Goal: Task Accomplishment & Management: Manage account settings

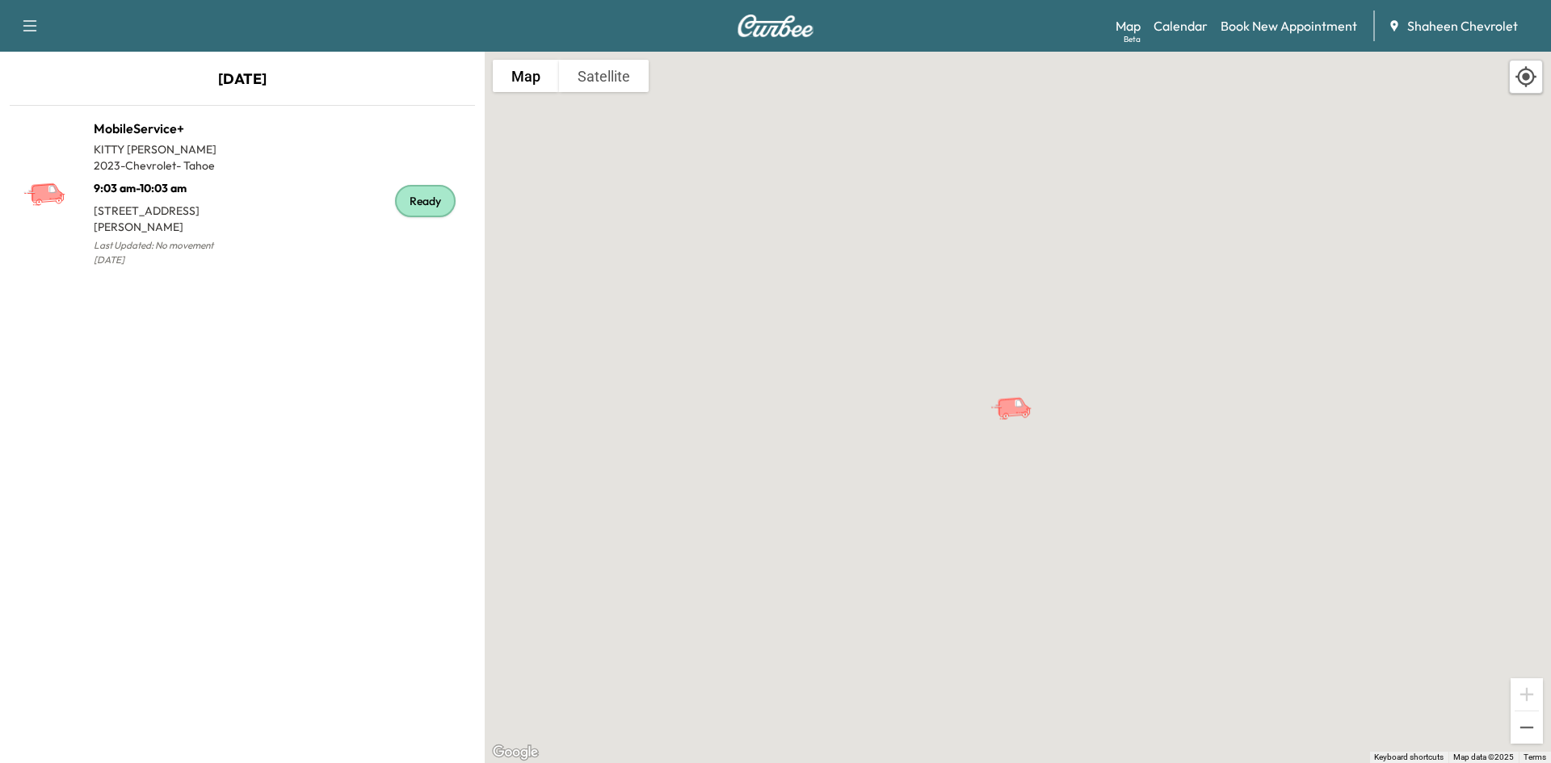
click at [1199, 40] on div "Map Beta Calendar Book New Appointment Shaheen Chevrolet" at bounding box center [1327, 26] width 422 height 31
click at [1196, 32] on link "Calendar" at bounding box center [1181, 25] width 54 height 19
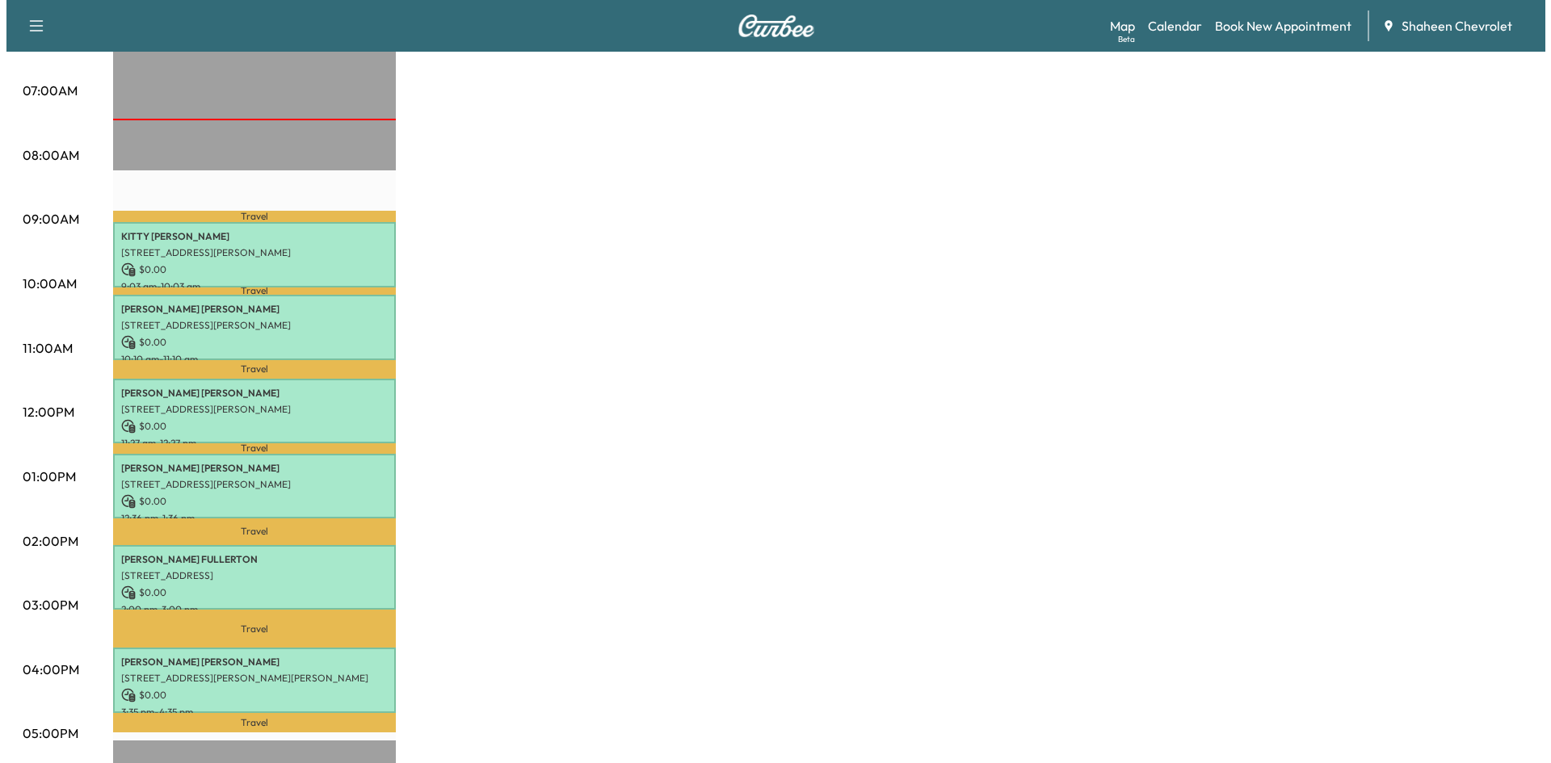
scroll to position [404, 0]
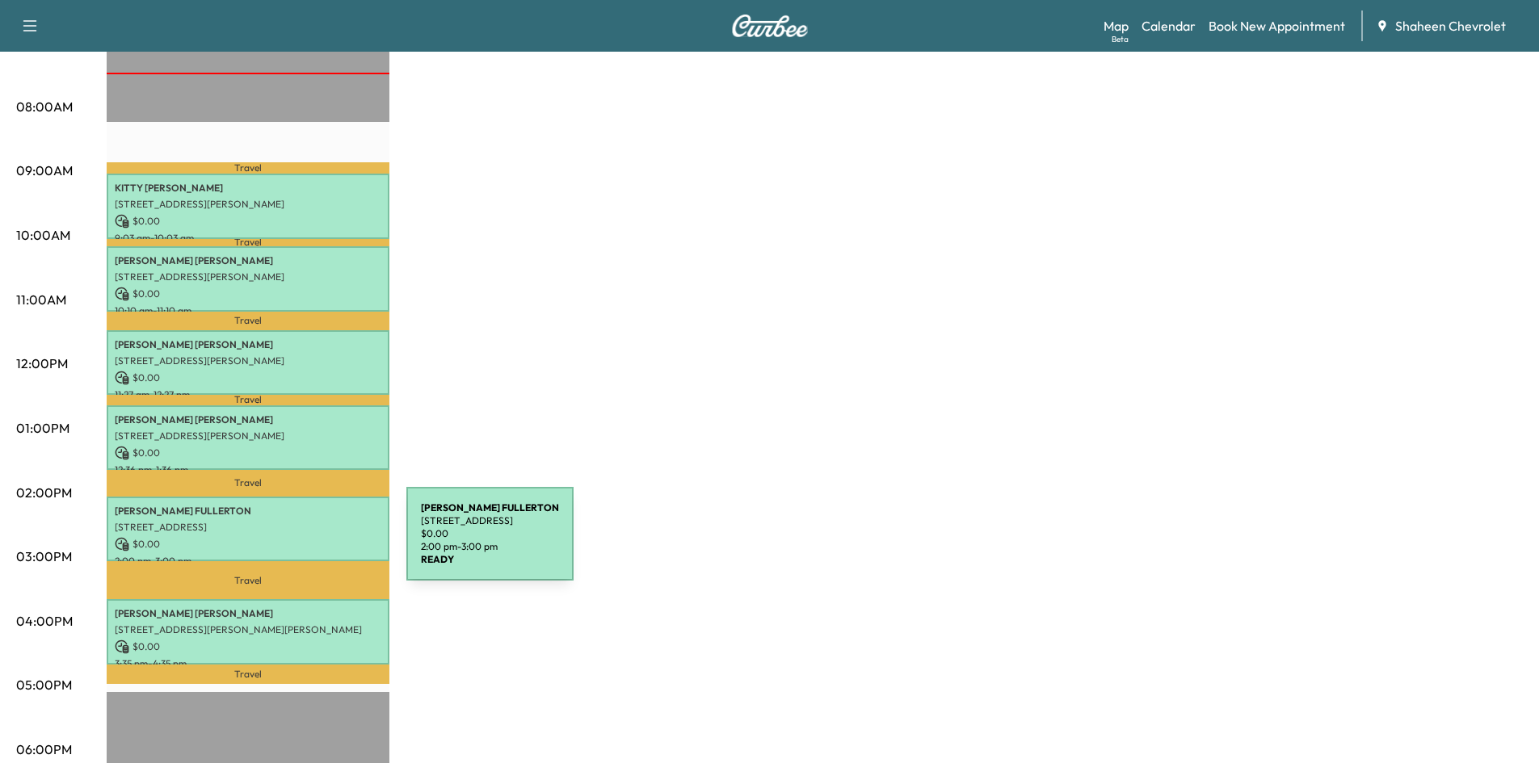
click at [285, 537] on p "$ 0.00" at bounding box center [248, 544] width 267 height 15
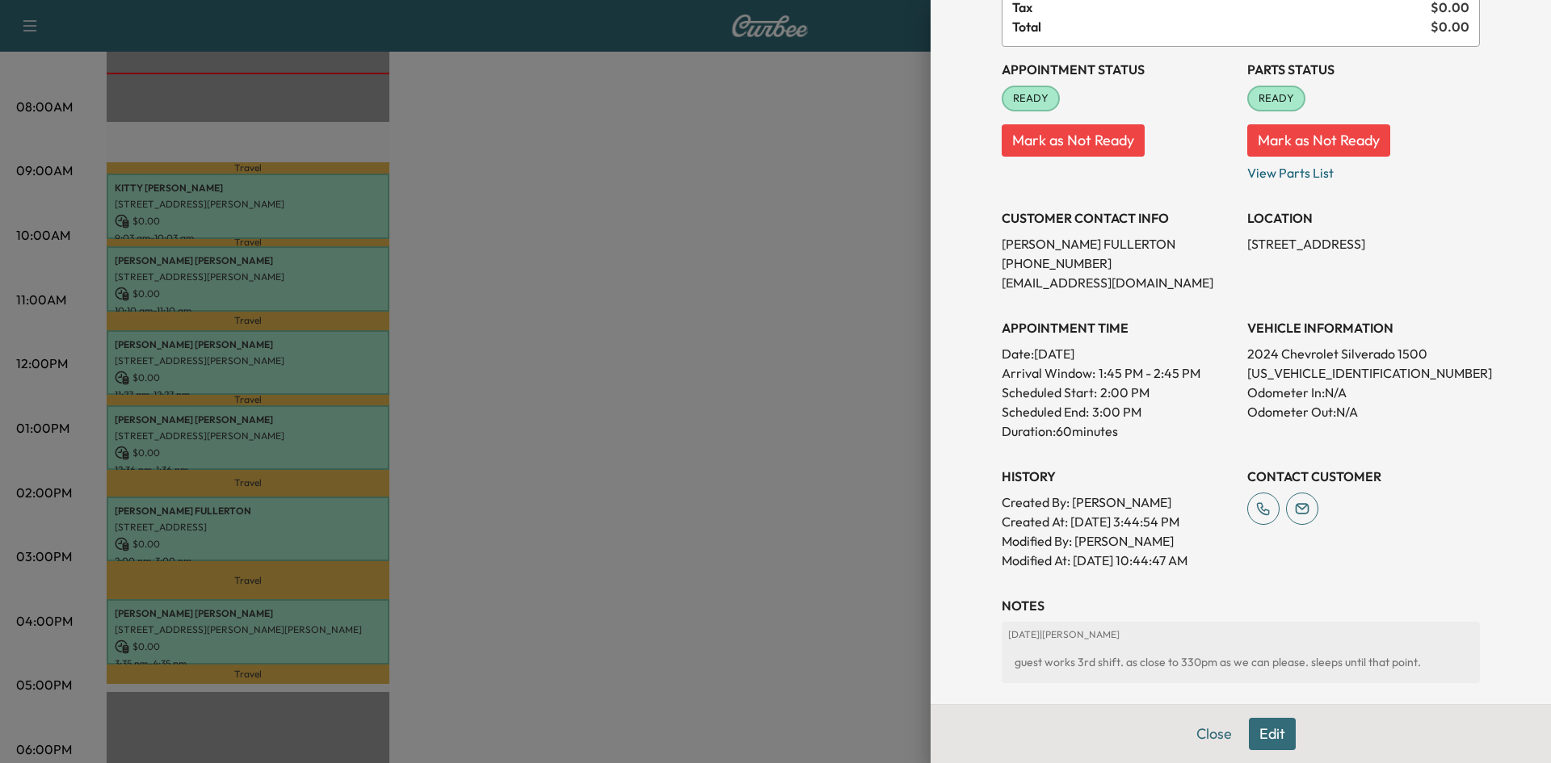
scroll to position [232, 0]
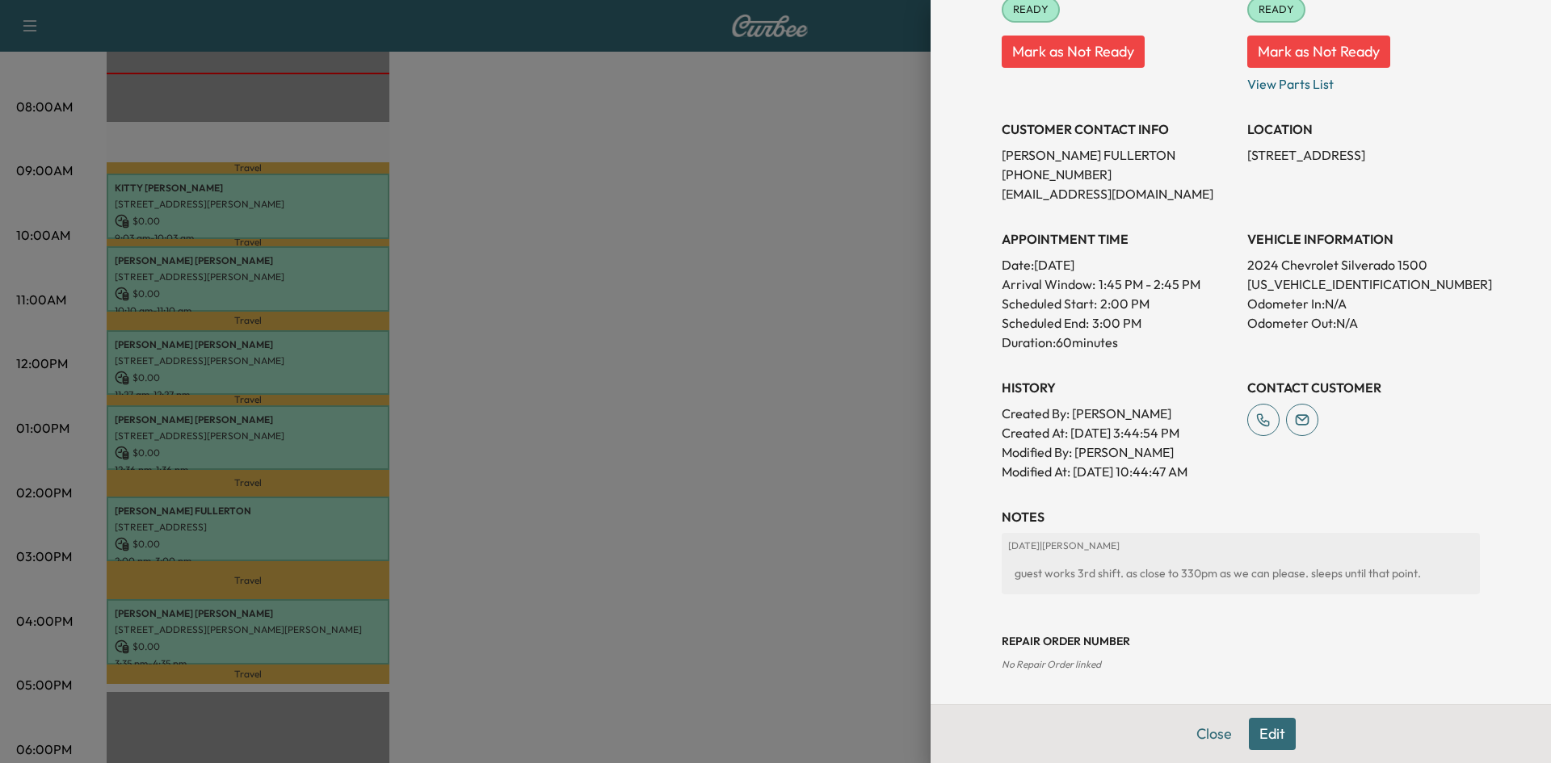
click at [1274, 734] on button "Edit" at bounding box center [1272, 734] width 47 height 32
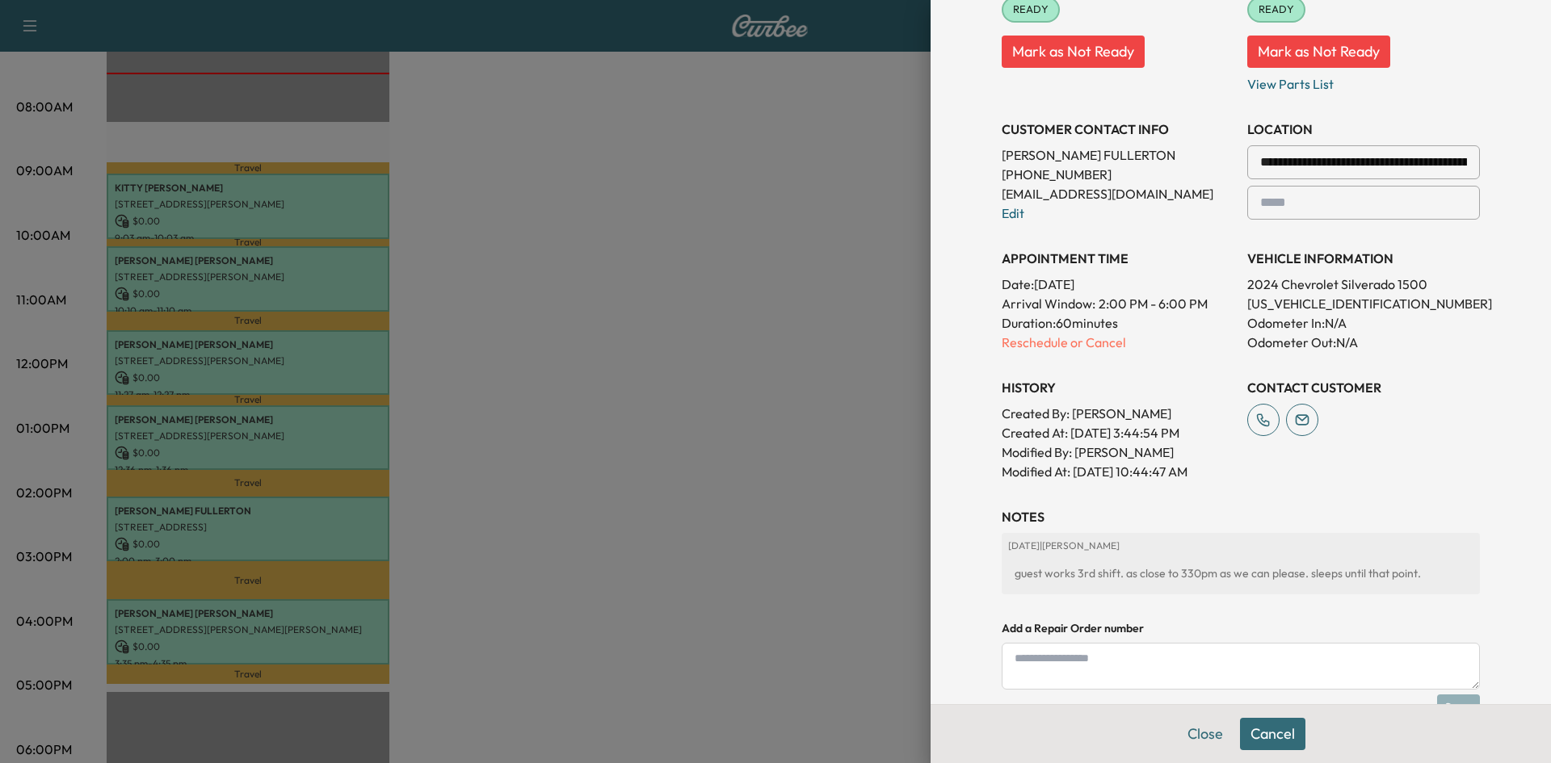
click at [1176, 666] on textarea at bounding box center [1241, 666] width 478 height 47
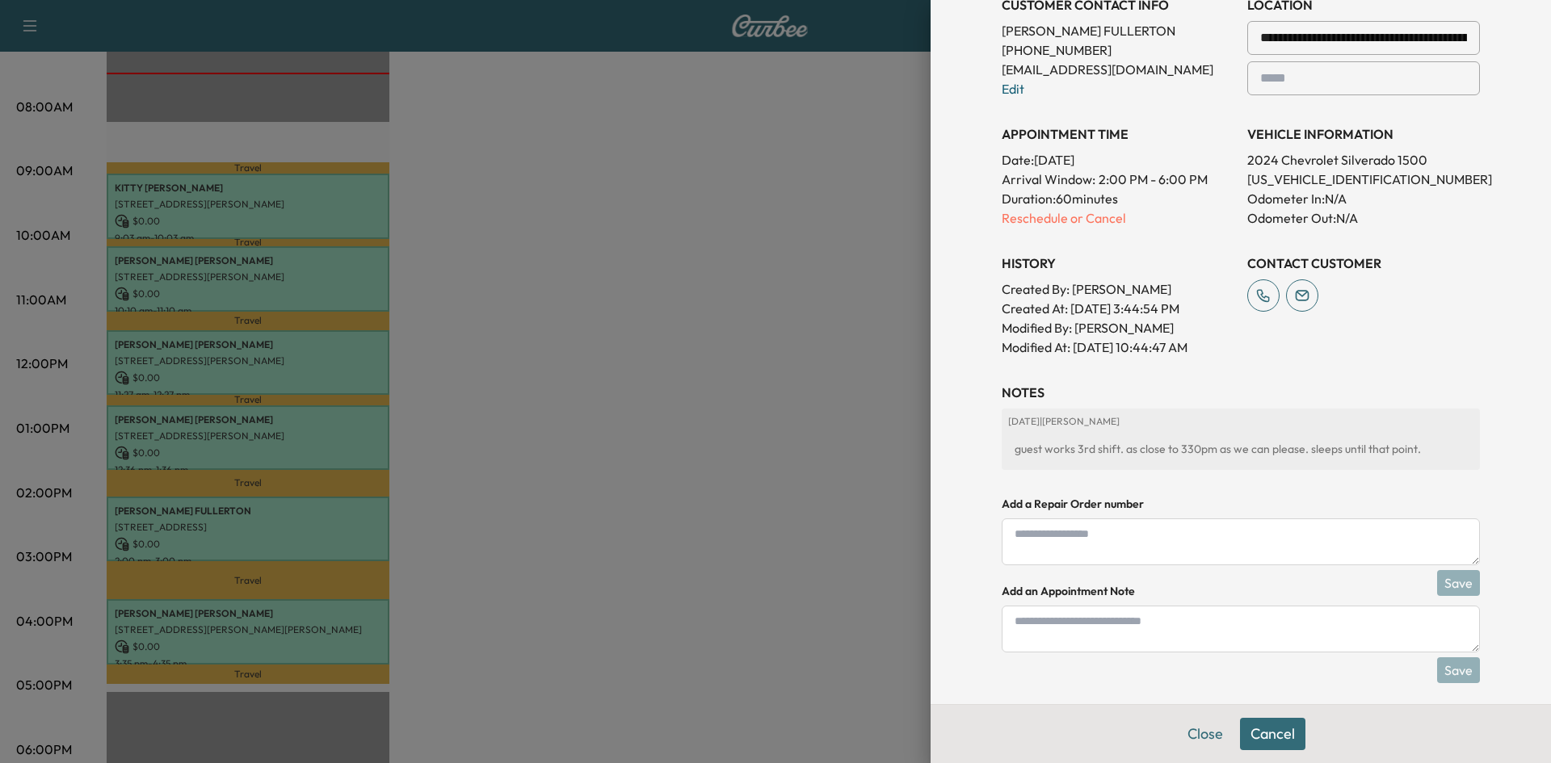
scroll to position [401, 0]
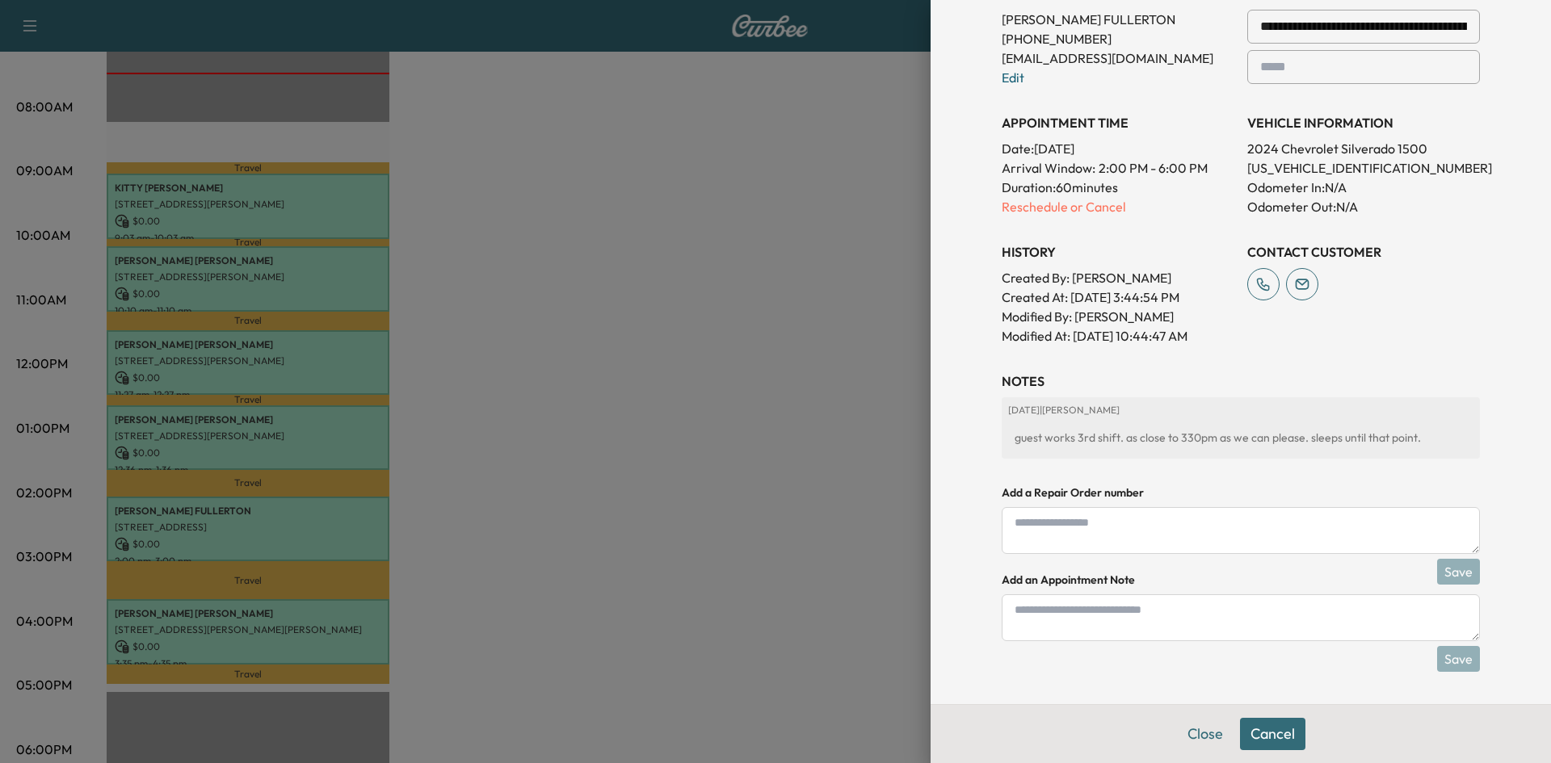
click at [1103, 614] on textarea at bounding box center [1241, 618] width 478 height 47
paste textarea "**********"
click at [1120, 624] on textarea "**********" at bounding box center [1241, 618] width 478 height 47
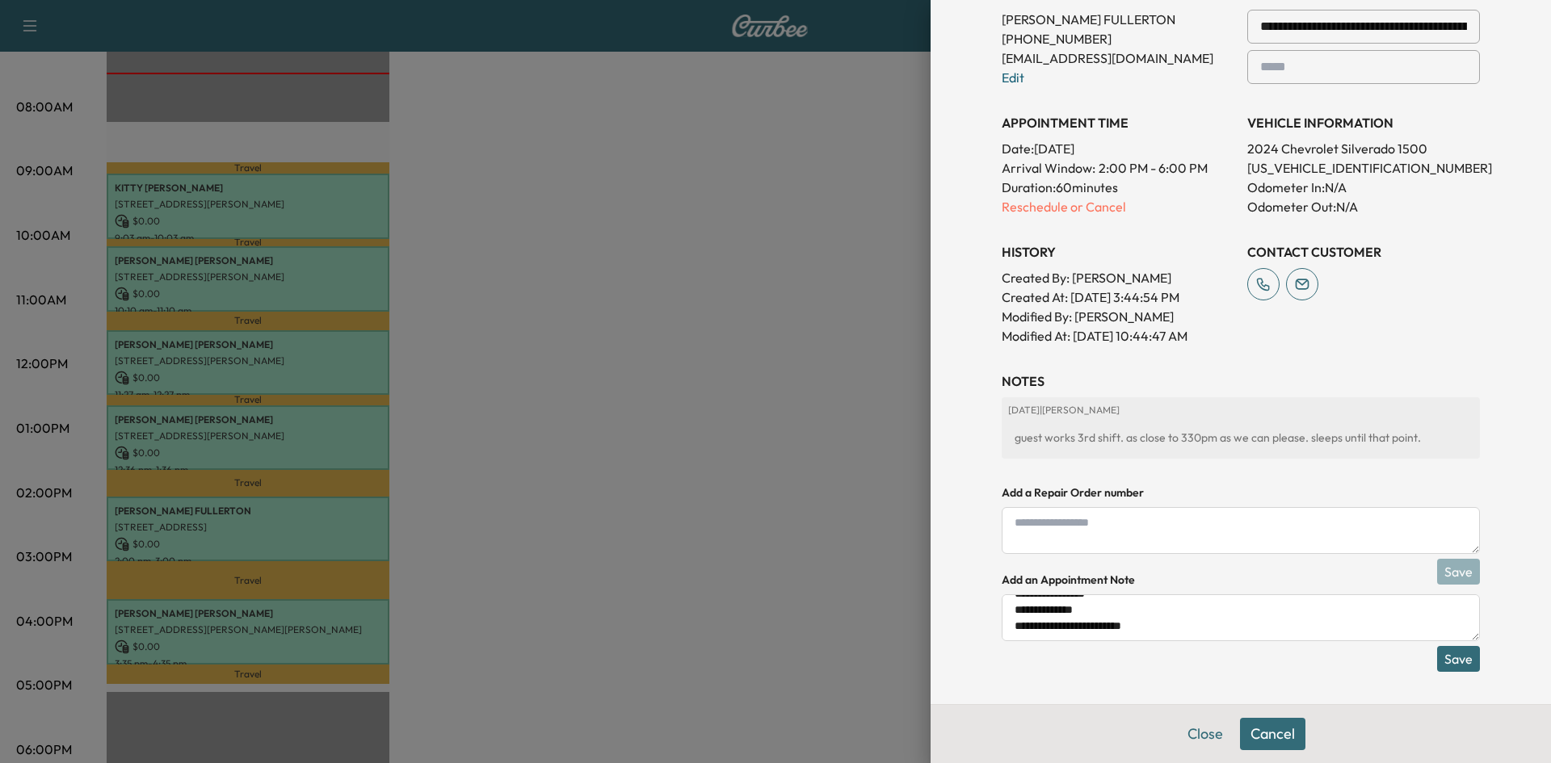
click at [1106, 603] on textarea "**********" at bounding box center [1241, 618] width 478 height 47
drag, startPoint x: 1093, startPoint y: 615, endPoint x: 995, endPoint y: 608, distance: 98.0
click at [1002, 608] on textarea "**********" at bounding box center [1241, 618] width 478 height 47
click at [1083, 607] on textarea "**********" at bounding box center [1241, 618] width 478 height 47
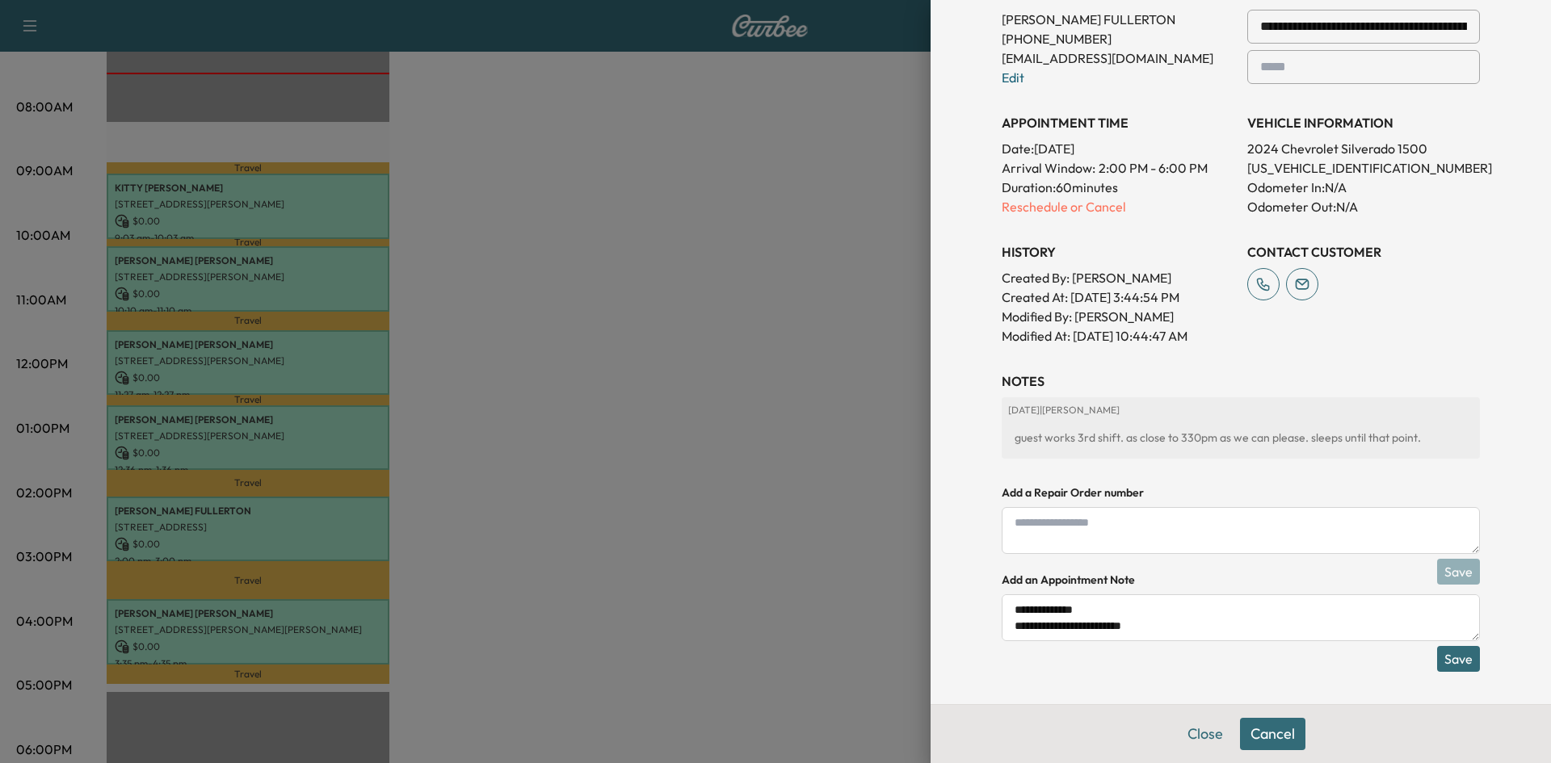
scroll to position [47, 0]
drag, startPoint x: 1083, startPoint y: 607, endPoint x: 1005, endPoint y: 615, distance: 78.8
click at [1005, 615] on textarea "**********" at bounding box center [1241, 618] width 478 height 47
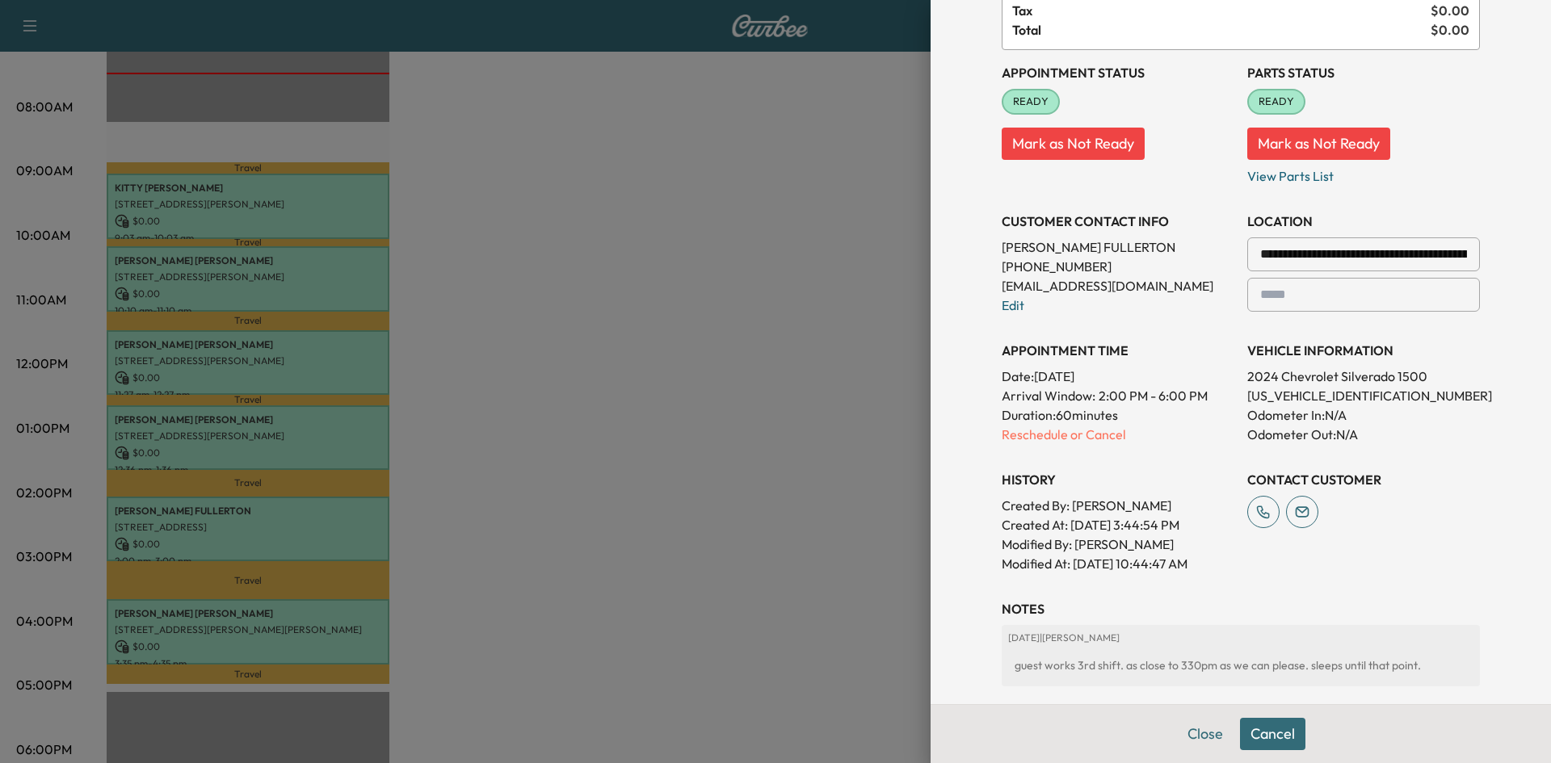
scroll to position [401, 0]
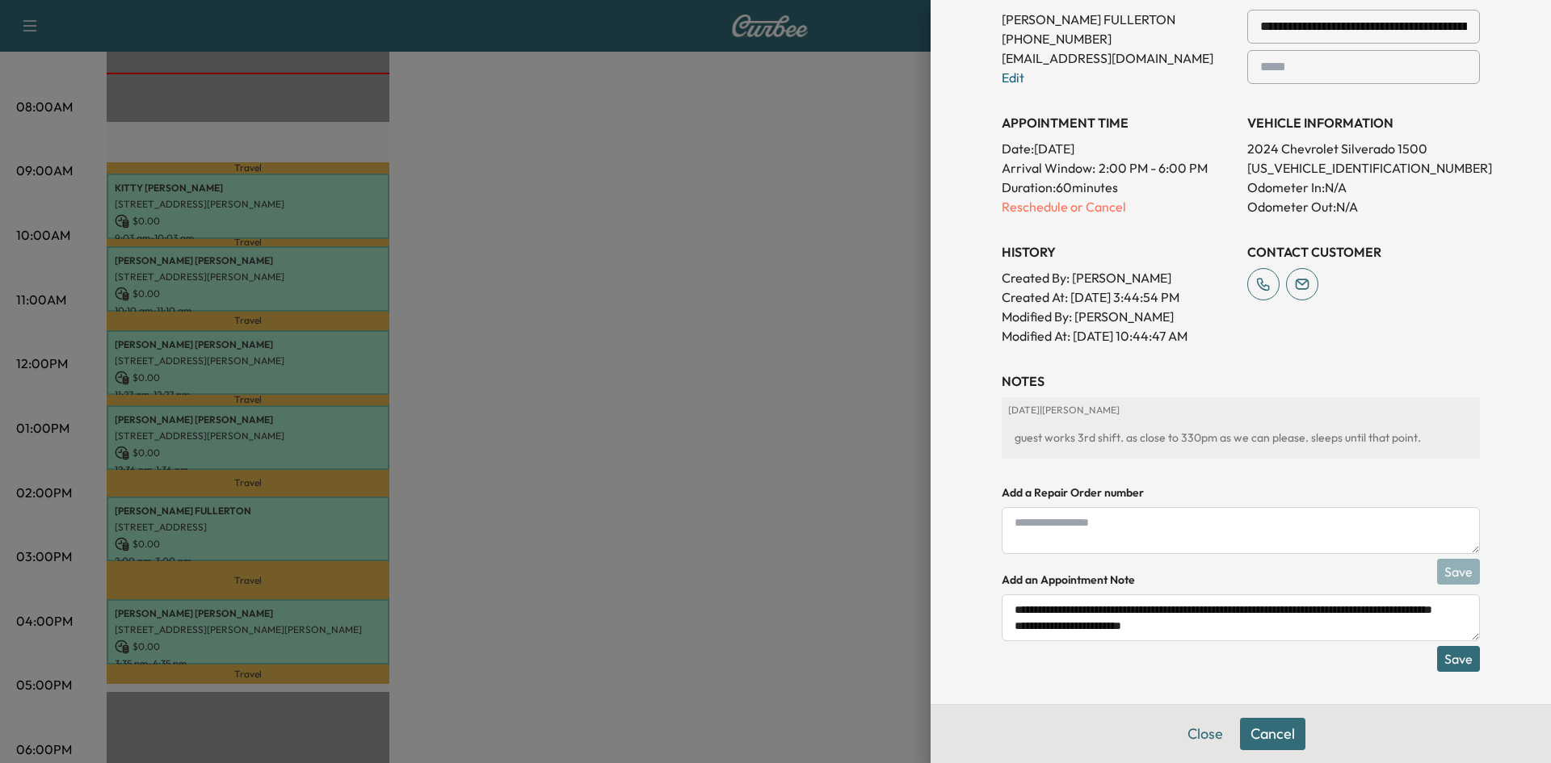
type textarea "**********"
click at [1451, 656] on button "Save" at bounding box center [1458, 659] width 43 height 26
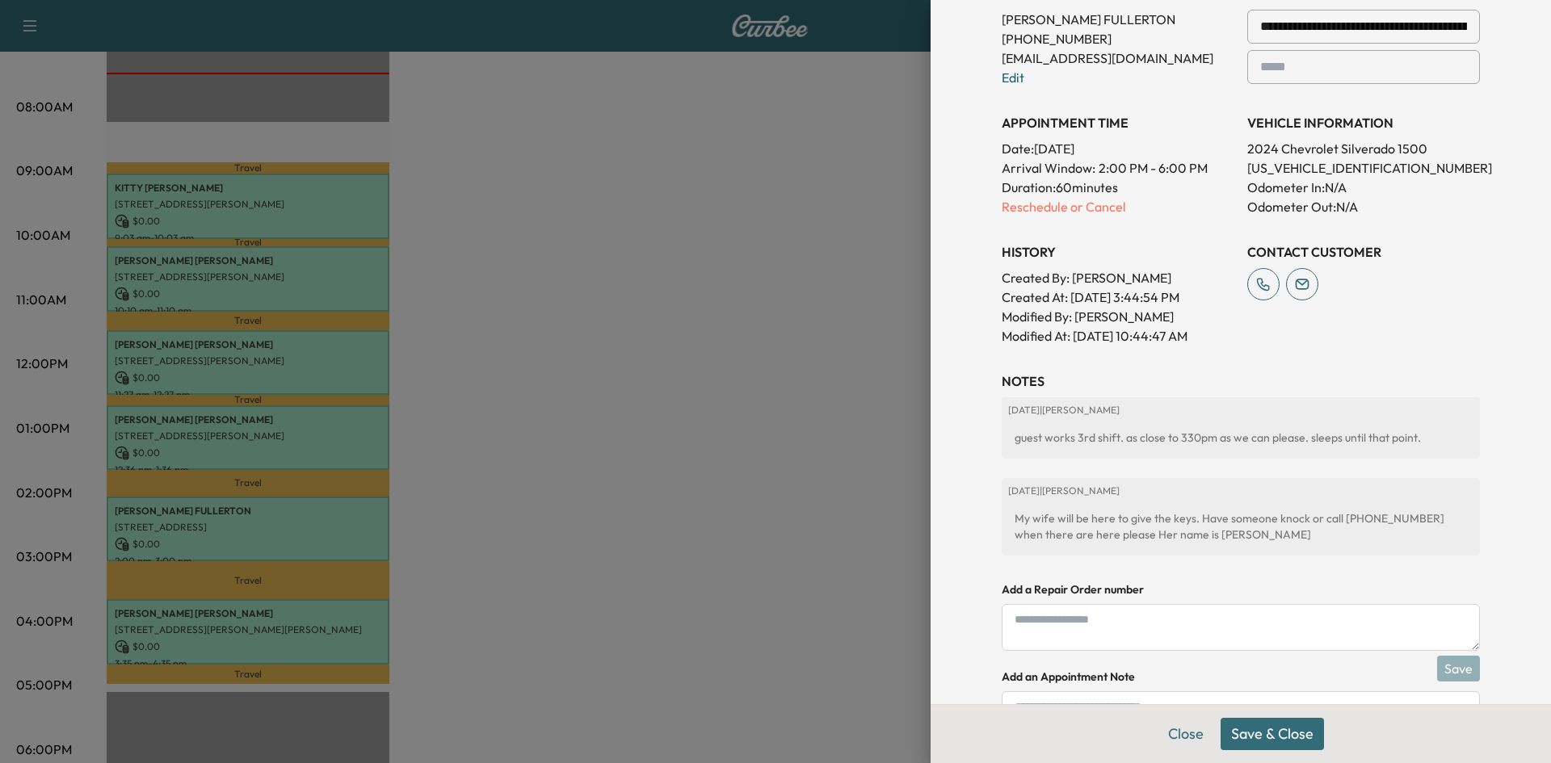
click at [1242, 733] on button "Save & Close" at bounding box center [1272, 734] width 103 height 32
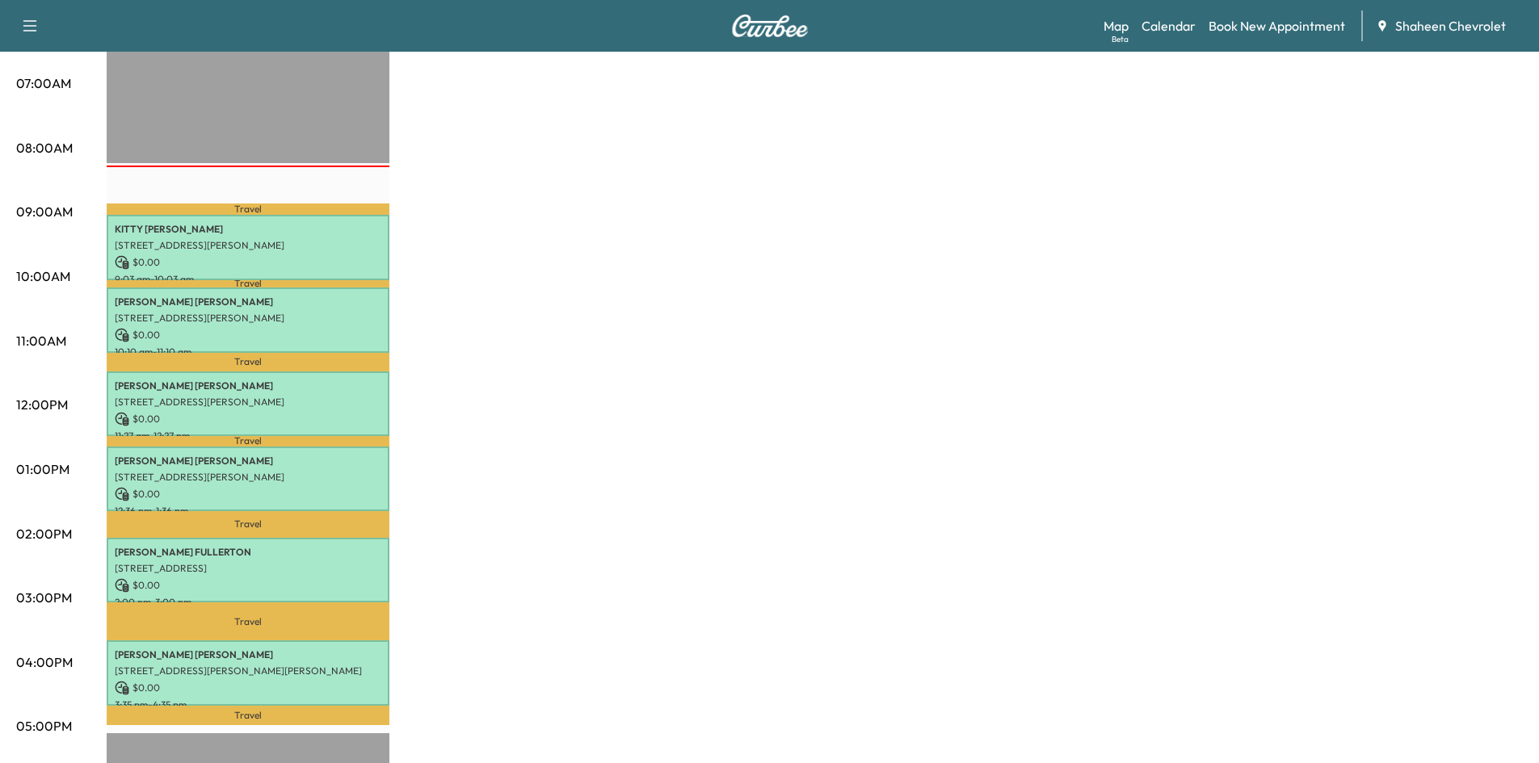
scroll to position [323, 0]
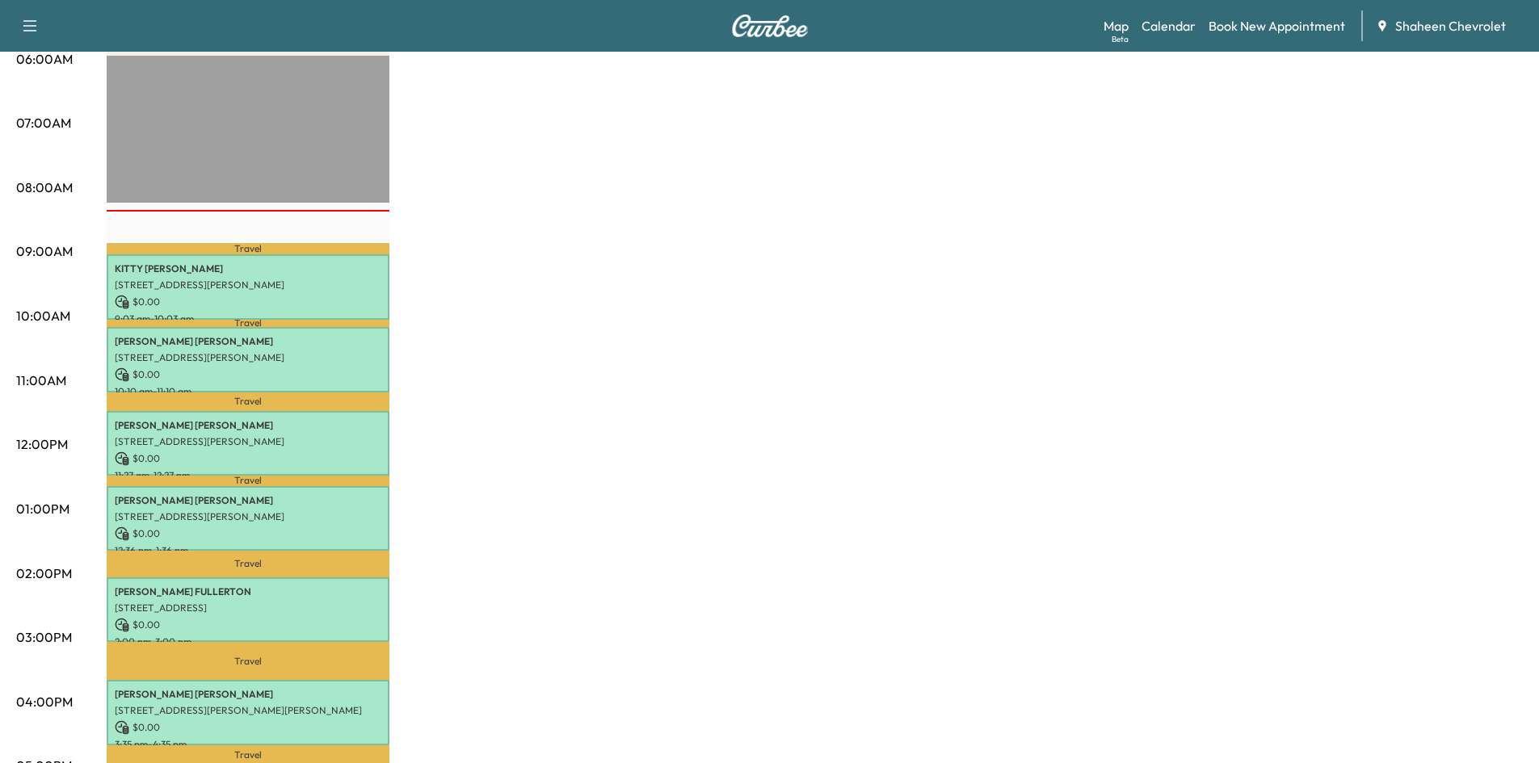
click at [1293, 246] on div "MobileService+ * Scheduled hours have been modified for this day Revenue $ 0.00…" at bounding box center [815, 494] width 1416 height 1212
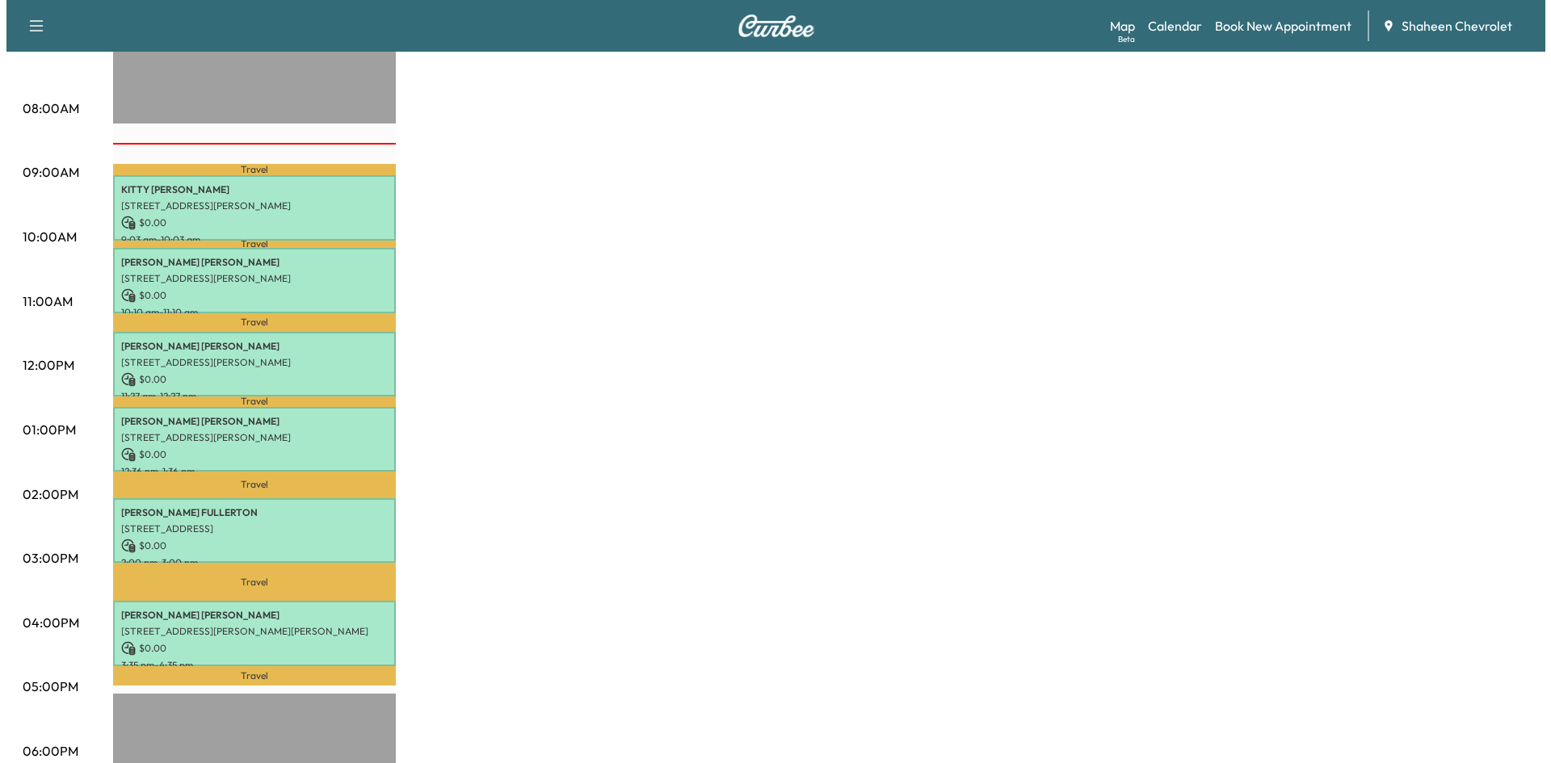
scroll to position [565, 0]
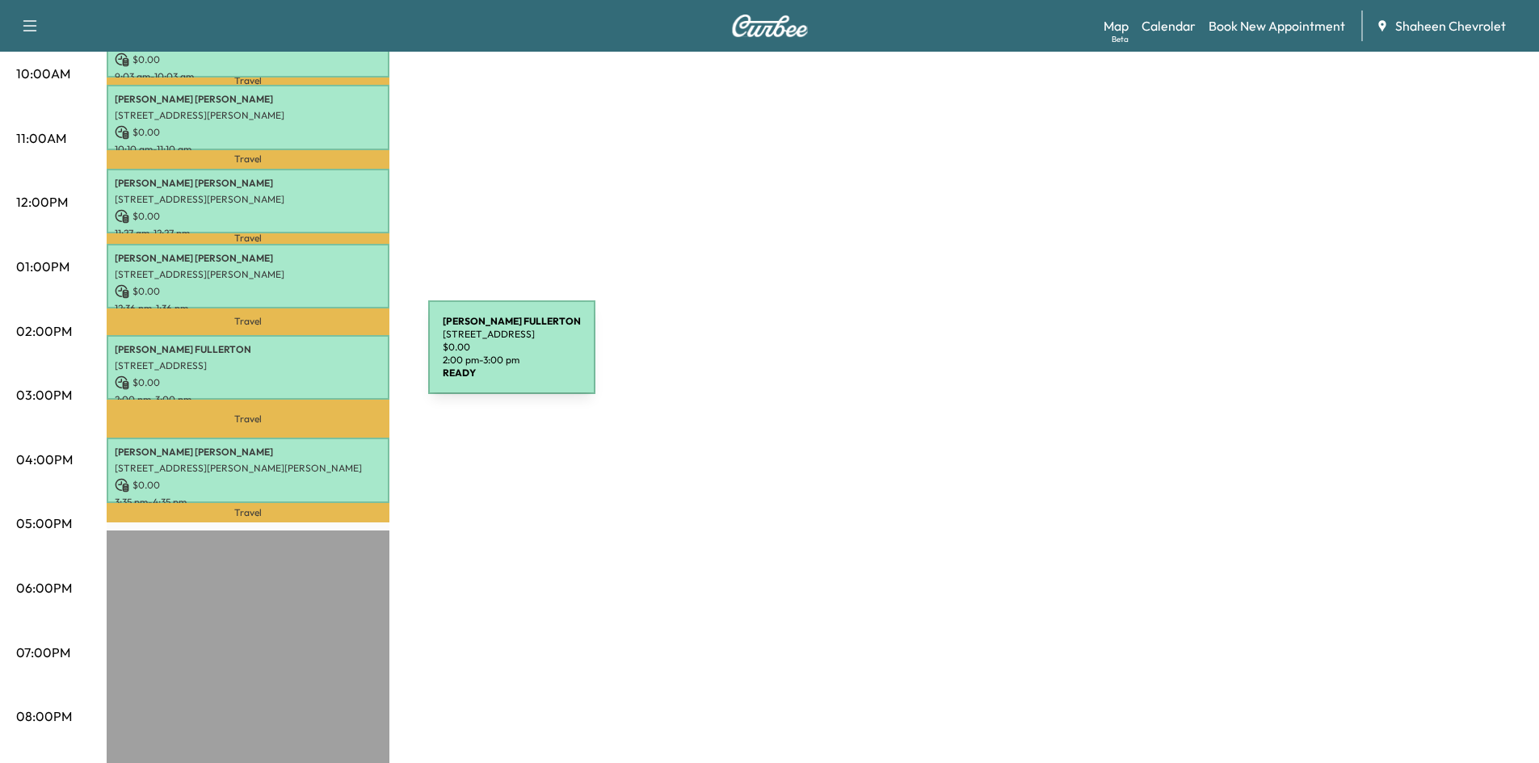
click at [307, 359] on p "[STREET_ADDRESS]" at bounding box center [248, 365] width 267 height 13
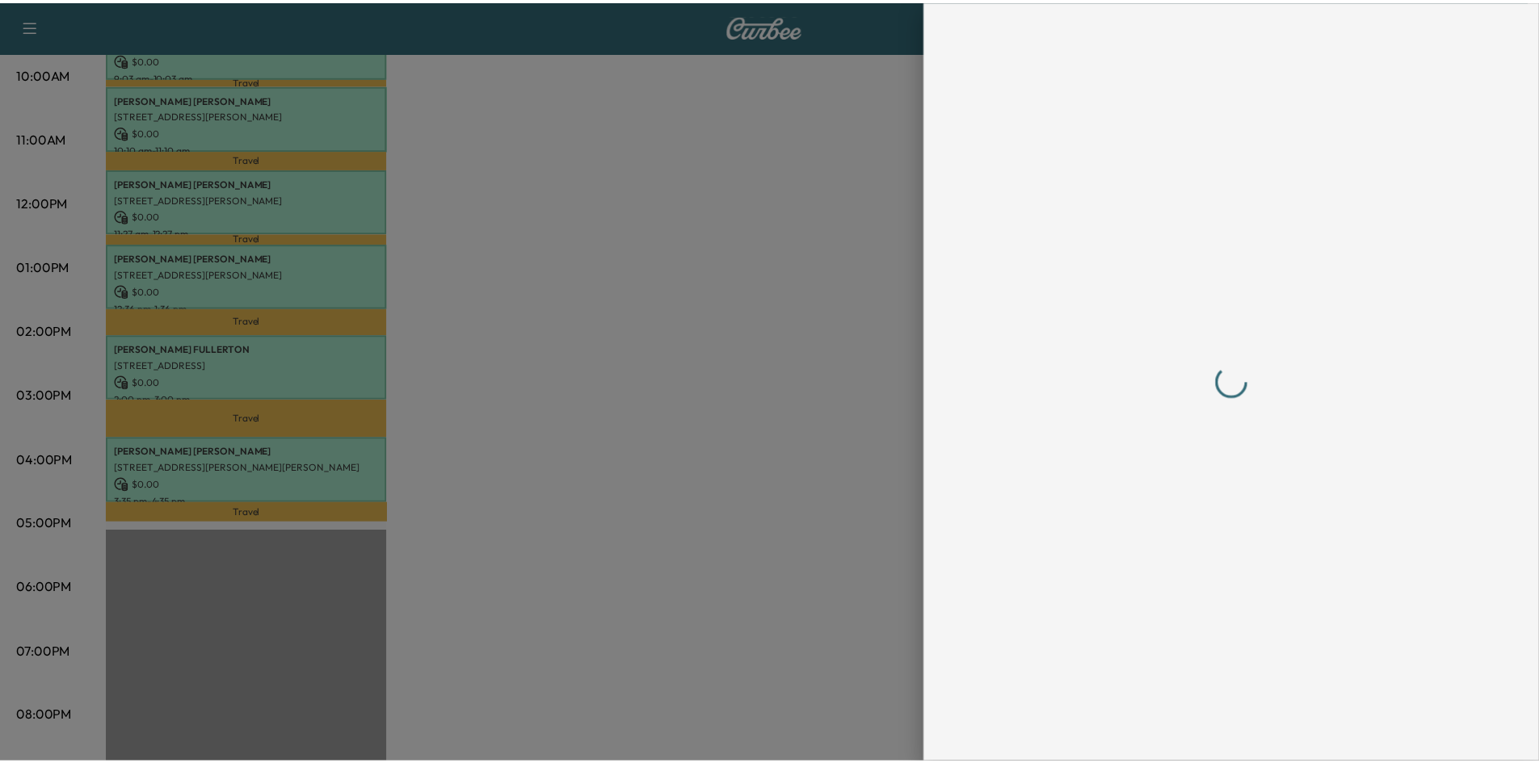
scroll to position [0, 0]
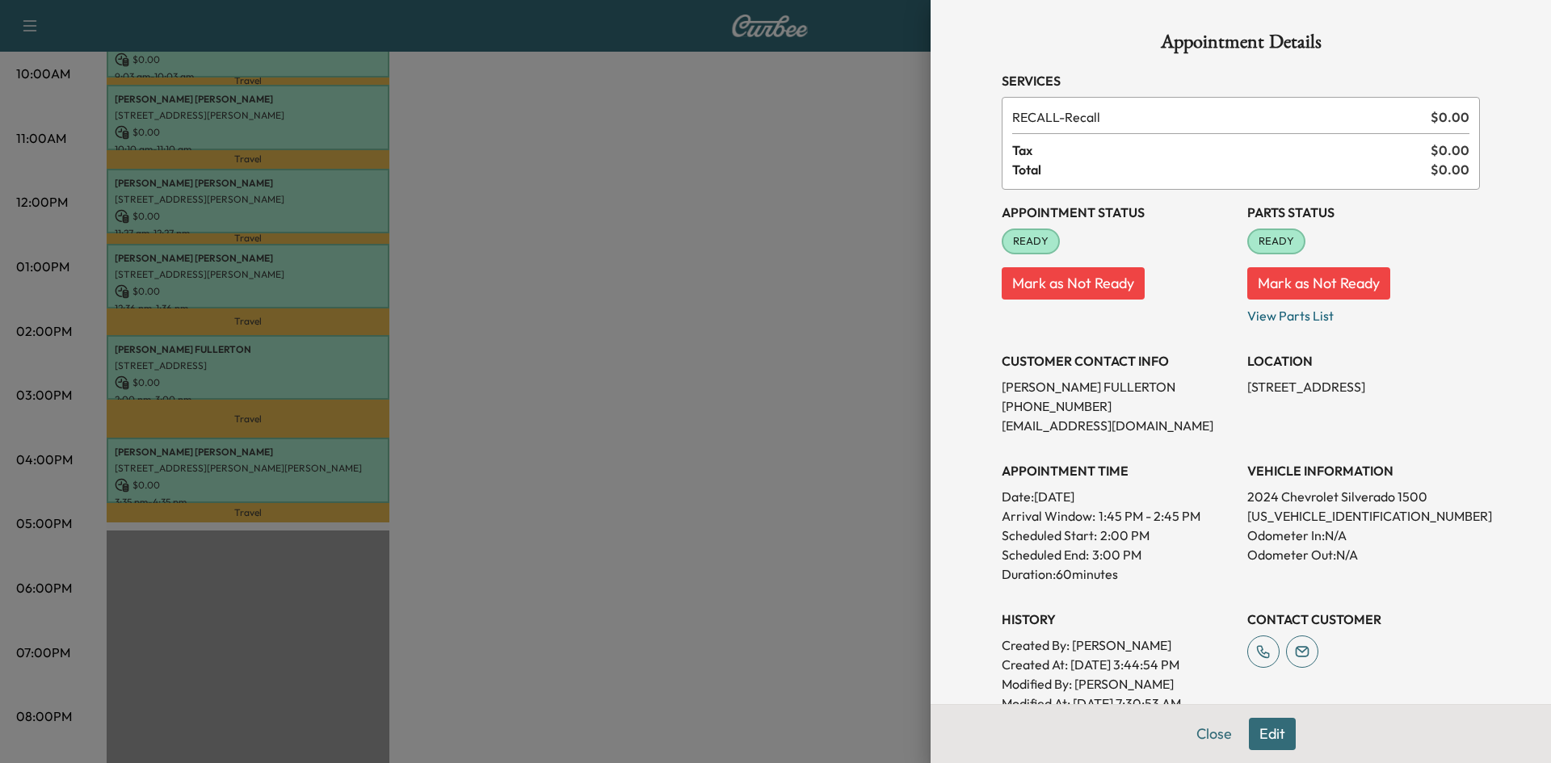
click at [628, 387] on div at bounding box center [775, 381] width 1551 height 763
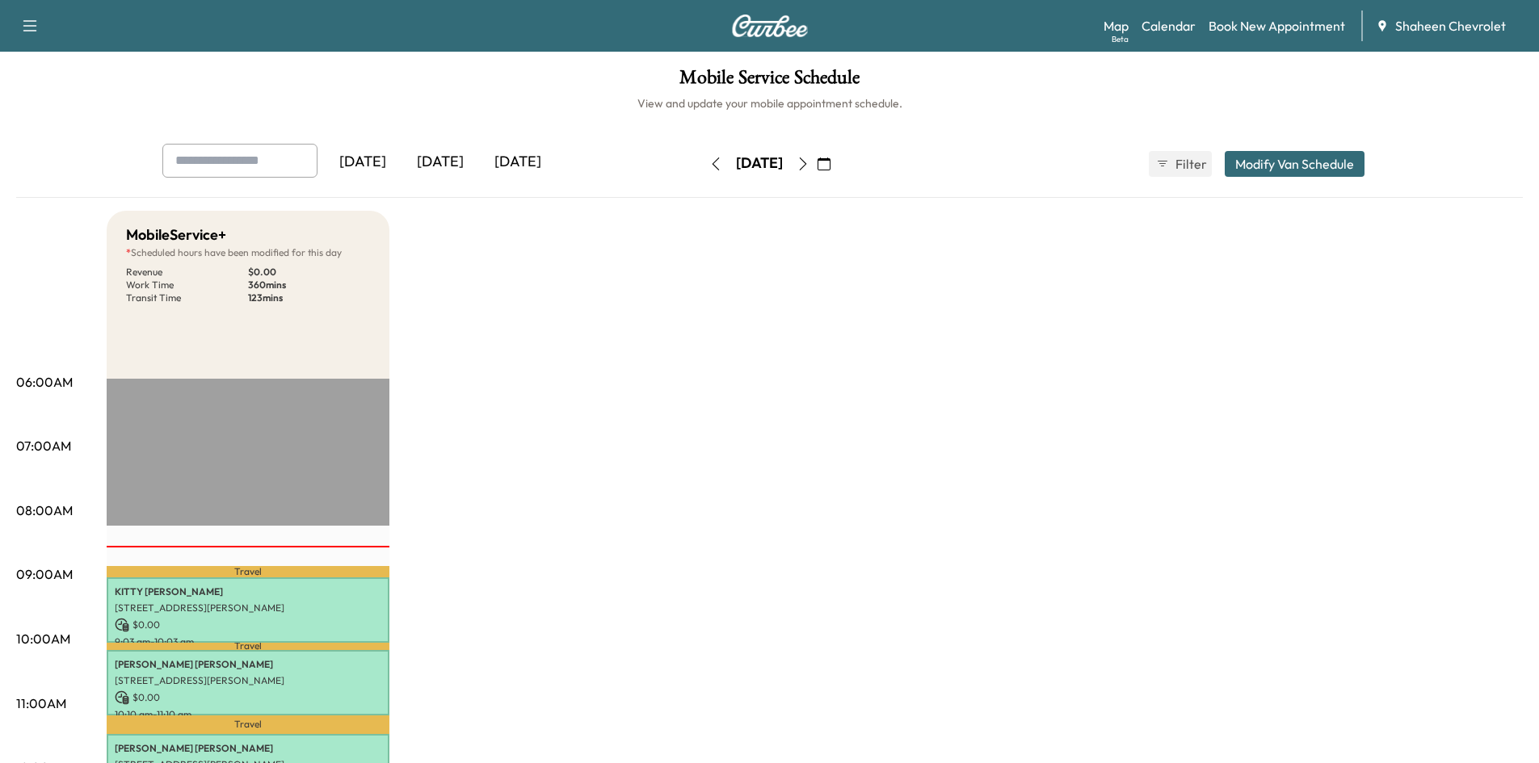
click at [809, 162] on icon "button" at bounding box center [803, 164] width 13 height 13
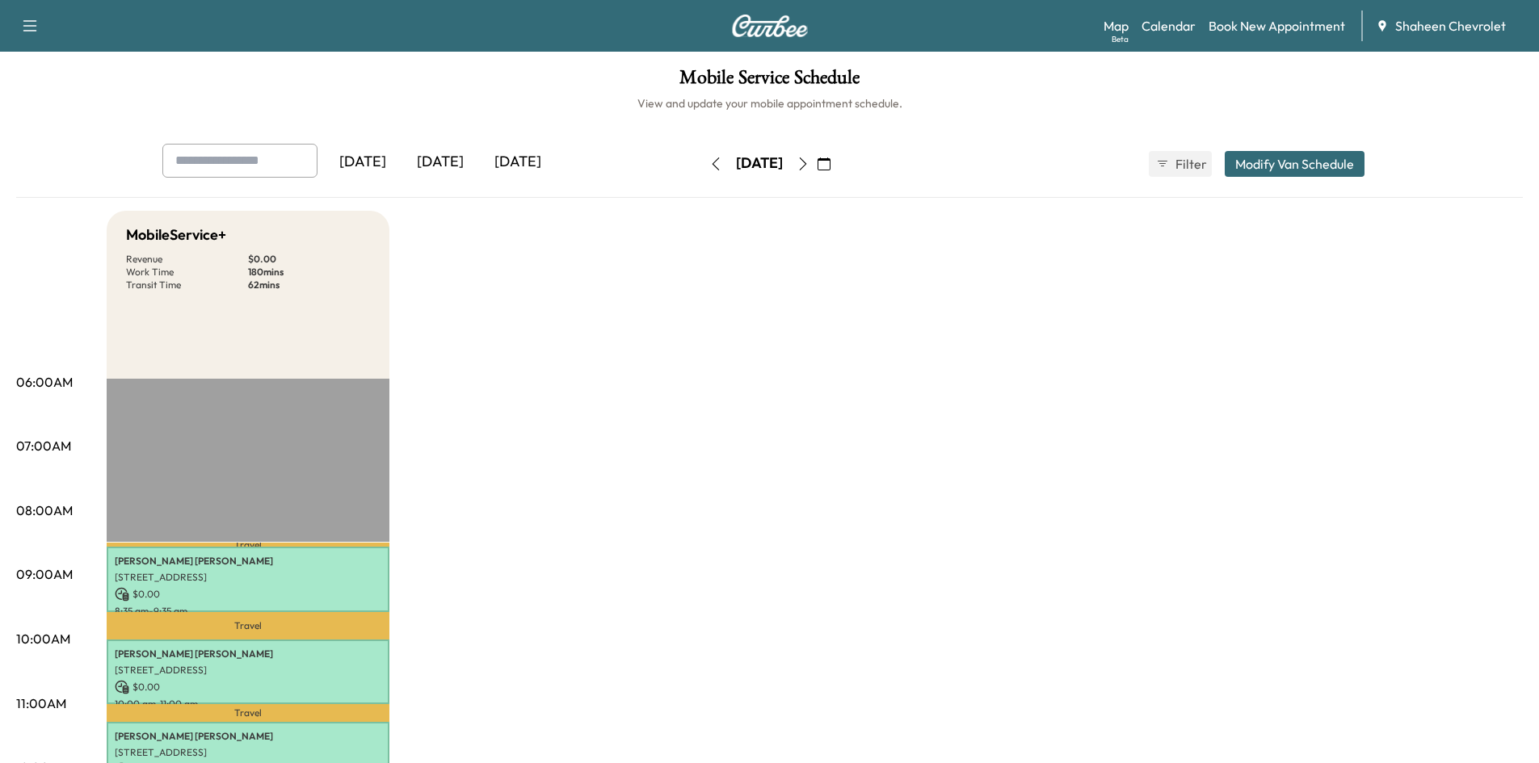
click at [709, 158] on icon "button" at bounding box center [715, 164] width 13 height 13
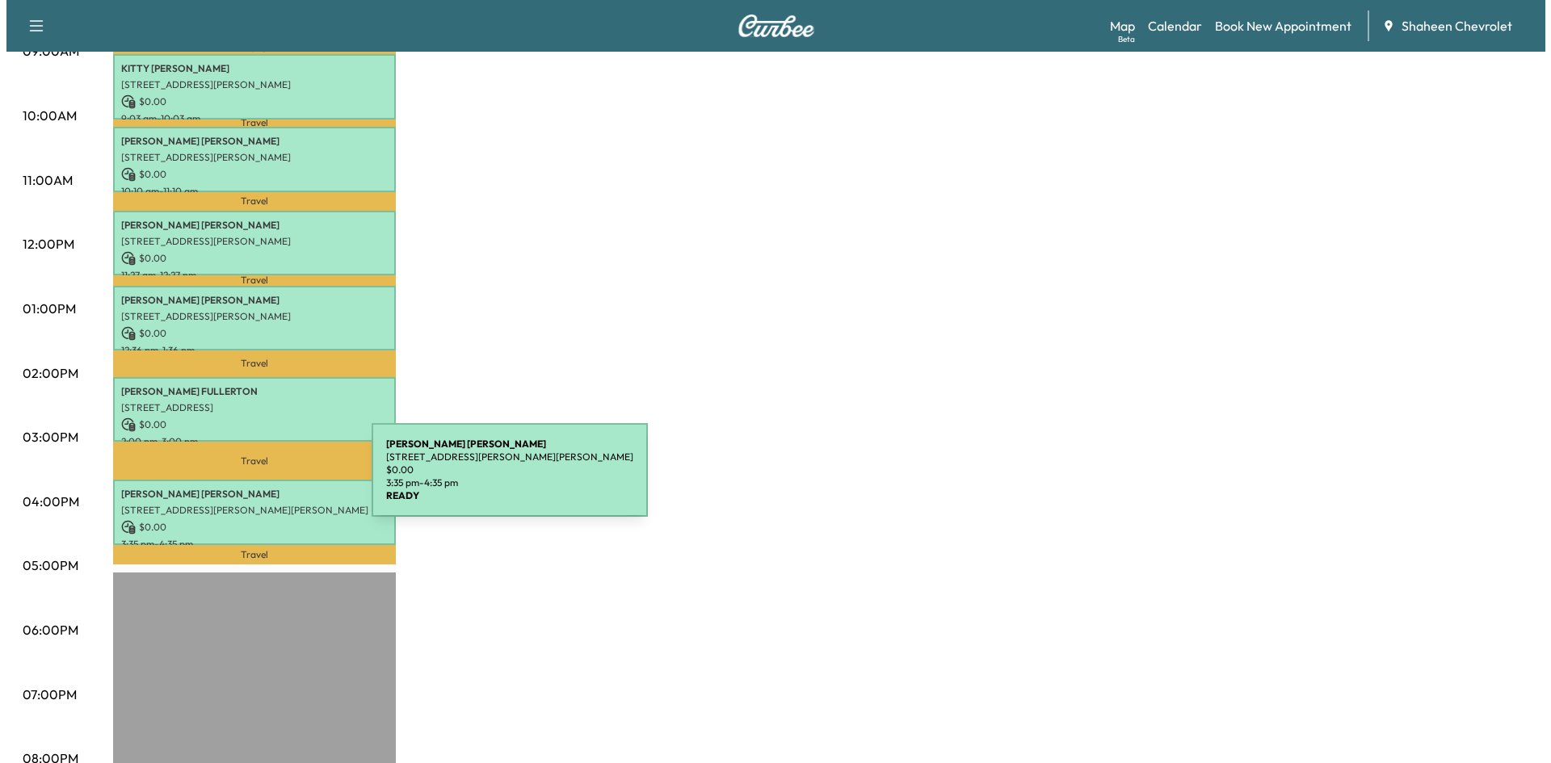
scroll to position [485, 0]
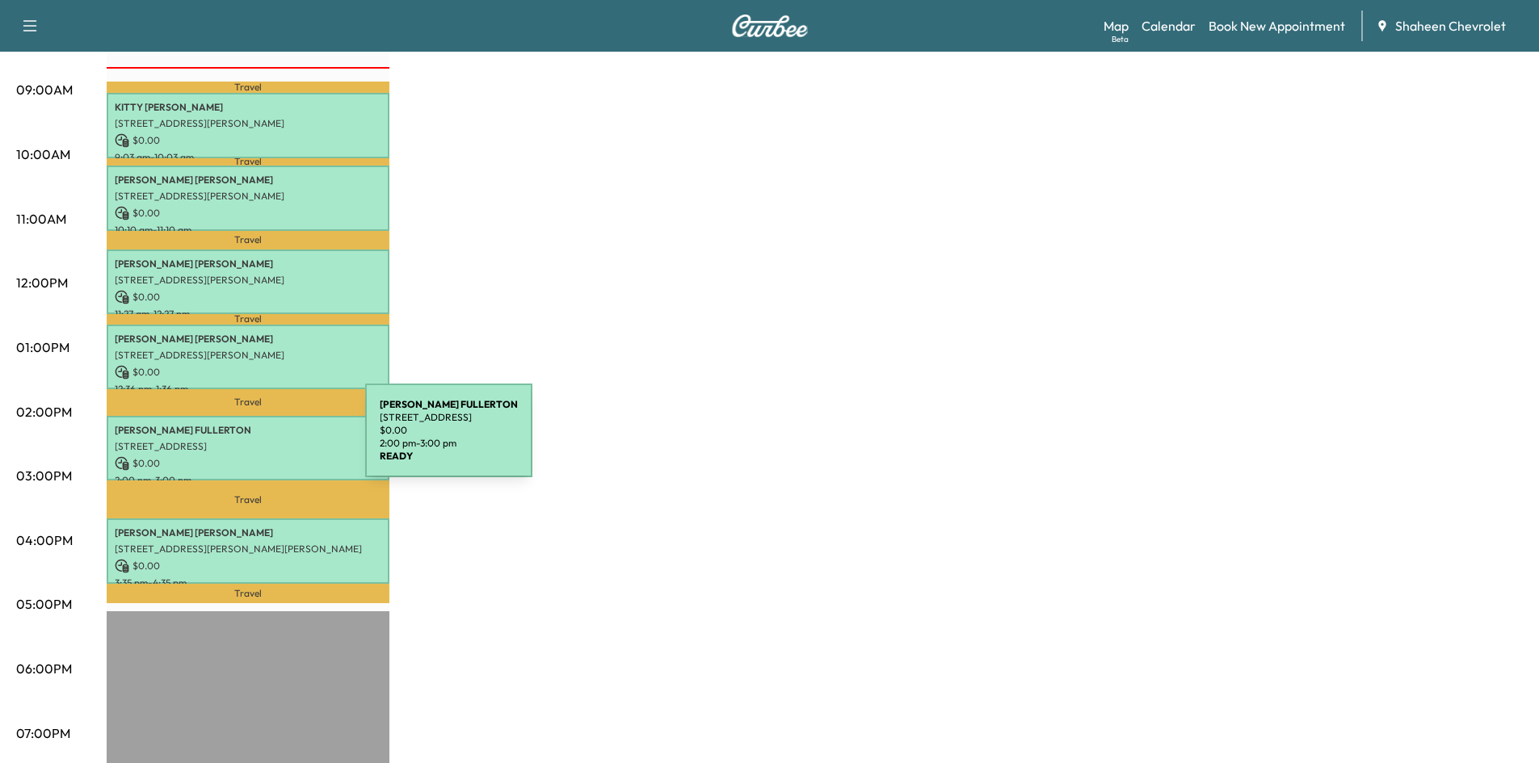
click at [244, 440] on p "[STREET_ADDRESS]" at bounding box center [248, 446] width 267 height 13
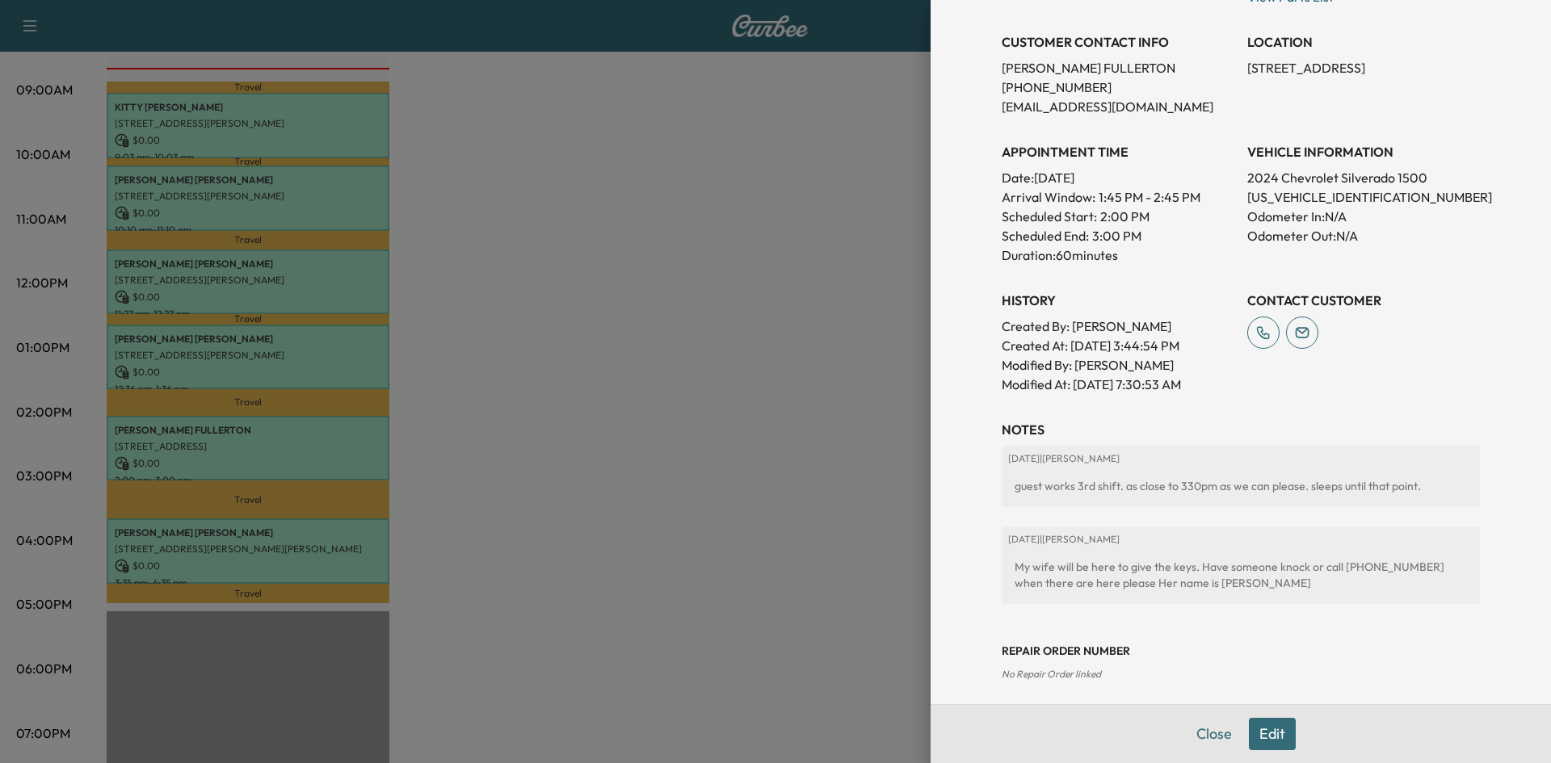
scroll to position [329, 0]
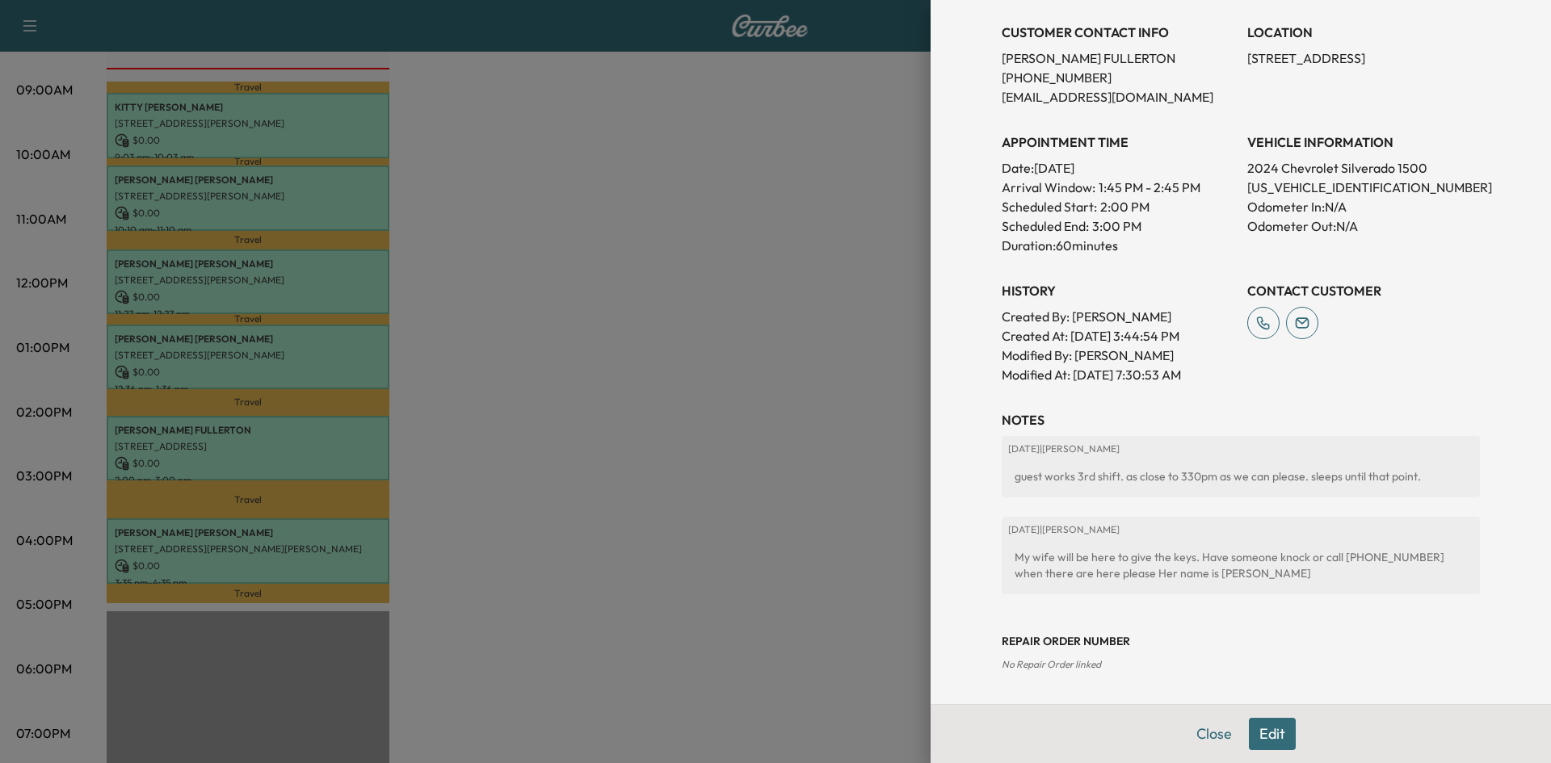
click at [1249, 723] on button "Edit" at bounding box center [1272, 734] width 47 height 32
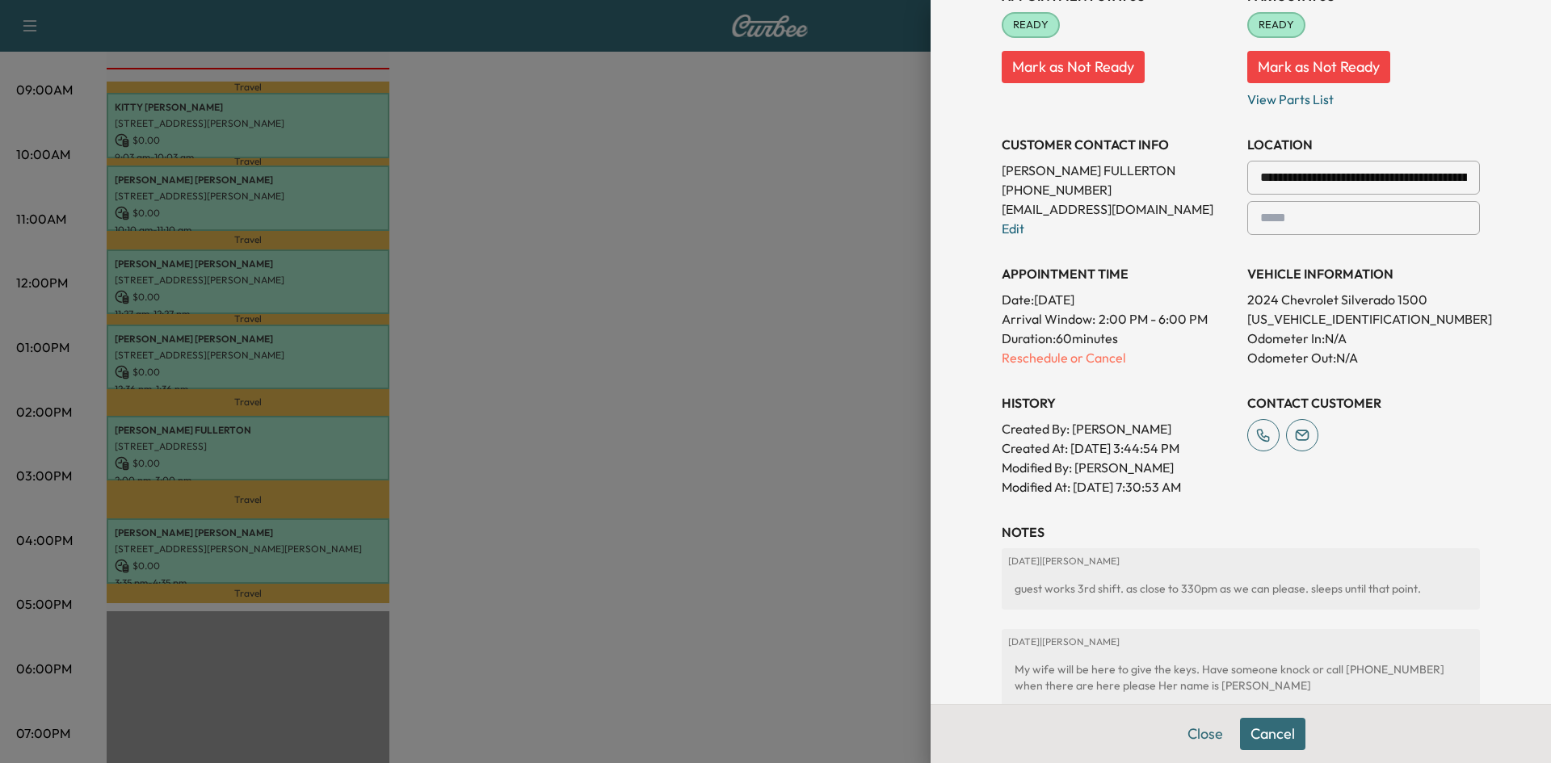
scroll to position [120, 0]
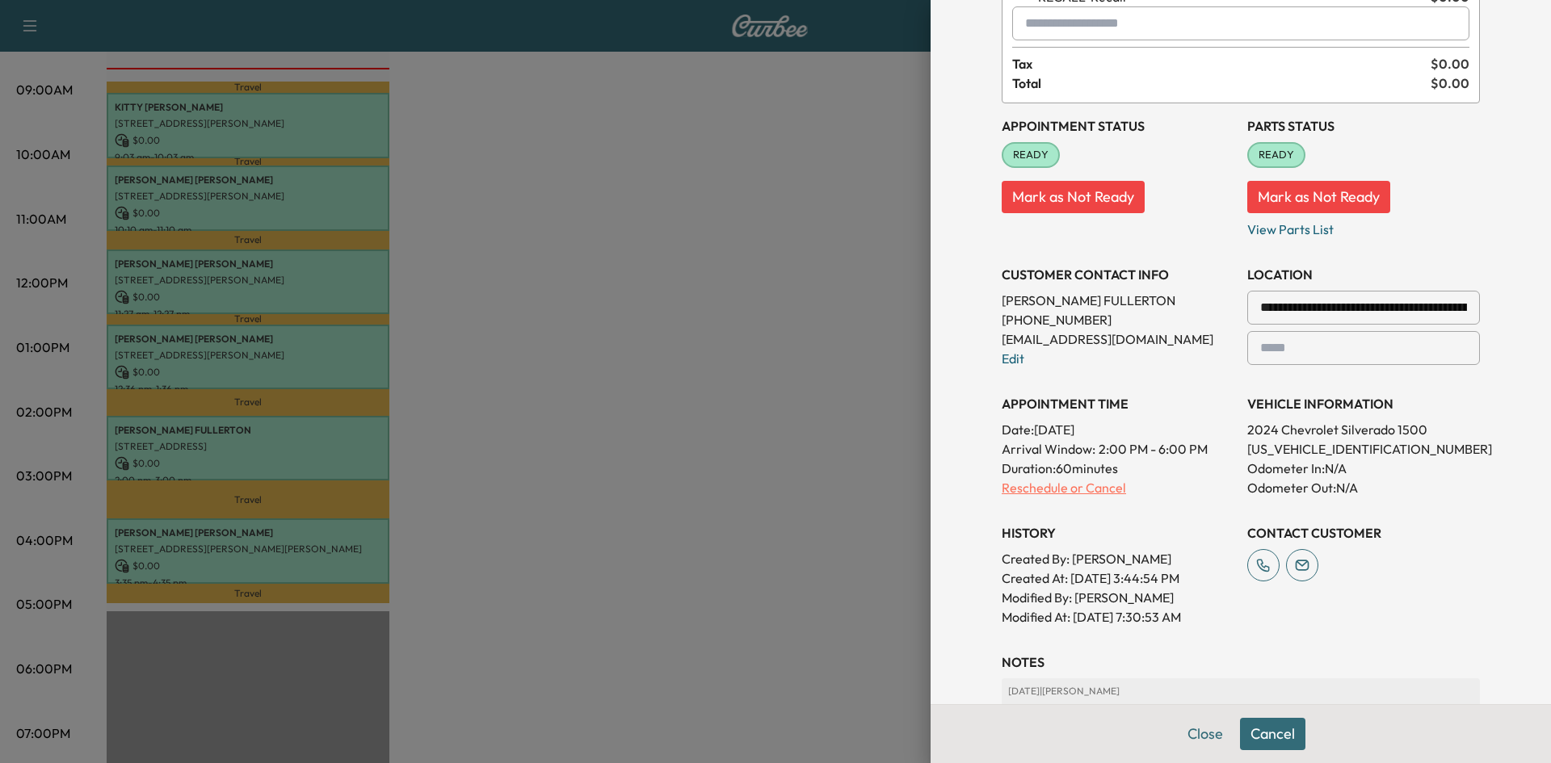
click at [1052, 495] on p "Reschedule or Cancel" at bounding box center [1118, 487] width 233 height 19
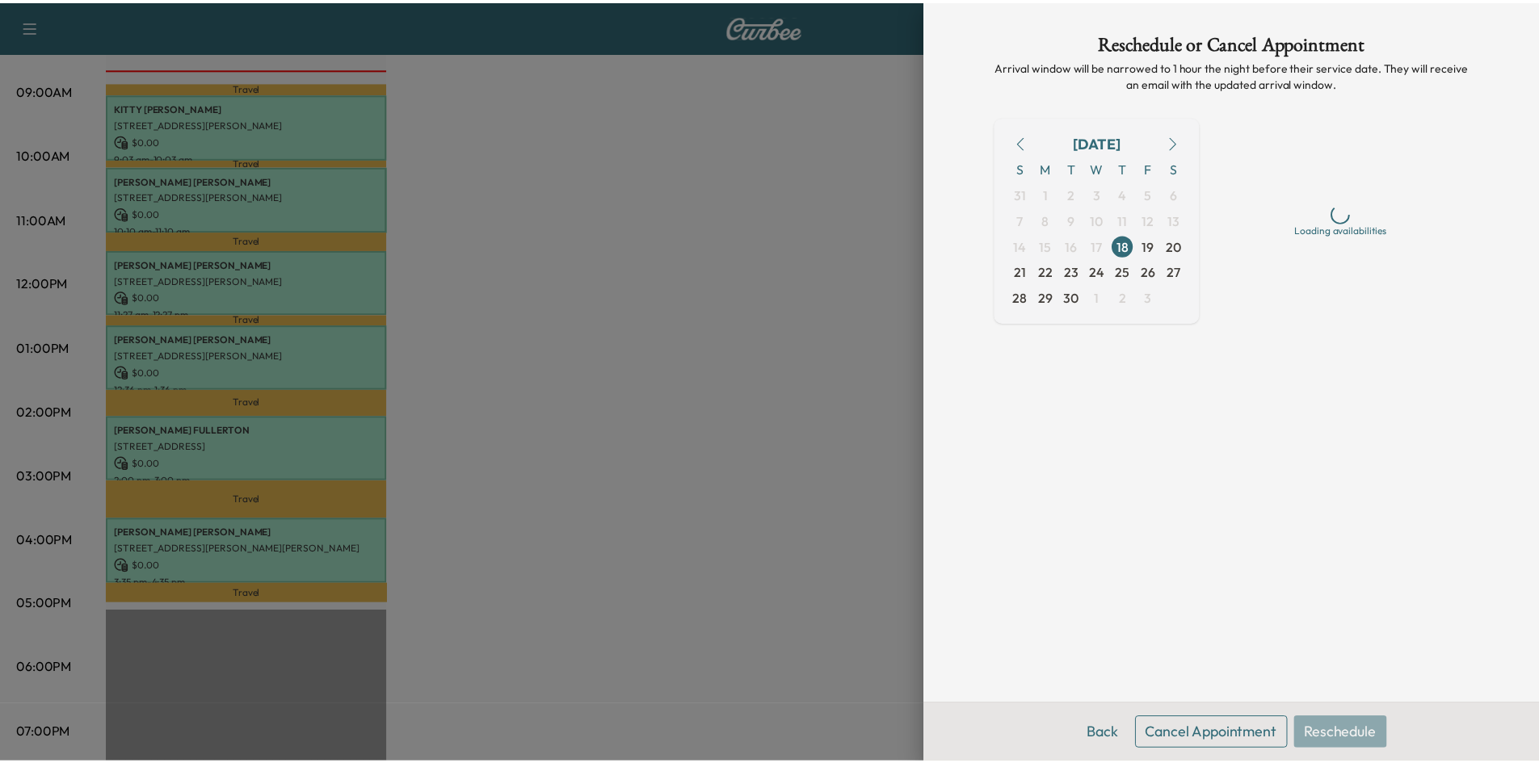
scroll to position [0, 0]
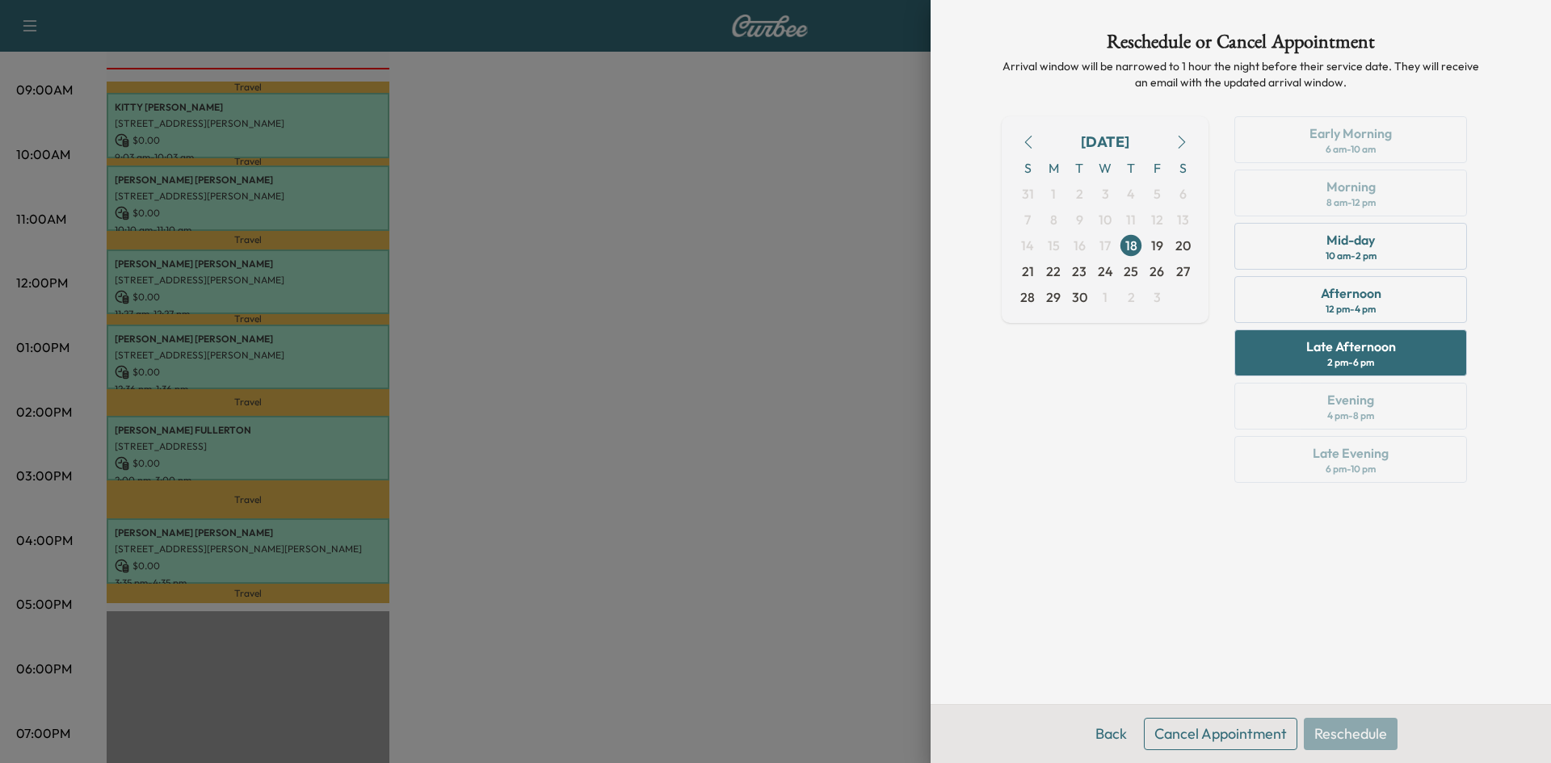
click at [823, 313] on div at bounding box center [775, 381] width 1551 height 763
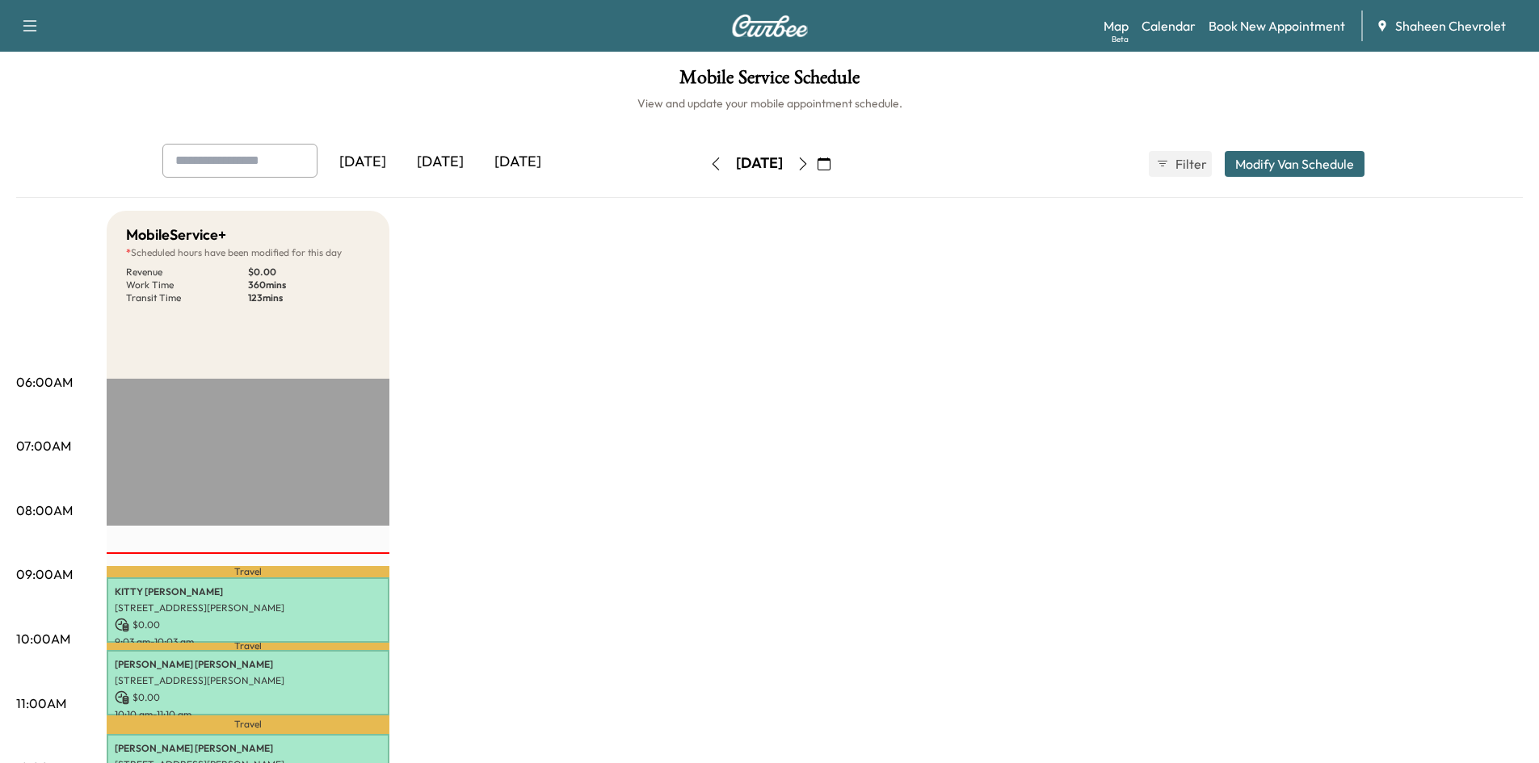
click at [1264, 164] on button "Modify Van Schedule" at bounding box center [1295, 164] width 140 height 26
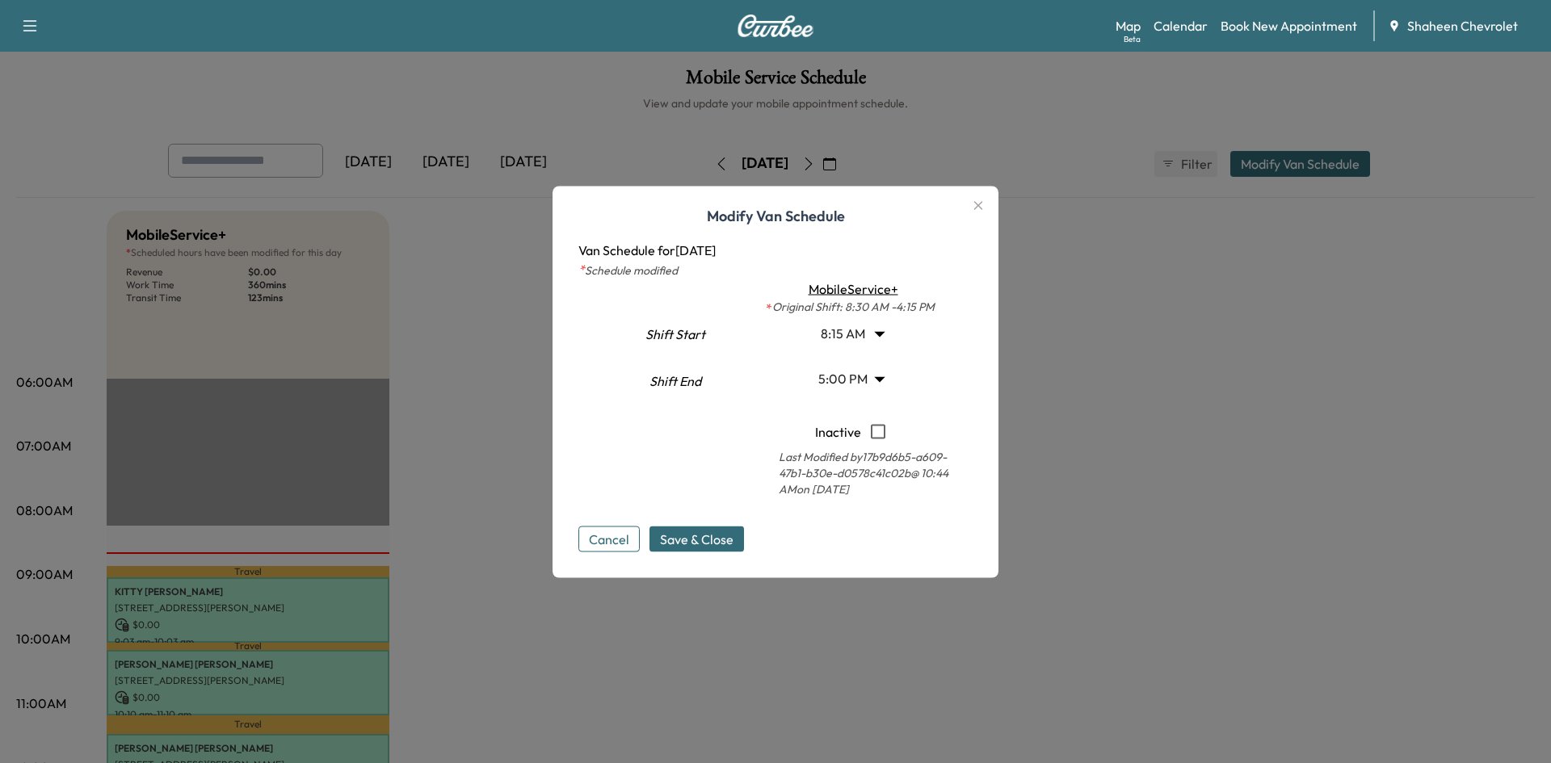
click at [884, 379] on body "Support Log Out Map Beta Calendar Book New Appointment Shaheen Chevrolet Mobile…" at bounding box center [775, 381] width 1551 height 763
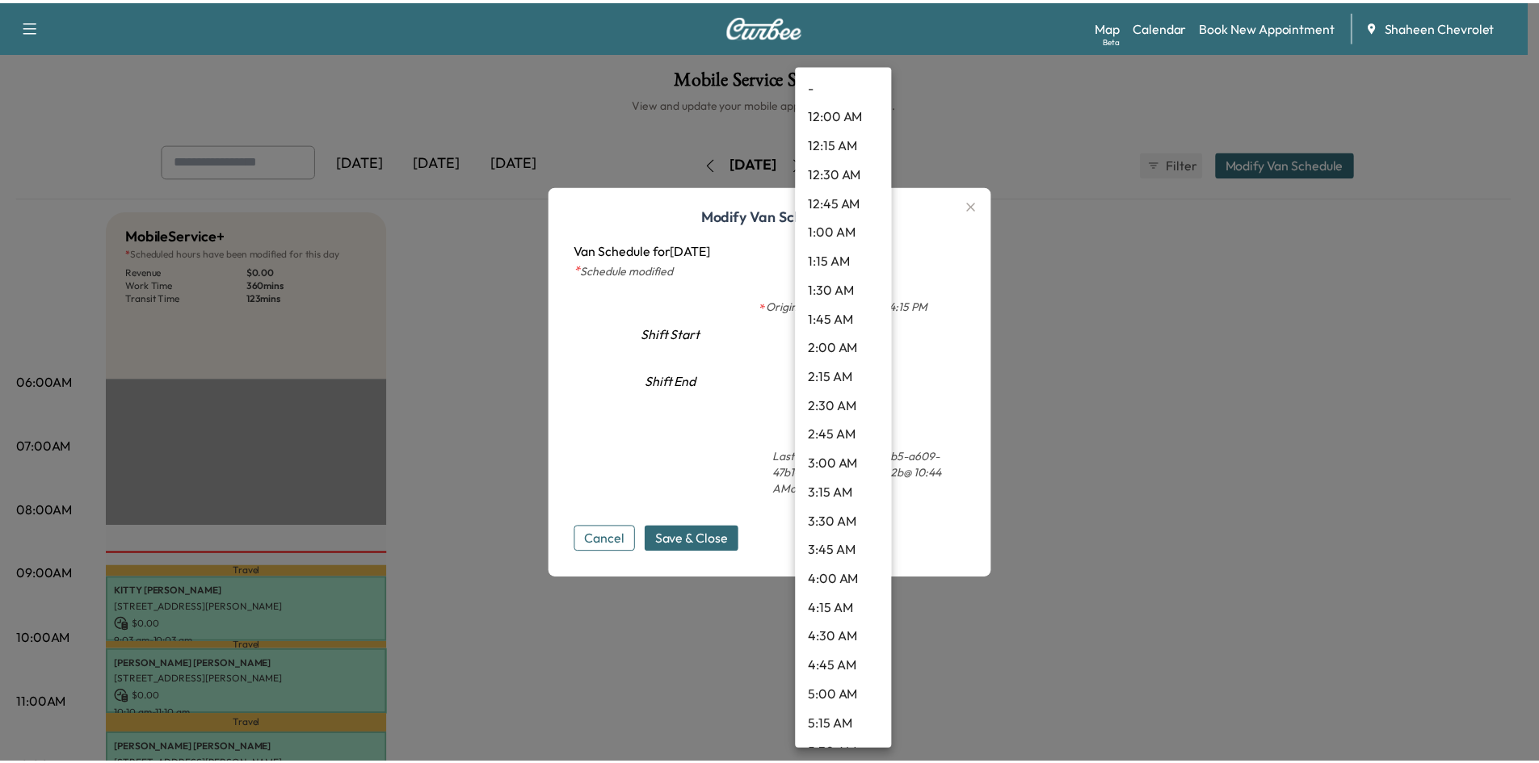
scroll to position [1685, 0]
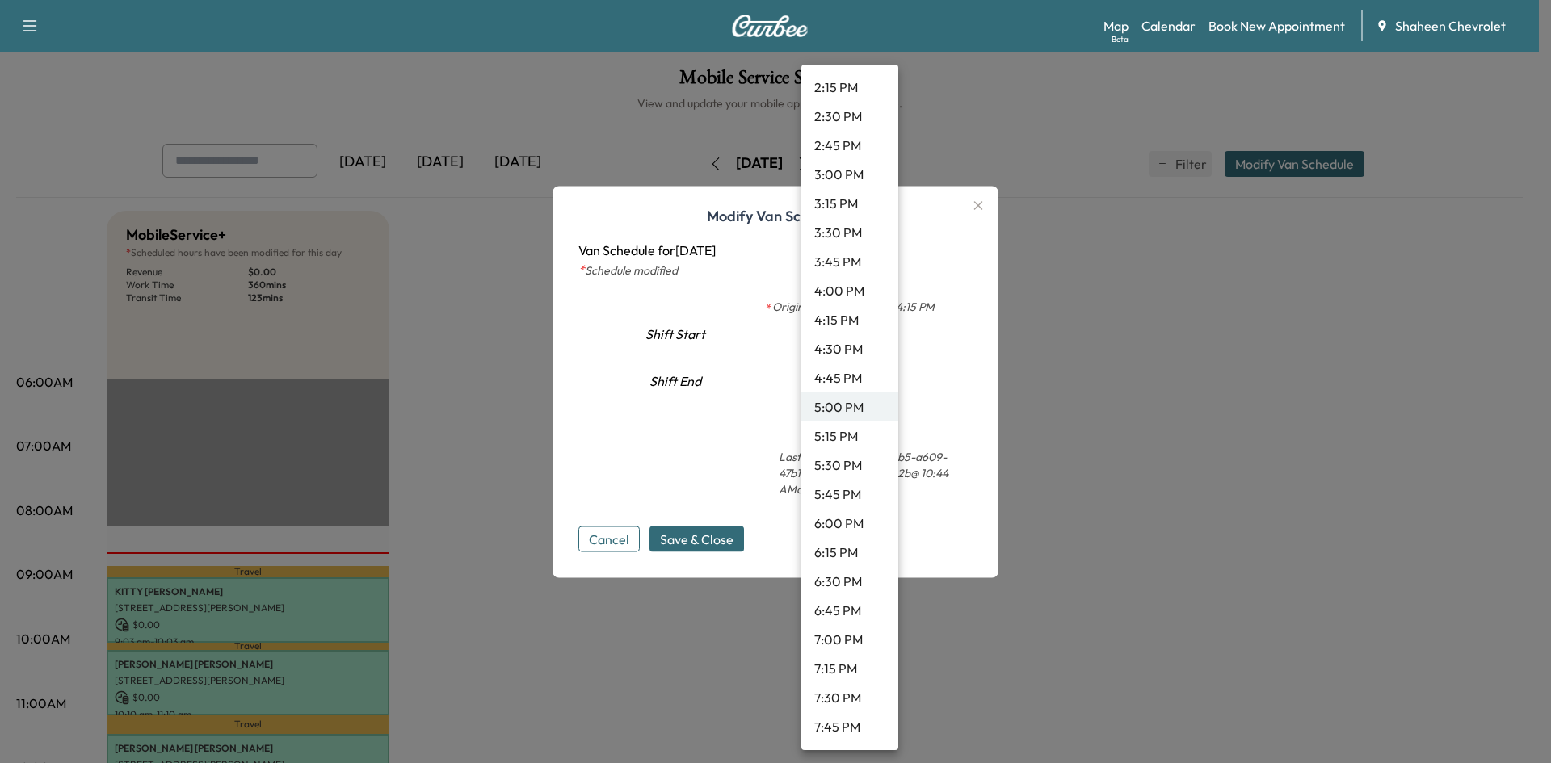
click at [838, 521] on li "6:00 PM" at bounding box center [849, 523] width 97 height 29
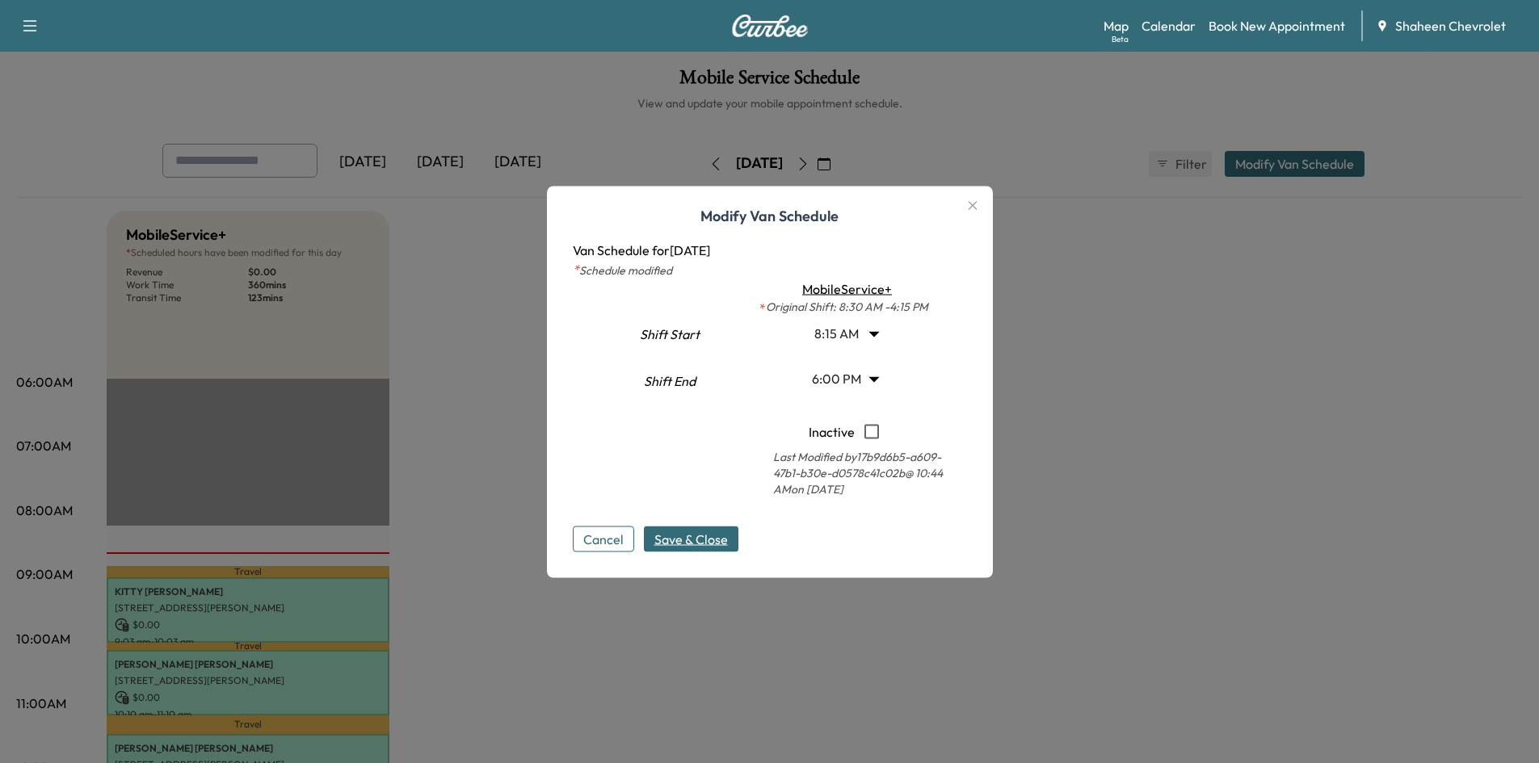
click at [682, 544] on span "Save & Close" at bounding box center [691, 538] width 74 height 19
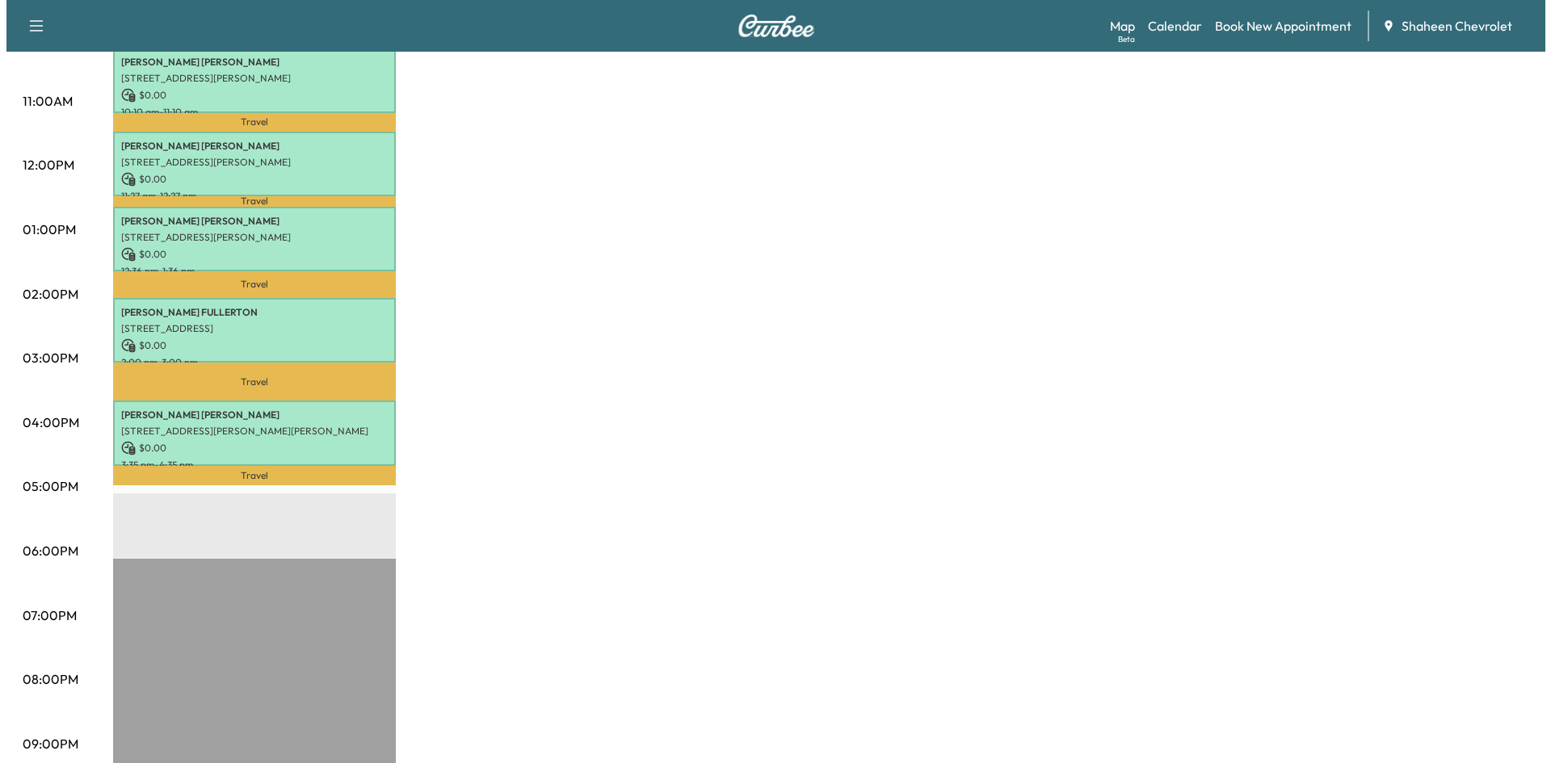
scroll to position [595, 0]
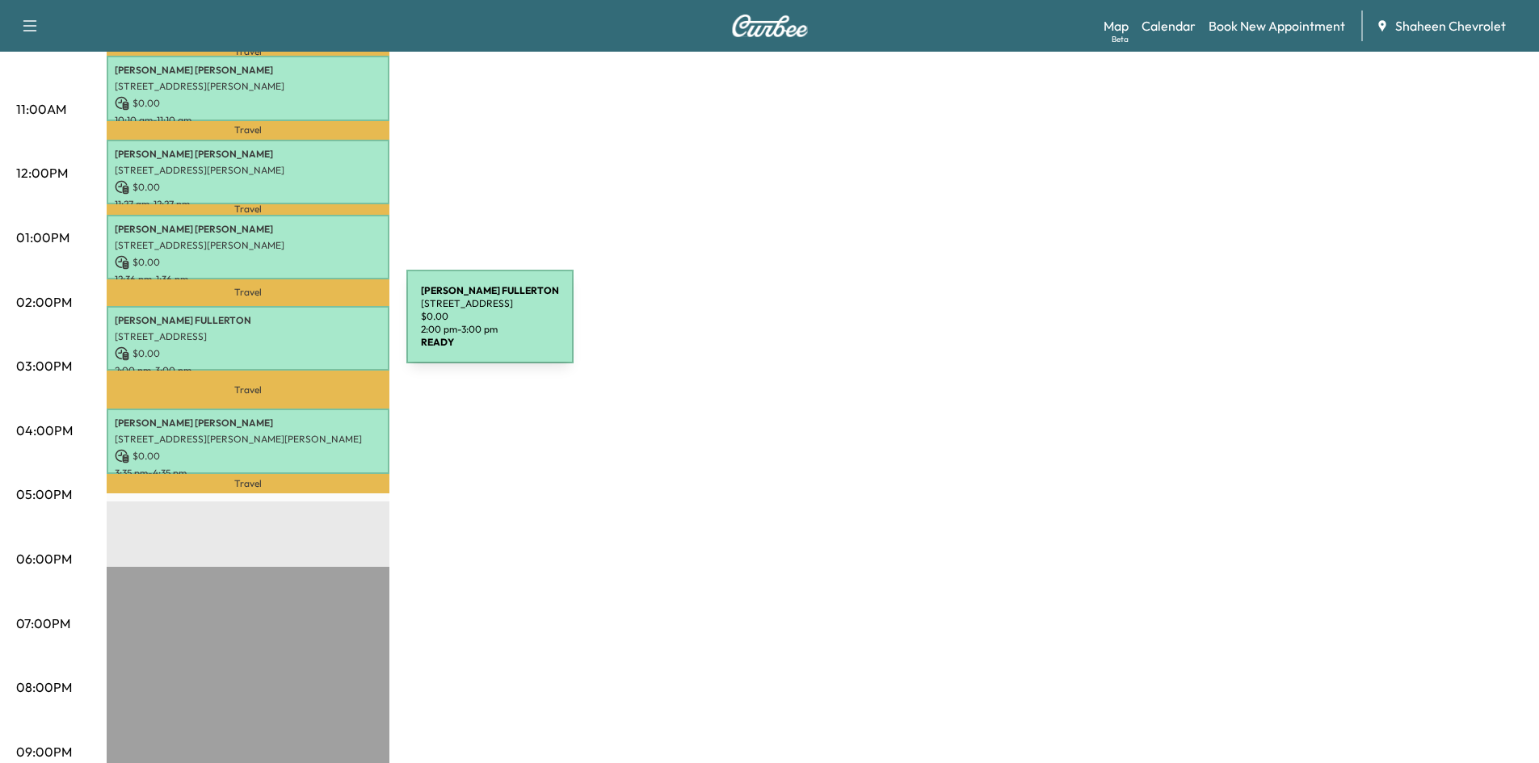
click at [285, 330] on p "[STREET_ADDRESS]" at bounding box center [248, 336] width 267 height 13
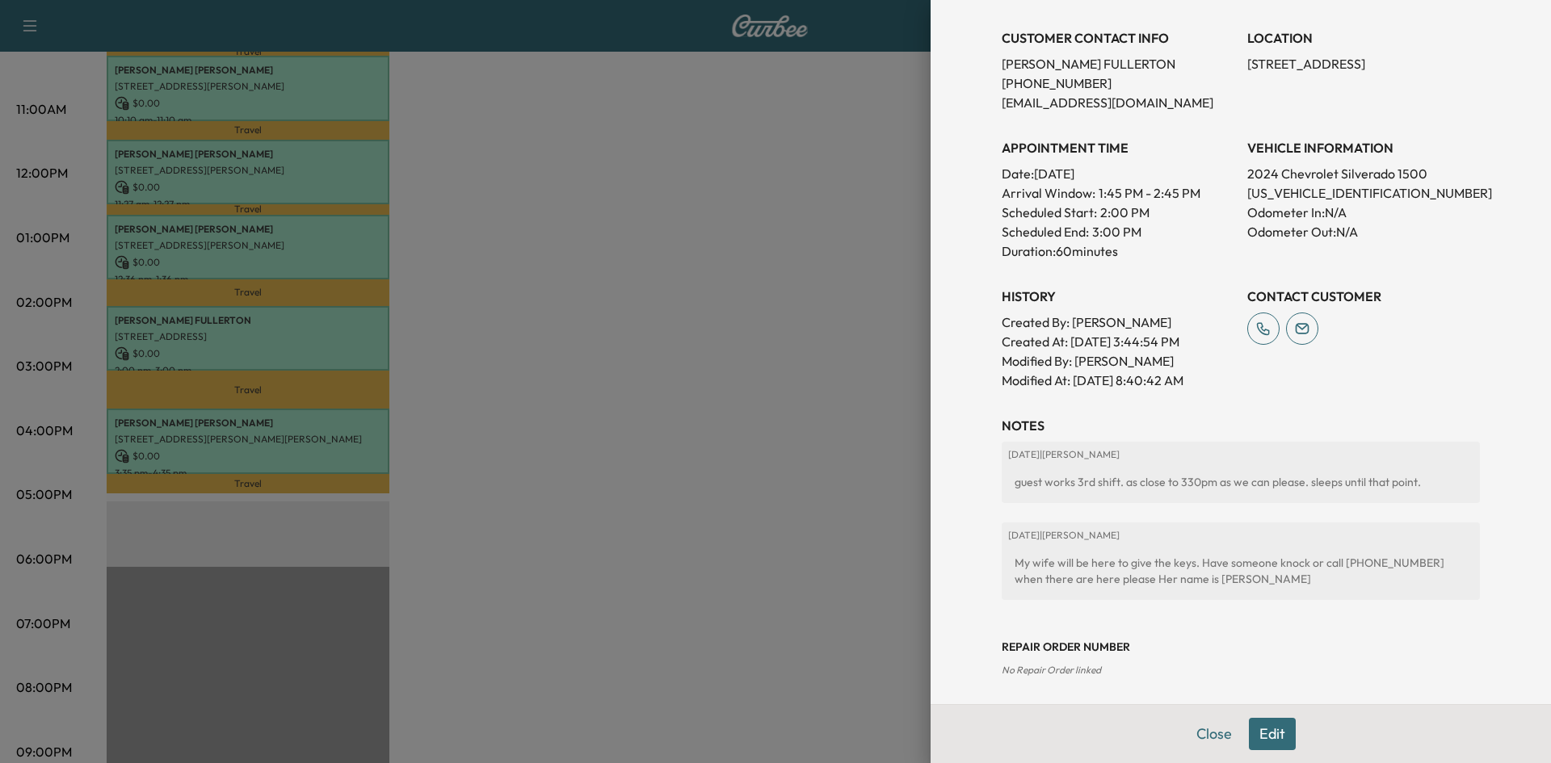
scroll to position [329, 0]
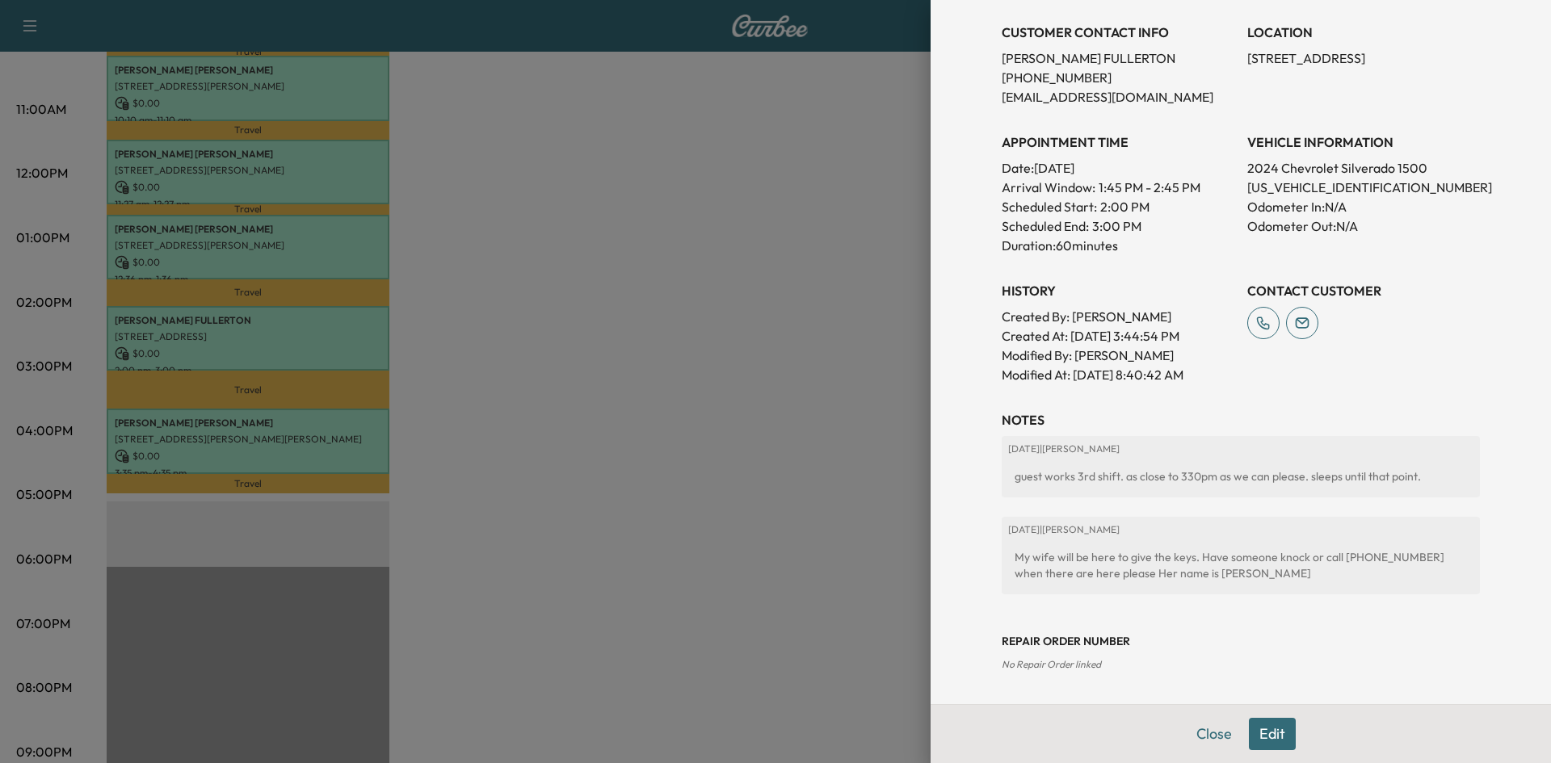
click at [1260, 725] on button "Edit" at bounding box center [1272, 734] width 47 height 32
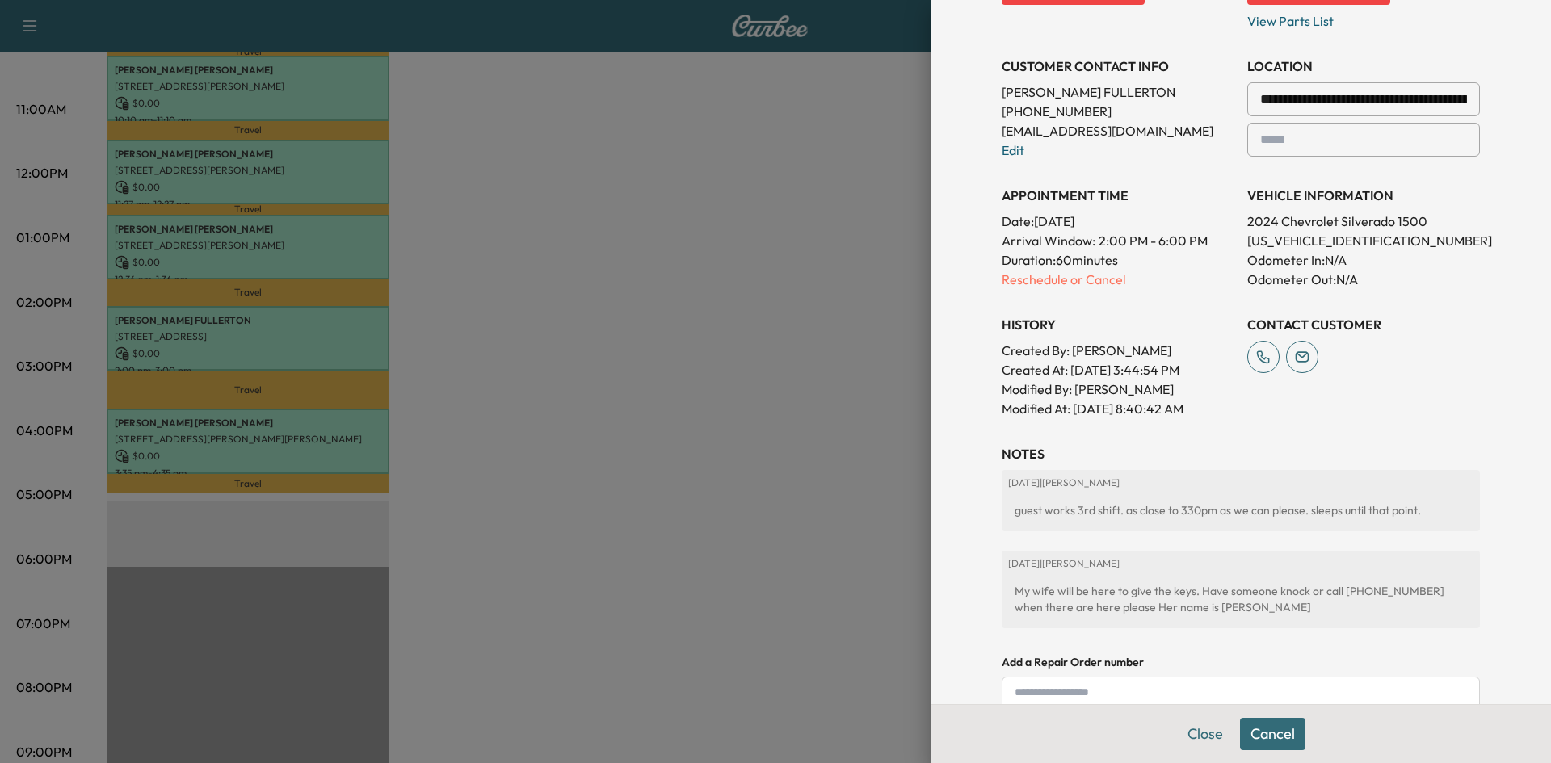
scroll to position [363, 0]
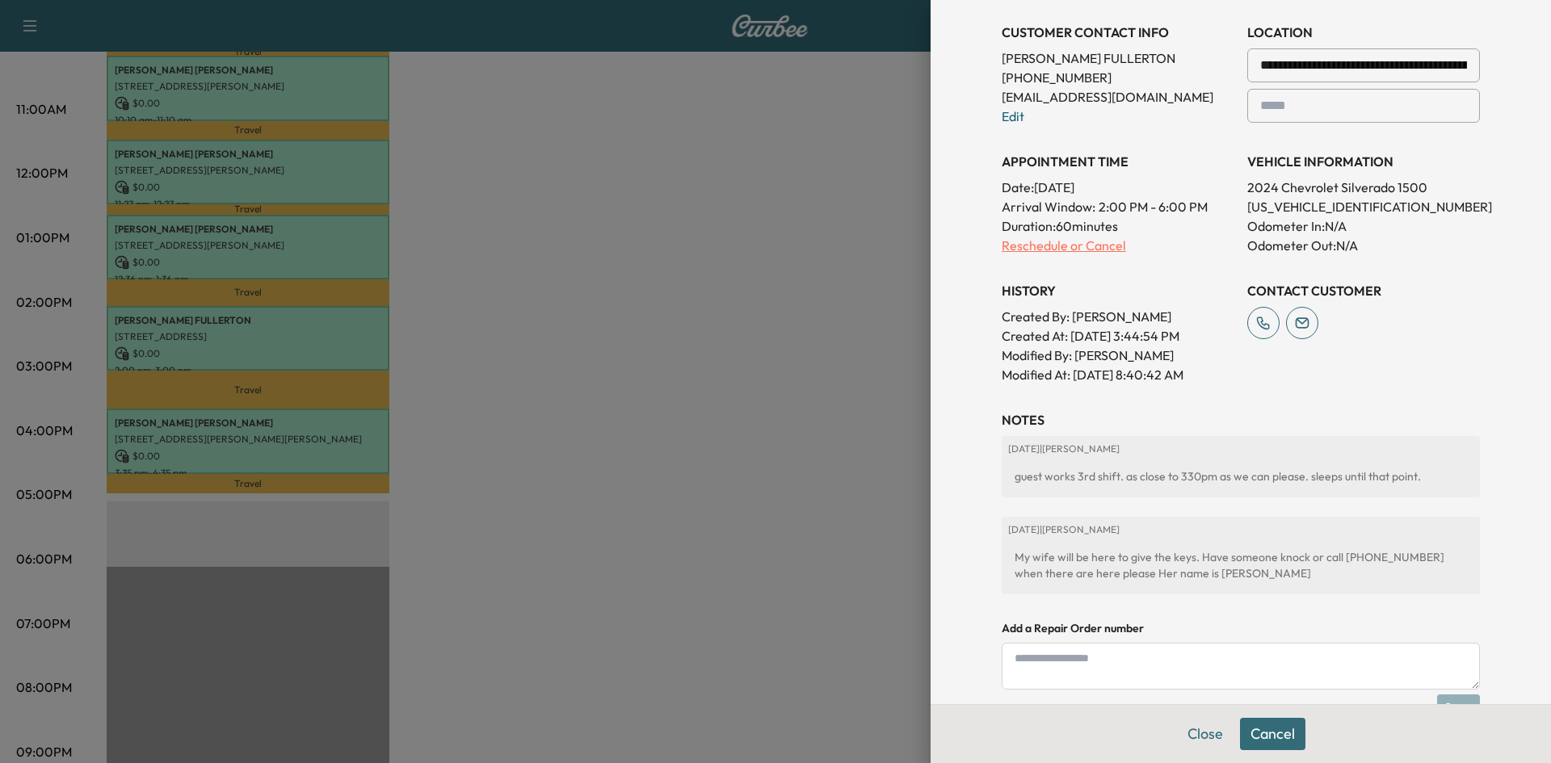
click at [1041, 250] on p "Reschedule or Cancel" at bounding box center [1118, 245] width 233 height 19
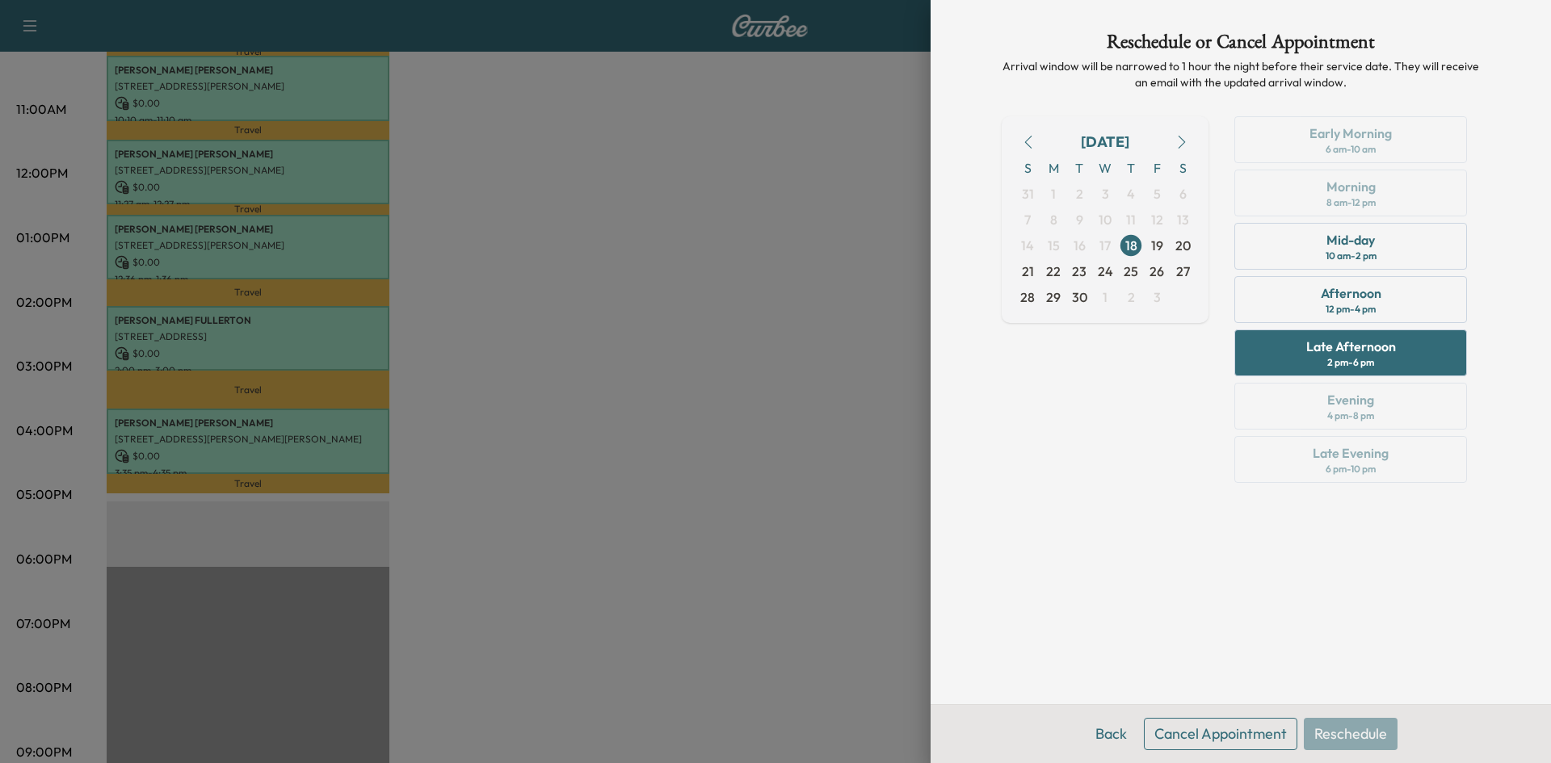
click at [643, 489] on div at bounding box center [775, 381] width 1551 height 763
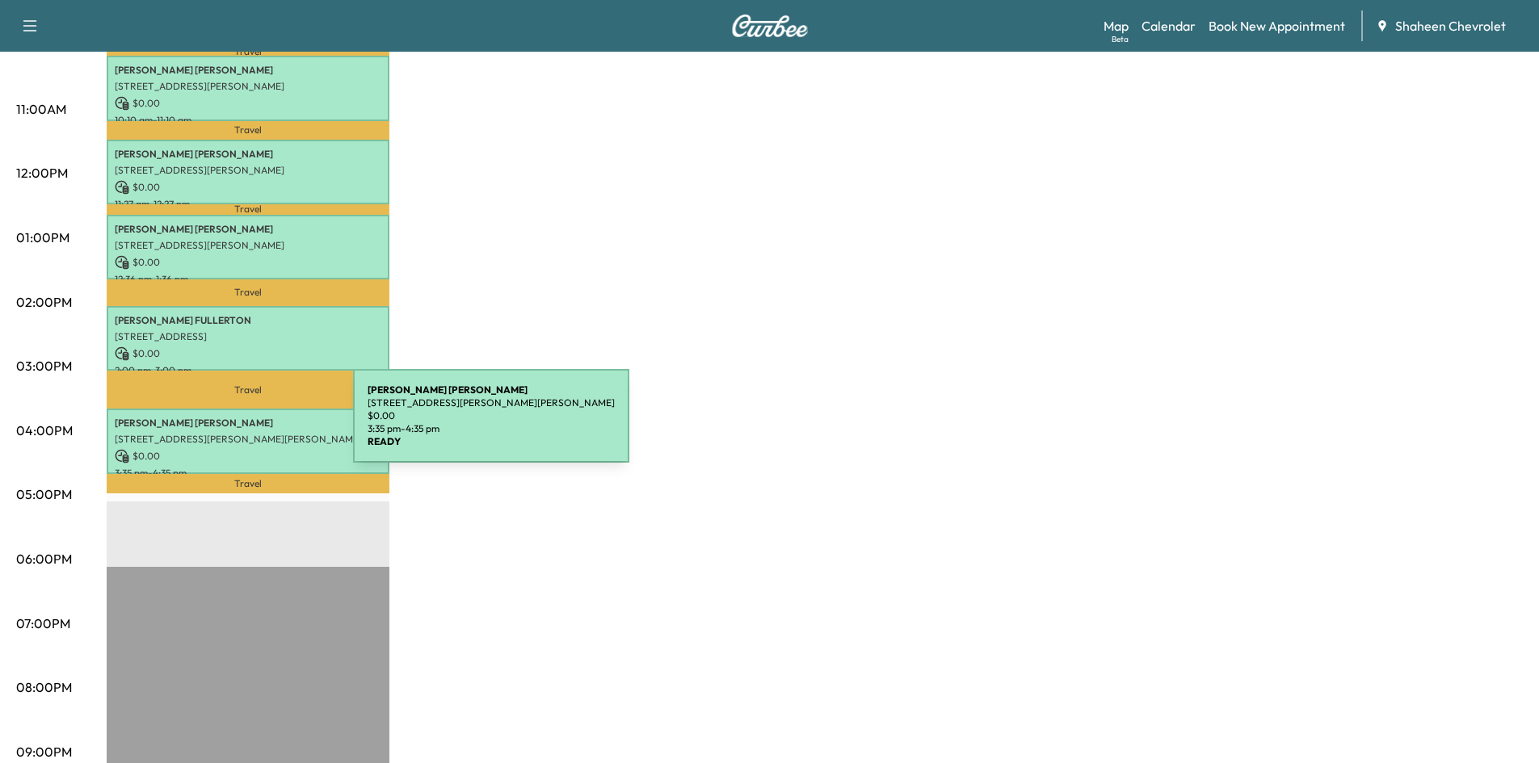
click at [232, 433] on p "[STREET_ADDRESS][PERSON_NAME][PERSON_NAME]" at bounding box center [248, 439] width 267 height 13
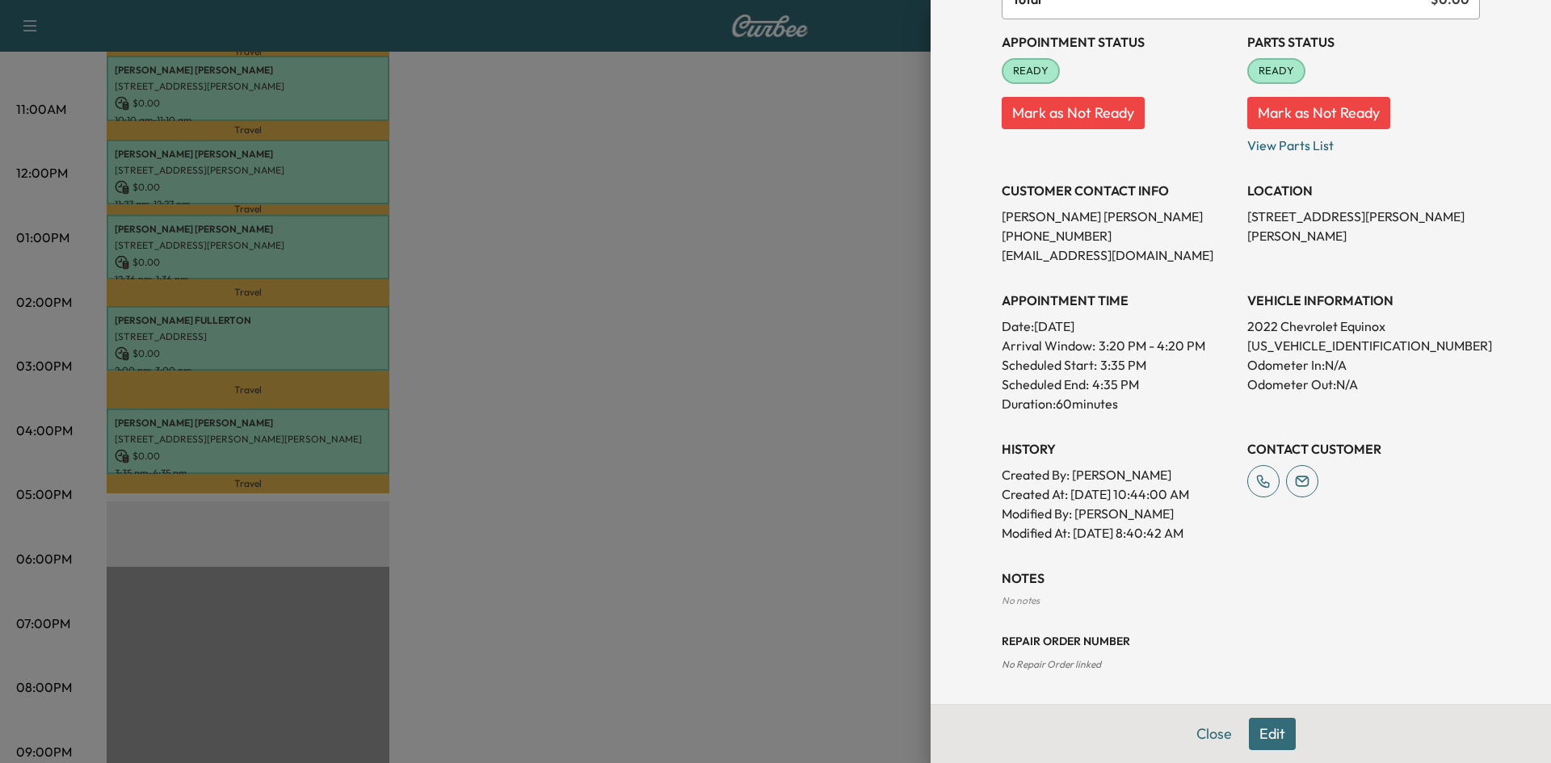
click at [1258, 730] on button "Edit" at bounding box center [1272, 734] width 47 height 32
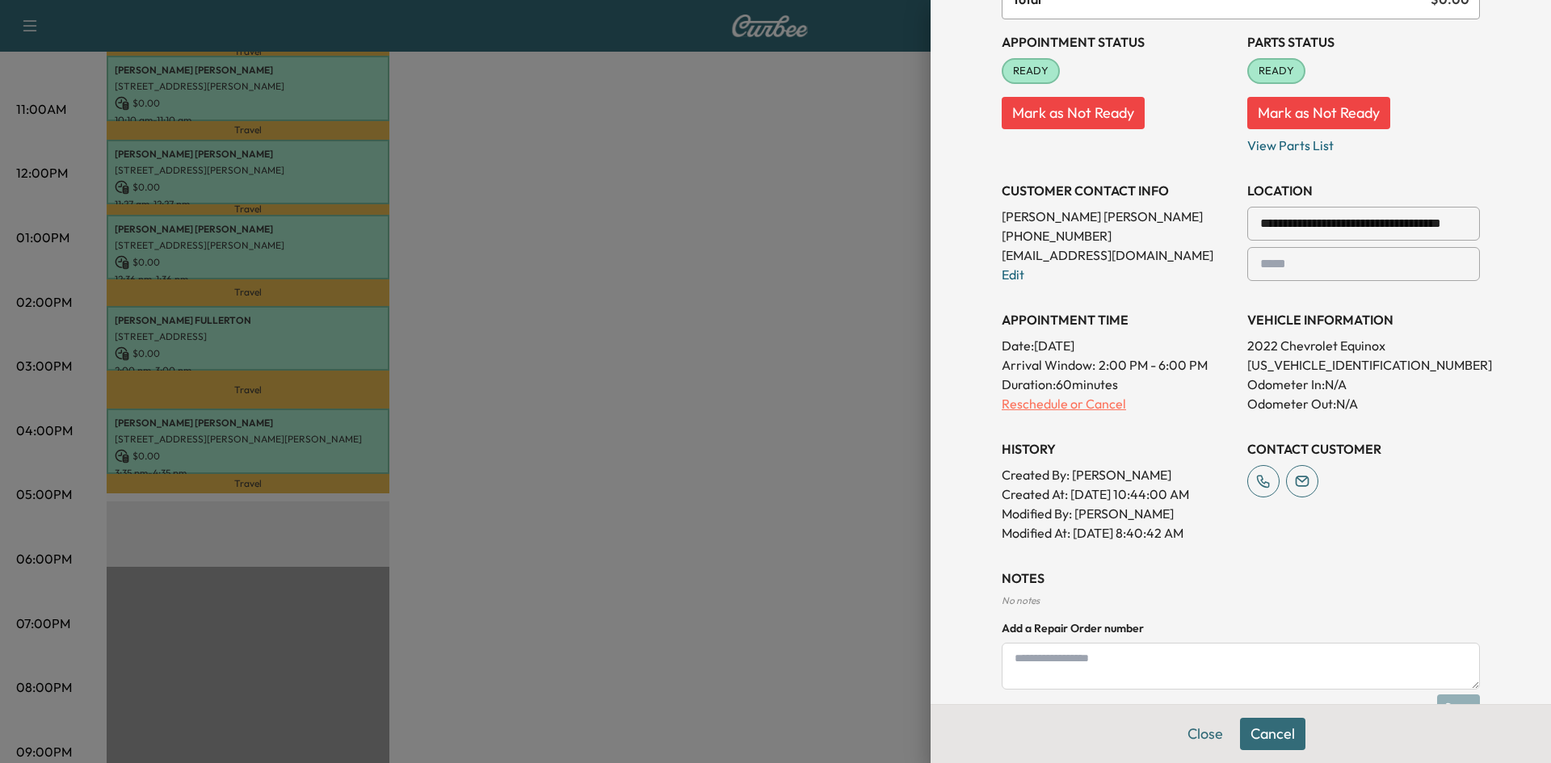
click at [1053, 405] on p "Reschedule or Cancel" at bounding box center [1118, 403] width 233 height 19
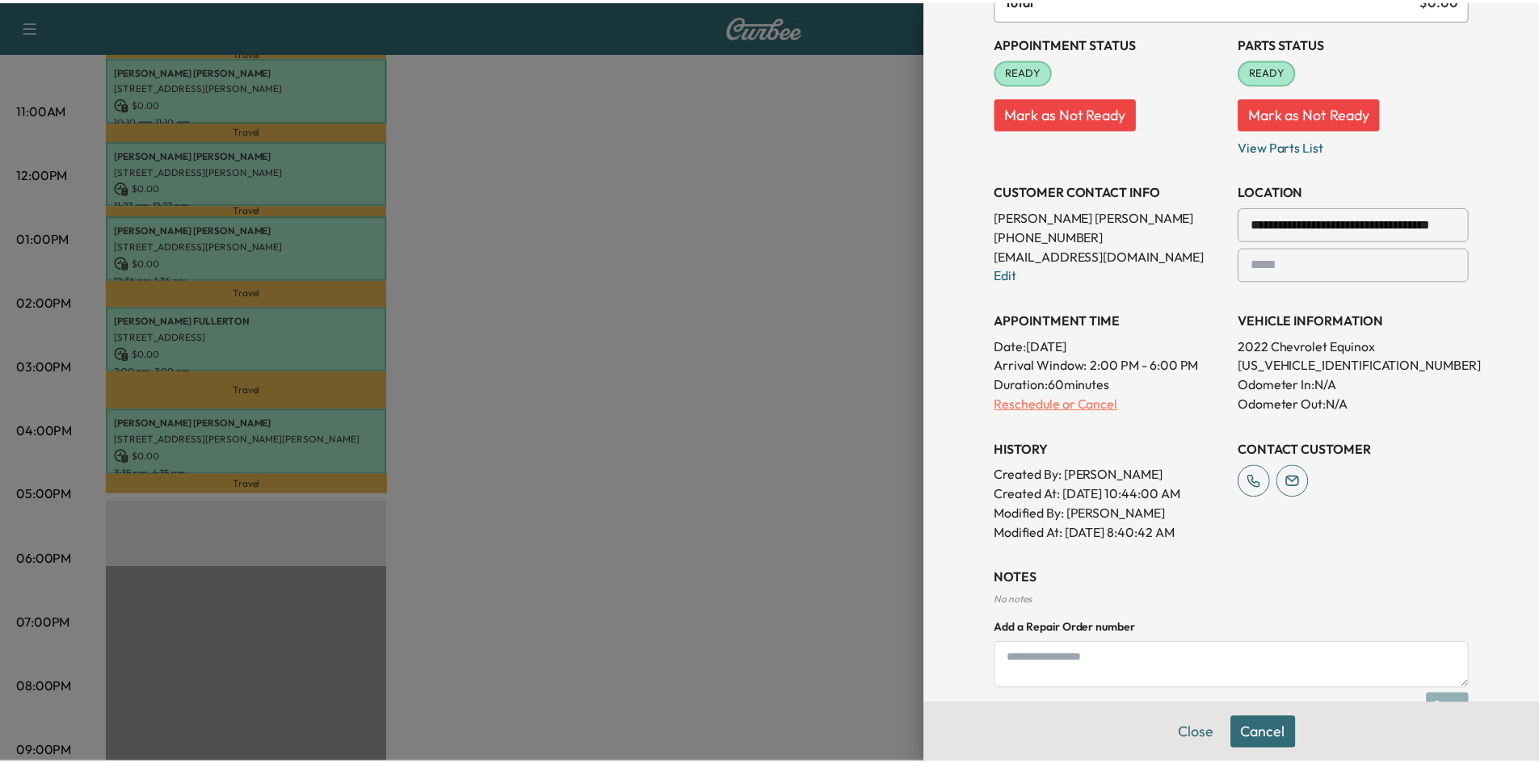
scroll to position [0, 0]
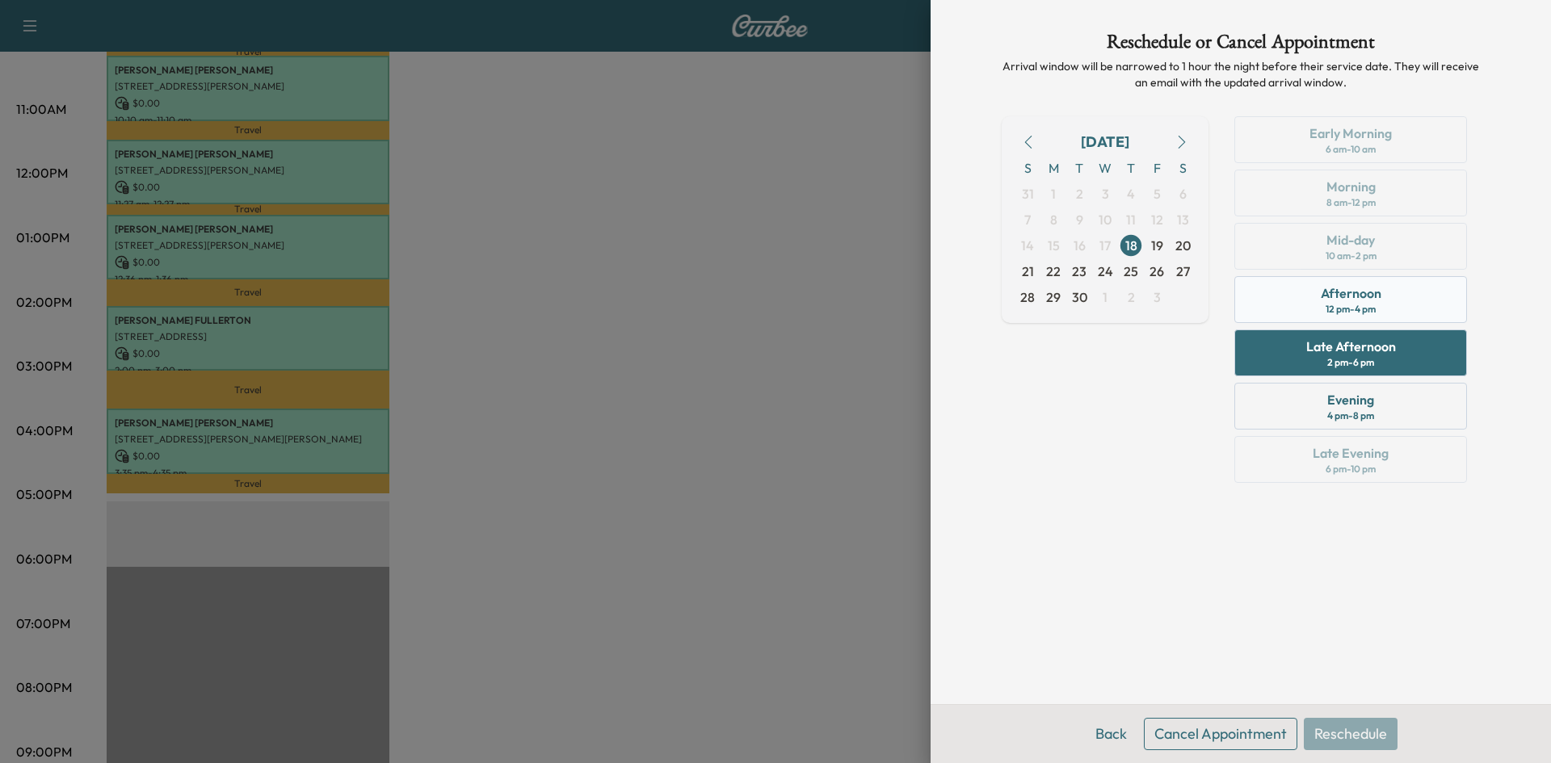
click at [1305, 302] on div "Afternoon 12 pm - 4 pm" at bounding box center [1350, 299] width 233 height 47
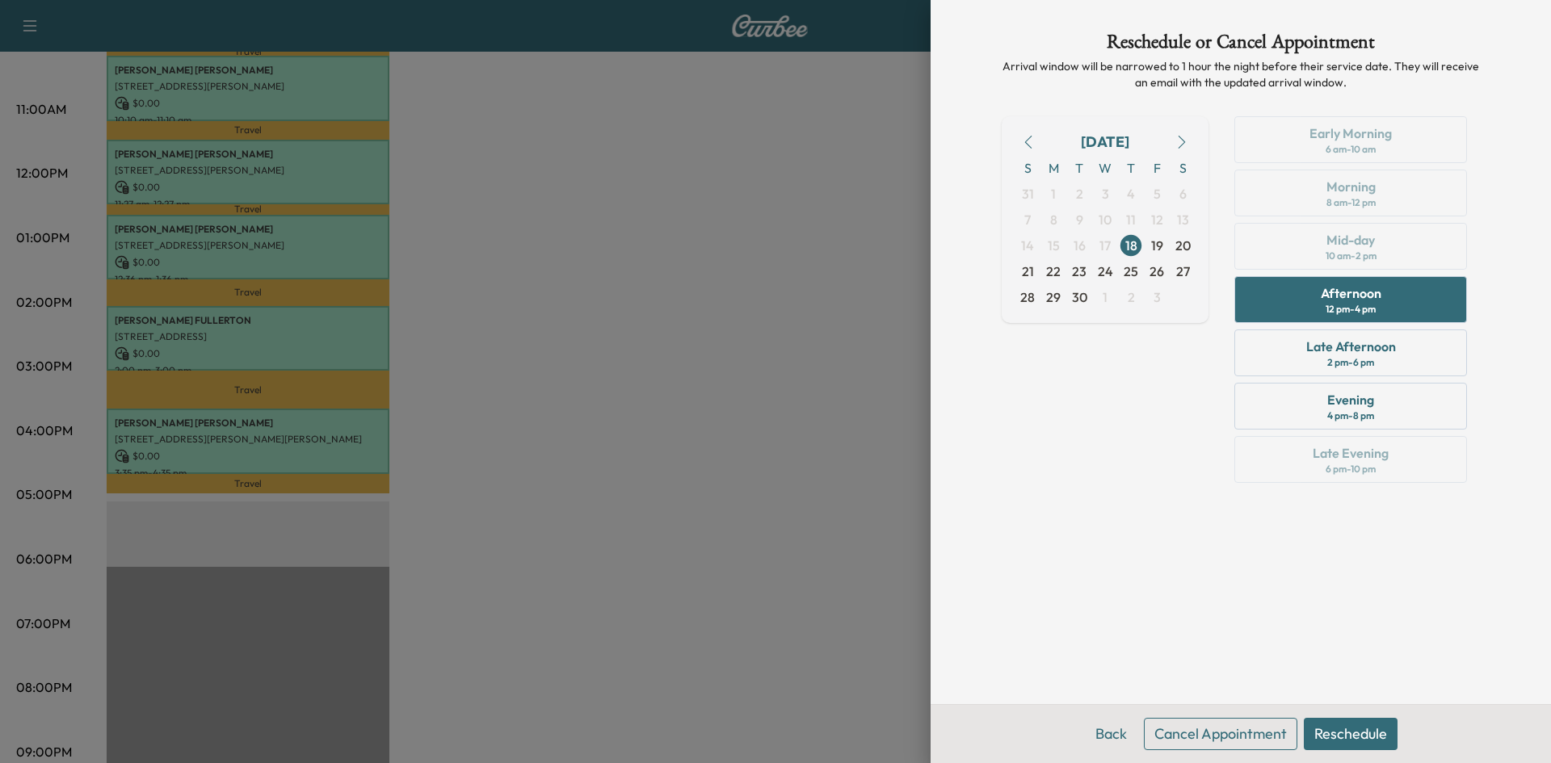
click at [1342, 733] on button "Reschedule" at bounding box center [1351, 734] width 94 height 32
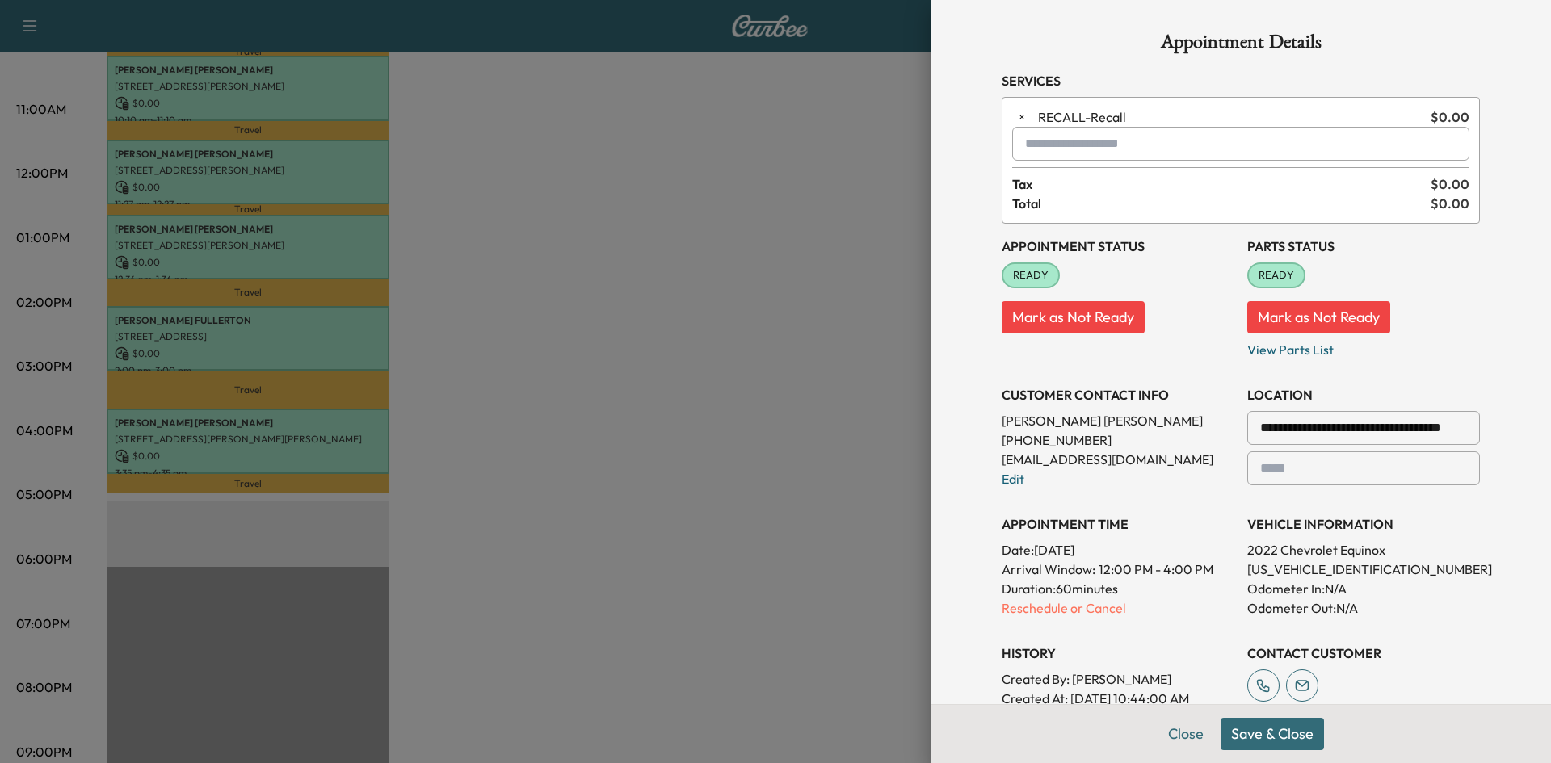
click at [1263, 727] on button "Save & Close" at bounding box center [1272, 734] width 103 height 32
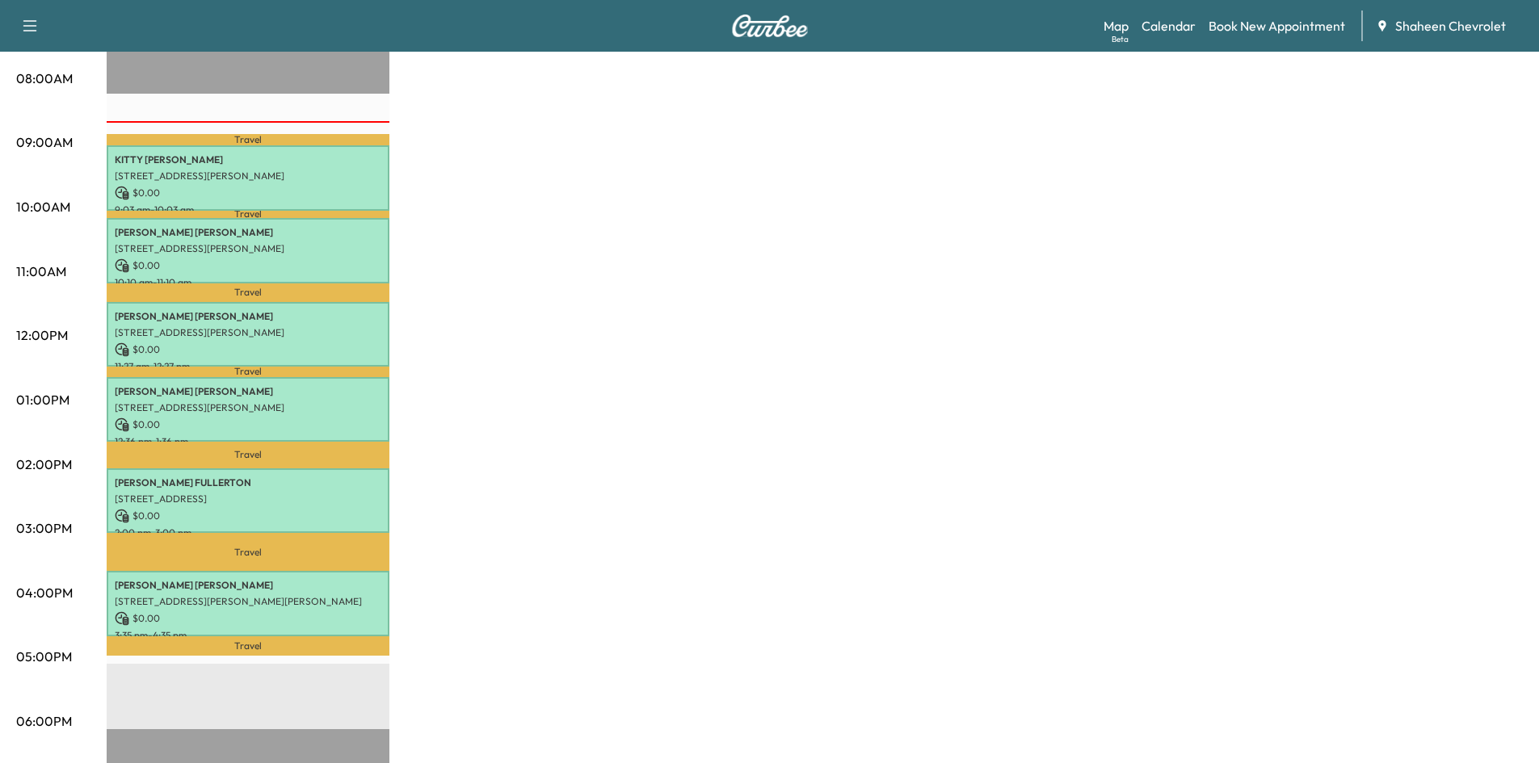
scroll to position [433, 0]
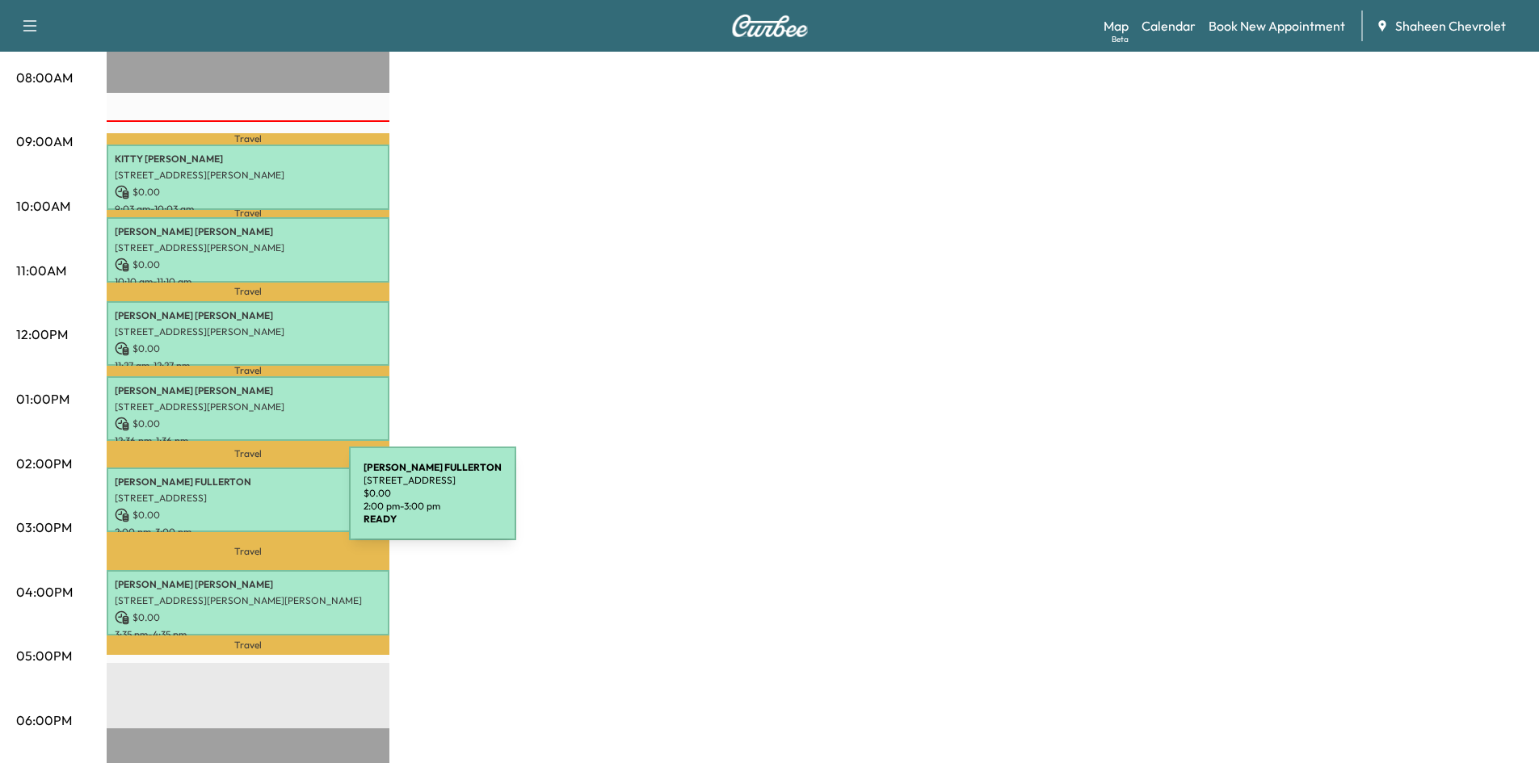
click at [228, 508] on p "$ 0.00" at bounding box center [248, 515] width 267 height 15
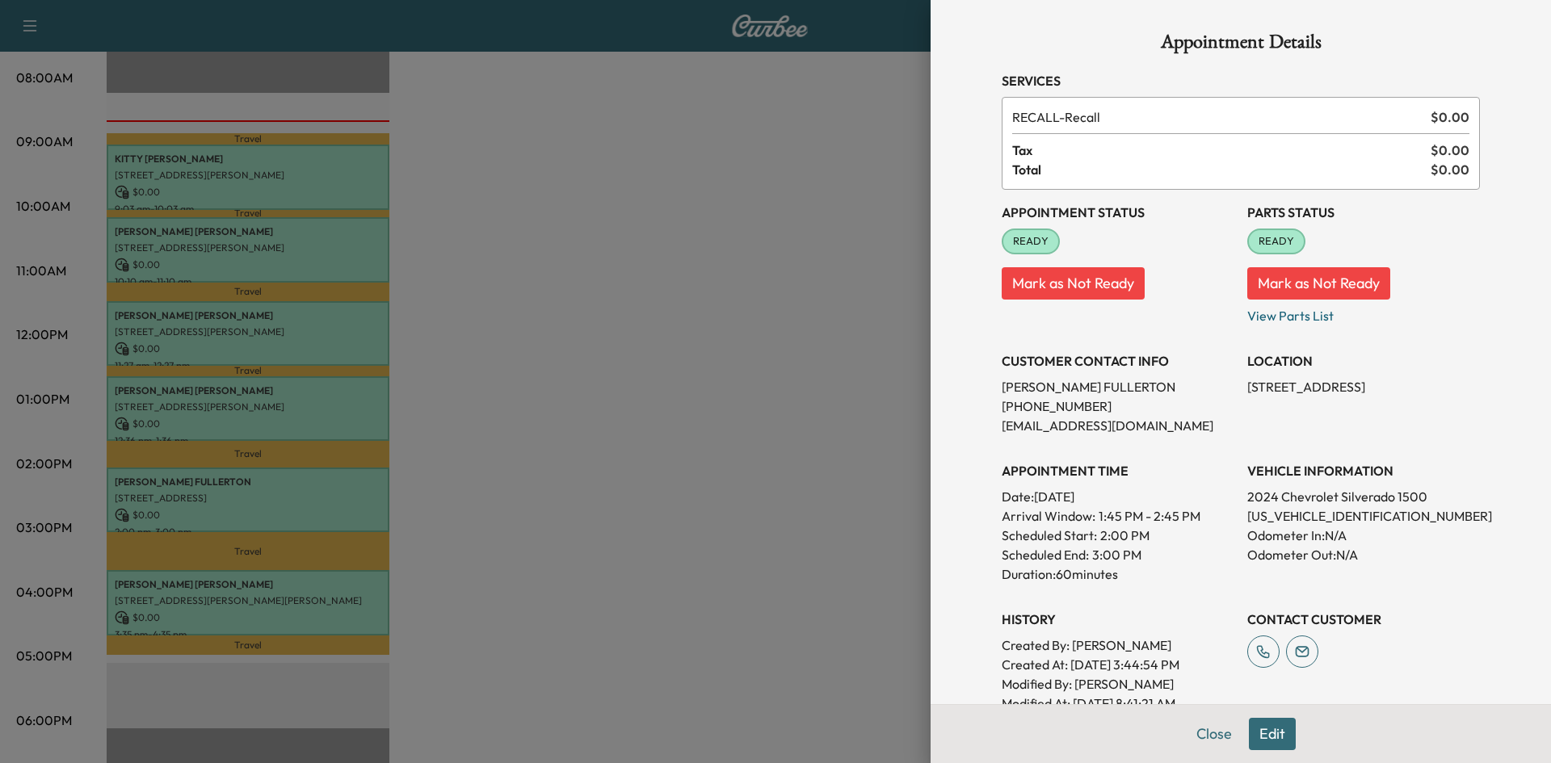
click at [637, 301] on div at bounding box center [775, 381] width 1551 height 763
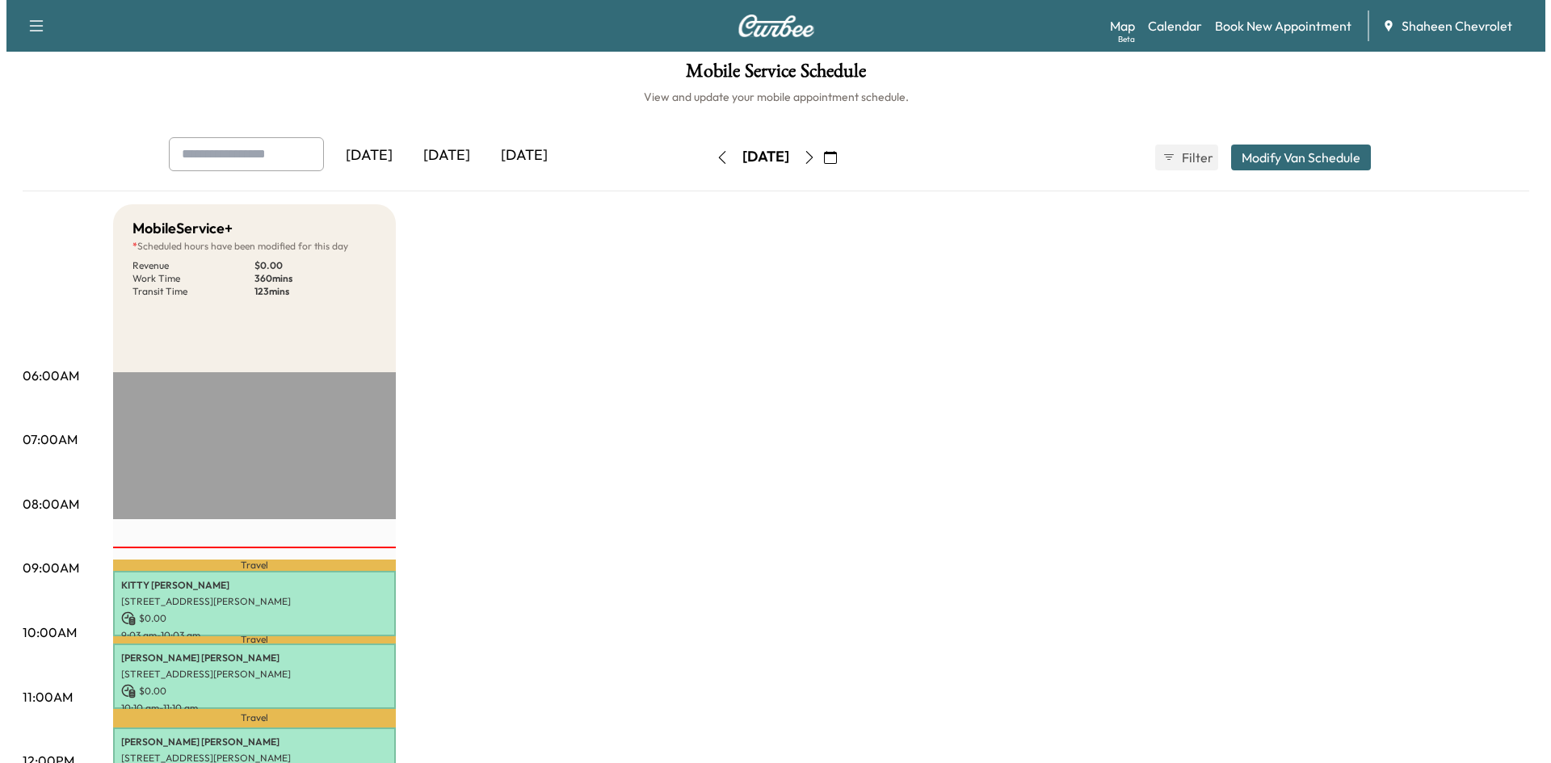
scroll to position [0, 0]
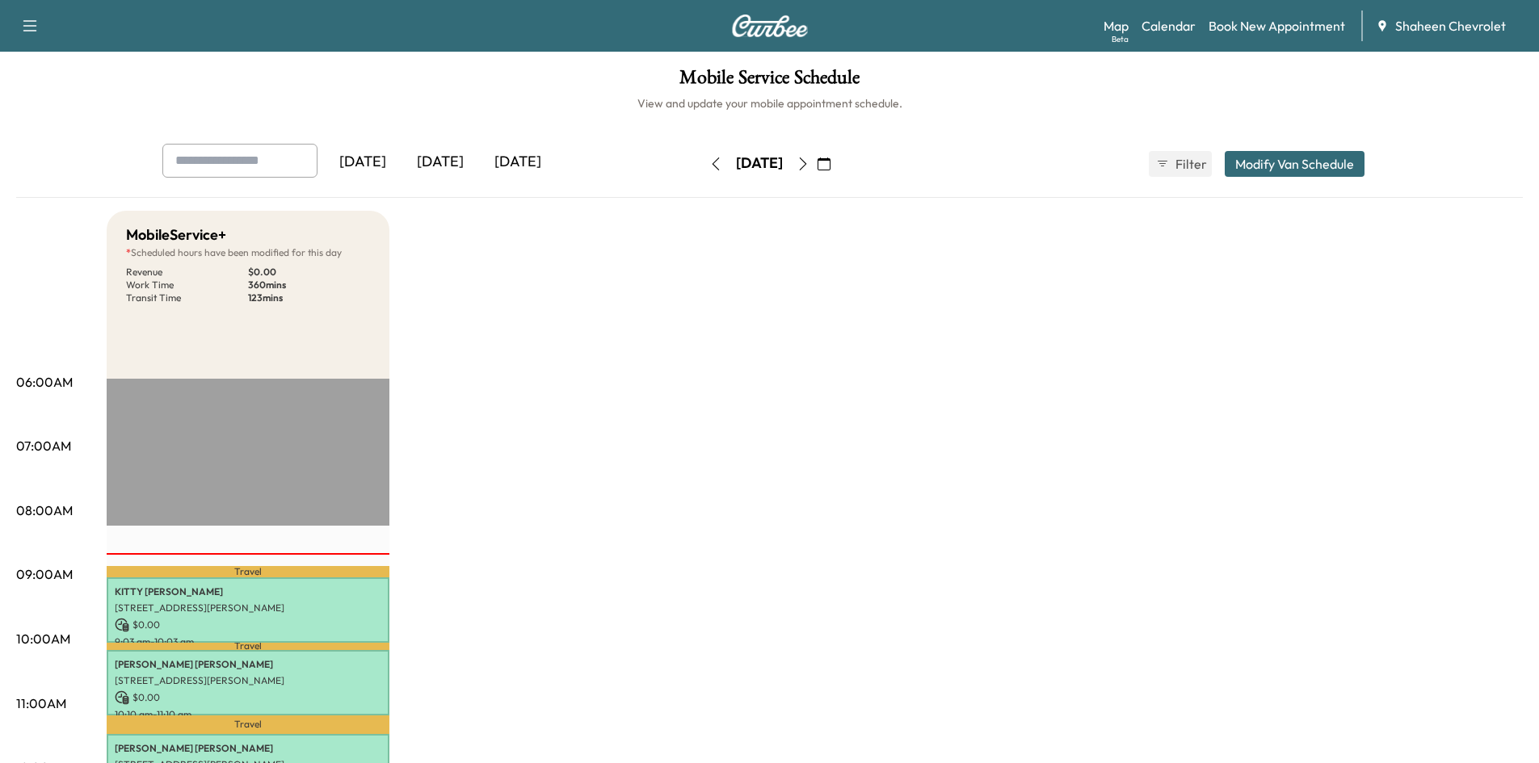
click at [1296, 167] on button "Modify Van Schedule" at bounding box center [1295, 164] width 140 height 26
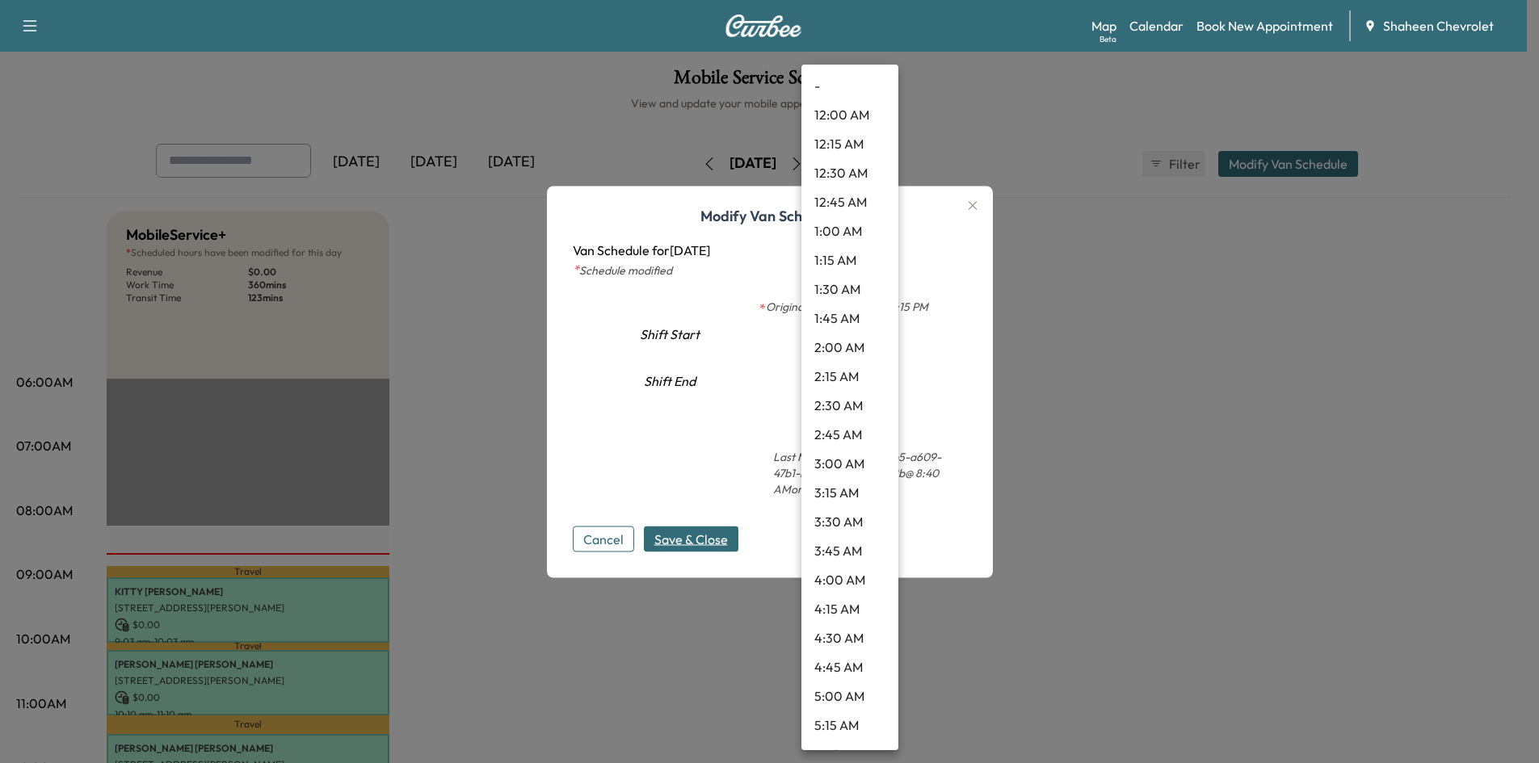
click at [885, 378] on body "Support Log Out Map Beta Calendar Book New Appointment Shaheen Chevrolet Mobile…" at bounding box center [769, 381] width 1539 height 763
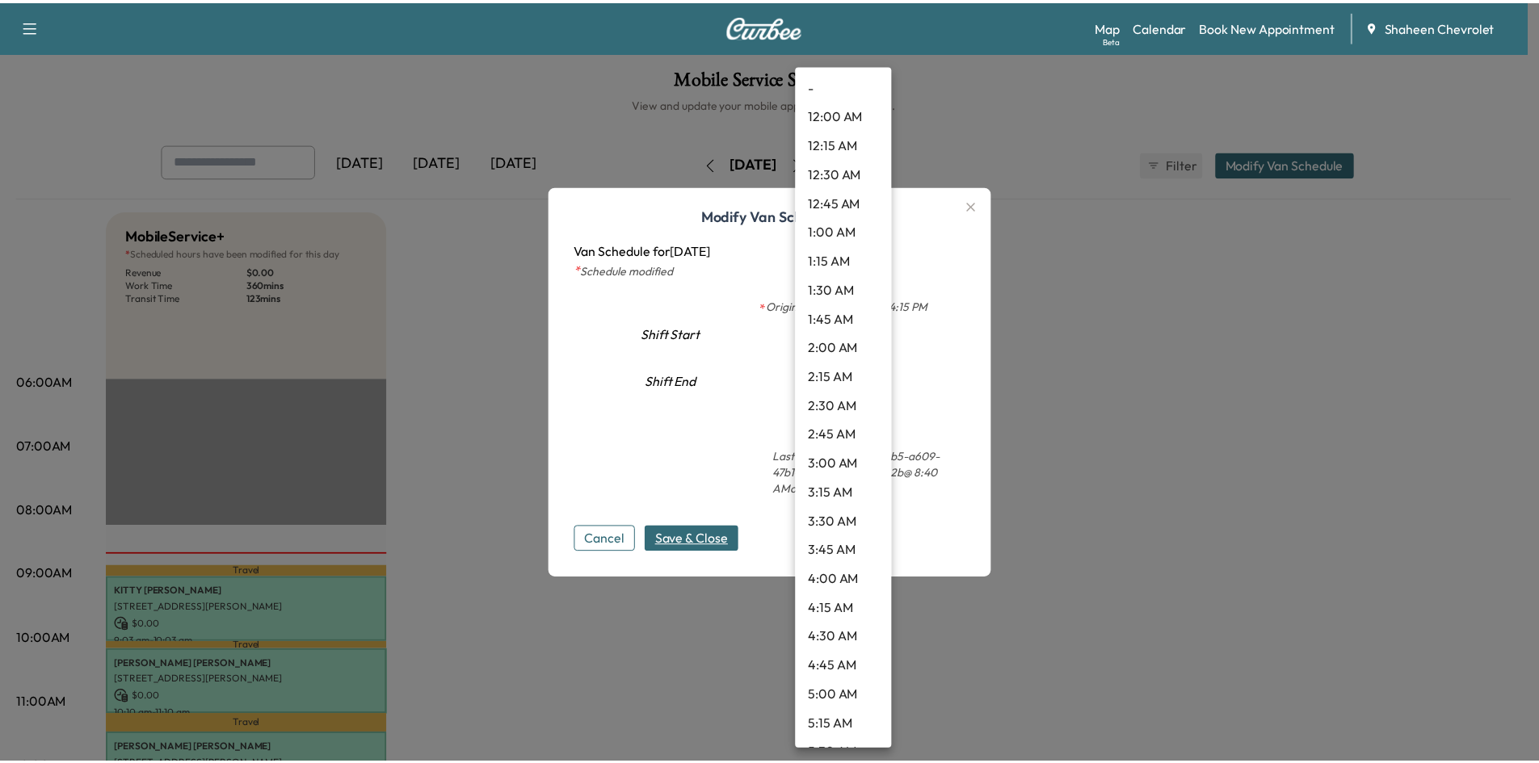
scroll to position [1801, 0]
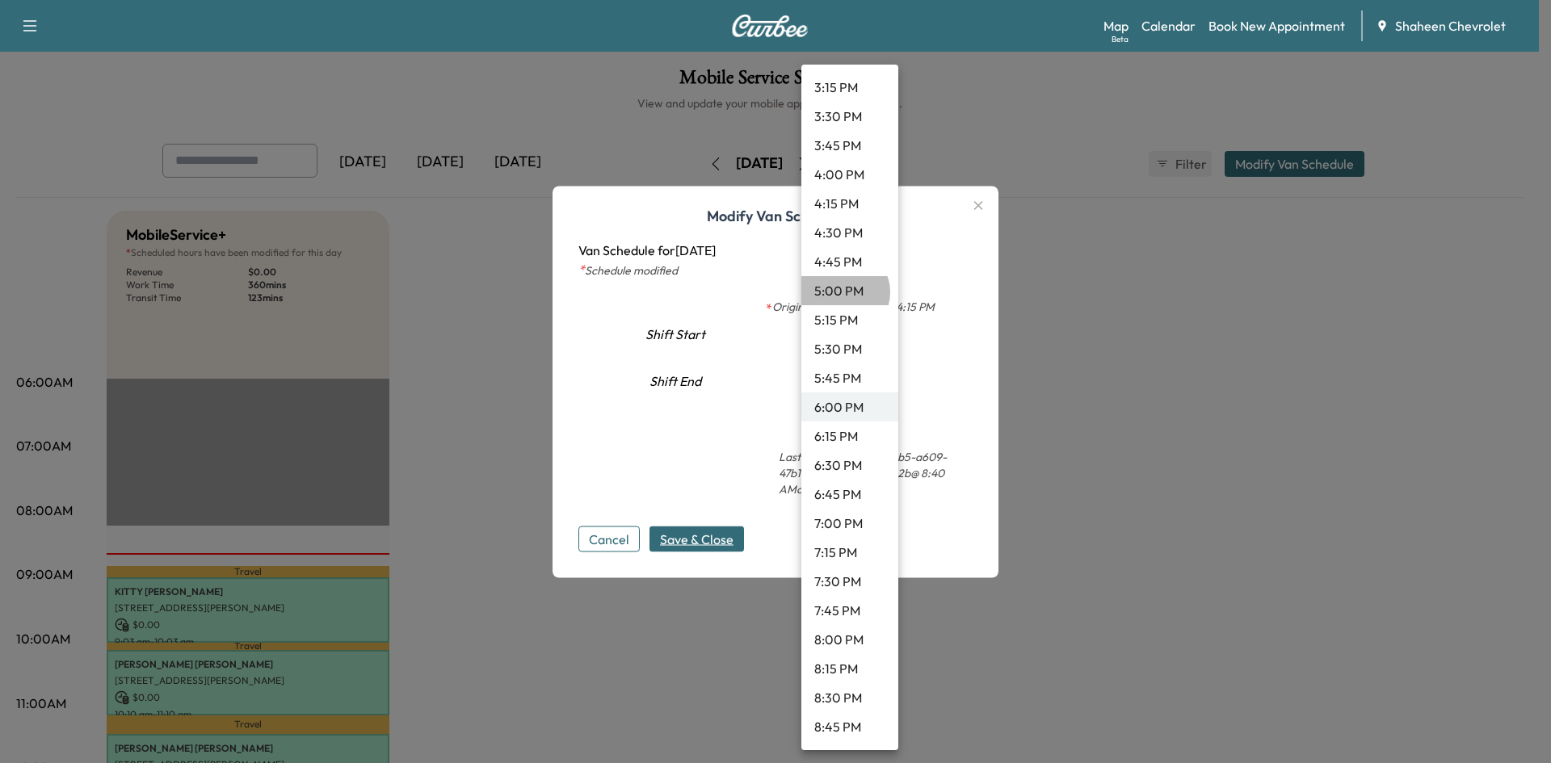
click at [843, 292] on li "5:00 PM" at bounding box center [849, 290] width 97 height 29
type input "**"
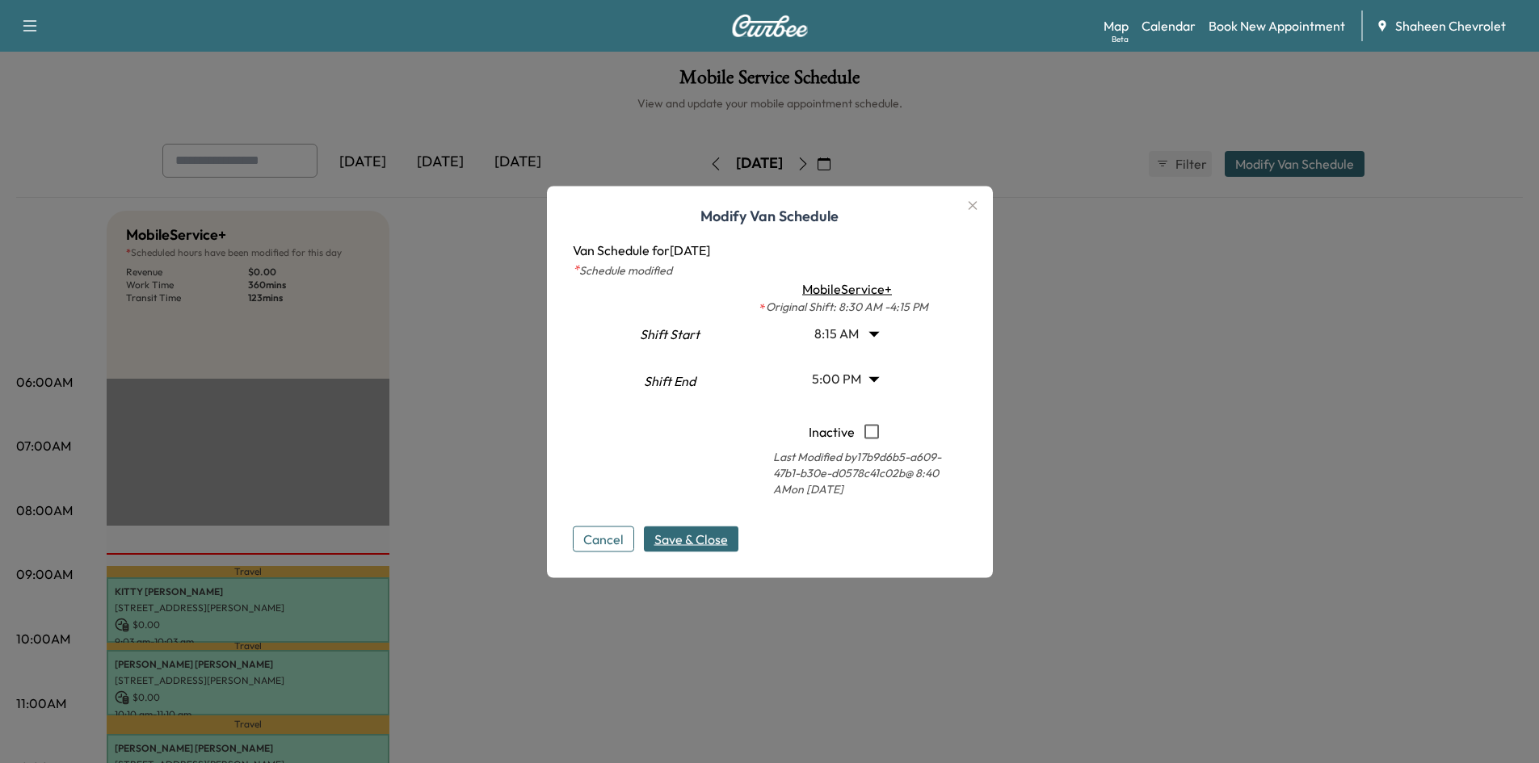
click at [656, 534] on button "Save & Close" at bounding box center [691, 539] width 95 height 26
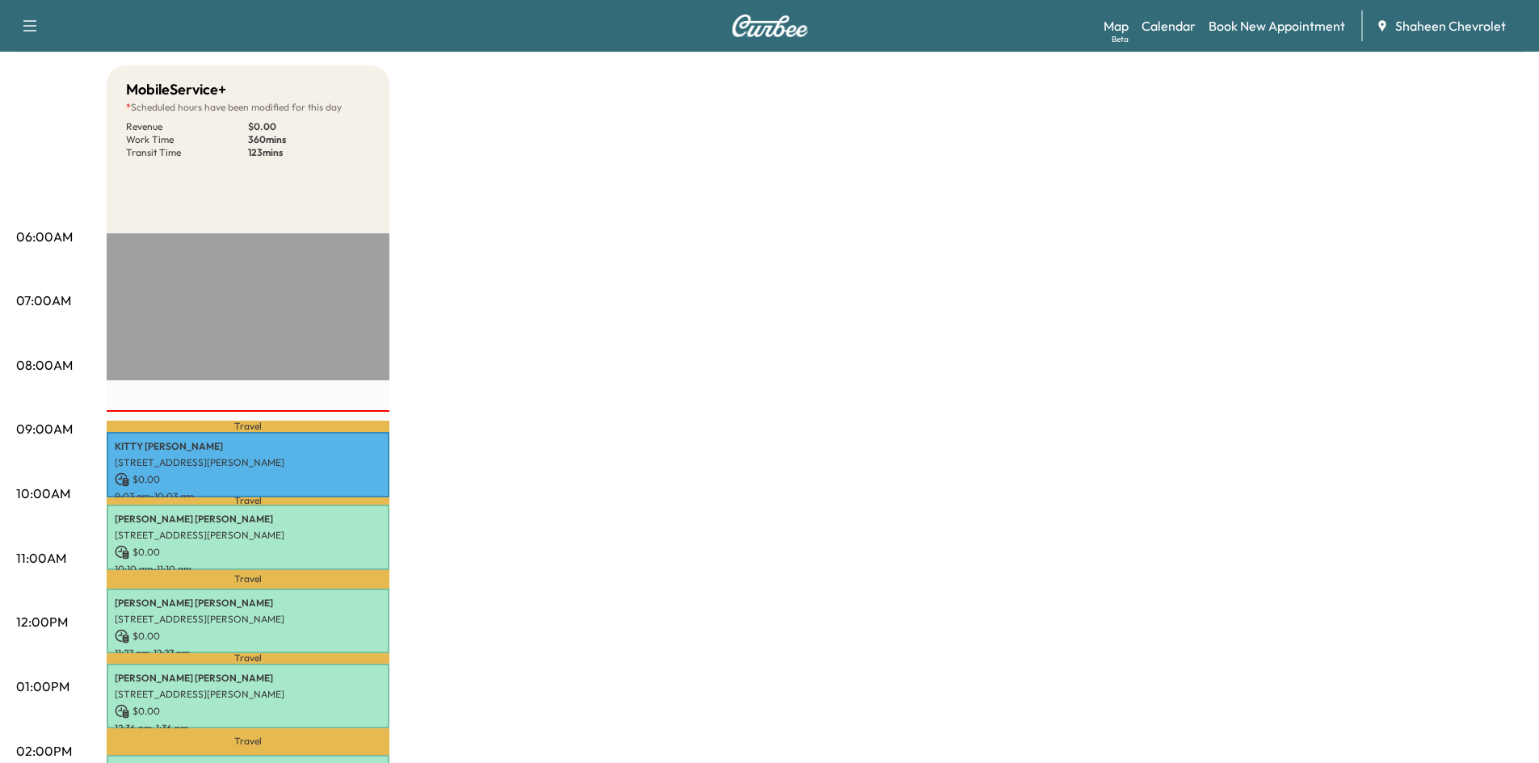
scroll to position [162, 0]
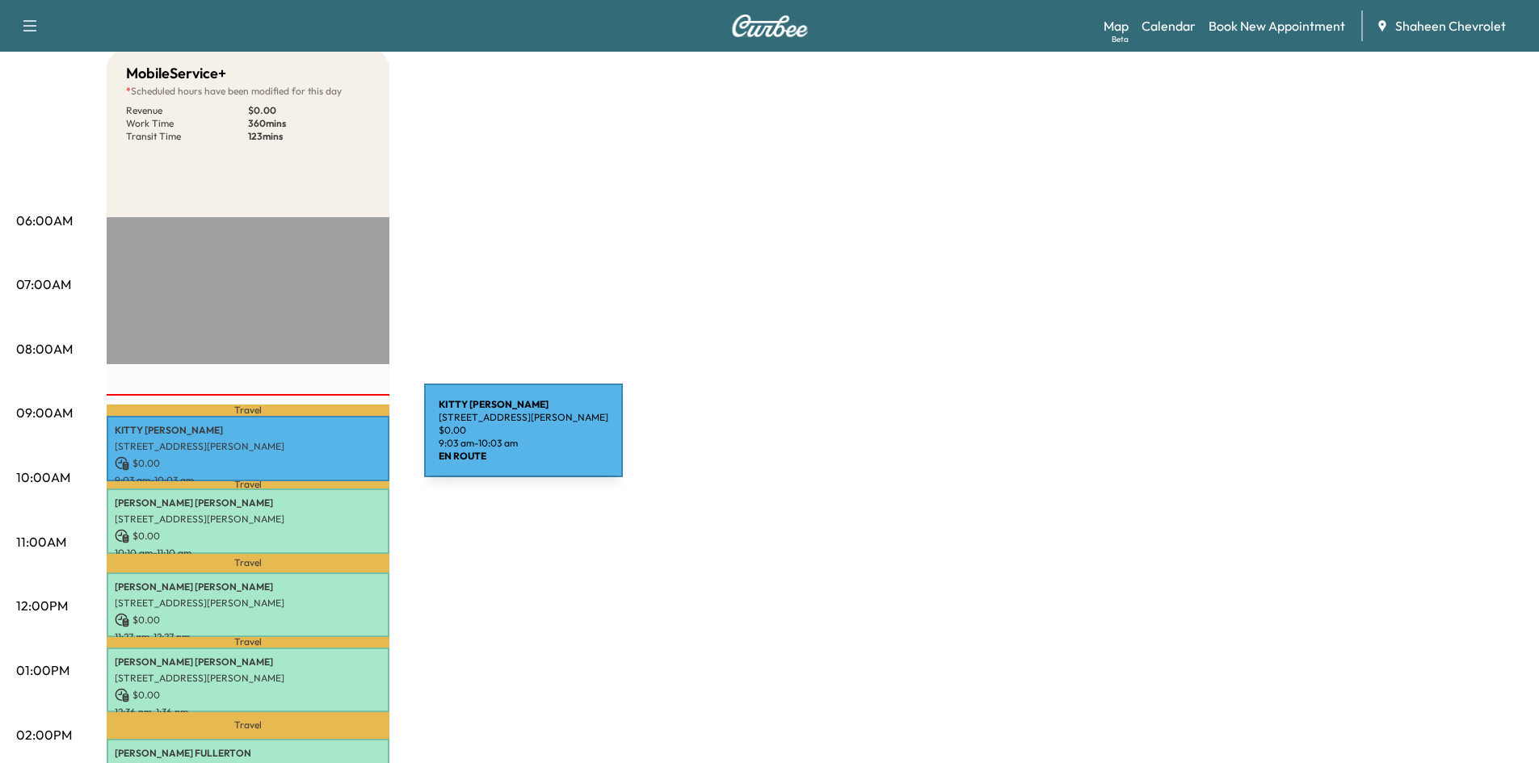
click at [303, 440] on p "[STREET_ADDRESS][PERSON_NAME]" at bounding box center [248, 446] width 267 height 13
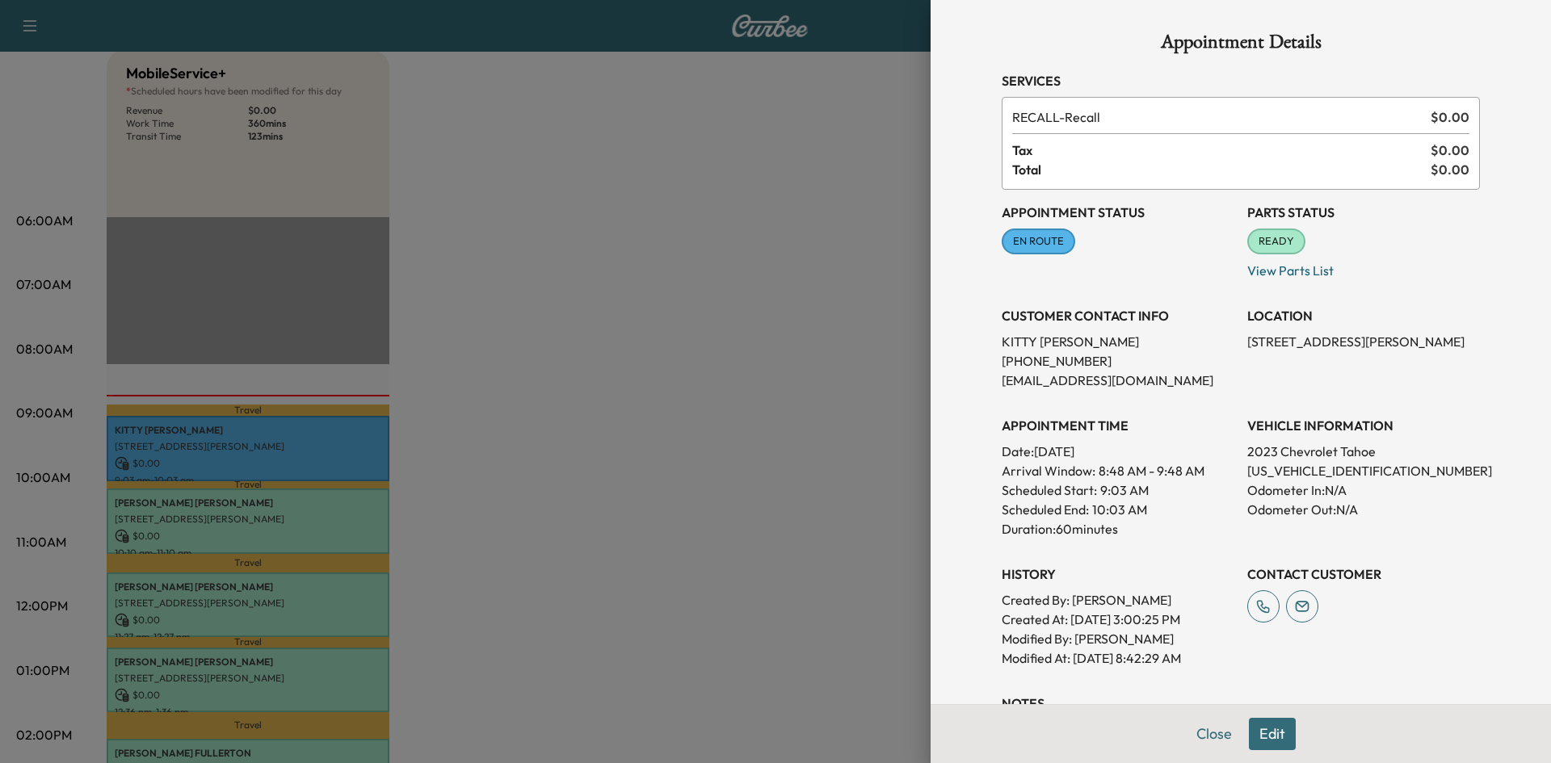
click at [823, 275] on div at bounding box center [775, 381] width 1551 height 763
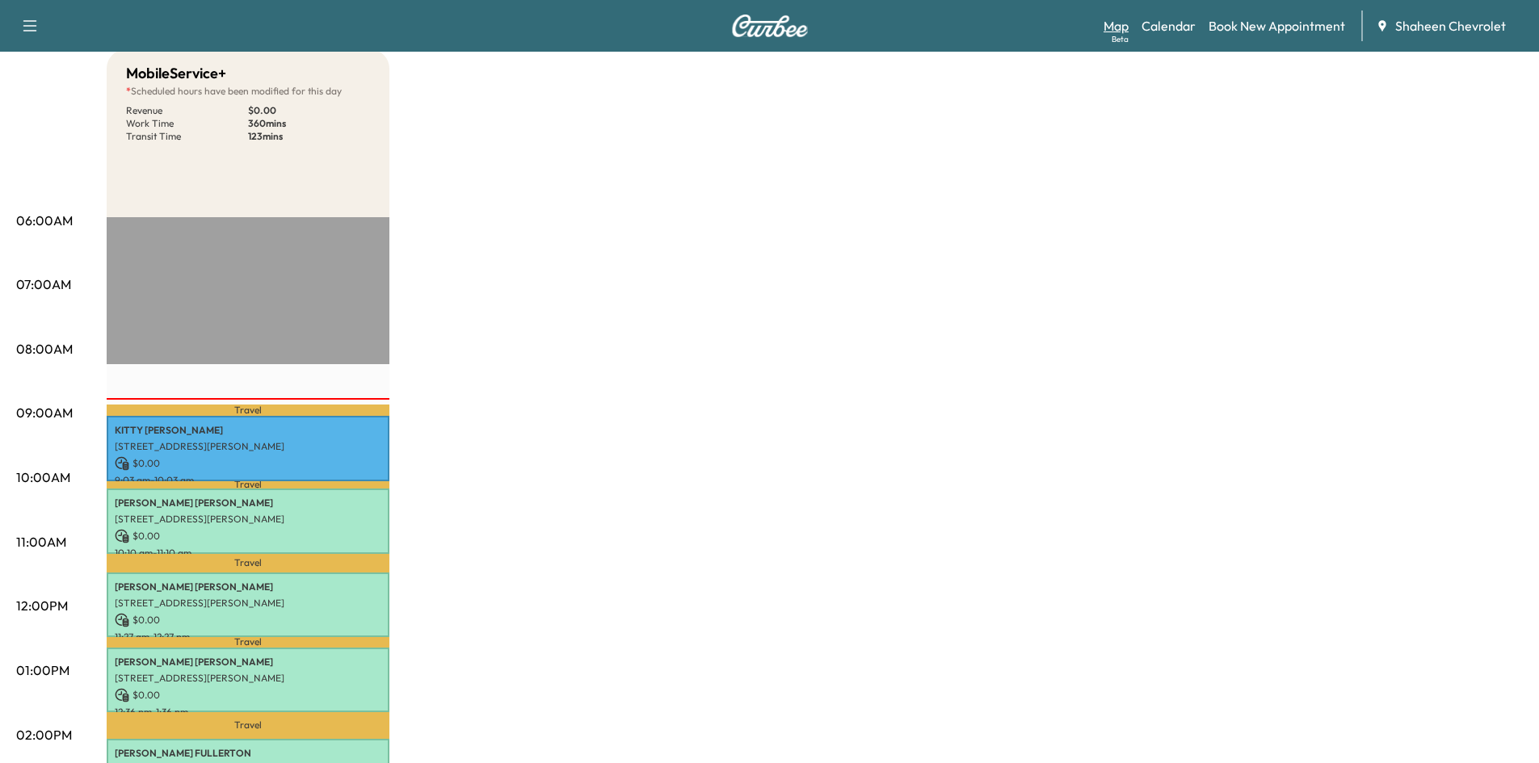
click at [1120, 37] on div "Beta" at bounding box center [1120, 39] width 17 height 12
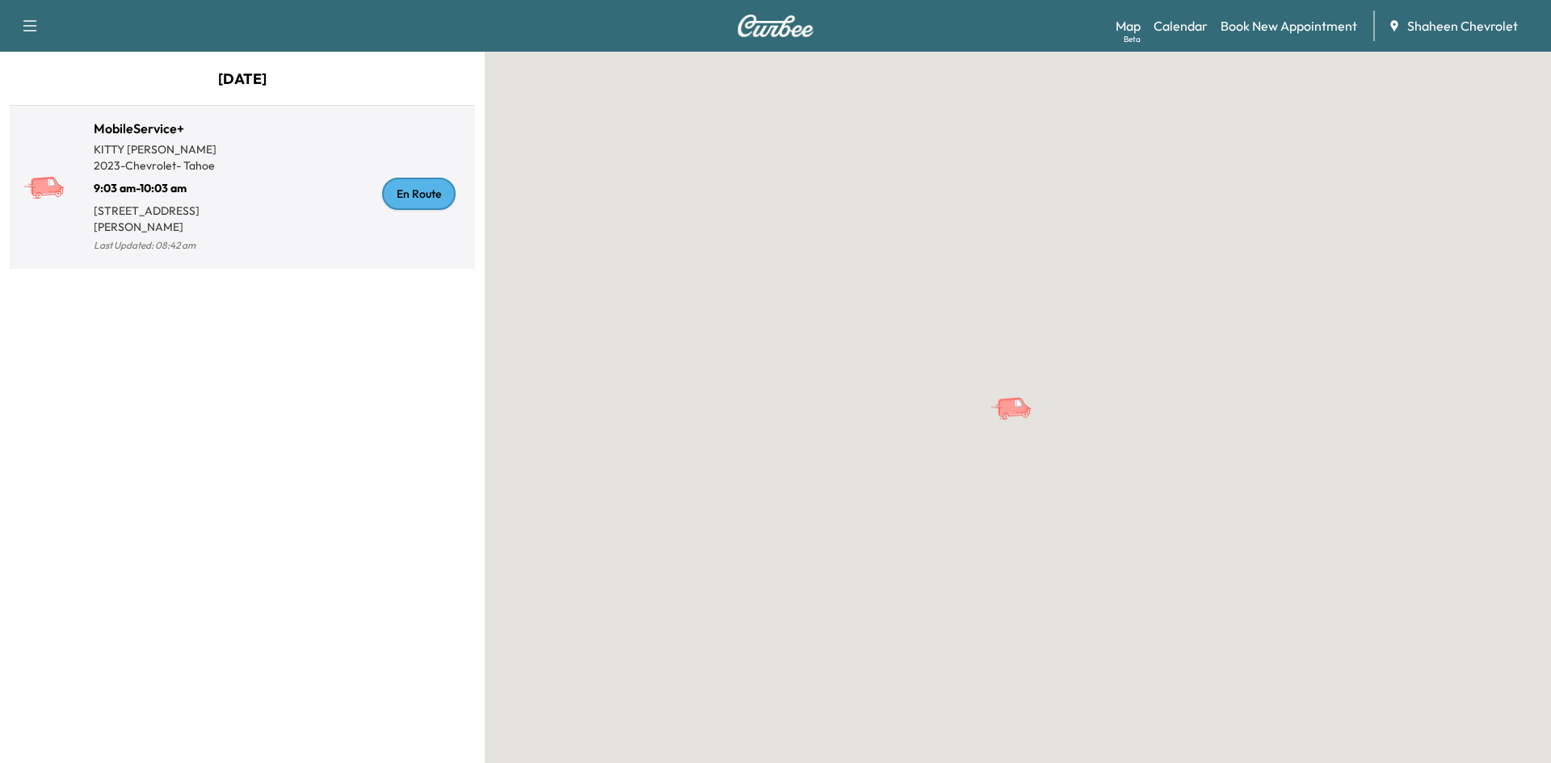
click at [391, 199] on div "En Route" at bounding box center [419, 194] width 74 height 32
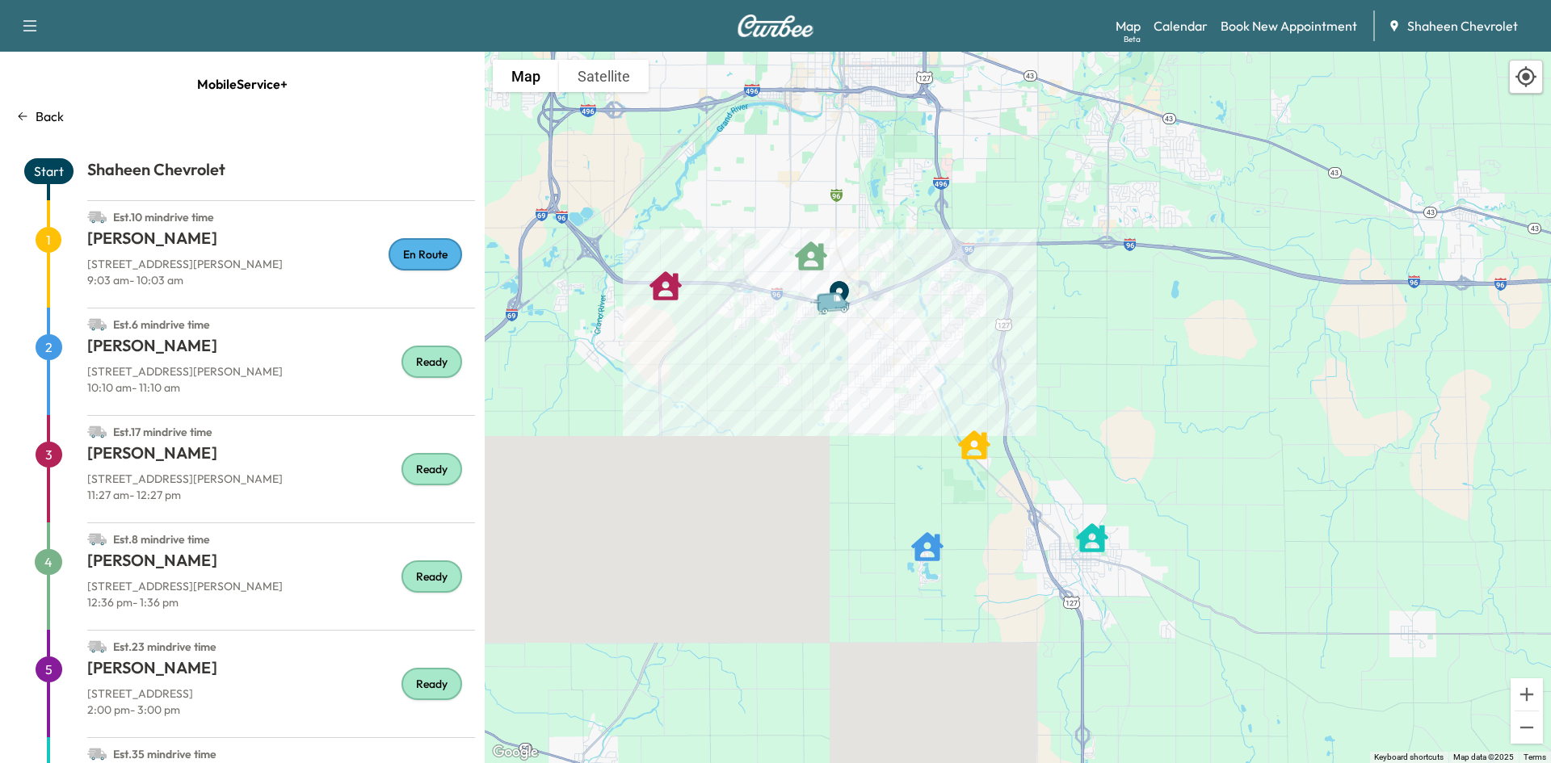
drag, startPoint x: 997, startPoint y: 498, endPoint x: 845, endPoint y: 394, distance: 184.2
click at [845, 394] on div "To activate drag with keyboard, press Alt + Enter. Once in keyboard drag state,…" at bounding box center [1018, 408] width 1066 height 712
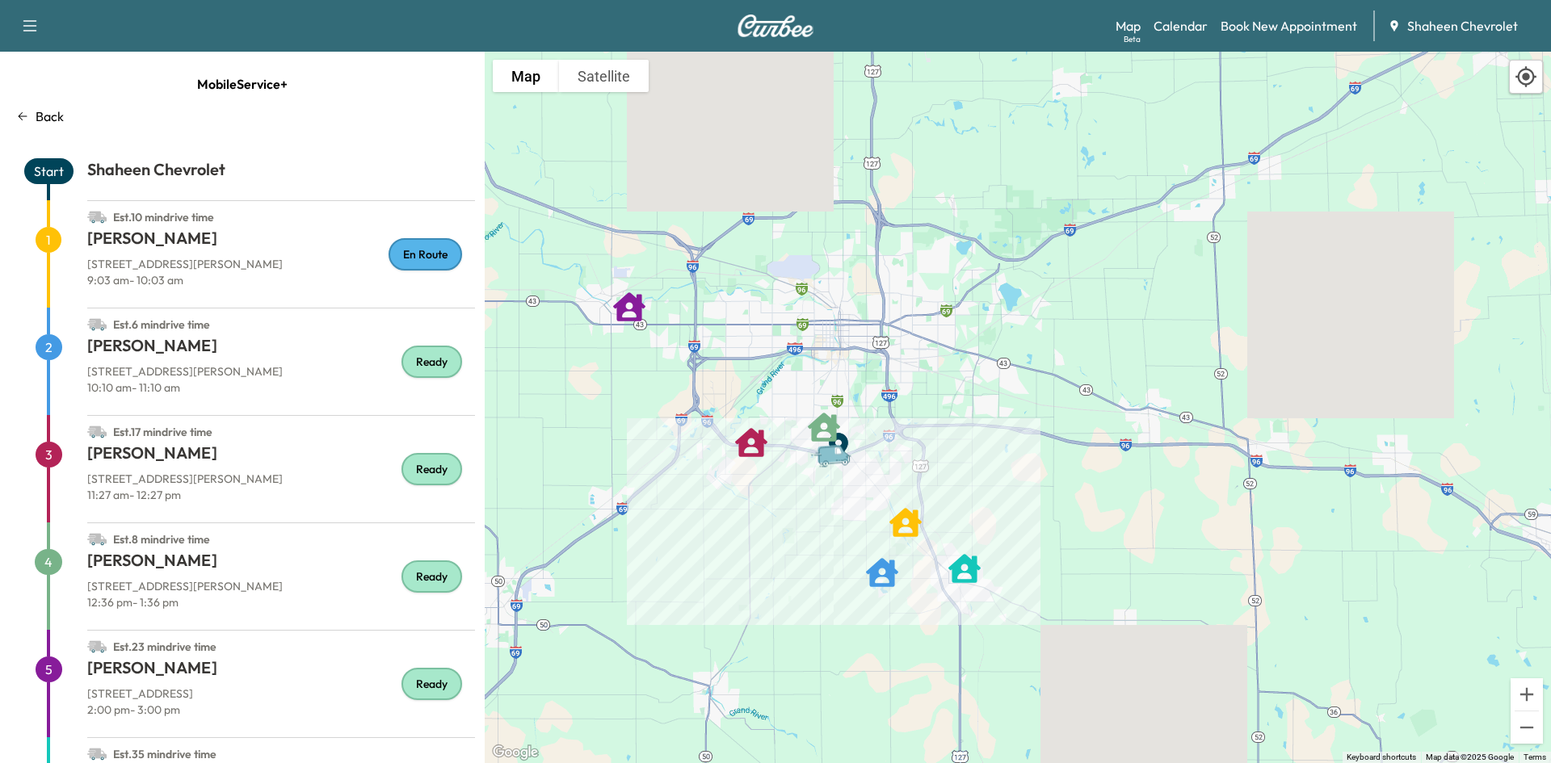
drag, startPoint x: 797, startPoint y: 376, endPoint x: 809, endPoint y: 443, distance: 68.8
click at [809, 443] on div "To activate drag with keyboard, press Alt + Enter. Once in keyboard drag state,…" at bounding box center [1018, 408] width 1066 height 712
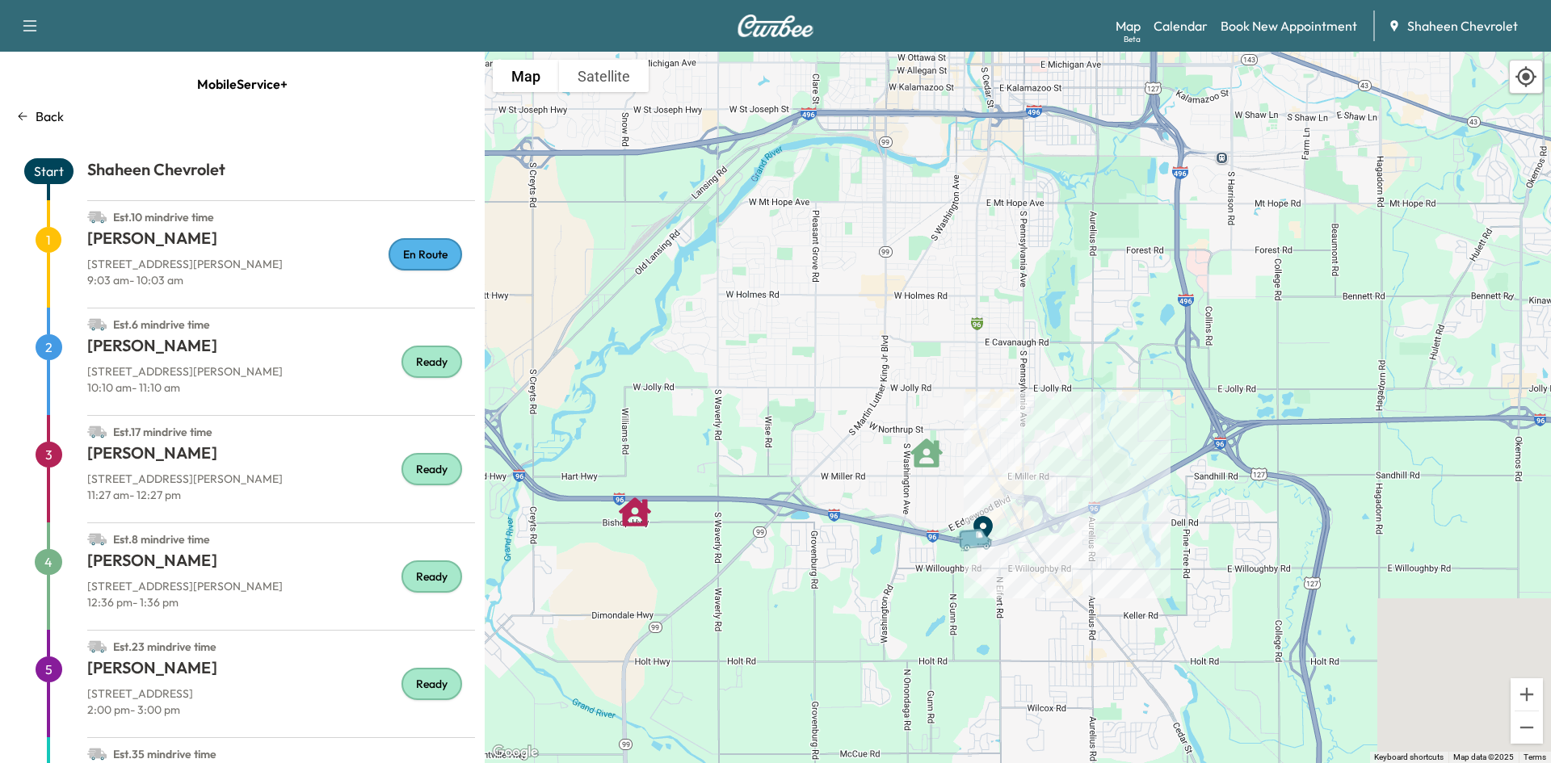
drag, startPoint x: 780, startPoint y: 483, endPoint x: 823, endPoint y: 385, distance: 107.0
click at [823, 385] on div "To activate drag with keyboard, press Alt + Enter. Once in keyboard drag state,…" at bounding box center [1018, 408] width 1066 height 712
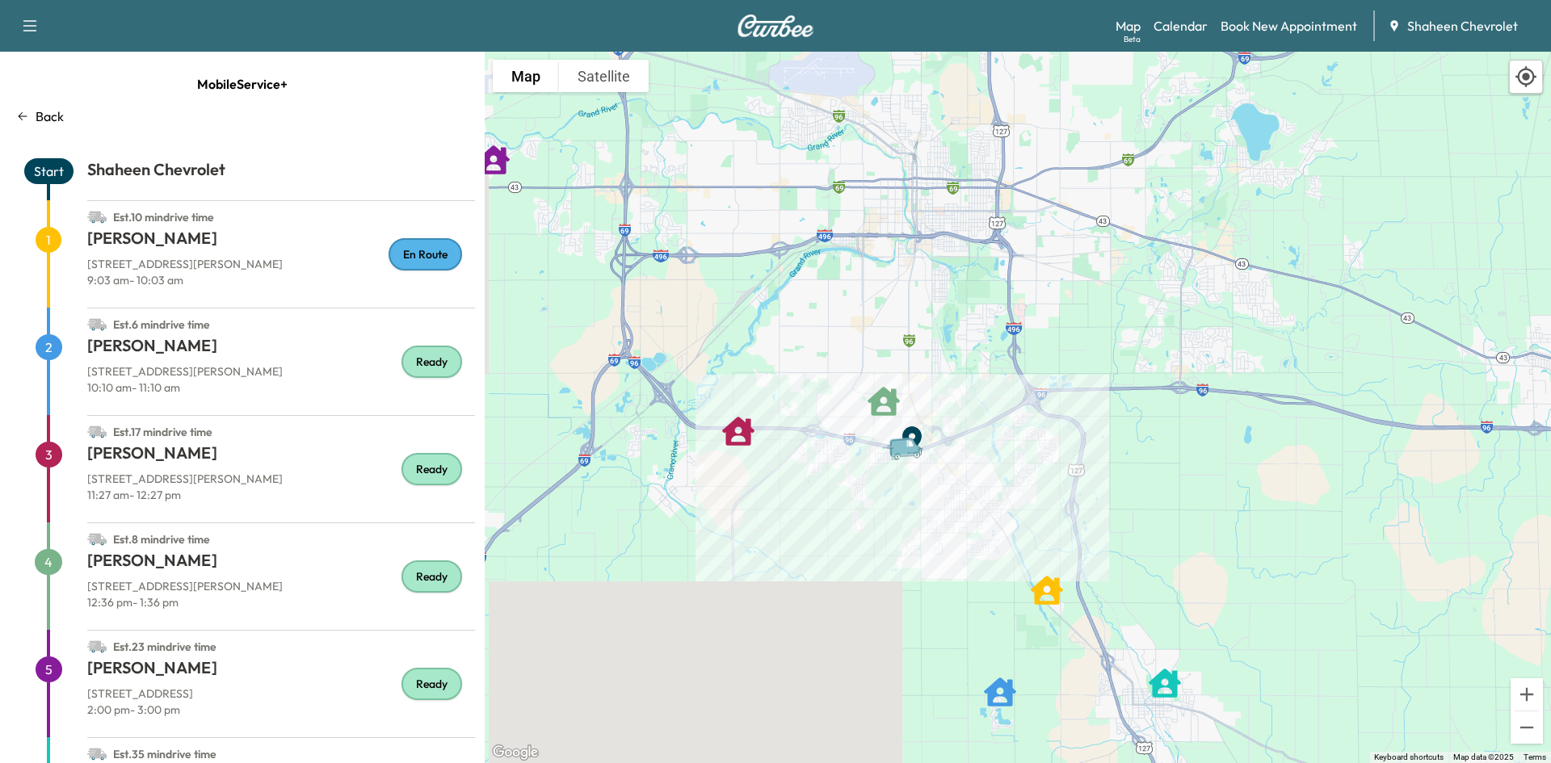
drag, startPoint x: 903, startPoint y: 543, endPoint x: 833, endPoint y: 481, distance: 93.9
click at [833, 481] on div "To activate drag with keyboard, press Alt + Enter. Once in keyboard drag state,…" at bounding box center [1018, 408] width 1066 height 712
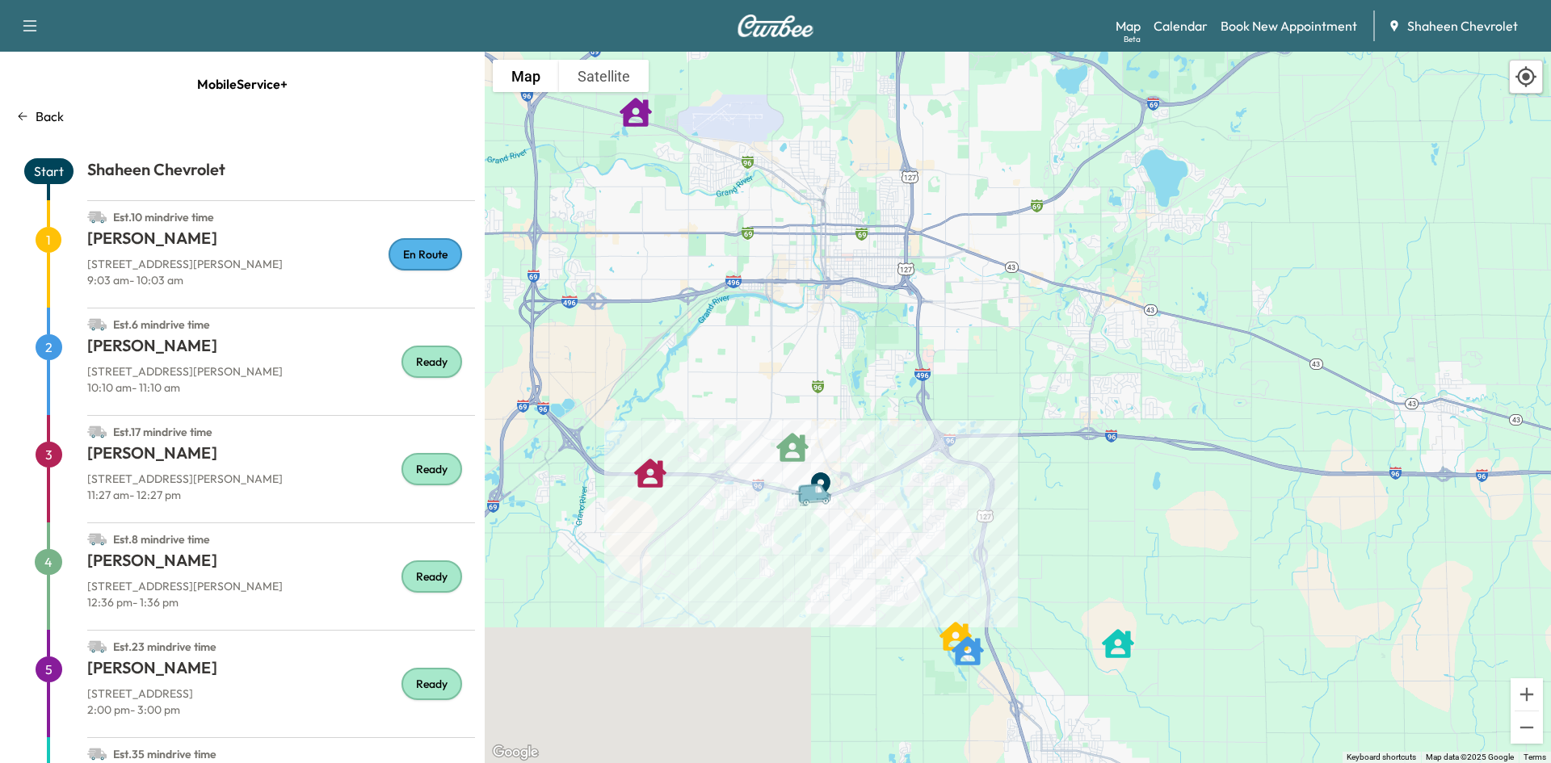
drag, startPoint x: 792, startPoint y: 517, endPoint x: 1368, endPoint y: -42, distance: 803.2
click at [1368, 0] on html "Support Log Out Map Beta Calendar Book New Appointment Shaheen Chevrolet Mobile…" at bounding box center [775, 381] width 1551 height 763
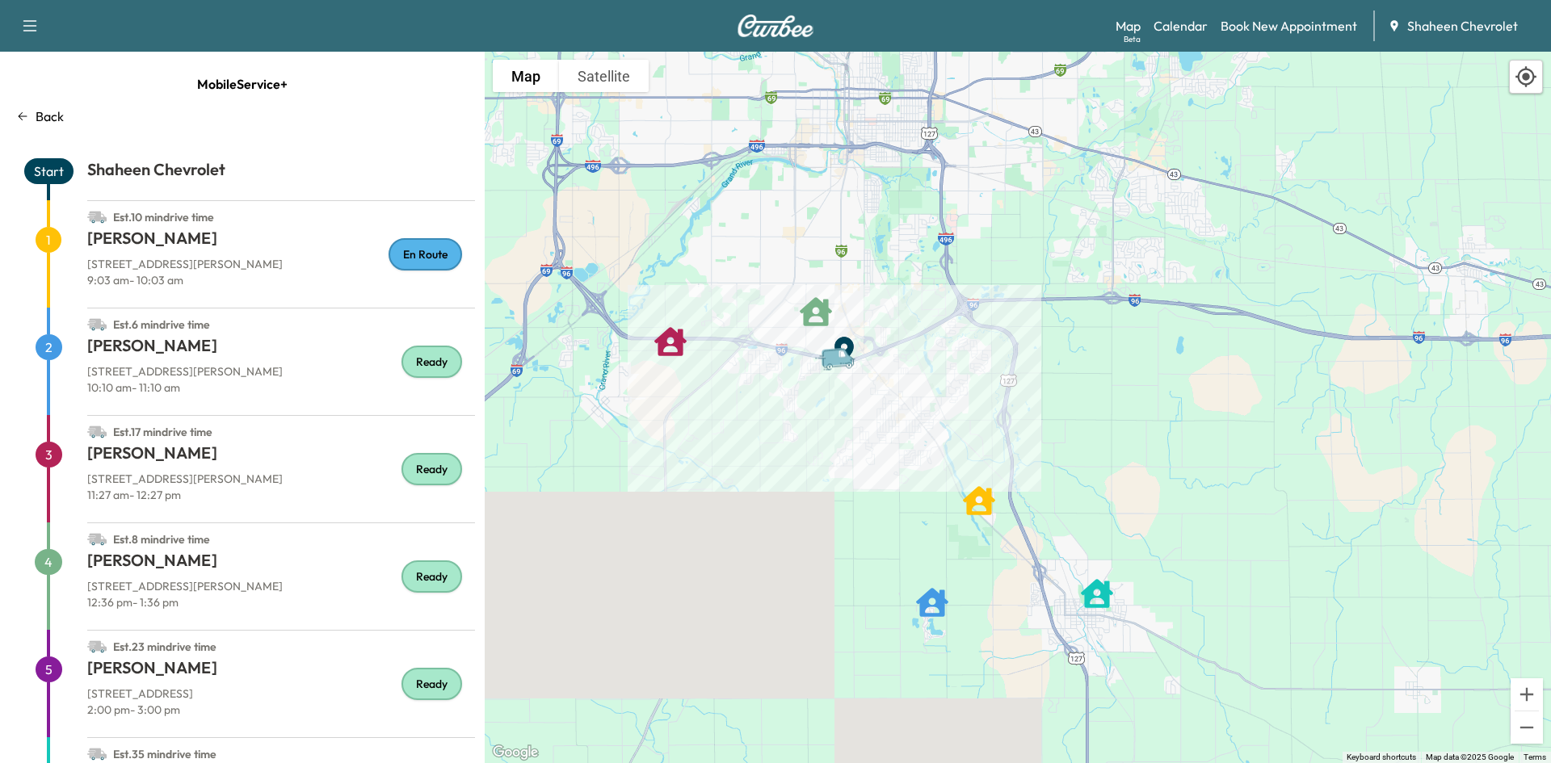
drag, startPoint x: 1001, startPoint y: 431, endPoint x: 1024, endPoint y: 353, distance: 81.6
click at [1024, 353] on div "To activate drag with keyboard, press Alt + Enter. Once in keyboard drag state,…" at bounding box center [1018, 408] width 1066 height 712
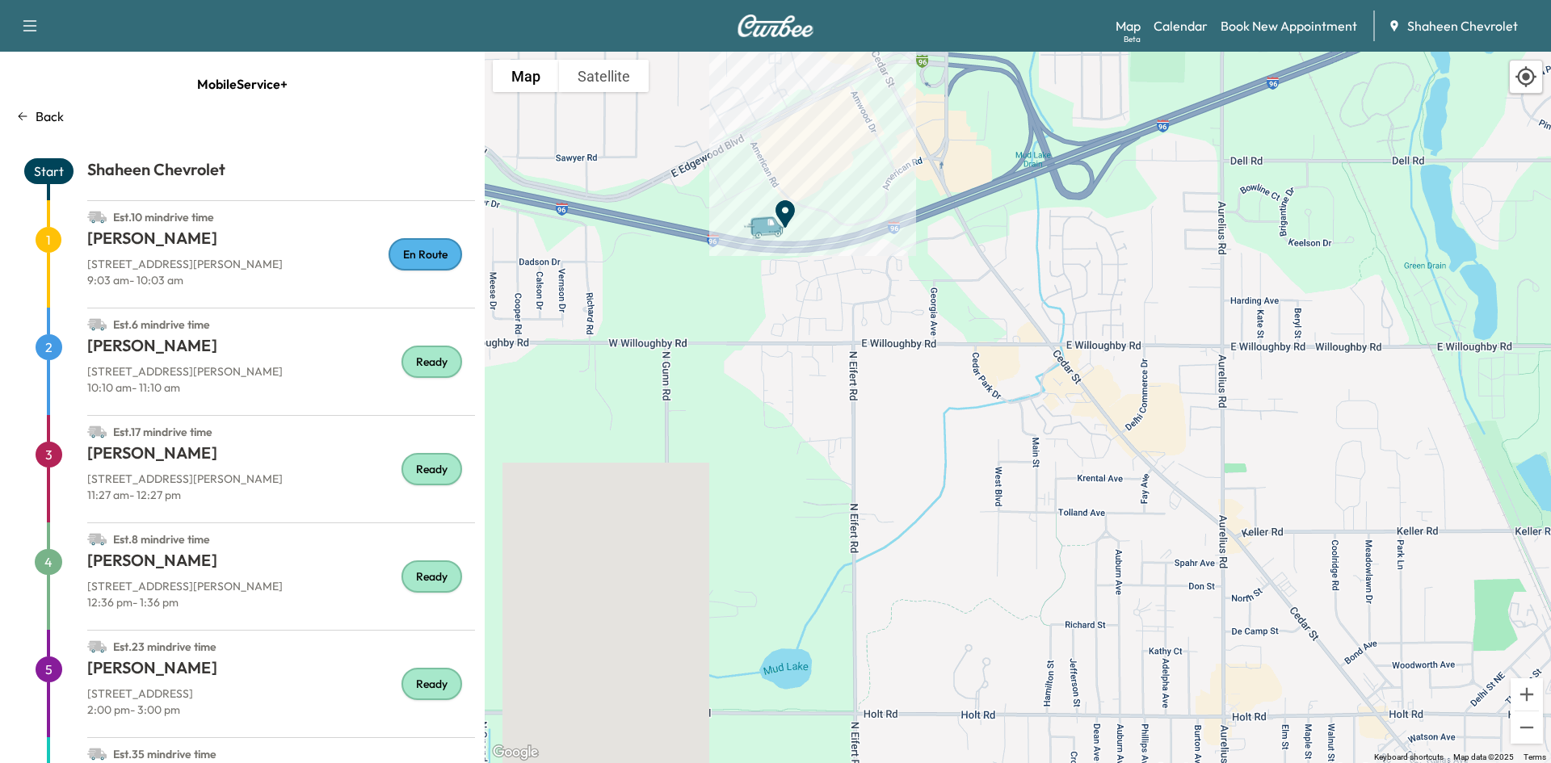
click at [288, 245] on h1 "[PERSON_NAME]" at bounding box center [281, 241] width 388 height 29
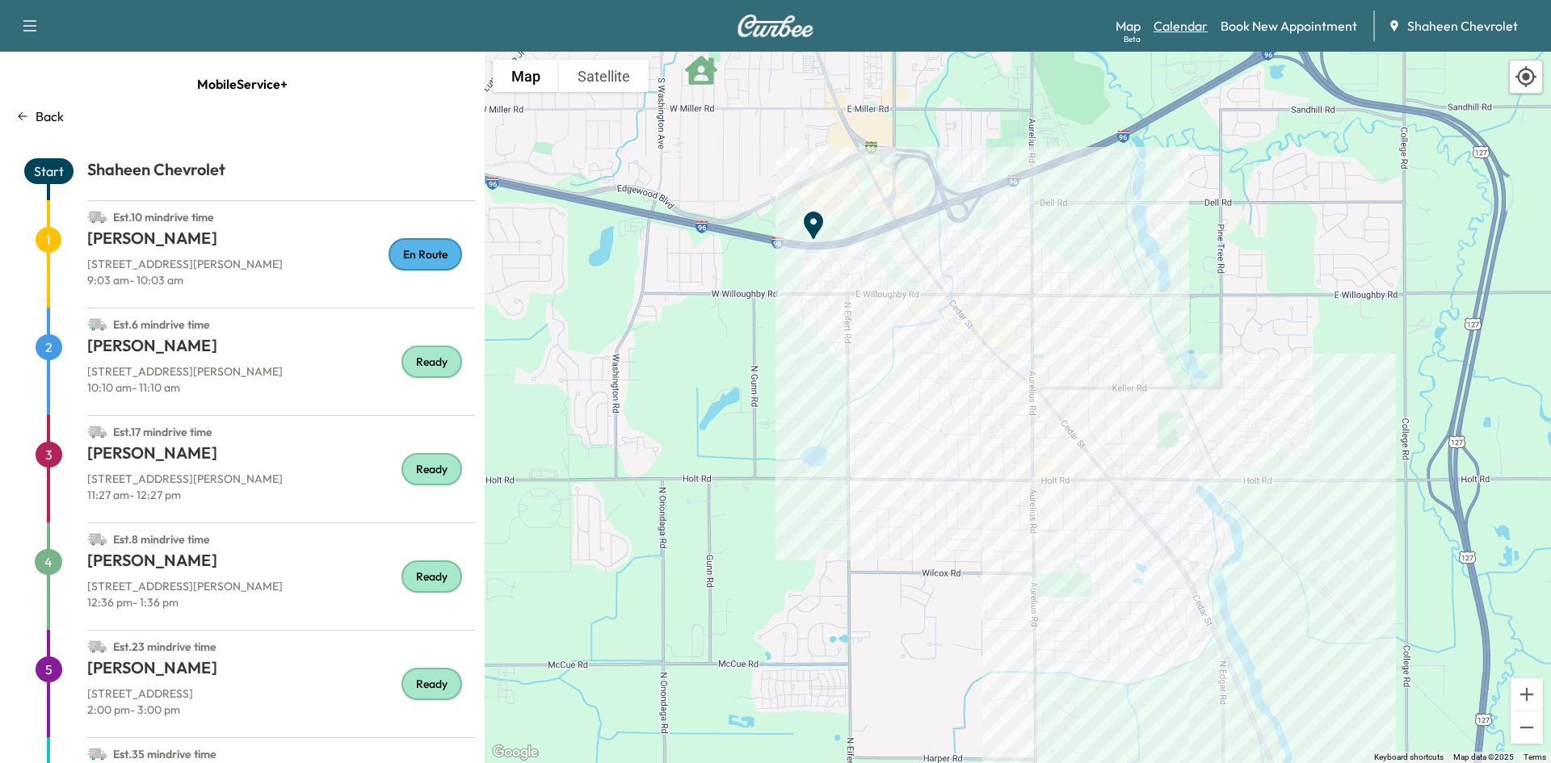
click at [1196, 24] on link "Calendar" at bounding box center [1181, 25] width 54 height 19
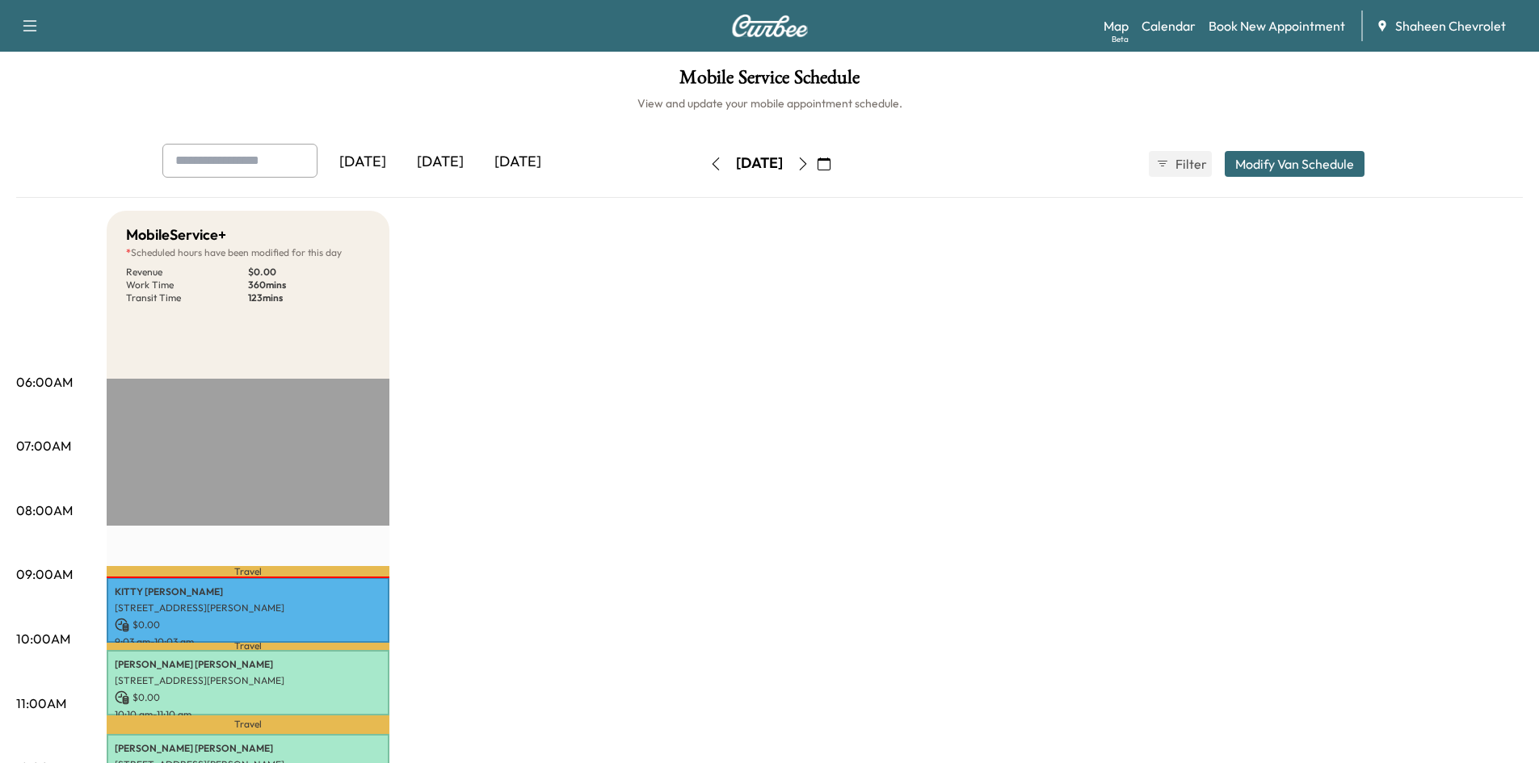
click at [809, 160] on icon "button" at bounding box center [803, 164] width 13 height 13
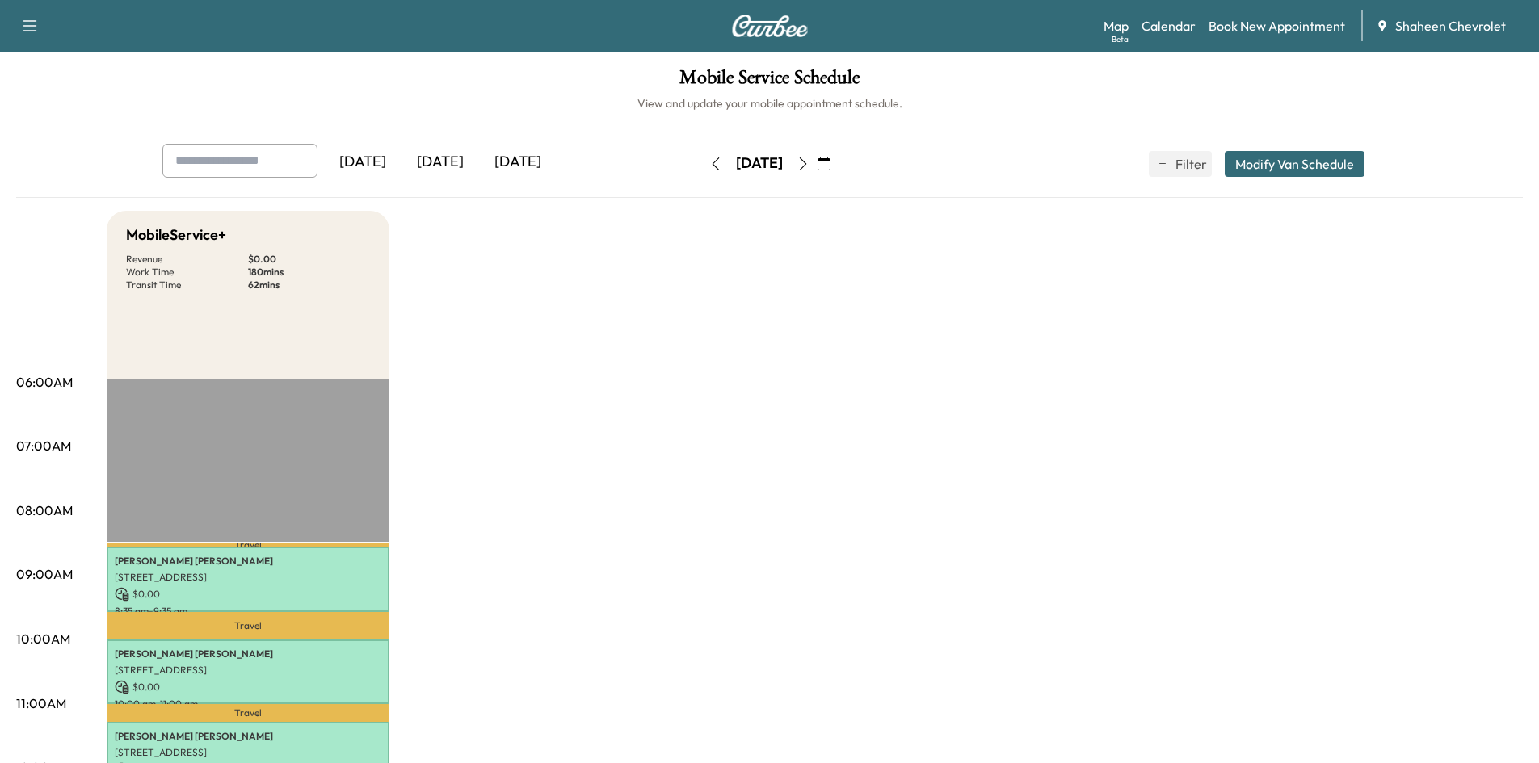
click at [809, 166] on icon "button" at bounding box center [803, 164] width 13 height 13
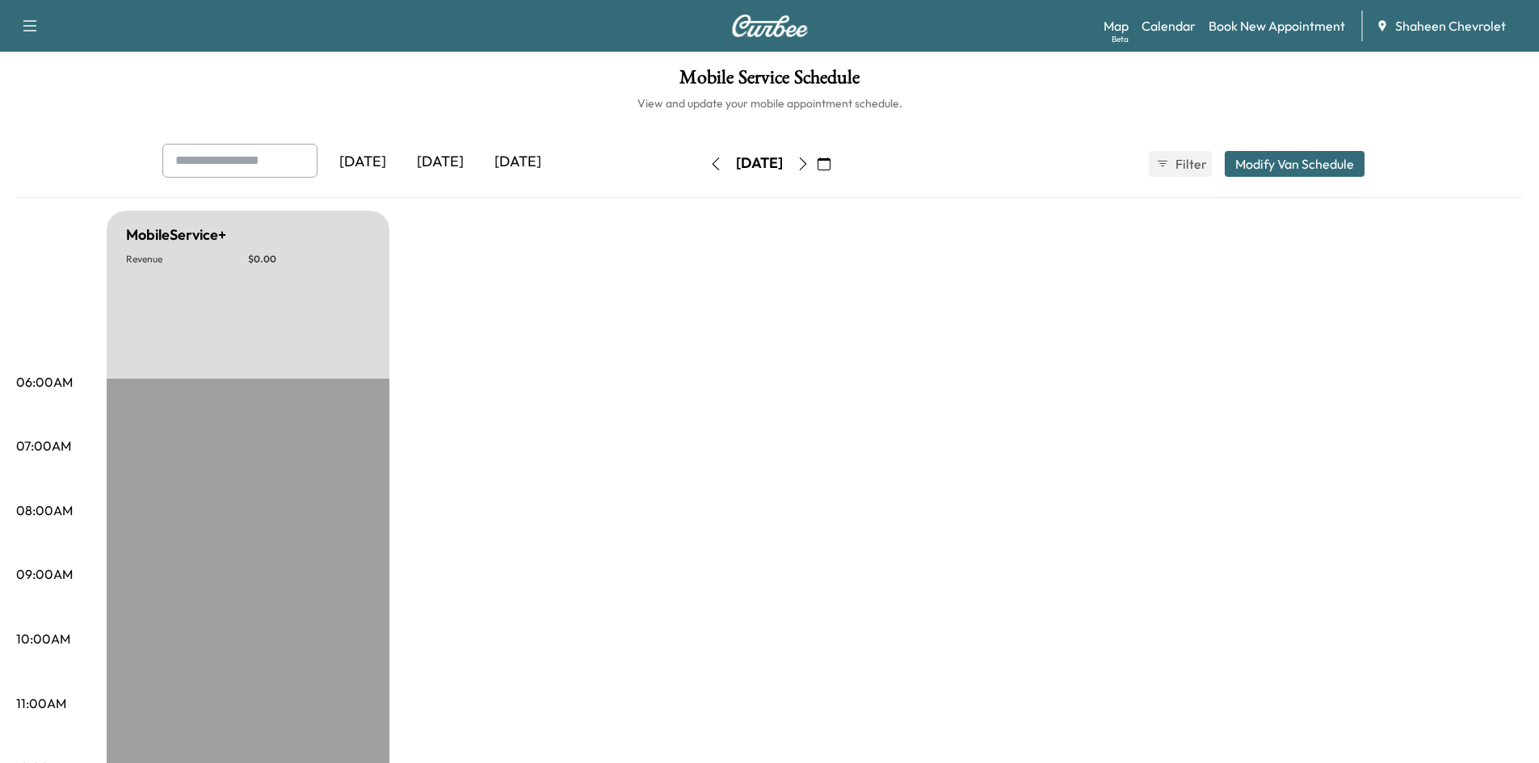
click at [809, 169] on icon "button" at bounding box center [803, 164] width 13 height 13
click at [809, 167] on icon "button" at bounding box center [803, 164] width 13 height 13
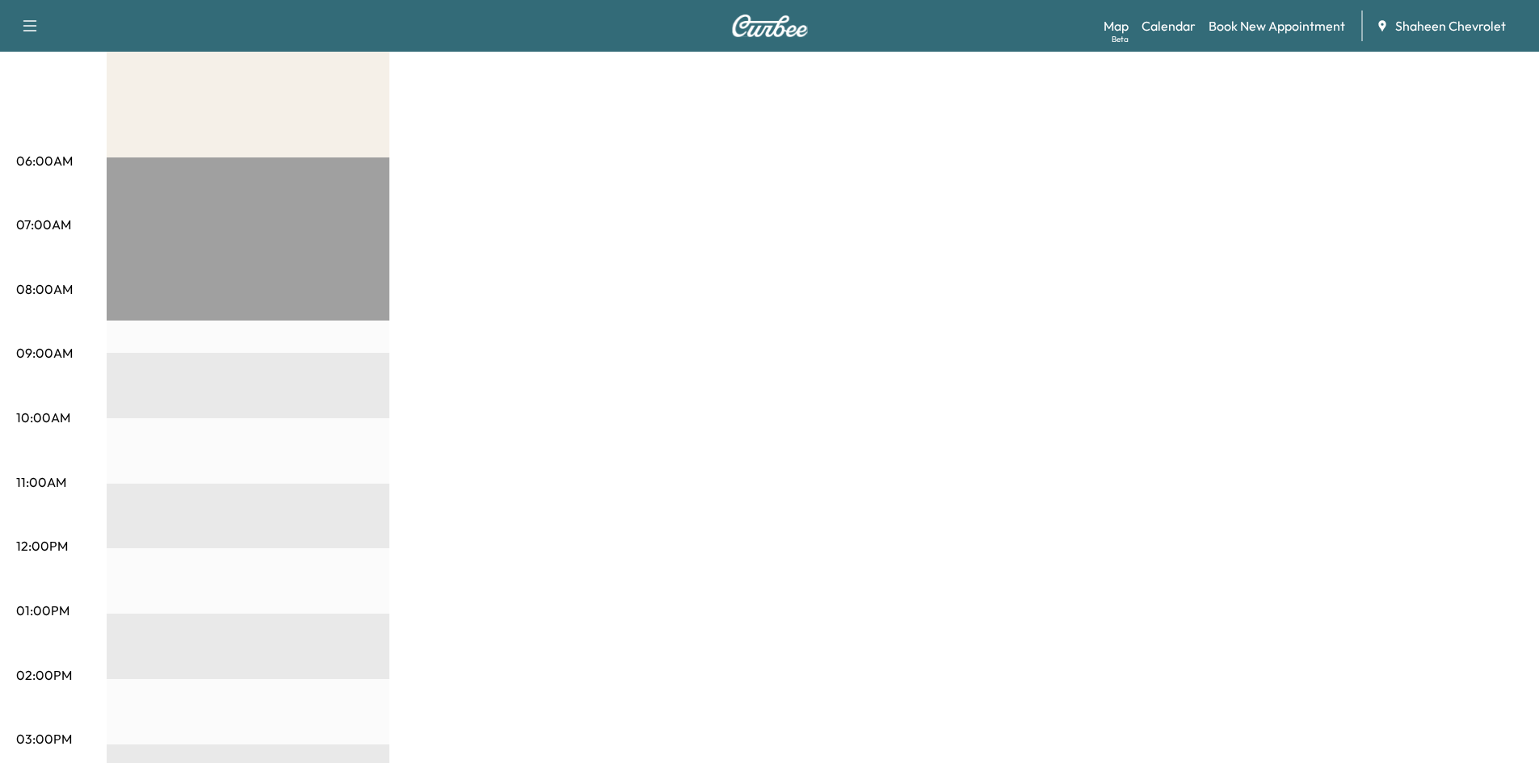
scroll to position [81, 0]
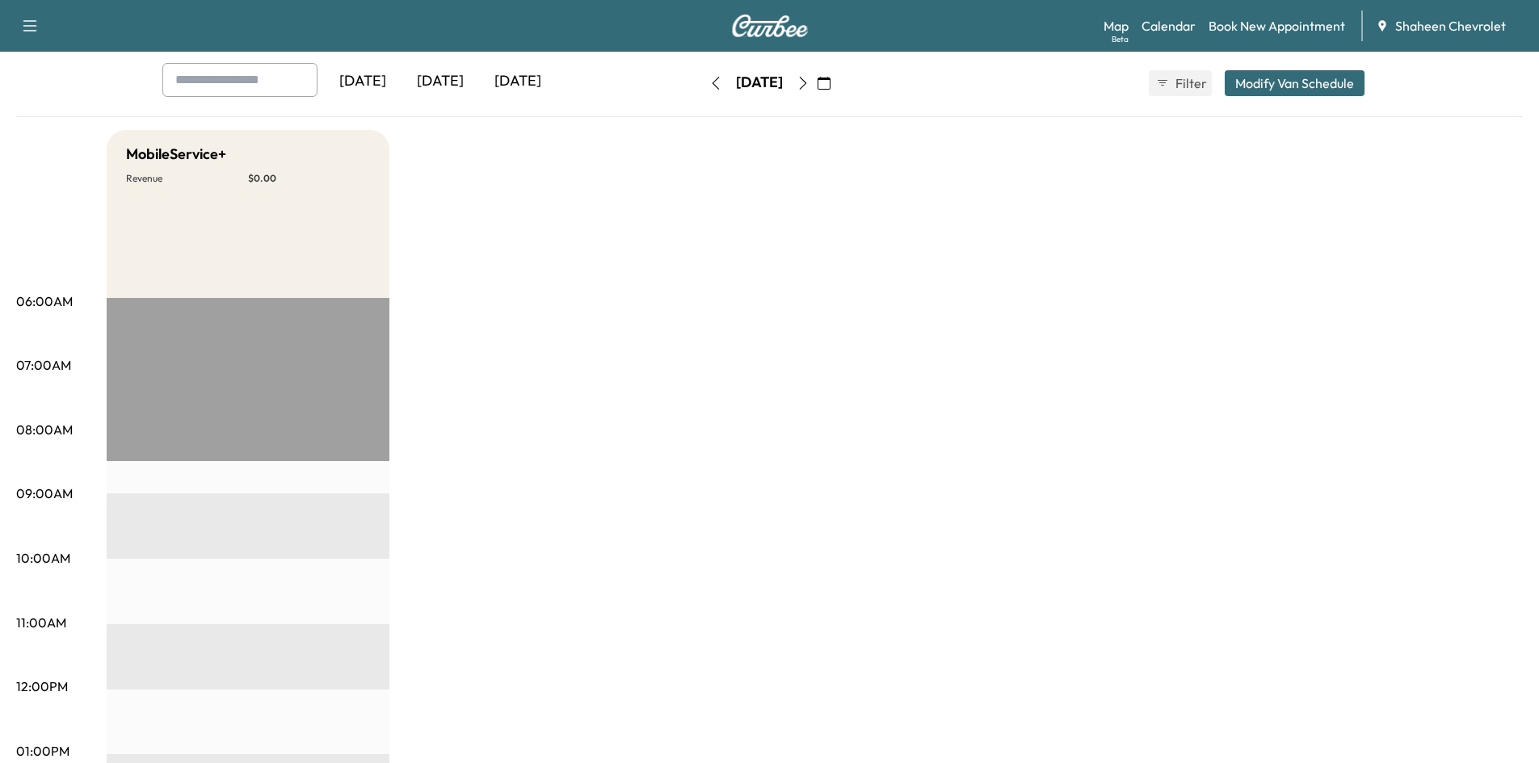
click at [806, 86] on icon "button" at bounding box center [802, 83] width 7 height 13
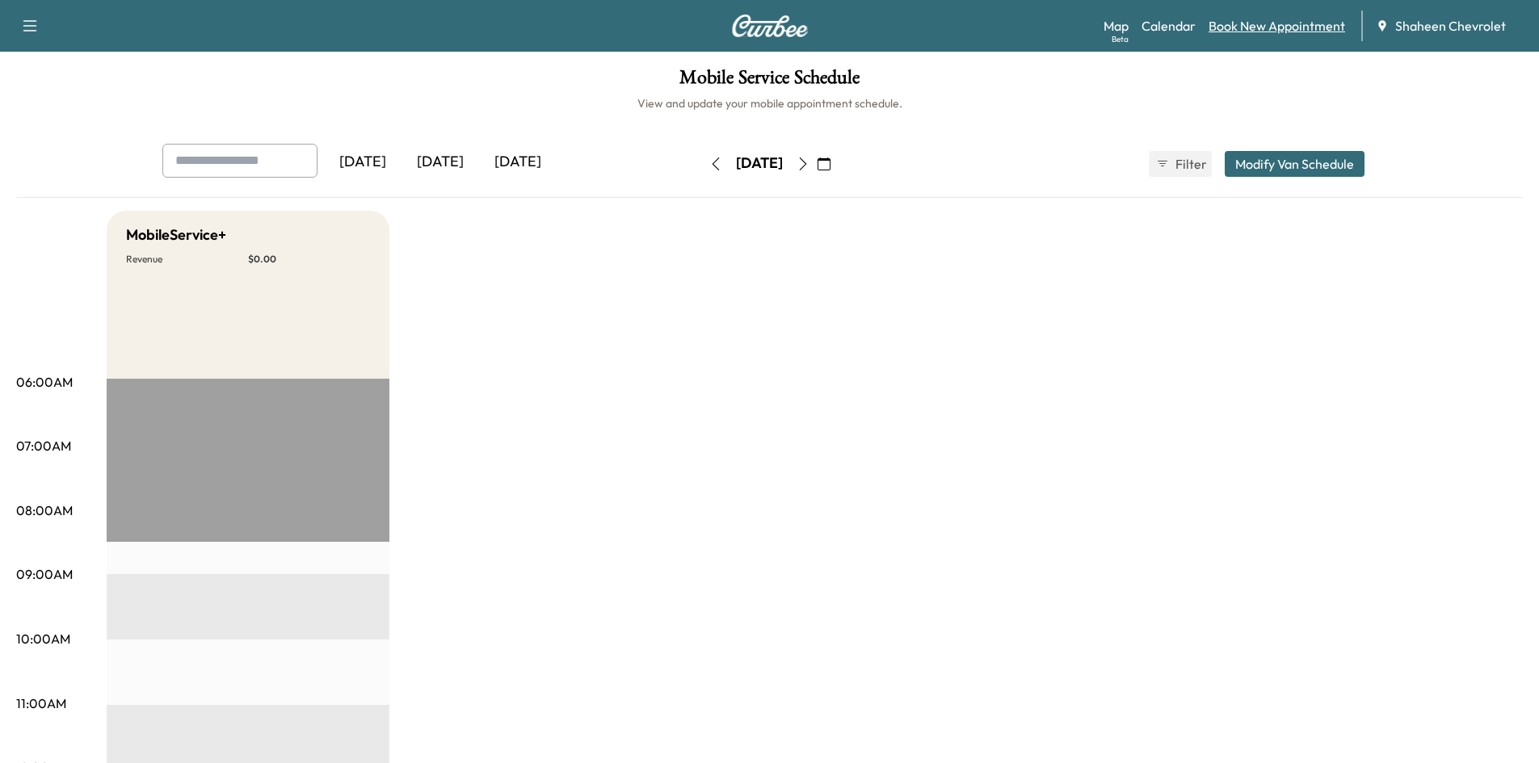
click at [1242, 26] on link "Book New Appointment" at bounding box center [1276, 25] width 137 height 19
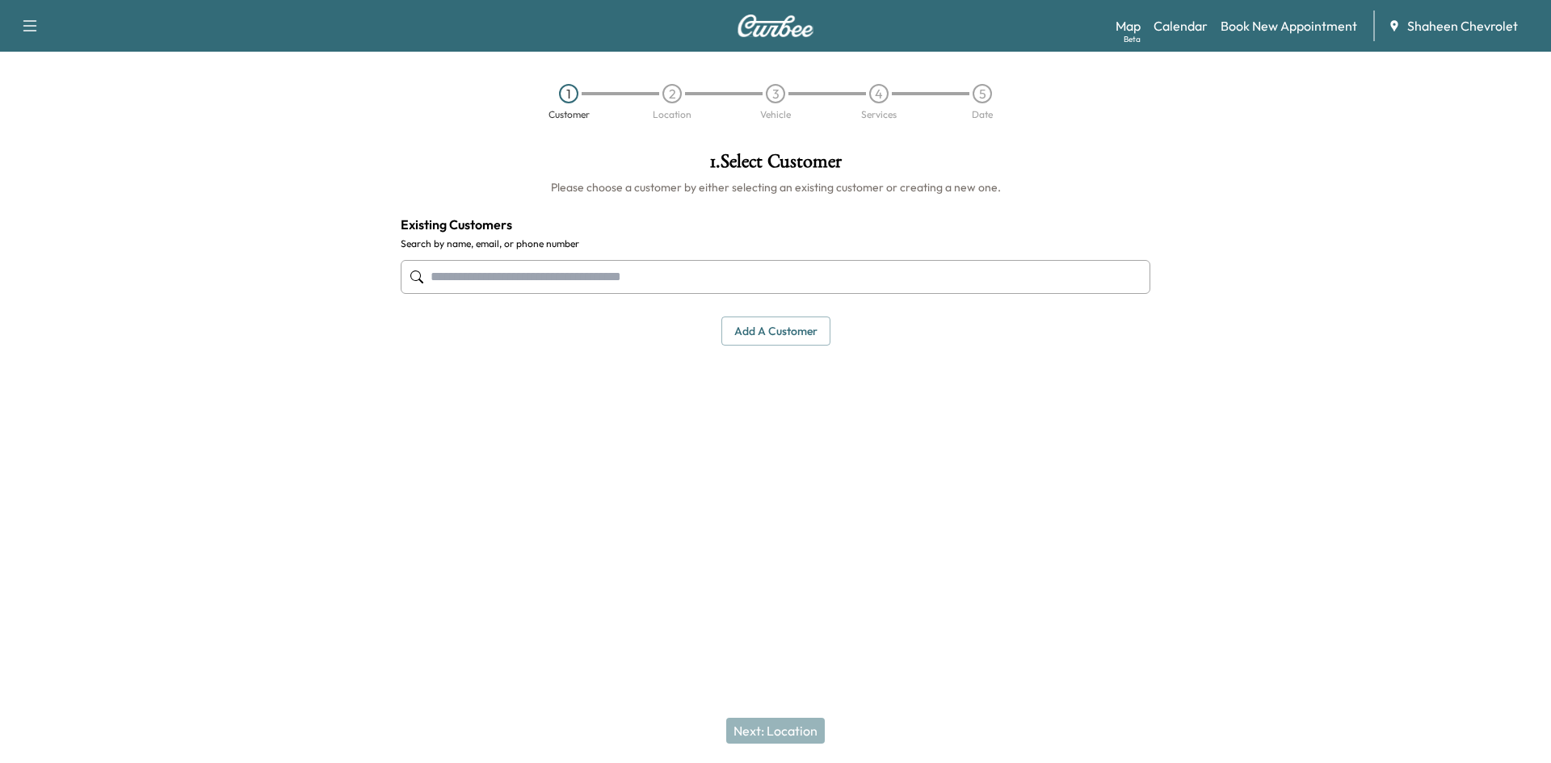
click at [587, 283] on input "text" at bounding box center [776, 277] width 750 height 34
click at [750, 326] on button "Add a customer" at bounding box center [775, 332] width 109 height 30
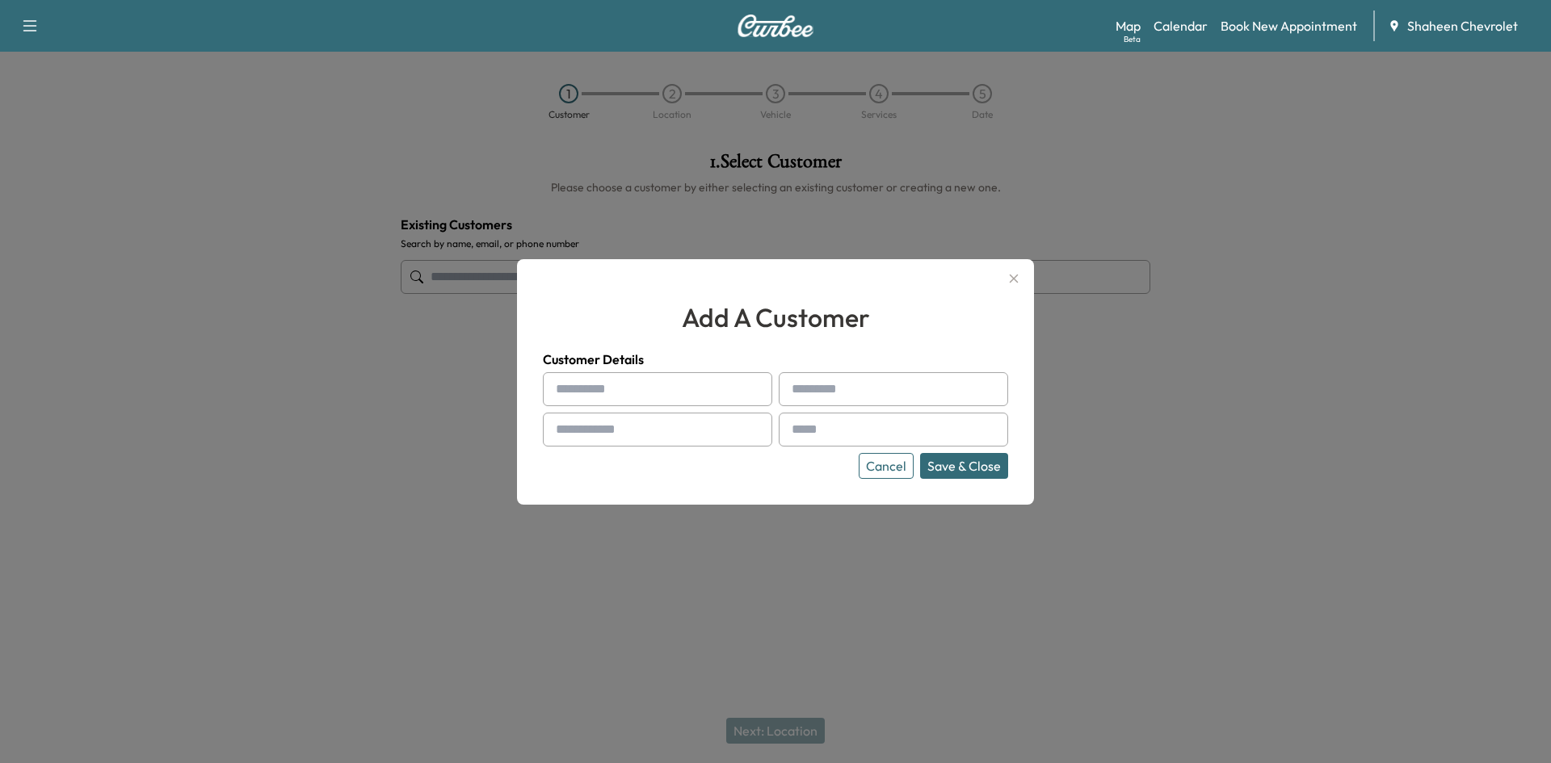
click at [607, 373] on input "text" at bounding box center [657, 389] width 229 height 34
type input "*"
type input "*****"
click at [591, 422] on input "text" at bounding box center [657, 430] width 229 height 34
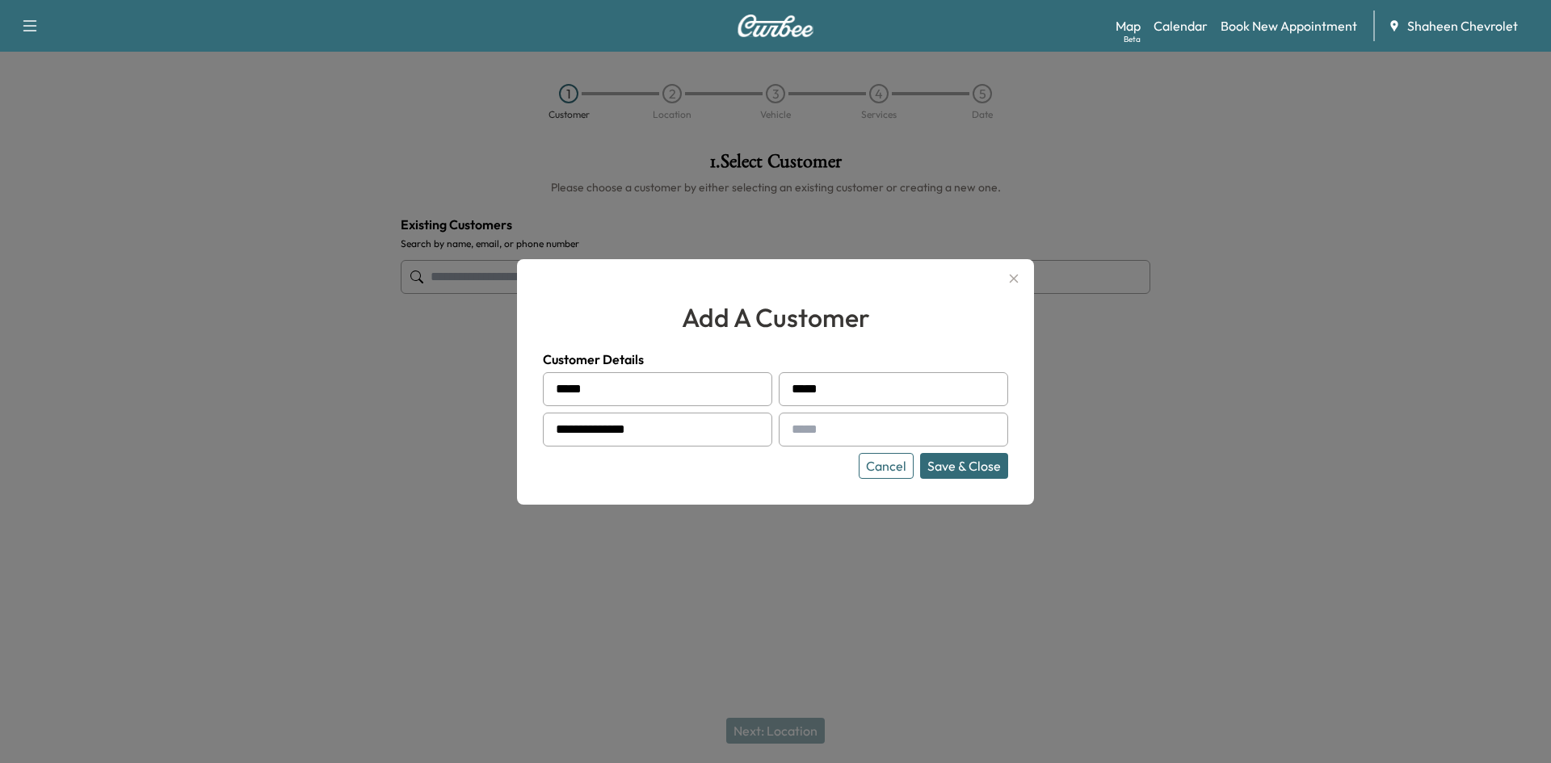
type input "**********"
click at [923, 419] on input "text" at bounding box center [893, 430] width 229 height 34
type input "**********"
click at [949, 465] on button "Save & Close" at bounding box center [964, 466] width 88 height 26
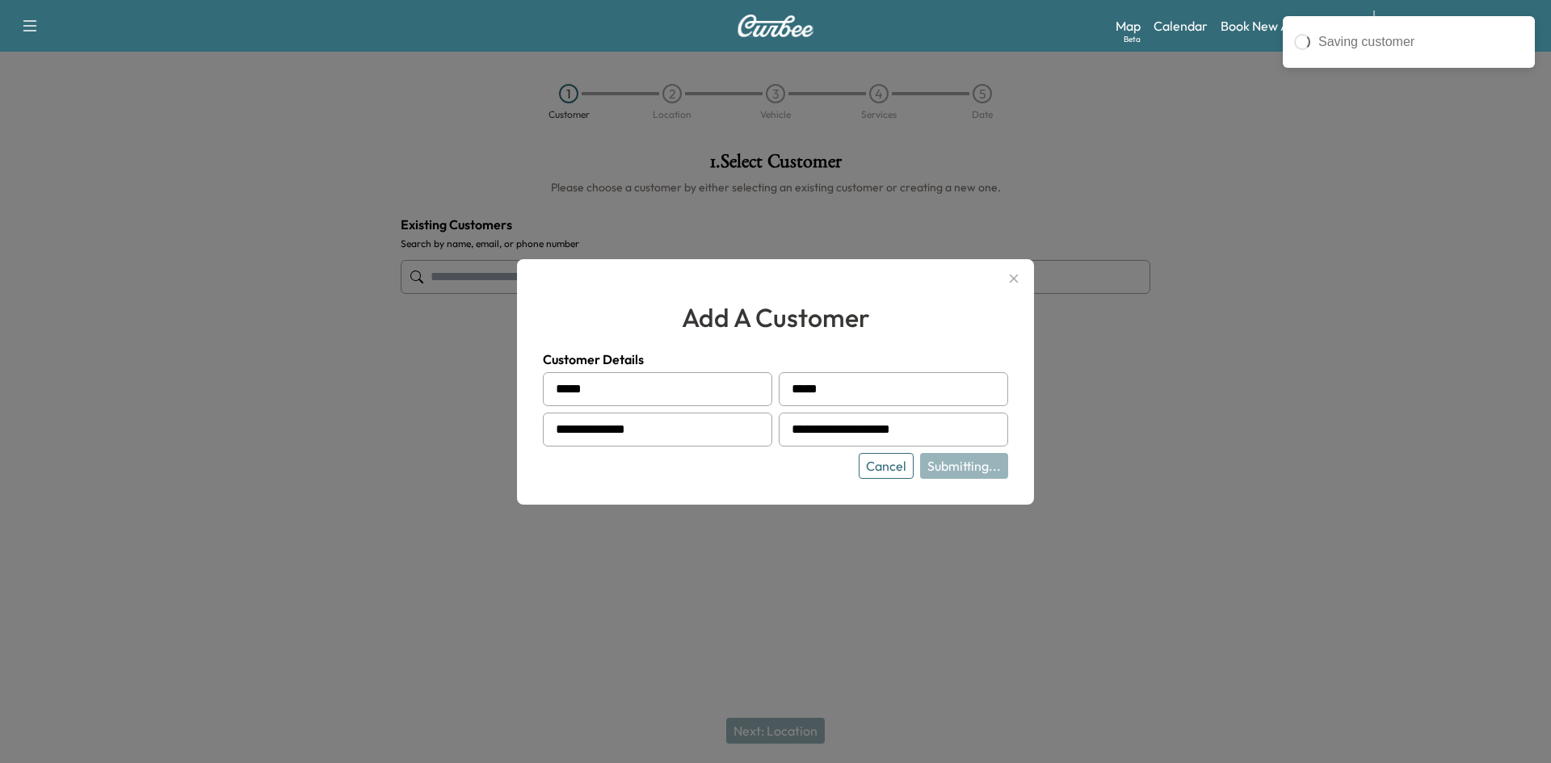
type input "**********"
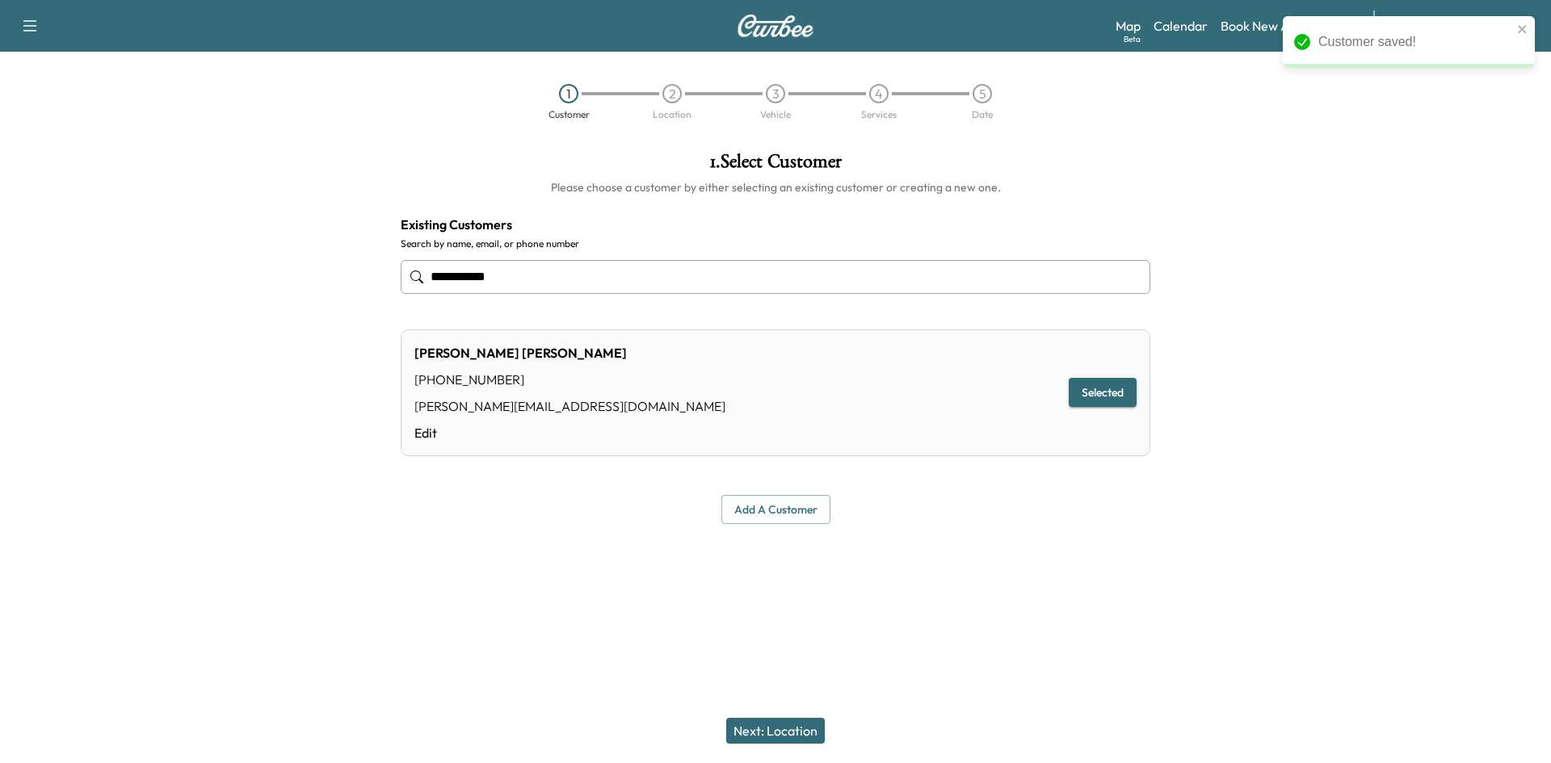
click at [772, 734] on button "Next: Location" at bounding box center [775, 731] width 99 height 26
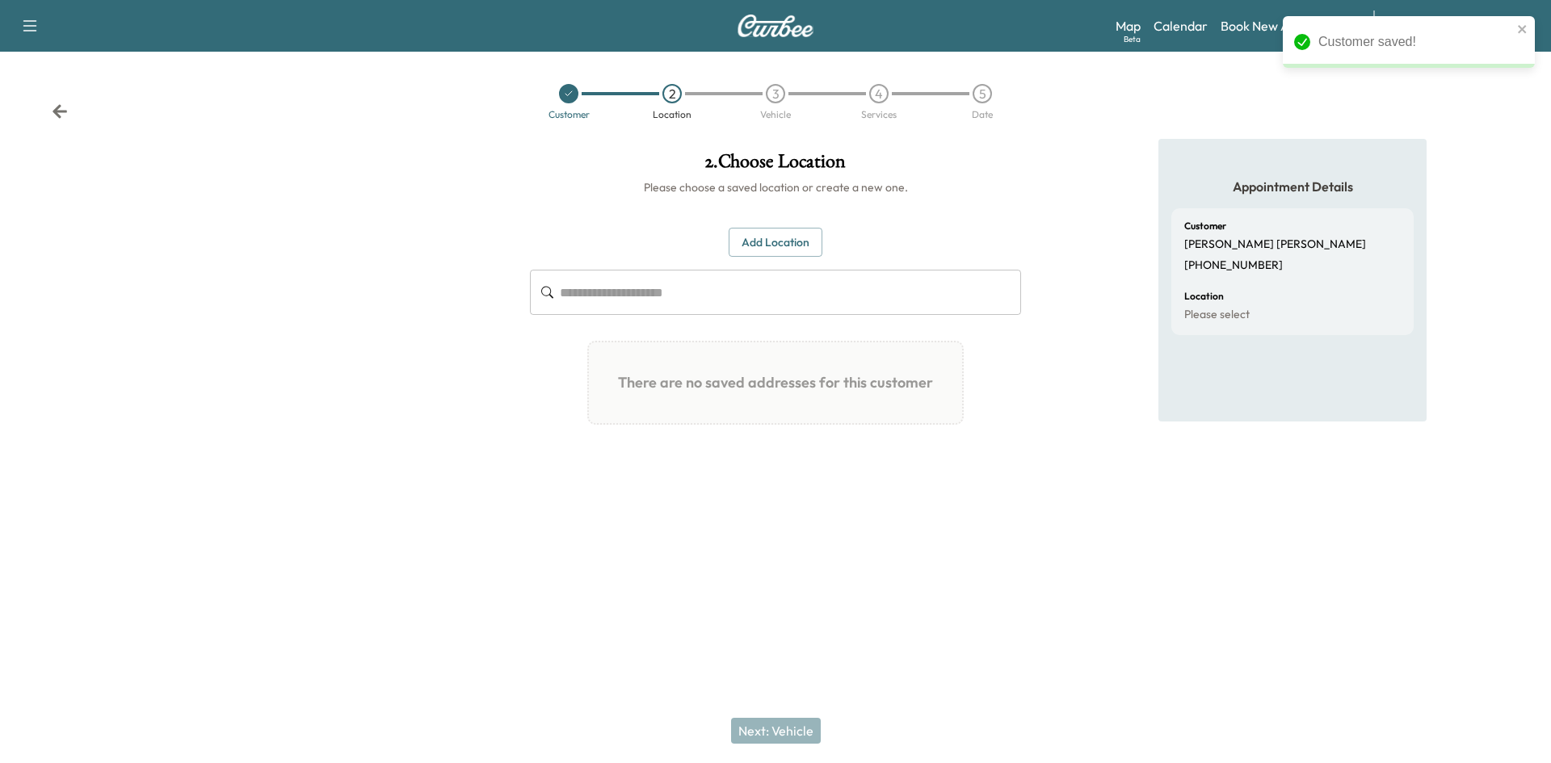
click at [759, 246] on button "Add Location" at bounding box center [776, 243] width 94 height 30
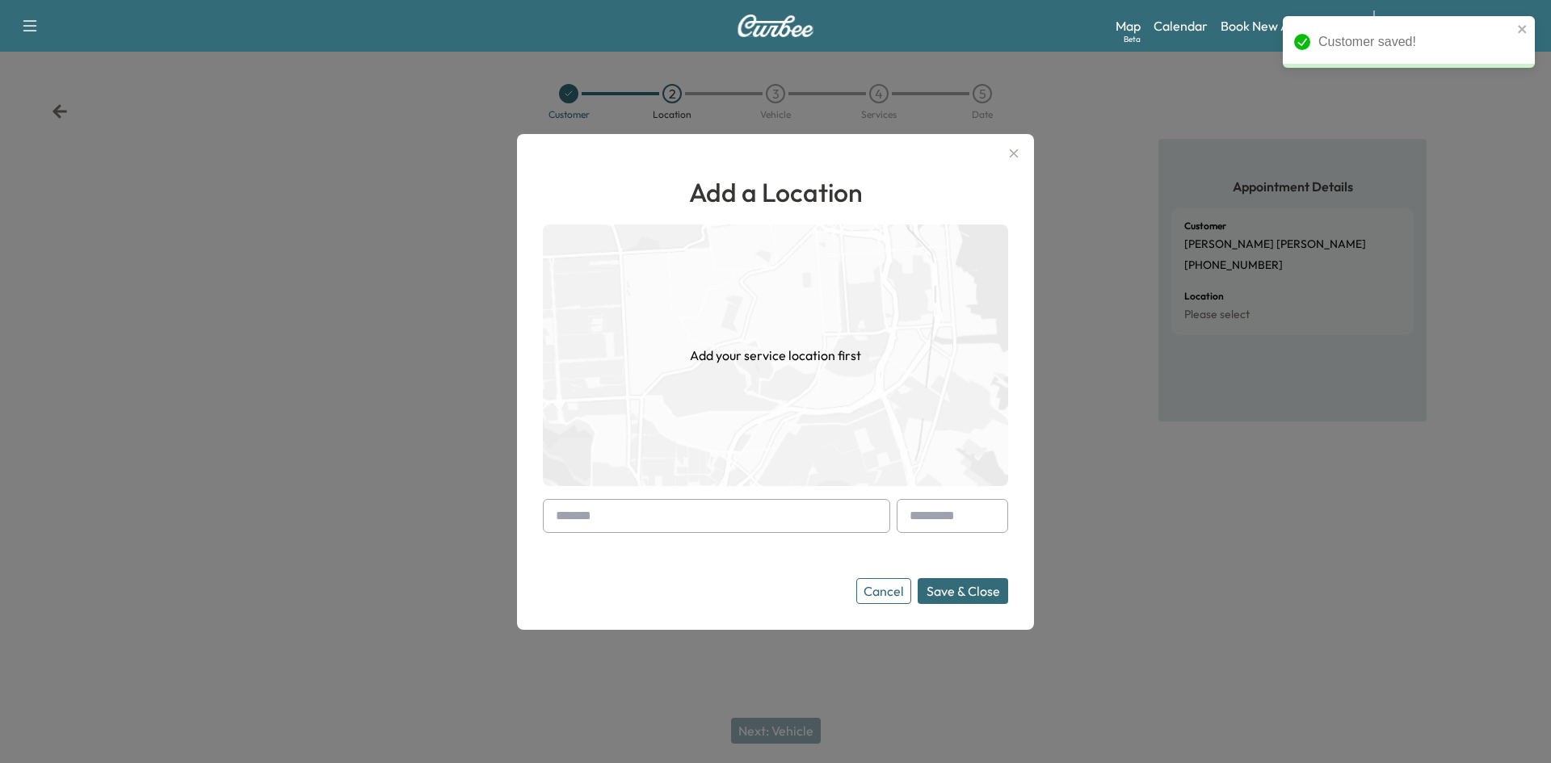
click at [648, 524] on input "text" at bounding box center [716, 516] width 347 height 34
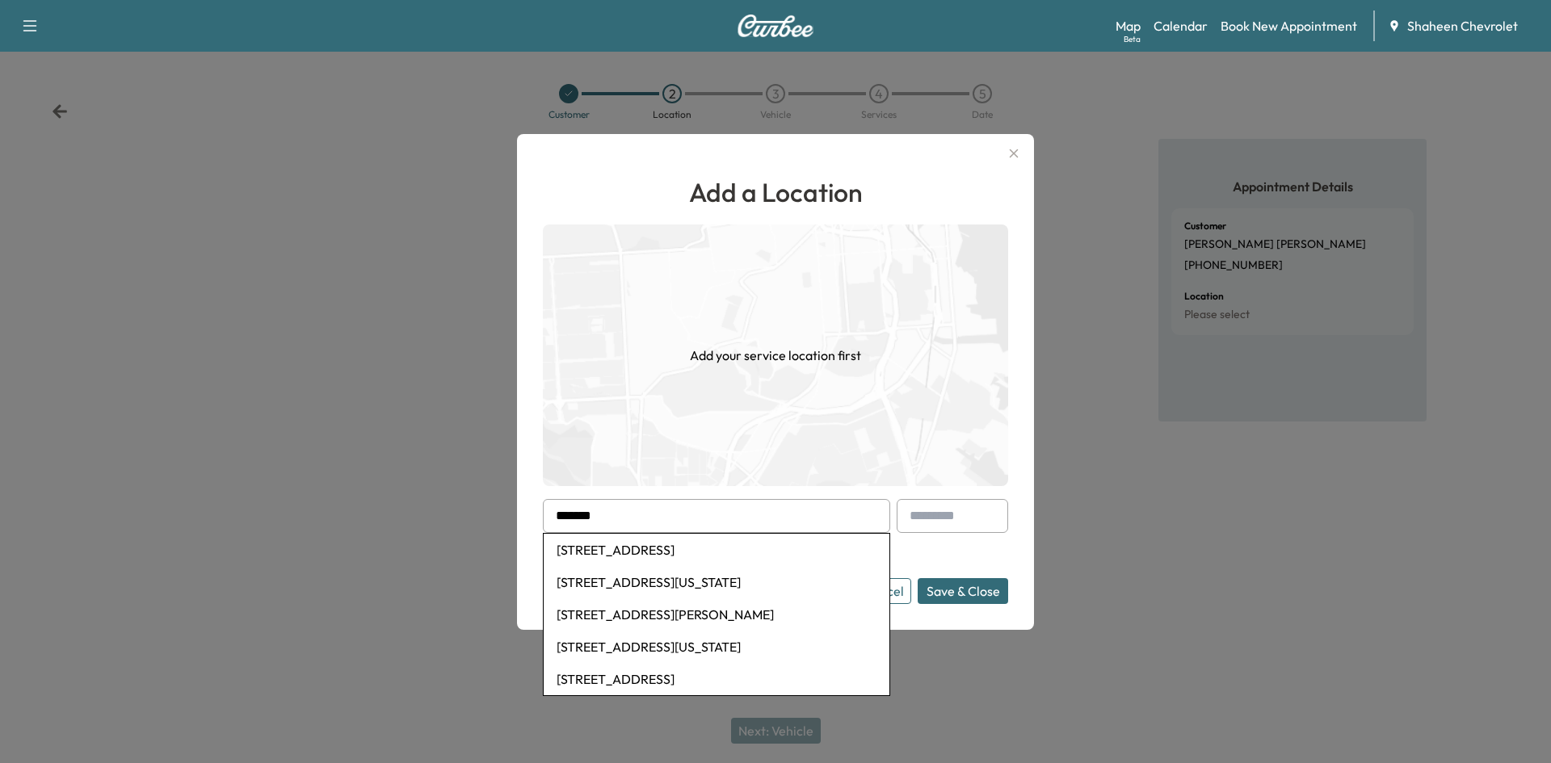
click at [635, 547] on li "[STREET_ADDRESS]" at bounding box center [717, 550] width 346 height 32
type input "**********"
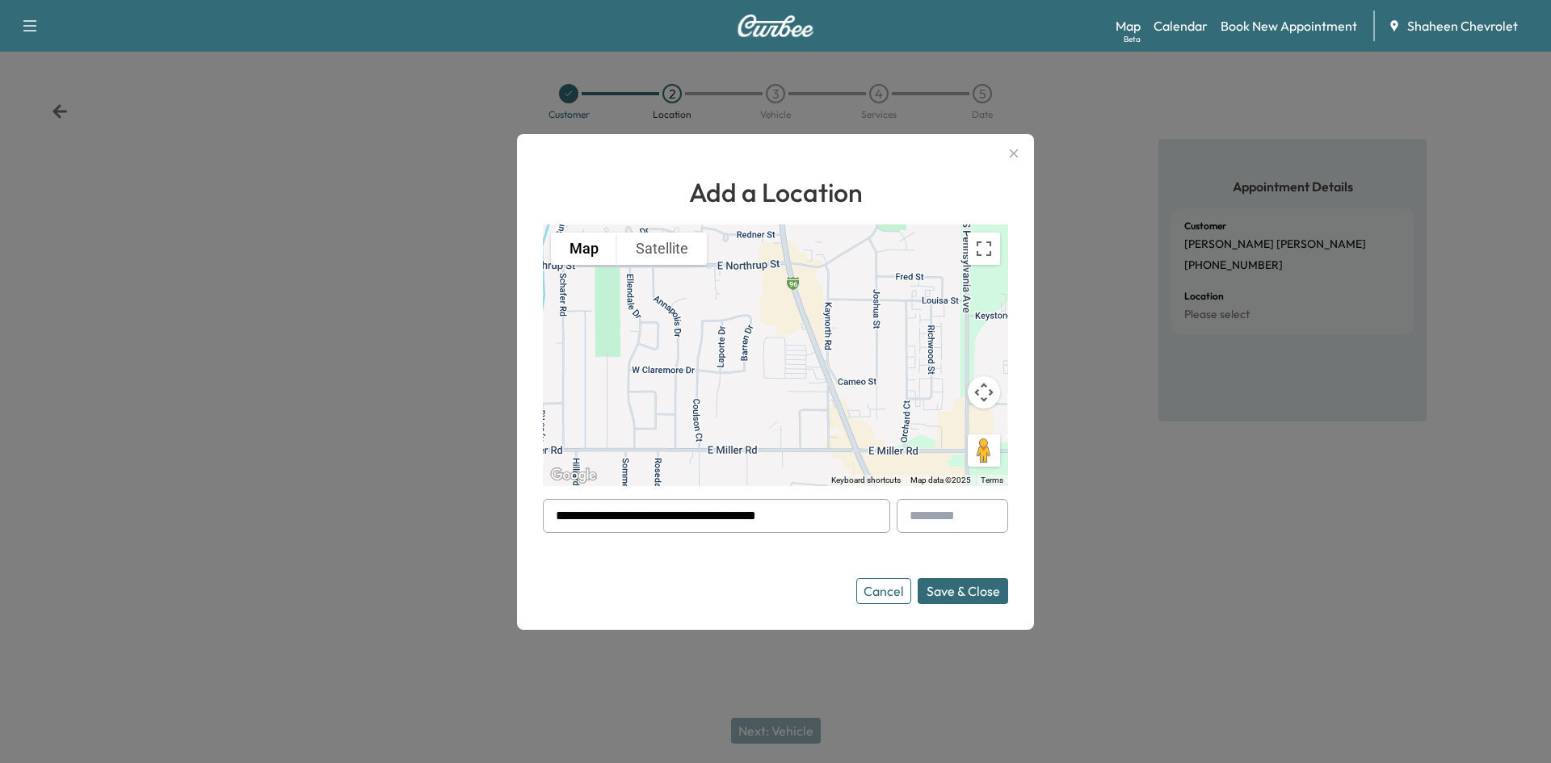
drag, startPoint x: 791, startPoint y: 400, endPoint x: 793, endPoint y: 410, distance: 10.0
click at [793, 410] on div "To activate drag with keyboard, press Alt + Enter. Once in keyboard drag state,…" at bounding box center [775, 356] width 465 height 262
click at [980, 591] on button "Save & Close" at bounding box center [963, 591] width 90 height 26
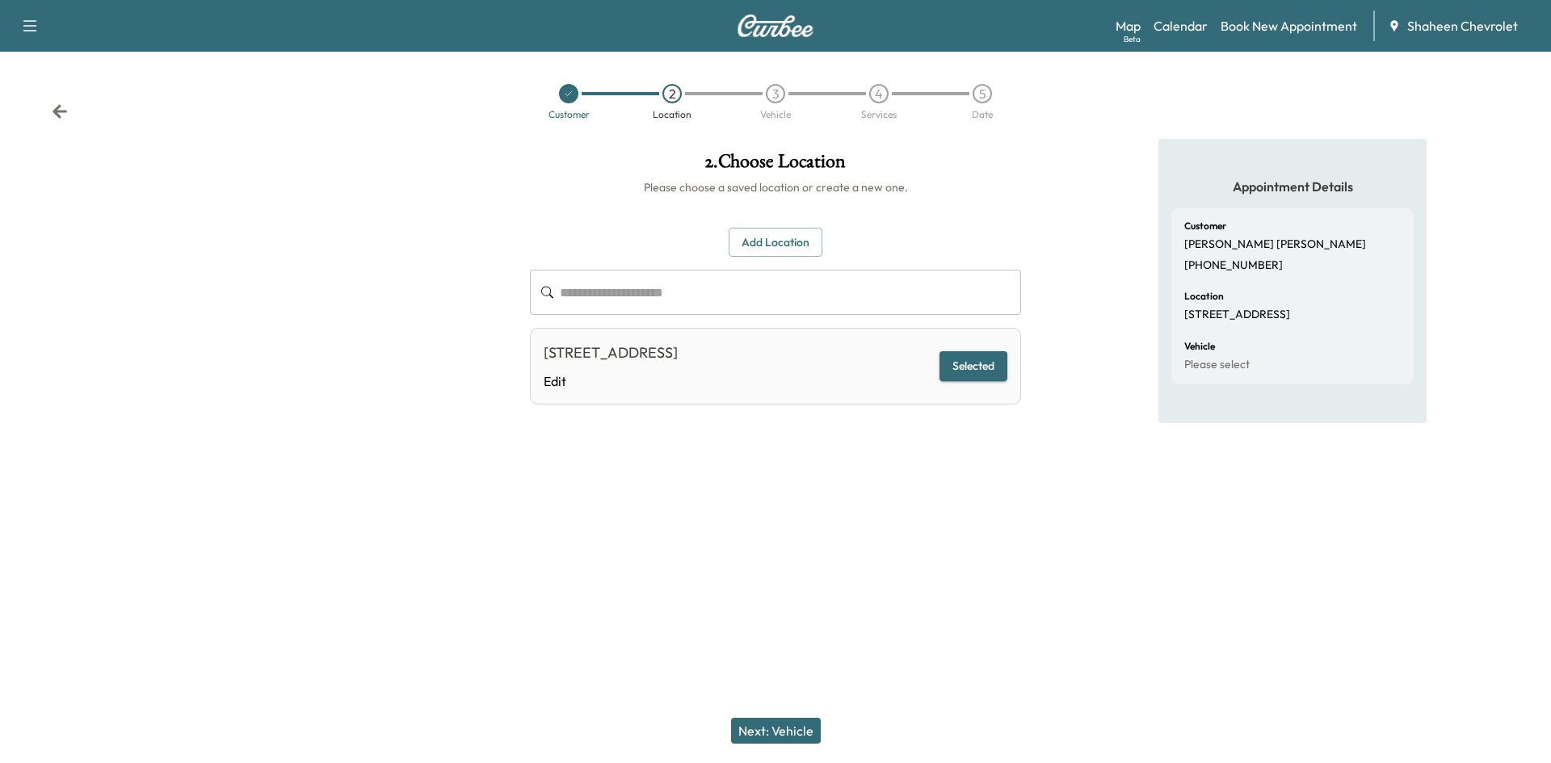
click at [776, 721] on button "Next: Vehicle" at bounding box center [776, 731] width 90 height 26
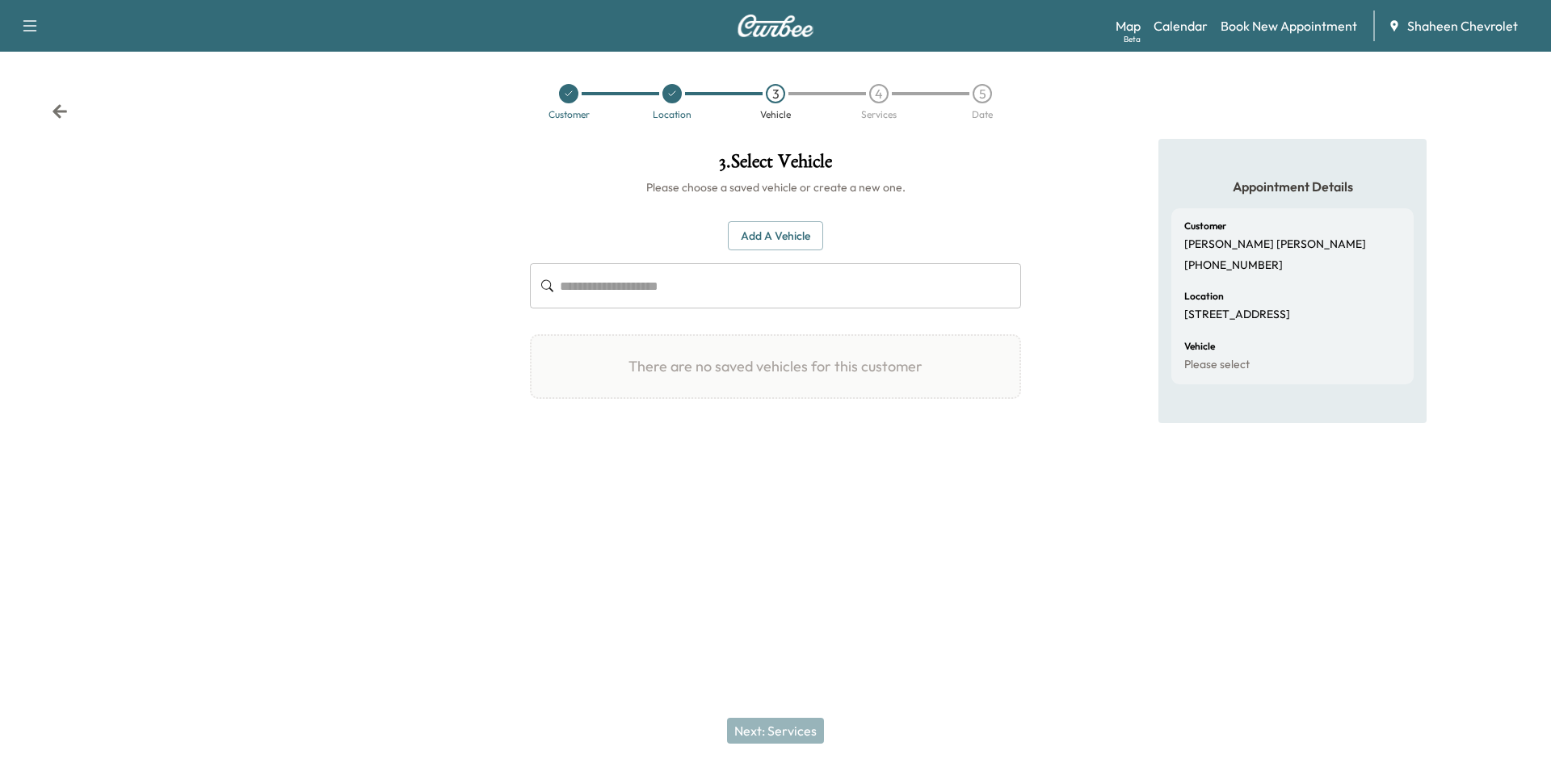
click at [805, 237] on button "Add a Vehicle" at bounding box center [775, 236] width 95 height 30
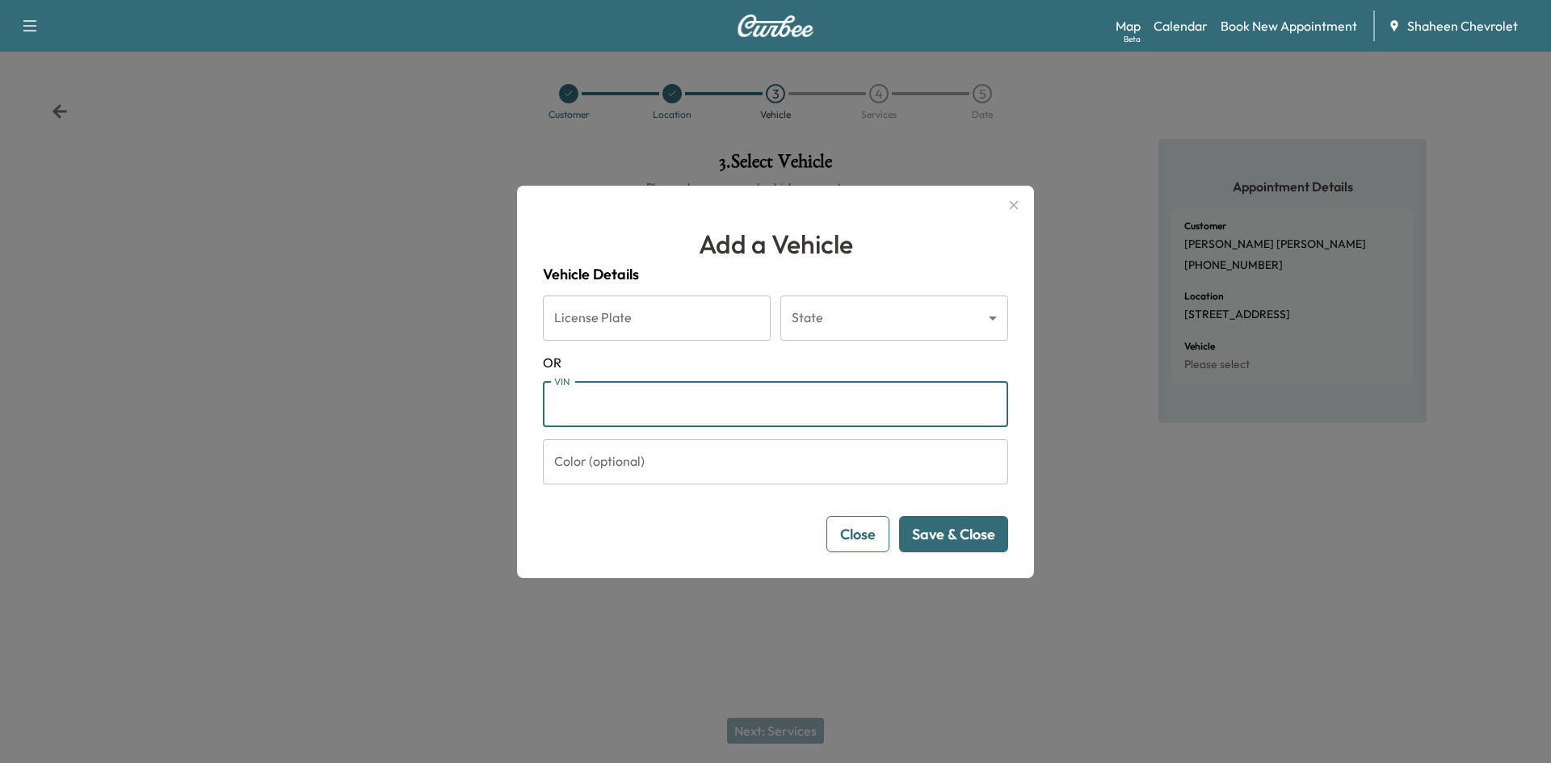
paste input "**********"
type input "**********"
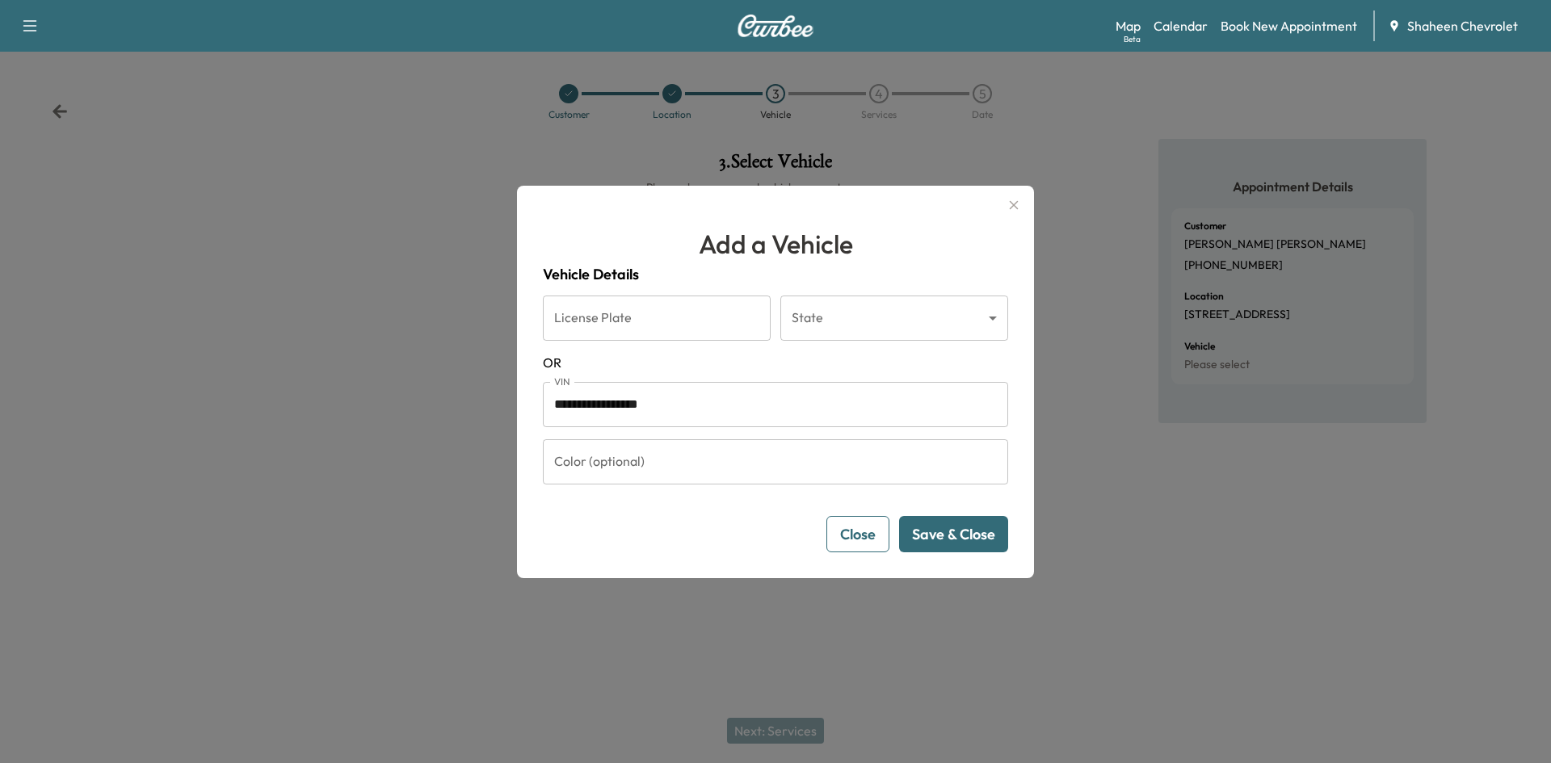
click at [942, 532] on button "Save & Close" at bounding box center [953, 534] width 109 height 36
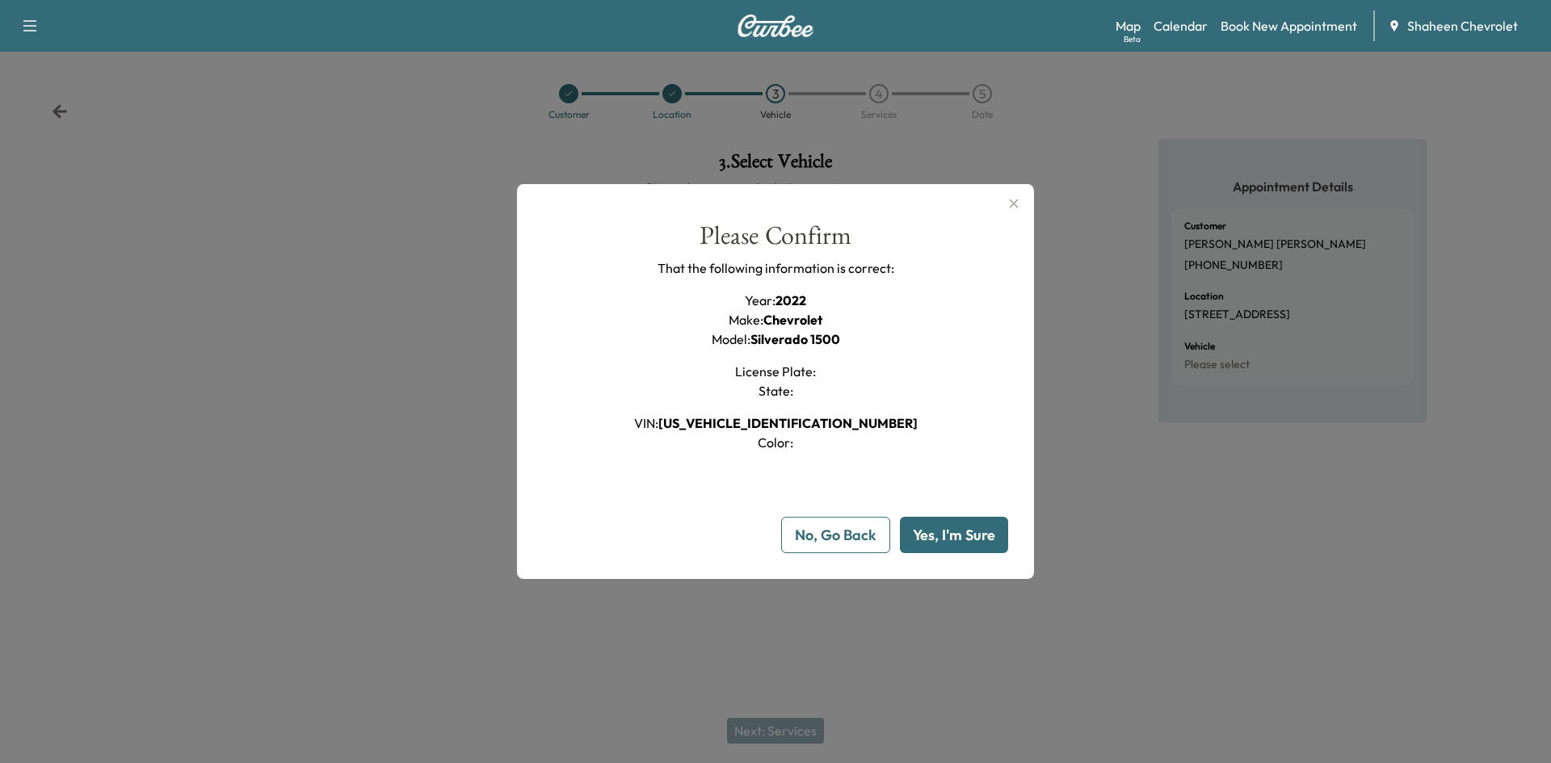
click at [952, 535] on button "Yes, I'm Sure" at bounding box center [954, 535] width 108 height 36
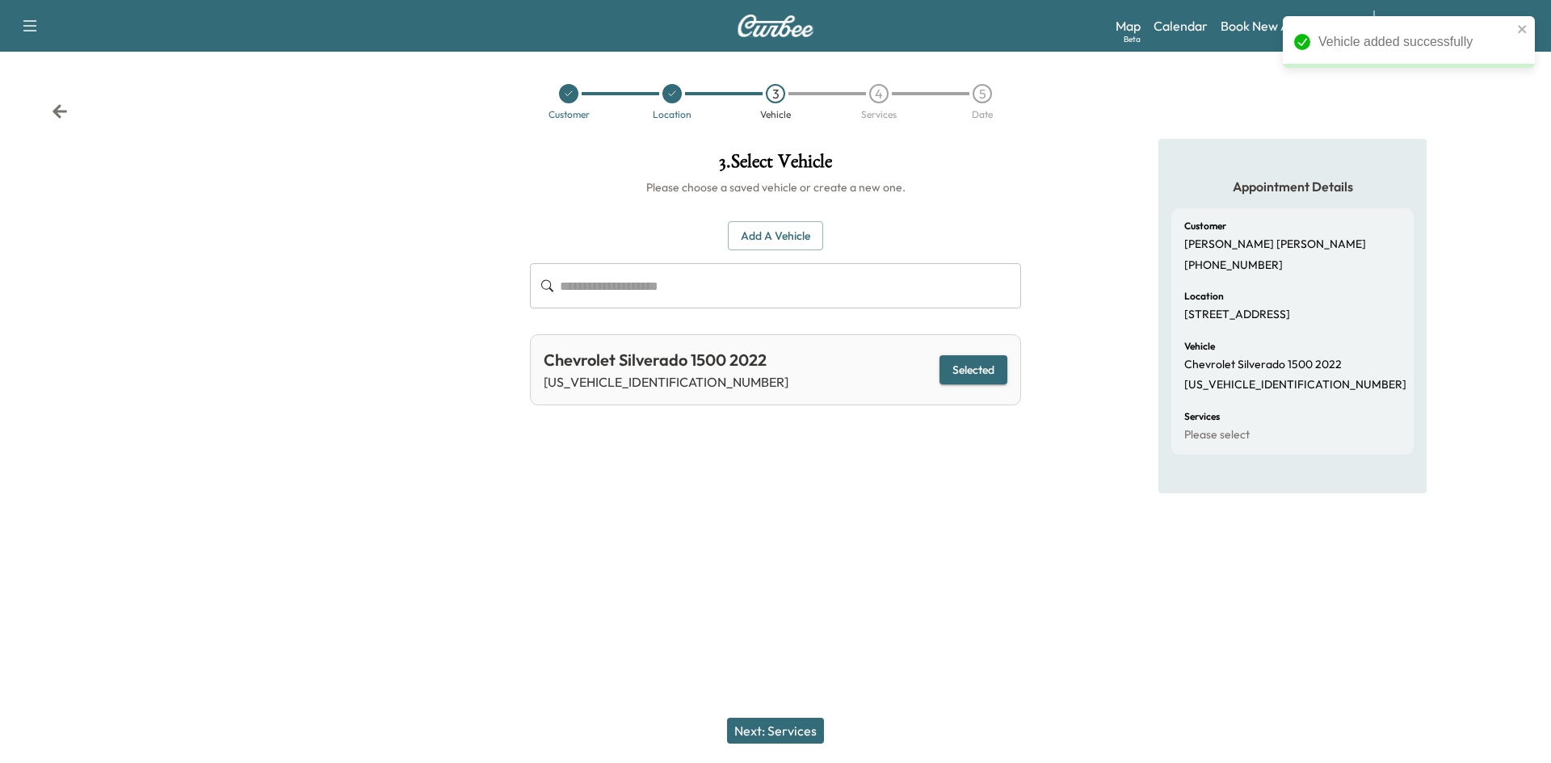
click at [776, 735] on button "Next: Services" at bounding box center [775, 731] width 97 height 26
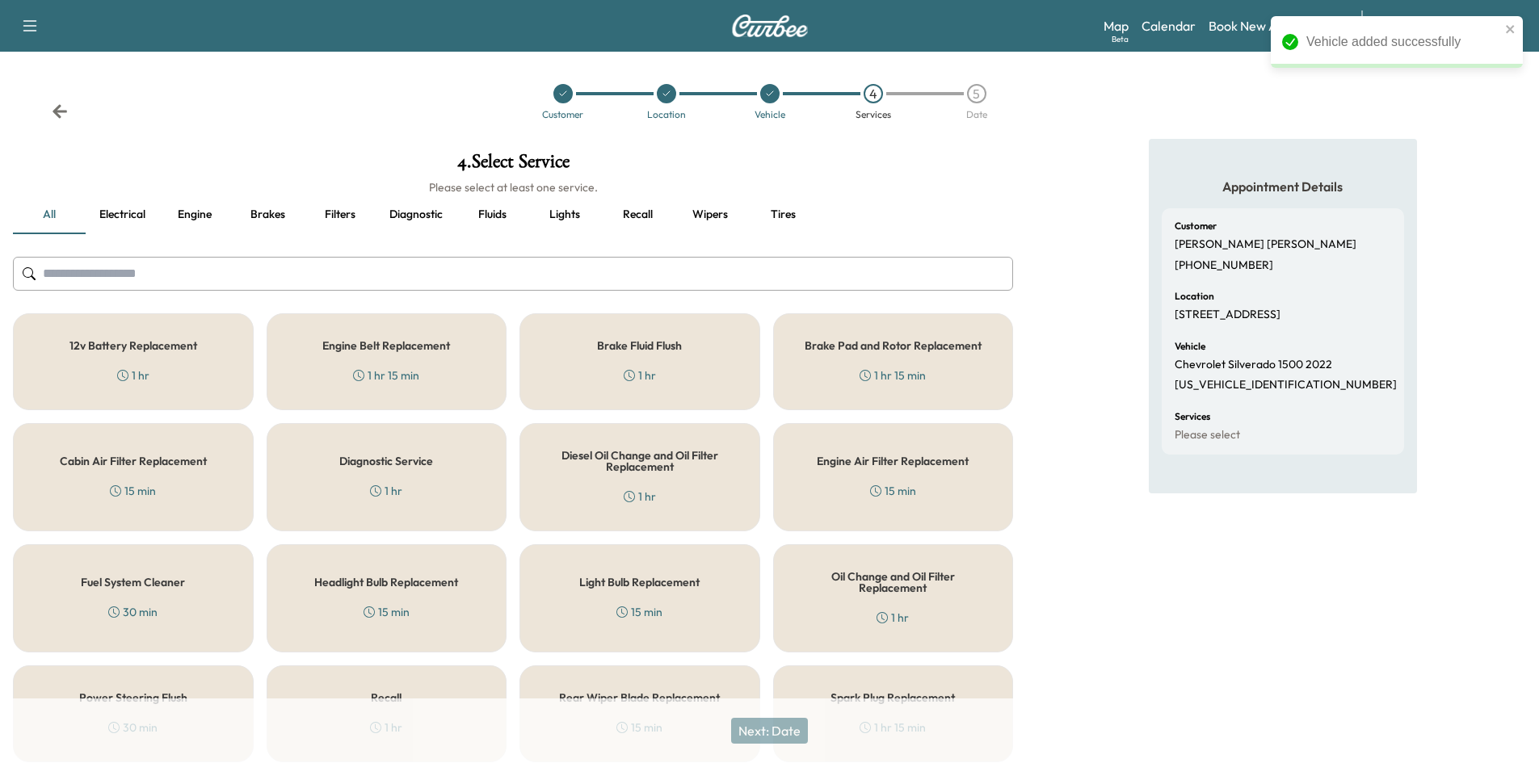
click at [174, 280] on input "text" at bounding box center [513, 274] width 1000 height 34
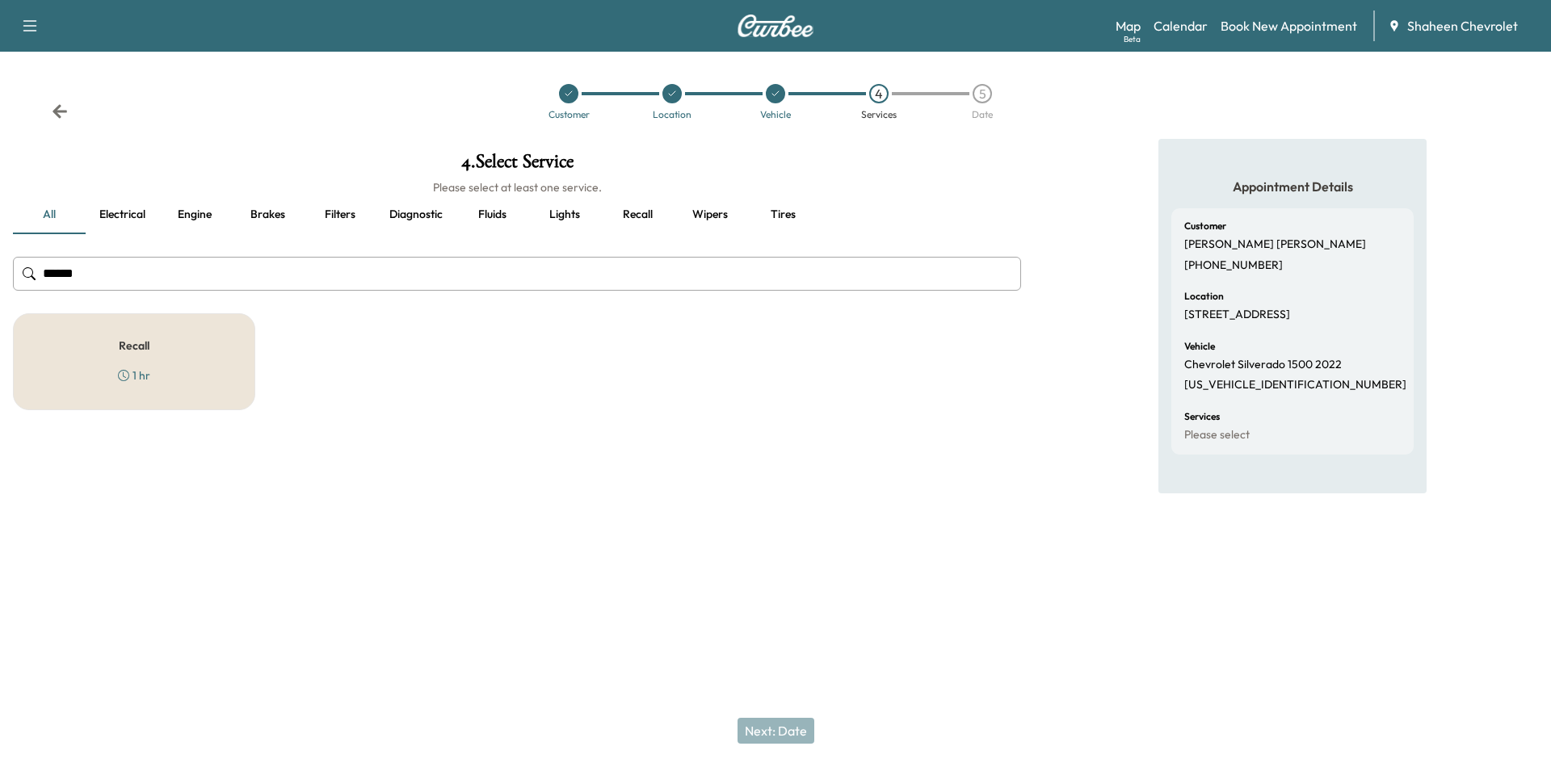
type input "******"
click at [203, 347] on div "Recall 1 hr" at bounding box center [134, 361] width 242 height 97
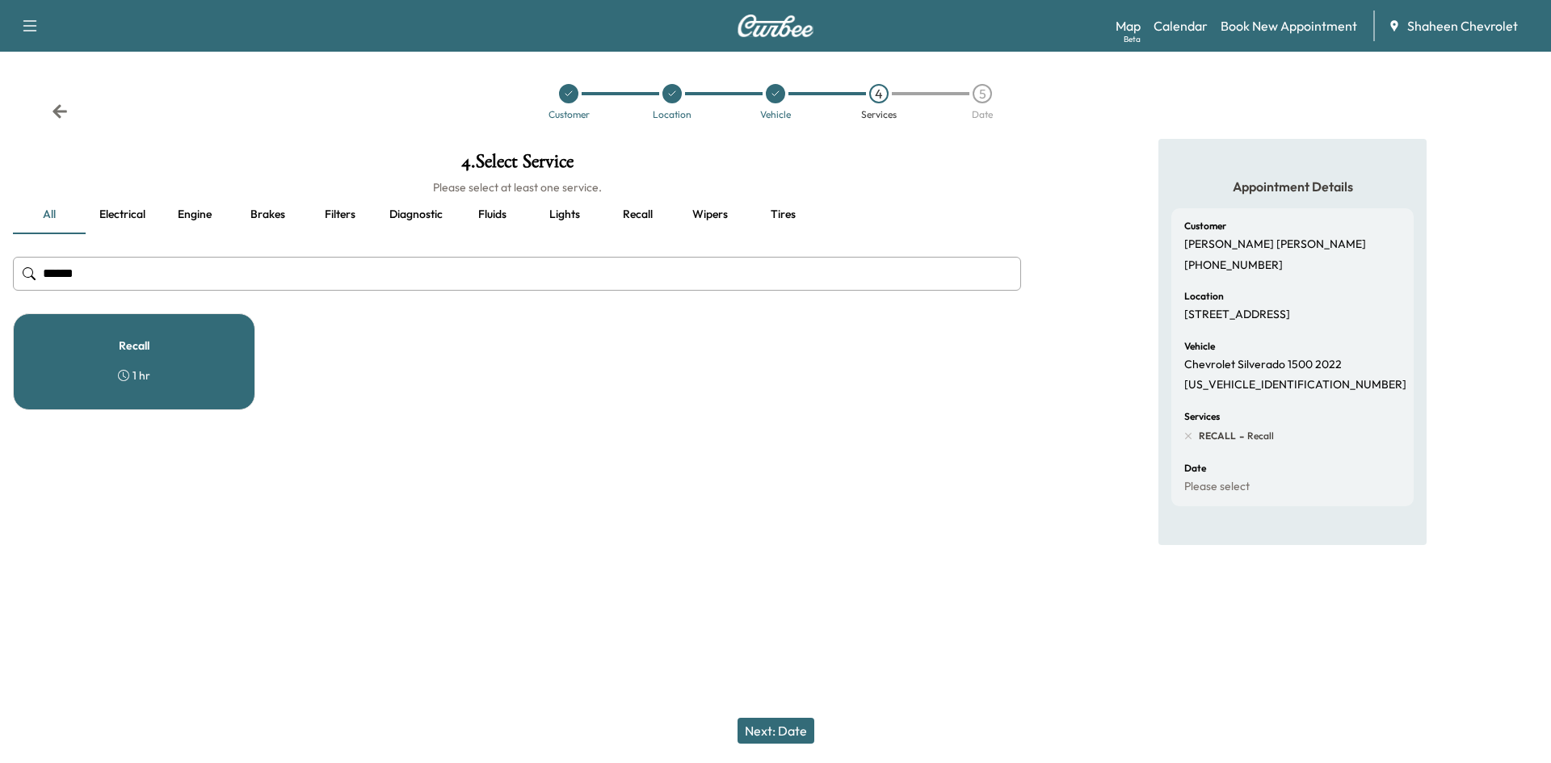
click at [782, 721] on button "Next: Date" at bounding box center [776, 731] width 77 height 26
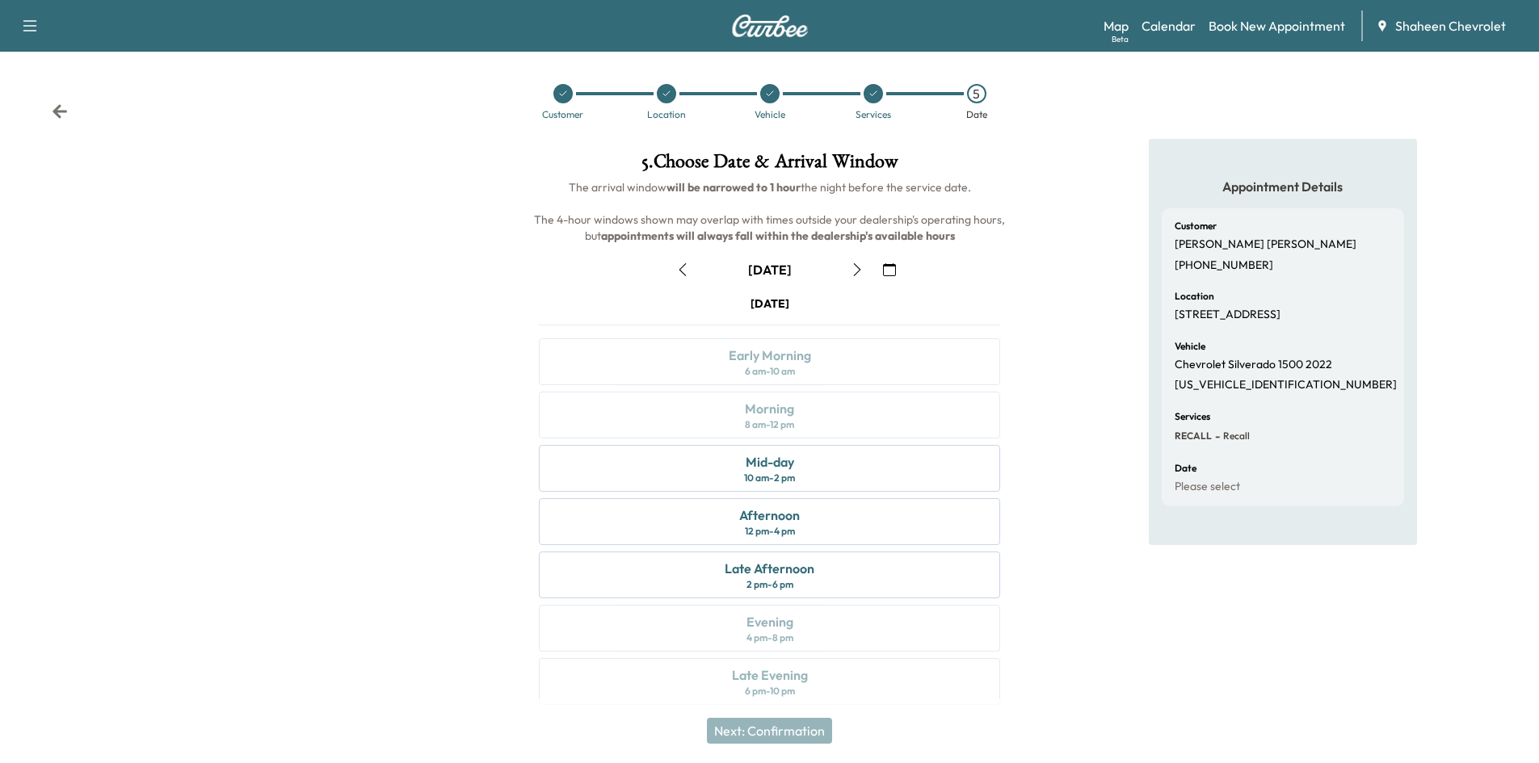
click at [857, 272] on icon "button" at bounding box center [856, 269] width 7 height 13
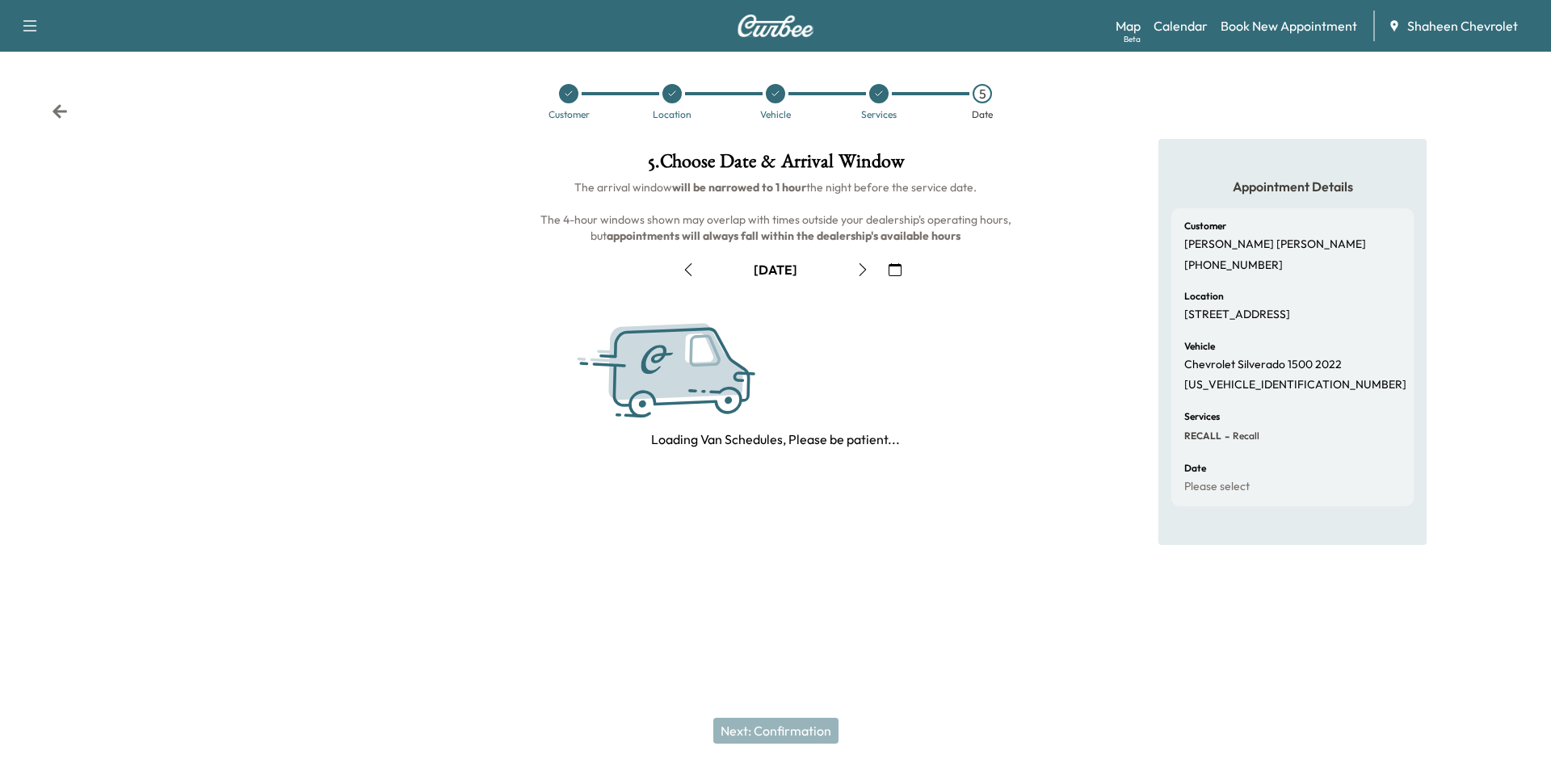
click at [857, 271] on icon "button" at bounding box center [862, 269] width 13 height 13
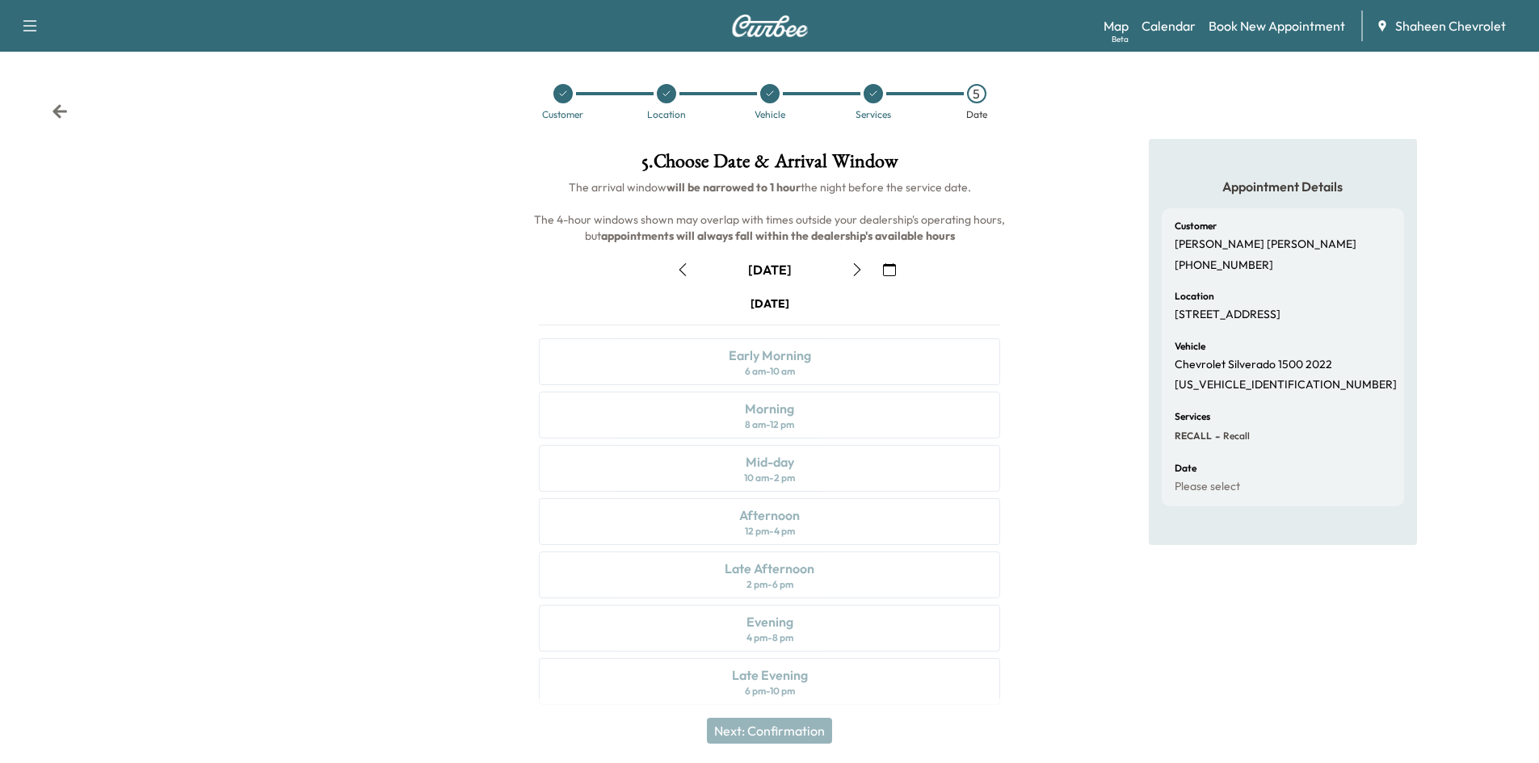
click at [857, 271] on icon "button" at bounding box center [857, 269] width 13 height 13
click at [805, 524] on div "Afternoon 12 pm - 4 pm" at bounding box center [769, 521] width 461 height 47
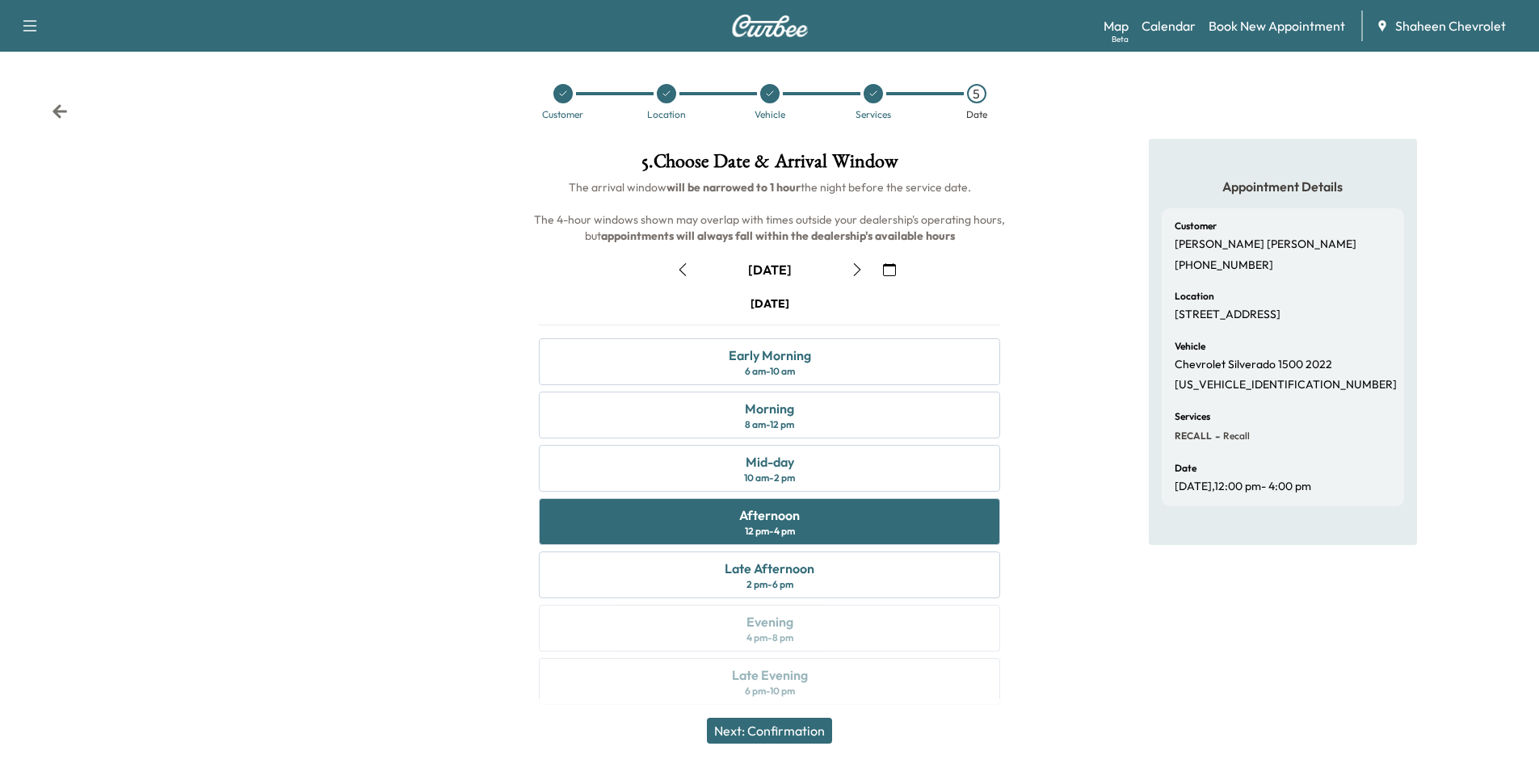
click at [816, 732] on button "Next: Confirmation" at bounding box center [769, 731] width 125 height 26
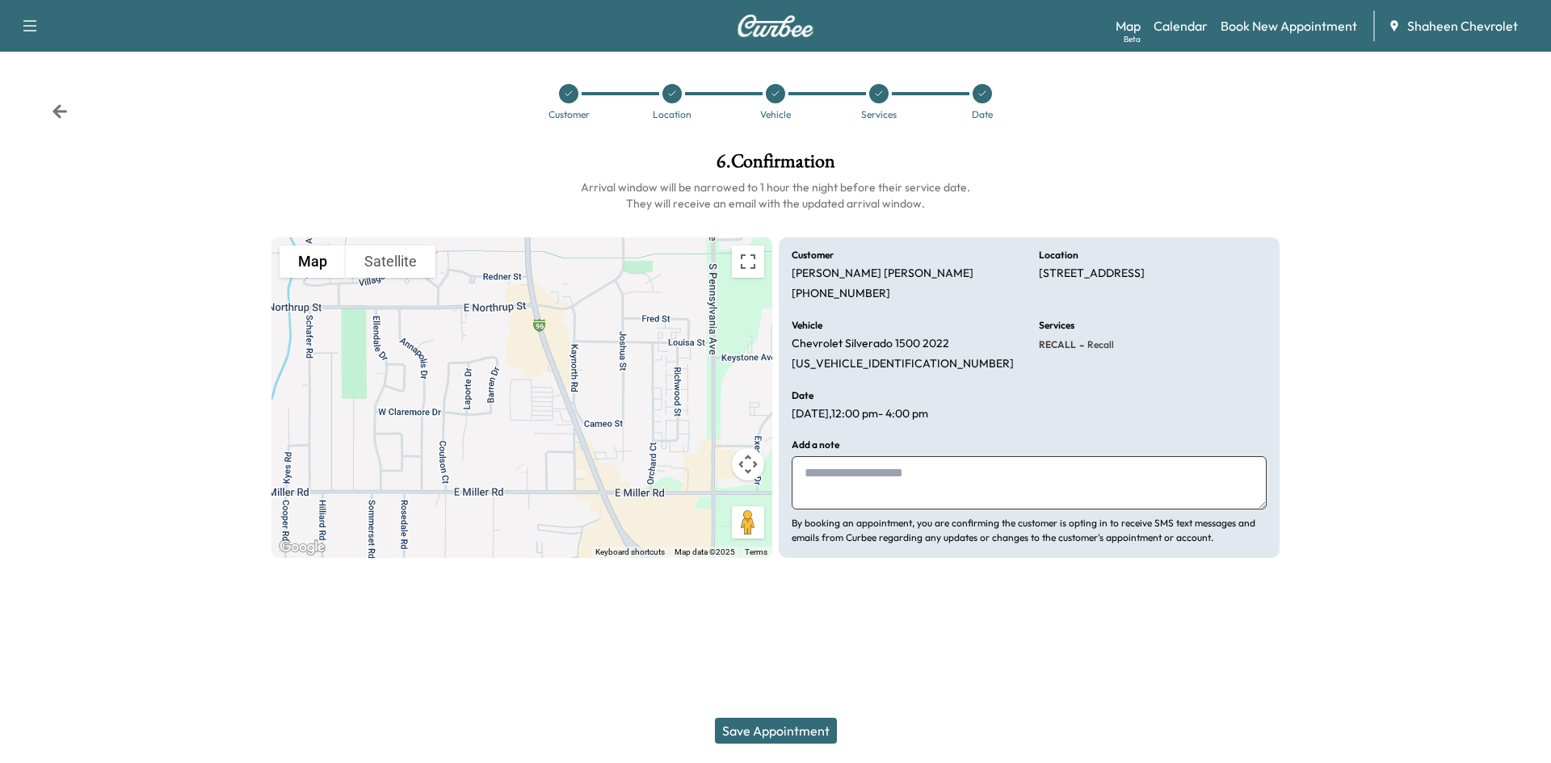
click at [783, 735] on button "Save Appointment" at bounding box center [776, 731] width 122 height 26
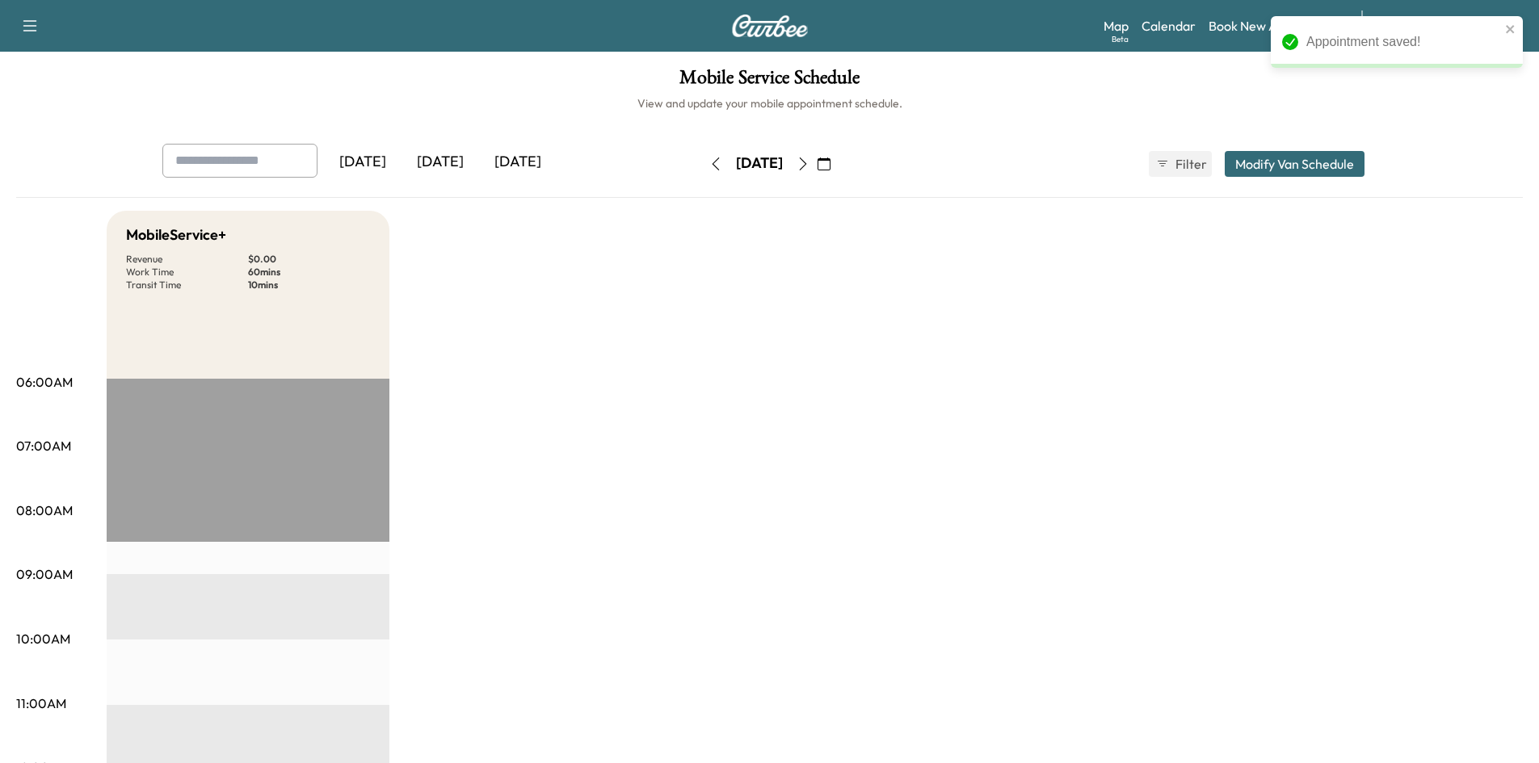
scroll to position [404, 0]
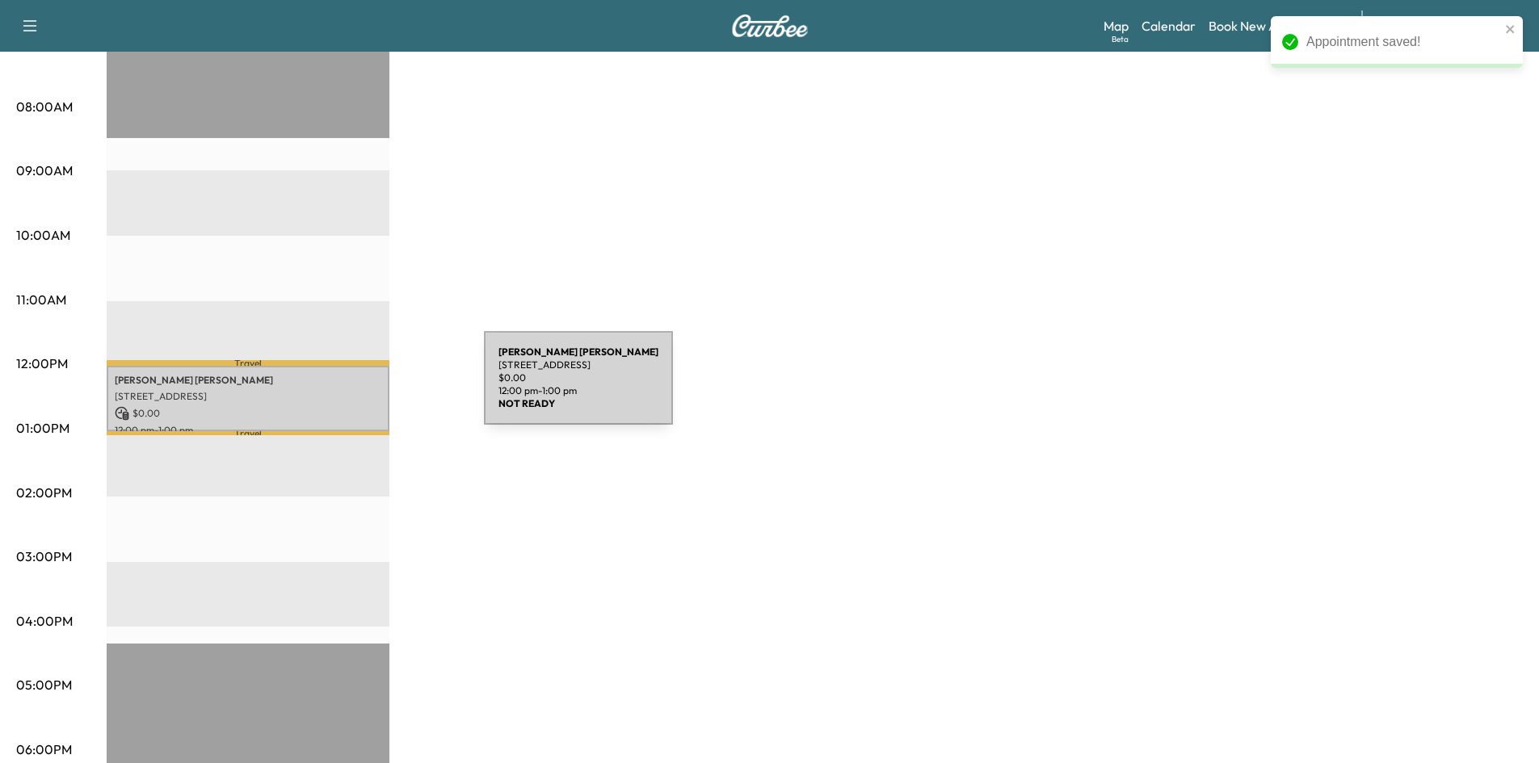
click at [363, 390] on p "[STREET_ADDRESS]" at bounding box center [248, 396] width 267 height 13
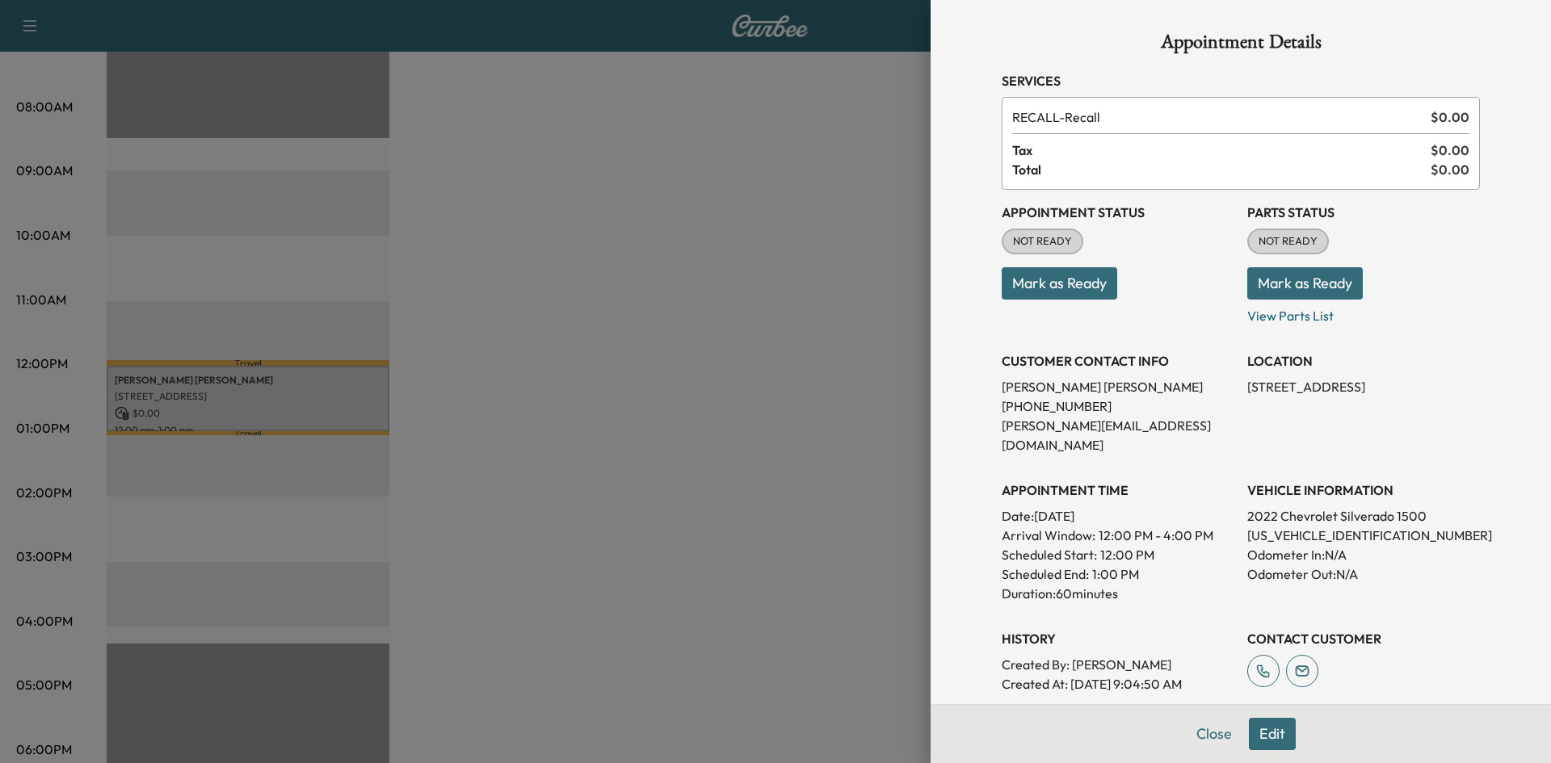
click at [1086, 285] on button "Mark as Ready" at bounding box center [1060, 283] width 116 height 32
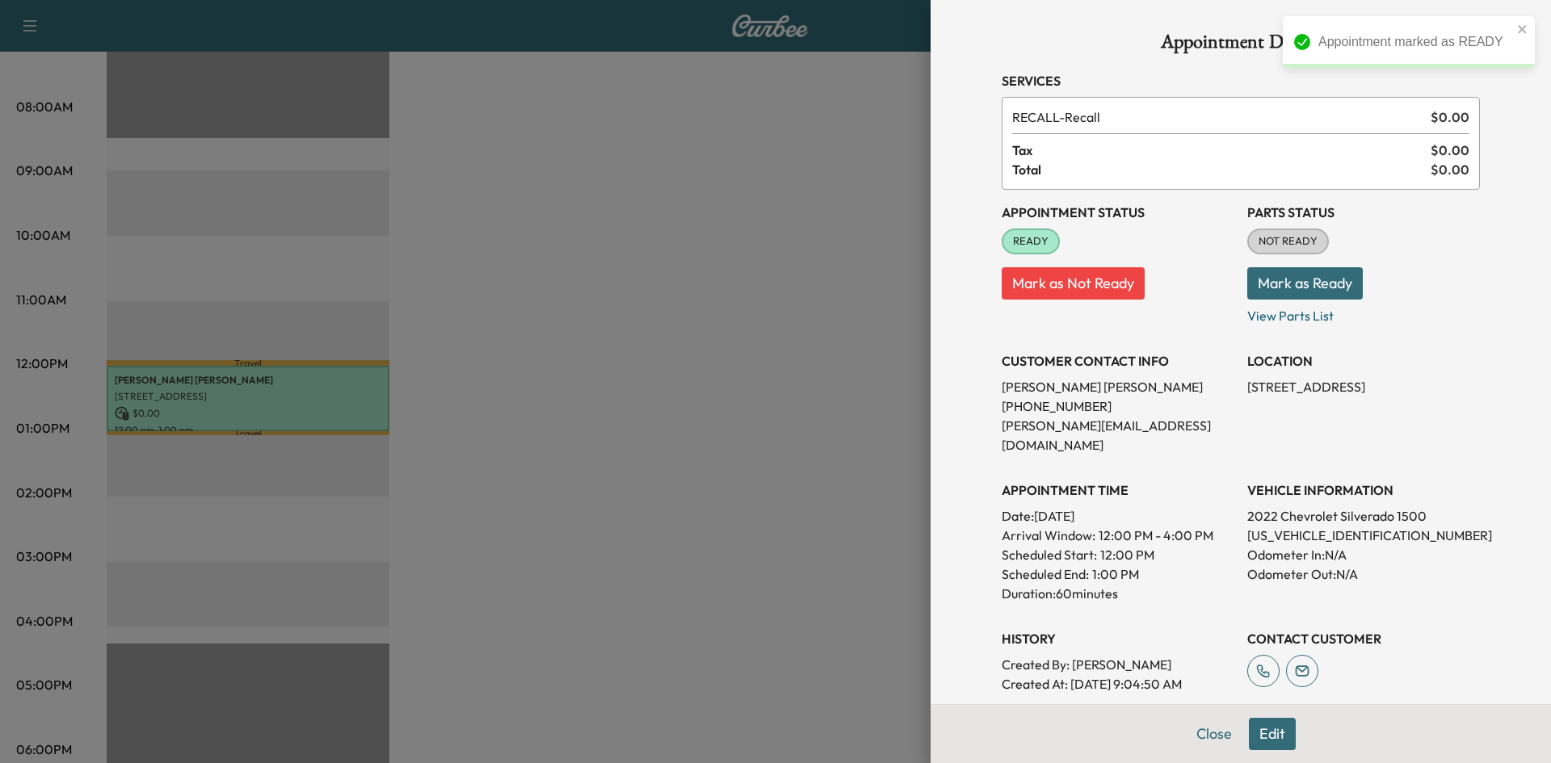
click at [1255, 278] on button "Mark as Ready" at bounding box center [1305, 283] width 116 height 32
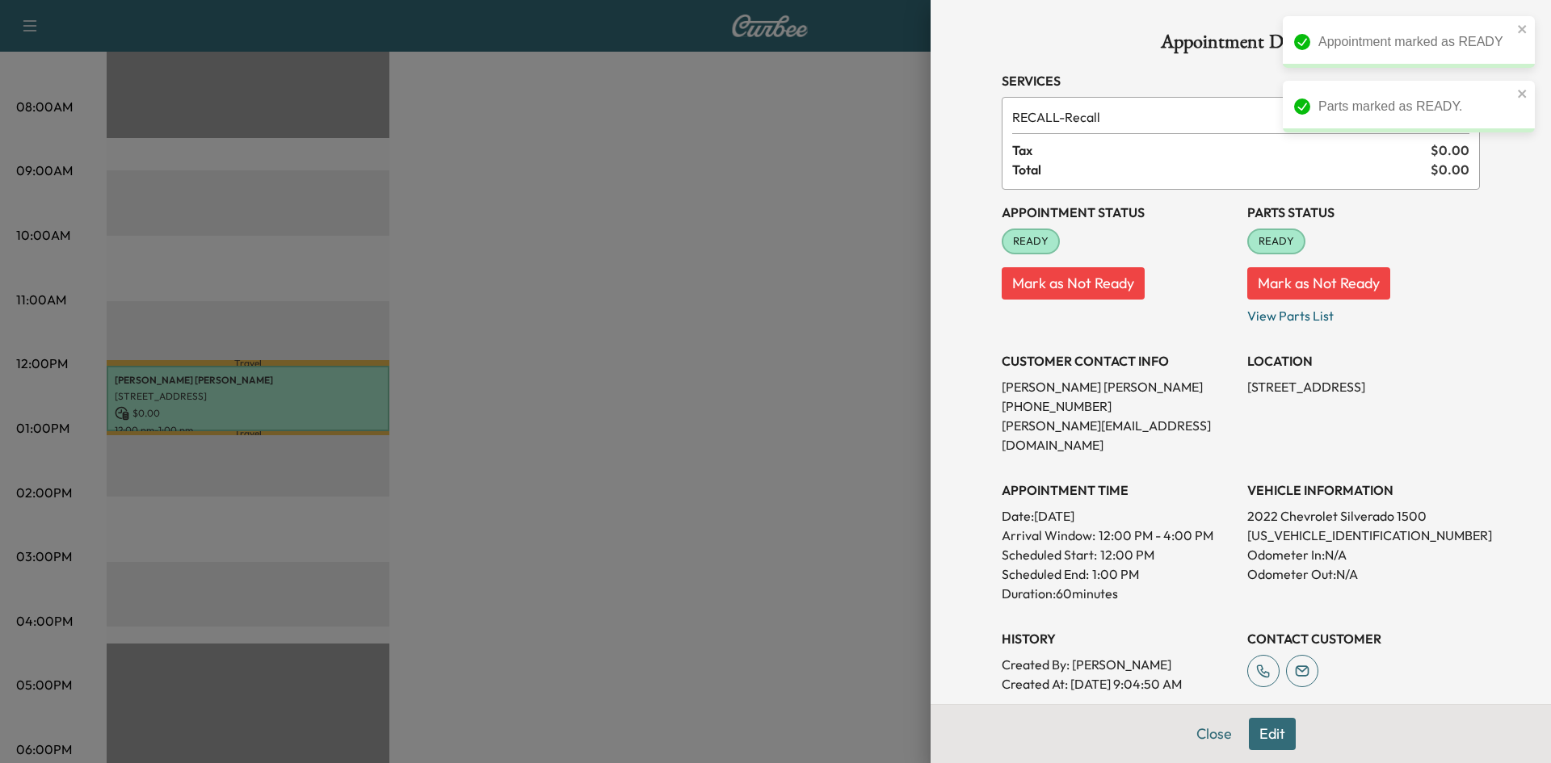
click at [628, 277] on div at bounding box center [775, 381] width 1551 height 763
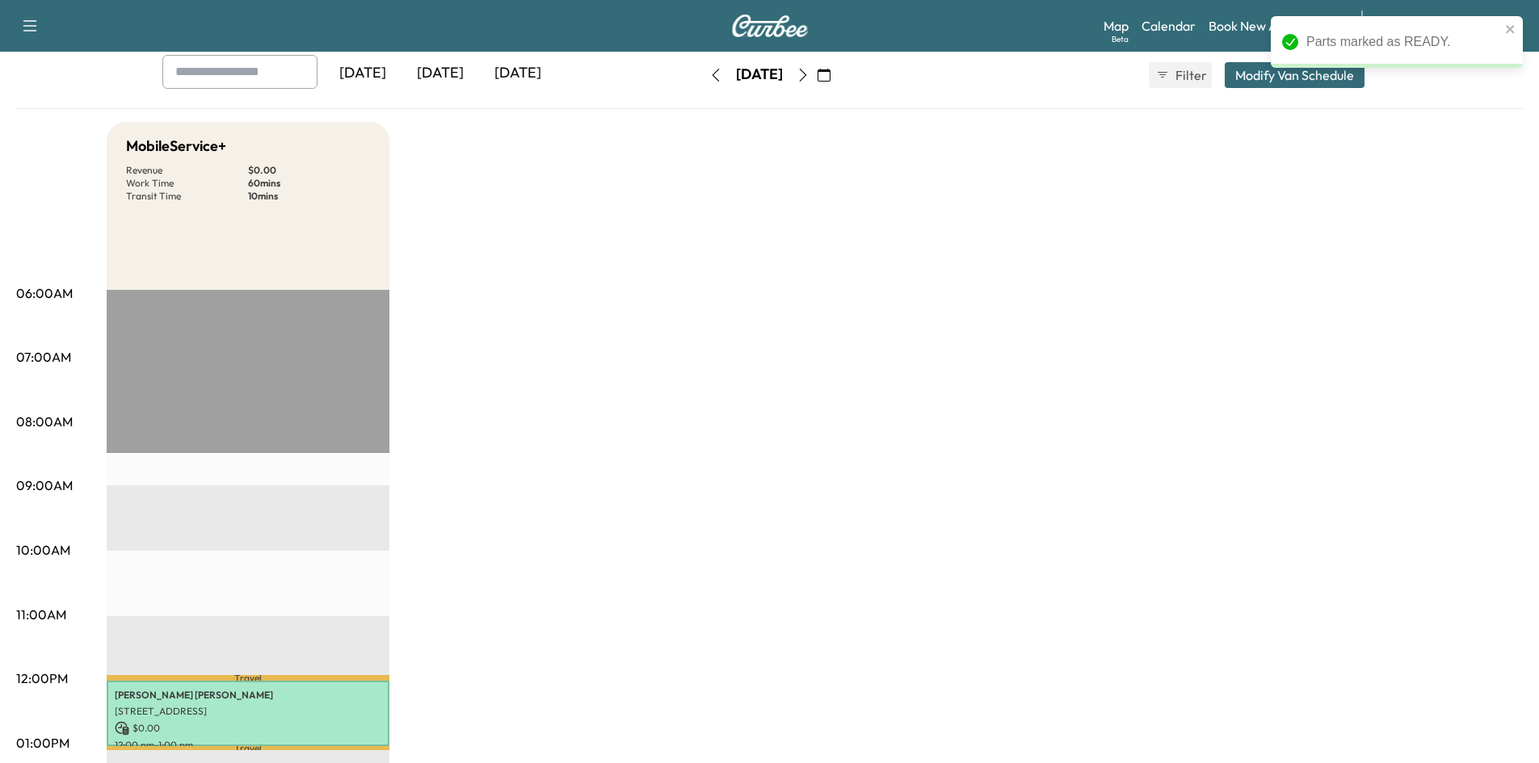
scroll to position [0, 0]
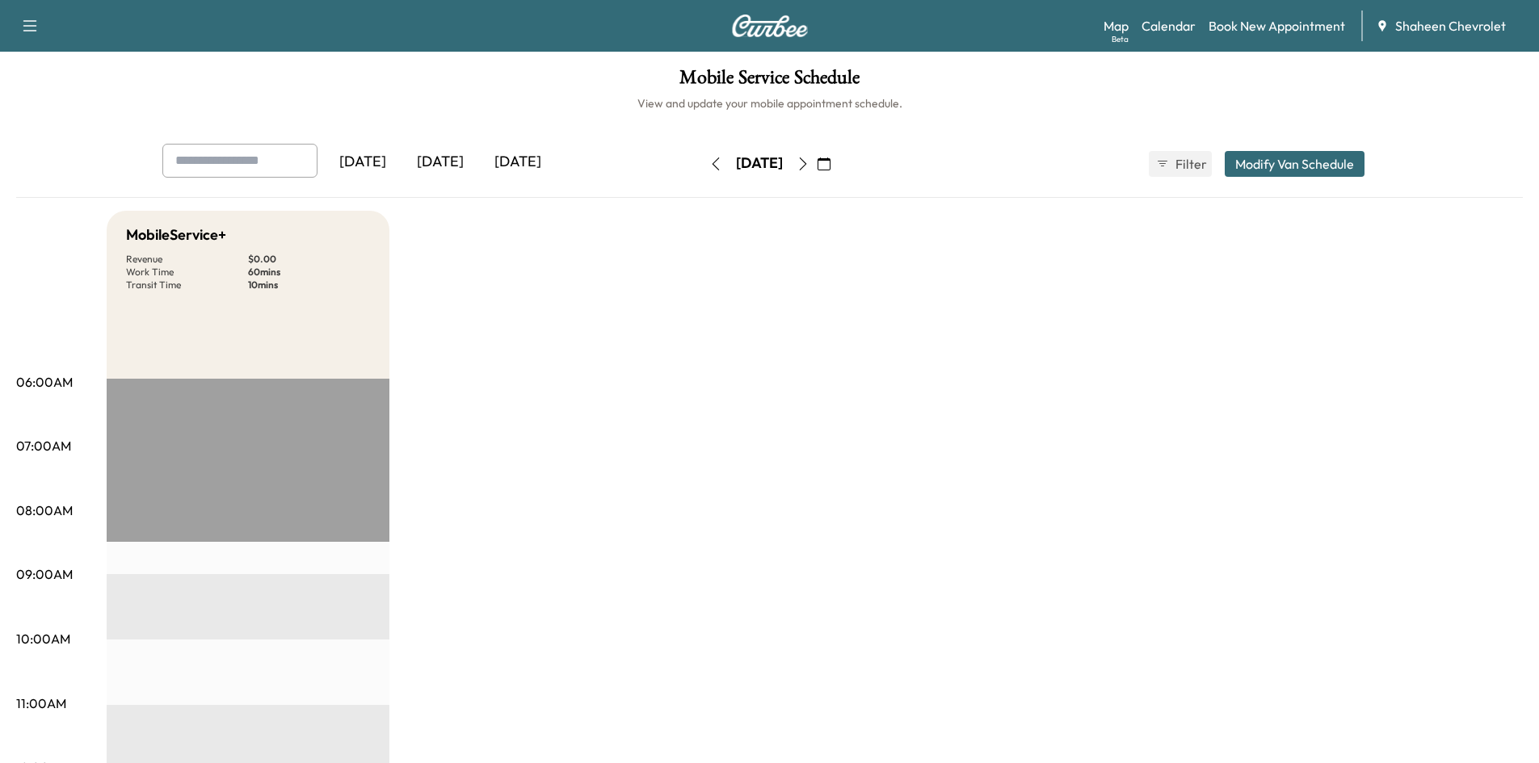
click at [702, 165] on button "button" at bounding box center [715, 164] width 27 height 26
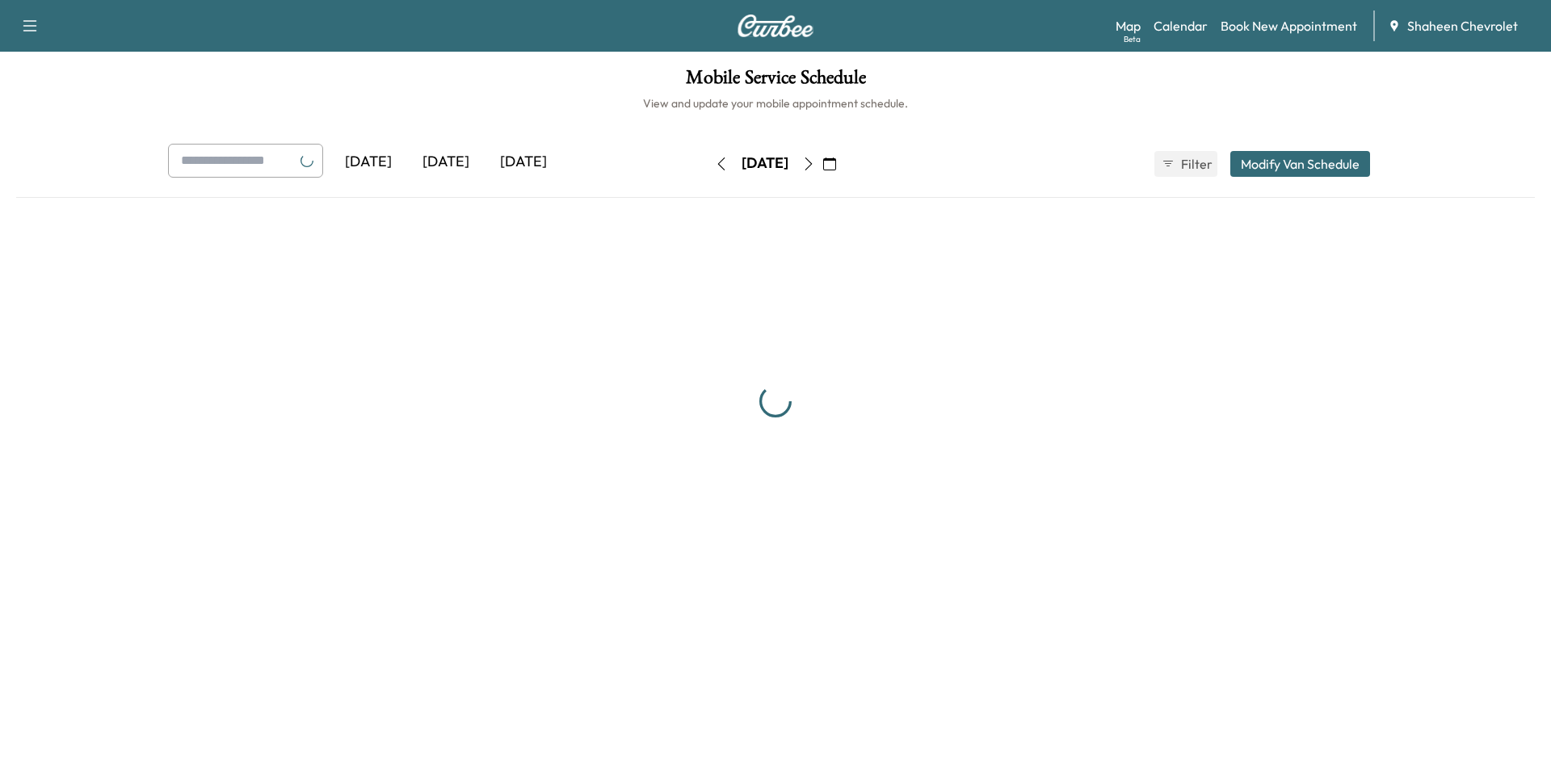
click at [715, 165] on icon "button" at bounding box center [721, 164] width 13 height 13
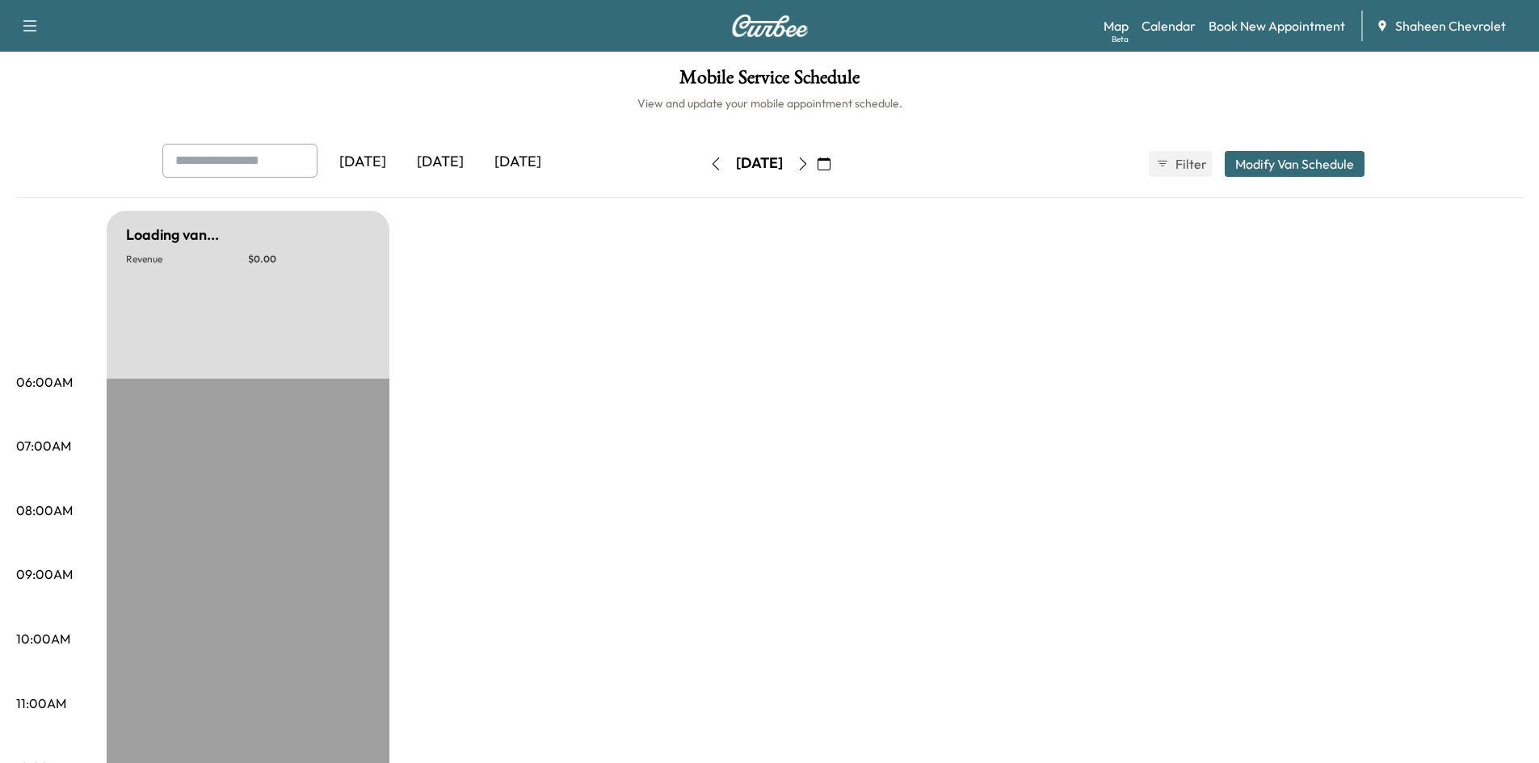
click at [709, 165] on icon "button" at bounding box center [715, 164] width 13 height 13
click at [709, 168] on icon "button" at bounding box center [715, 164] width 13 height 13
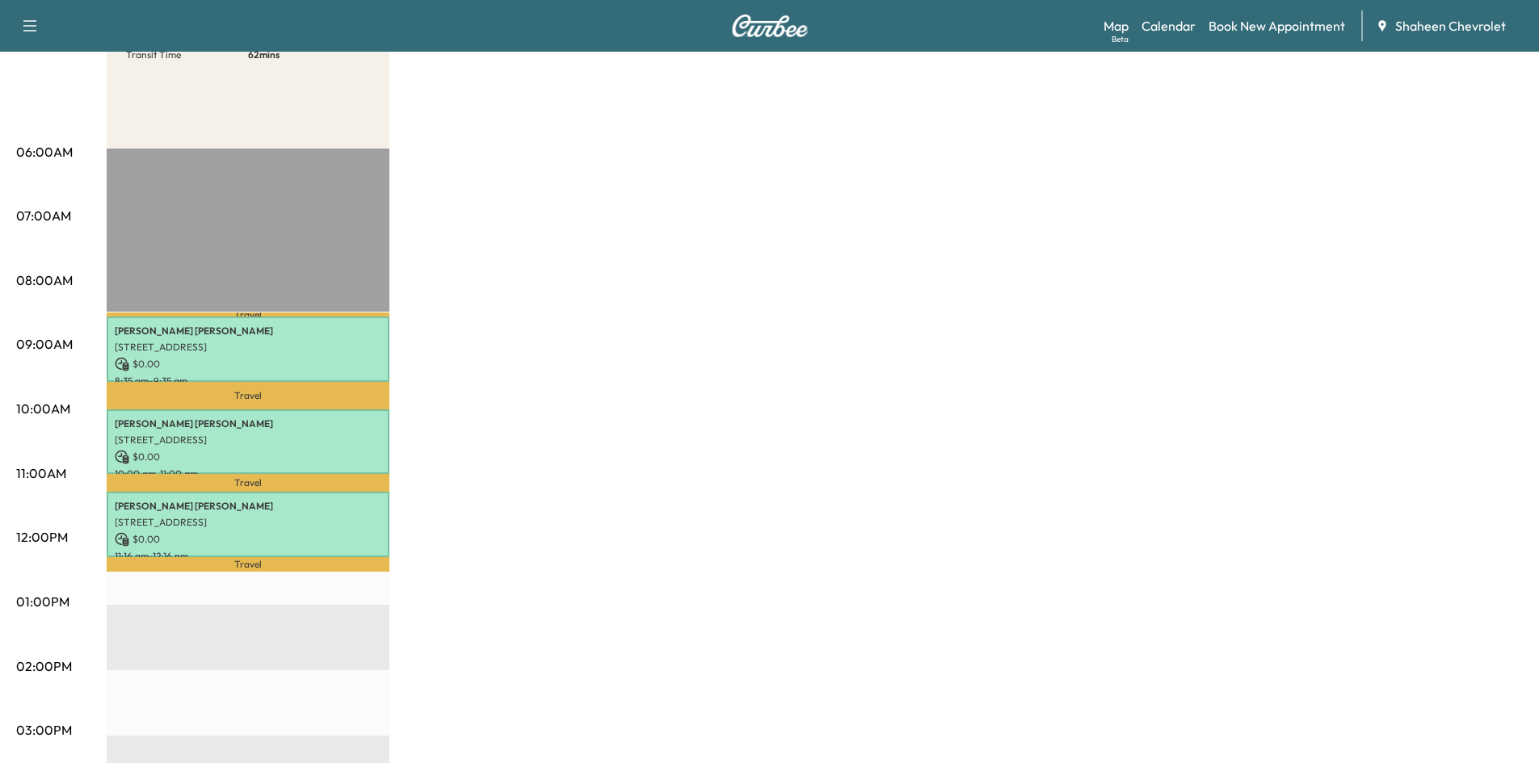
scroll to position [81, 0]
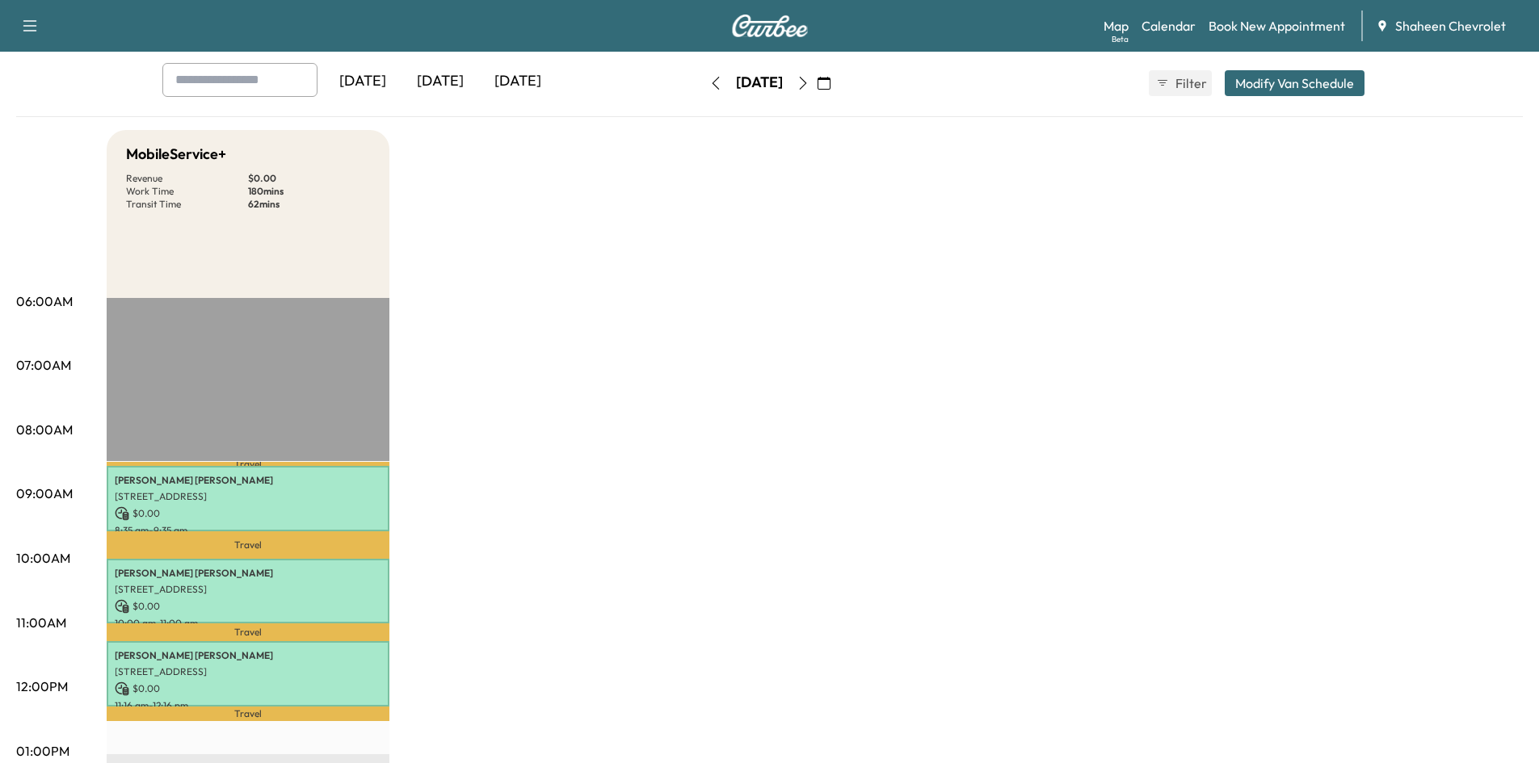
click at [709, 84] on icon "button" at bounding box center [715, 83] width 13 height 13
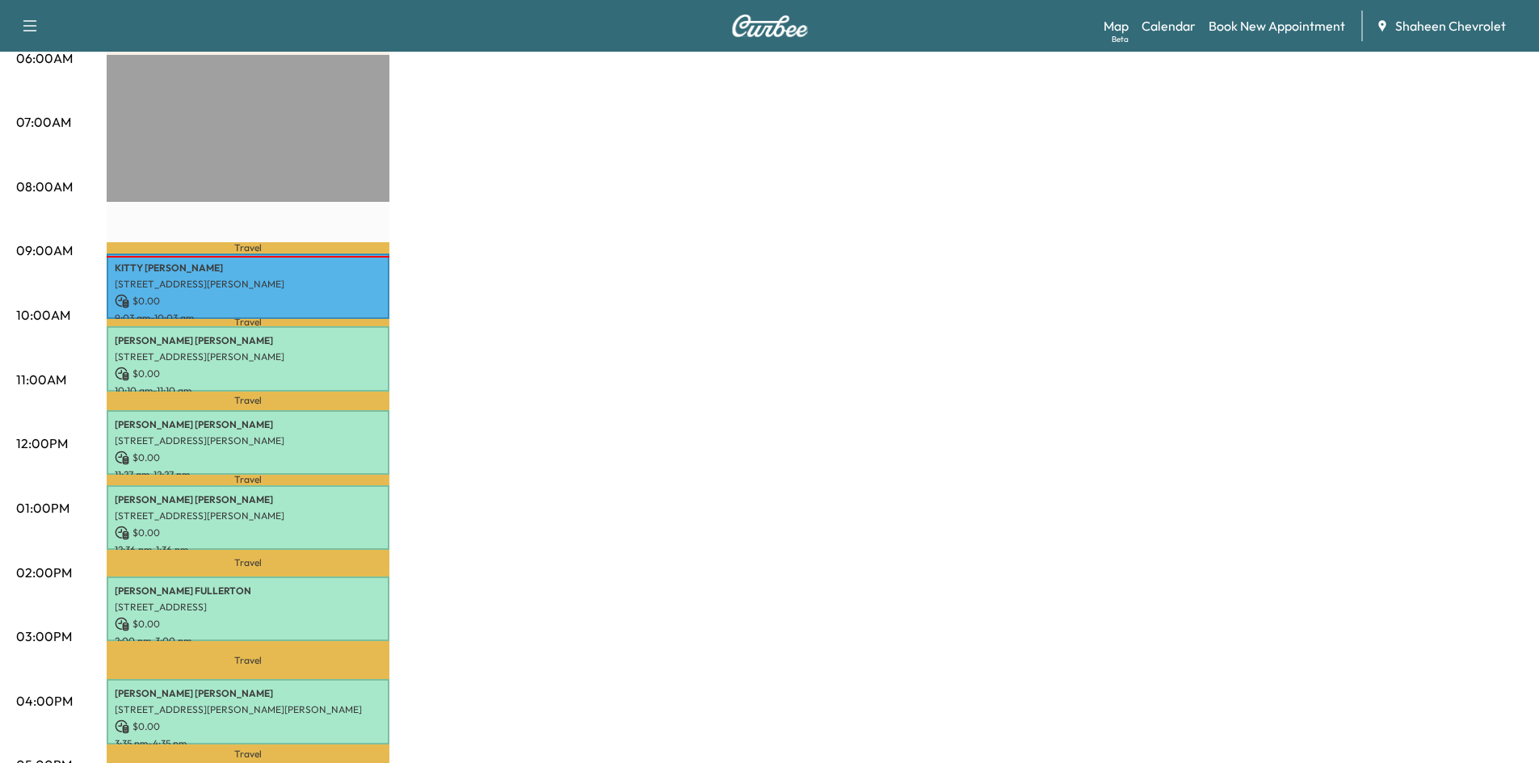
scroll to position [404, 0]
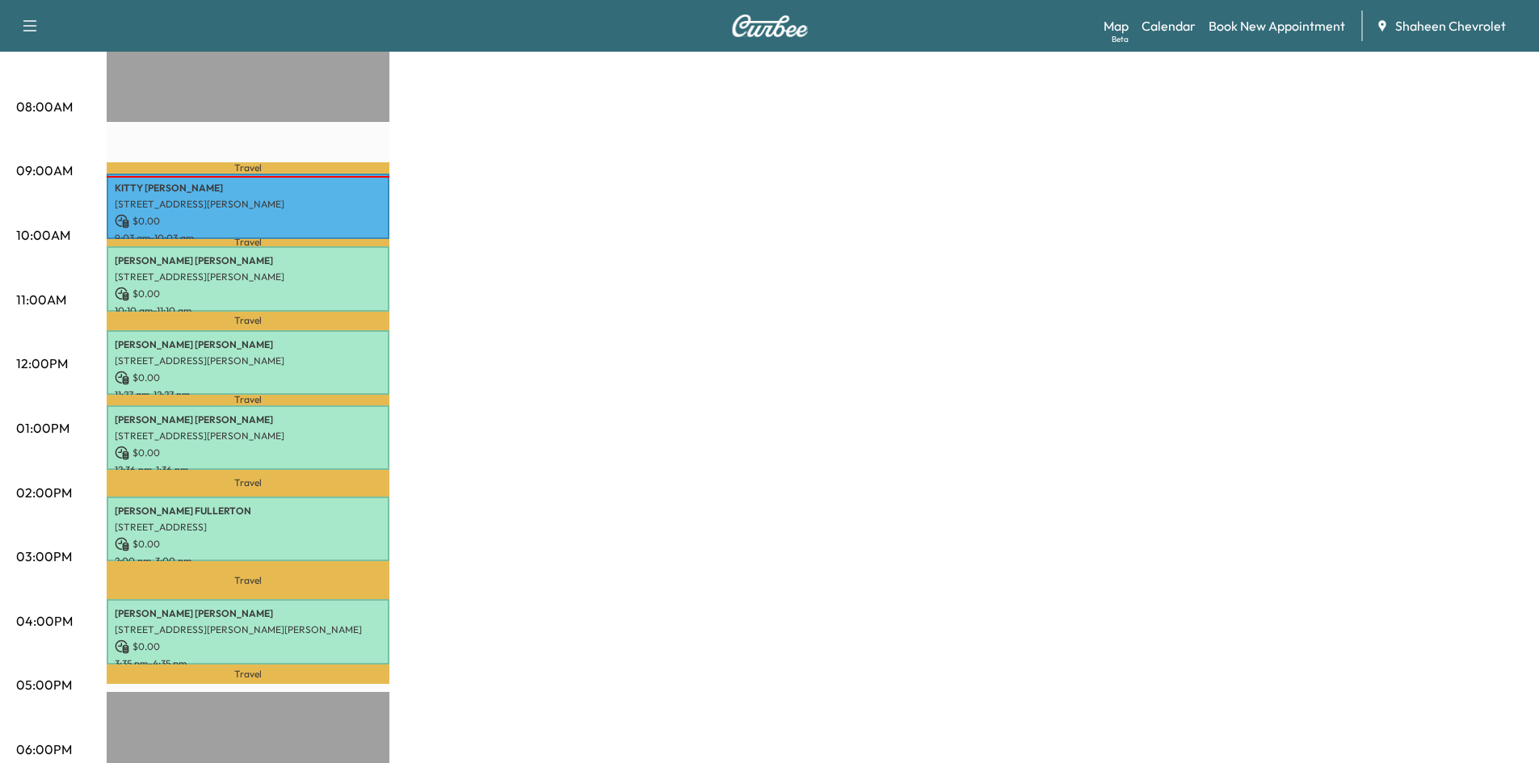
click at [1100, 34] on div "Support Log Out Map Beta Calendar Book New Appointment Shaheen Chevrolet" at bounding box center [769, 26] width 1539 height 52
click at [1103, 32] on div "Support Log Out Map Beta Calendar Book New Appointment Shaheen Chevrolet" at bounding box center [769, 26] width 1539 height 52
click at [1108, 30] on link "Map Beta" at bounding box center [1115, 25] width 25 height 19
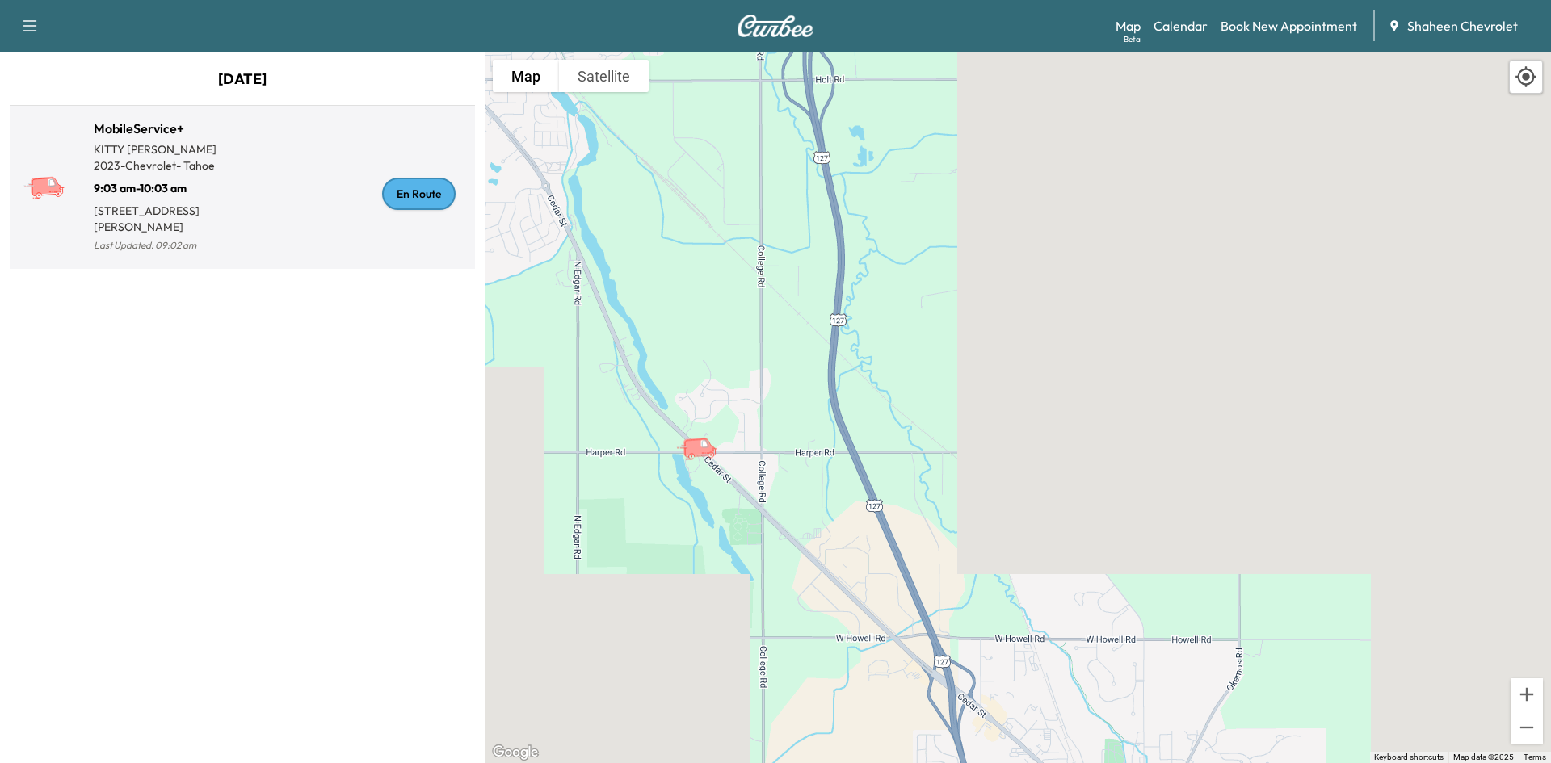
click at [202, 154] on p "[PERSON_NAME]" at bounding box center [168, 149] width 149 height 16
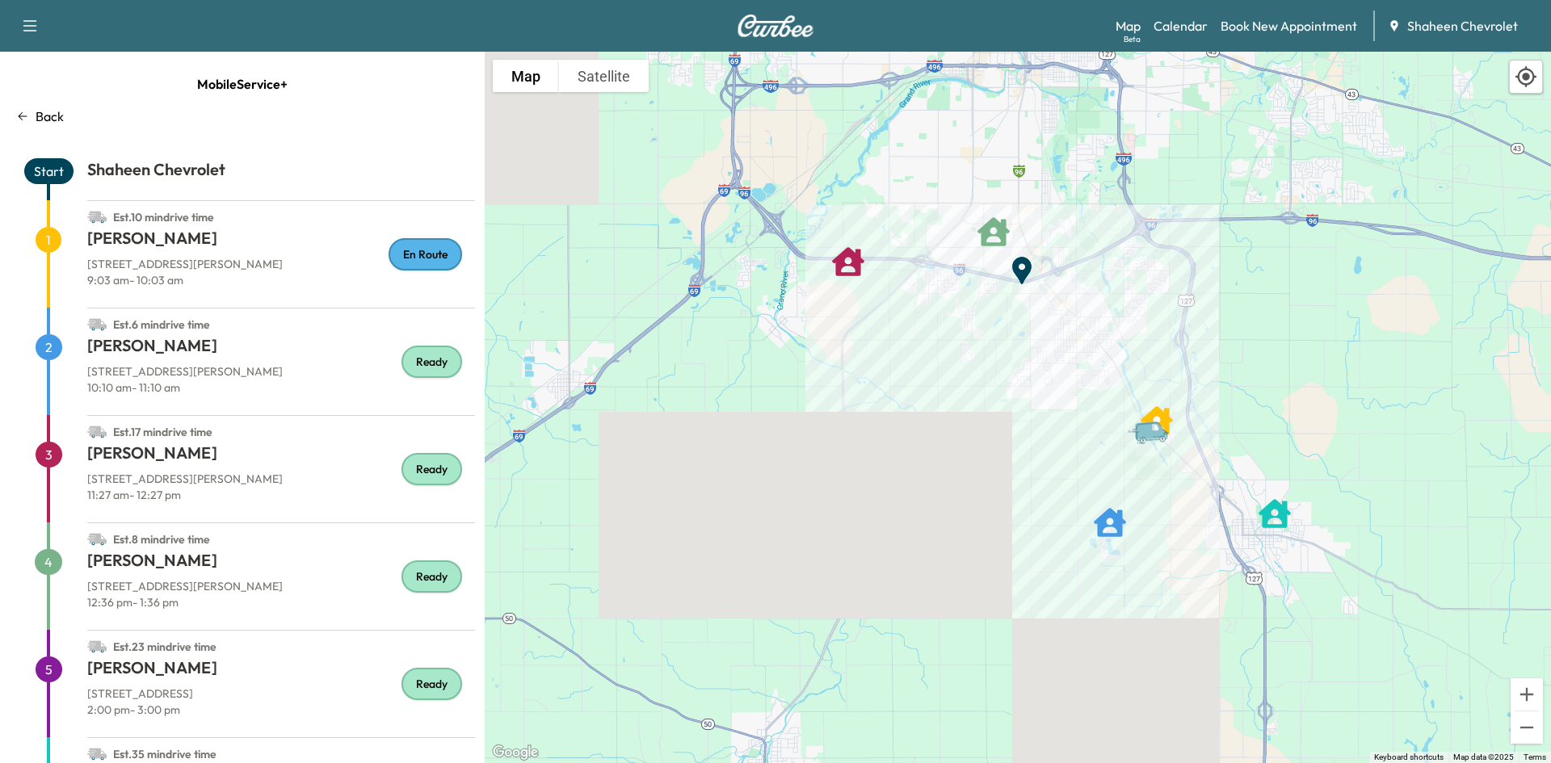
drag, startPoint x: 617, startPoint y: 477, endPoint x: 536, endPoint y: 336, distance: 162.8
click at [536, 336] on div "To activate drag with keyboard, press Alt + Enter. Once in keyboard drag state,…" at bounding box center [1018, 408] width 1066 height 712
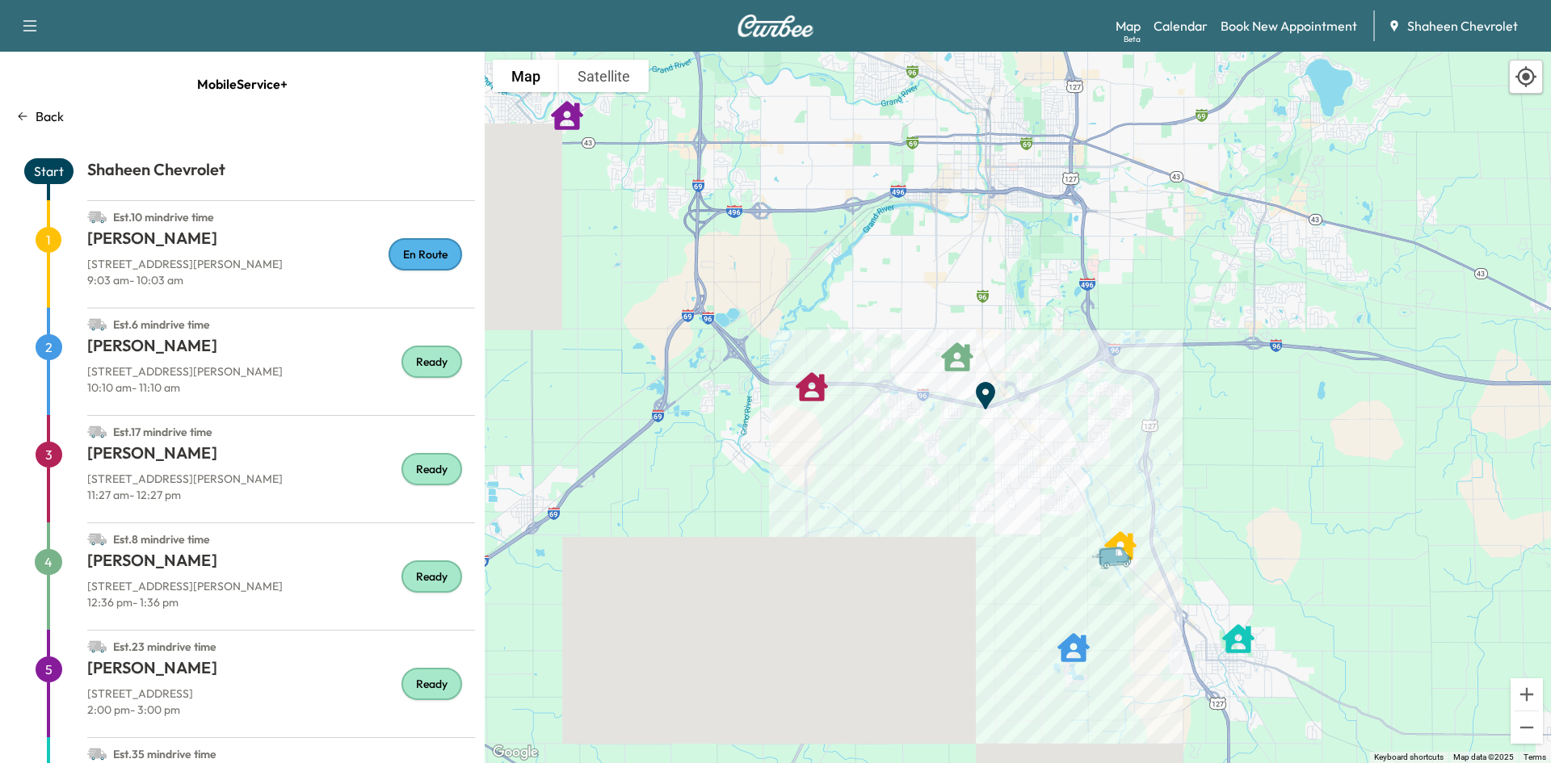
drag, startPoint x: 994, startPoint y: 263, endPoint x: 956, endPoint y: 401, distance: 143.0
click at [956, 401] on div "To activate drag with keyboard, press Alt + Enter. Once in keyboard drag state,…" at bounding box center [1018, 408] width 1066 height 712
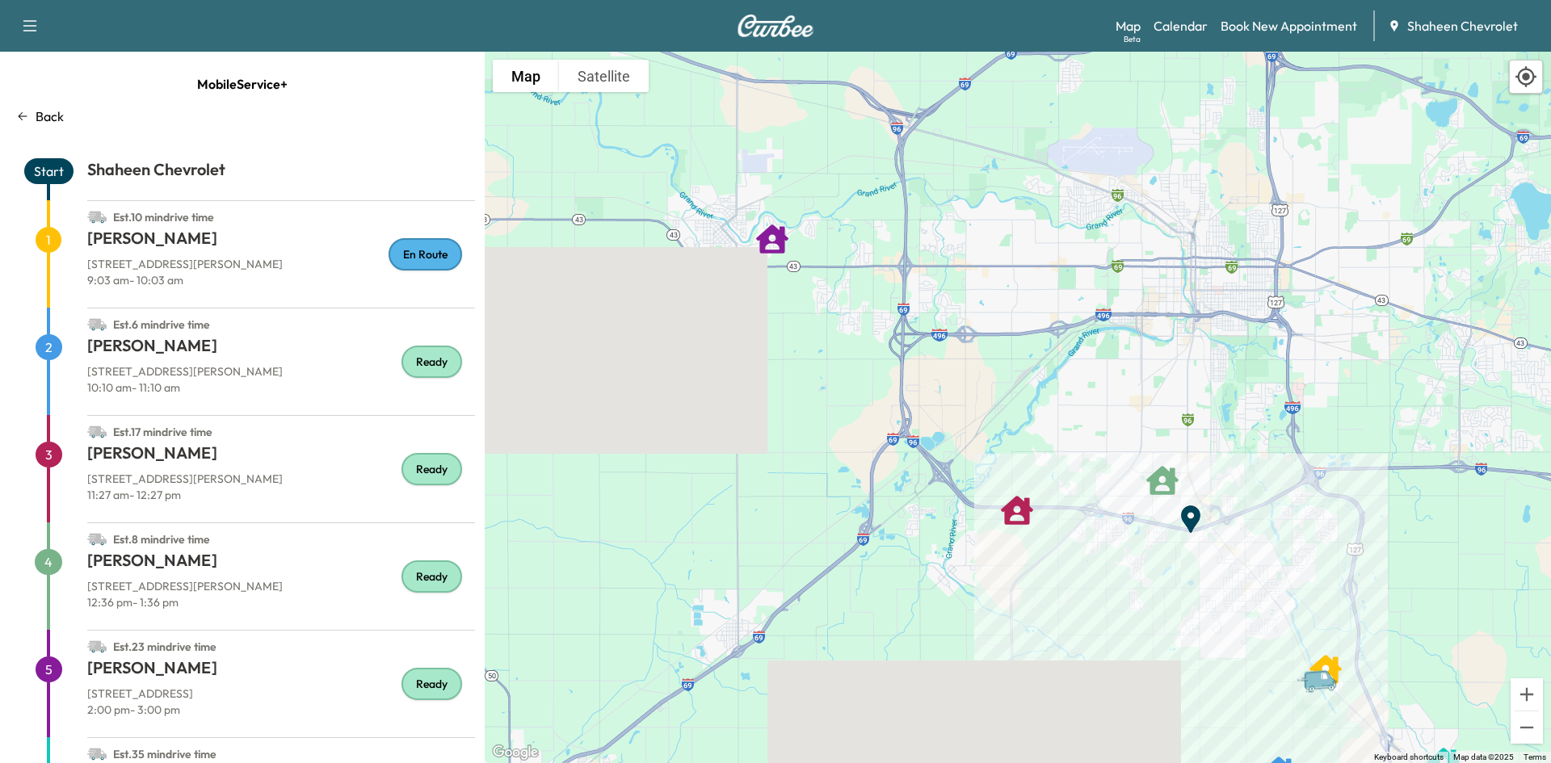
drag, startPoint x: 812, startPoint y: 433, endPoint x: 977, endPoint y: 544, distance: 199.6
click at [977, 544] on div "To activate drag with keyboard, press Alt + Enter. Once in keyboard drag state,…" at bounding box center [1018, 408] width 1066 height 712
click at [968, 546] on div "To activate drag with keyboard, press Alt + Enter. Once in keyboard drag state,…" at bounding box center [1018, 408] width 1066 height 712
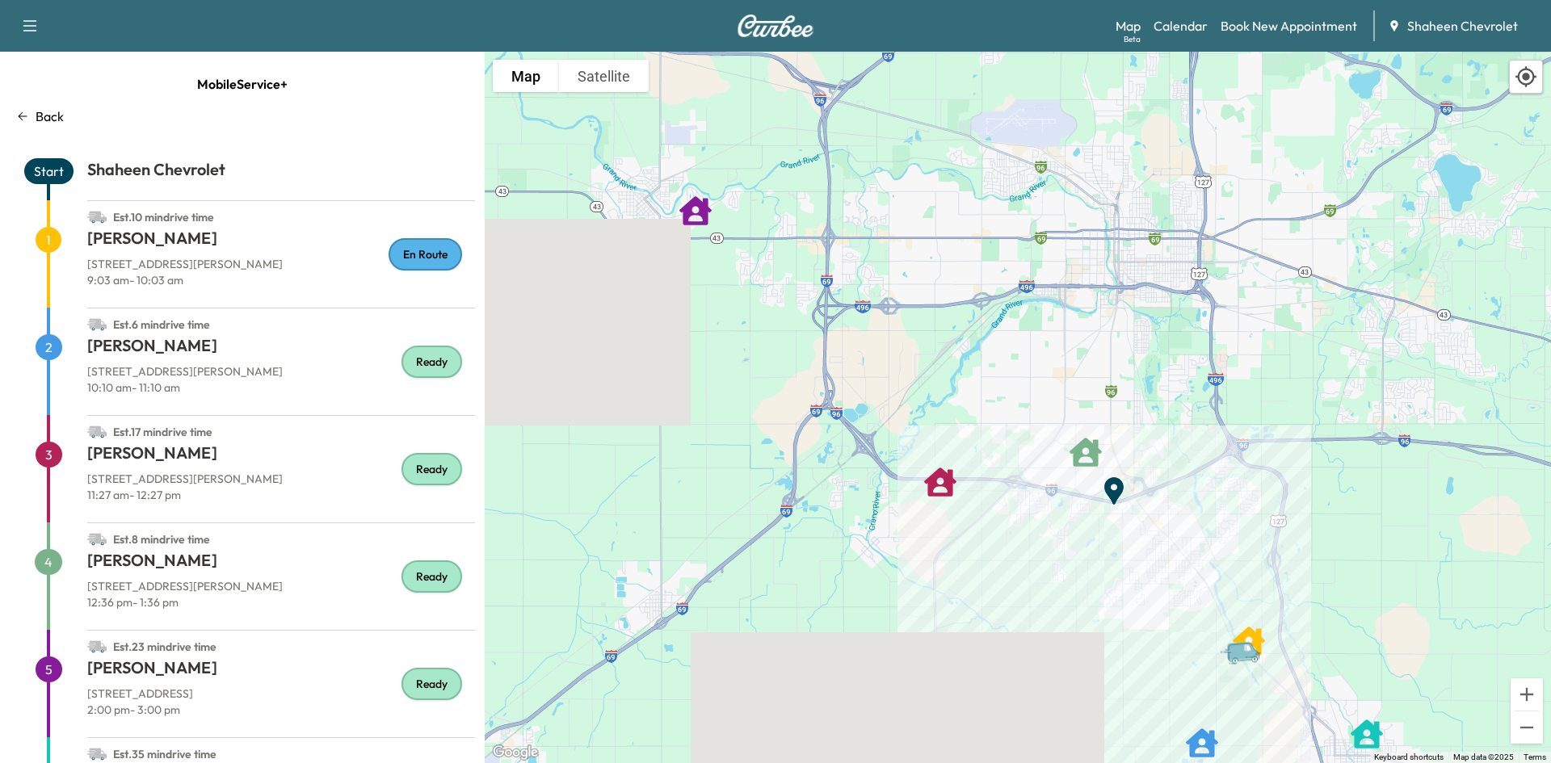
drag, startPoint x: 968, startPoint y: 546, endPoint x: 896, endPoint y: 518, distance: 77.3
click at [896, 518] on div "To activate drag with keyboard, press Alt + Enter. Once in keyboard drag state,…" at bounding box center [1018, 408] width 1066 height 712
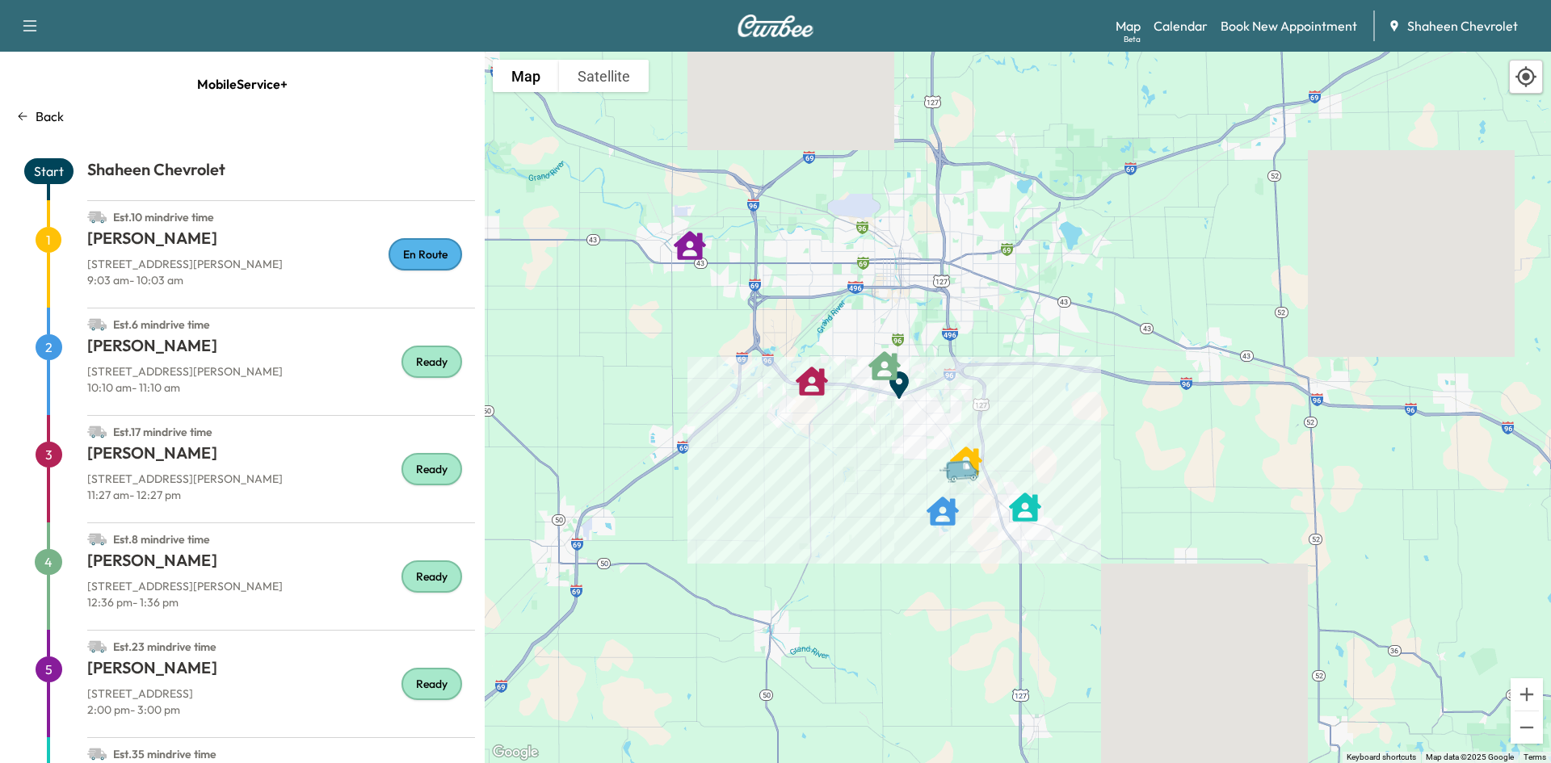
drag, startPoint x: 912, startPoint y: 549, endPoint x: 808, endPoint y: 435, distance: 154.4
click at [808, 435] on div "To activate drag with keyboard, press Alt + Enter. Once in keyboard drag state,…" at bounding box center [1018, 408] width 1066 height 712
click at [1186, 22] on link "Calendar" at bounding box center [1181, 25] width 54 height 19
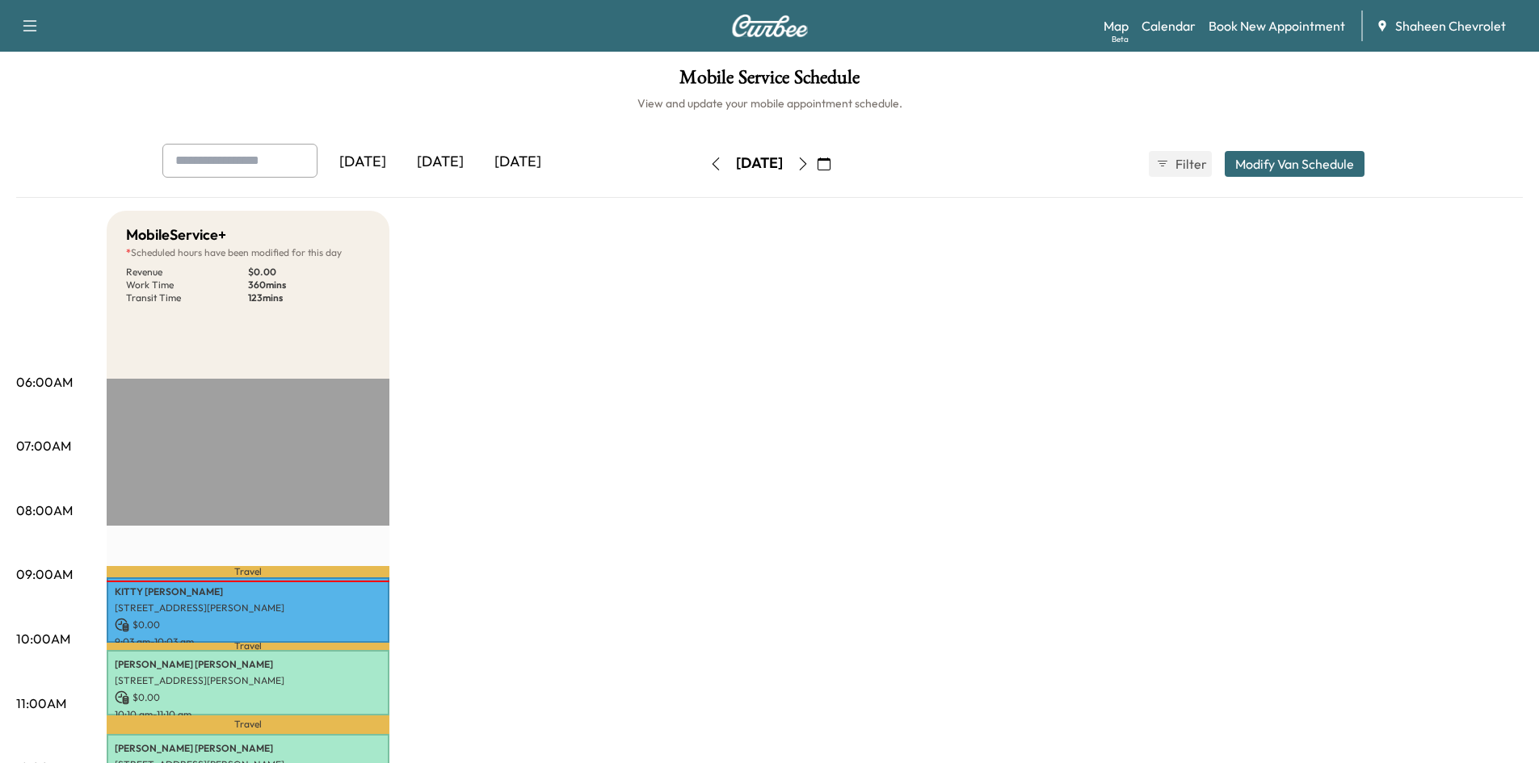
click at [809, 166] on icon "button" at bounding box center [803, 164] width 13 height 13
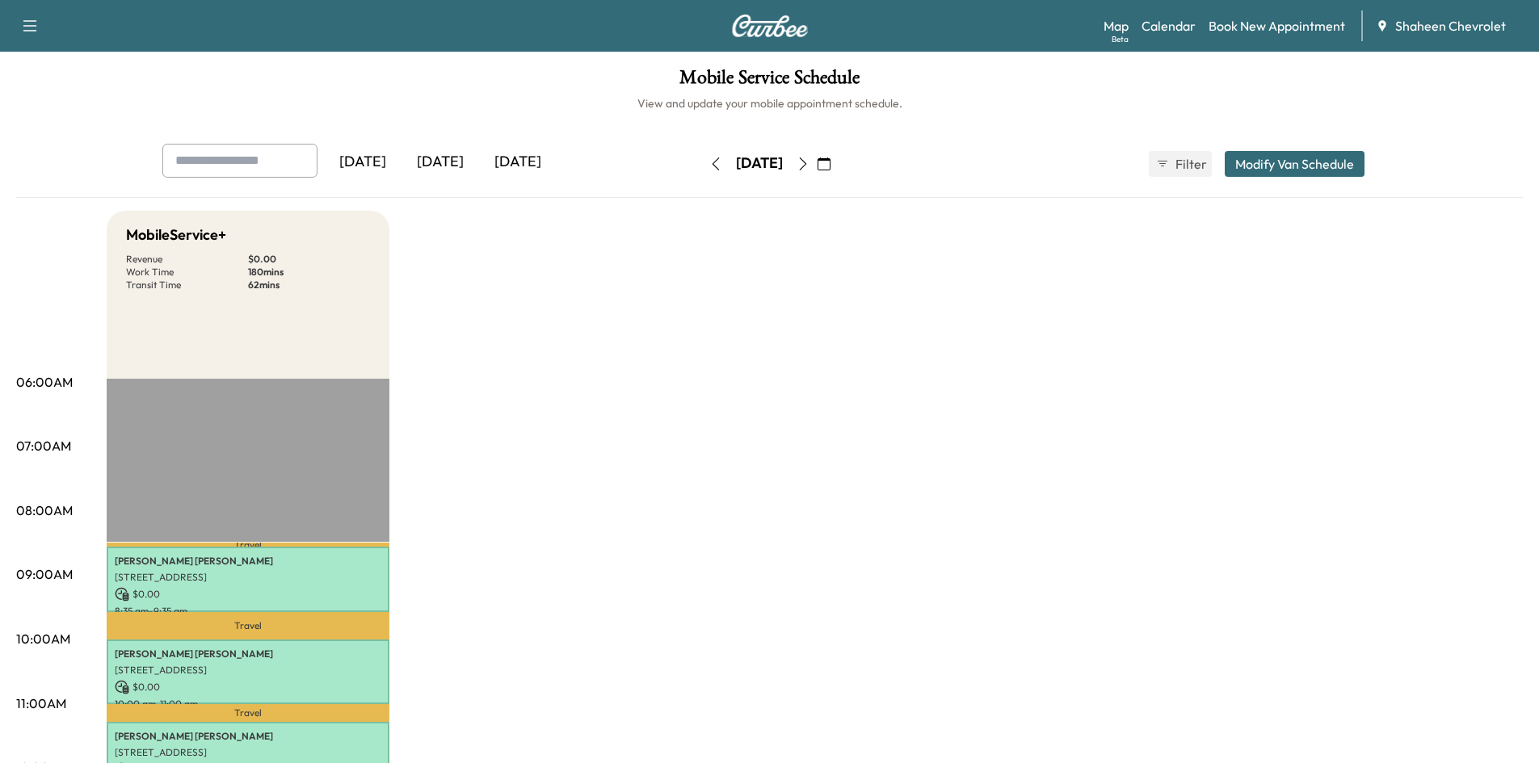
click at [79, 150] on div "[DATE] [DATE] [DATE] [DATE] September 2025 S M T W T F S 31 1 2 3 4 5 6 7 8 9 1…" at bounding box center [769, 171] width 1507 height 54
click at [809, 162] on icon "button" at bounding box center [803, 164] width 13 height 13
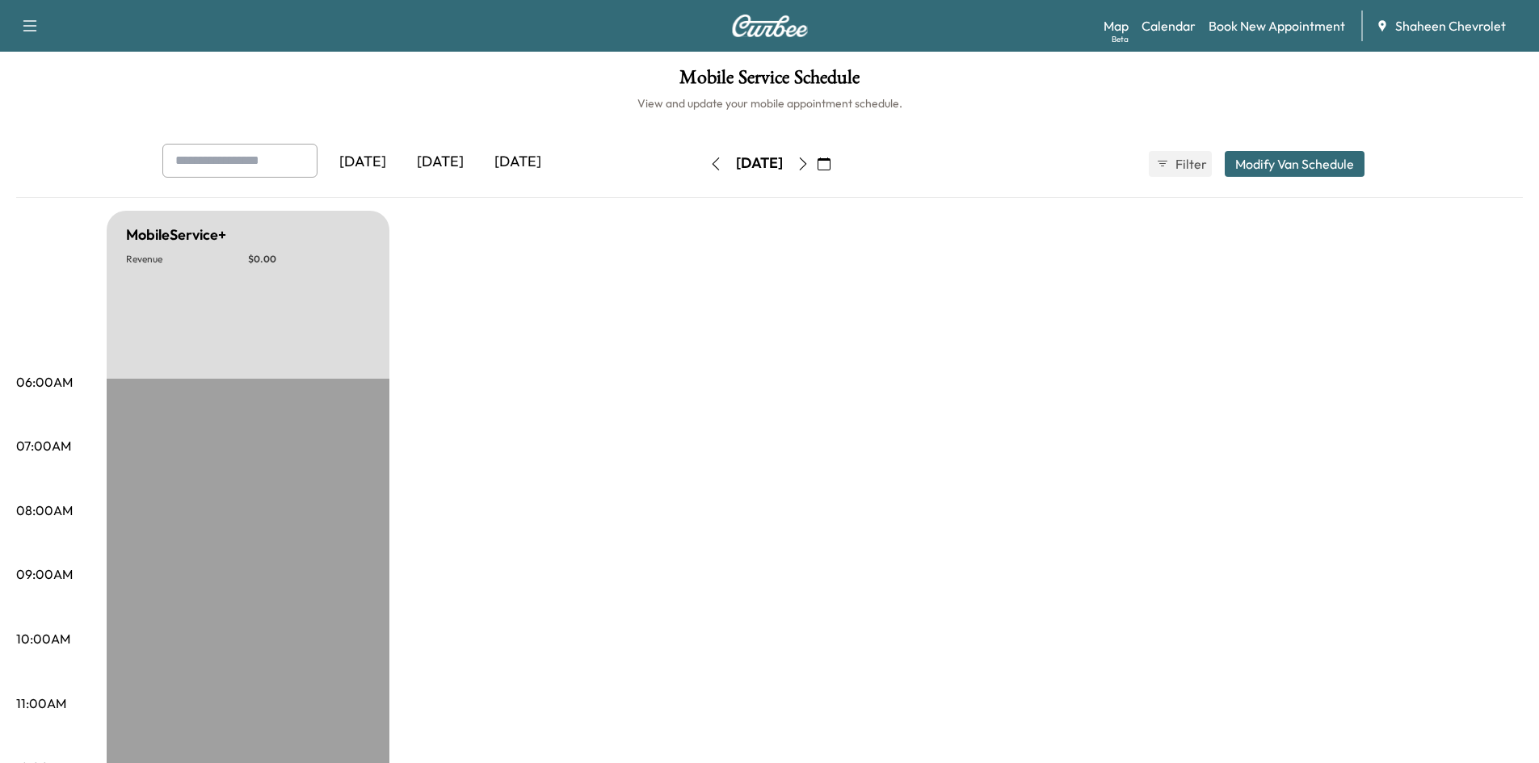
click at [809, 164] on icon "button" at bounding box center [803, 164] width 13 height 13
click at [809, 165] on icon "button" at bounding box center [803, 164] width 13 height 13
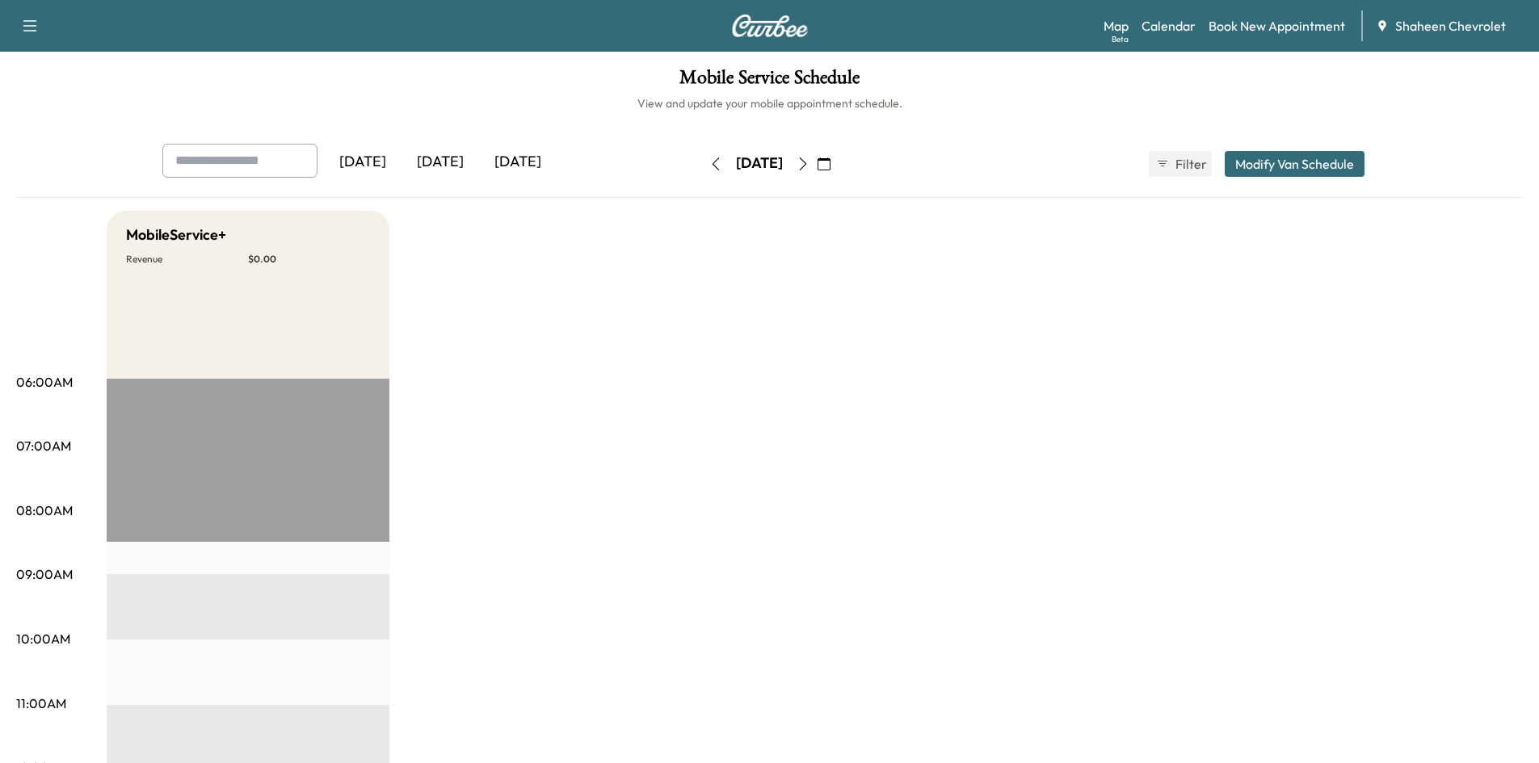
click at [809, 164] on icon "button" at bounding box center [803, 164] width 13 height 13
click at [709, 158] on icon "button" at bounding box center [715, 164] width 13 height 13
click at [709, 162] on icon "button" at bounding box center [715, 164] width 13 height 13
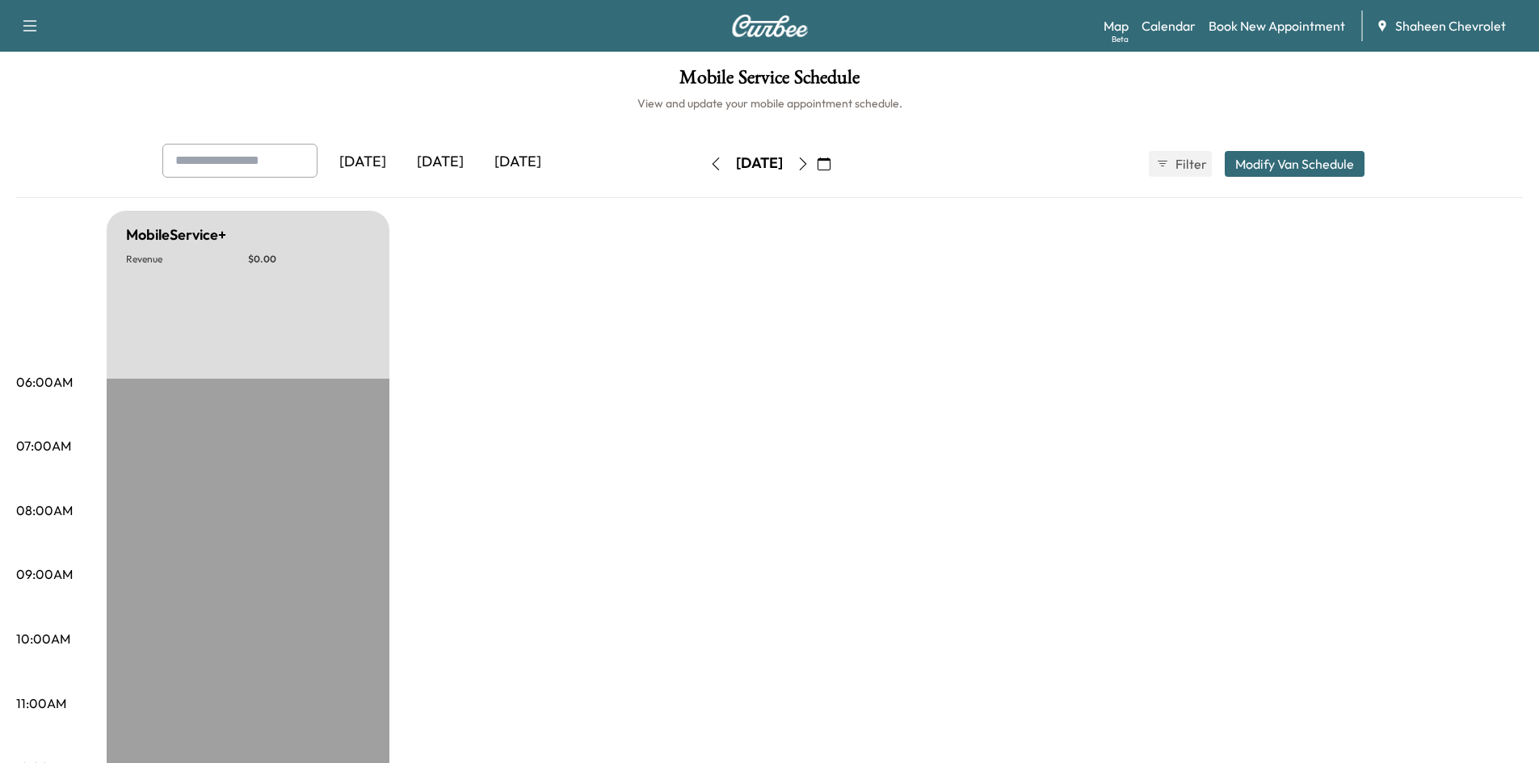
click at [709, 166] on icon "button" at bounding box center [715, 164] width 13 height 13
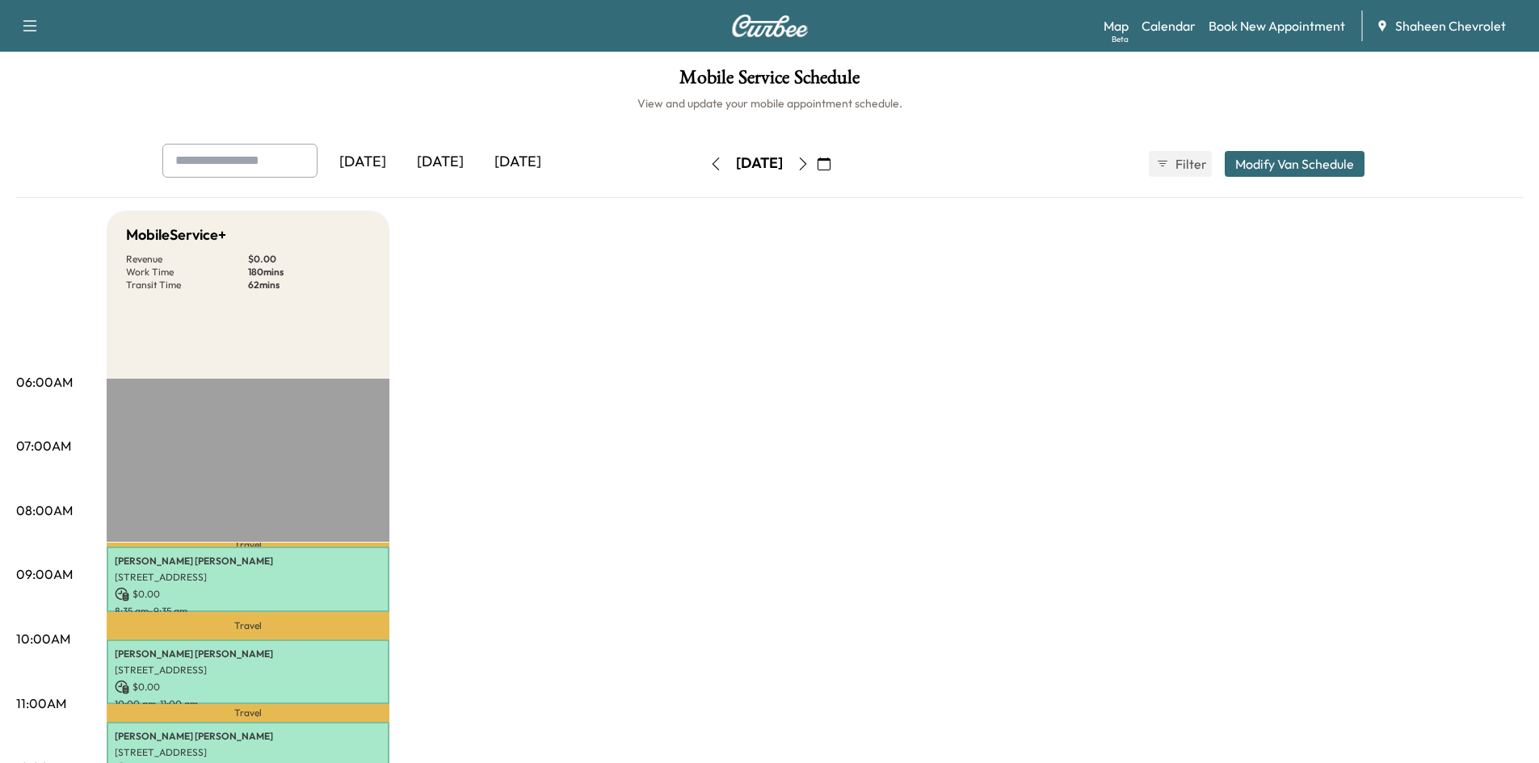
click at [709, 162] on icon "button" at bounding box center [715, 164] width 13 height 13
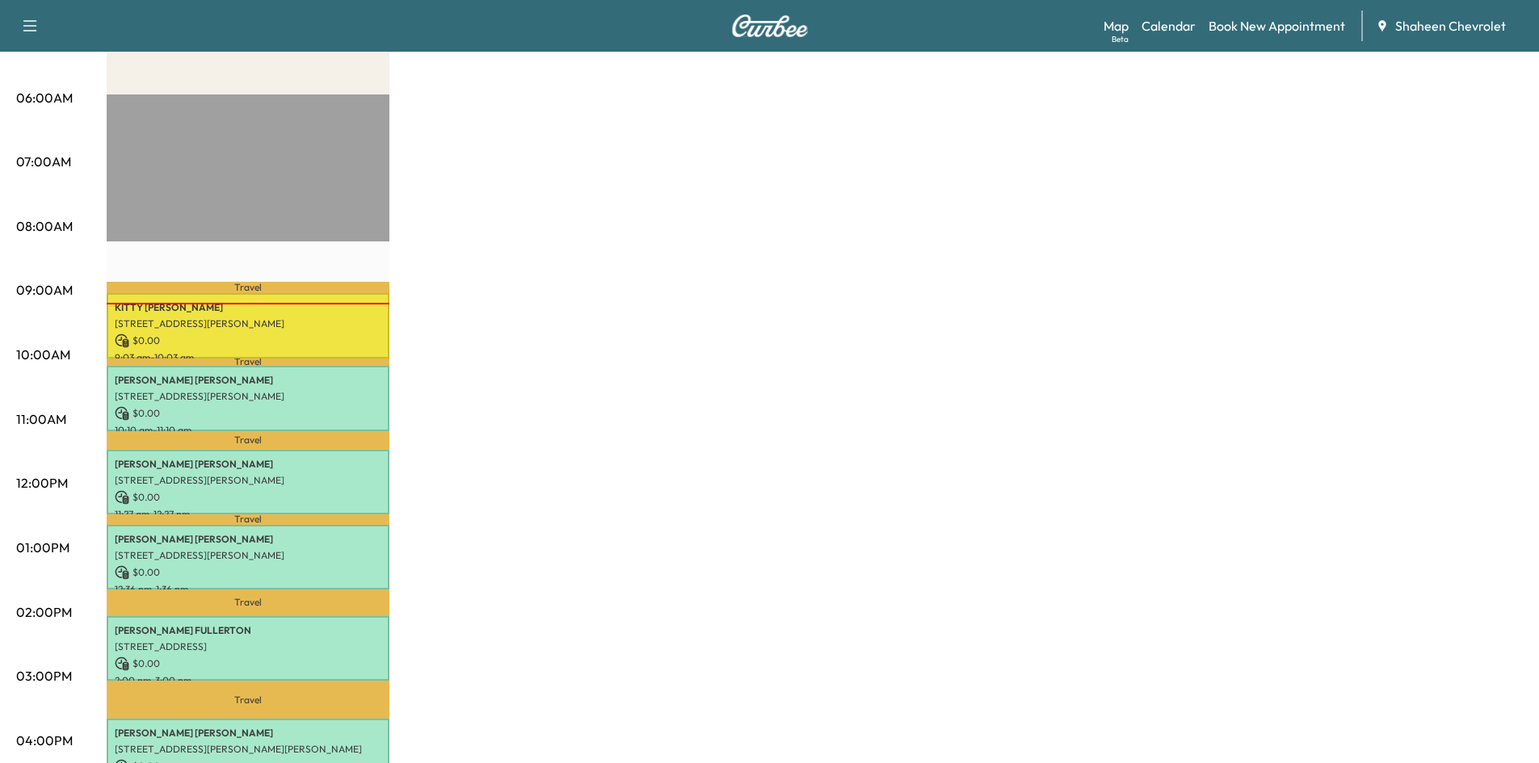
scroll to position [323, 0]
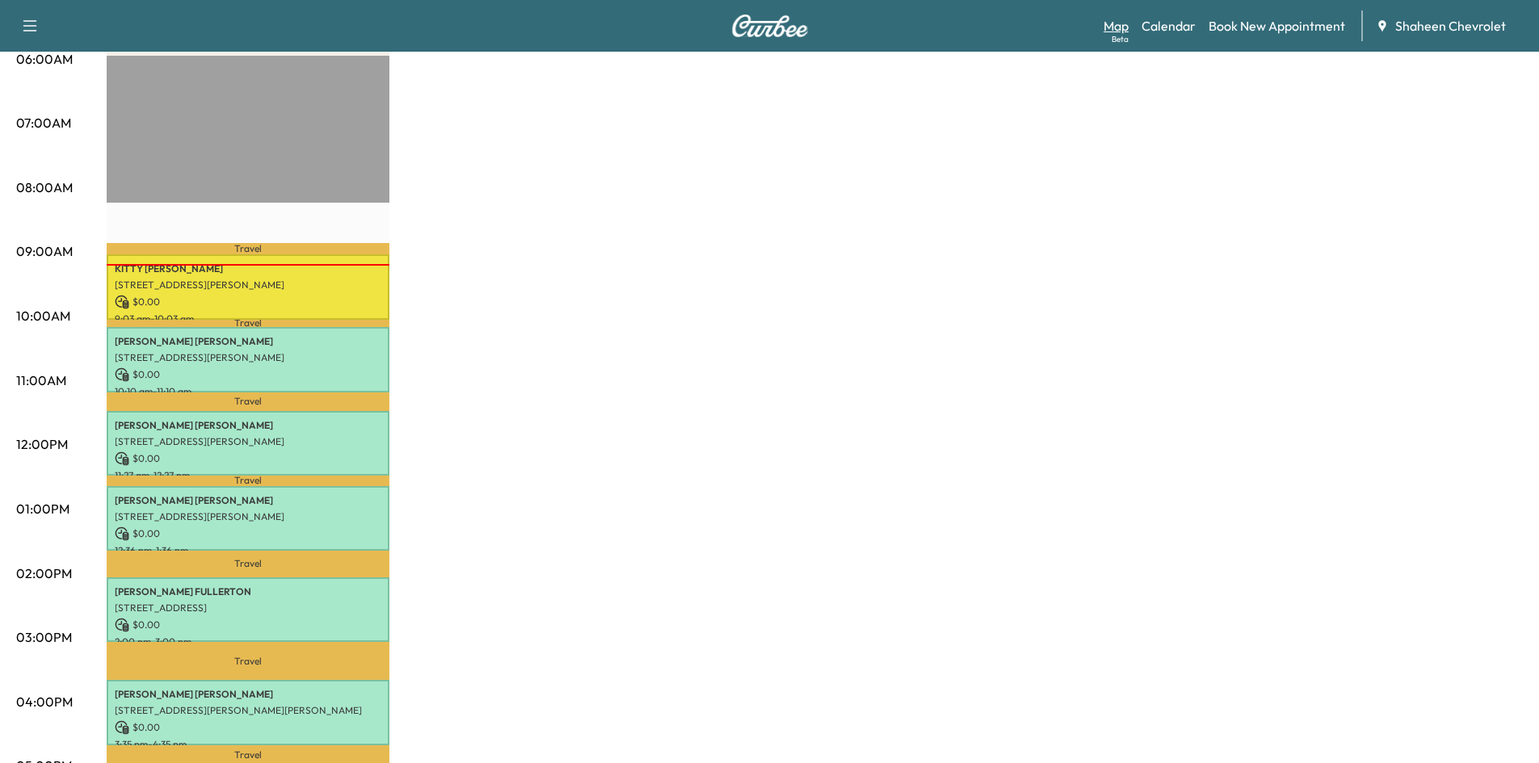
click at [1112, 22] on link "Map Beta" at bounding box center [1115, 25] width 25 height 19
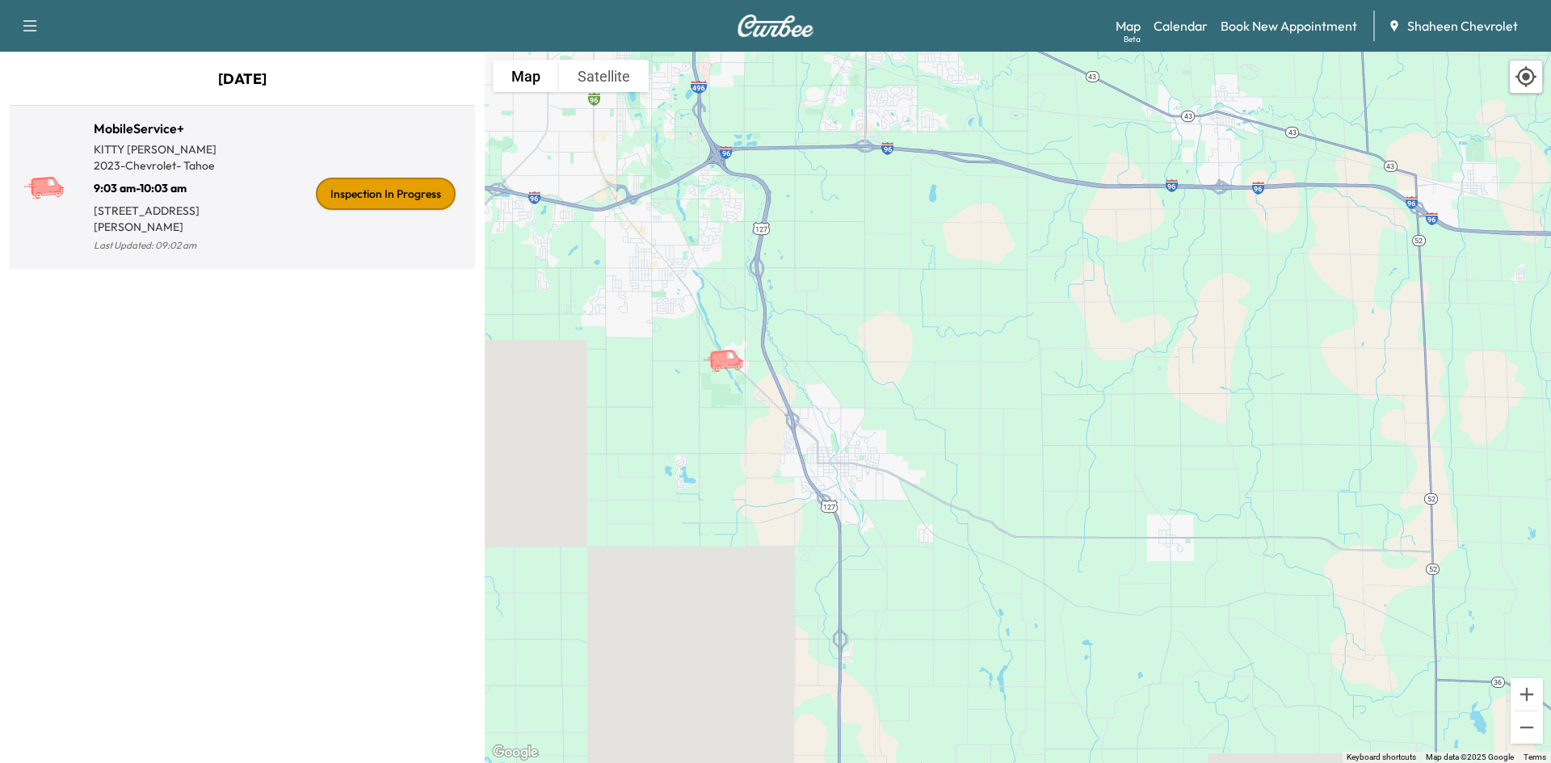
click at [459, 214] on div "Inspection In Progress" at bounding box center [355, 194] width 226 height 124
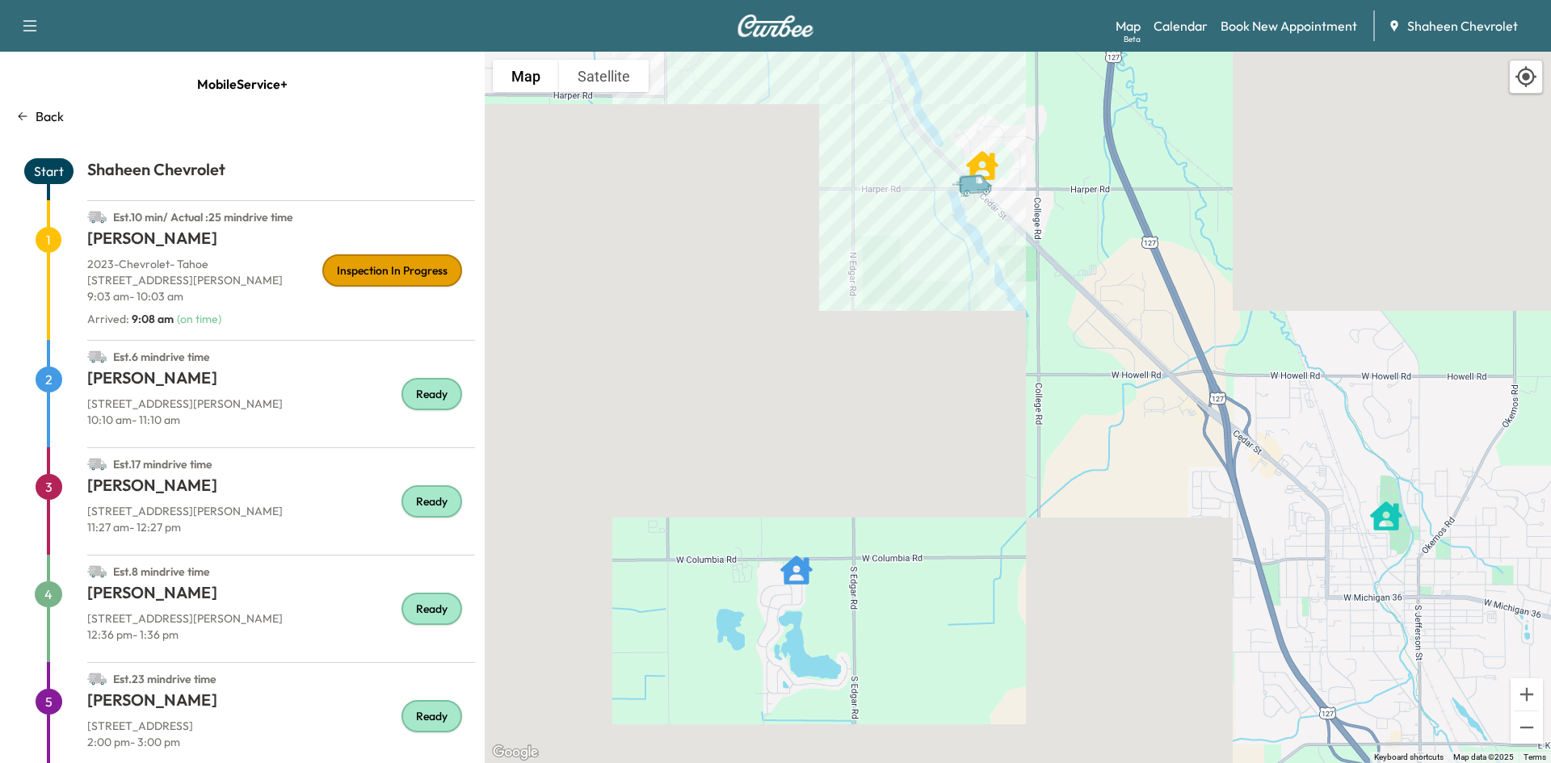
drag, startPoint x: 1176, startPoint y: 565, endPoint x: 653, endPoint y: 245, distance: 613.5
click at [653, 245] on div "To activate drag with keyboard, press Alt + Enter. Once in keyboard drag state,…" at bounding box center [1018, 408] width 1066 height 712
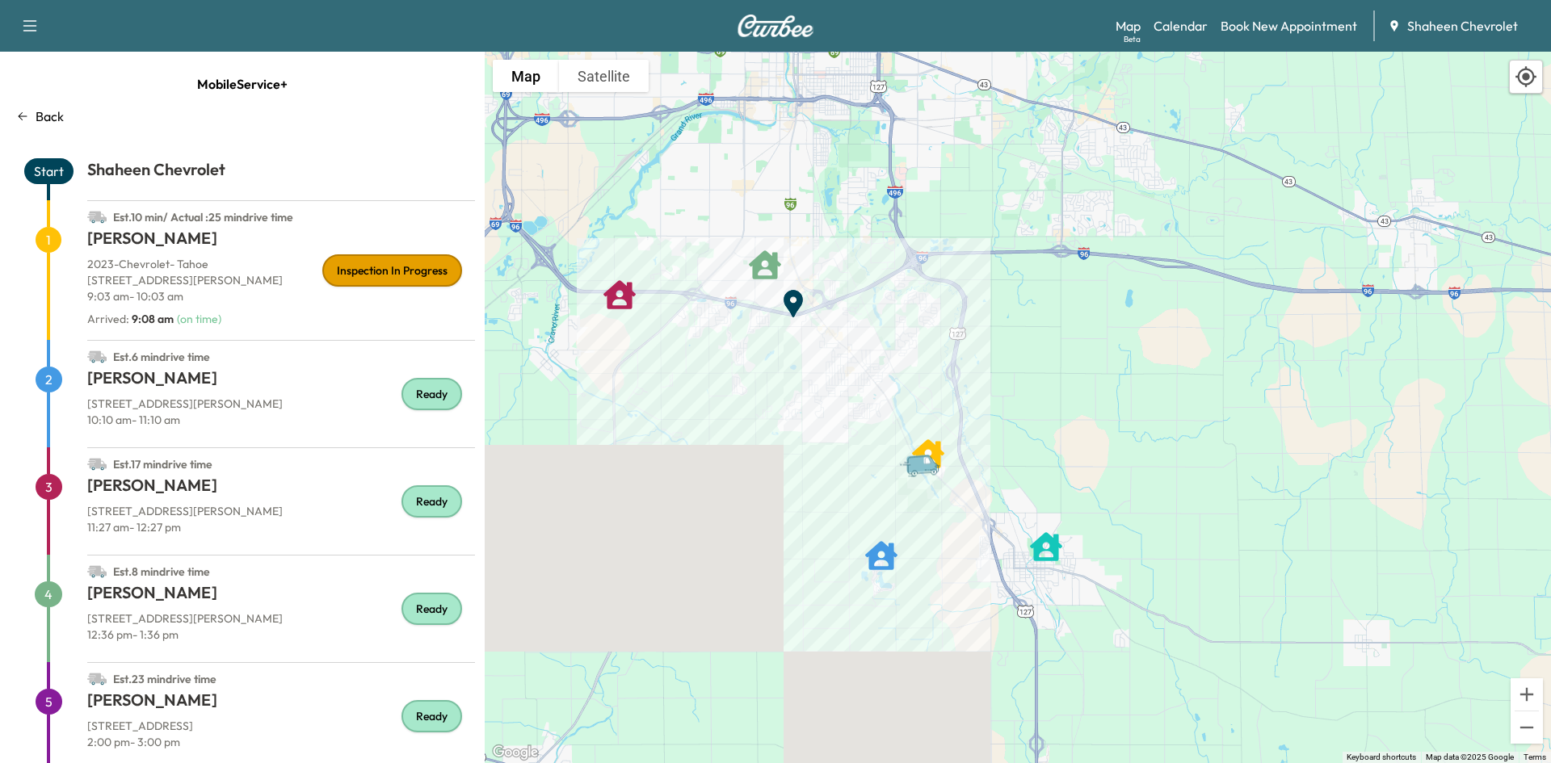
drag, startPoint x: 641, startPoint y: 365, endPoint x: 856, endPoint y: 498, distance: 253.1
click at [856, 498] on div "To activate drag with keyboard, press Alt + Enter. Once in keyboard drag state,…" at bounding box center [1018, 408] width 1066 height 712
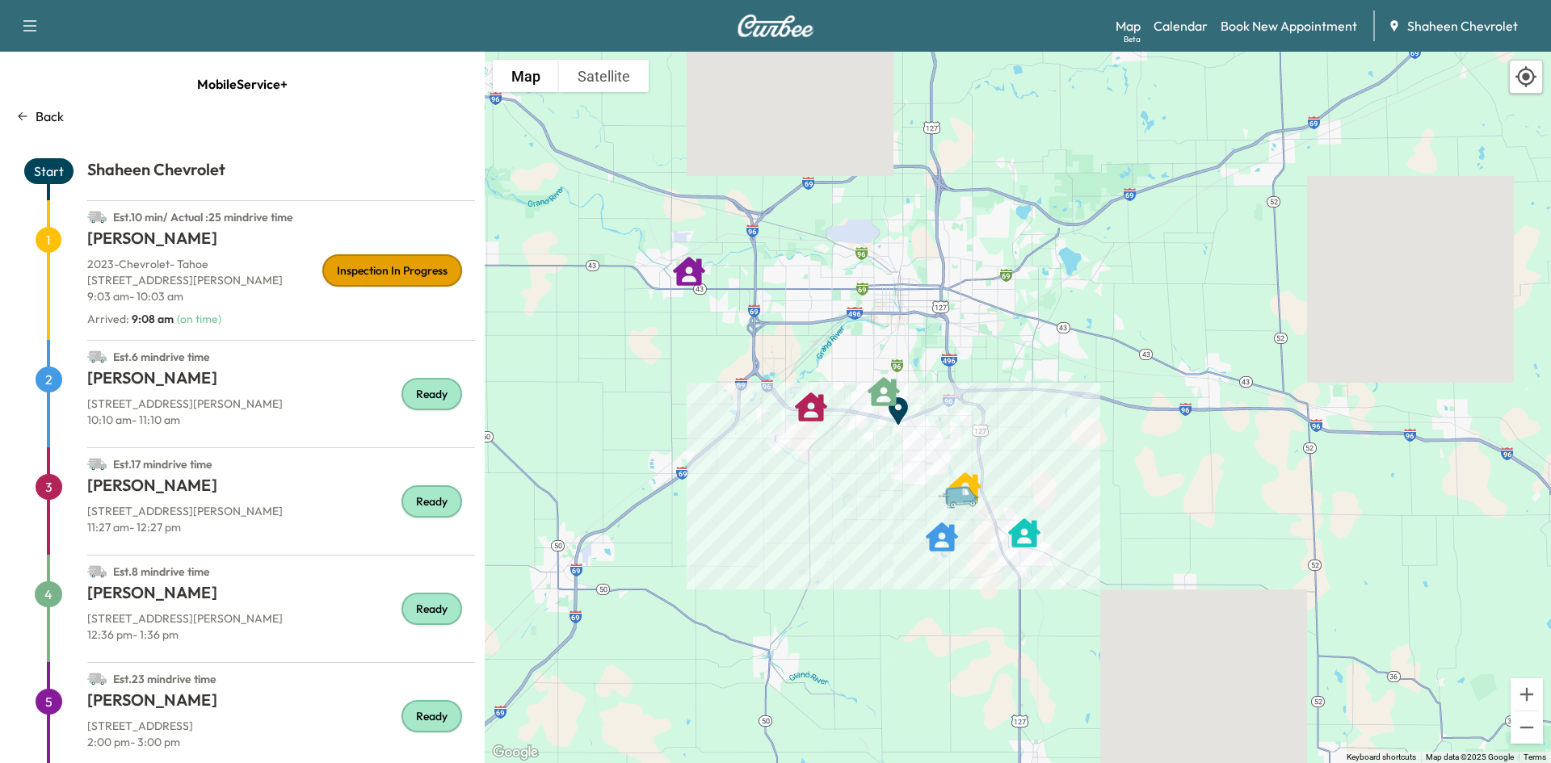
drag, startPoint x: 746, startPoint y: 344, endPoint x: 858, endPoint y: 464, distance: 164.1
click at [858, 464] on div "To activate drag with keyboard, press Alt + Enter. Once in keyboard drag state,…" at bounding box center [1018, 408] width 1066 height 712
click at [1174, 29] on link "Calendar" at bounding box center [1181, 25] width 54 height 19
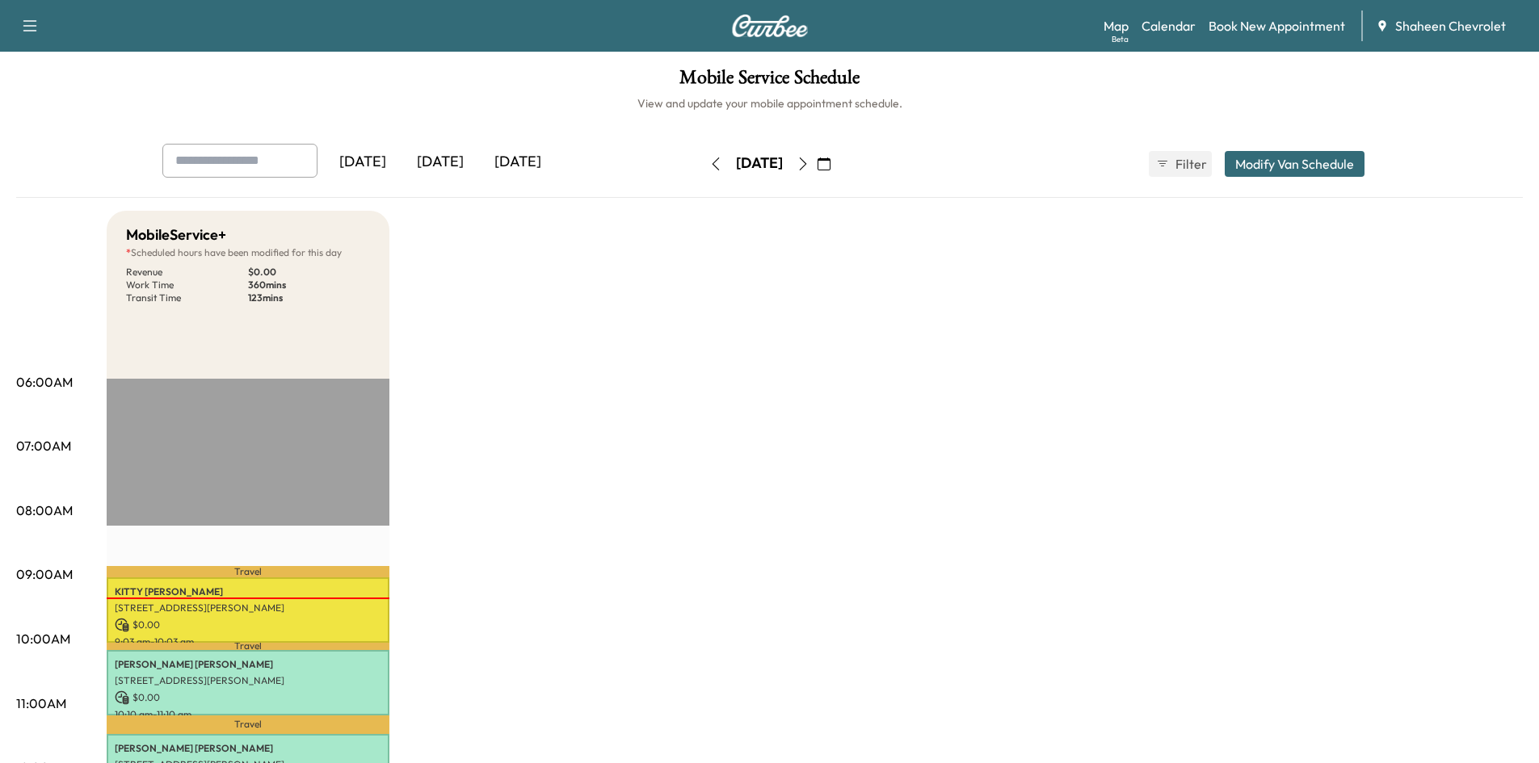
click at [809, 170] on icon "button" at bounding box center [803, 164] width 13 height 13
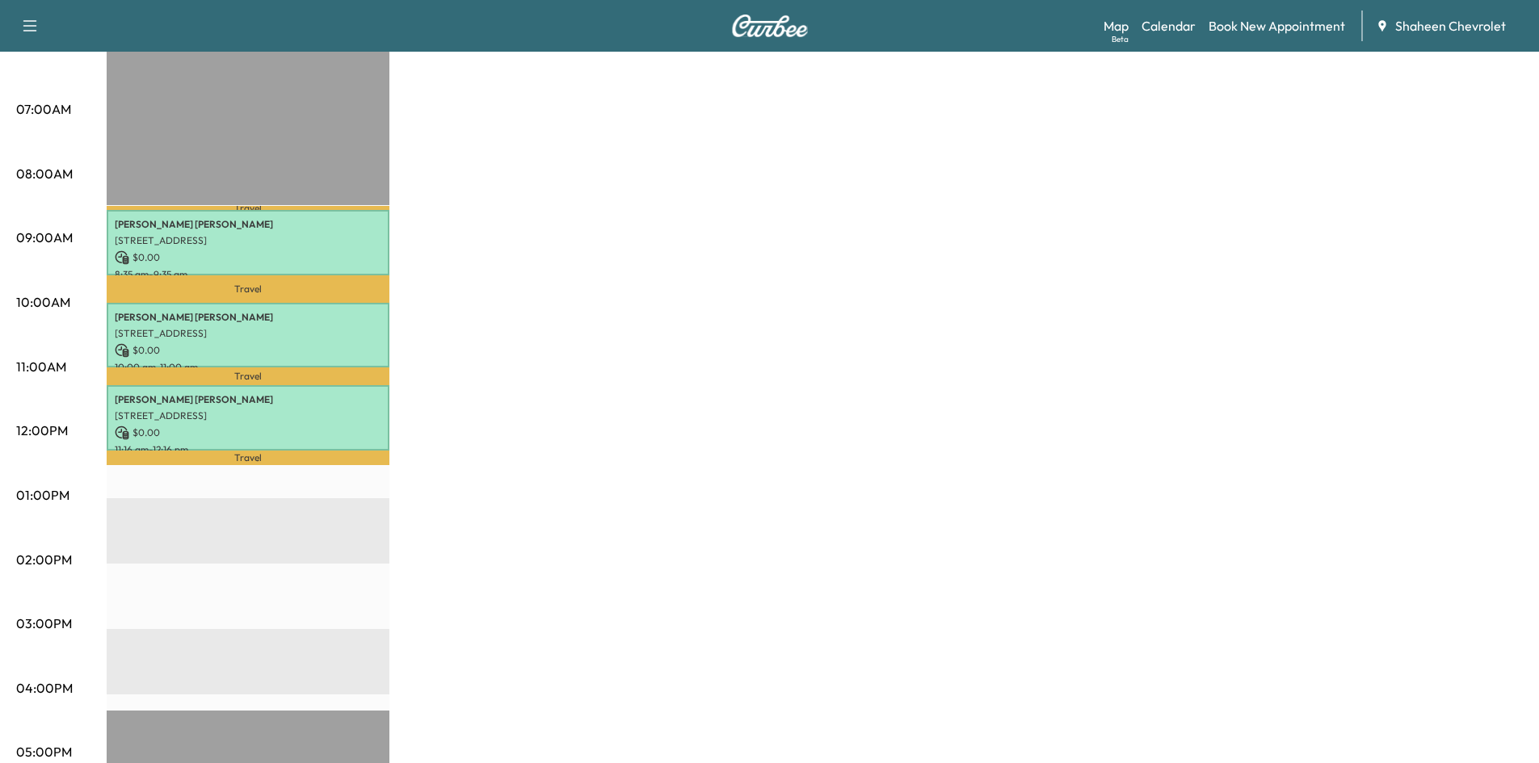
scroll to position [323, 0]
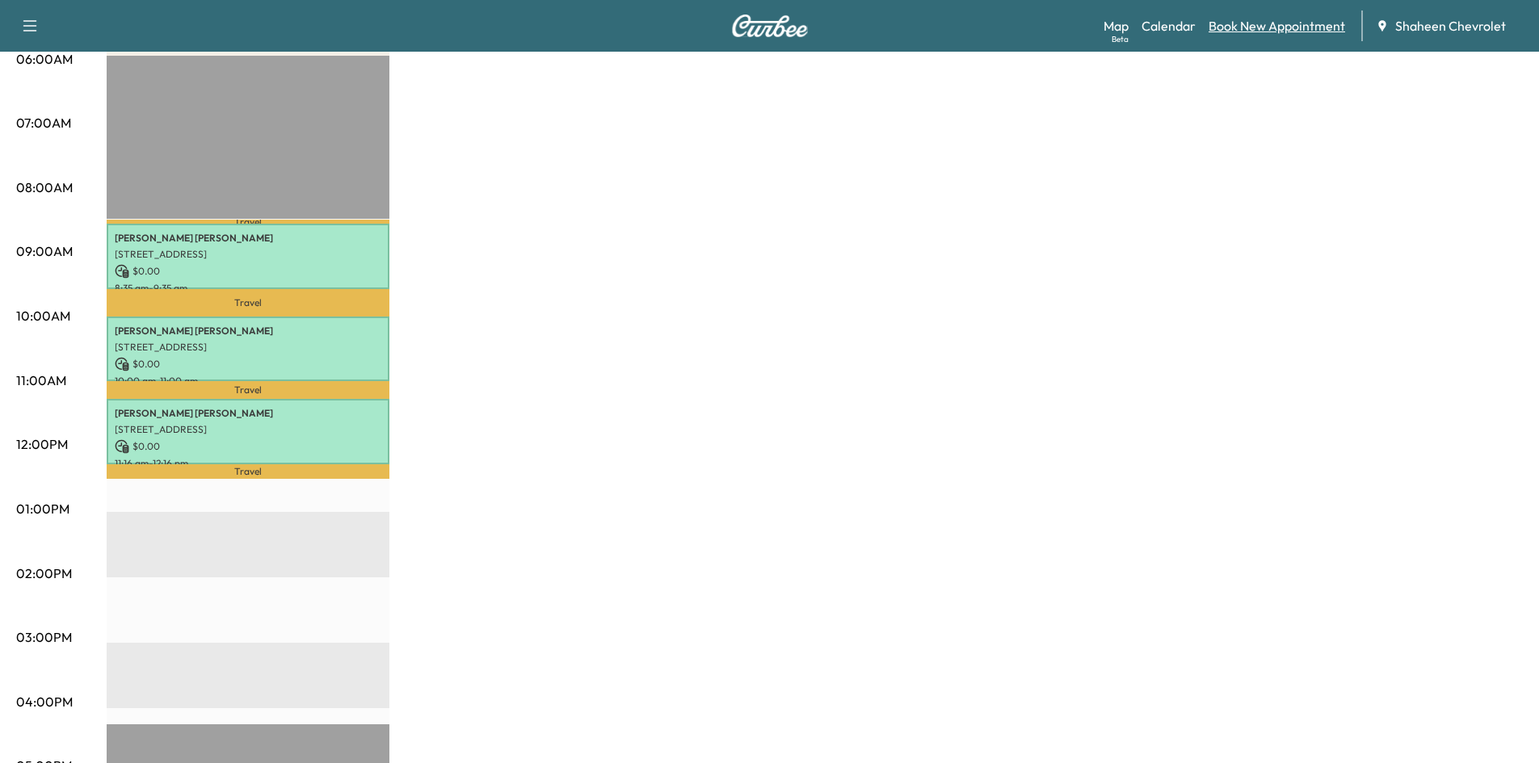
click at [1262, 24] on link "Book New Appointment" at bounding box center [1276, 25] width 137 height 19
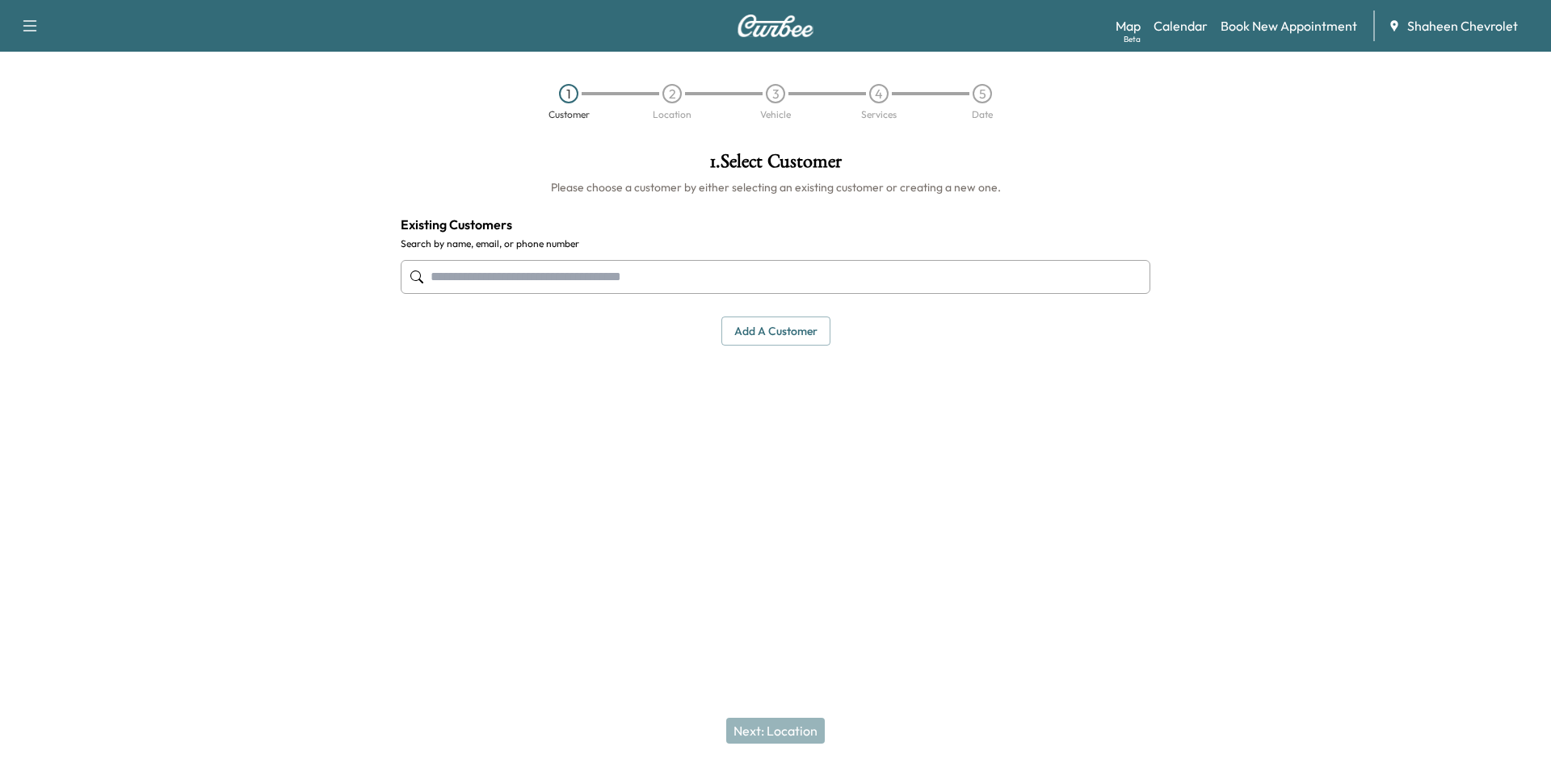
click at [771, 334] on button "Add a customer" at bounding box center [775, 332] width 109 height 30
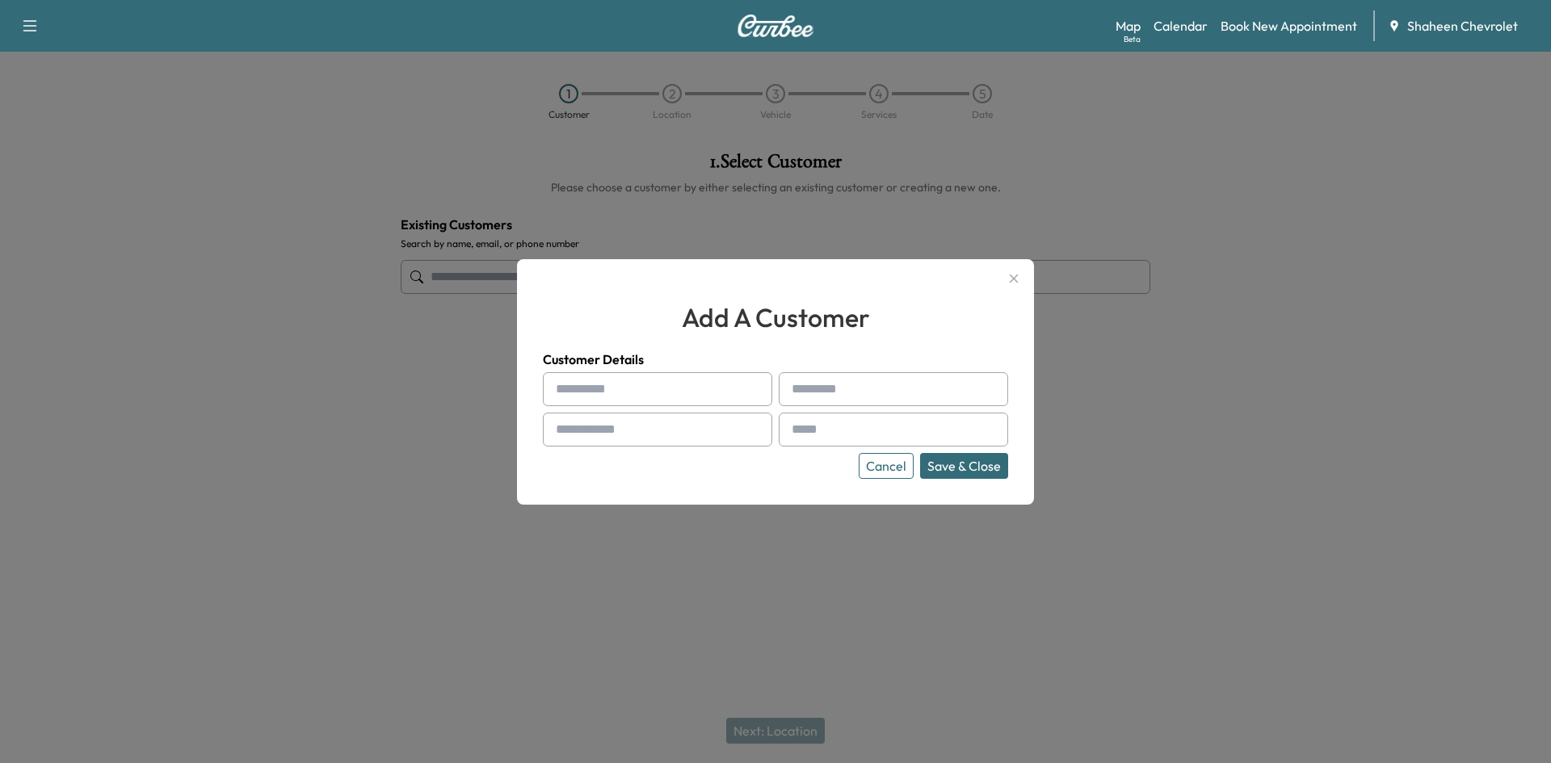
click at [578, 385] on input "text" at bounding box center [657, 389] width 229 height 34
type input "*******"
type input "******"
type input "**********"
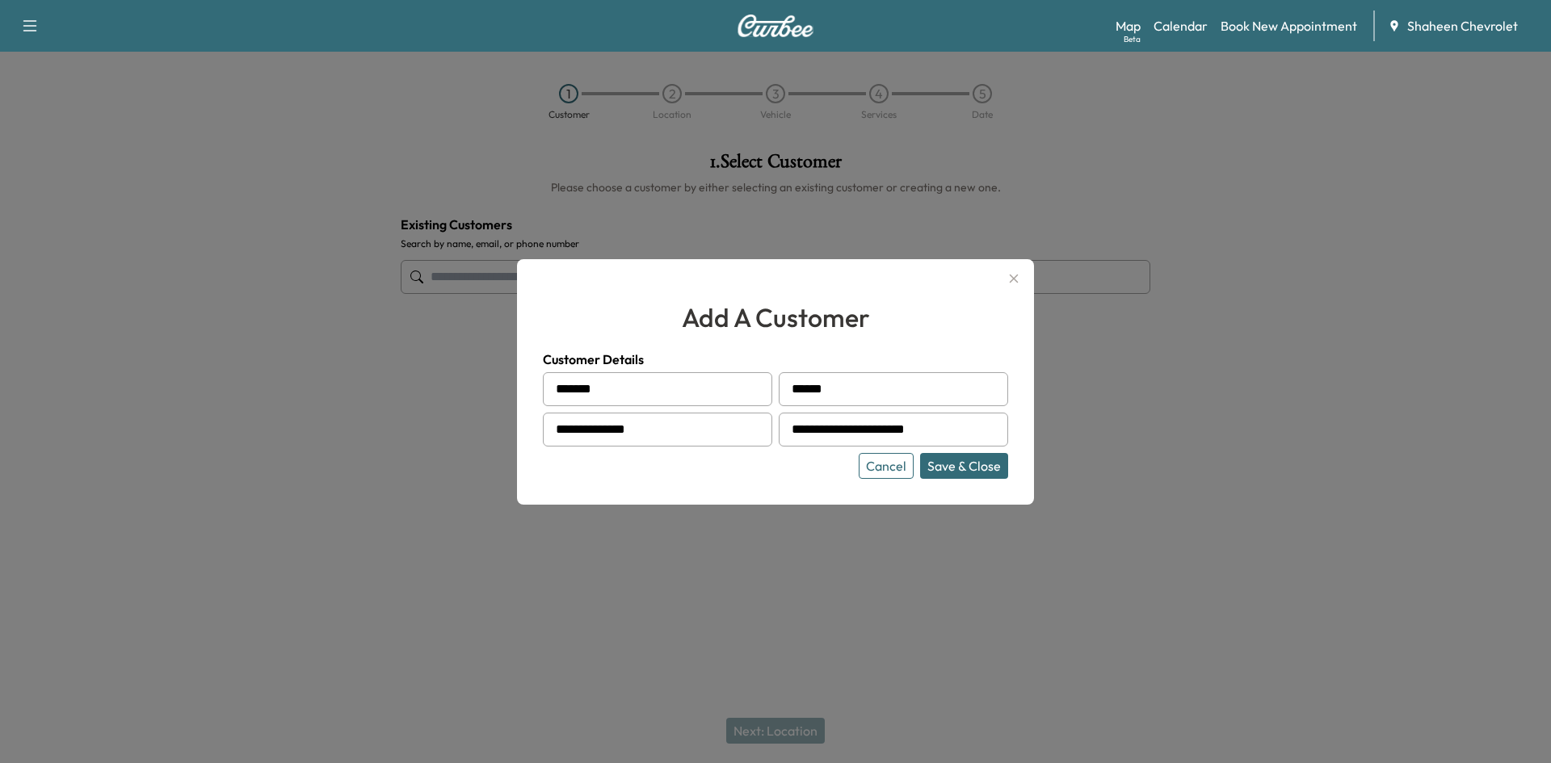
click at [945, 464] on button "Save & Close" at bounding box center [964, 466] width 88 height 26
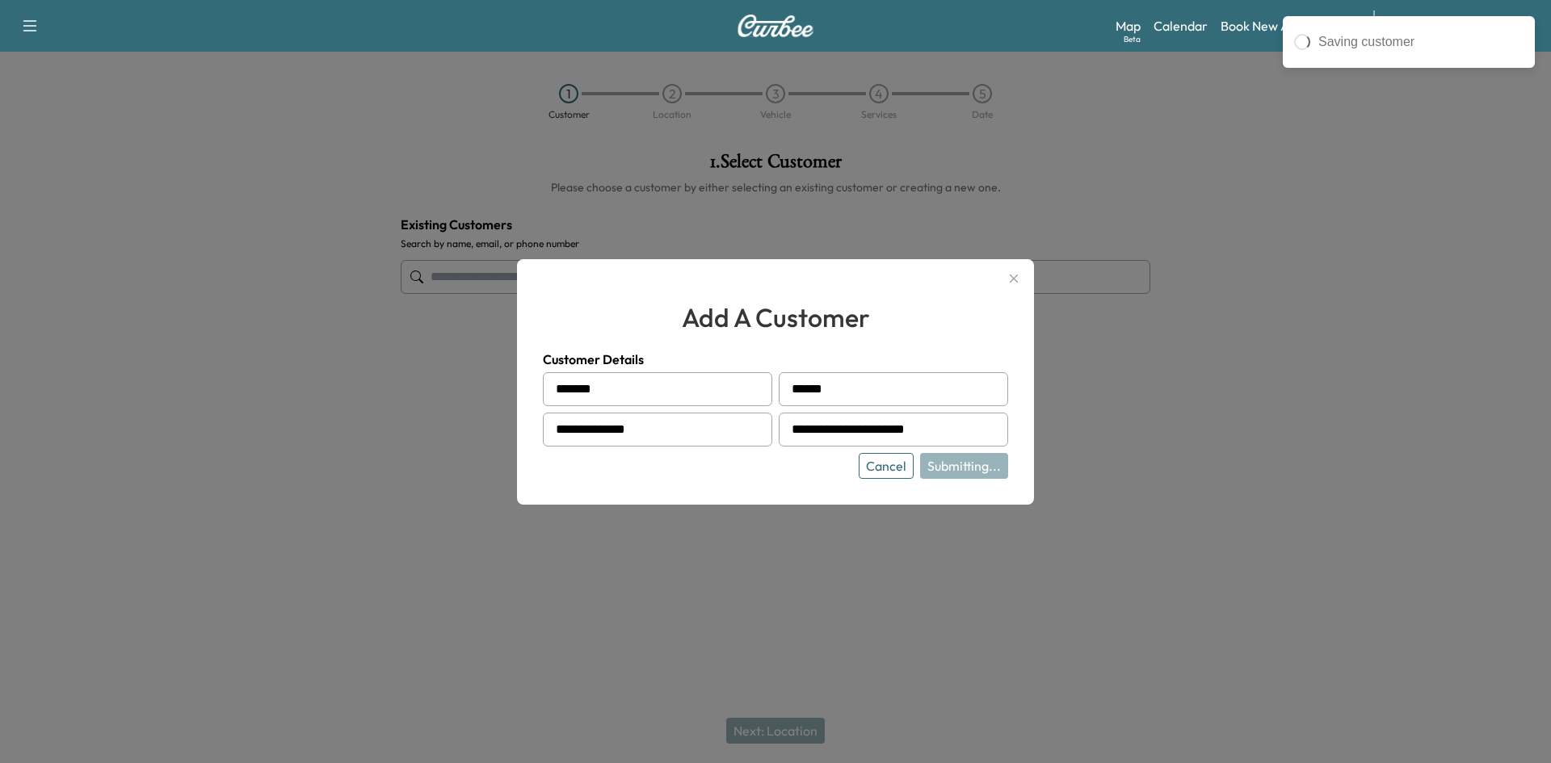
type input "**********"
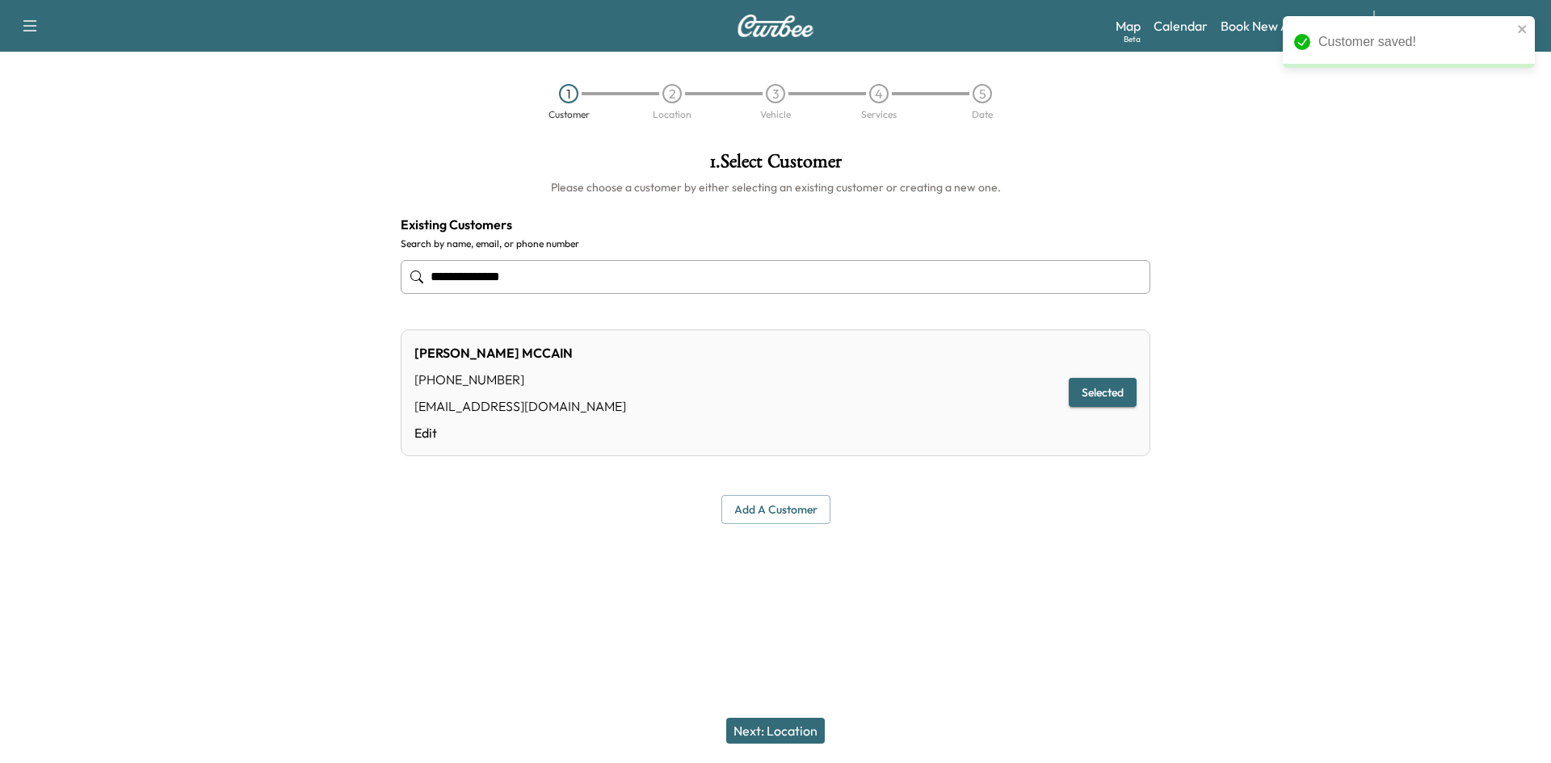
click at [781, 733] on button "Next: Location" at bounding box center [775, 731] width 99 height 26
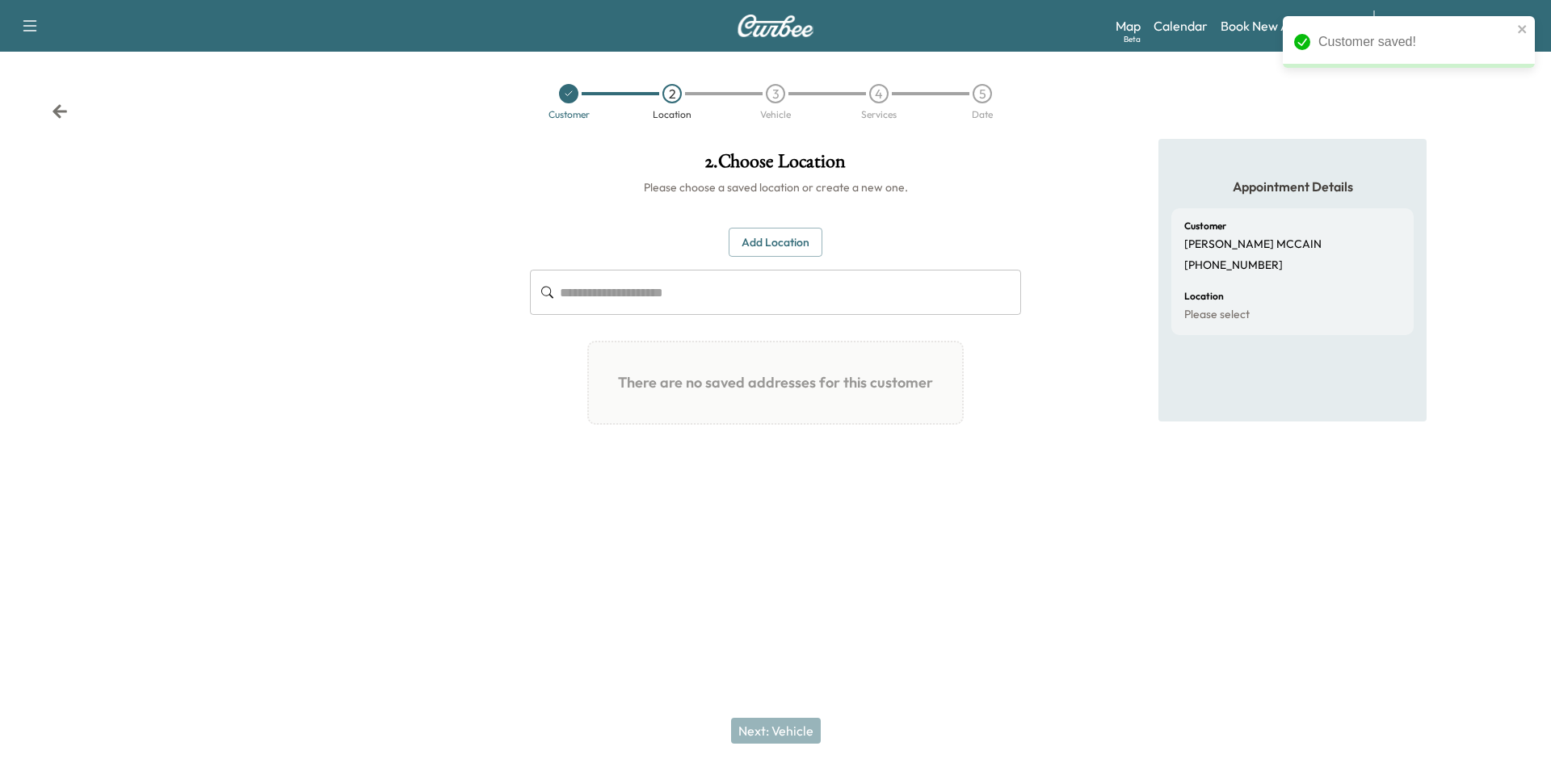
click at [752, 242] on button "Add Location" at bounding box center [776, 243] width 94 height 30
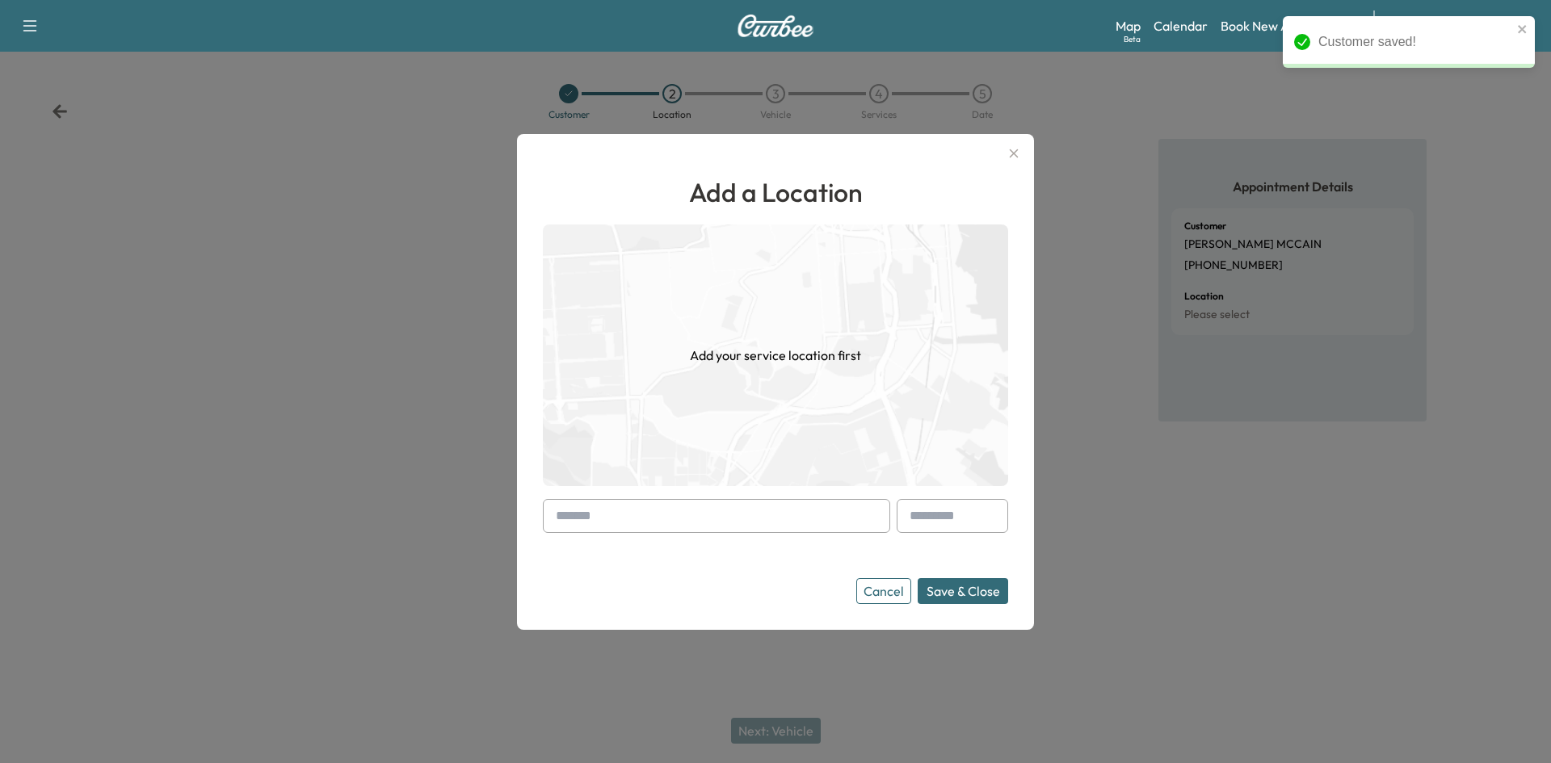
click at [667, 523] on input "text" at bounding box center [716, 516] width 347 height 34
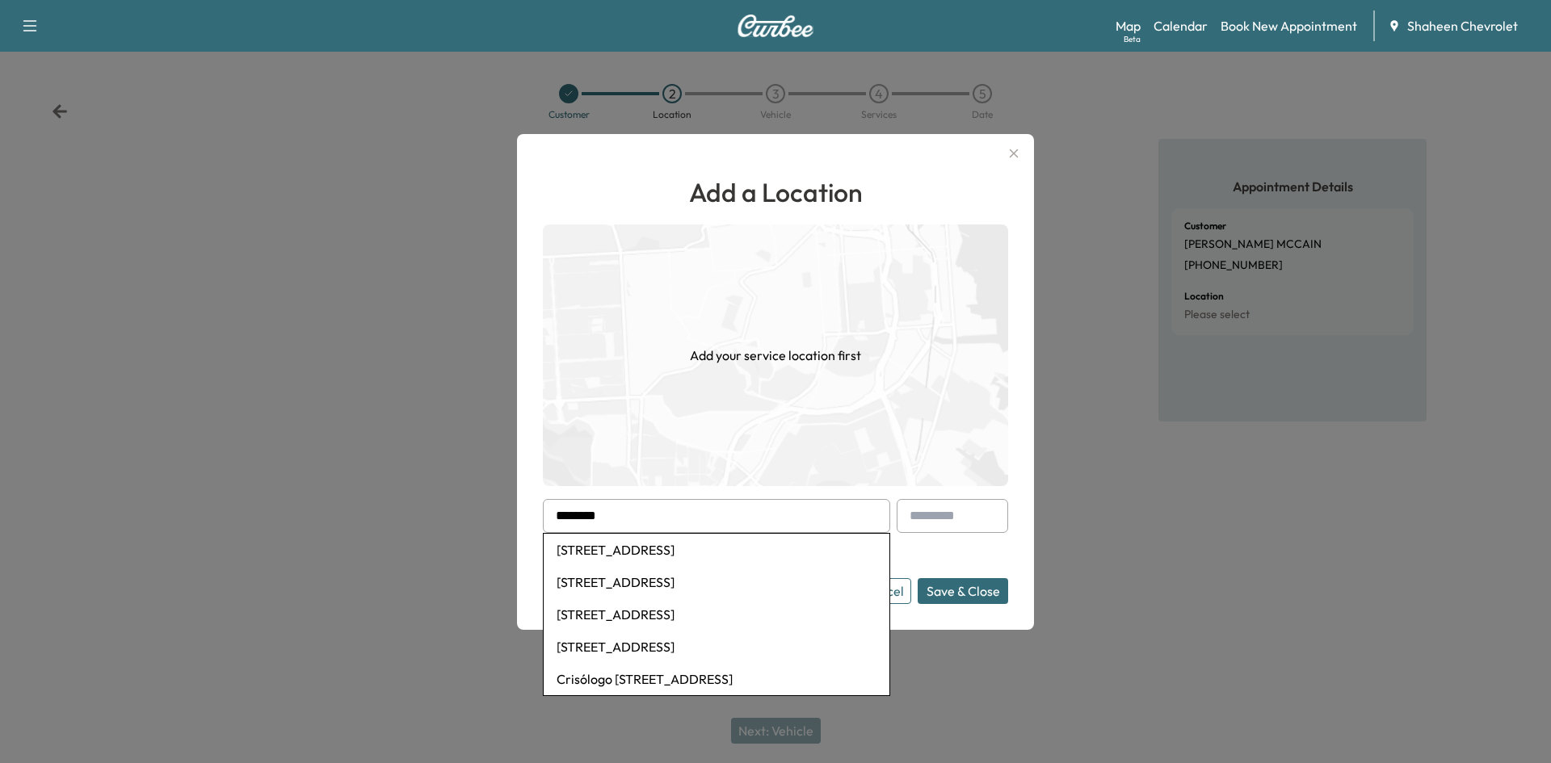
click at [666, 545] on li "[STREET_ADDRESS]" at bounding box center [717, 550] width 346 height 32
type input "**********"
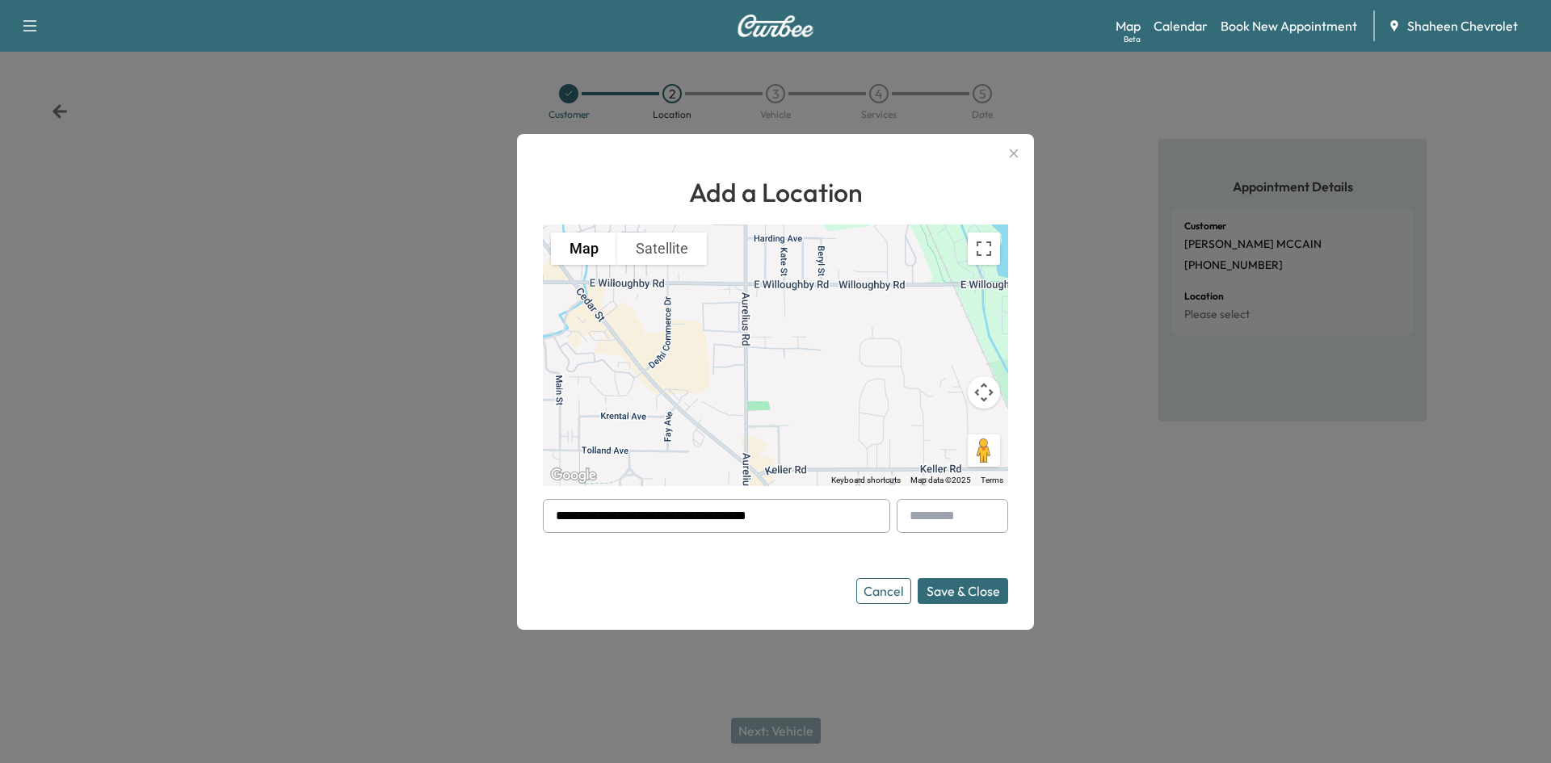
click at [970, 515] on input "text" at bounding box center [952, 516] width 111 height 34
type input "***"
click at [975, 591] on button "Save & Close" at bounding box center [963, 591] width 90 height 26
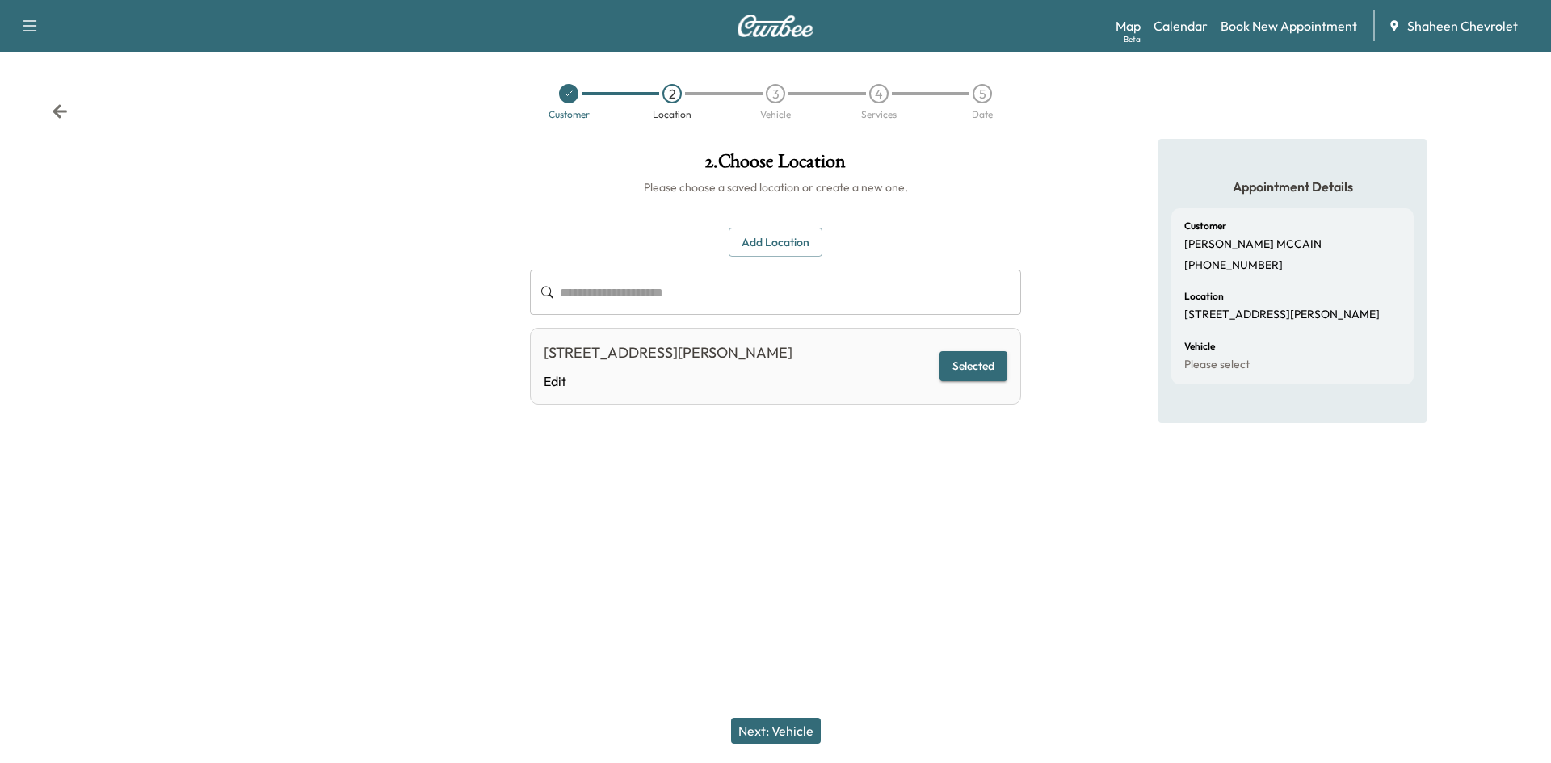
click at [774, 740] on button "Next: Vehicle" at bounding box center [776, 731] width 90 height 26
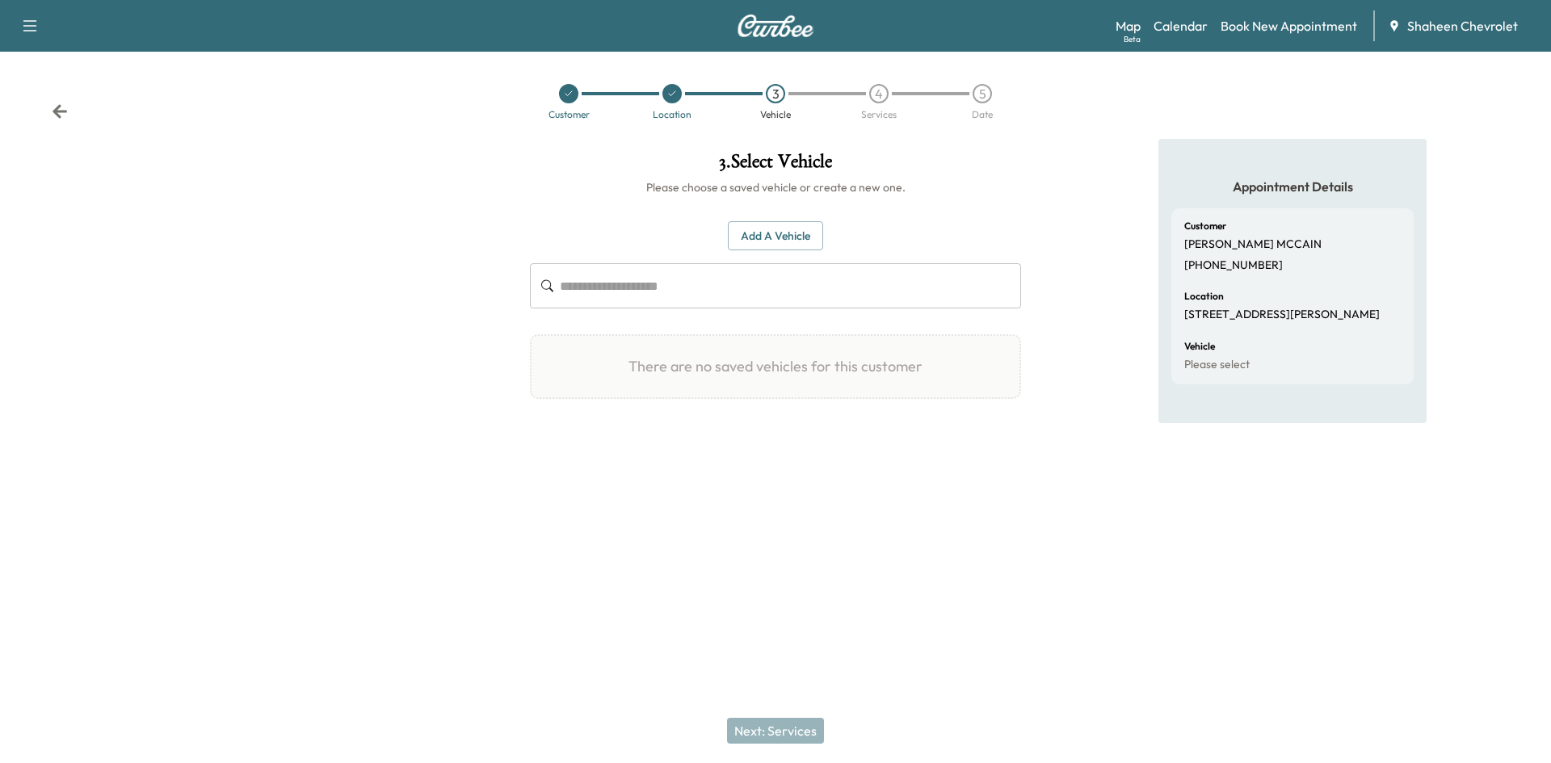
click at [763, 226] on button "Add a Vehicle" at bounding box center [775, 236] width 95 height 30
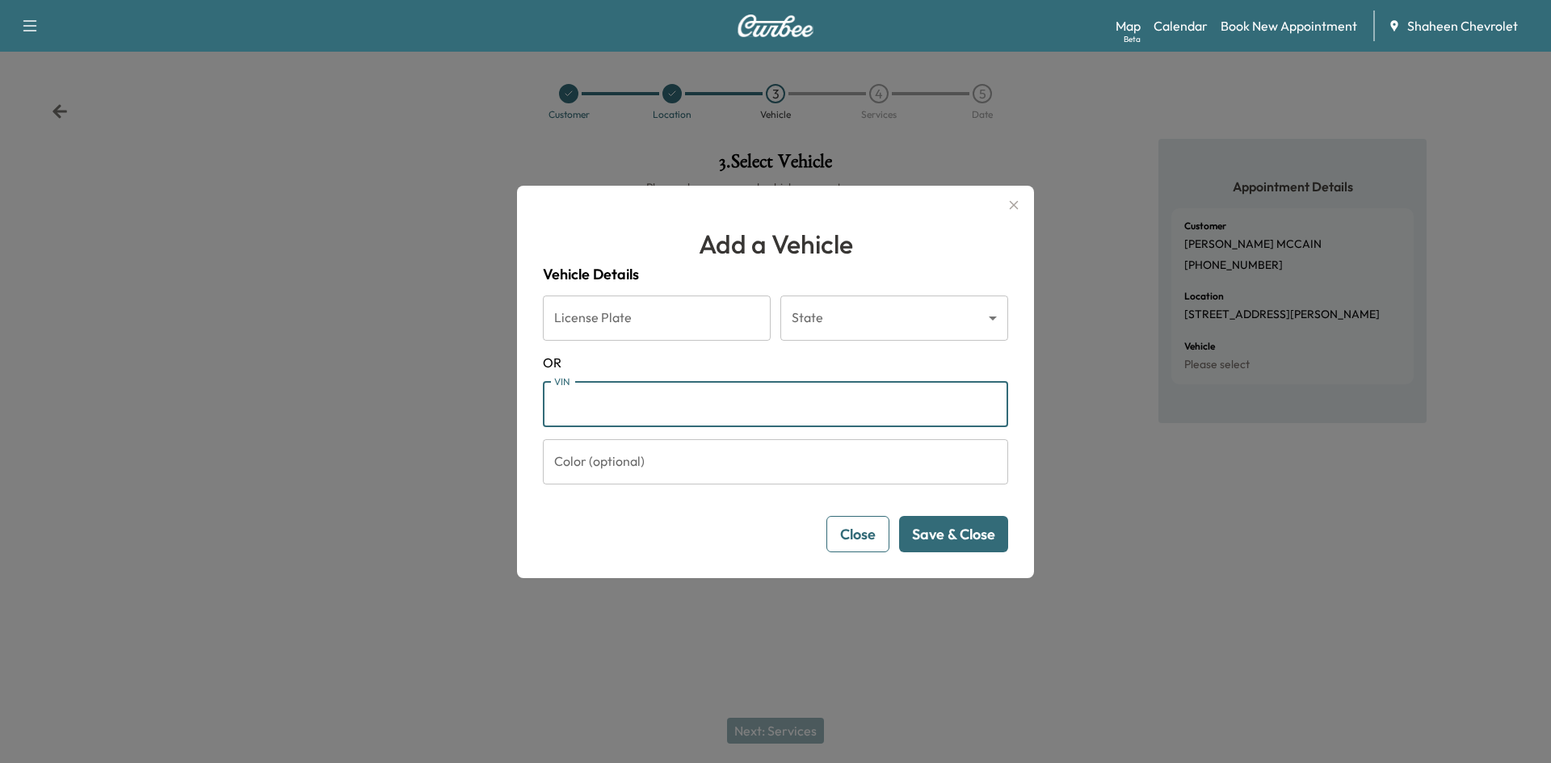
click at [680, 409] on input "VIN" at bounding box center [775, 404] width 465 height 45
paste input "**********"
type input "**********"
click at [927, 549] on button "Save & Close" at bounding box center [953, 534] width 109 height 36
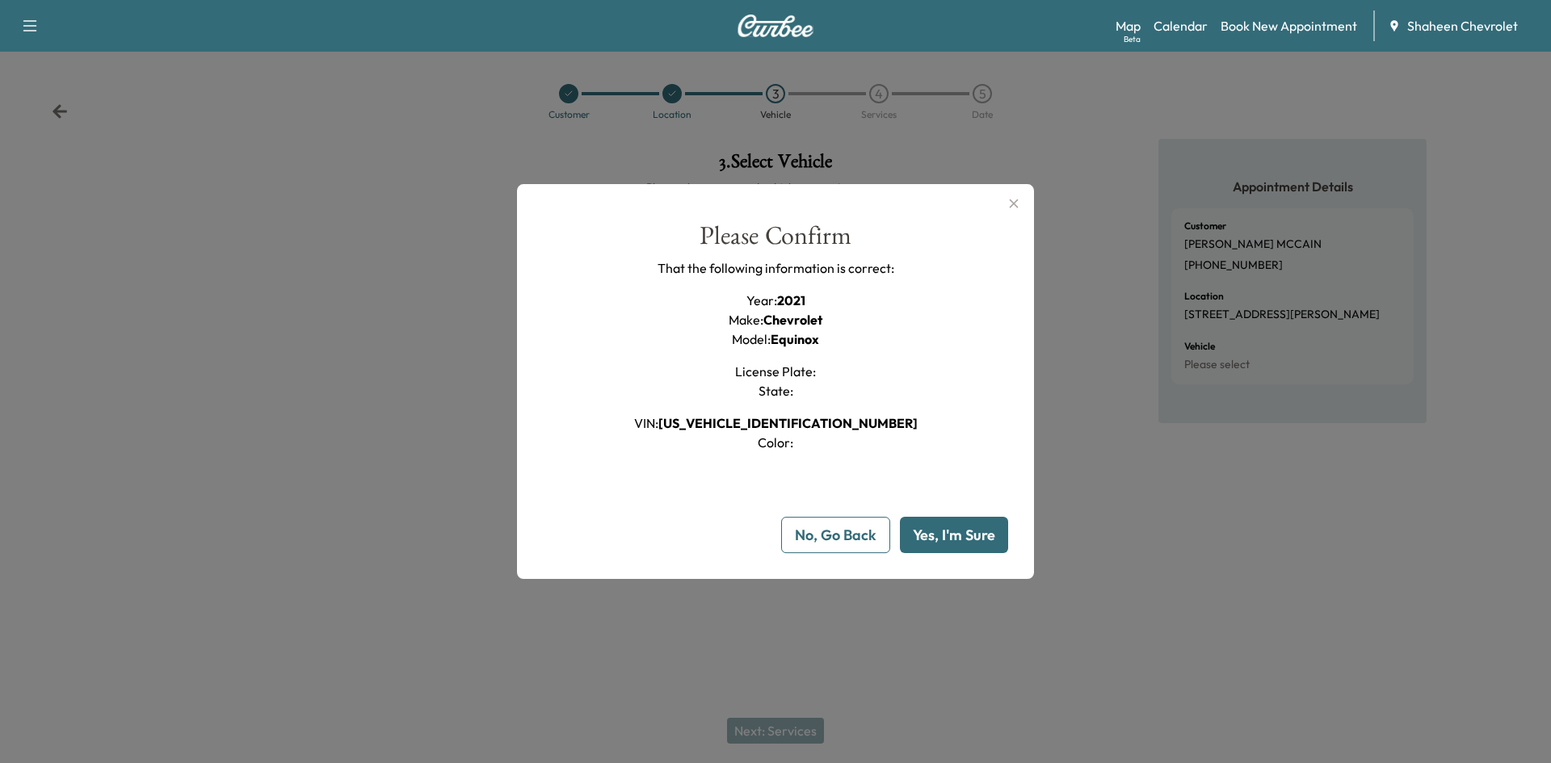
click at [954, 533] on button "Yes, I'm Sure" at bounding box center [954, 535] width 108 height 36
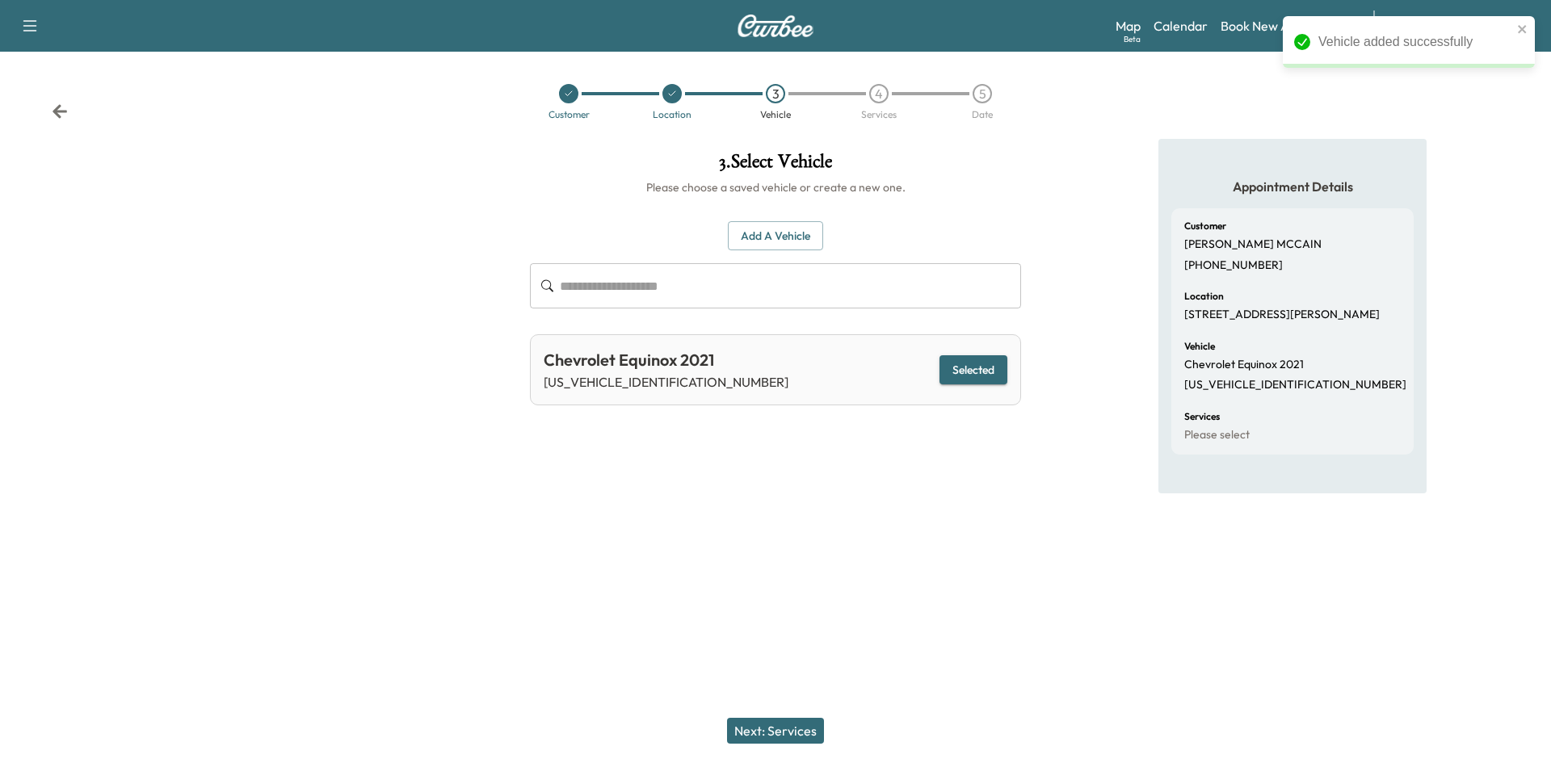
click at [803, 733] on button "Next: Services" at bounding box center [775, 731] width 97 height 26
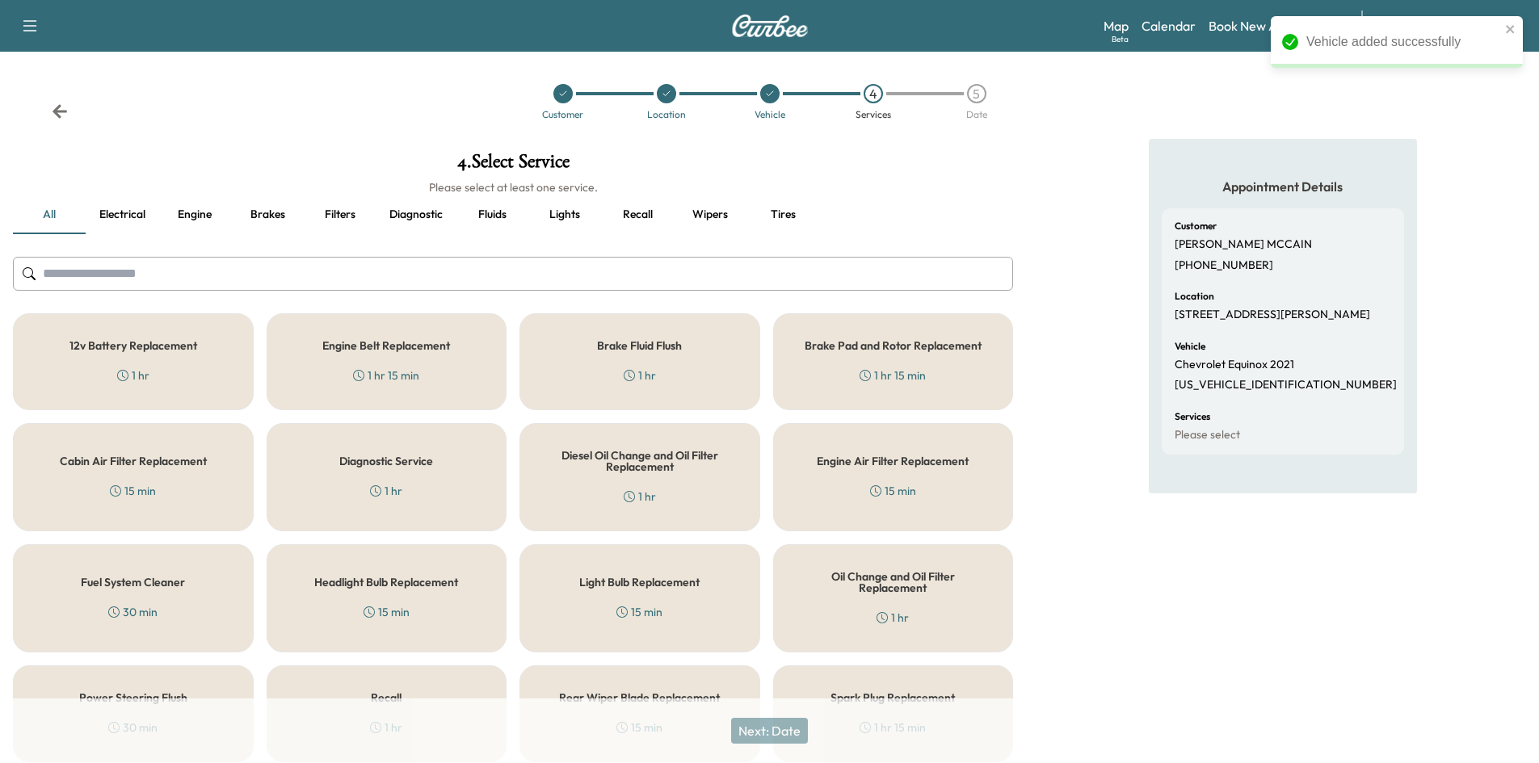
click at [162, 270] on input "text" at bounding box center [513, 274] width 1000 height 34
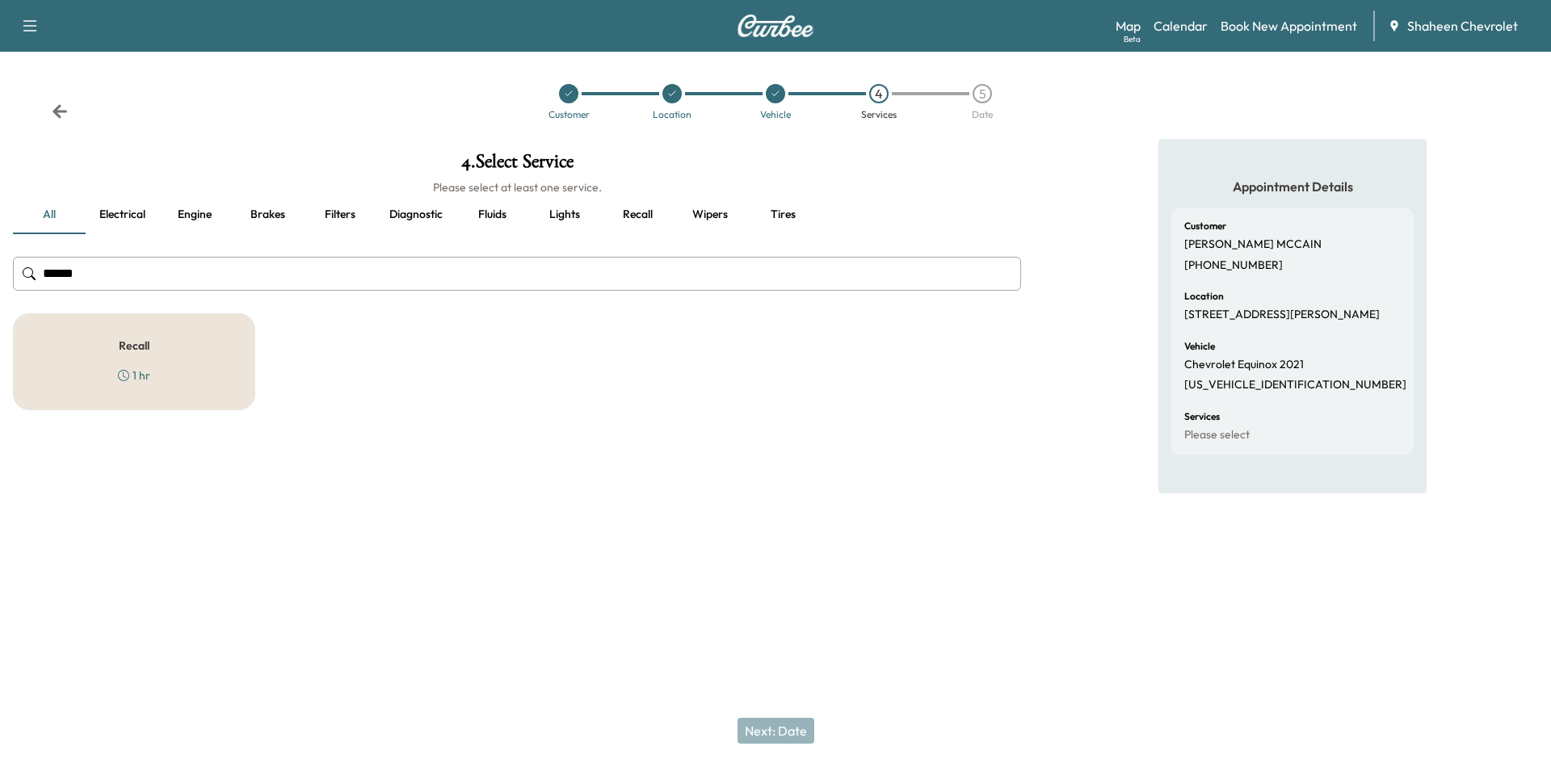
type input "******"
click at [191, 340] on div "Recall 1 hr" at bounding box center [134, 361] width 242 height 97
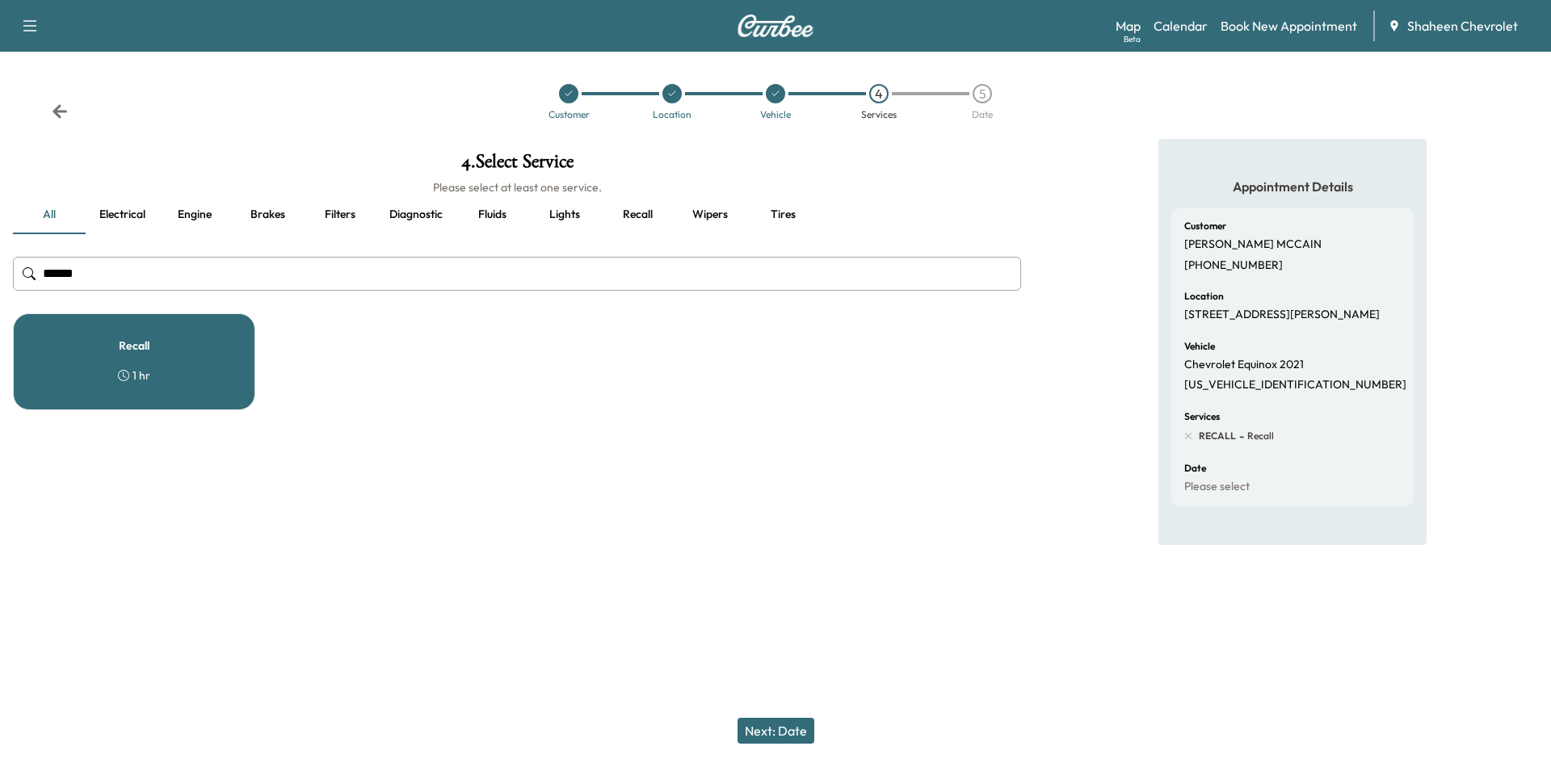
click at [783, 730] on button "Next: Date" at bounding box center [776, 731] width 77 height 26
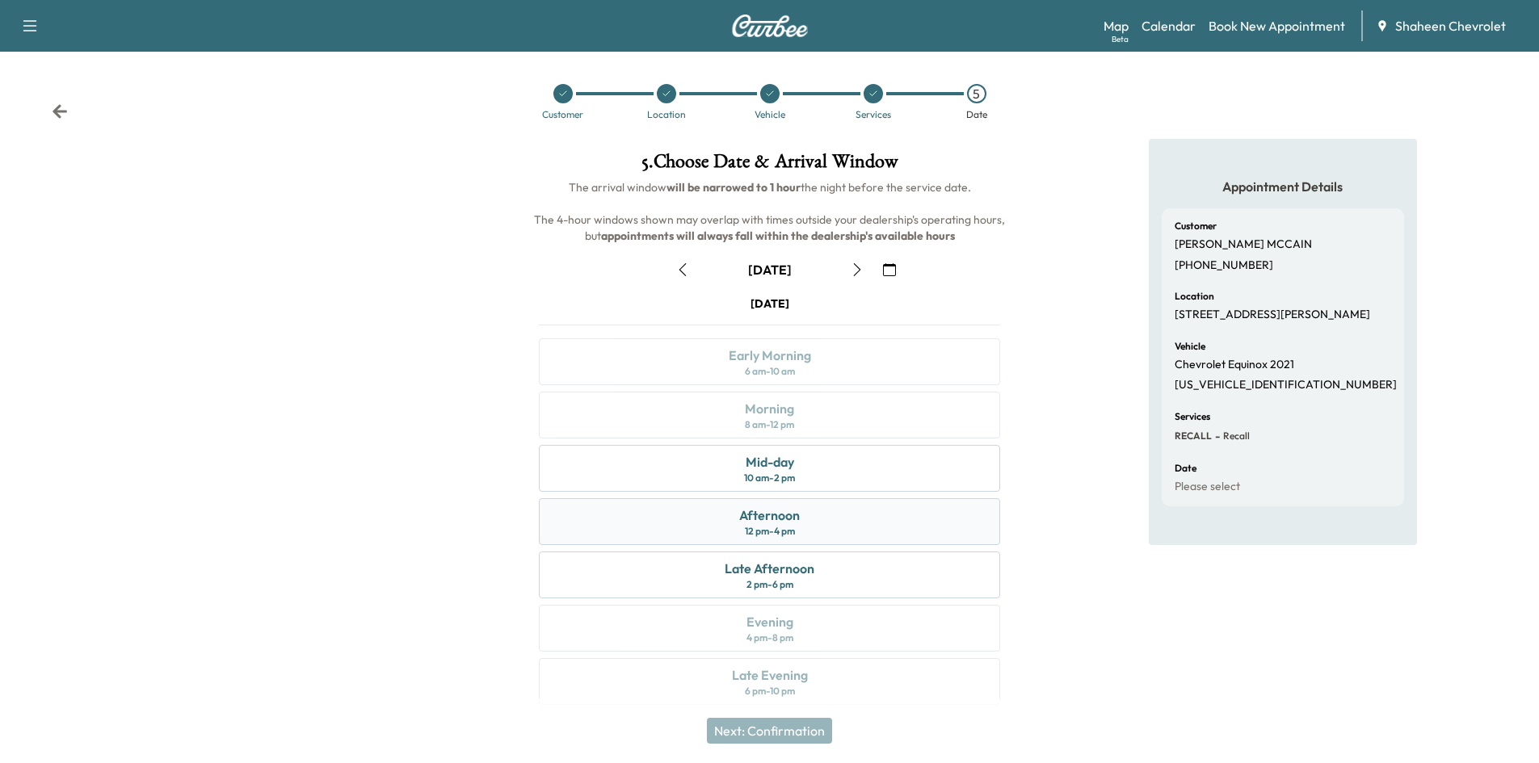
click at [845, 522] on div "Afternoon 12 pm - 4 pm" at bounding box center [769, 521] width 461 height 47
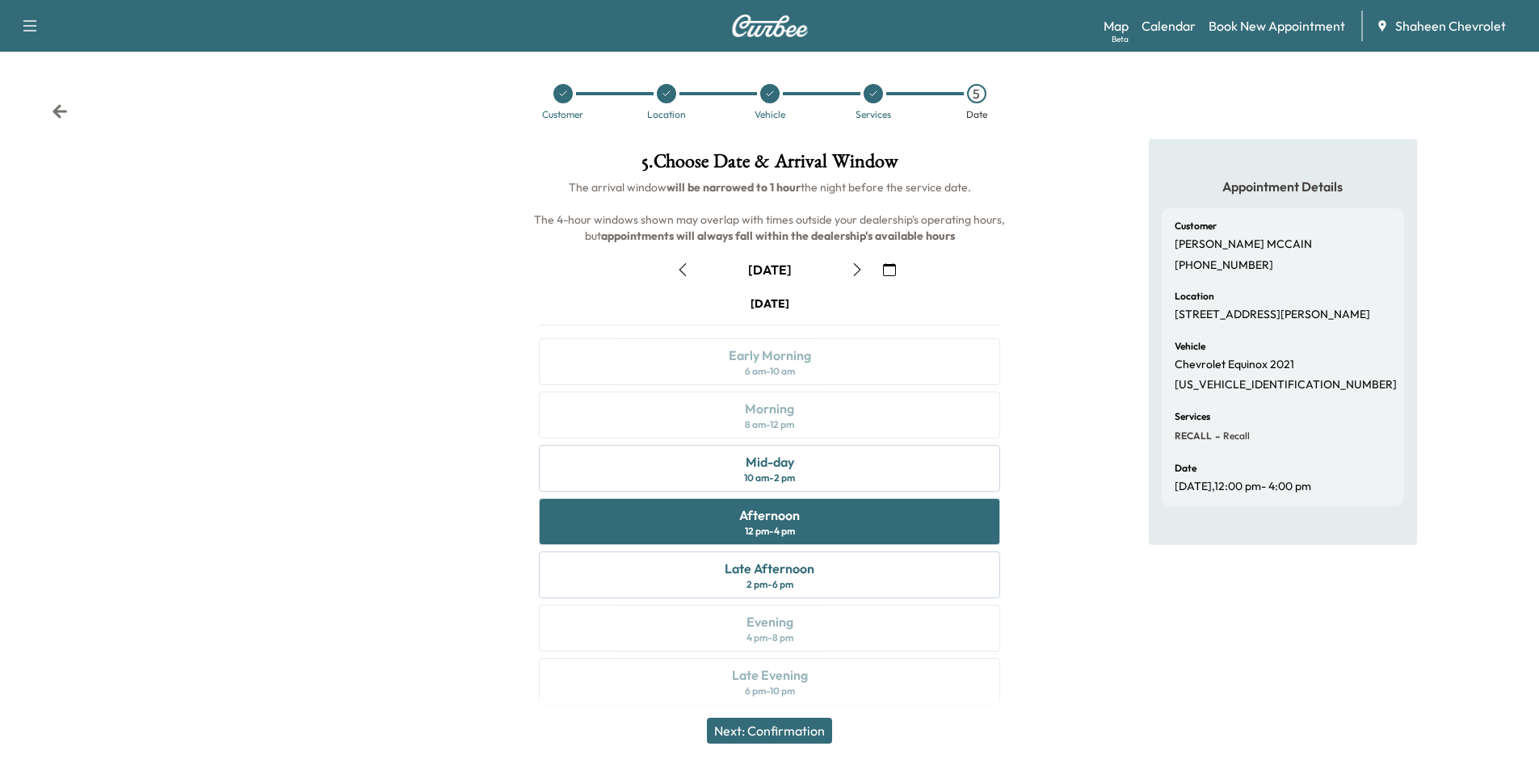
click at [801, 726] on button "Next: Confirmation" at bounding box center [769, 731] width 125 height 26
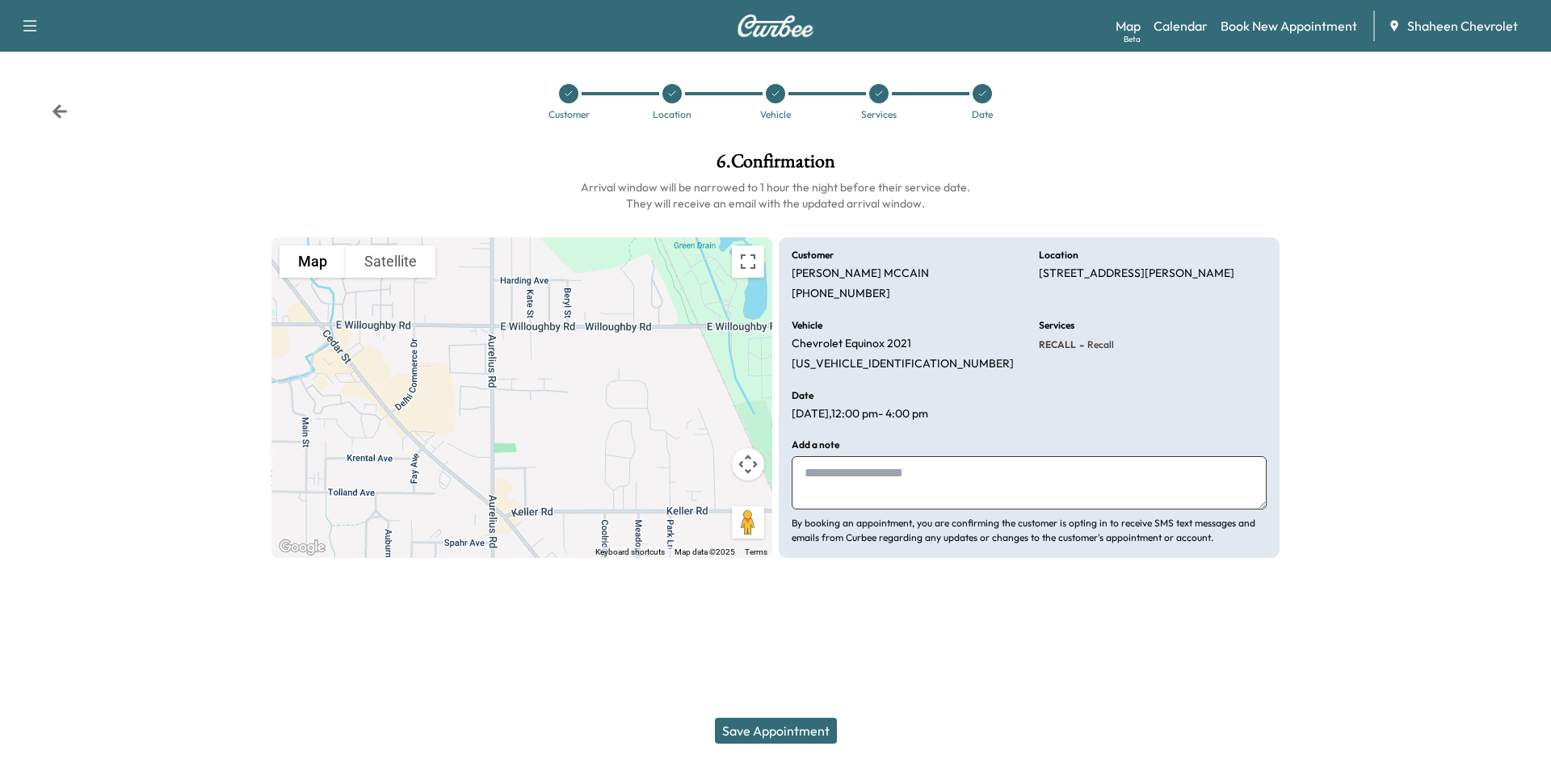
click at [902, 470] on textarea at bounding box center [1029, 482] width 475 height 53
click at [807, 475] on textarea "**********" at bounding box center [1029, 482] width 475 height 53
type textarea "**********"
click at [784, 729] on button "Save Appointment" at bounding box center [776, 731] width 122 height 26
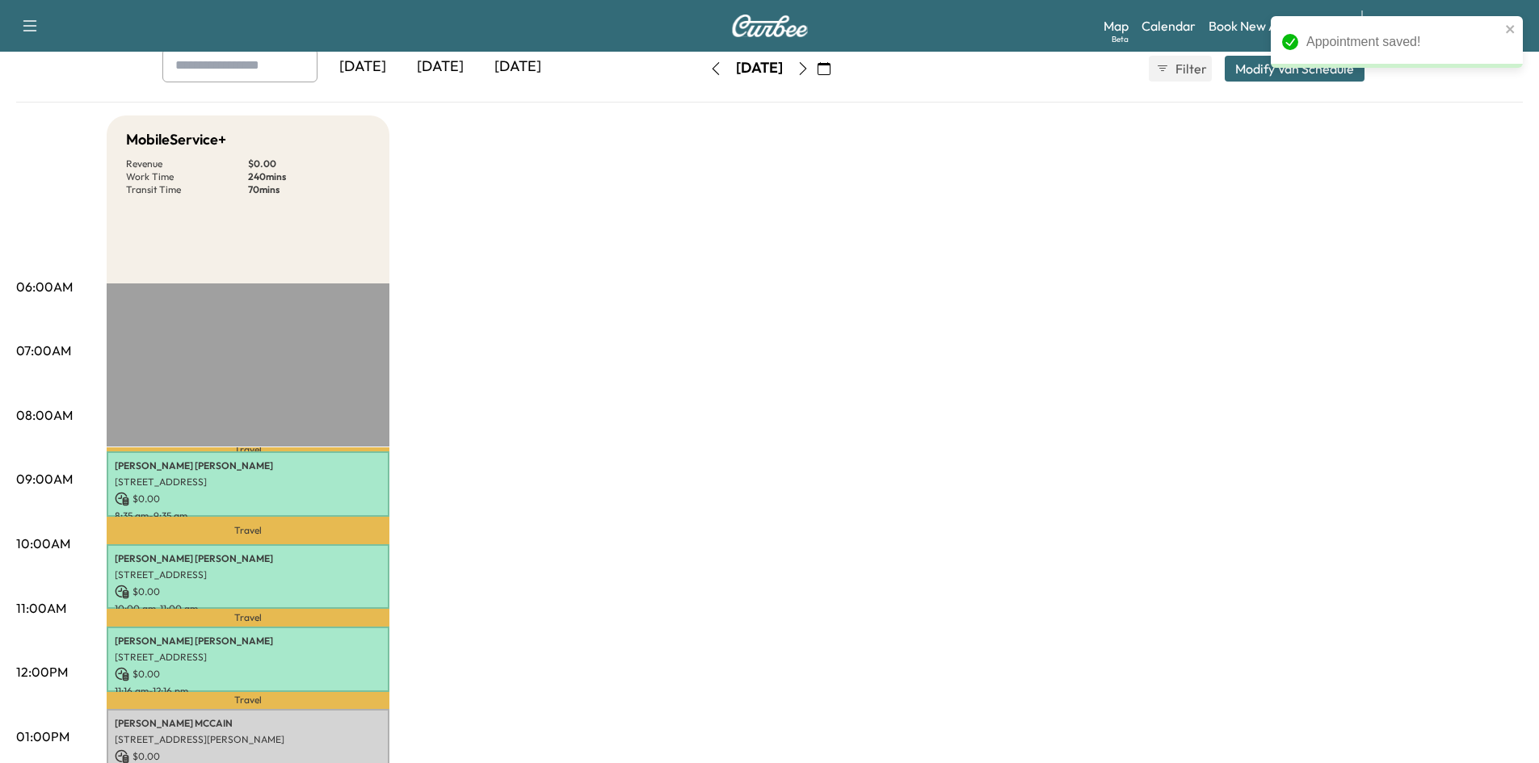
scroll to position [242, 0]
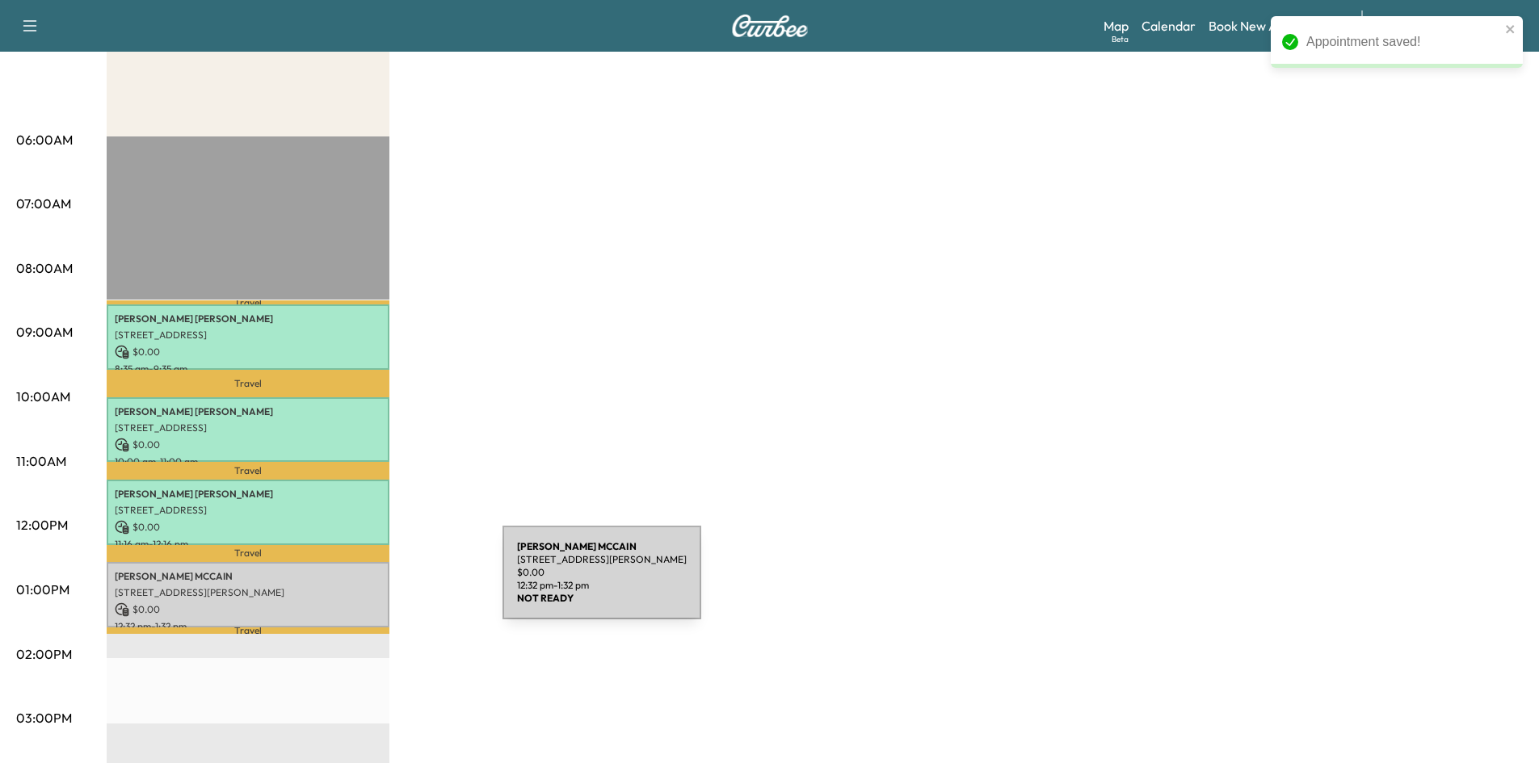
click at [381, 582] on div "[PERSON_NAME] [STREET_ADDRESS][PERSON_NAME] $ 0.00 12:32 pm - 1:32 pm" at bounding box center [248, 594] width 283 height 65
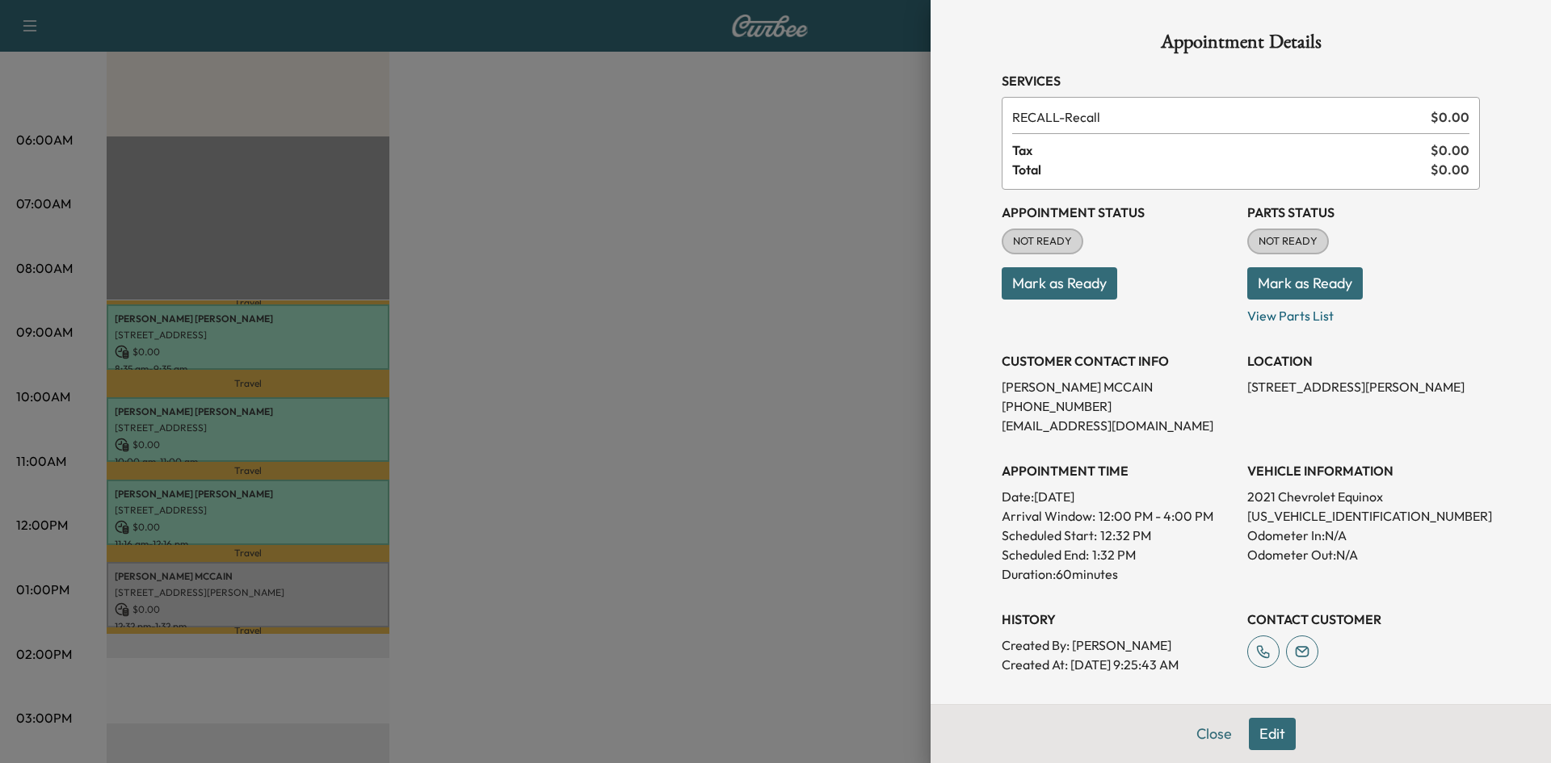
click at [1072, 293] on button "Mark as Ready" at bounding box center [1060, 283] width 116 height 32
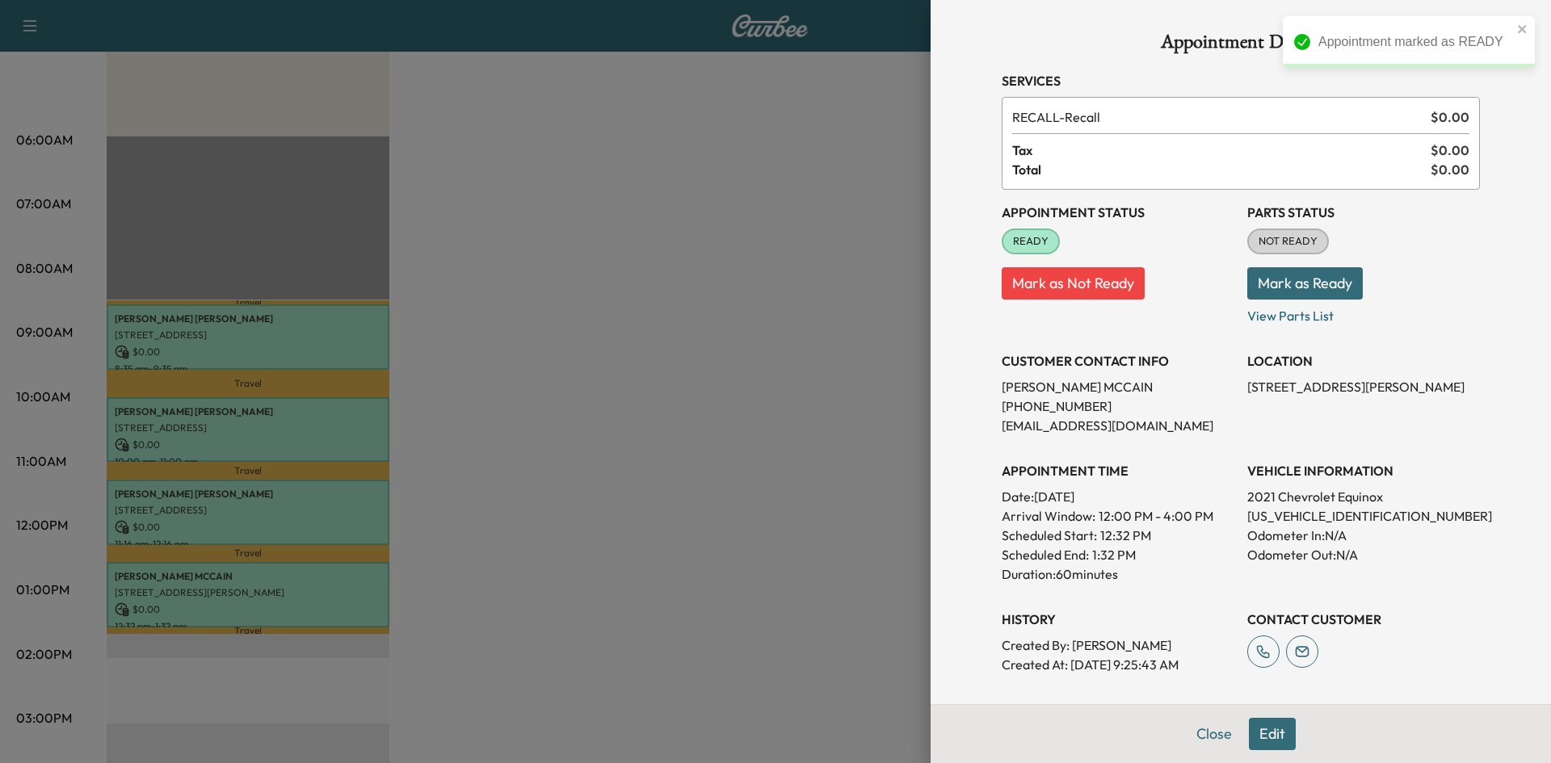
click at [1258, 280] on button "Mark as Ready" at bounding box center [1305, 283] width 116 height 32
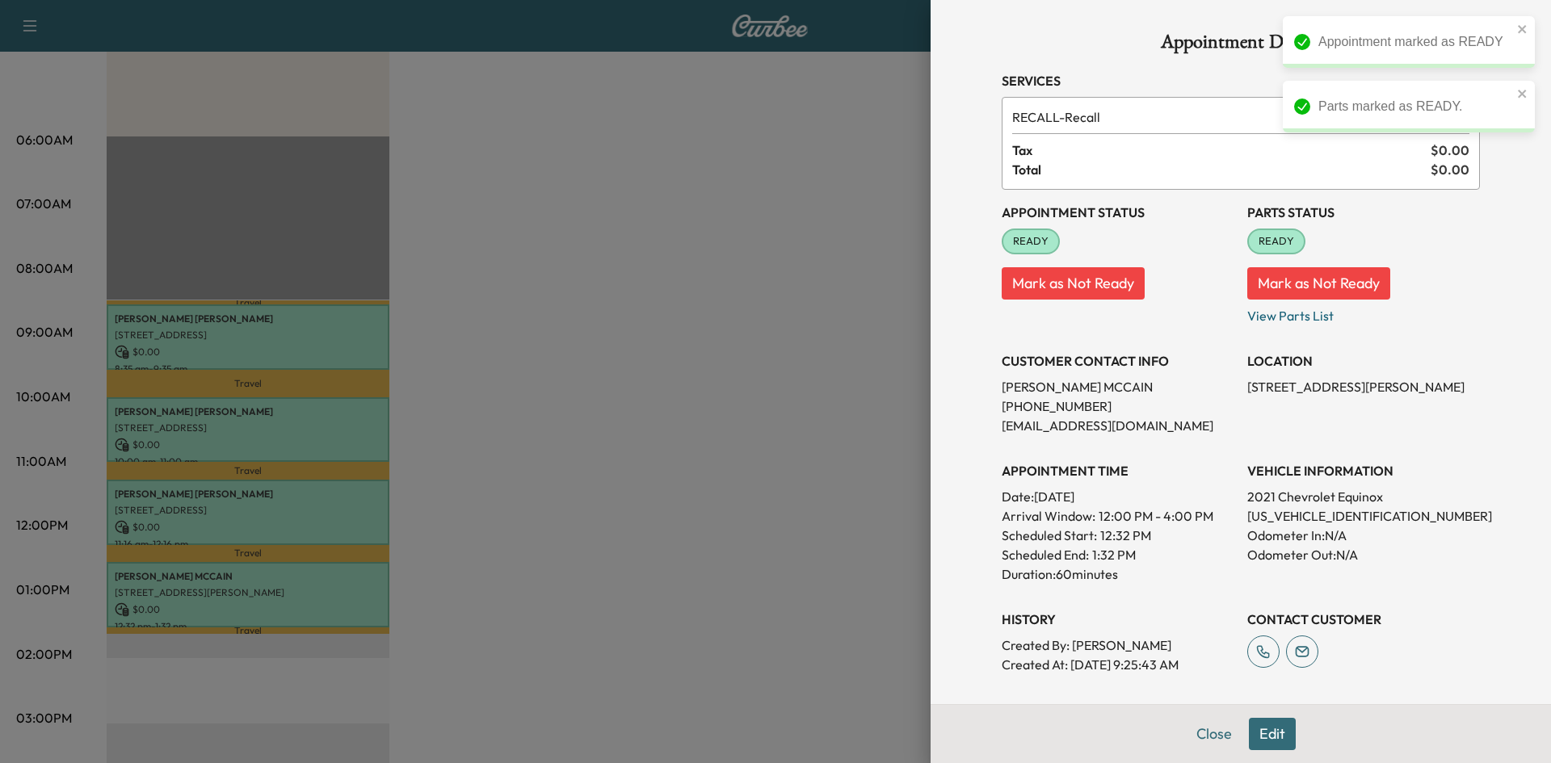
click at [771, 256] on div at bounding box center [775, 381] width 1551 height 763
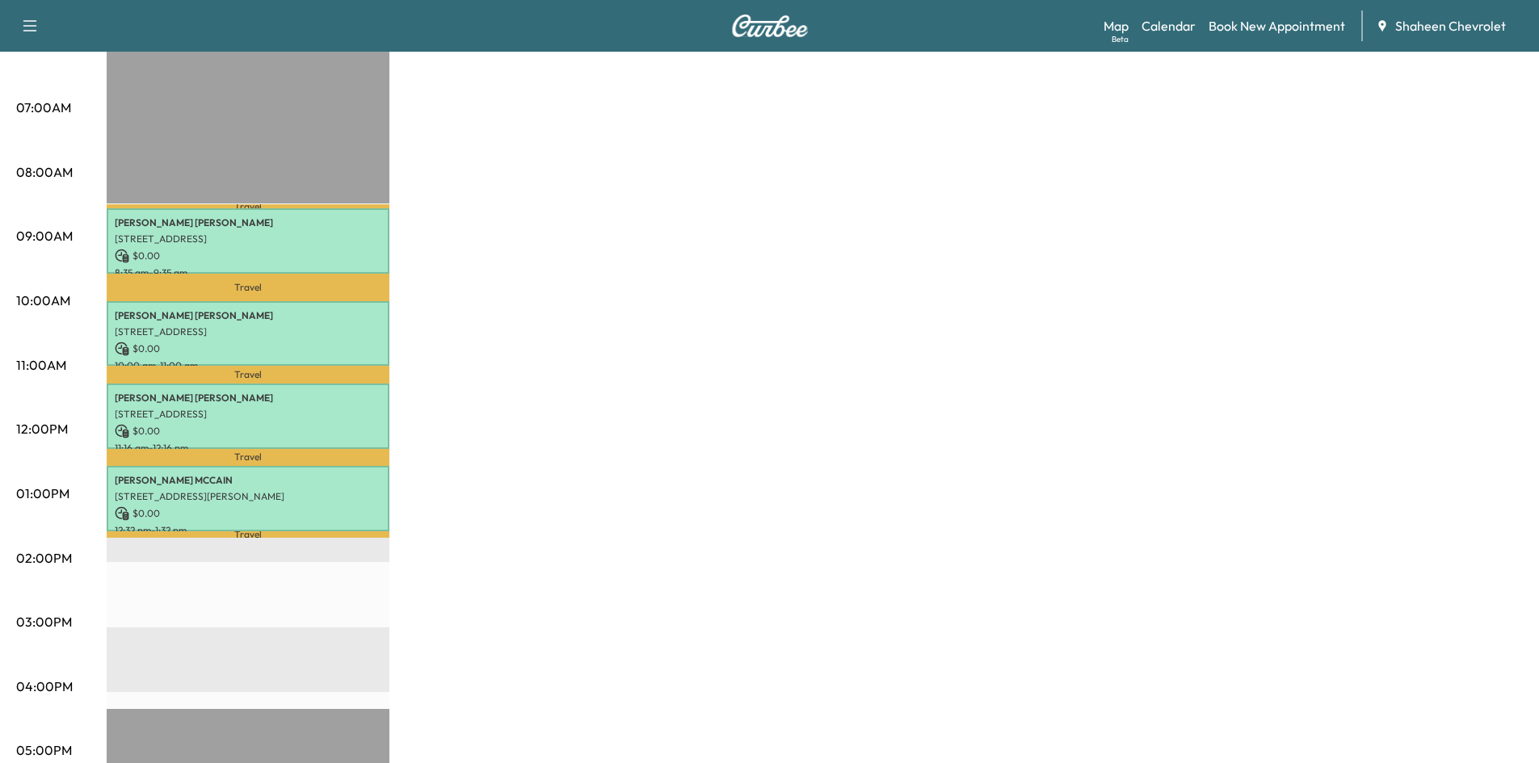
scroll to position [323, 0]
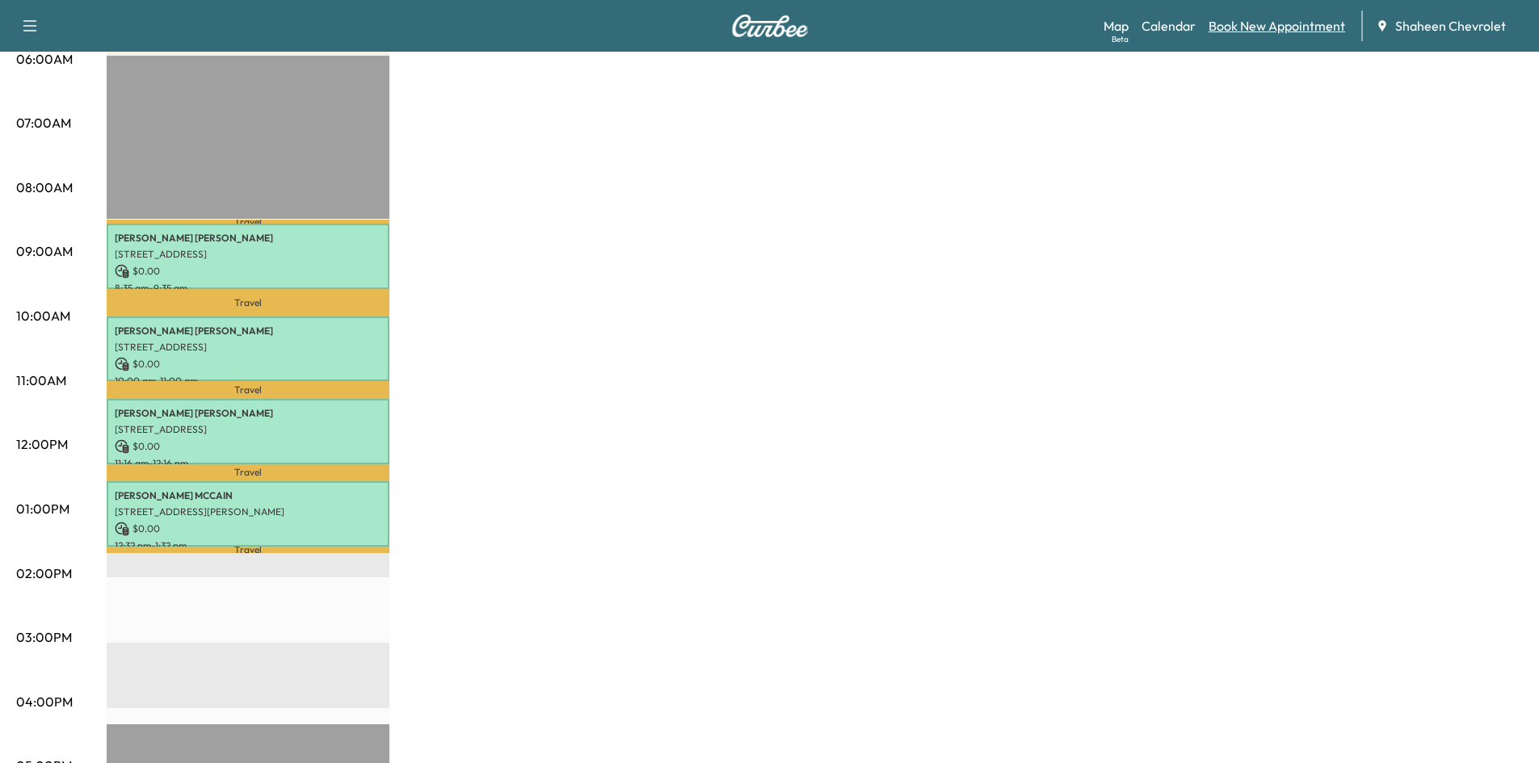
click at [1267, 28] on link "Book New Appointment" at bounding box center [1276, 25] width 137 height 19
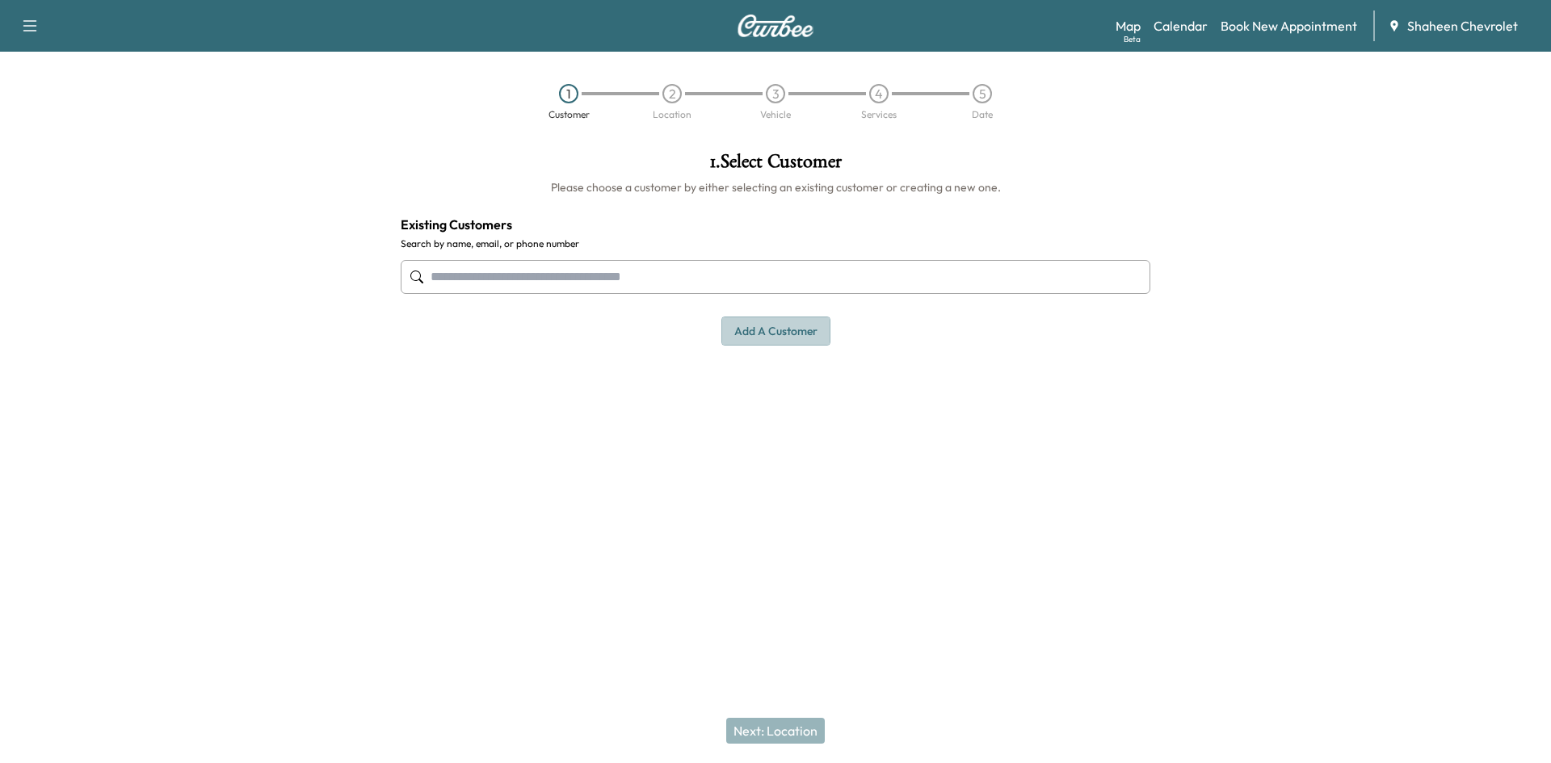
click at [773, 325] on button "Add a customer" at bounding box center [775, 332] width 109 height 30
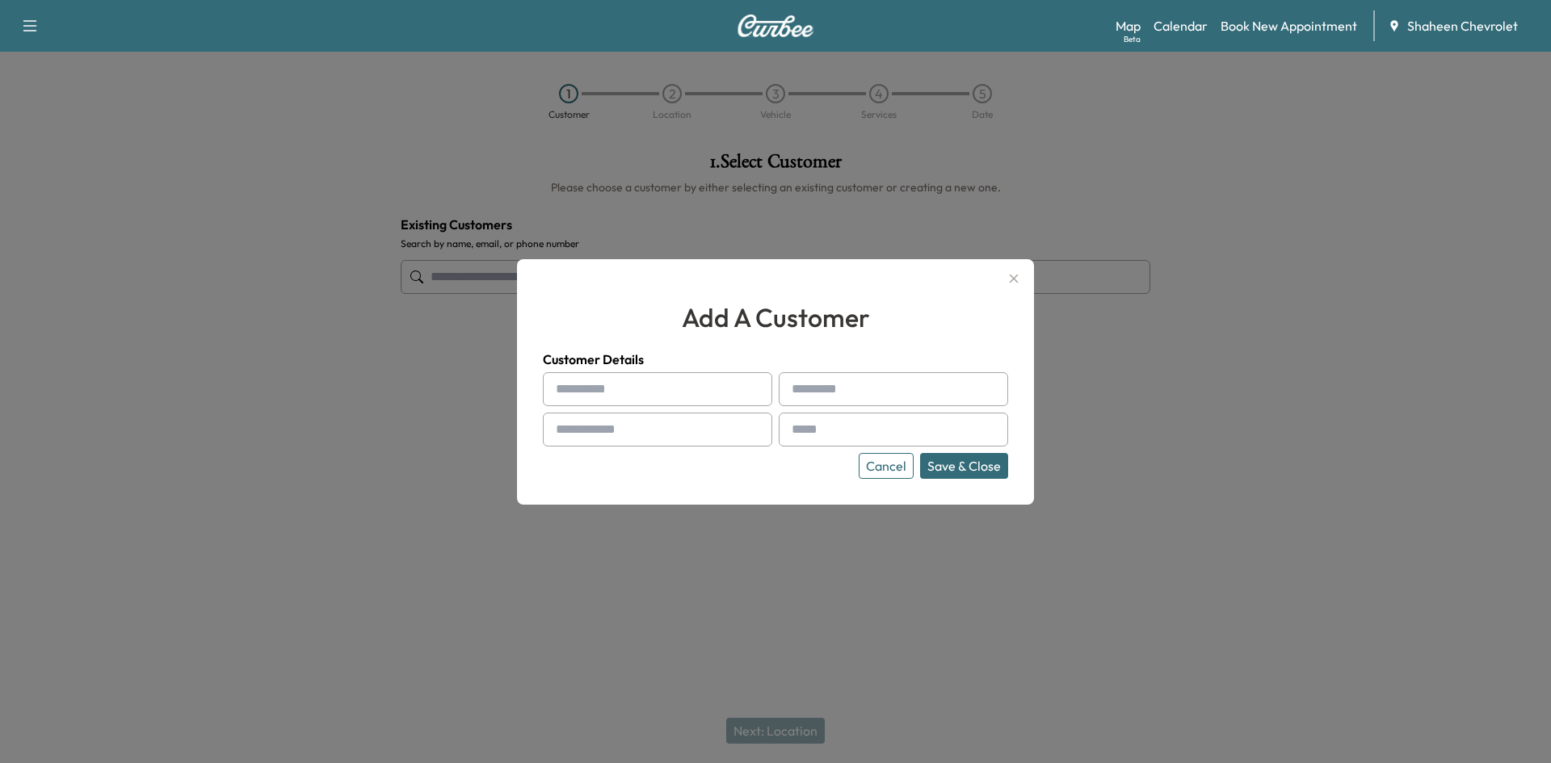
click at [673, 389] on input "text" at bounding box center [657, 389] width 229 height 34
type input "******"
click at [654, 422] on input "text" at bounding box center [657, 430] width 229 height 34
type input "**********"
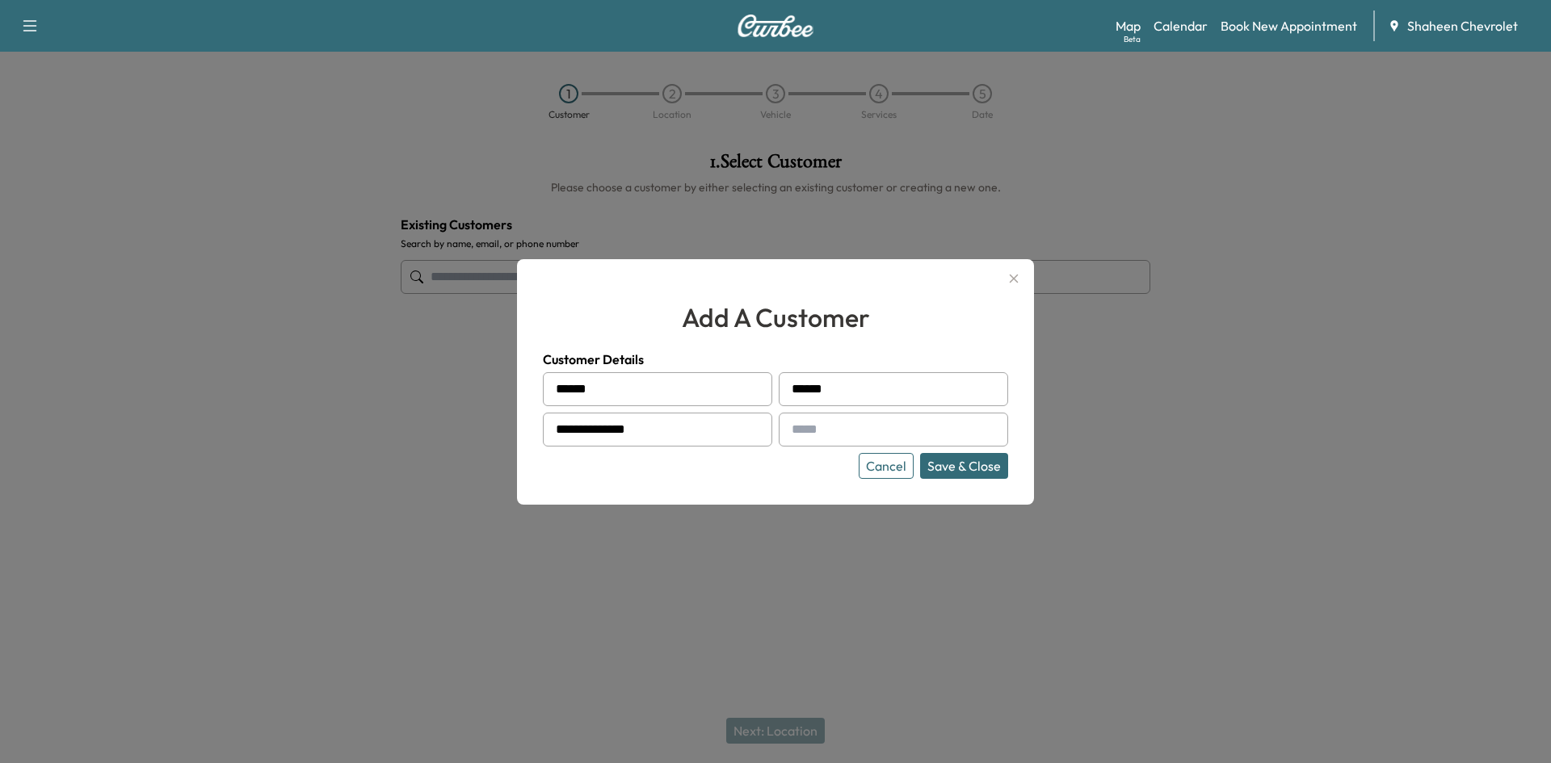
click at [855, 427] on input "text" at bounding box center [893, 430] width 229 height 34
type input "**********"
click at [945, 465] on button "Save & Close" at bounding box center [964, 466] width 88 height 26
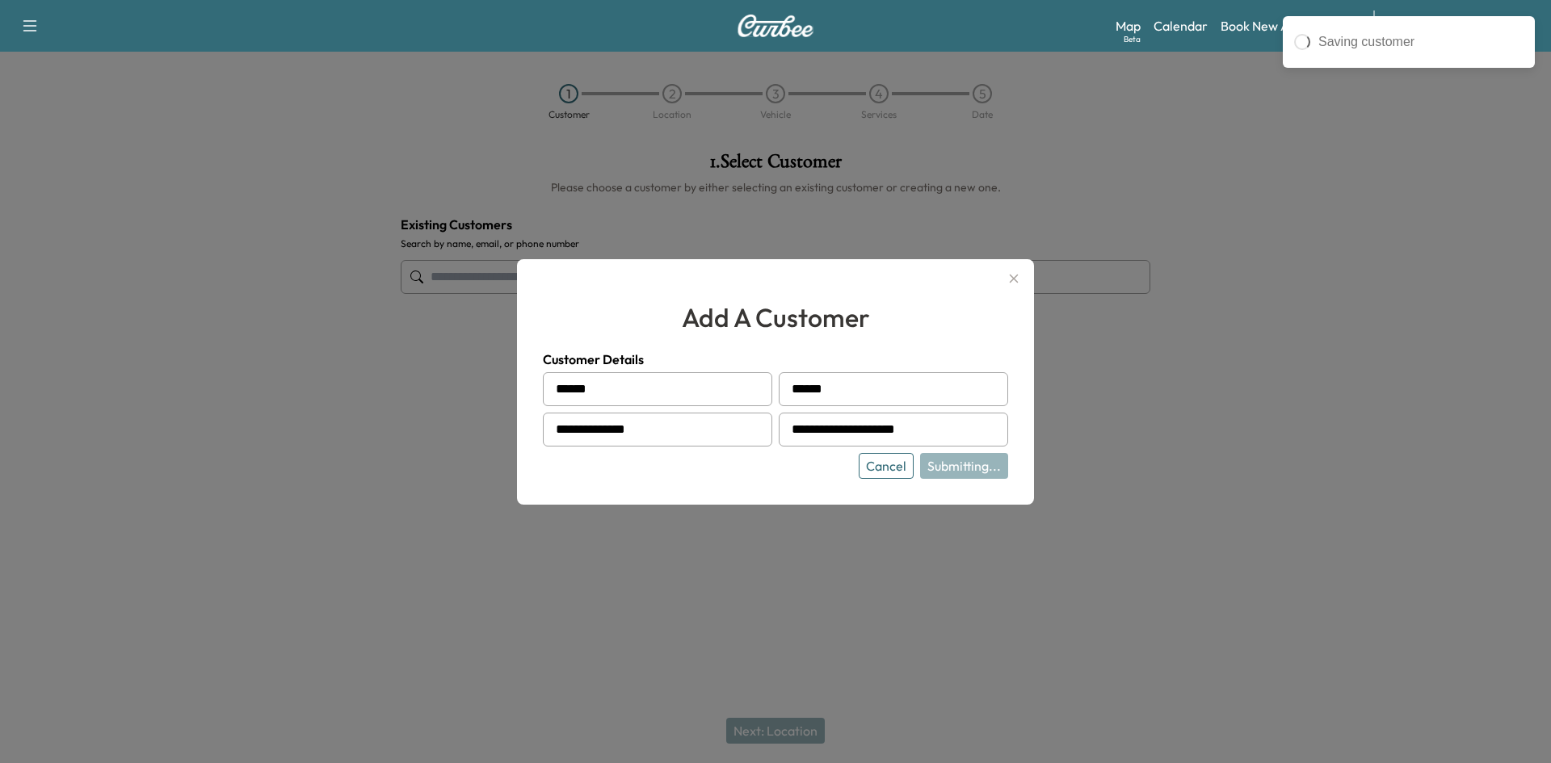
type input "**********"
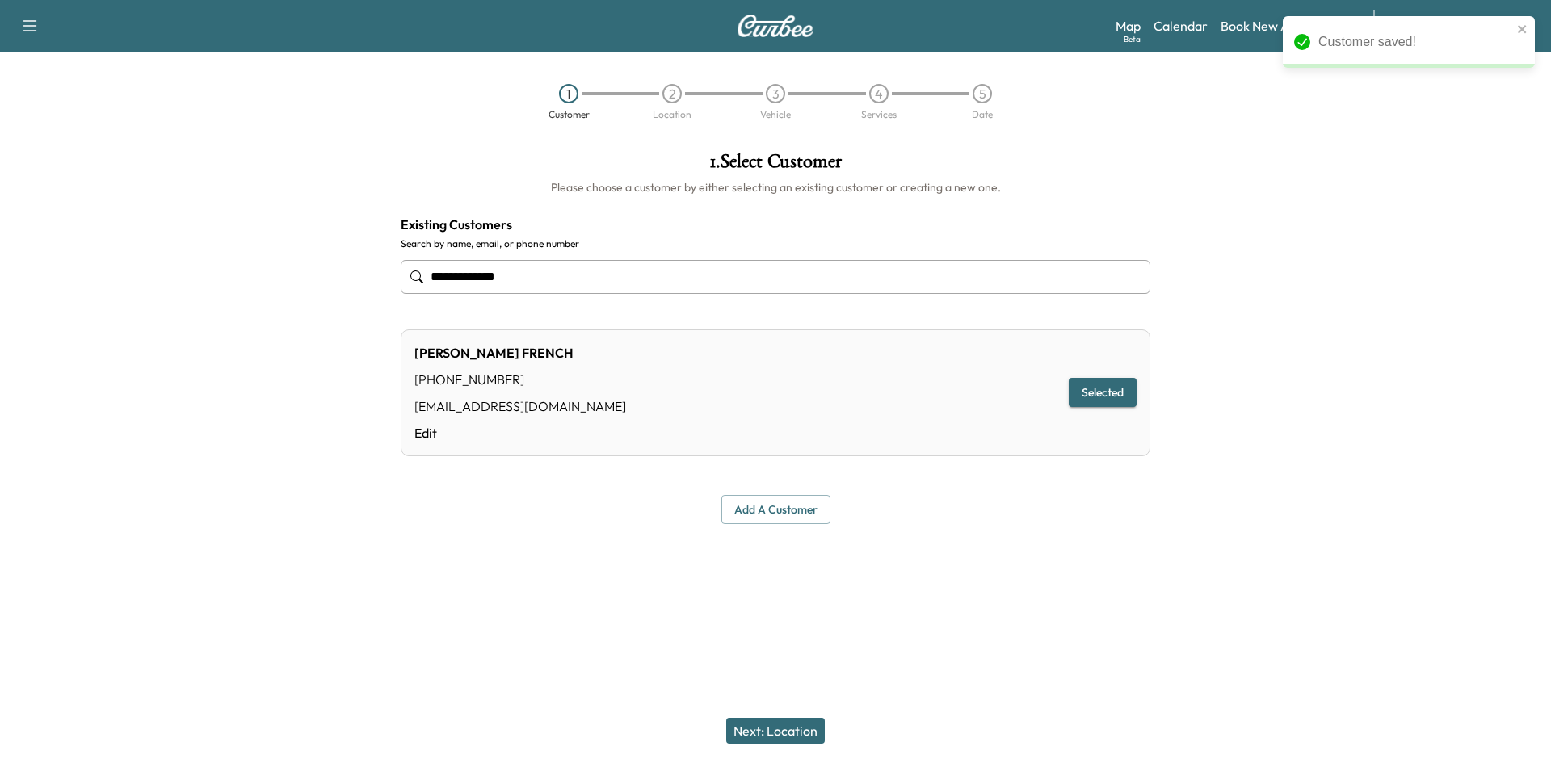
click at [776, 729] on button "Next: Location" at bounding box center [775, 731] width 99 height 26
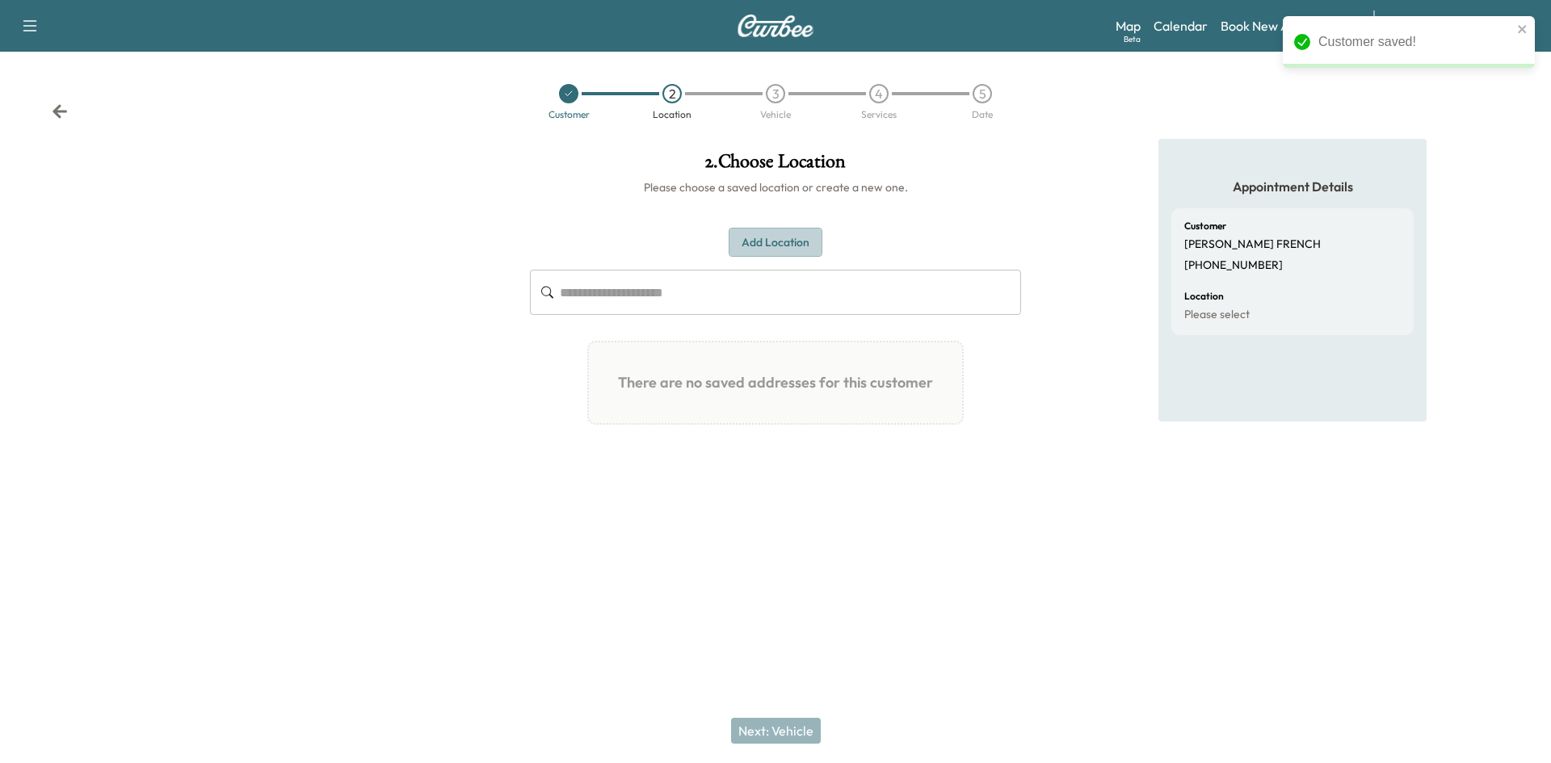
click at [762, 230] on button "Add Location" at bounding box center [776, 243] width 94 height 30
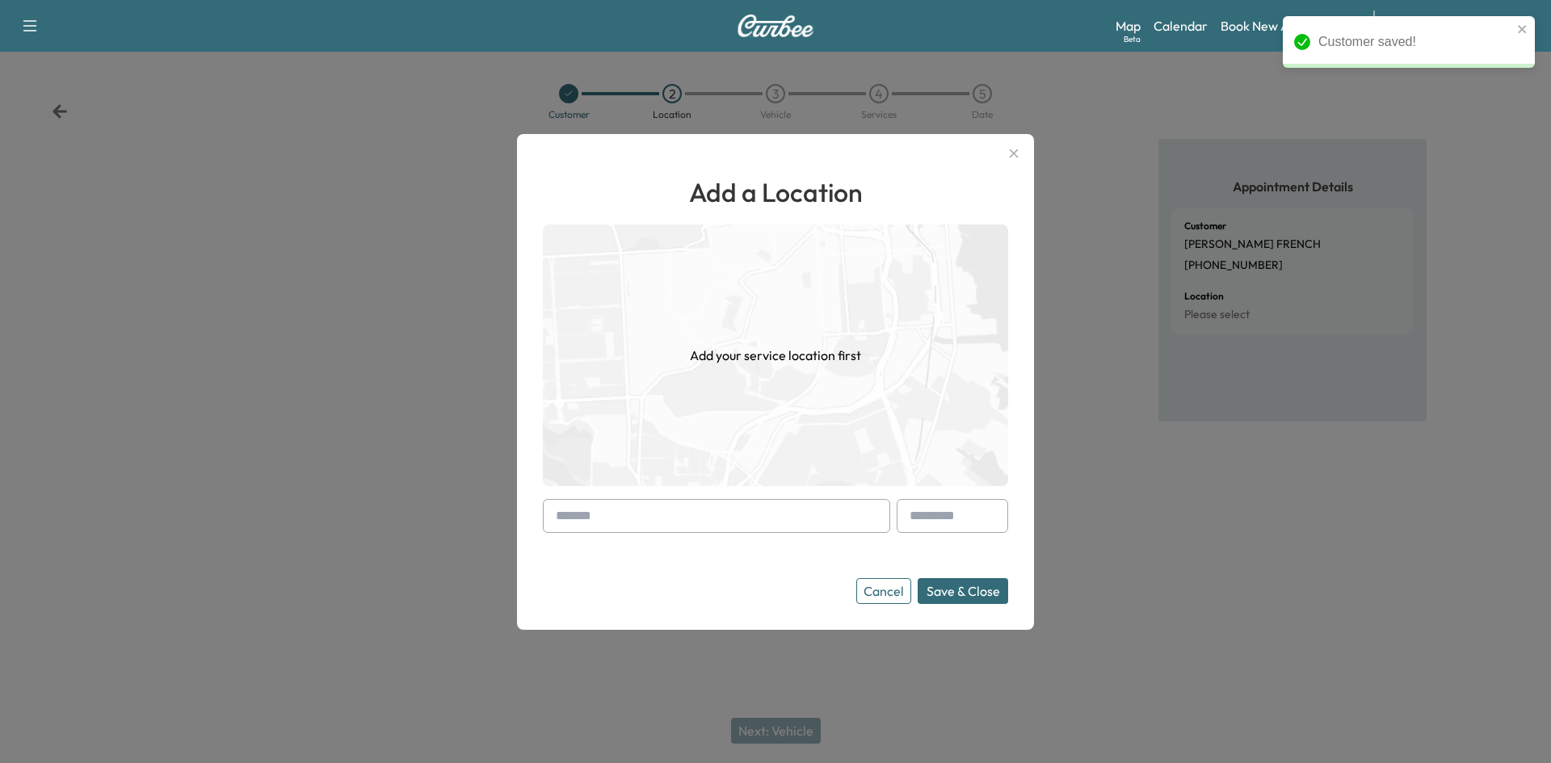
click at [637, 518] on input "text" at bounding box center [716, 516] width 347 height 34
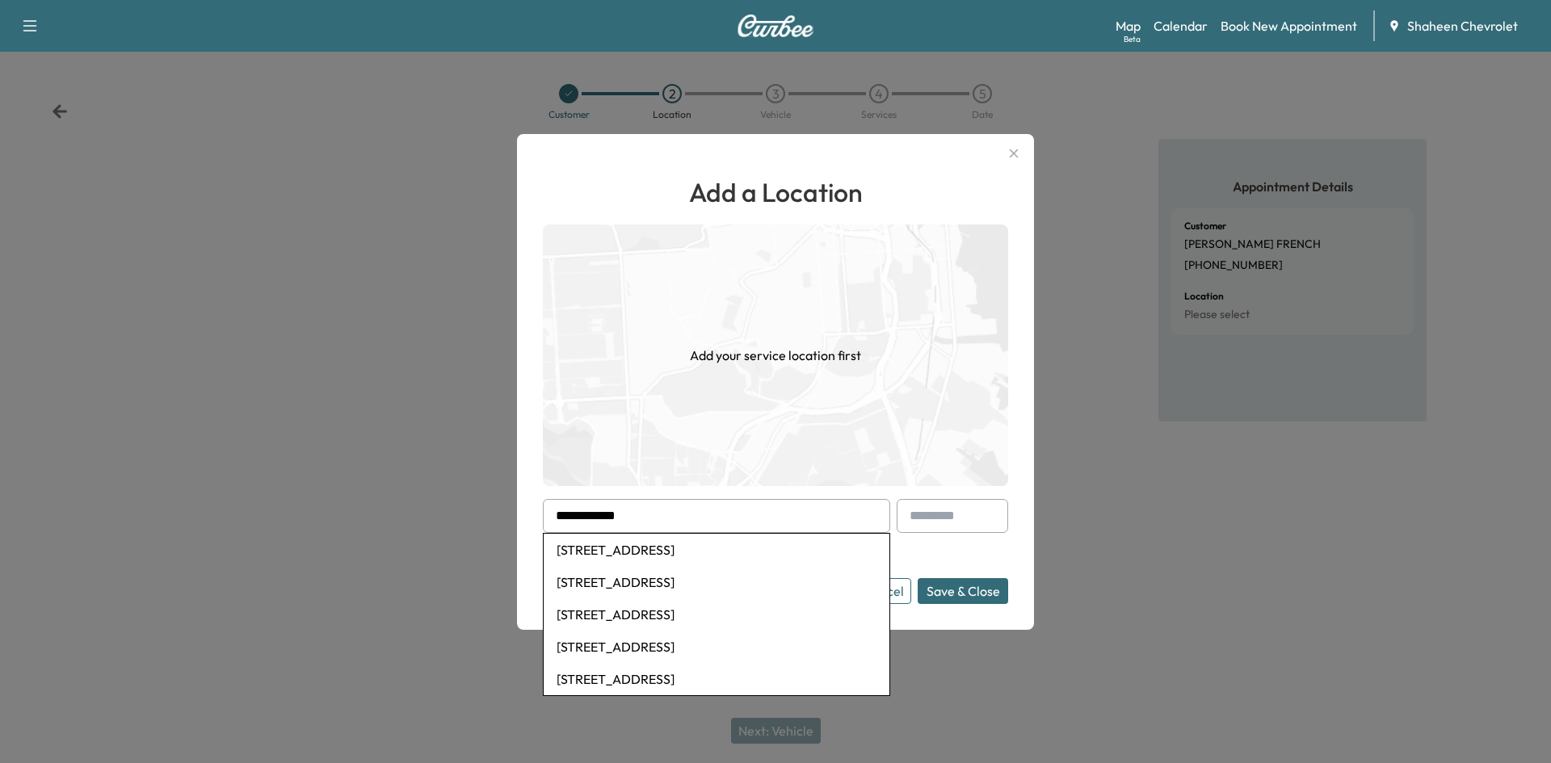
click at [660, 552] on li "[STREET_ADDRESS]" at bounding box center [717, 550] width 346 height 32
type input "**********"
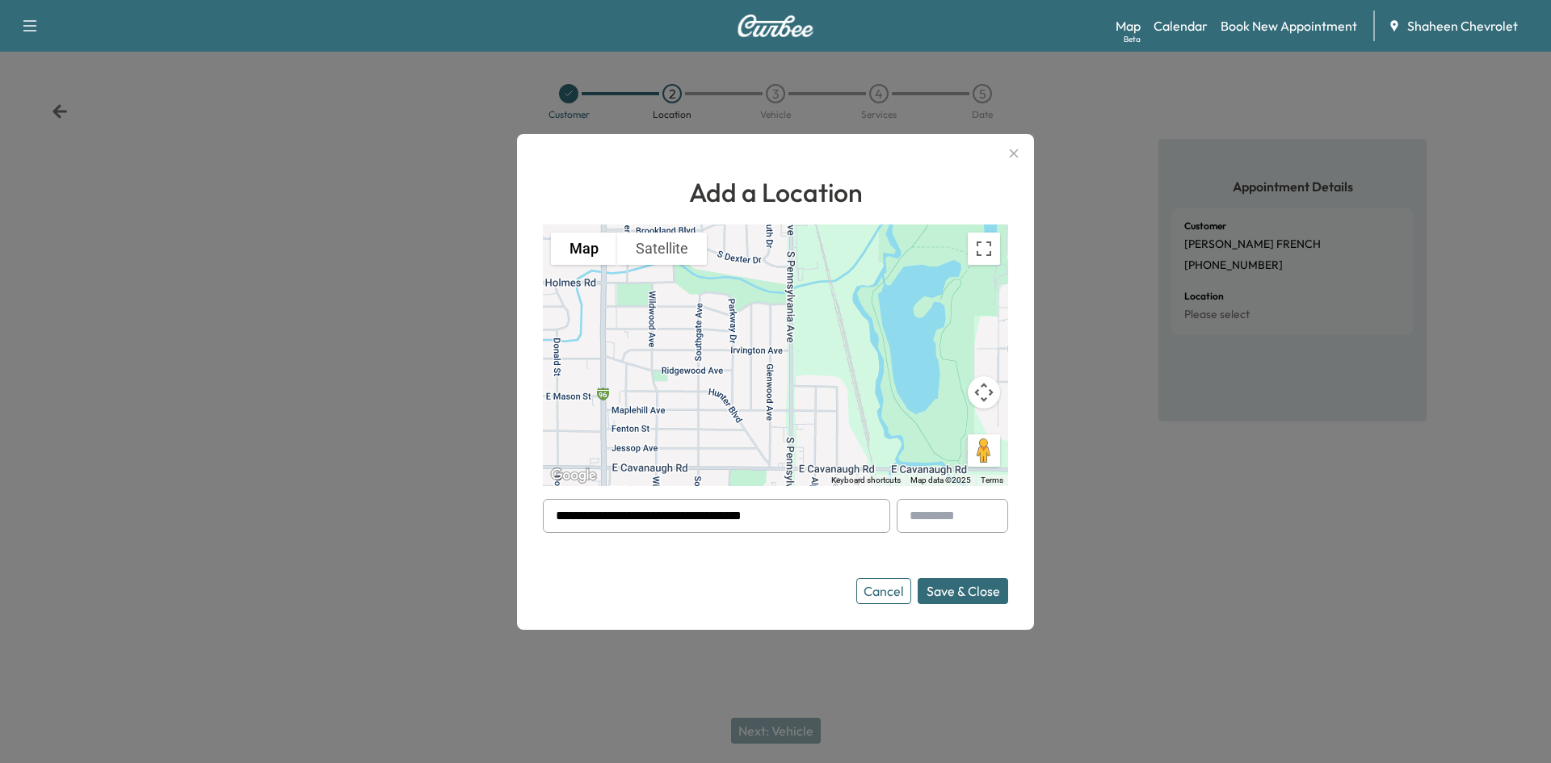
click at [960, 593] on button "Save & Close" at bounding box center [963, 591] width 90 height 26
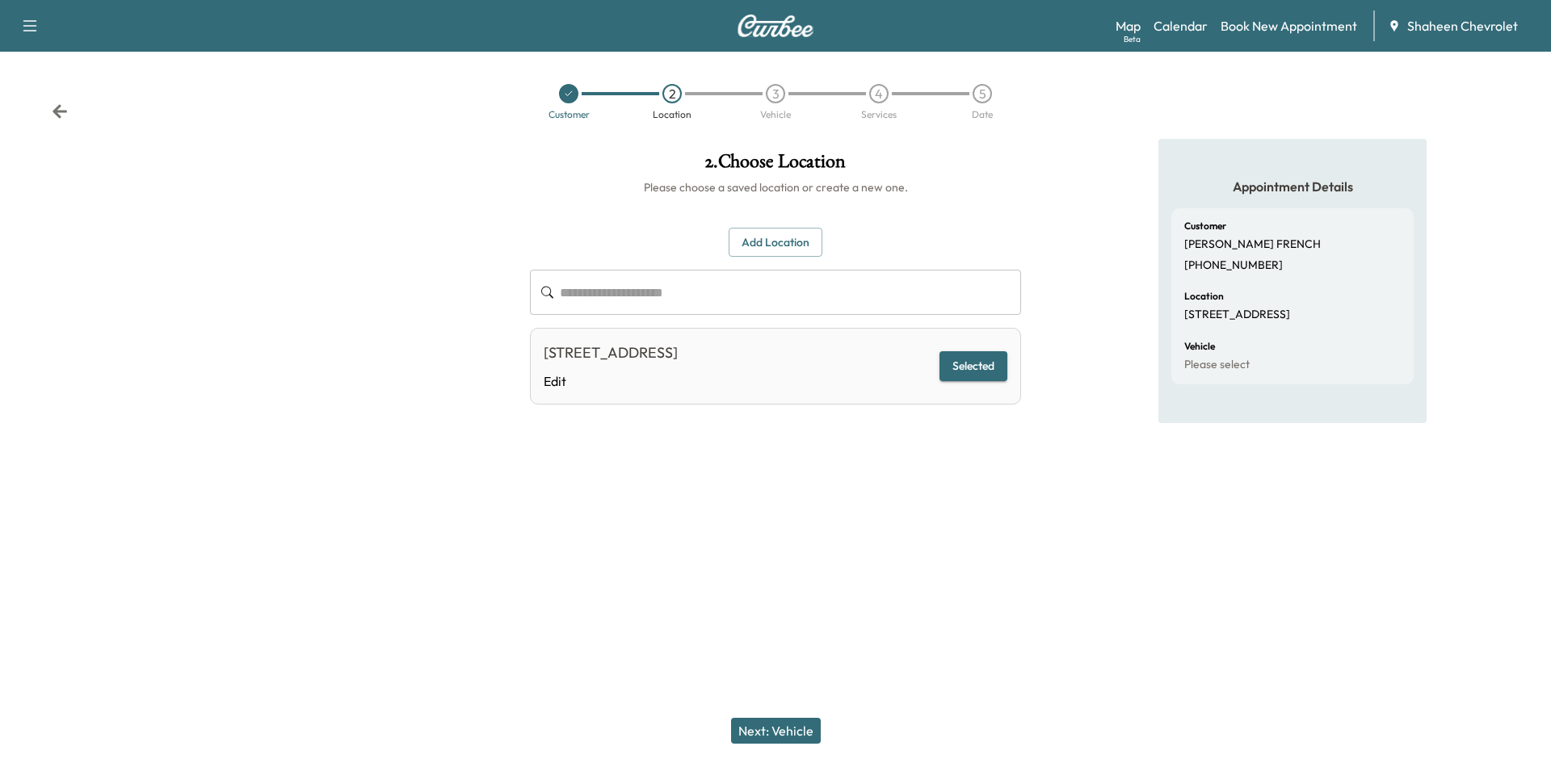
click at [797, 721] on button "Next: Vehicle" at bounding box center [776, 731] width 90 height 26
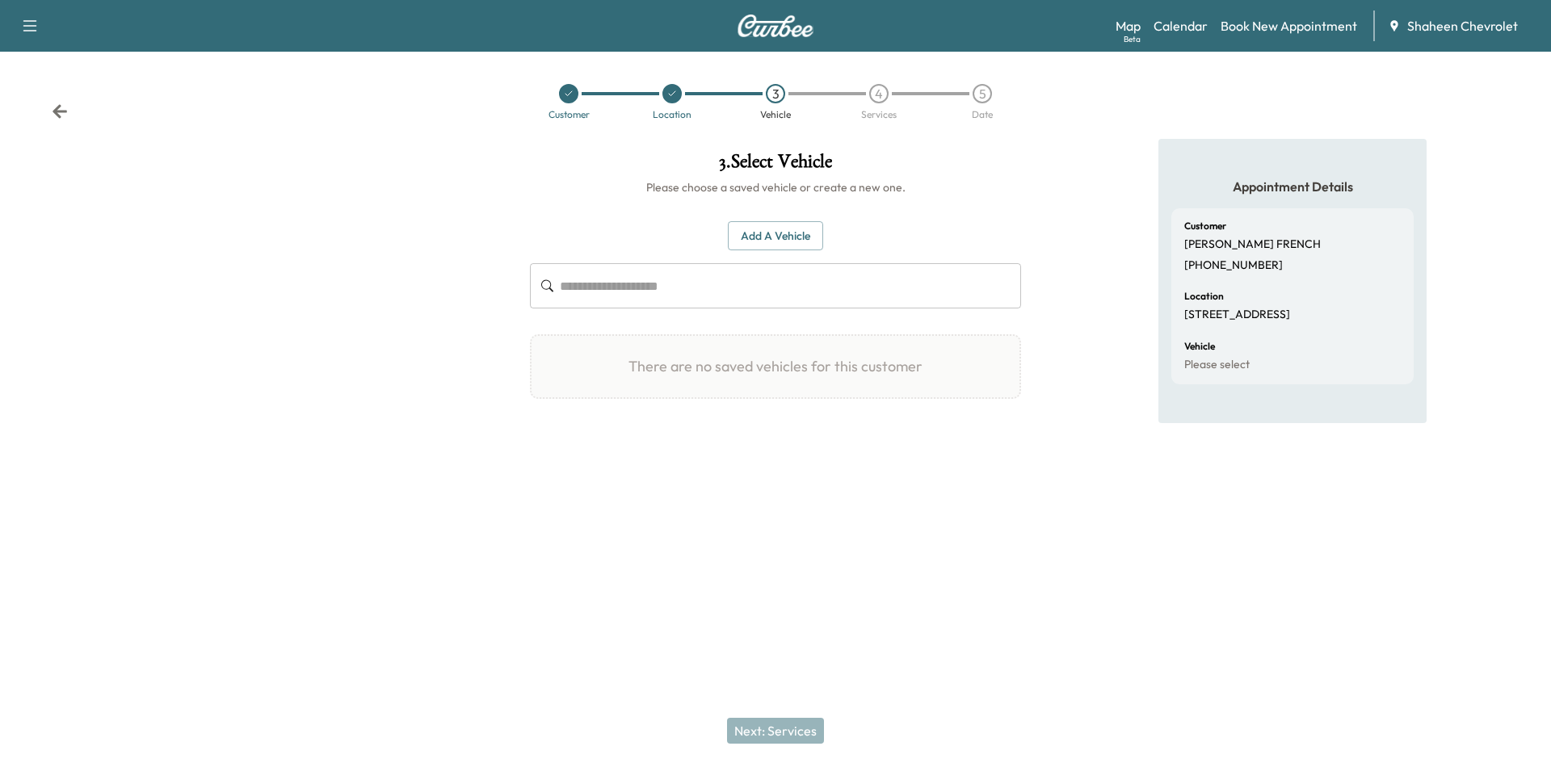
click at [807, 242] on button "Add a Vehicle" at bounding box center [775, 236] width 95 height 30
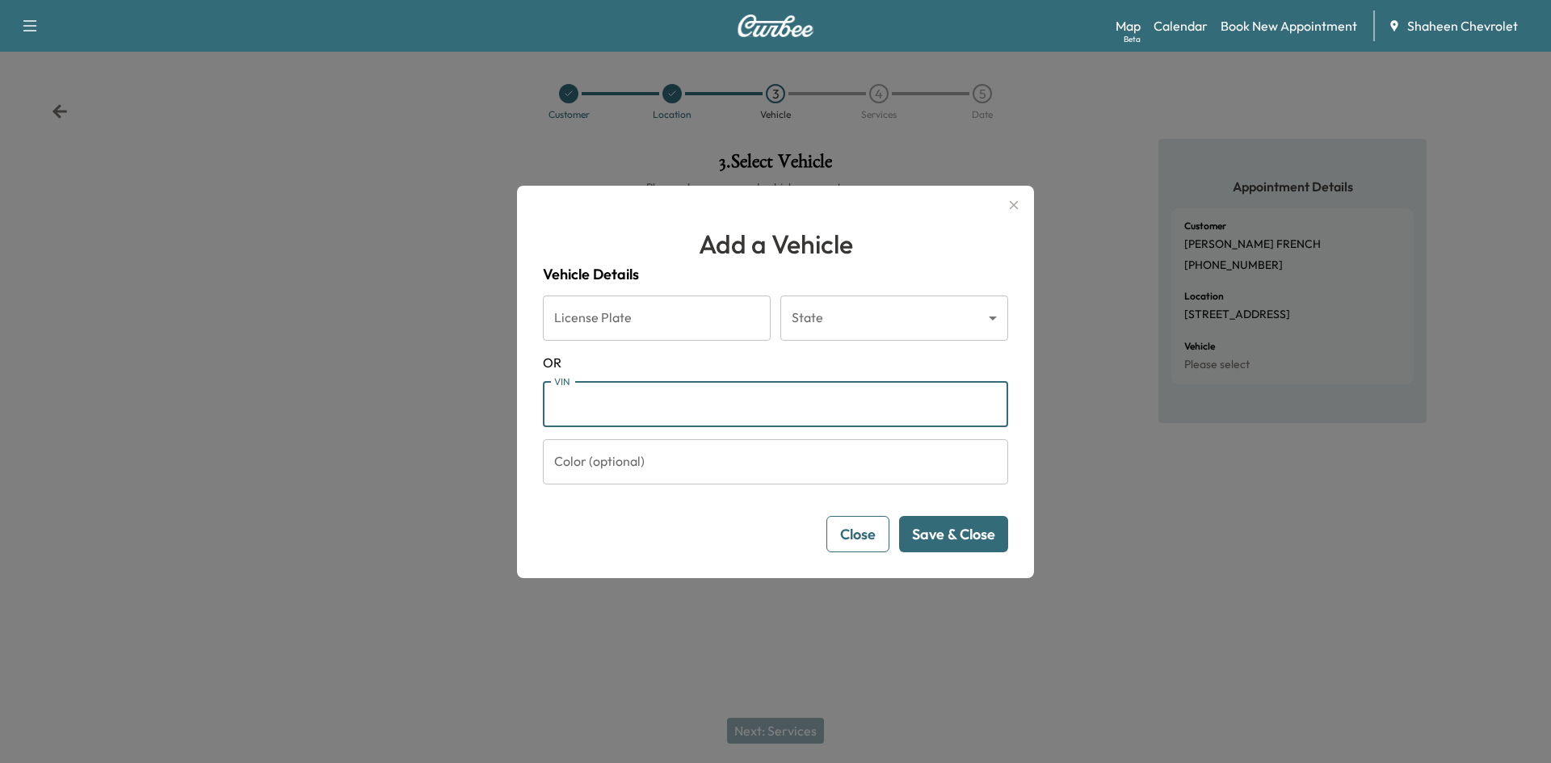
click at [651, 414] on input "VIN" at bounding box center [775, 404] width 465 height 45
paste input "**********"
type input "**********"
click at [948, 545] on button "Save & Close" at bounding box center [953, 534] width 109 height 36
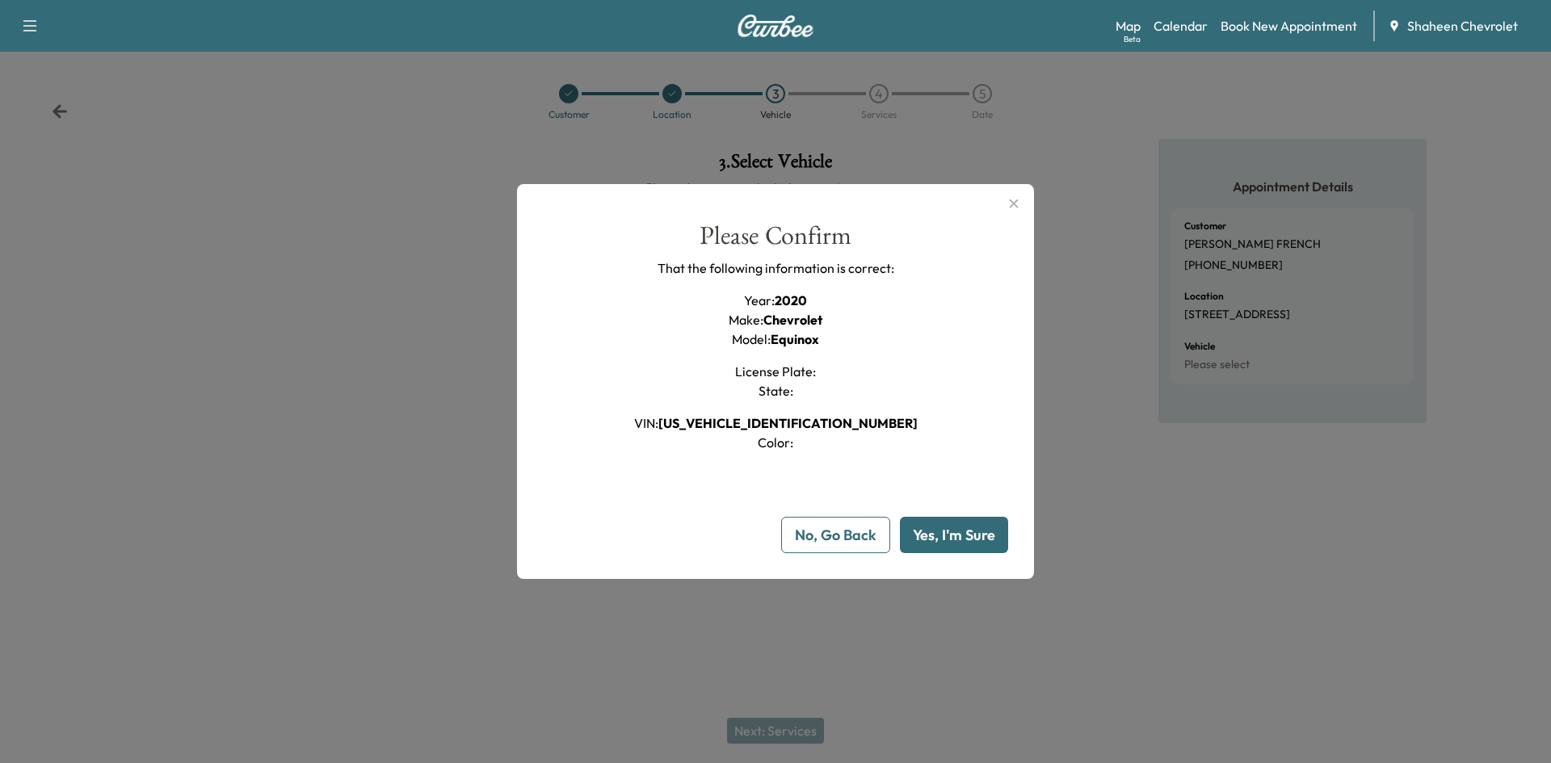
click at [929, 540] on button "Yes, I'm Sure" at bounding box center [954, 535] width 108 height 36
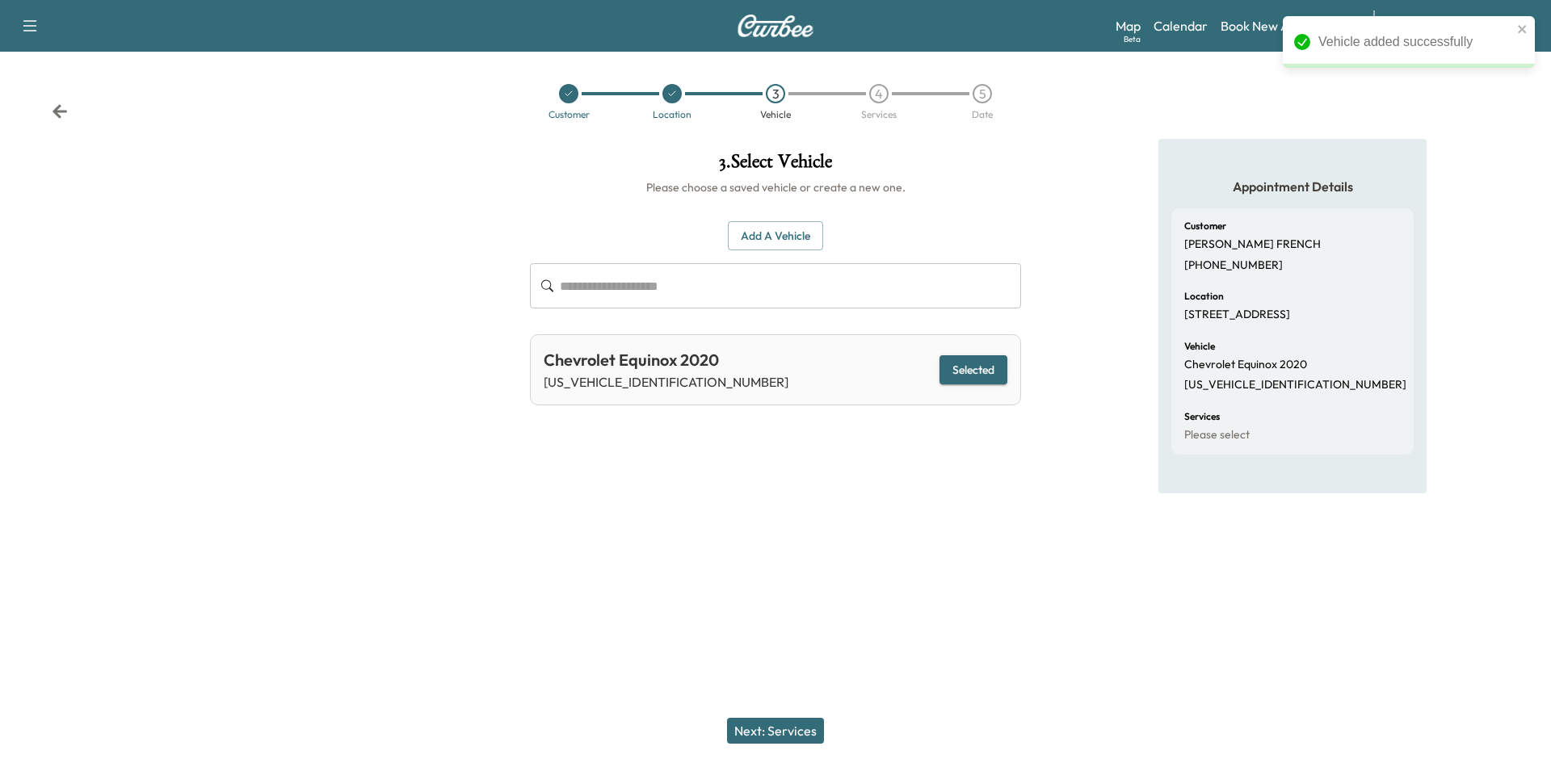
click at [809, 741] on button "Next: Services" at bounding box center [775, 731] width 97 height 26
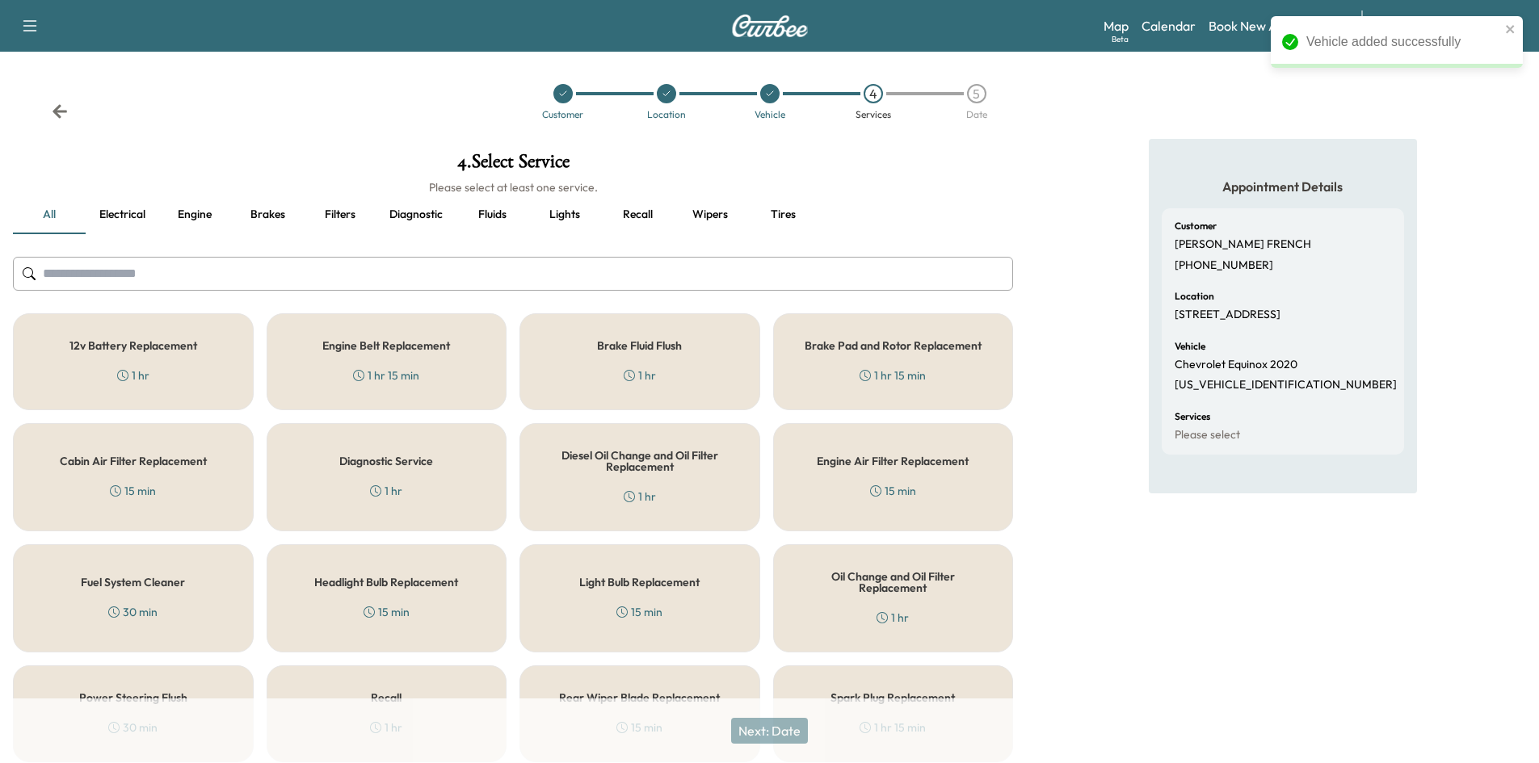
click at [267, 271] on input "text" at bounding box center [513, 274] width 1000 height 34
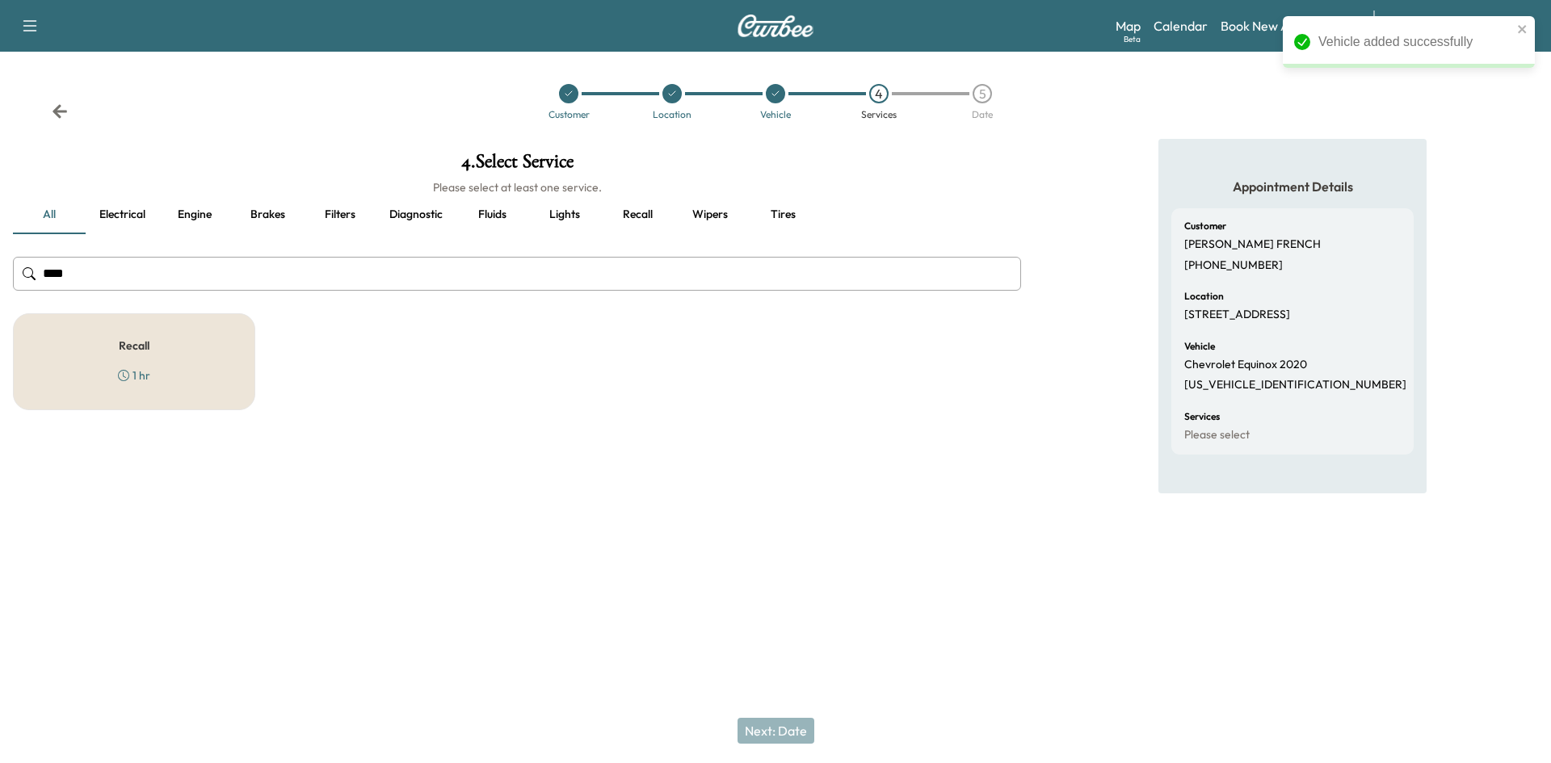
type input "****"
click at [209, 345] on div "Recall 1 hr" at bounding box center [134, 361] width 242 height 97
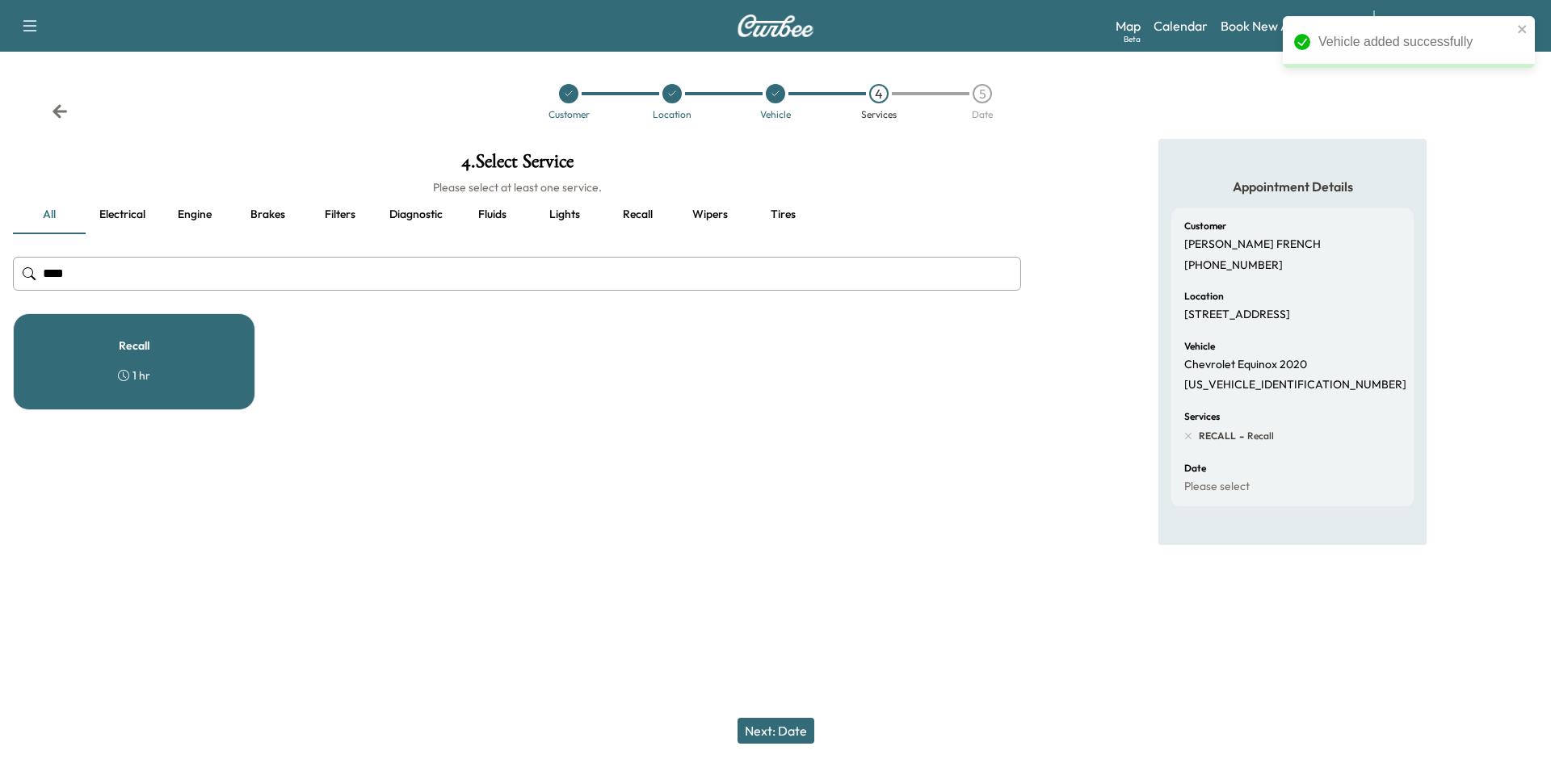
click at [805, 724] on button "Next: Date" at bounding box center [776, 731] width 77 height 26
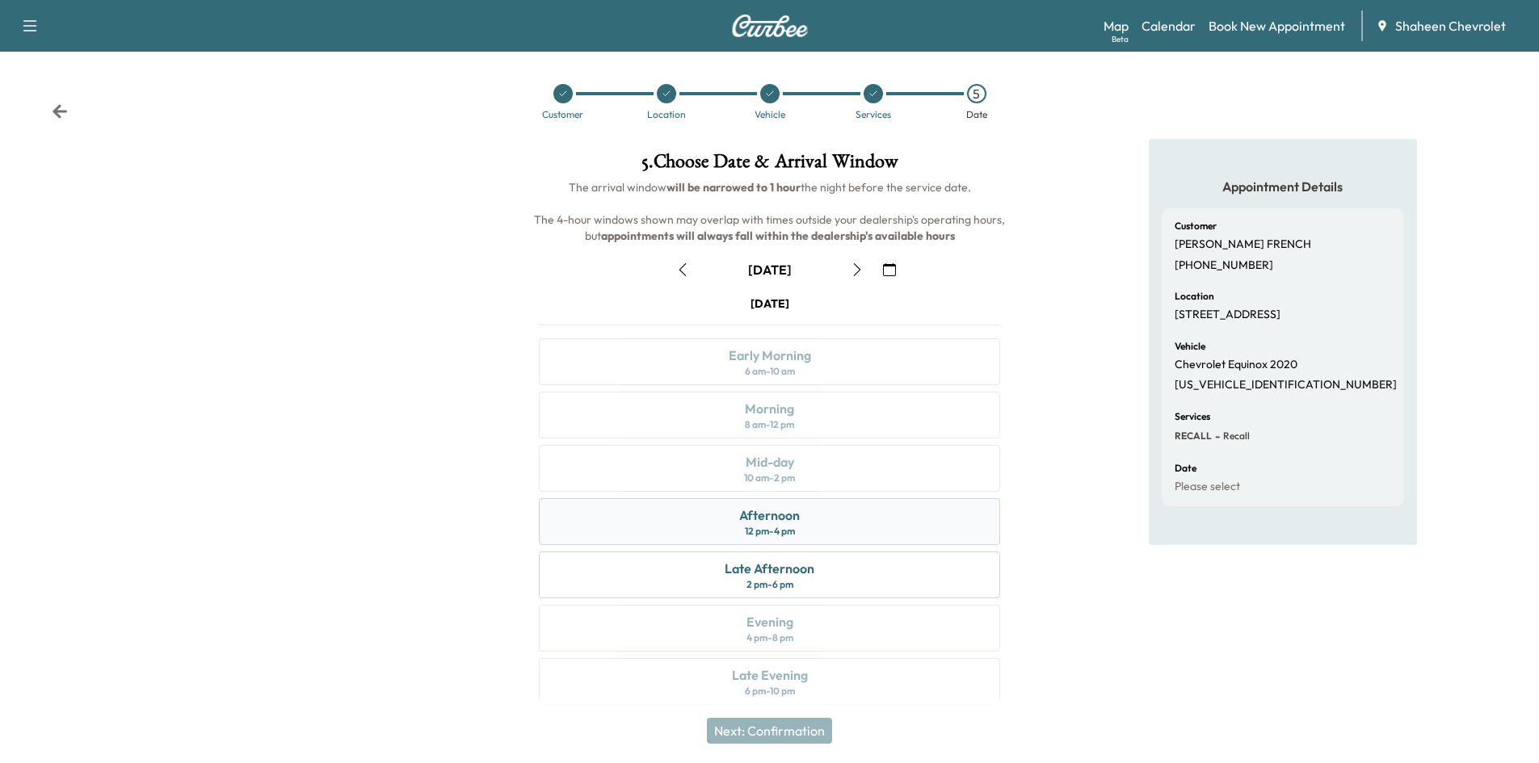
click at [649, 519] on div "Afternoon 12 pm - 4 pm" at bounding box center [769, 521] width 461 height 47
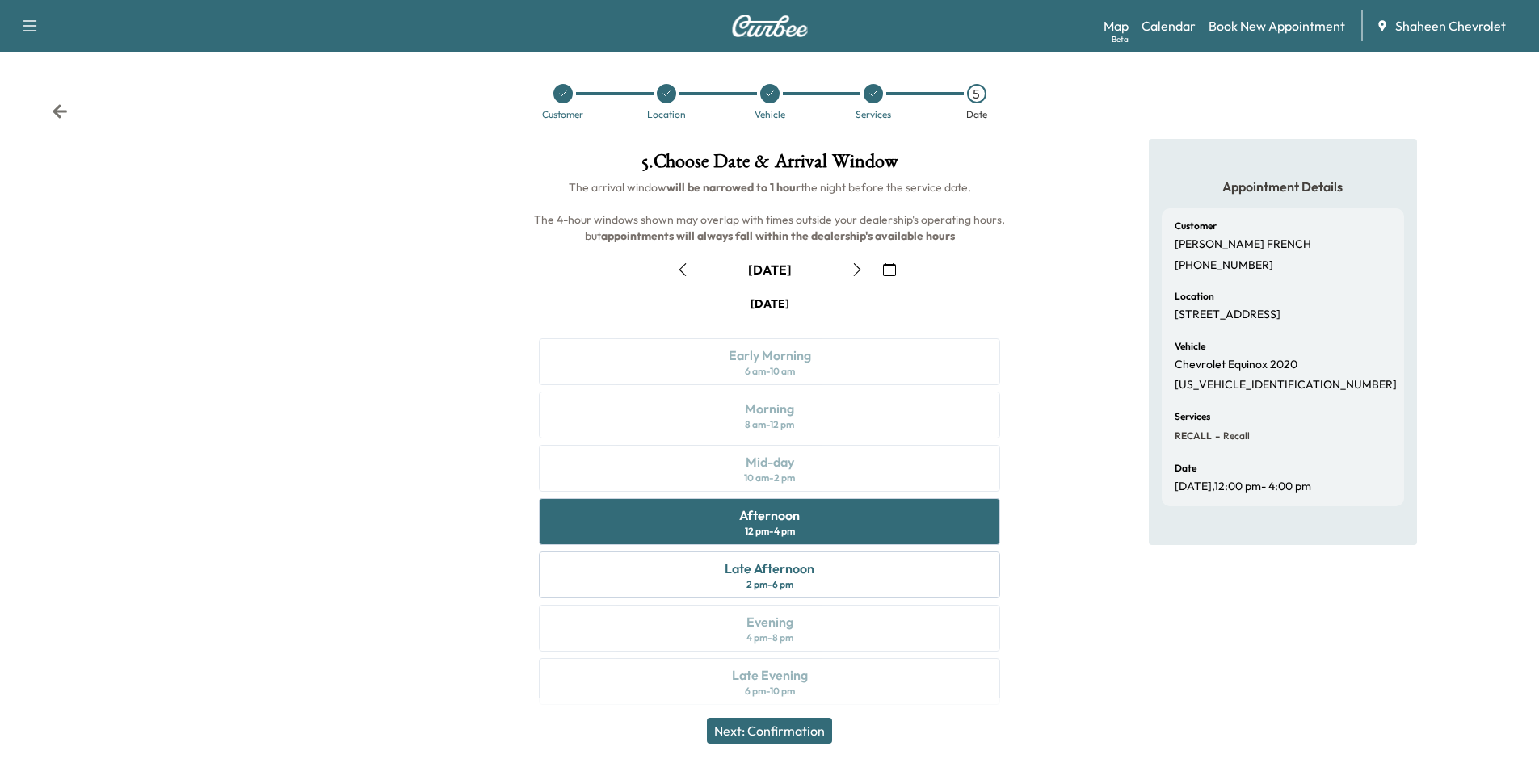
click at [809, 728] on button "Next: Confirmation" at bounding box center [769, 731] width 125 height 26
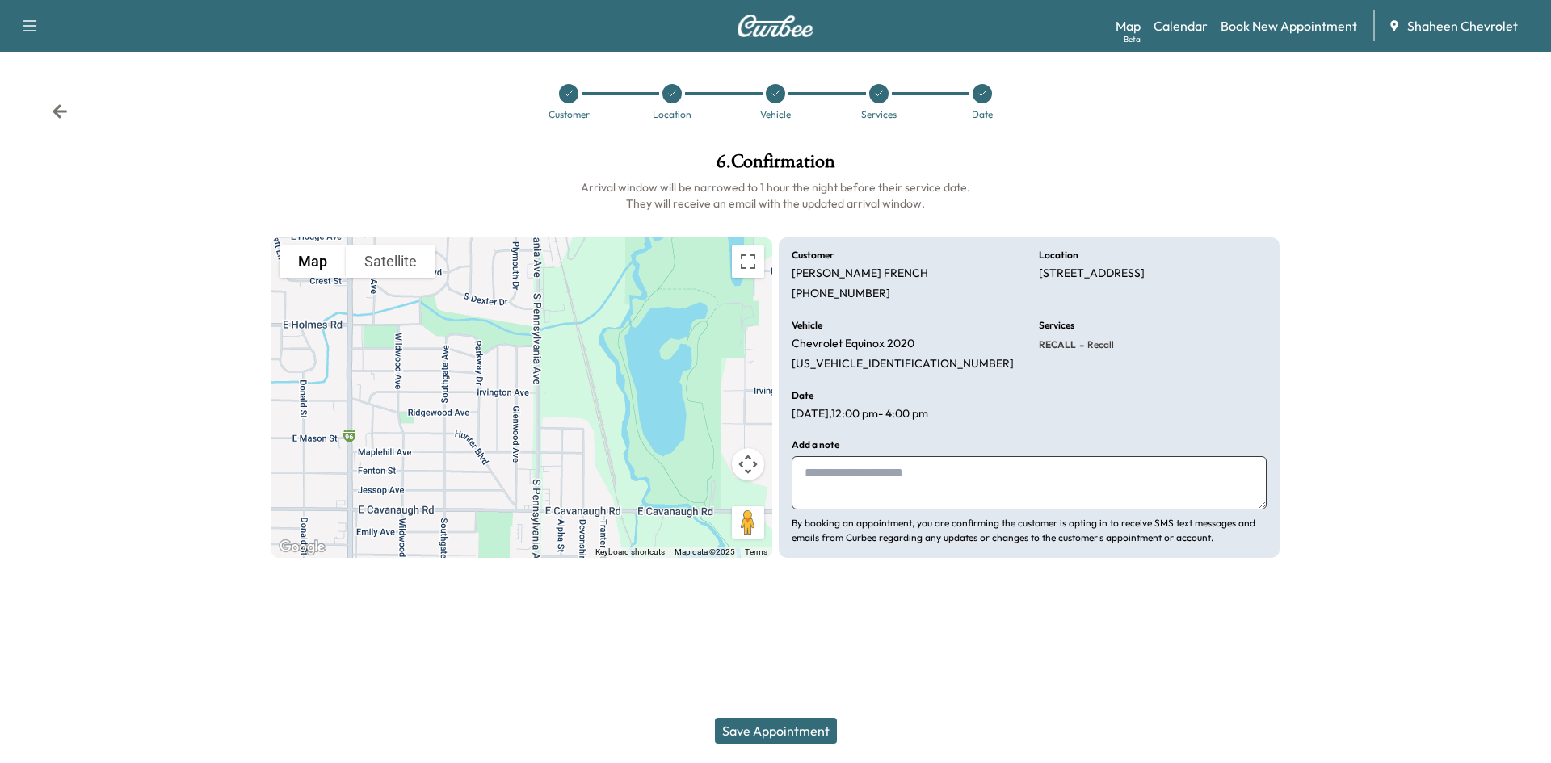
click at [934, 463] on textarea at bounding box center [1029, 482] width 475 height 53
type textarea "**********"
click at [784, 724] on button "Save Appointment" at bounding box center [776, 731] width 122 height 26
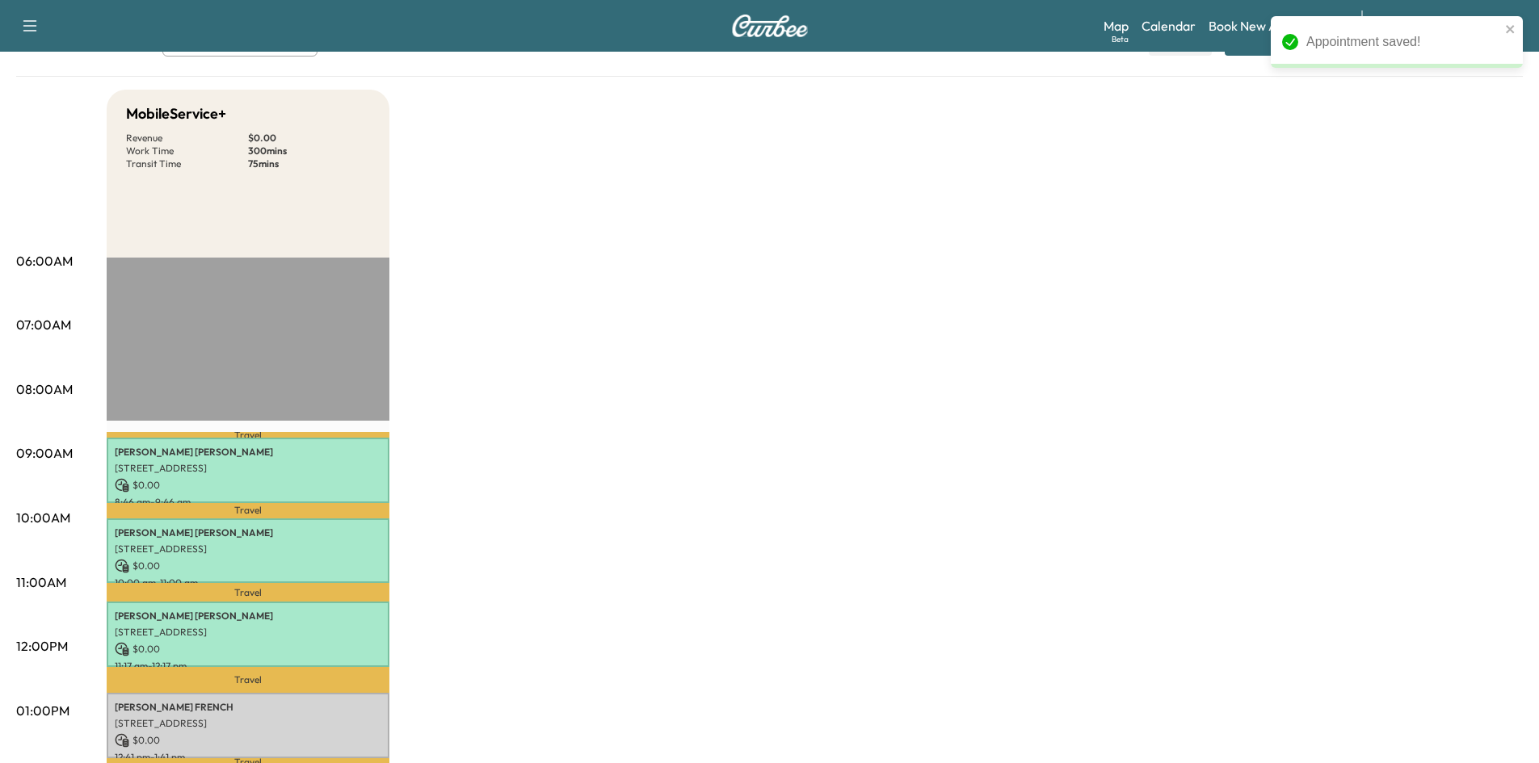
scroll to position [323, 0]
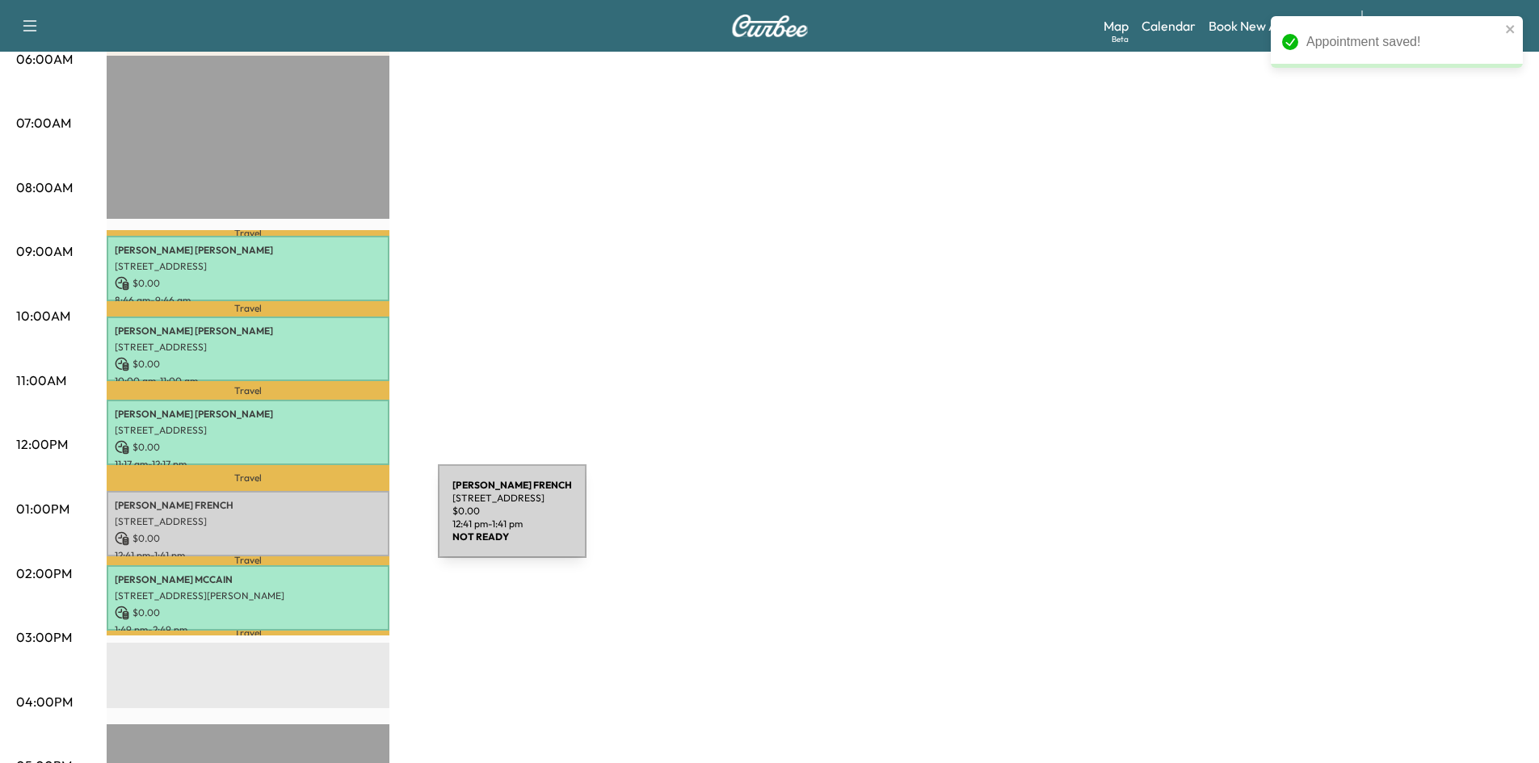
click at [317, 521] on p "[STREET_ADDRESS]" at bounding box center [248, 521] width 267 height 13
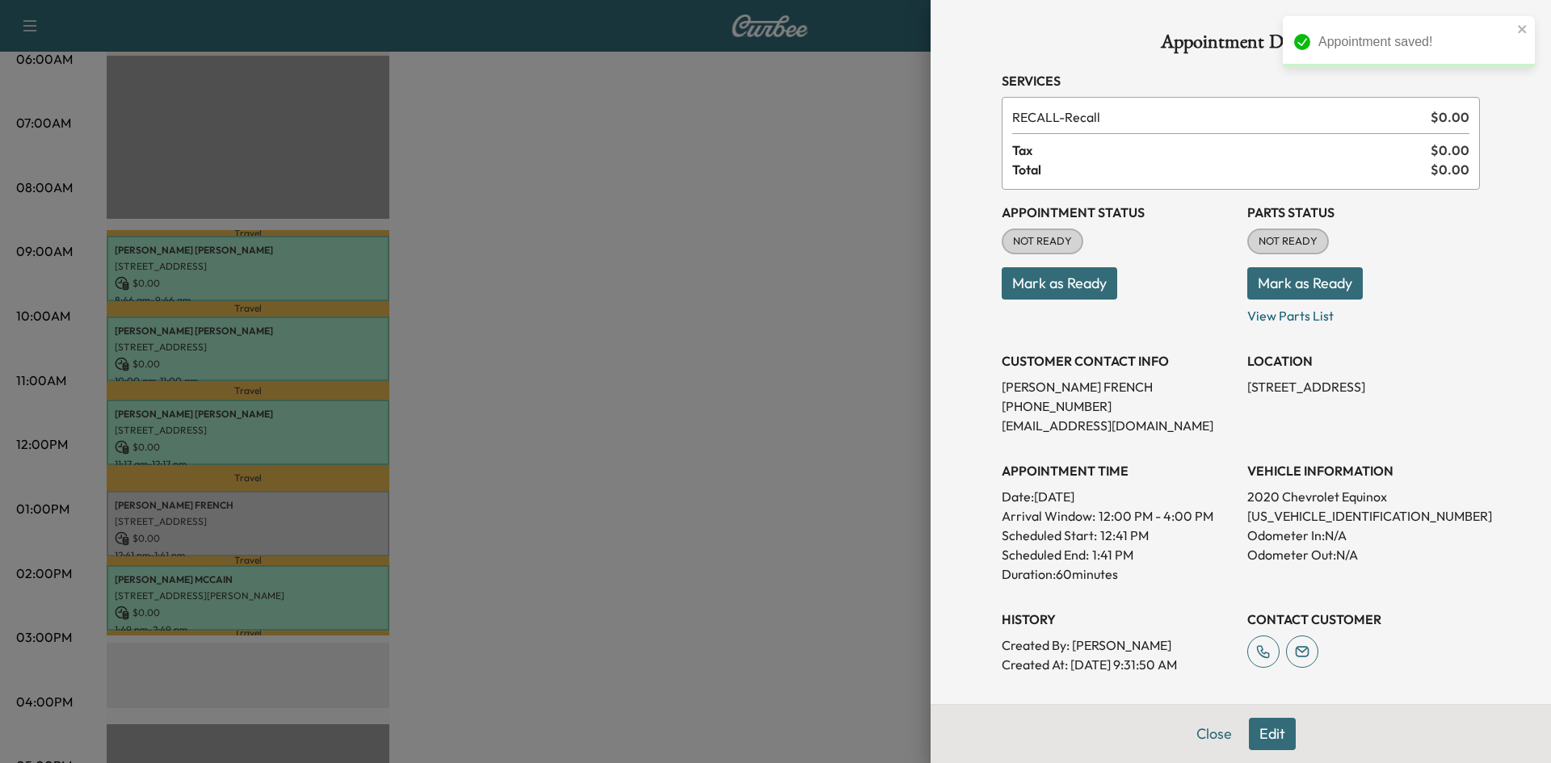
click at [1049, 294] on button "Mark as Ready" at bounding box center [1060, 283] width 116 height 32
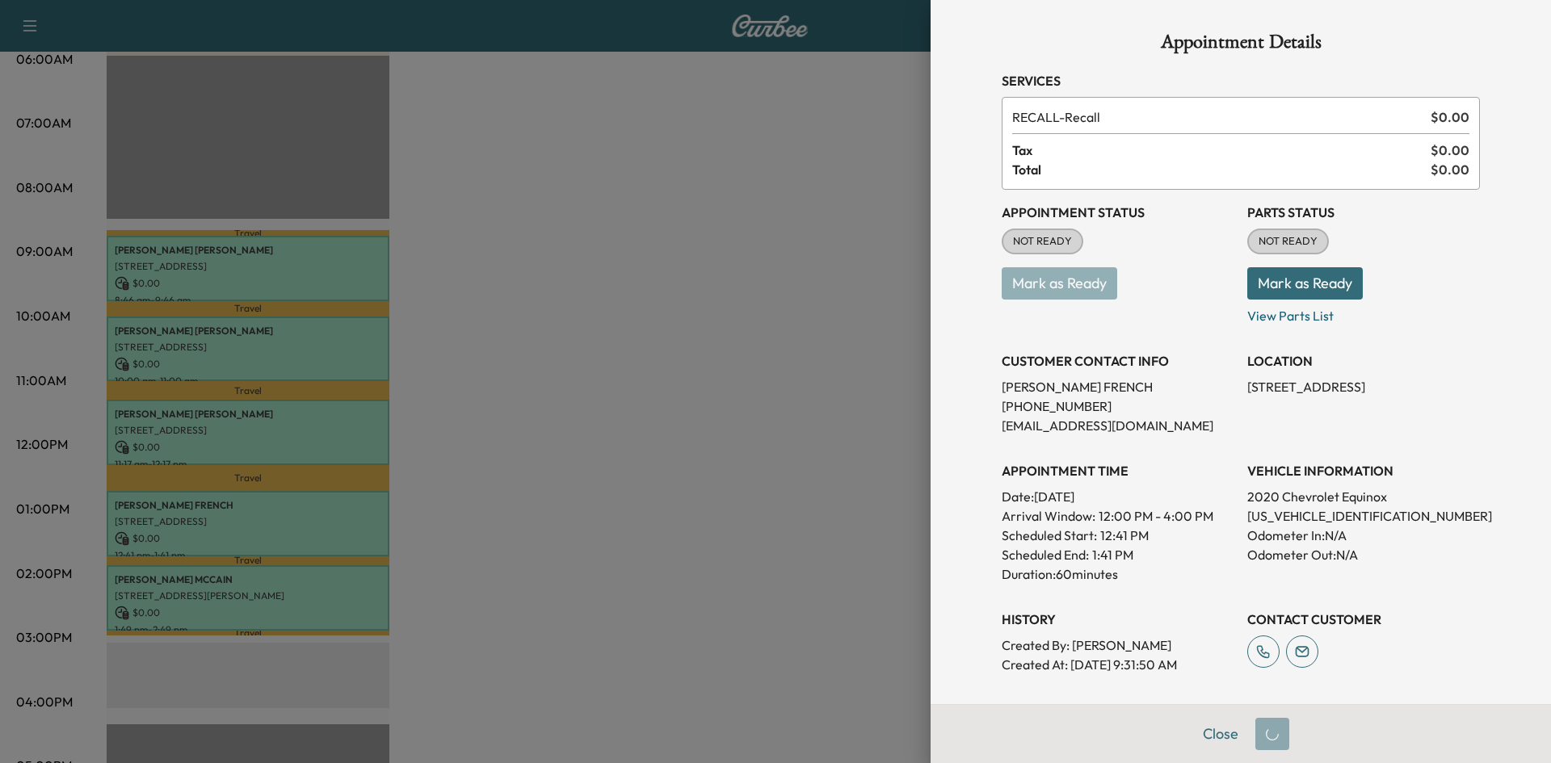
click at [1272, 277] on button "Mark as Ready" at bounding box center [1305, 283] width 116 height 32
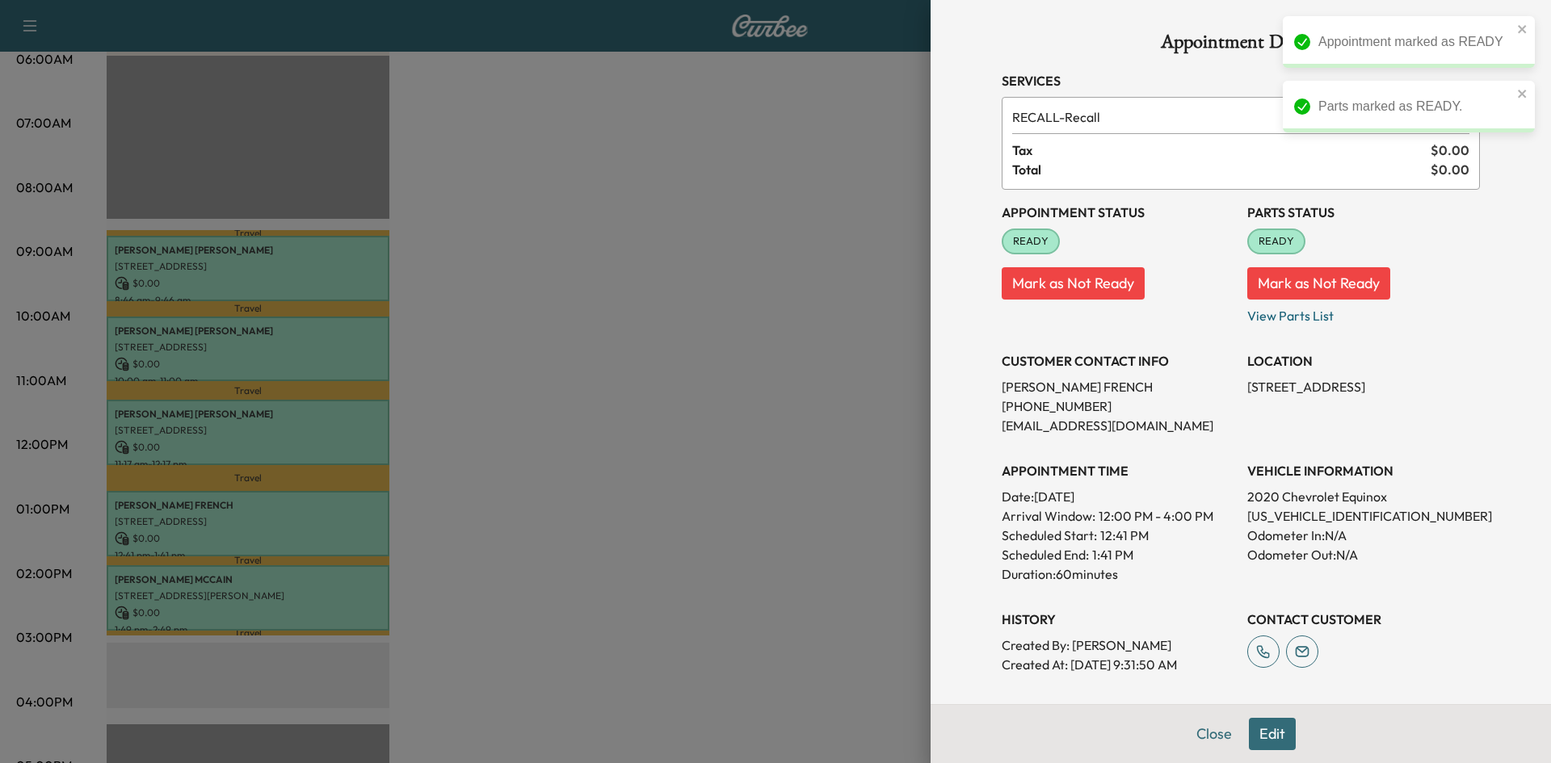
click at [699, 351] on div at bounding box center [775, 381] width 1551 height 763
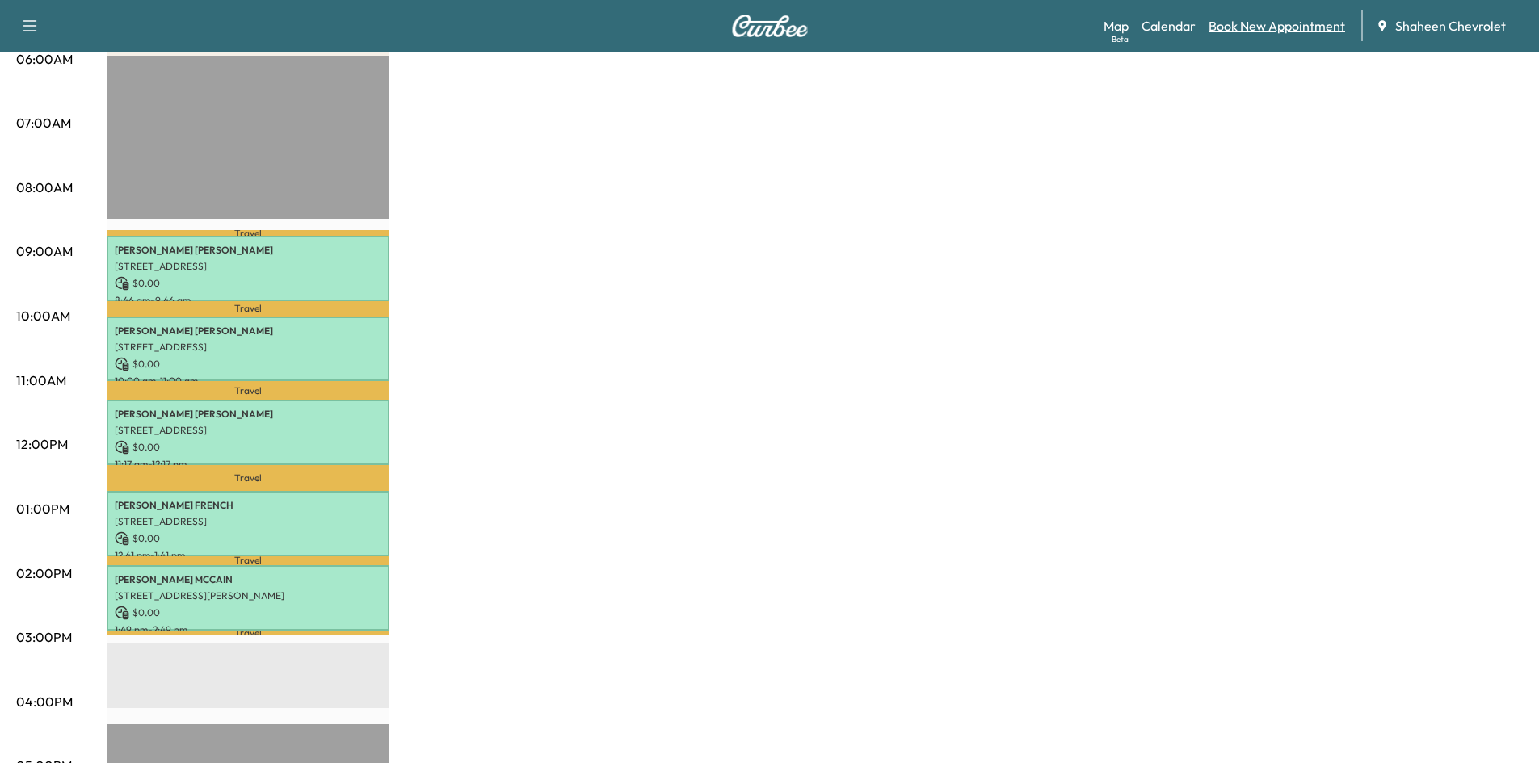
click at [1246, 28] on link "Book New Appointment" at bounding box center [1276, 25] width 137 height 19
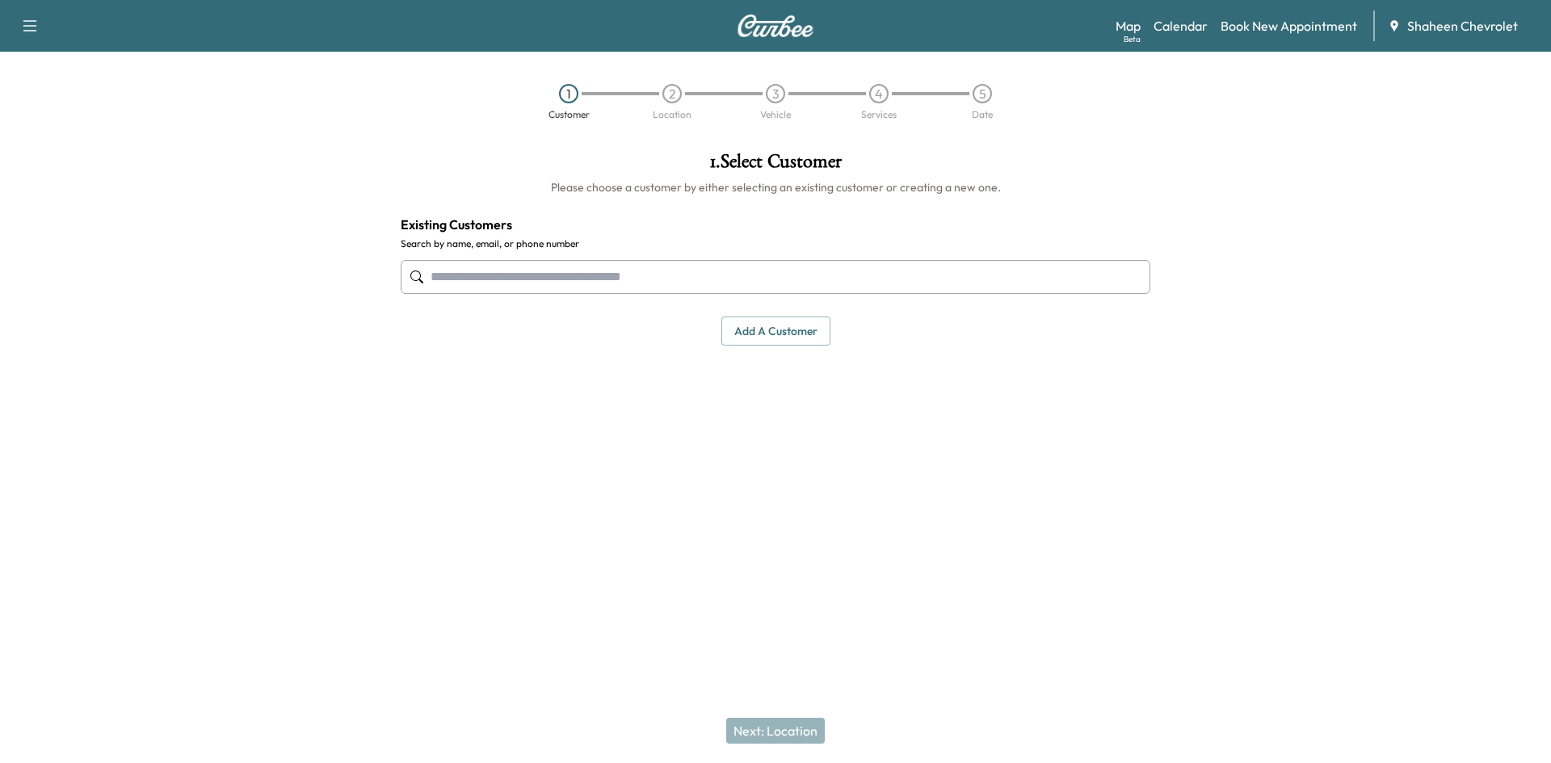
click at [595, 288] on input "text" at bounding box center [776, 277] width 750 height 34
click at [432, 286] on input "*******" at bounding box center [776, 277] width 750 height 34
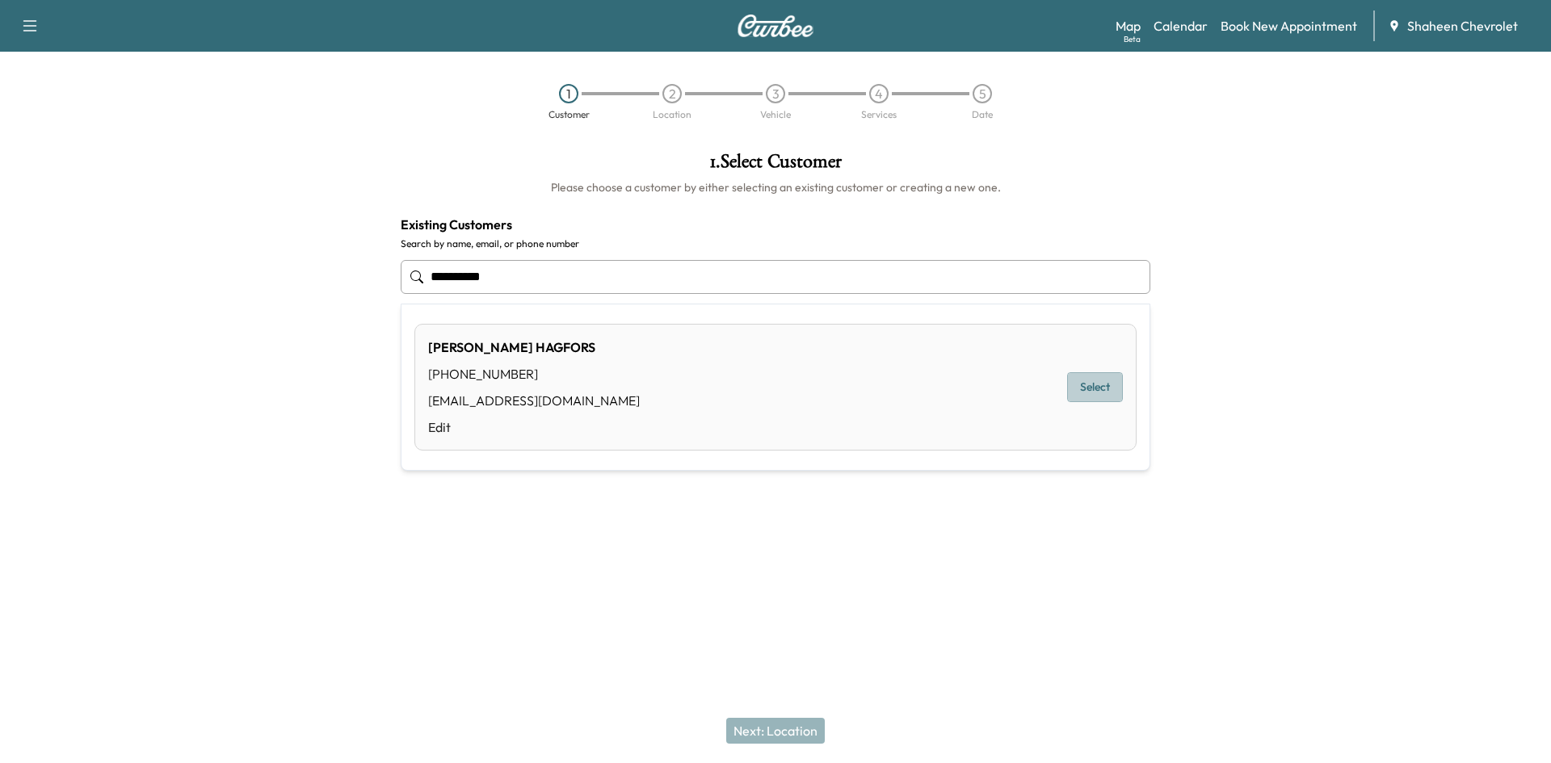
click at [1088, 396] on button "Select" at bounding box center [1095, 387] width 56 height 30
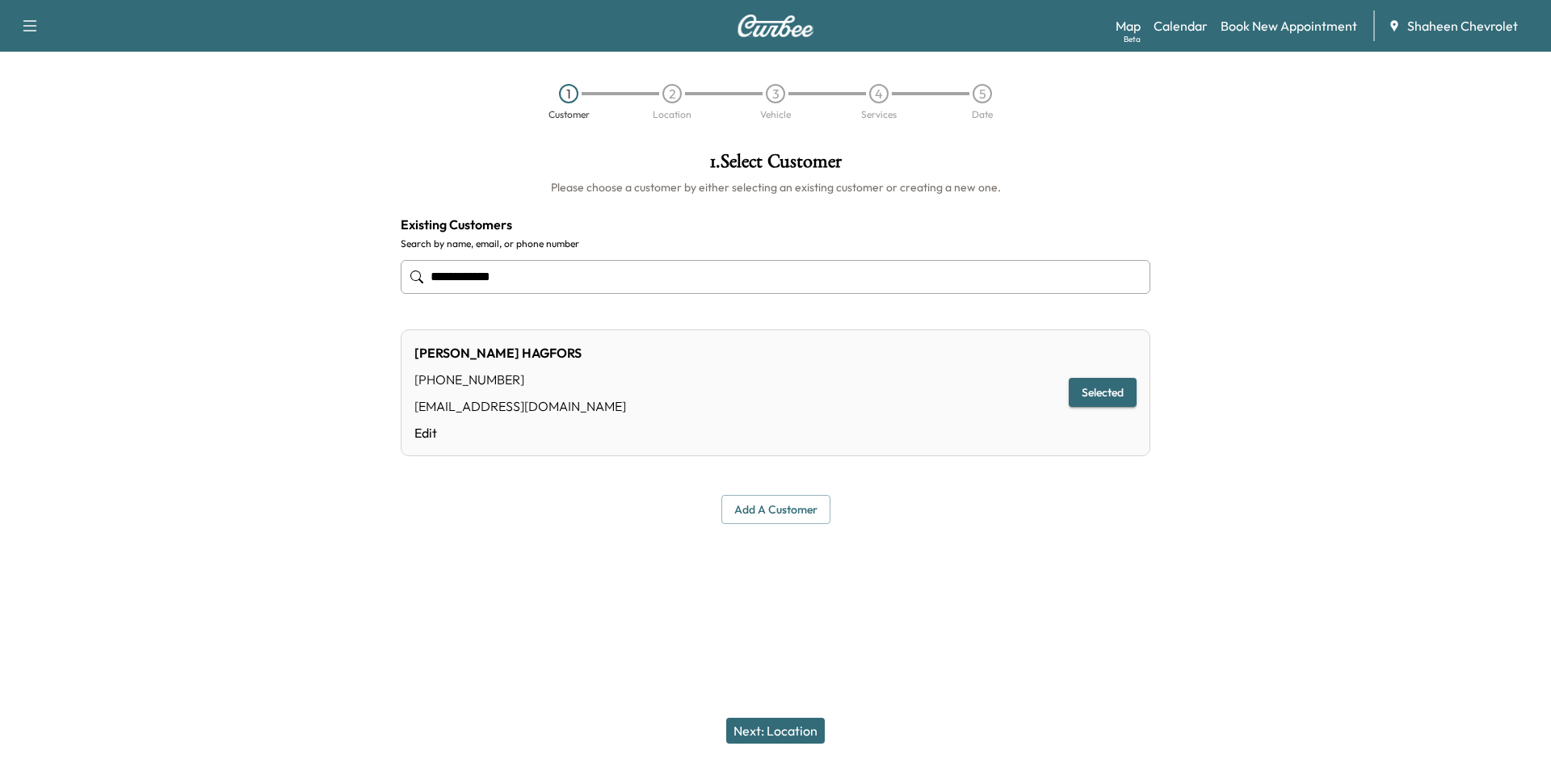
type input "**********"
click at [799, 728] on button "Next: Location" at bounding box center [775, 731] width 99 height 26
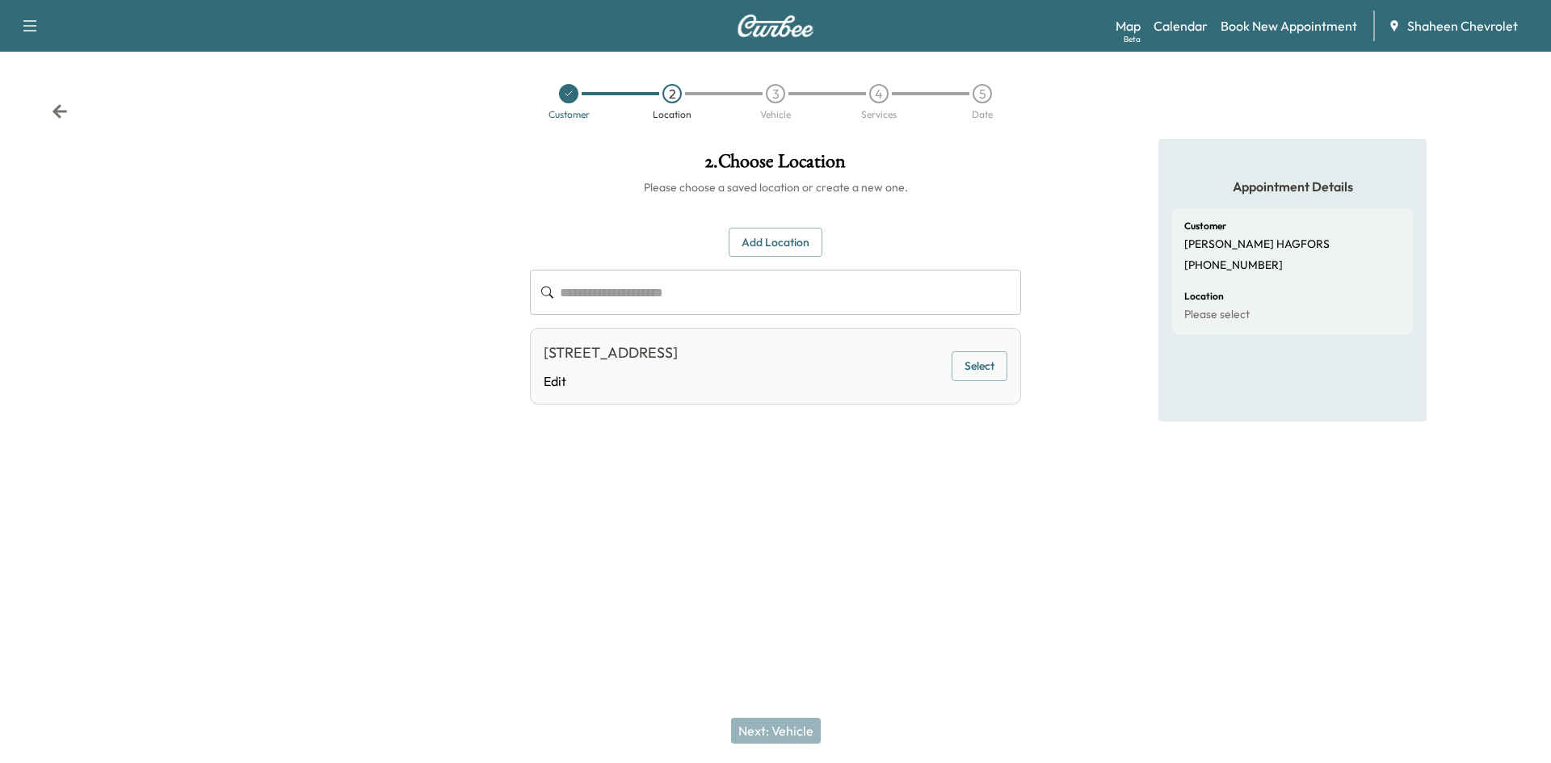
click at [713, 301] on input "text" at bounding box center [790, 292] width 461 height 45
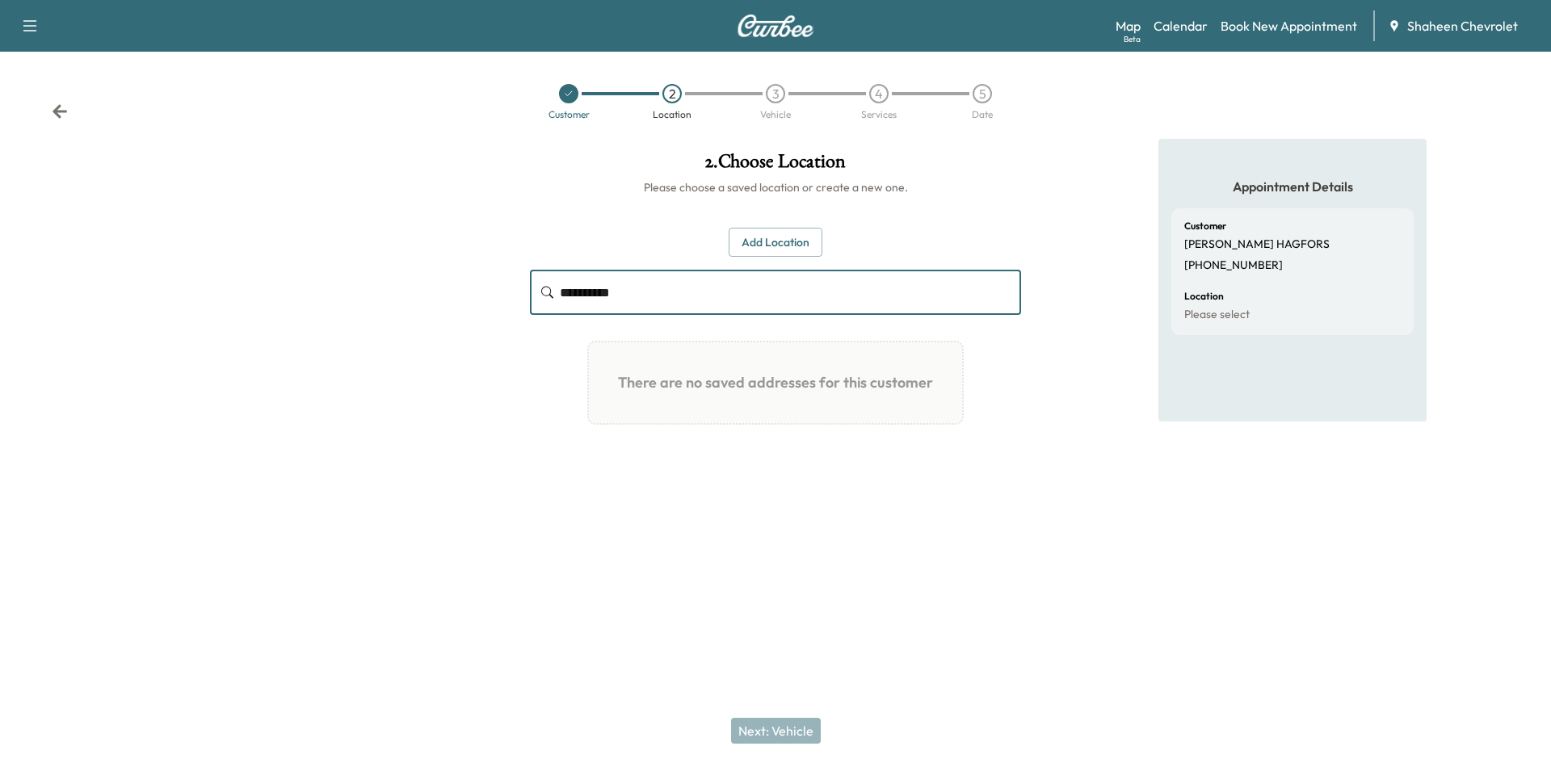
type input "**********"
click at [765, 230] on button "Add Location" at bounding box center [776, 243] width 94 height 30
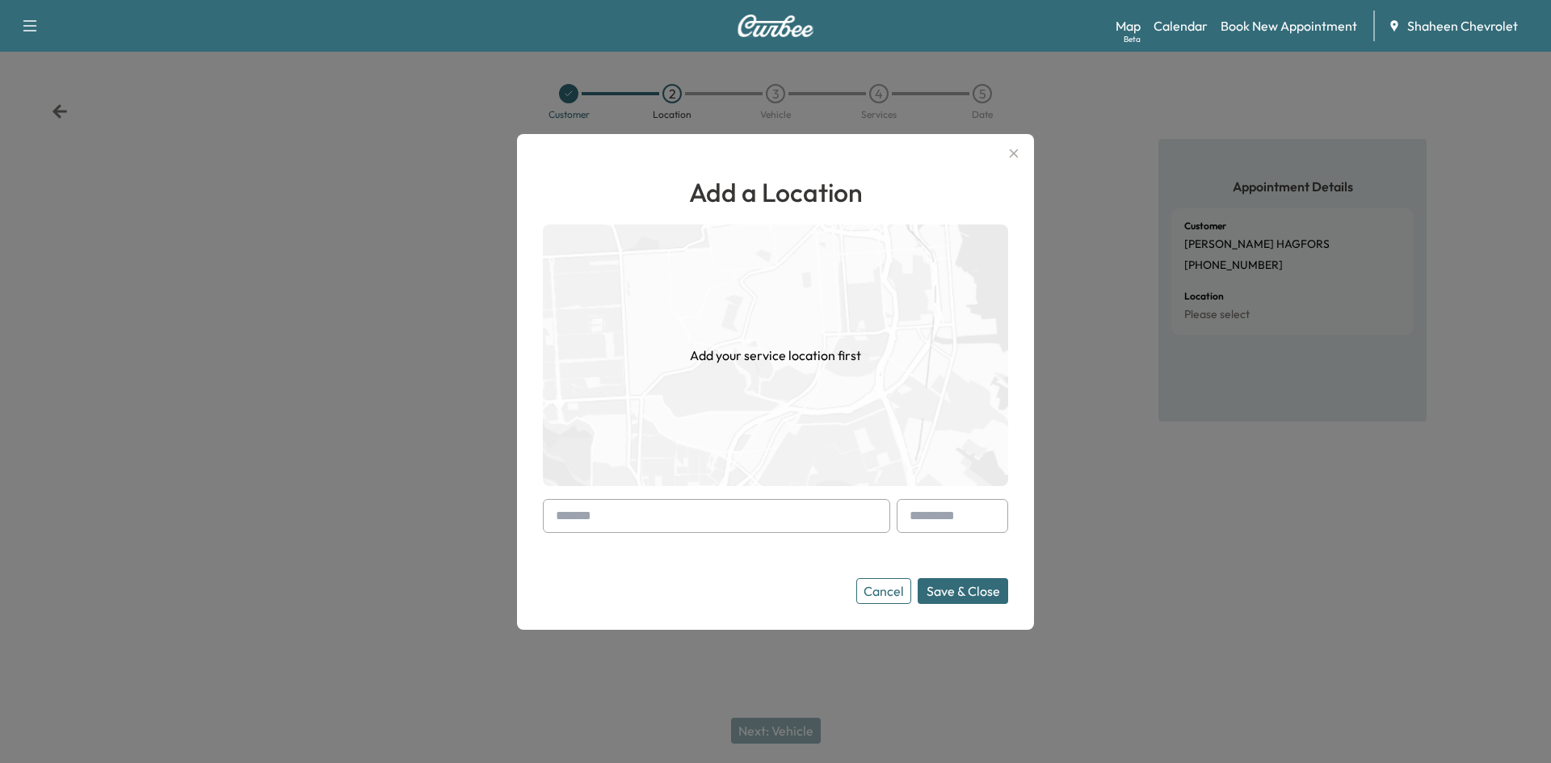
click at [687, 507] on input "text" at bounding box center [716, 516] width 347 height 34
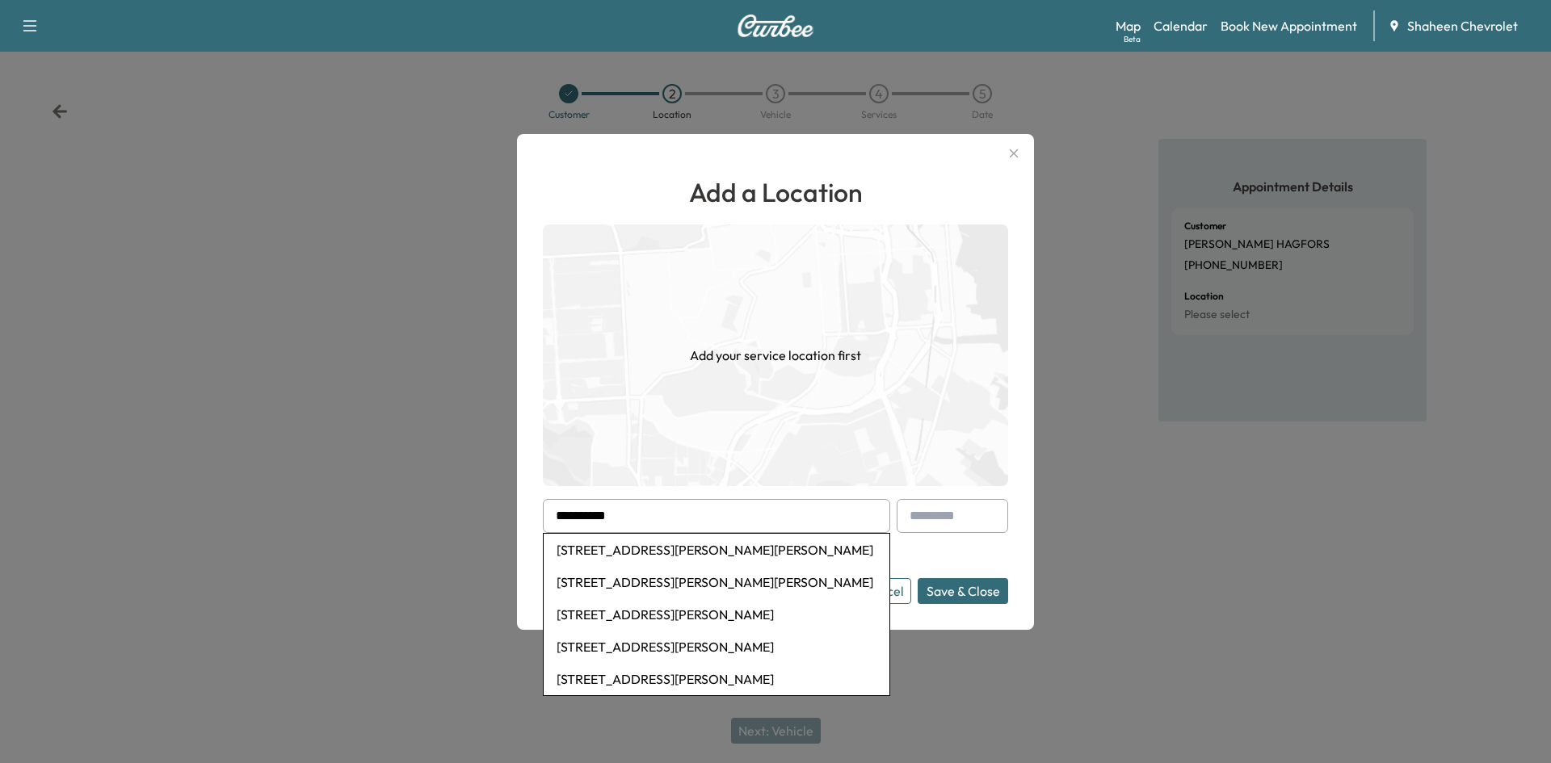
click at [703, 553] on li "[STREET_ADDRESS][PERSON_NAME][PERSON_NAME]" at bounding box center [717, 550] width 346 height 32
type input "**********"
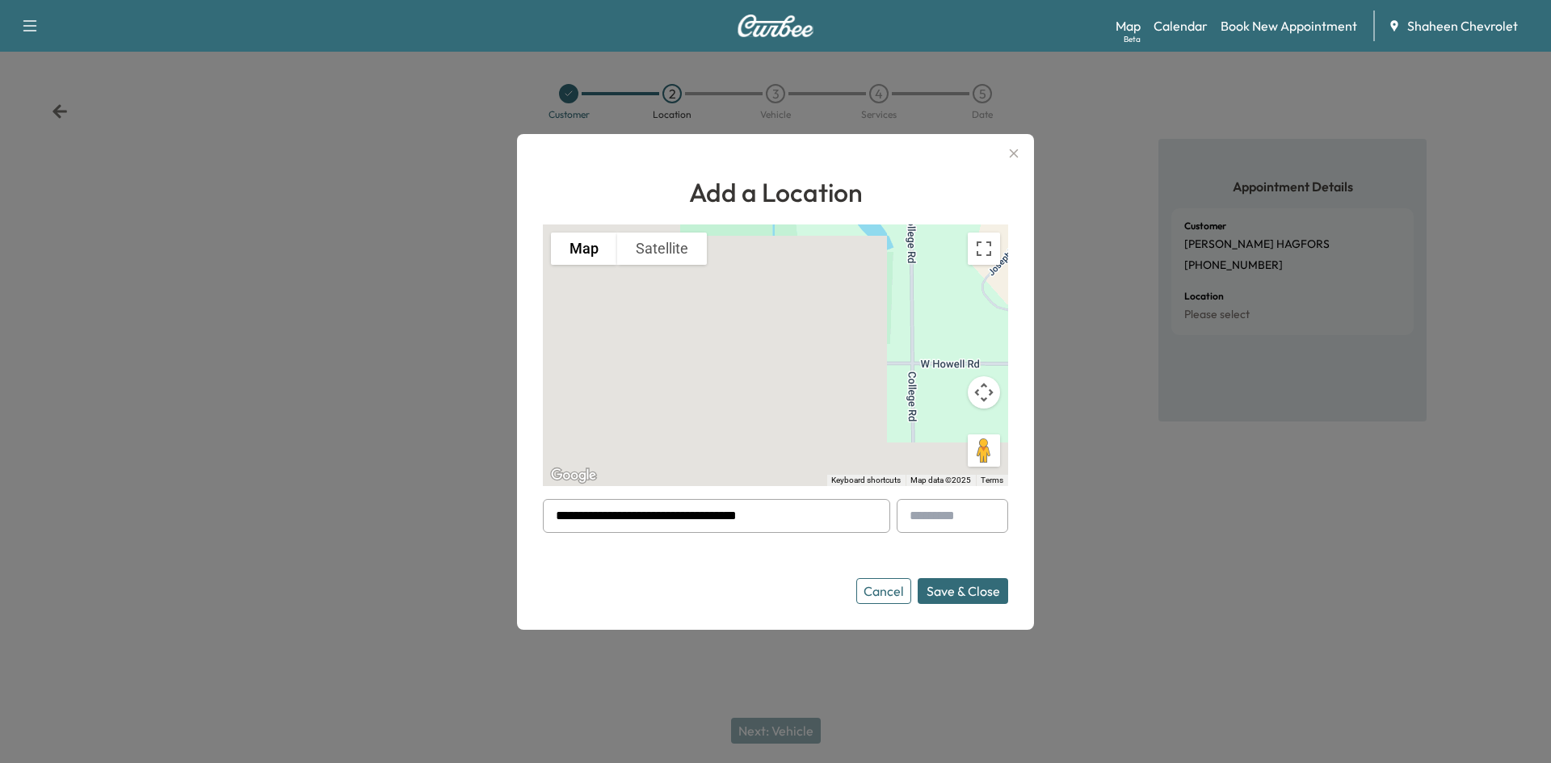
click at [965, 598] on button "Save & Close" at bounding box center [963, 591] width 90 height 26
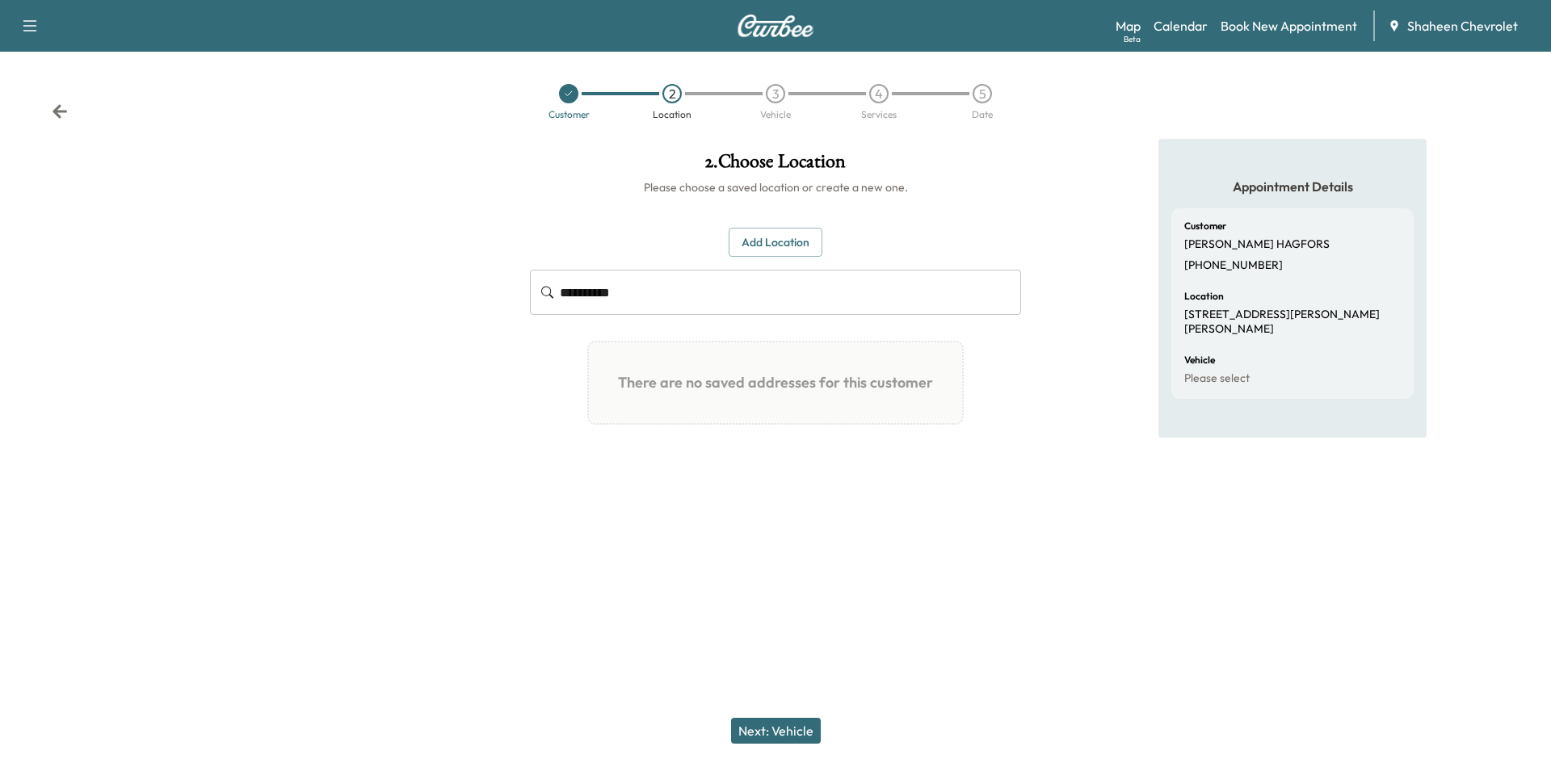
click at [798, 731] on button "Next: Vehicle" at bounding box center [776, 731] width 90 height 26
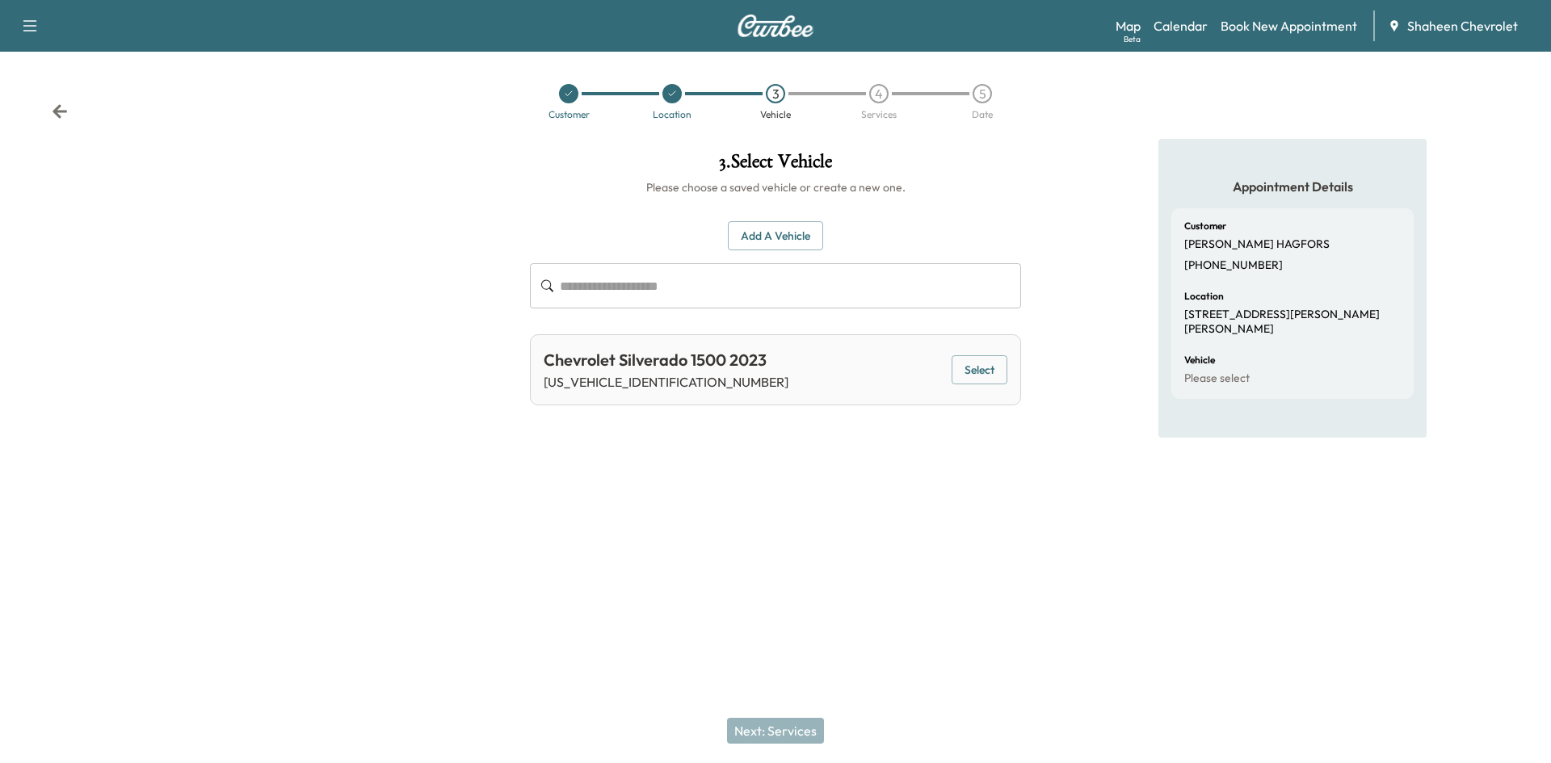
click at [969, 373] on button "Select" at bounding box center [980, 370] width 56 height 30
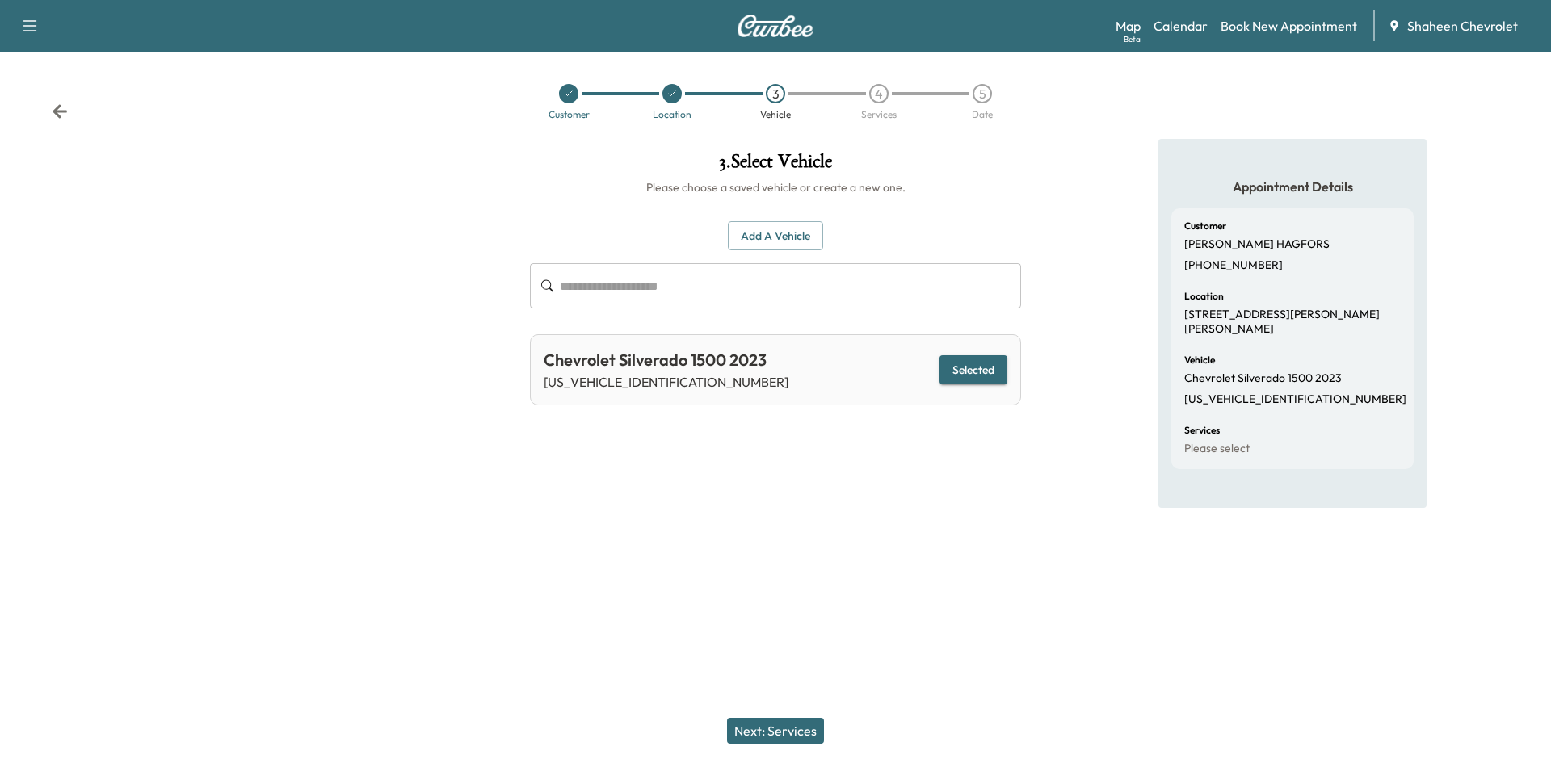
click at [806, 729] on button "Next: Services" at bounding box center [775, 731] width 97 height 26
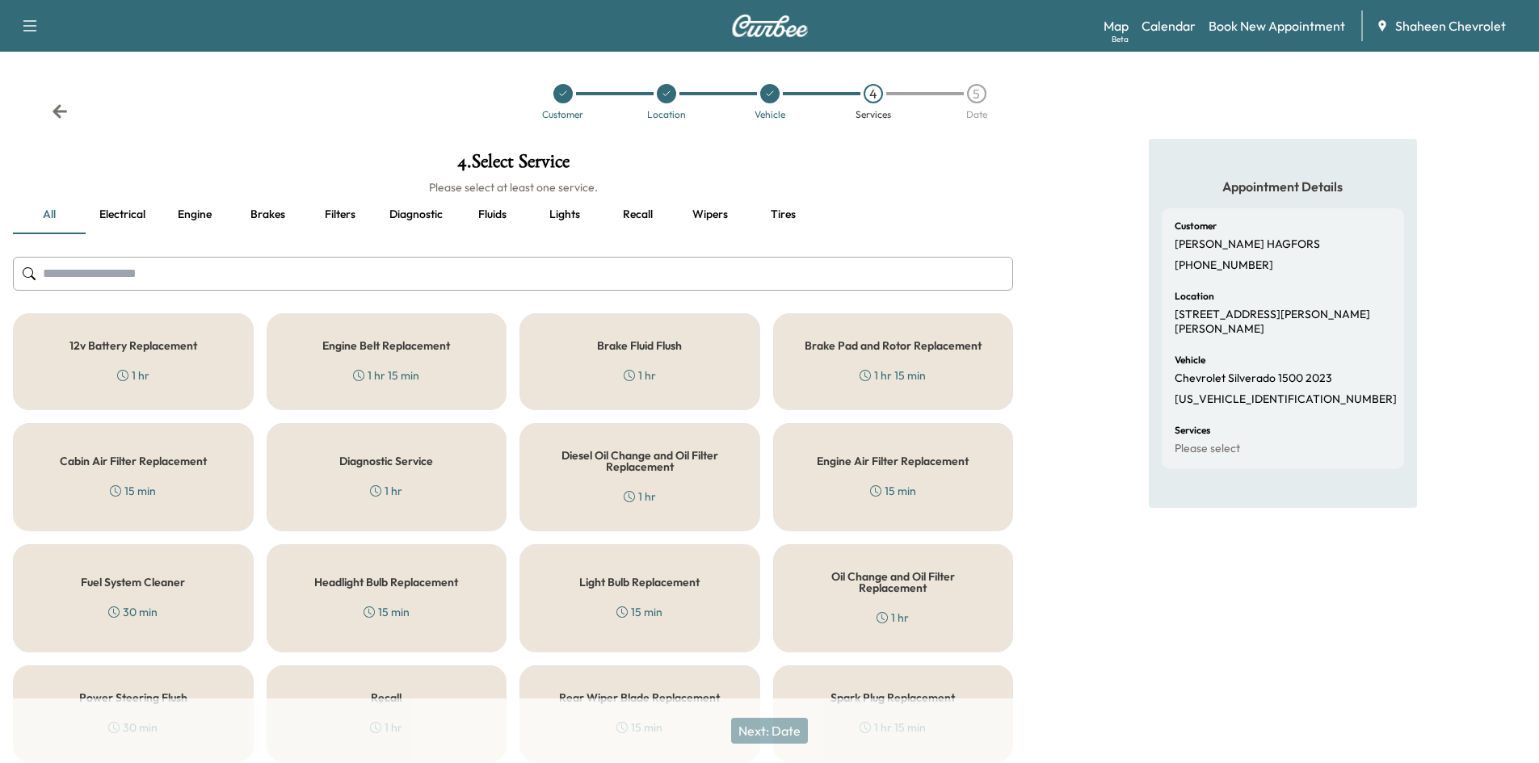
click at [170, 290] on input "text" at bounding box center [513, 274] width 1000 height 34
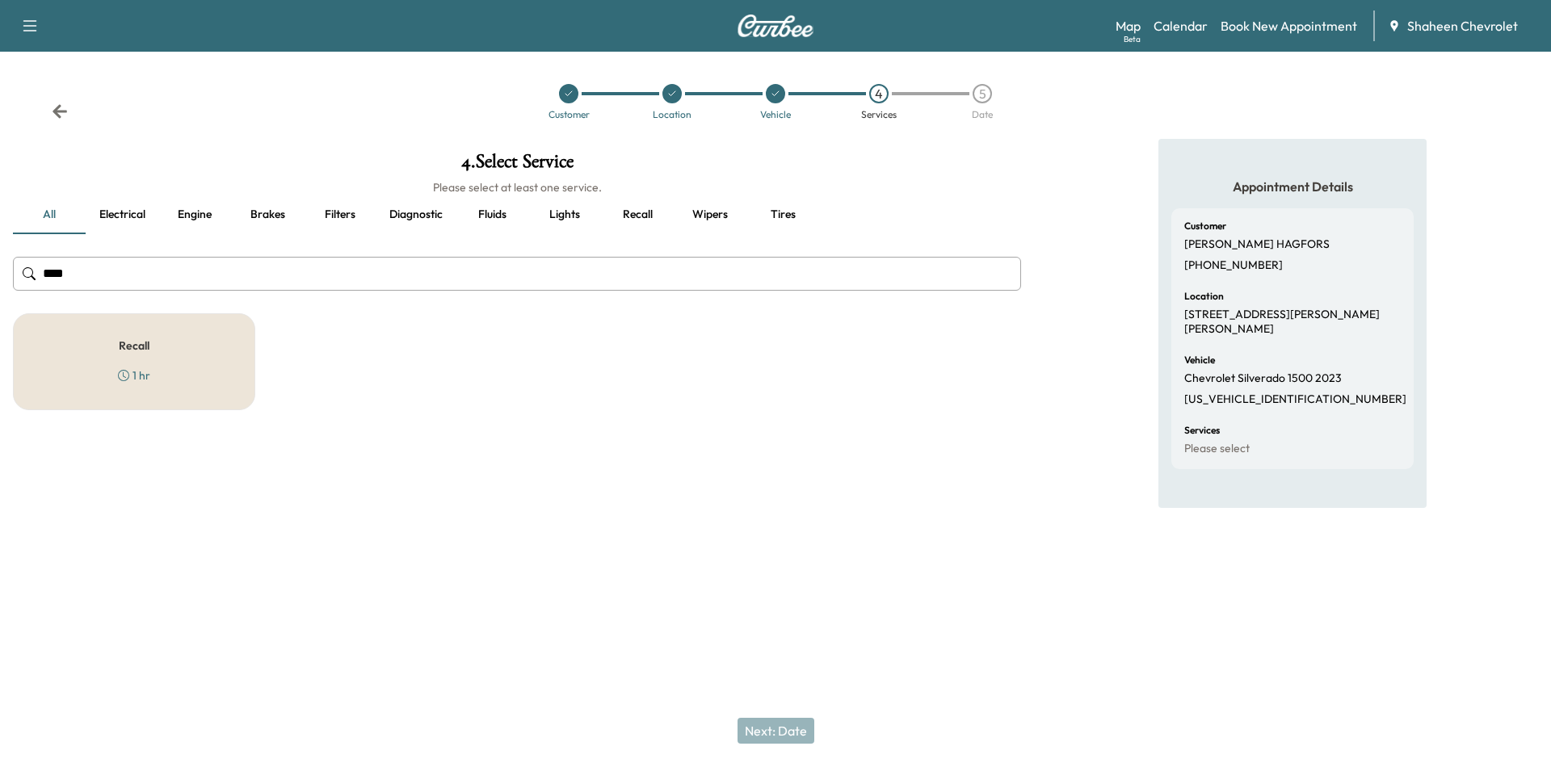
type input "****"
click at [183, 340] on div "Recall 1 hr" at bounding box center [134, 361] width 242 height 97
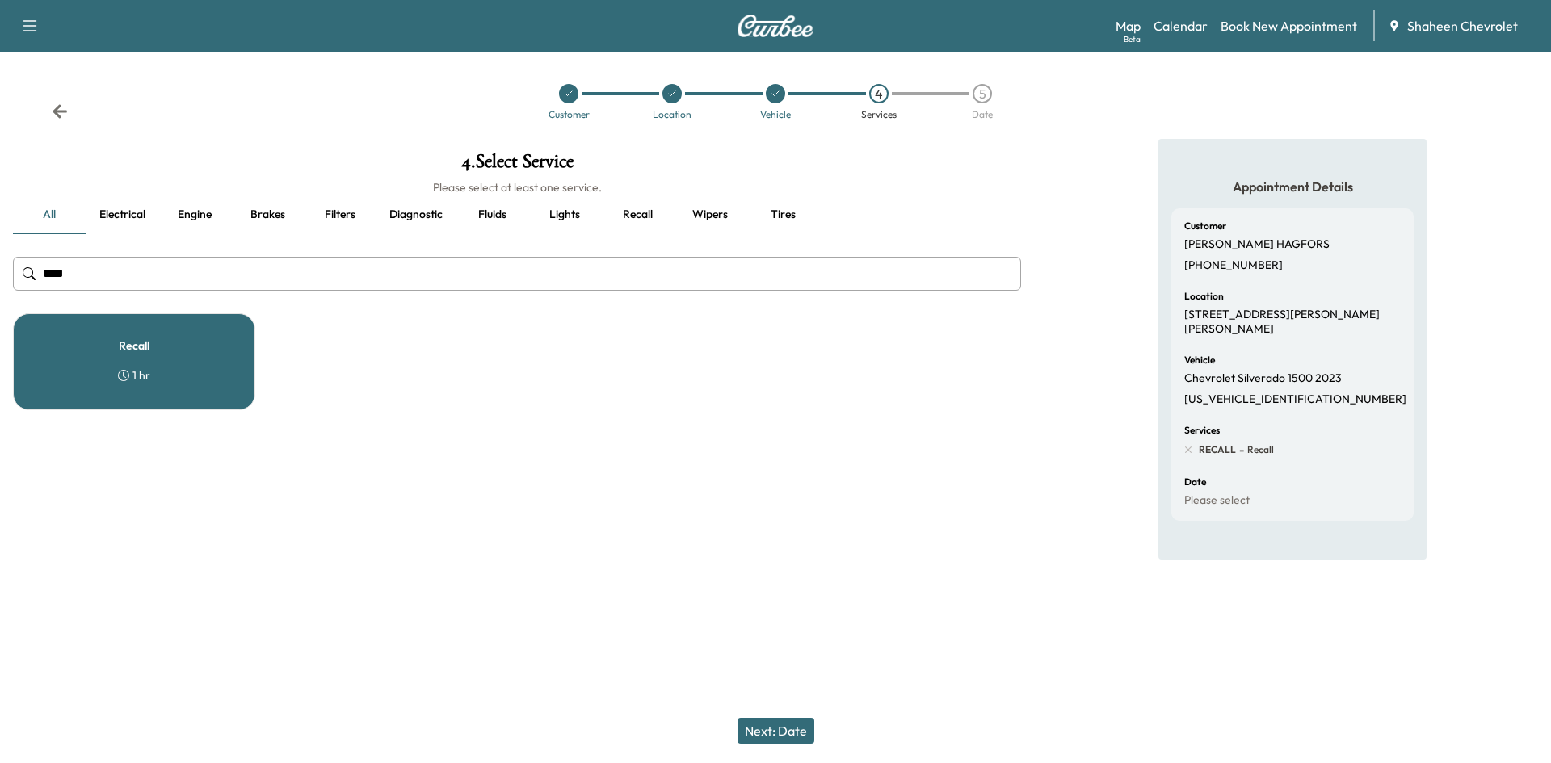
click at [796, 729] on button "Next: Date" at bounding box center [776, 731] width 77 height 26
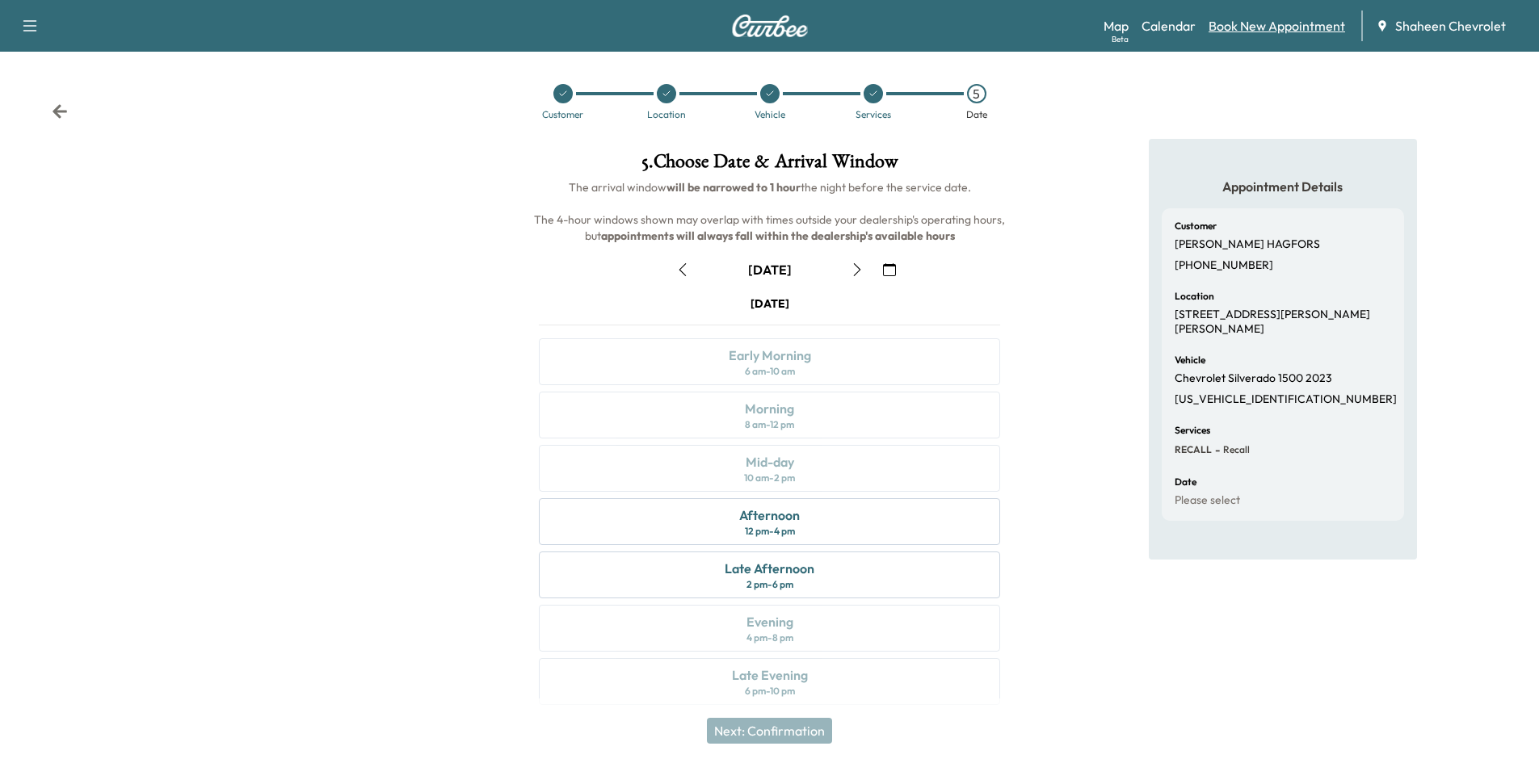
click at [1272, 26] on link "Book New Appointment" at bounding box center [1276, 25] width 137 height 19
click at [54, 107] on icon at bounding box center [60, 111] width 16 height 16
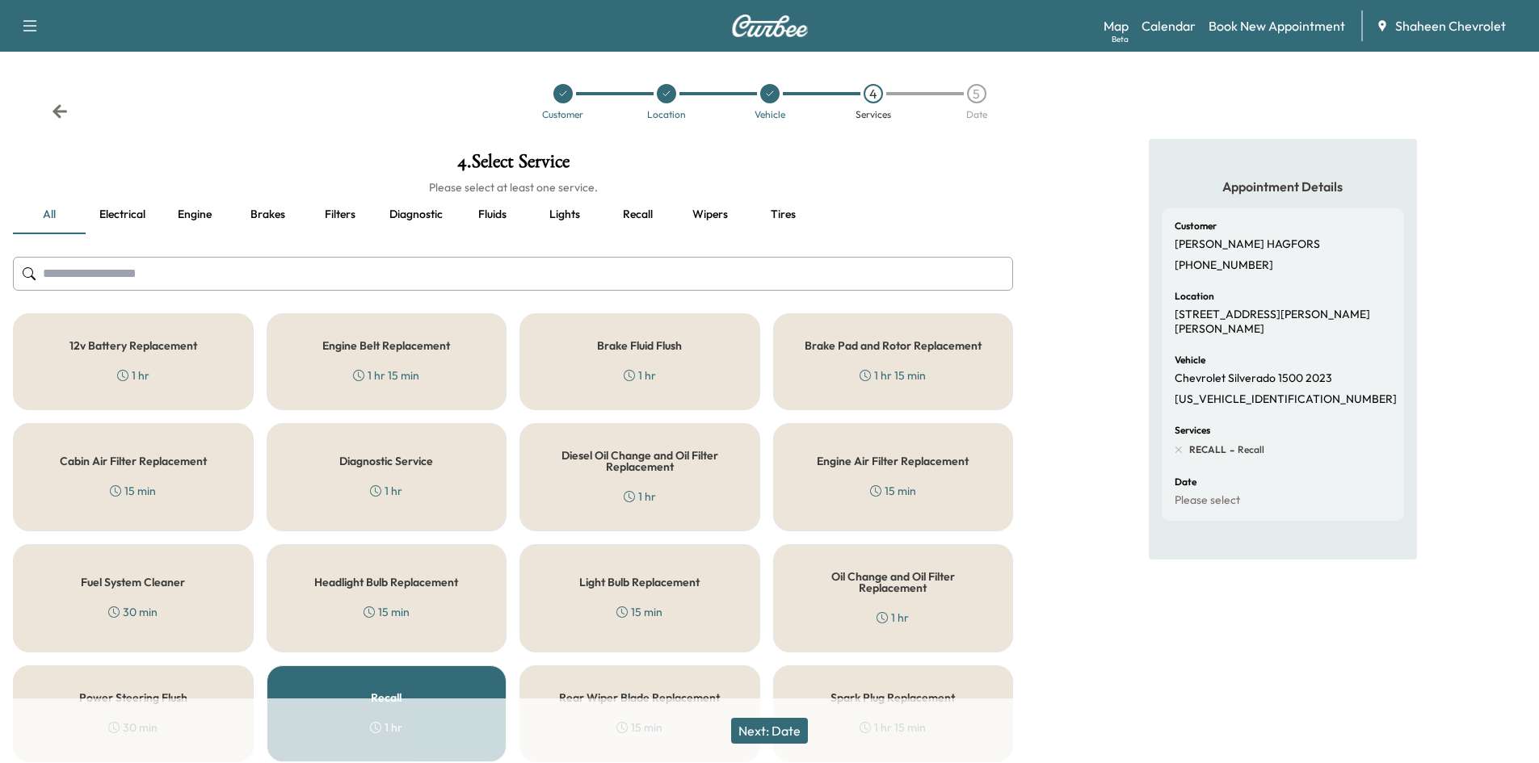
click at [54, 107] on icon at bounding box center [60, 111] width 16 height 16
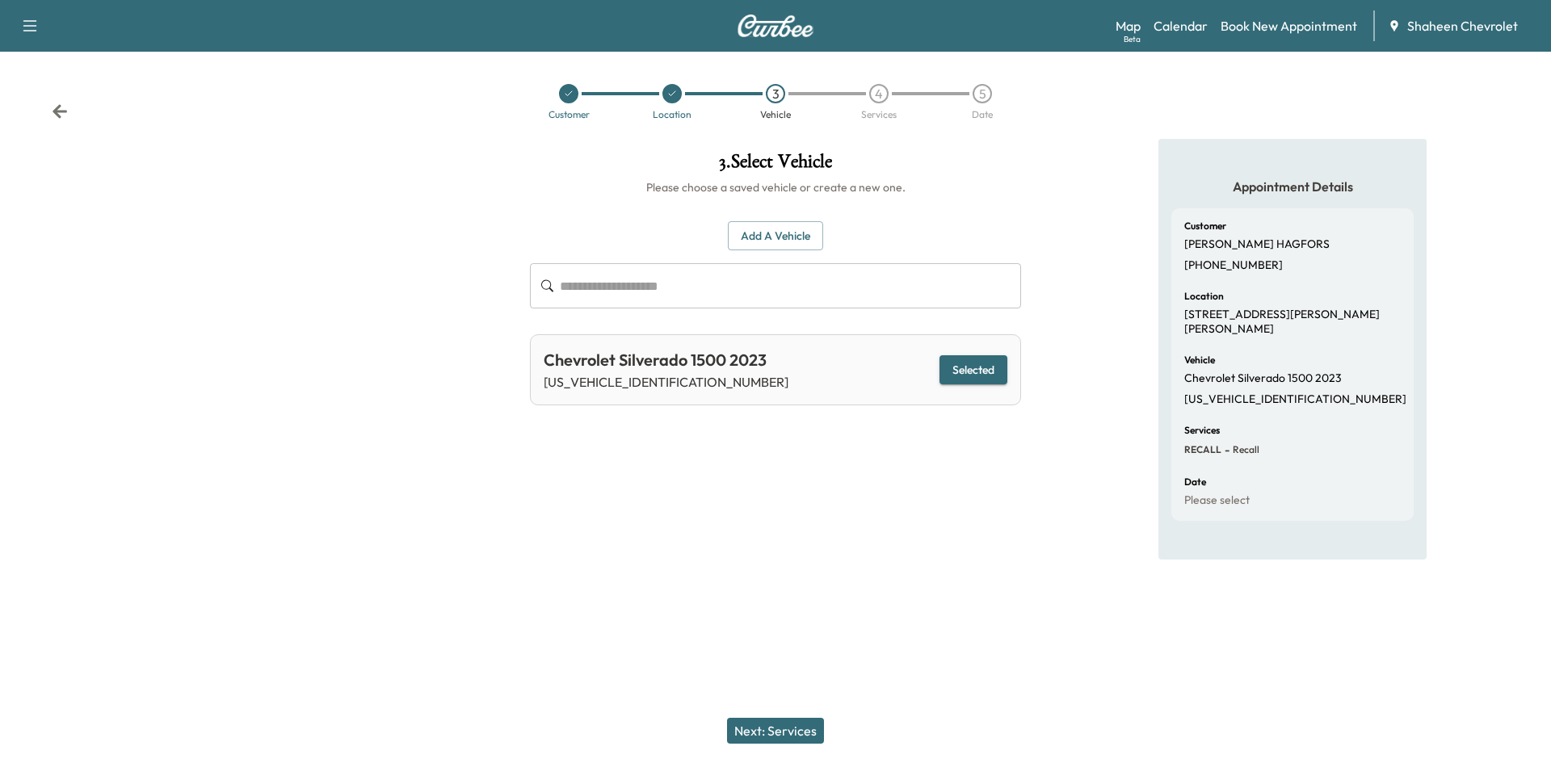
click at [54, 107] on icon at bounding box center [60, 111] width 16 height 16
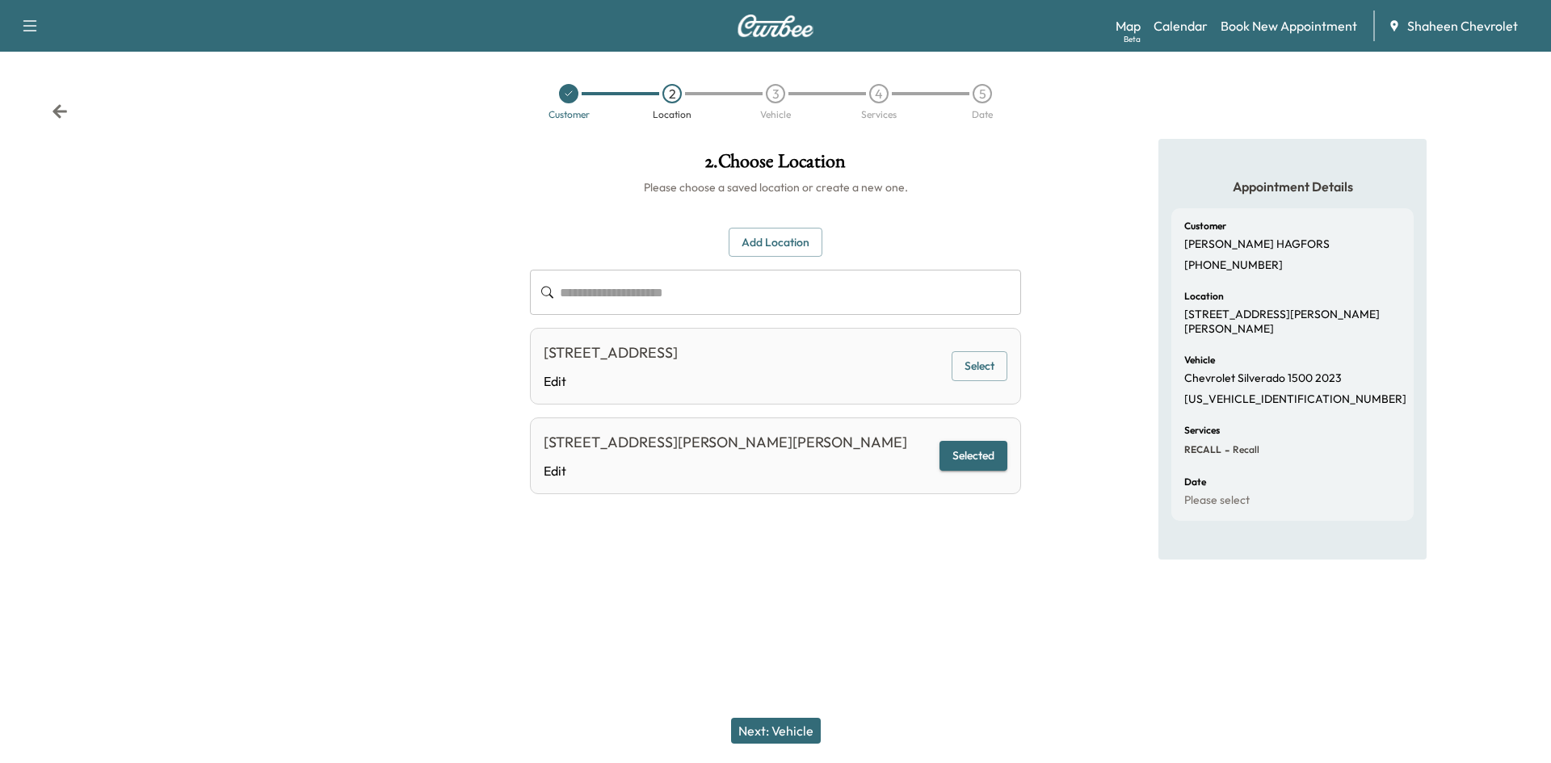
click at [54, 107] on icon at bounding box center [60, 111] width 16 height 16
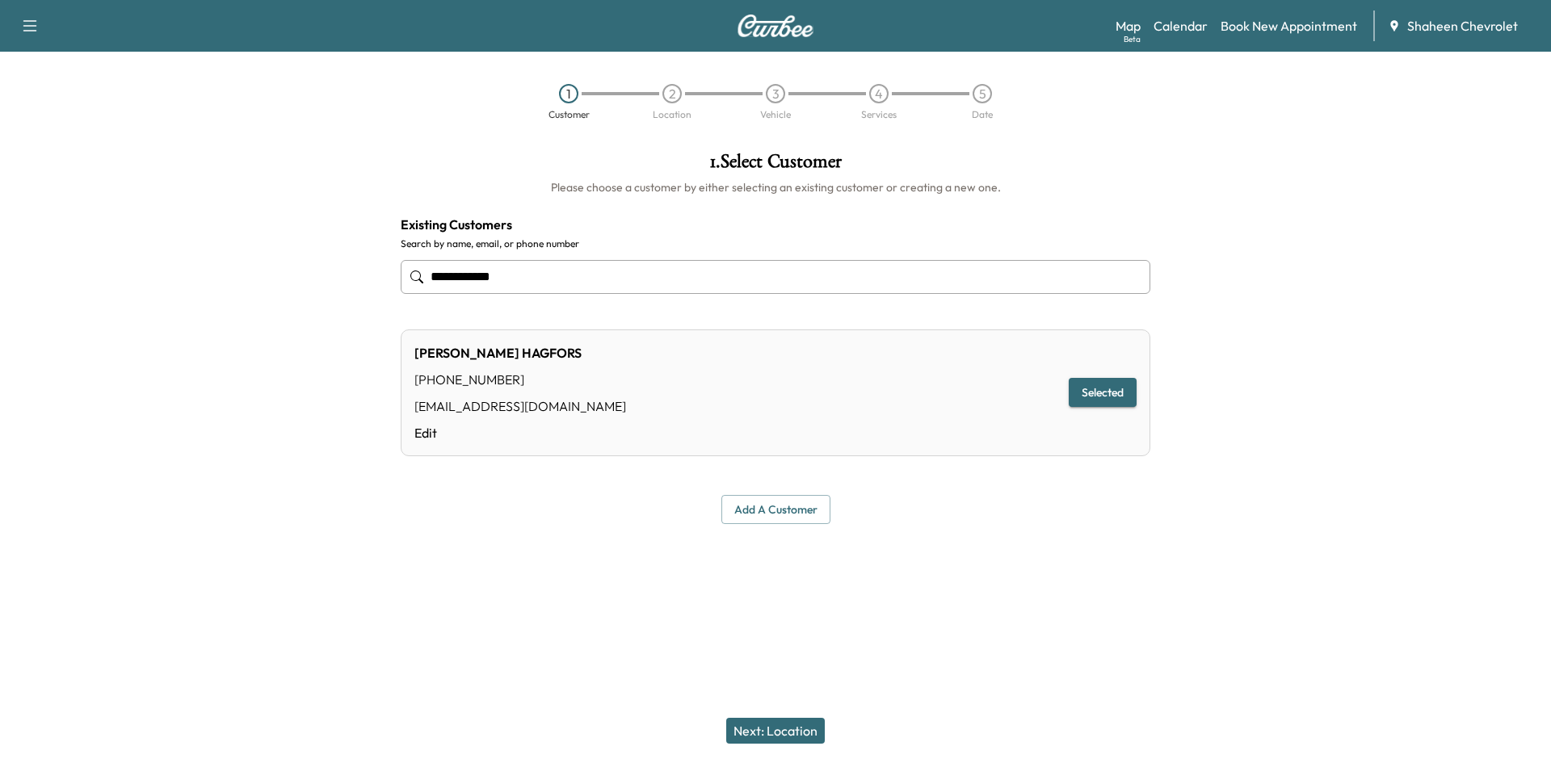
click at [54, 107] on div "1 Customer 2 Location 3 Vehicle 4 Services 5 Date" at bounding box center [775, 102] width 1551 height 74
click at [1278, 27] on link "Book New Appointment" at bounding box center [1289, 25] width 137 height 19
click at [19, 16] on button "button" at bounding box center [30, 26] width 34 height 26
click at [288, 111] on div "1 Customer 2 Location 3 Vehicle 4 Services 5 Date" at bounding box center [775, 102] width 1551 height 74
click at [802, 36] on img at bounding box center [776, 26] width 78 height 23
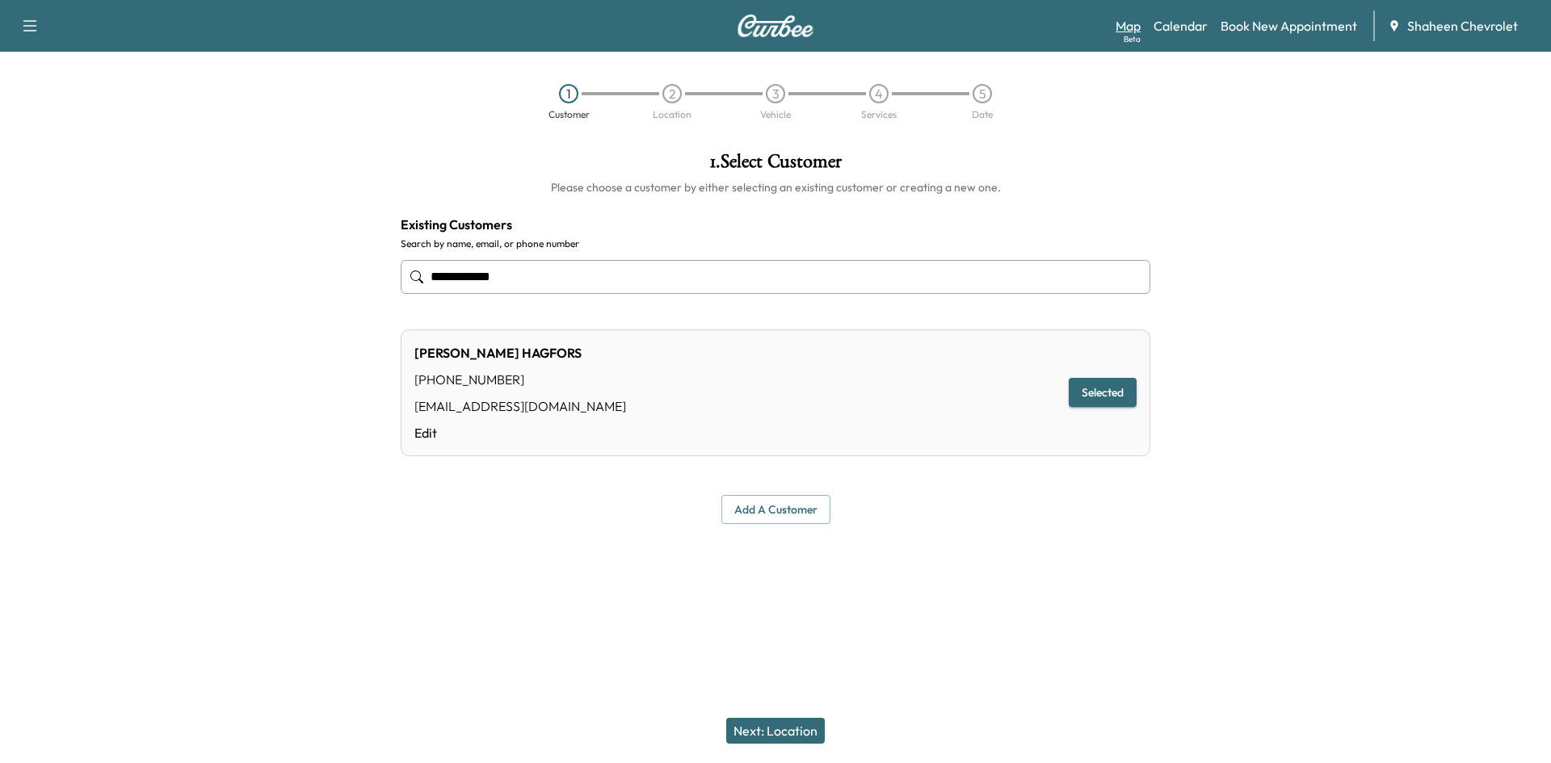
click at [1130, 21] on link "Map Beta" at bounding box center [1128, 25] width 25 height 19
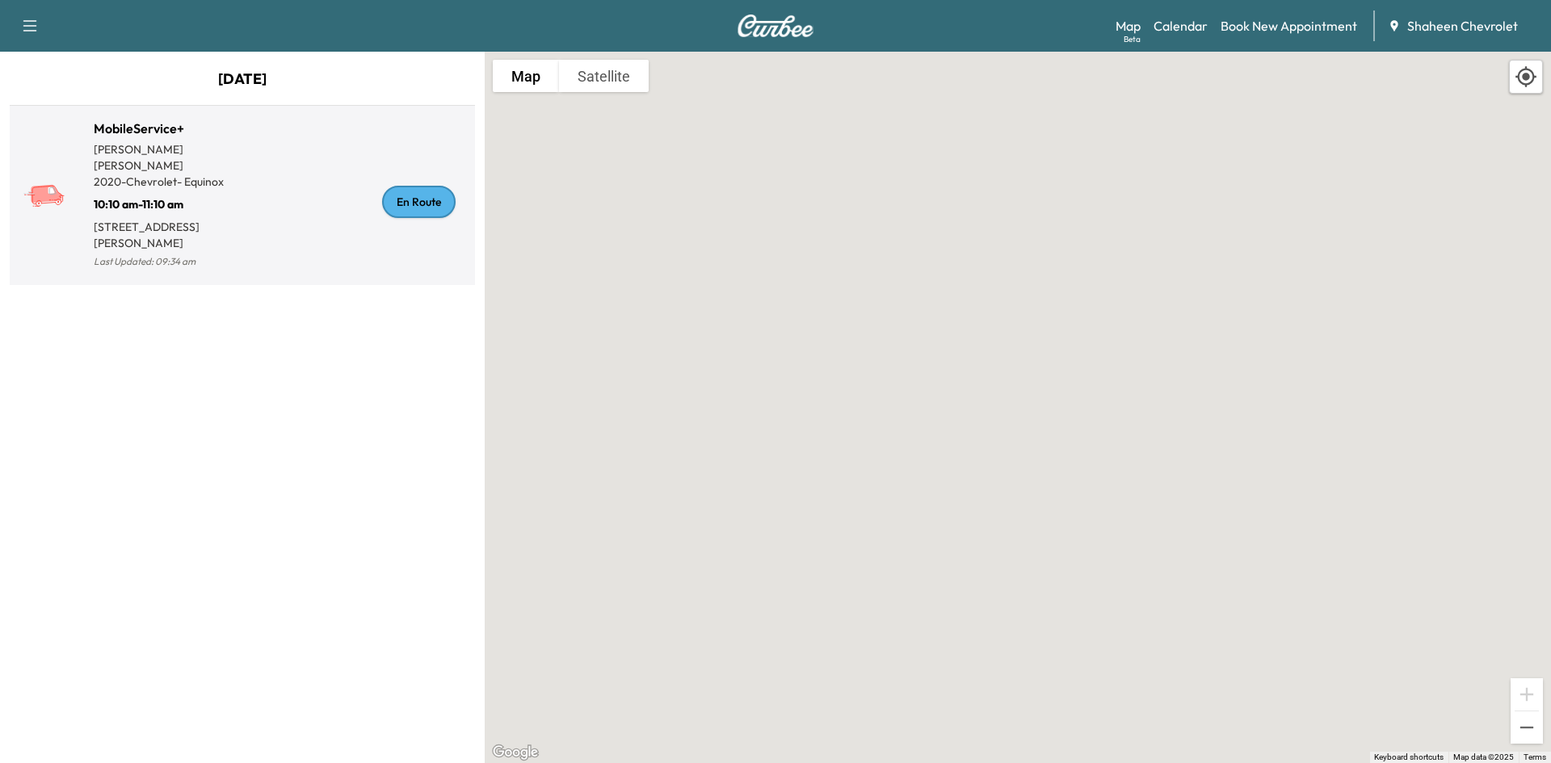
click at [368, 216] on div "En Route" at bounding box center [355, 202] width 226 height 141
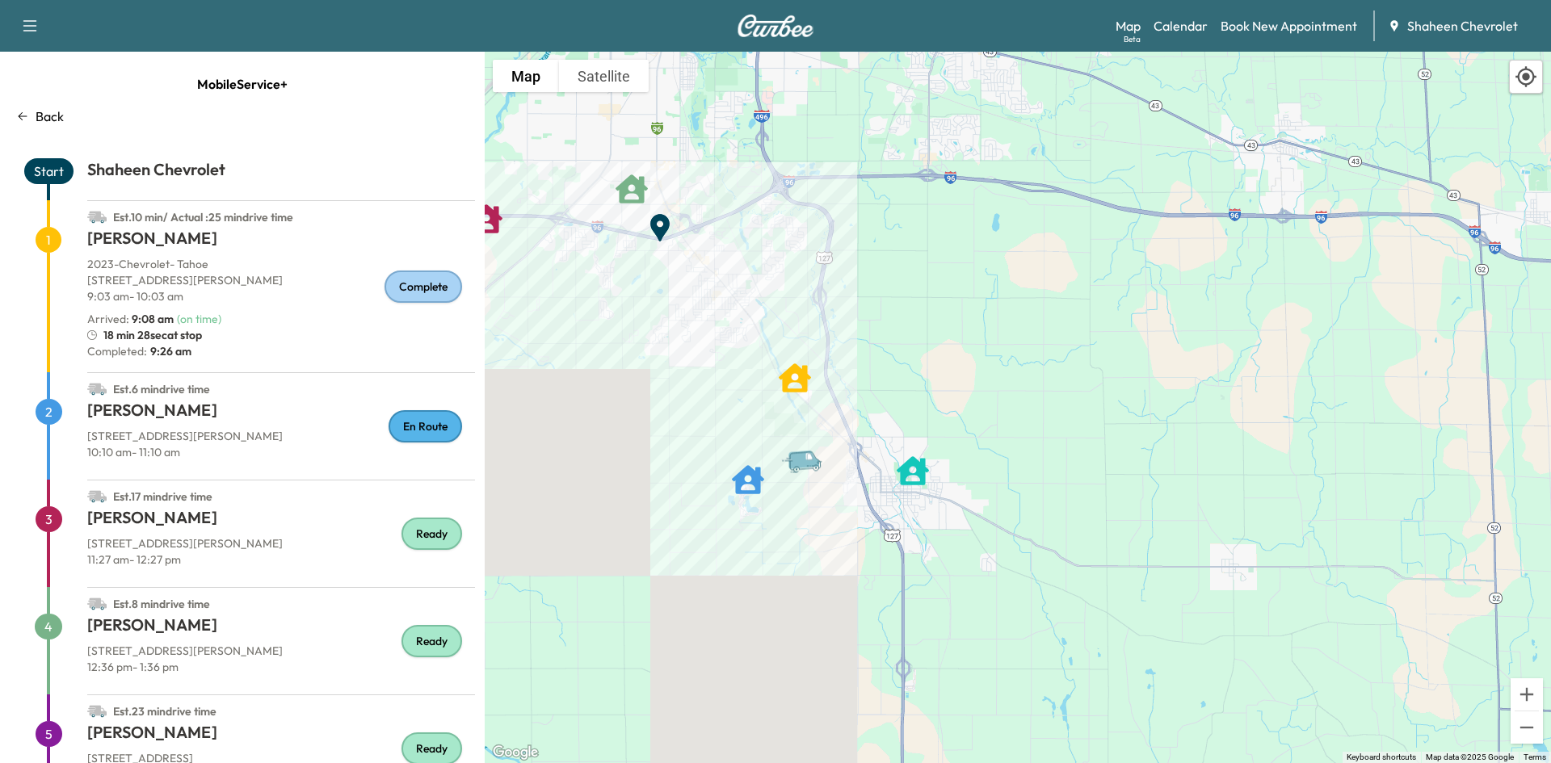
drag, startPoint x: 784, startPoint y: 686, endPoint x: 801, endPoint y: 436, distance: 250.2
click at [801, 436] on div "Van" at bounding box center [808, 447] width 57 height 28
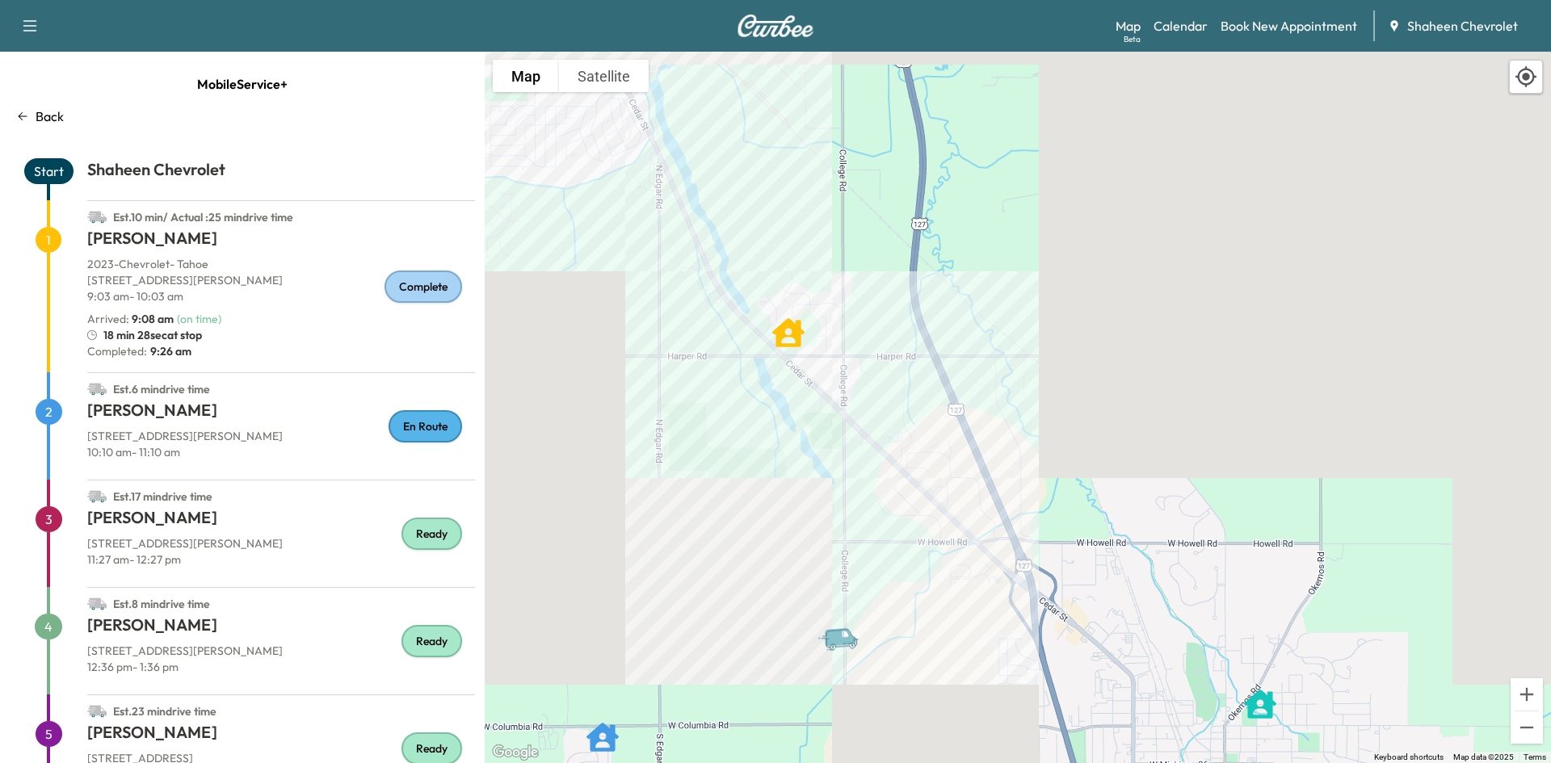
drag, startPoint x: 750, startPoint y: 221, endPoint x: 778, endPoint y: 412, distance: 193.4
click at [778, 412] on div "To activate drag with keyboard, press Alt + Enter. Once in keyboard drag state,…" at bounding box center [1018, 408] width 1066 height 712
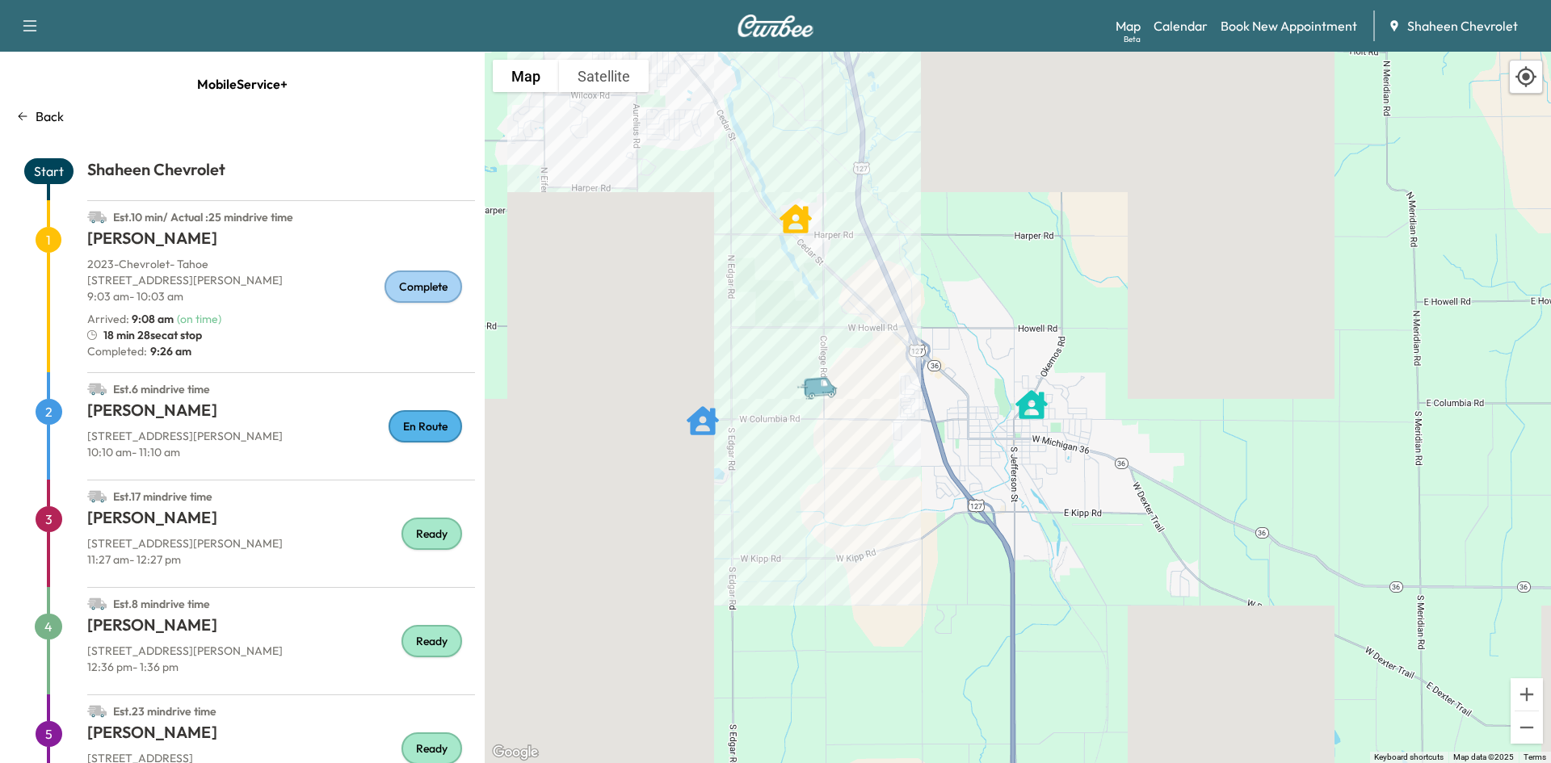
drag, startPoint x: 855, startPoint y: 485, endPoint x: 812, endPoint y: 340, distance: 151.8
click at [812, 340] on div "To activate drag with keyboard, press Alt + Enter. Once in keyboard drag state,…" at bounding box center [1018, 408] width 1066 height 712
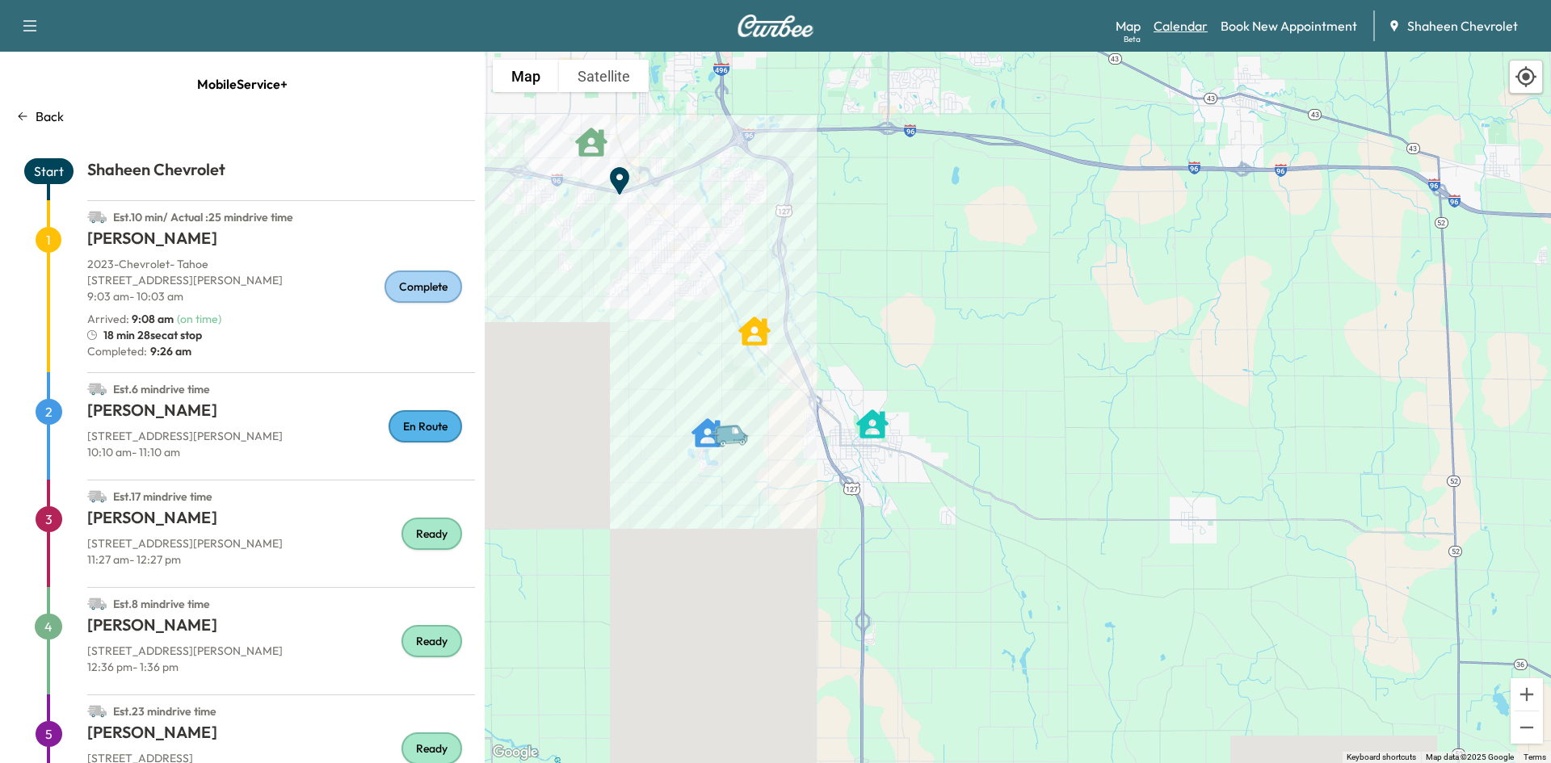
click at [1193, 25] on link "Calendar" at bounding box center [1181, 25] width 54 height 19
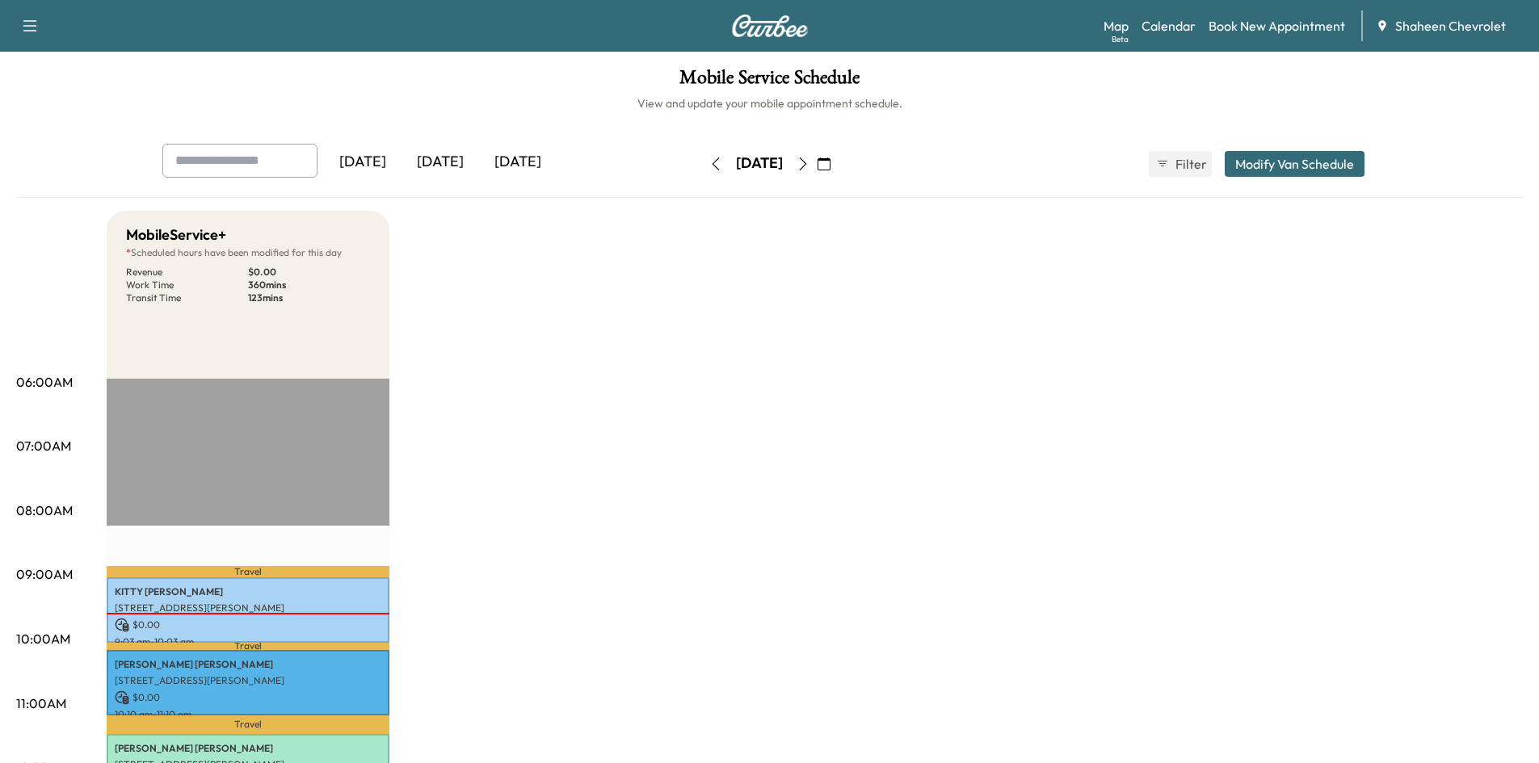
click at [809, 160] on icon "button" at bounding box center [803, 164] width 13 height 13
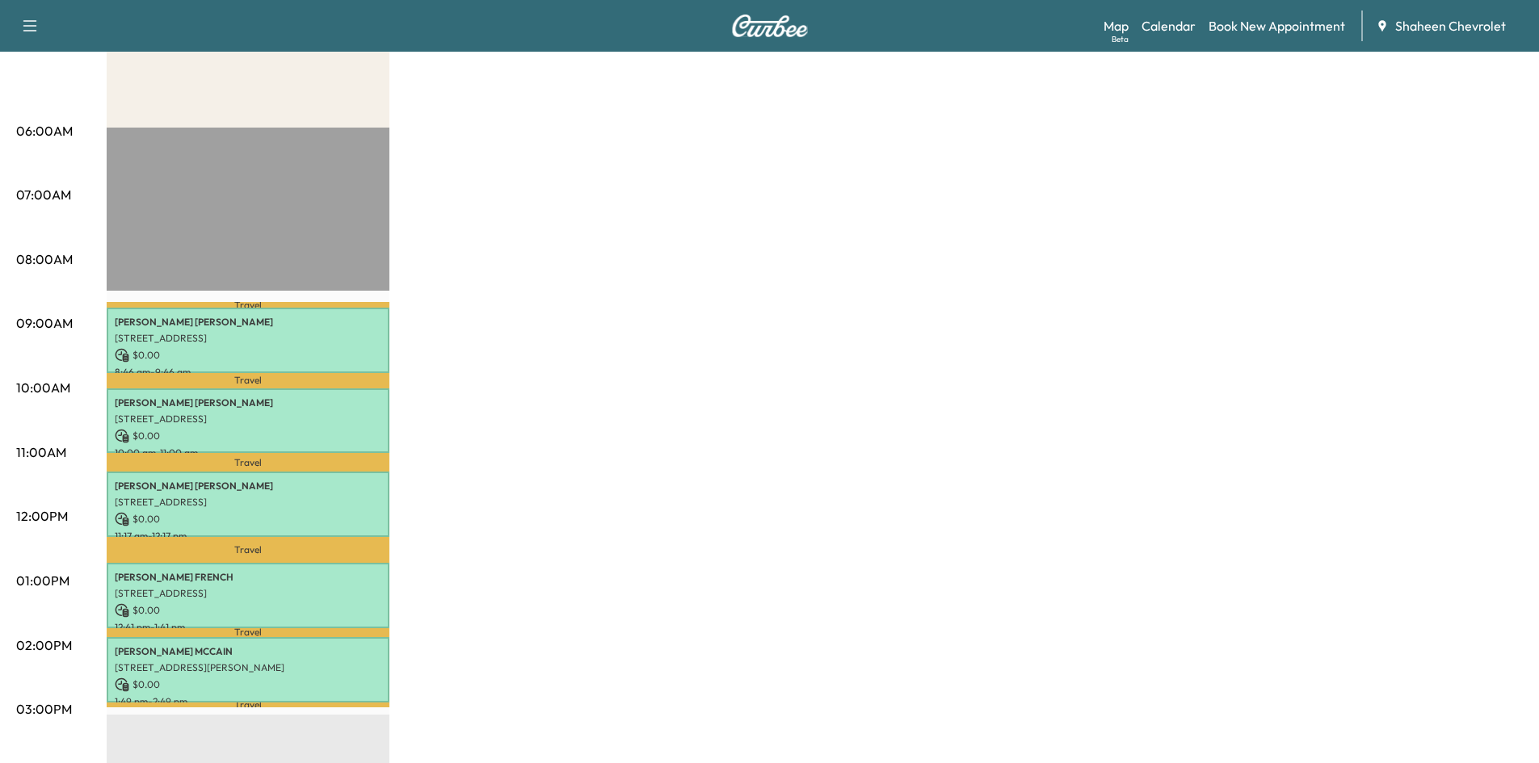
scroll to position [81, 0]
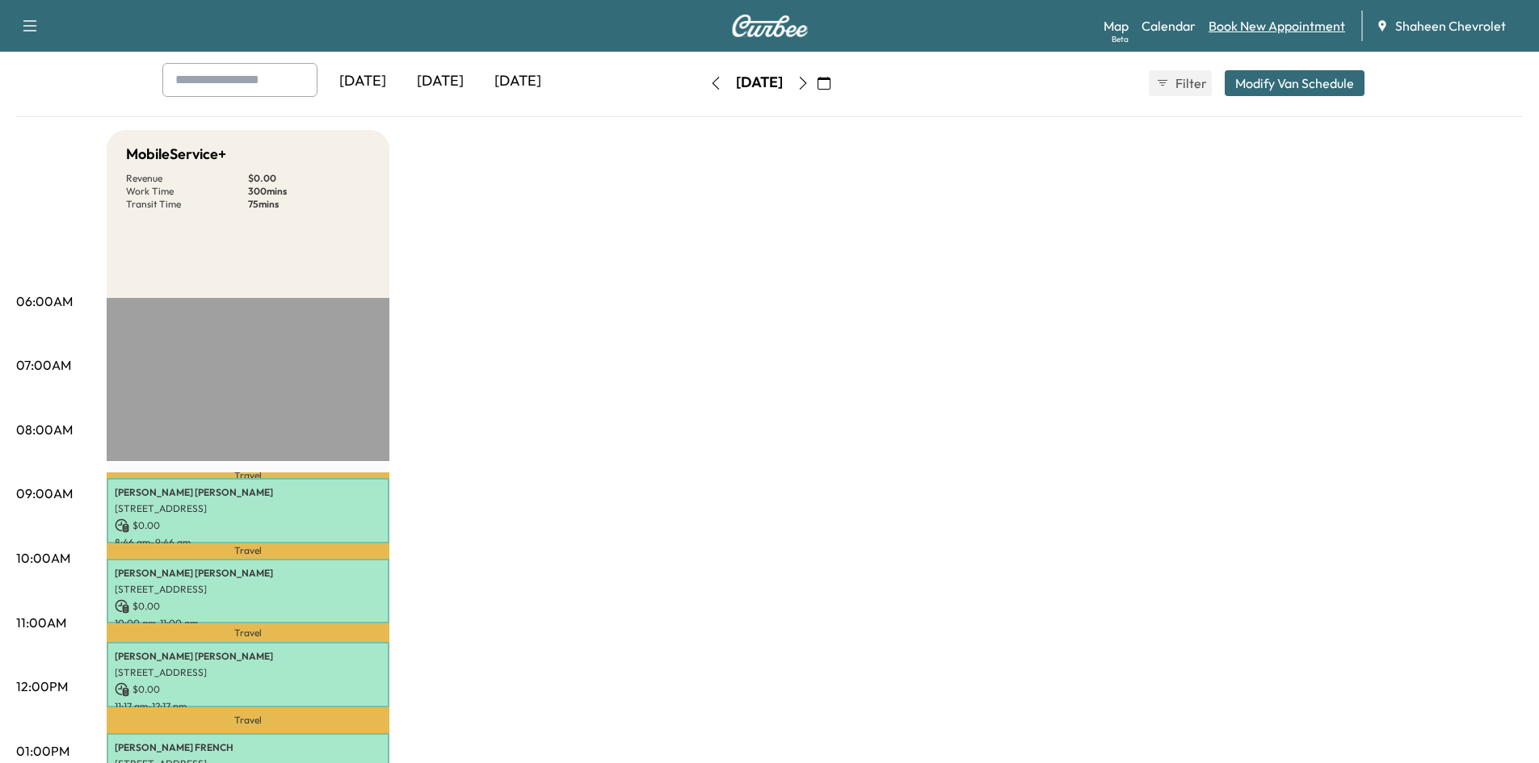
click at [1252, 21] on link "Book New Appointment" at bounding box center [1276, 25] width 137 height 19
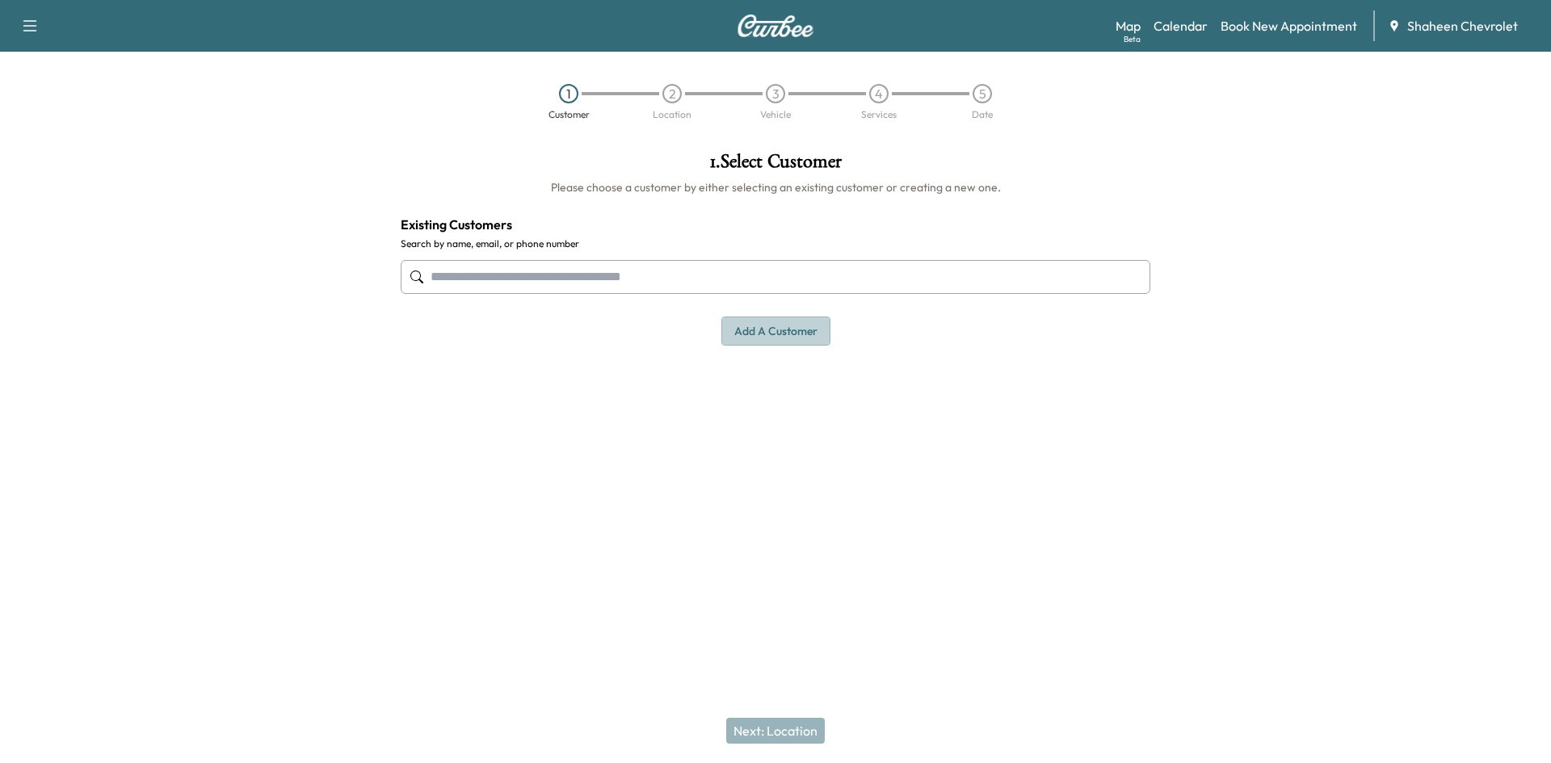
click at [812, 334] on button "Add a customer" at bounding box center [775, 332] width 109 height 30
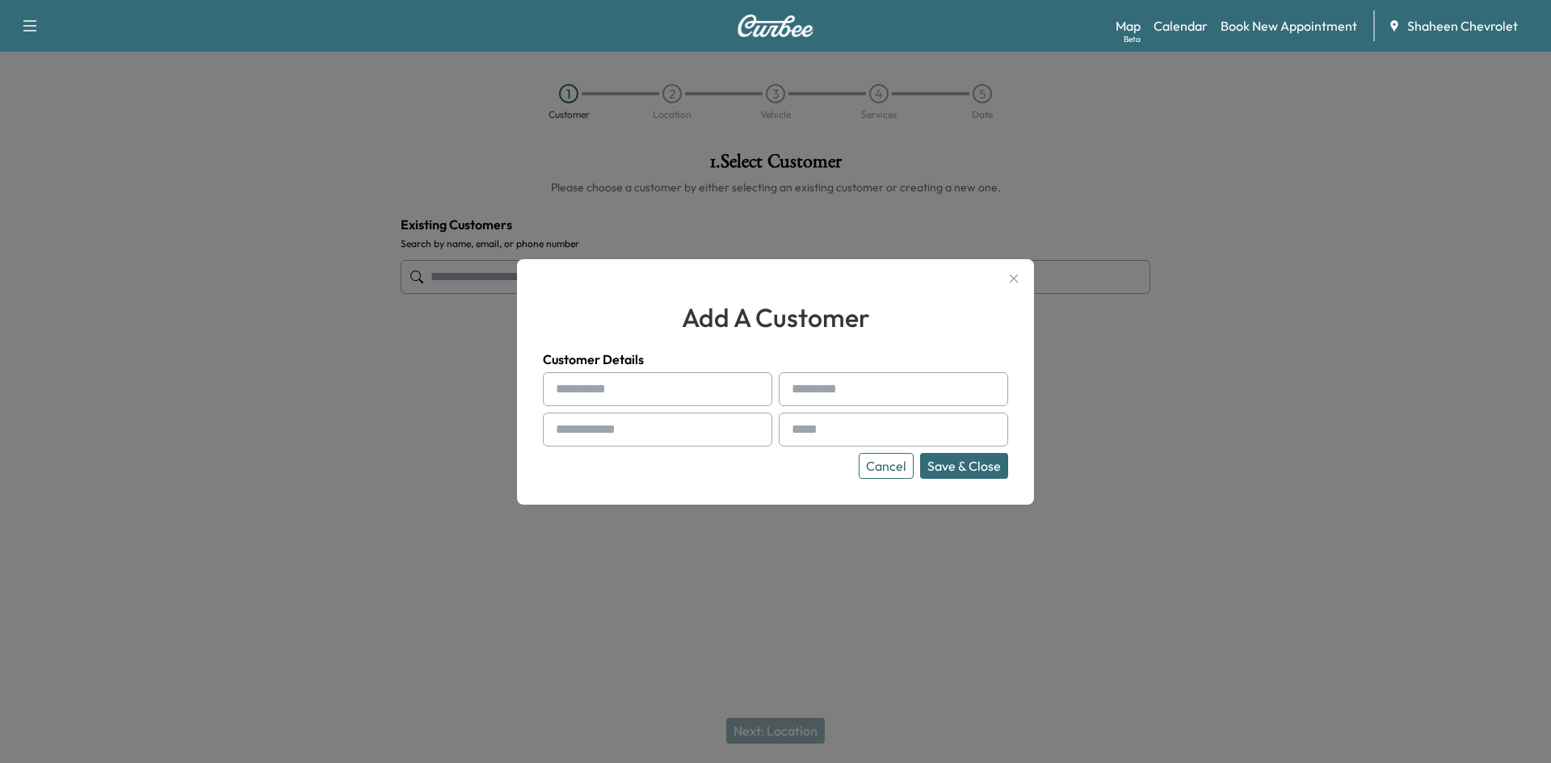
click at [624, 397] on input "text" at bounding box center [657, 389] width 229 height 34
type input "*******"
type input "****"
type input "**********"
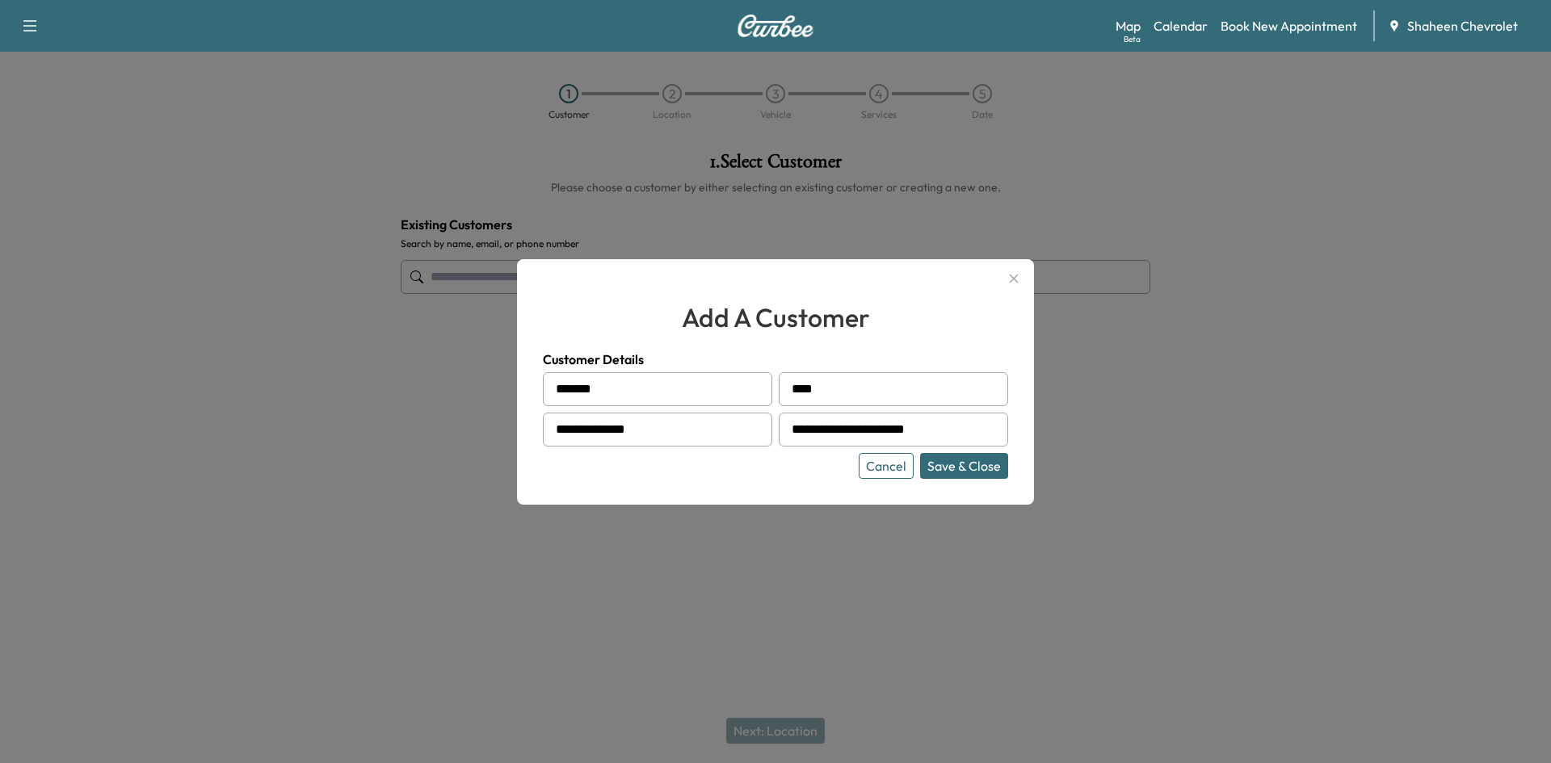
click at [985, 460] on button "Save & Close" at bounding box center [964, 466] width 88 height 26
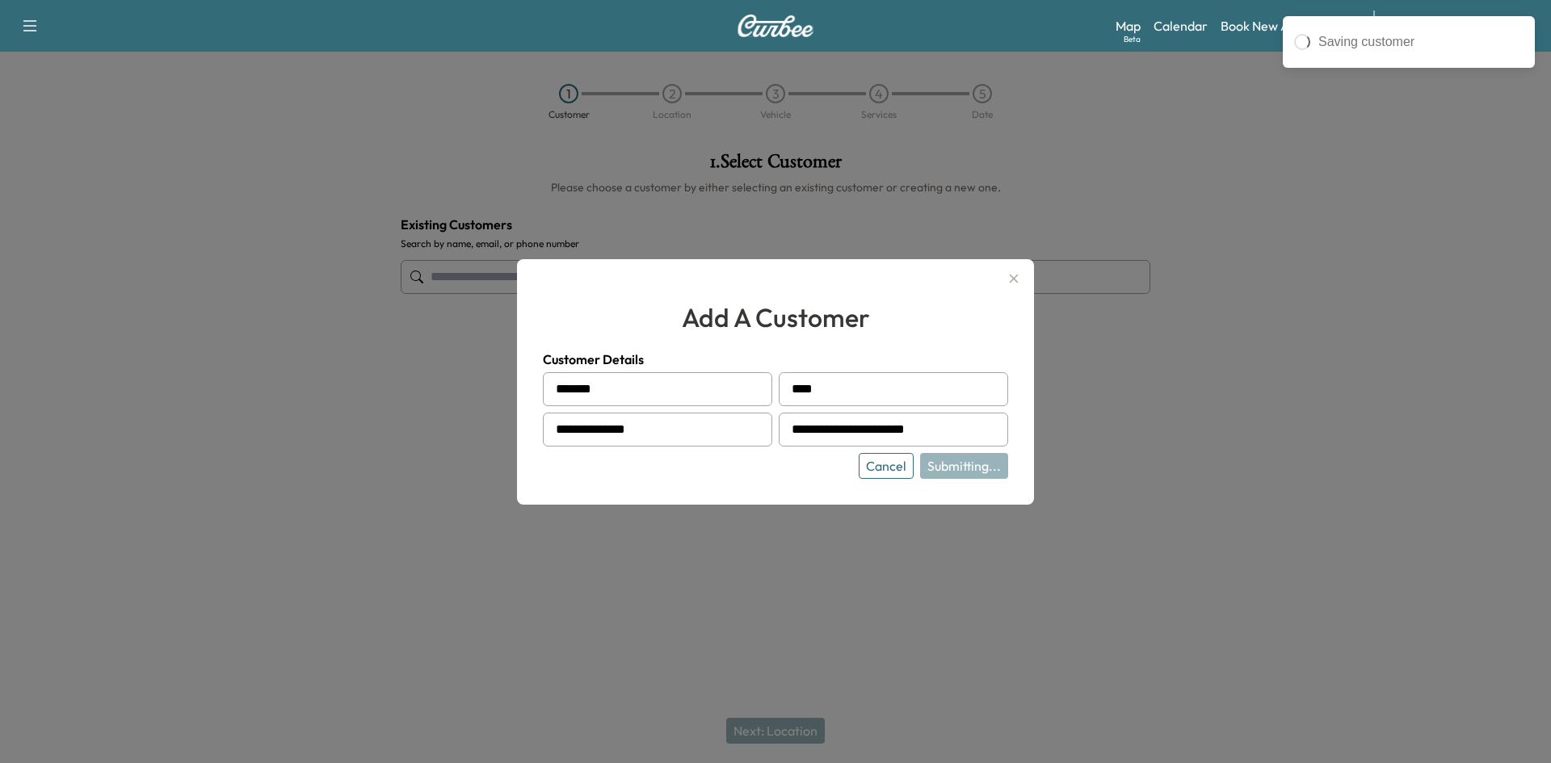
type input "**********"
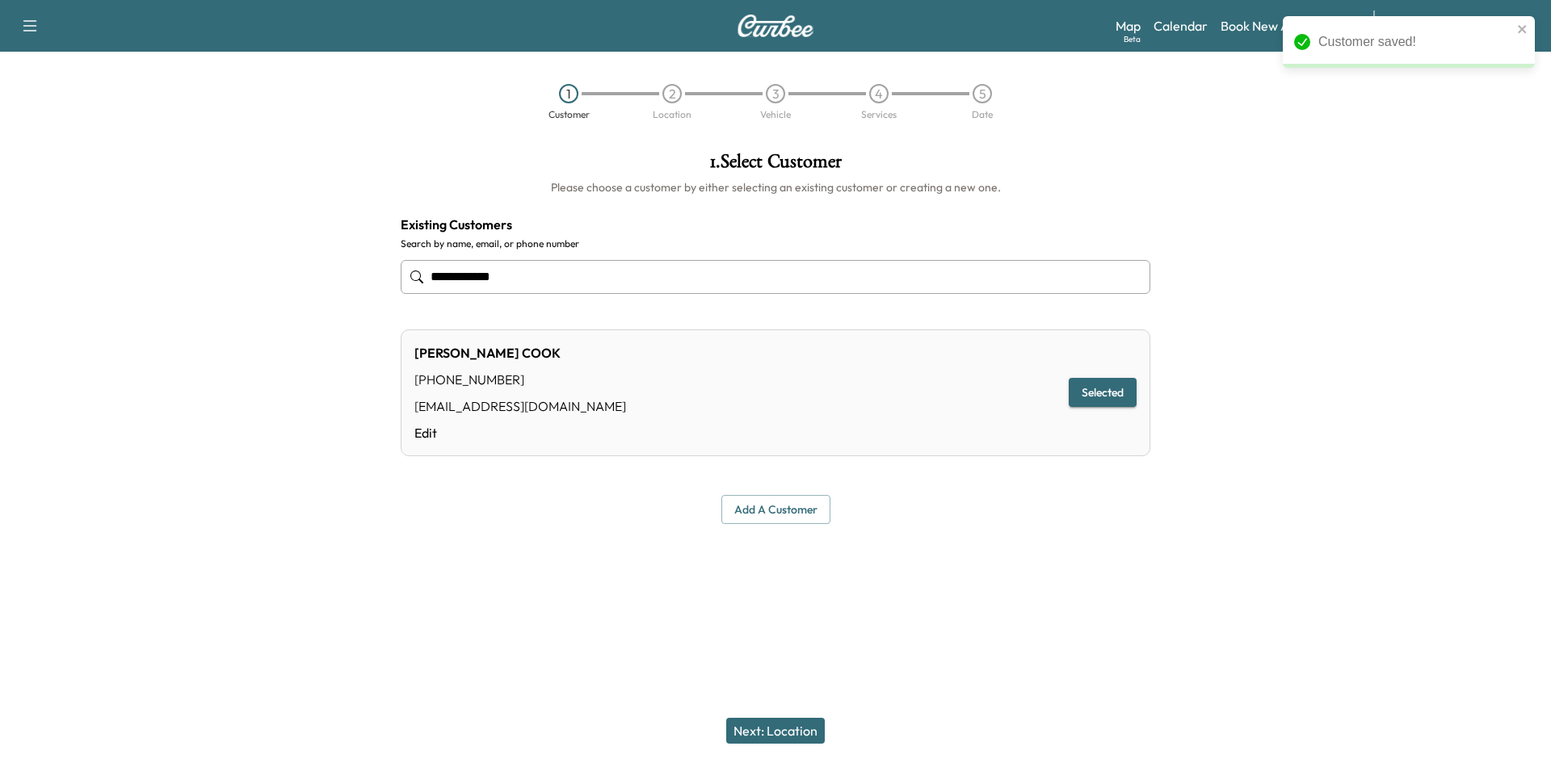
click at [797, 733] on button "Next: Location" at bounding box center [775, 731] width 99 height 26
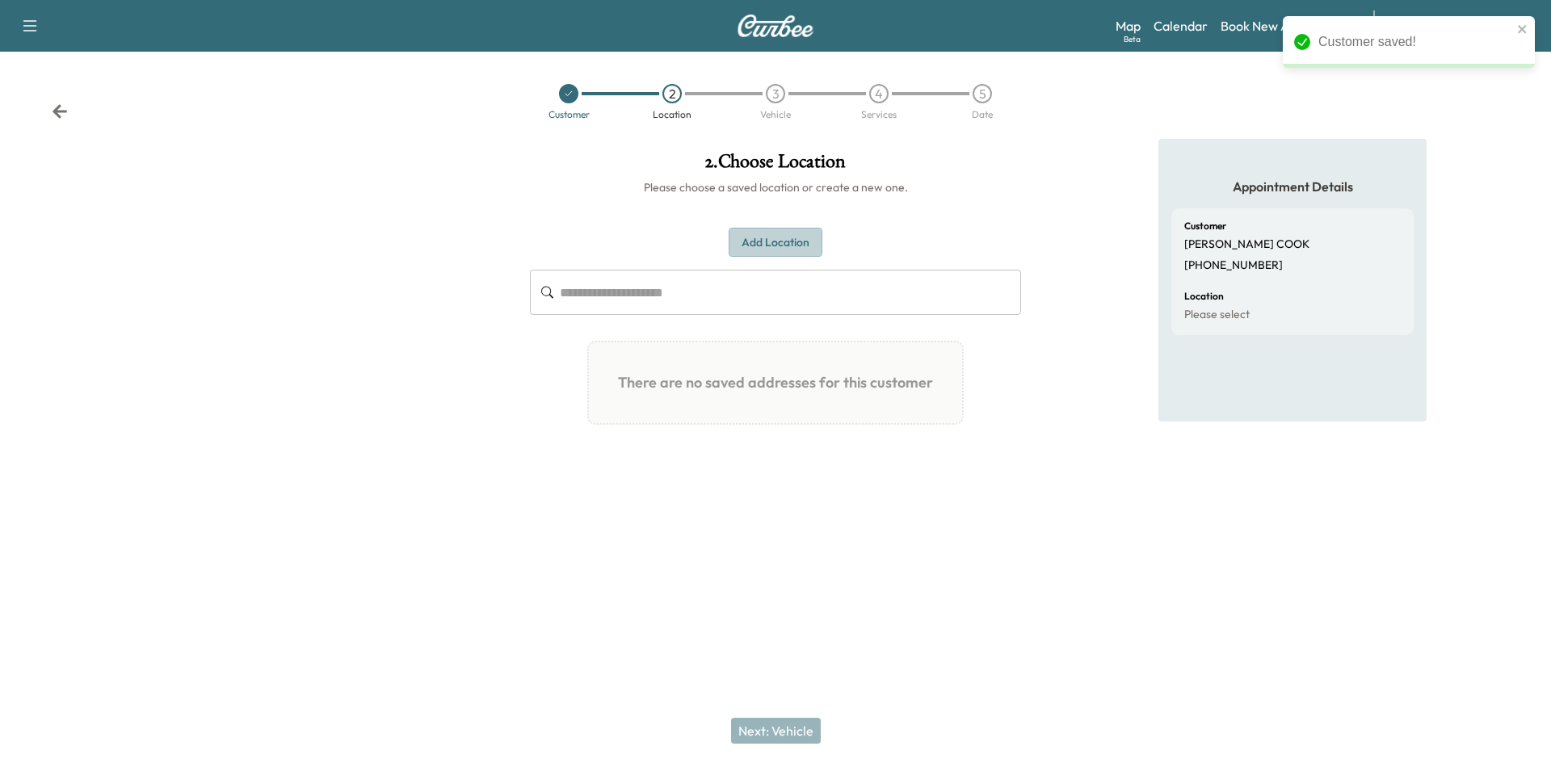
click at [765, 233] on button "Add Location" at bounding box center [776, 243] width 94 height 30
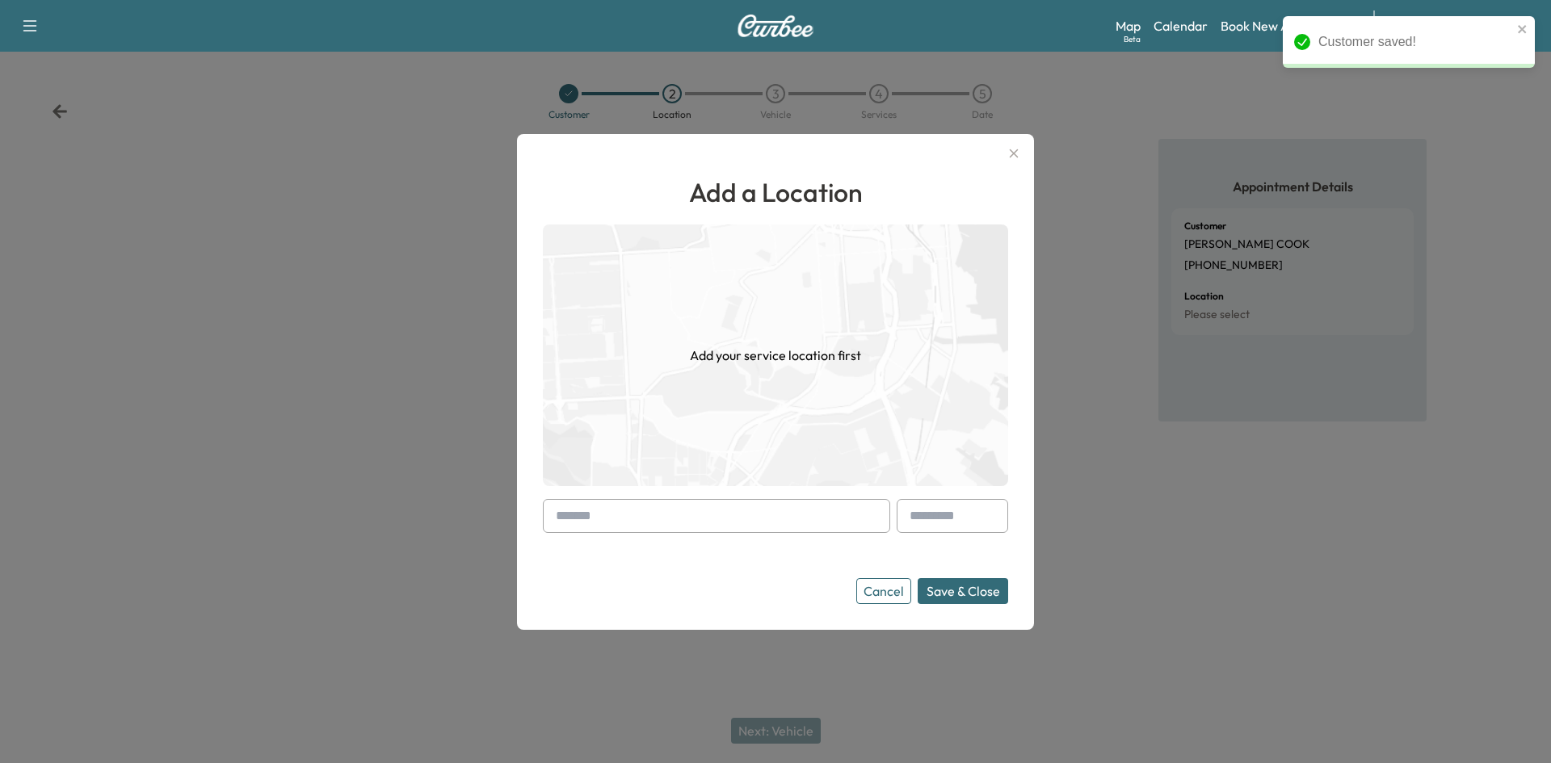
click at [641, 523] on input "text" at bounding box center [716, 516] width 347 height 34
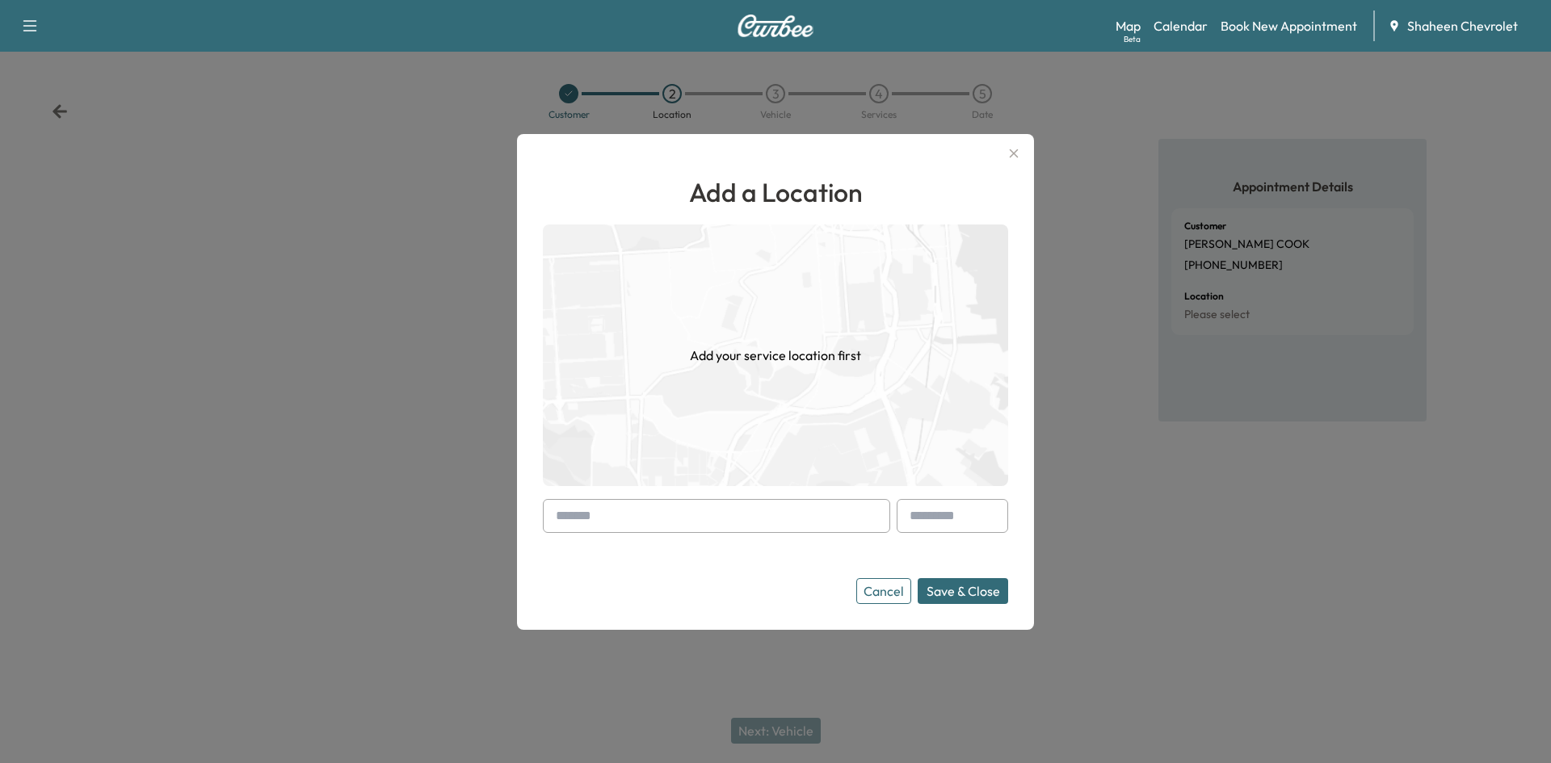
type input "*"
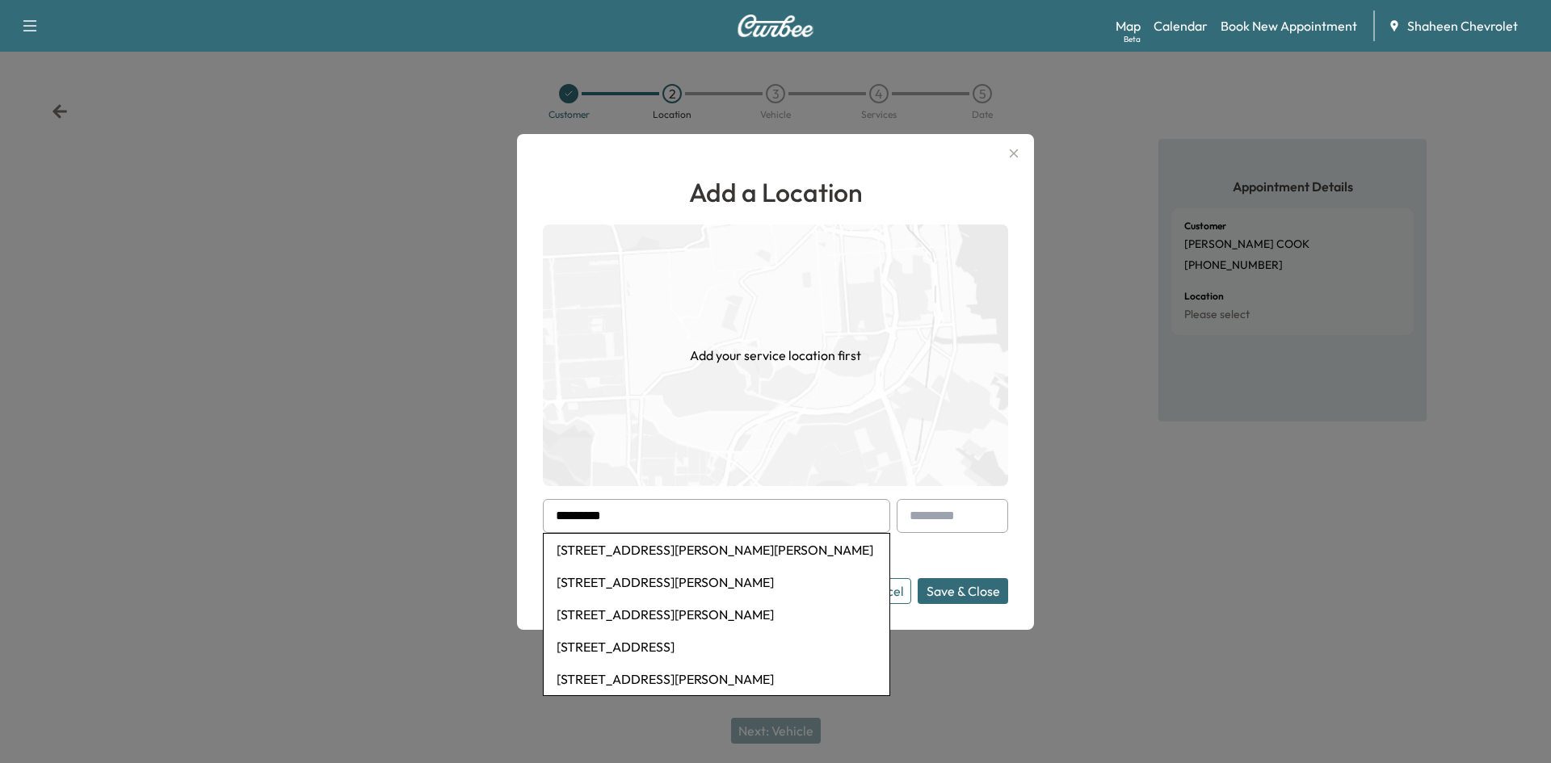
click at [723, 548] on li "[STREET_ADDRESS][PERSON_NAME][PERSON_NAME]" at bounding box center [717, 550] width 346 height 32
type input "**********"
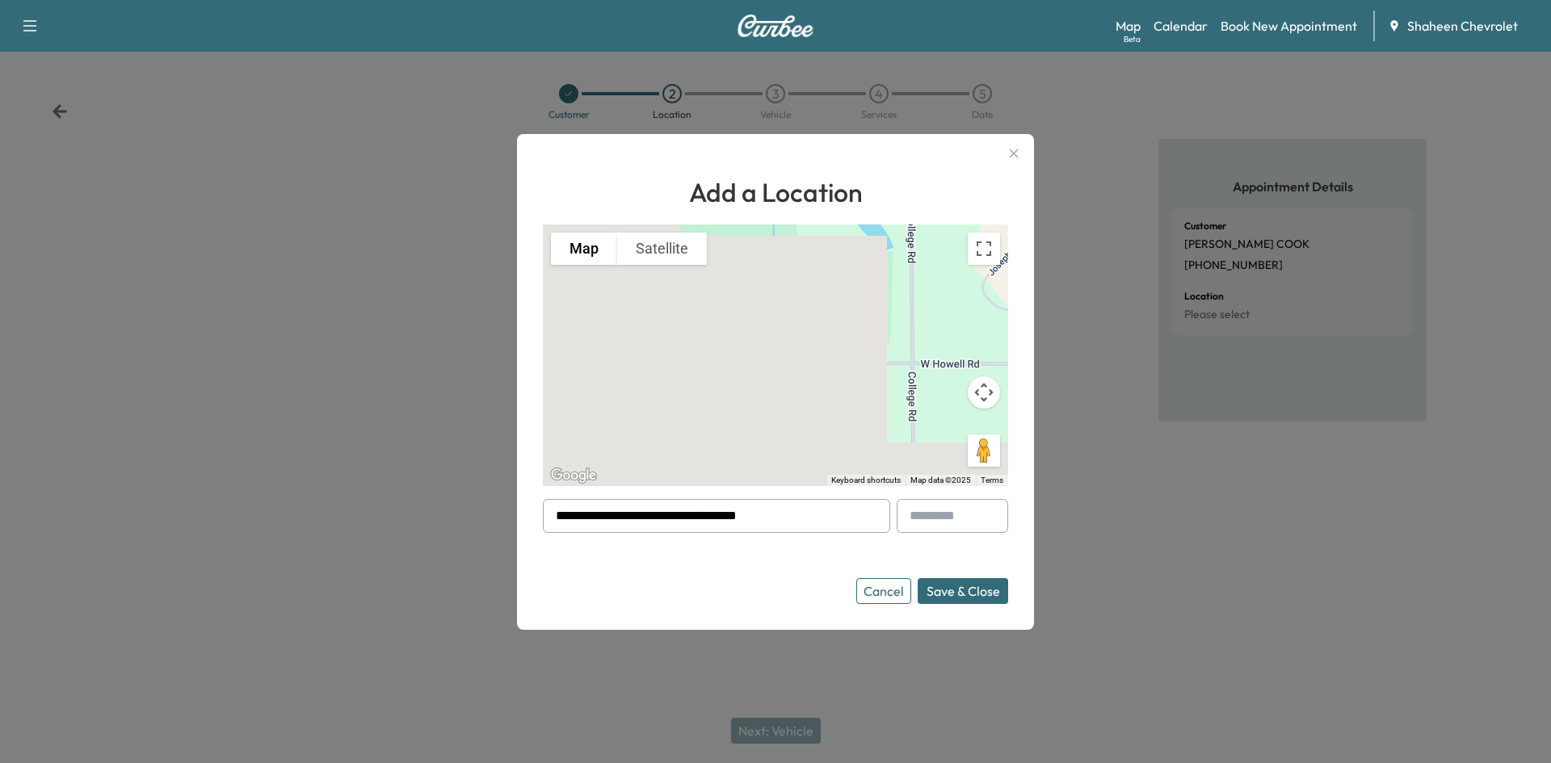
click at [970, 584] on button "Save & Close" at bounding box center [963, 591] width 90 height 26
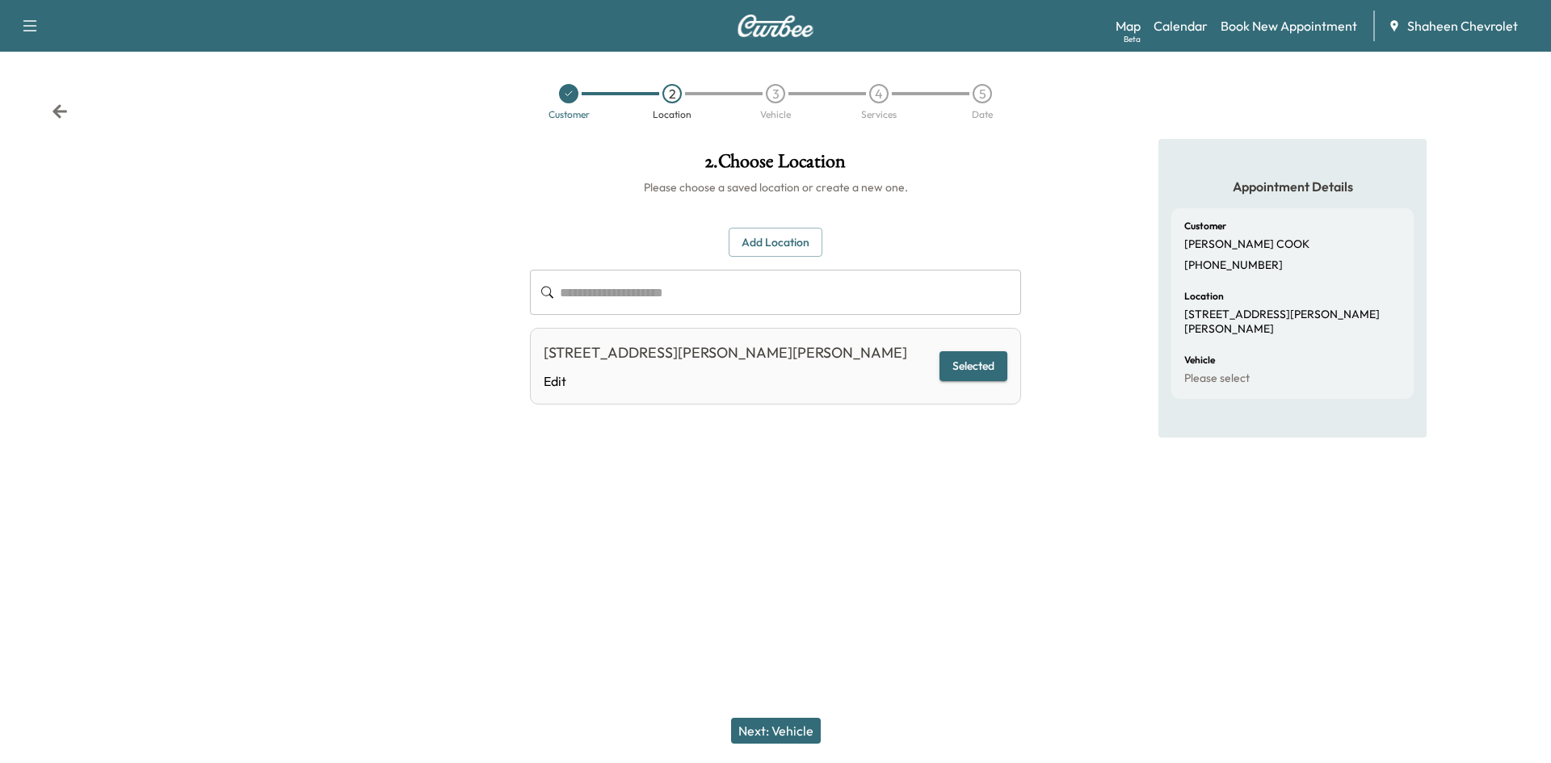
click at [782, 737] on button "Next: Vehicle" at bounding box center [776, 731] width 90 height 26
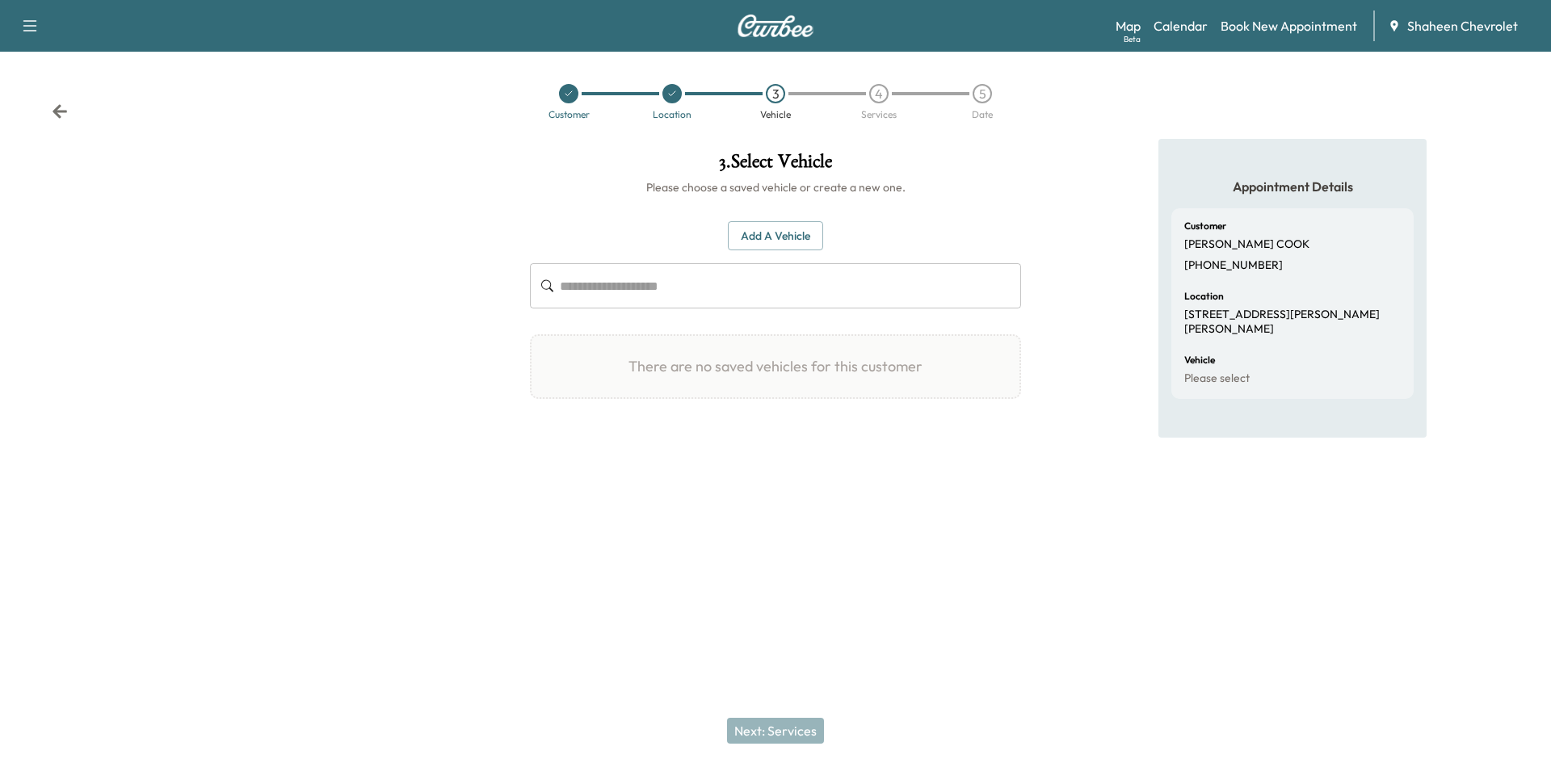
click at [620, 280] on input "text" at bounding box center [790, 285] width 461 height 45
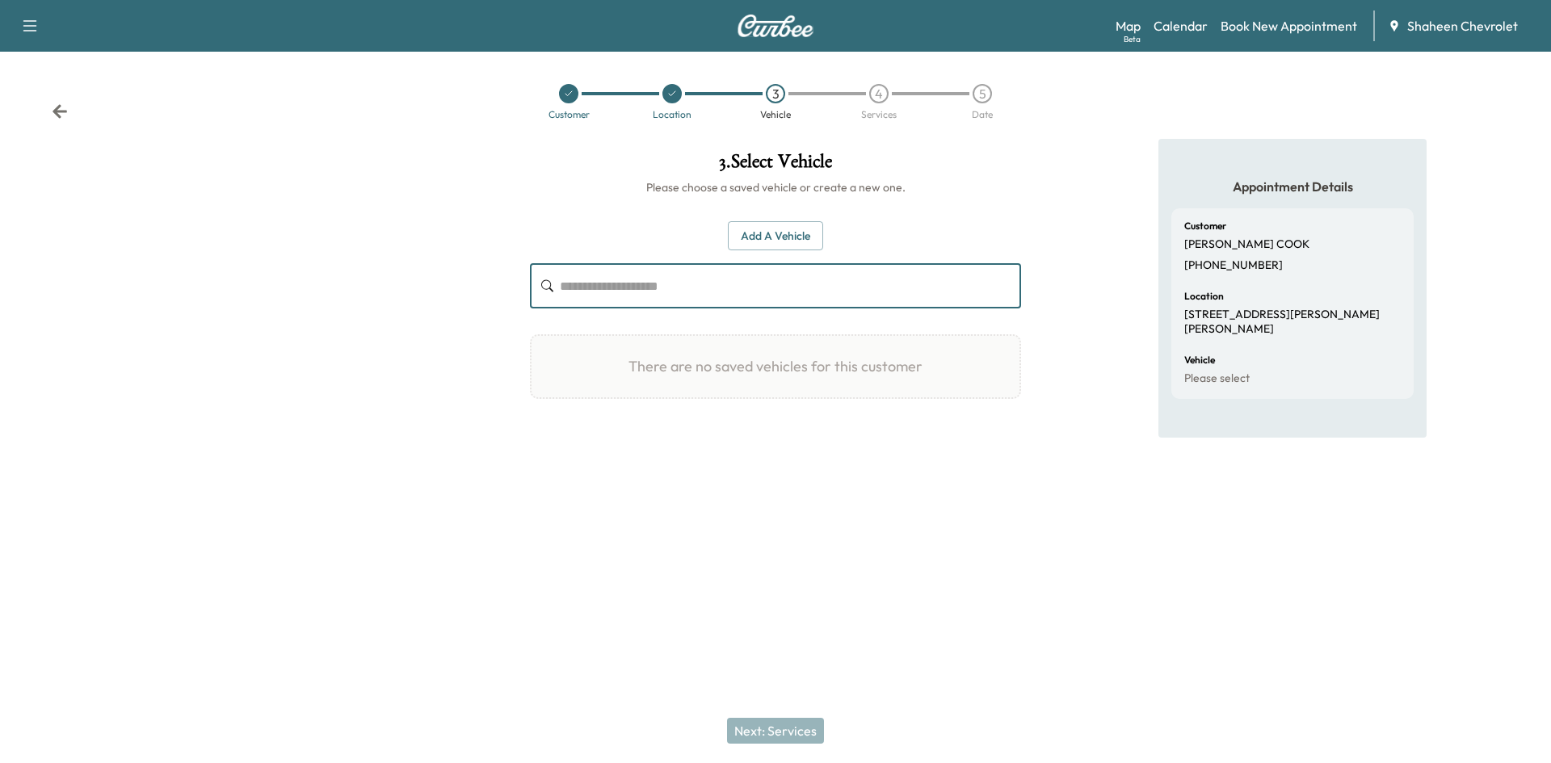
paste input "**********"
type input "**********"
click at [784, 242] on button "Add a Vehicle" at bounding box center [775, 236] width 95 height 30
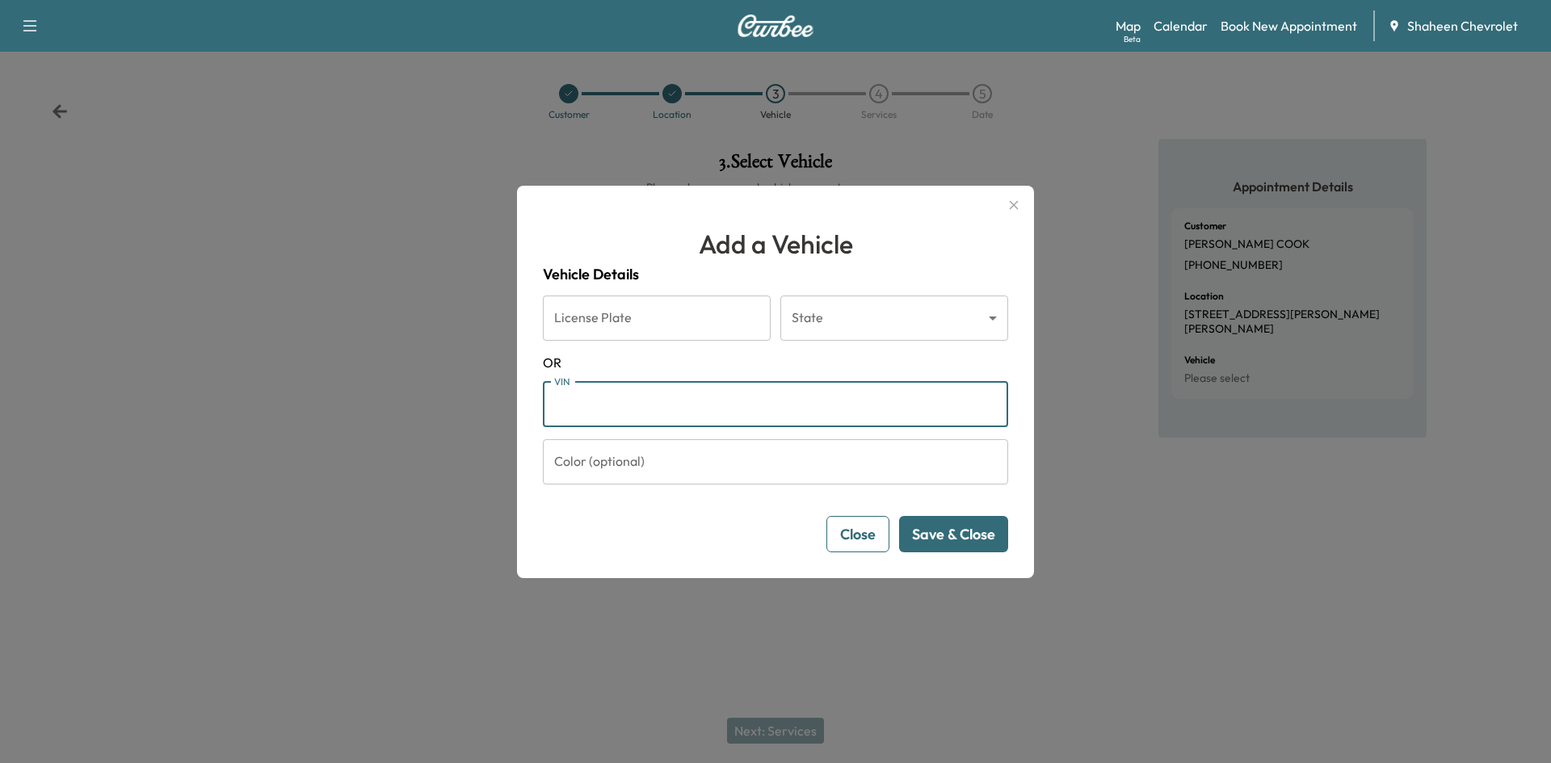
paste input "**********"
type input "**********"
click at [968, 546] on button "Save & Close" at bounding box center [953, 534] width 109 height 36
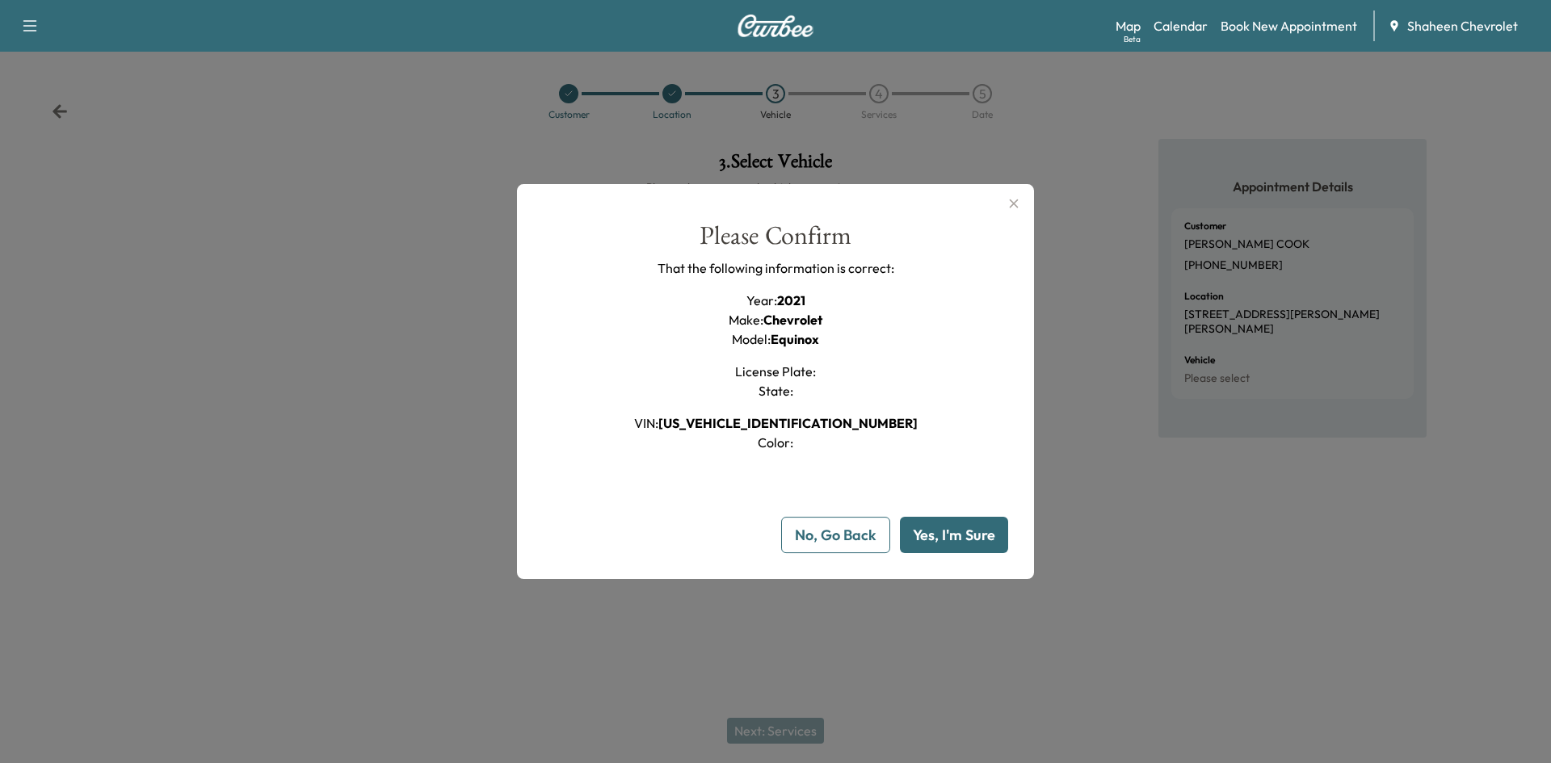
click at [948, 548] on button "Yes, I'm Sure" at bounding box center [954, 535] width 108 height 36
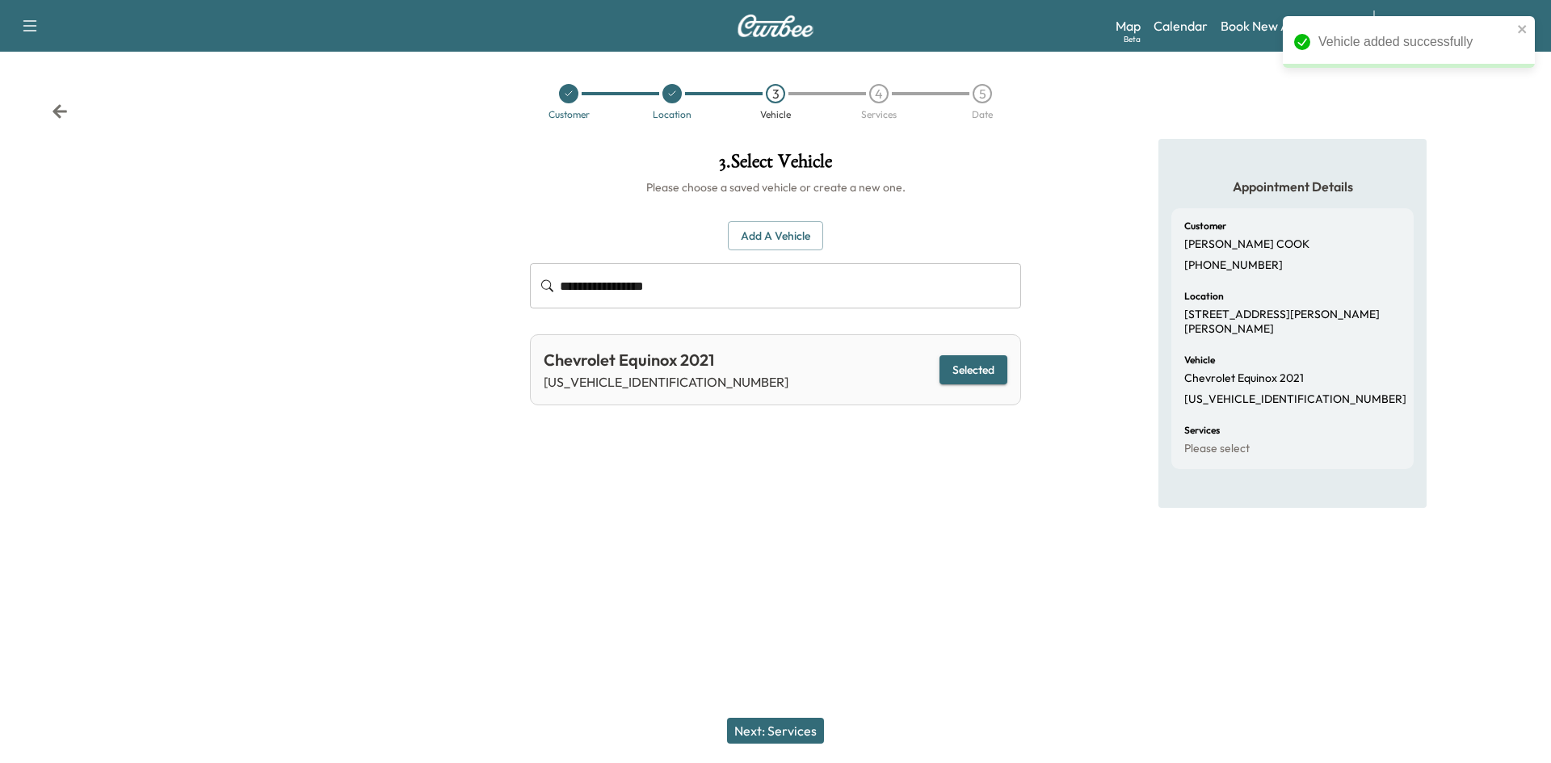
click at [778, 742] on button "Next: Services" at bounding box center [775, 731] width 97 height 26
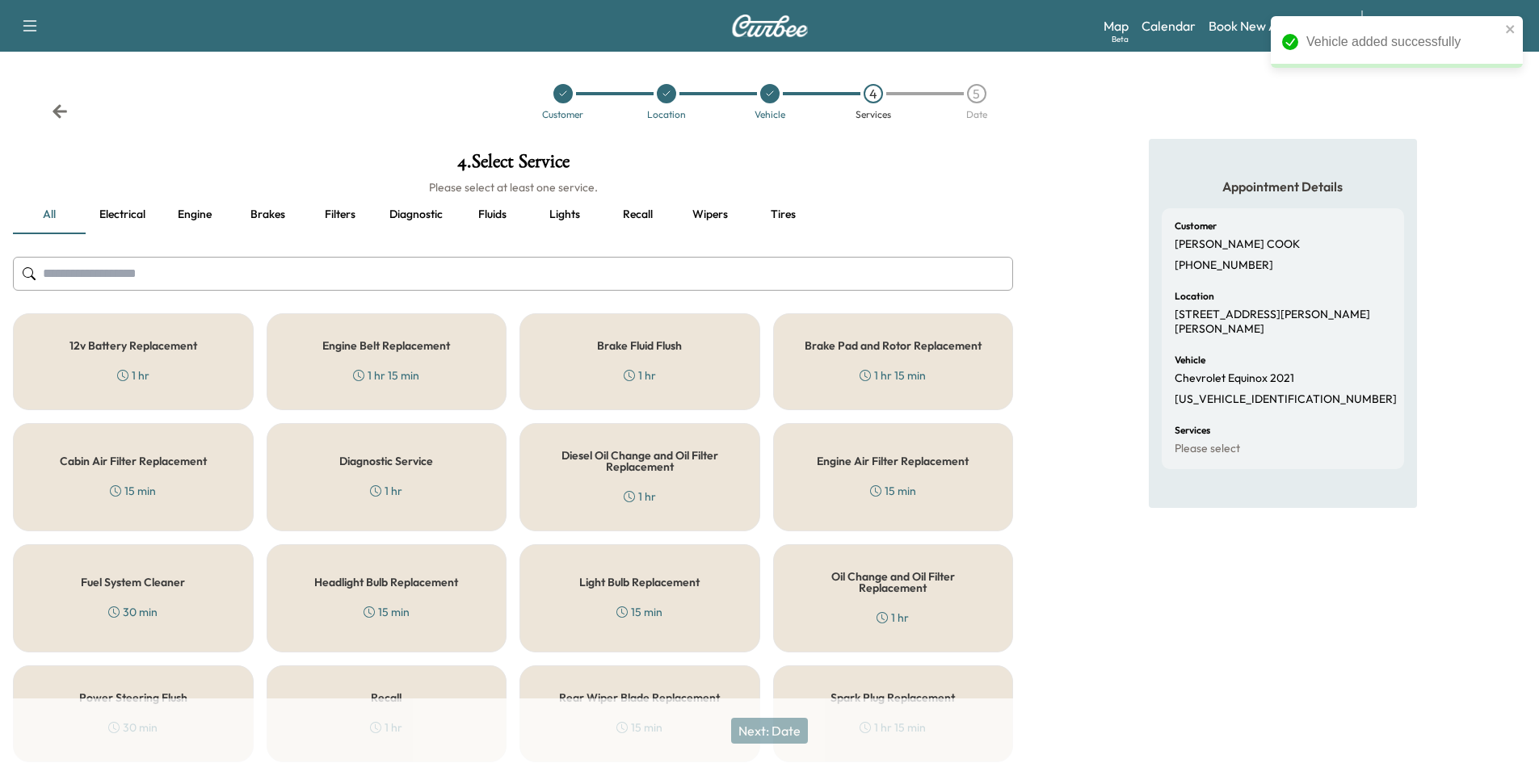
click at [296, 284] on input "text" at bounding box center [513, 274] width 1000 height 34
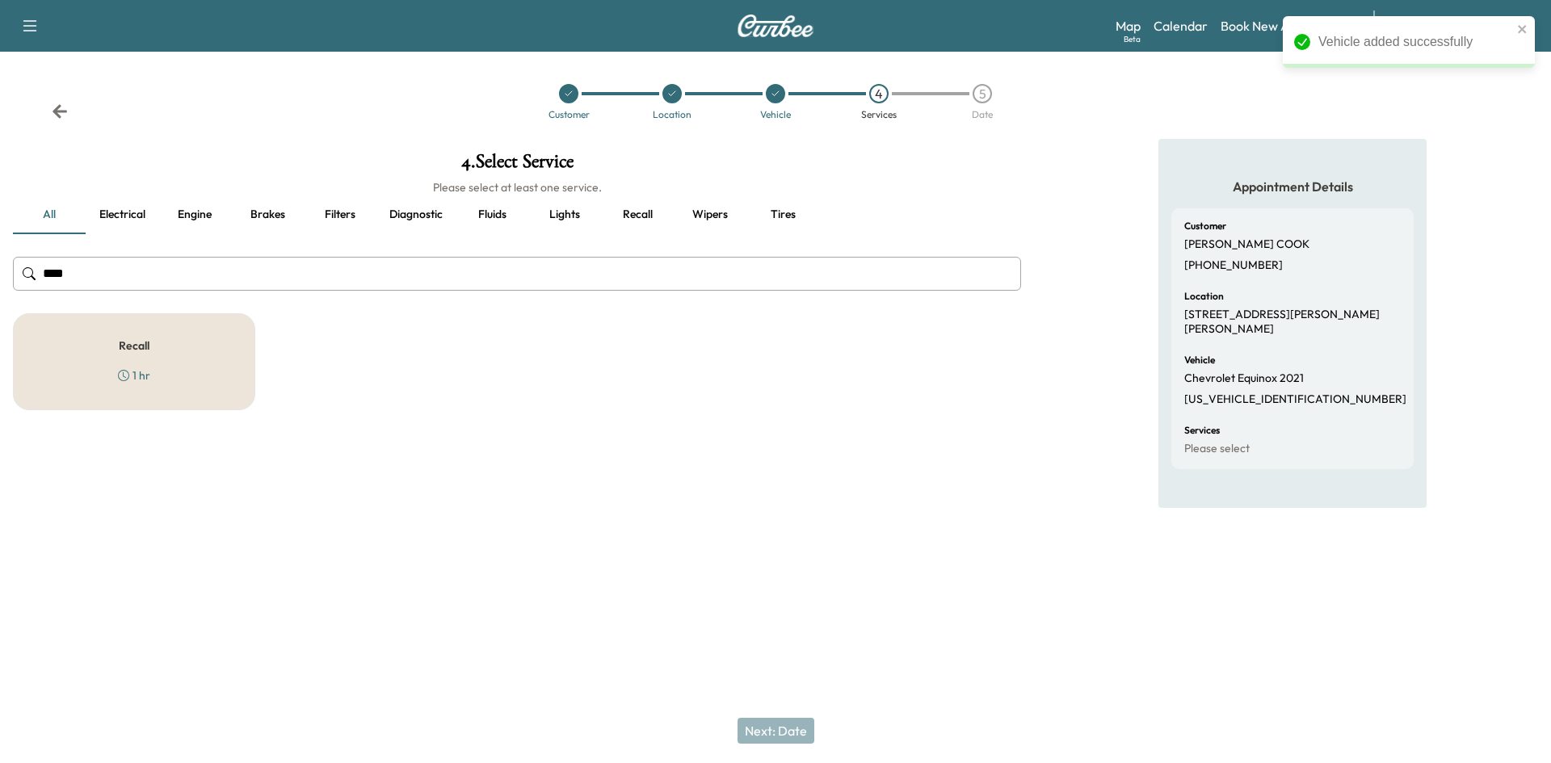
type input "****"
click at [221, 336] on div "Recall 1 hr" at bounding box center [134, 361] width 242 height 97
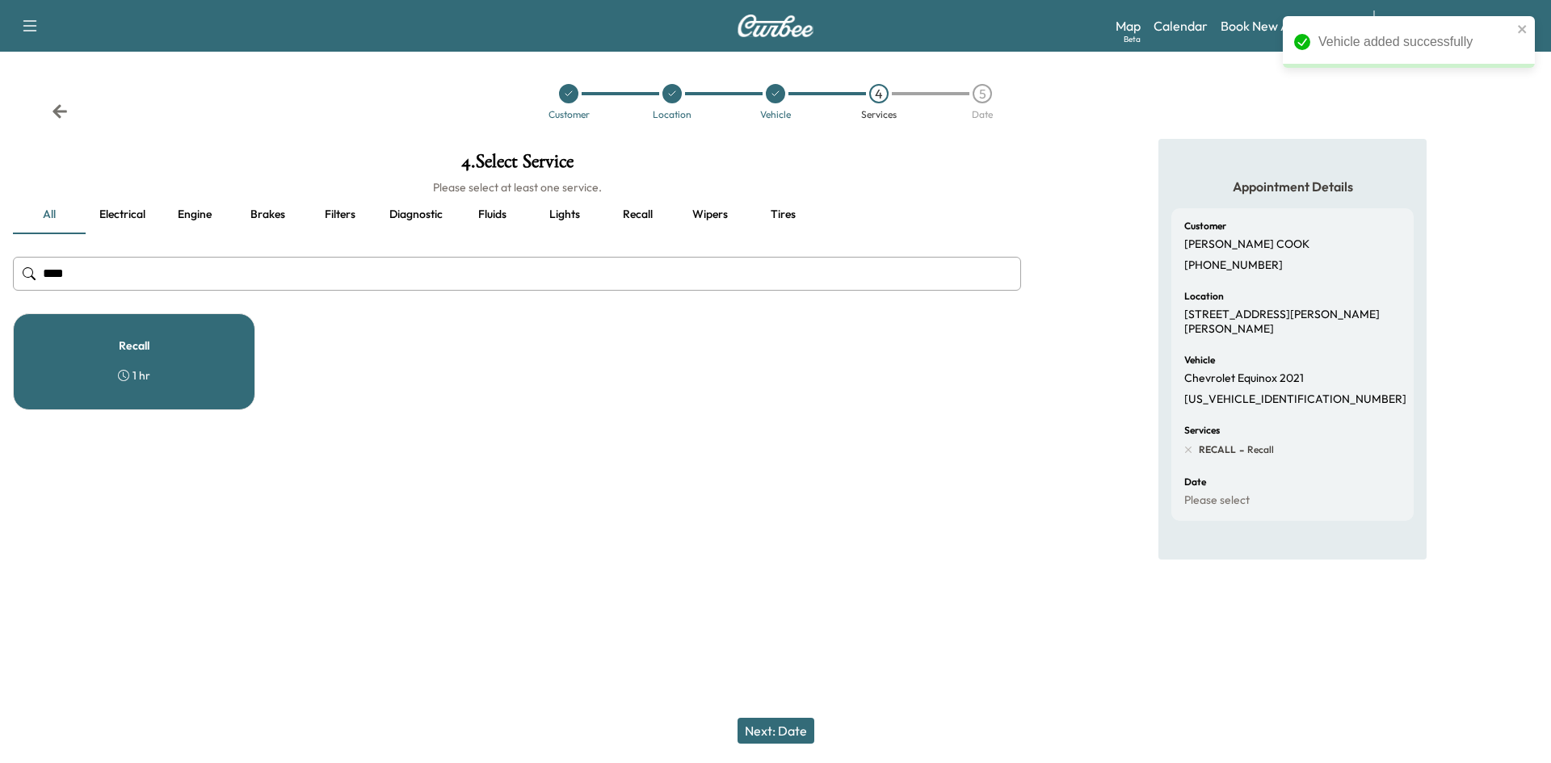
click at [786, 721] on button "Next: Date" at bounding box center [776, 731] width 77 height 26
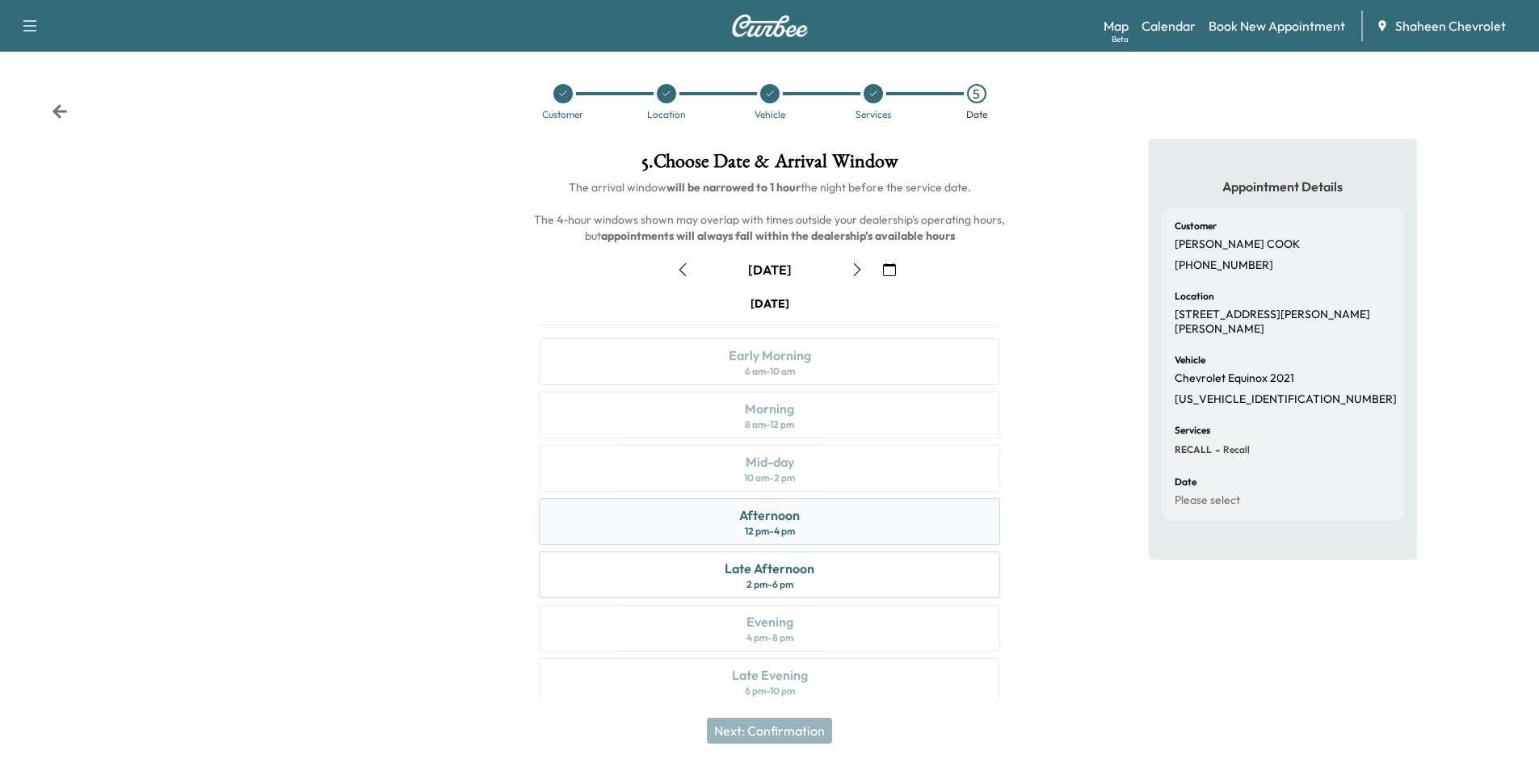
click at [839, 531] on div "Afternoon 12 pm - 4 pm" at bounding box center [769, 521] width 461 height 47
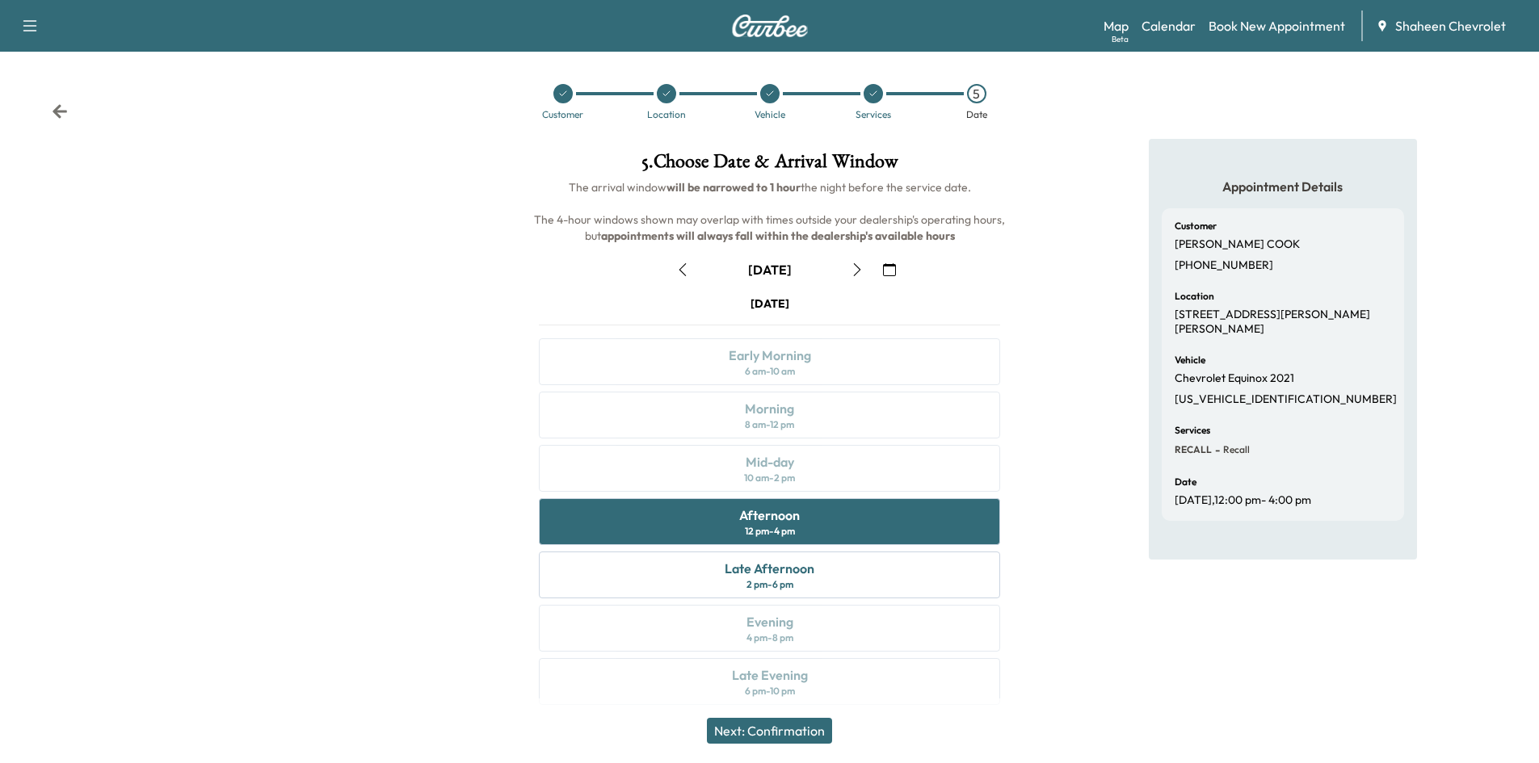
click at [801, 729] on button "Next: Confirmation" at bounding box center [769, 731] width 125 height 26
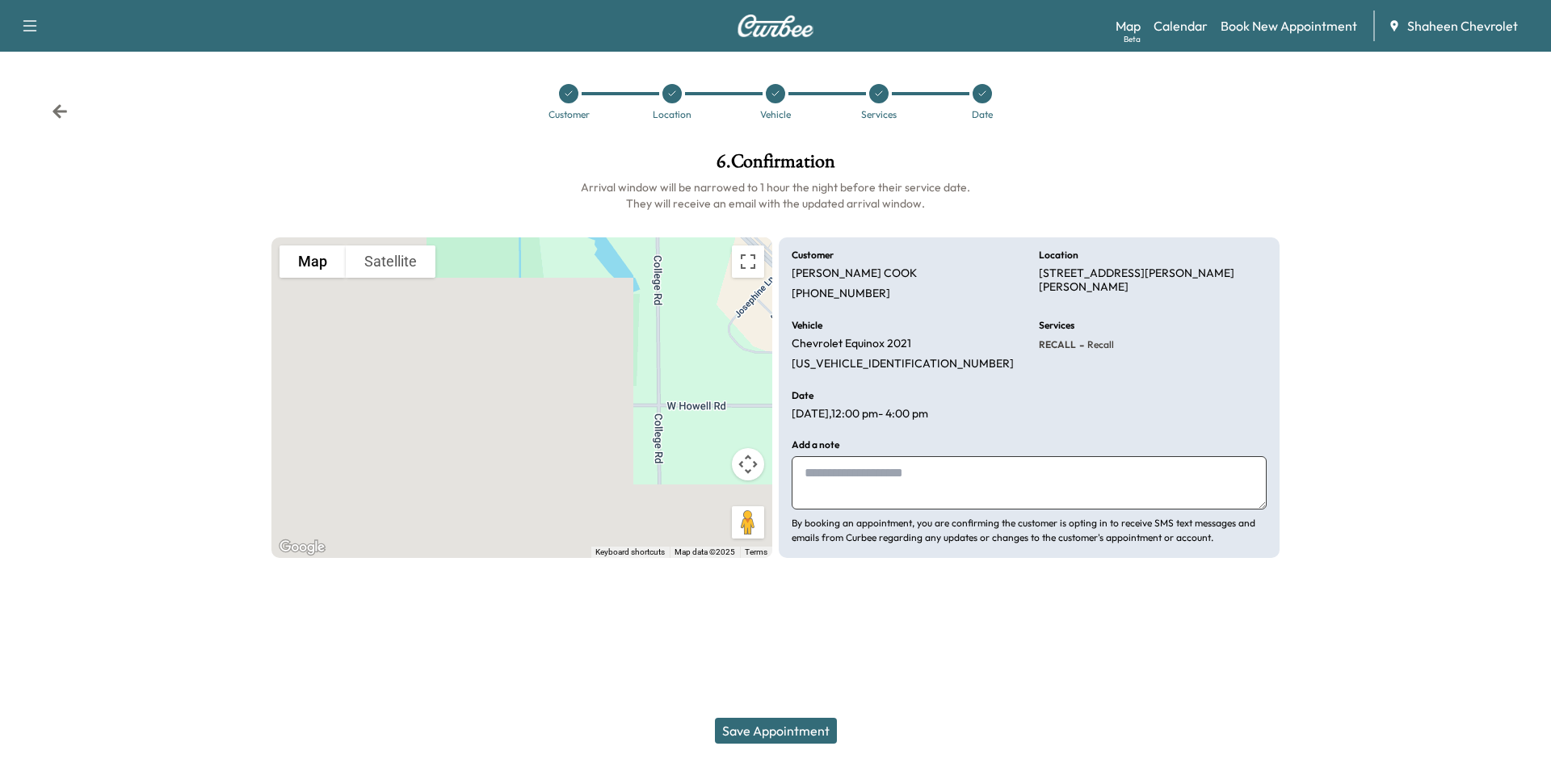
click at [797, 734] on button "Save Appointment" at bounding box center [776, 731] width 122 height 26
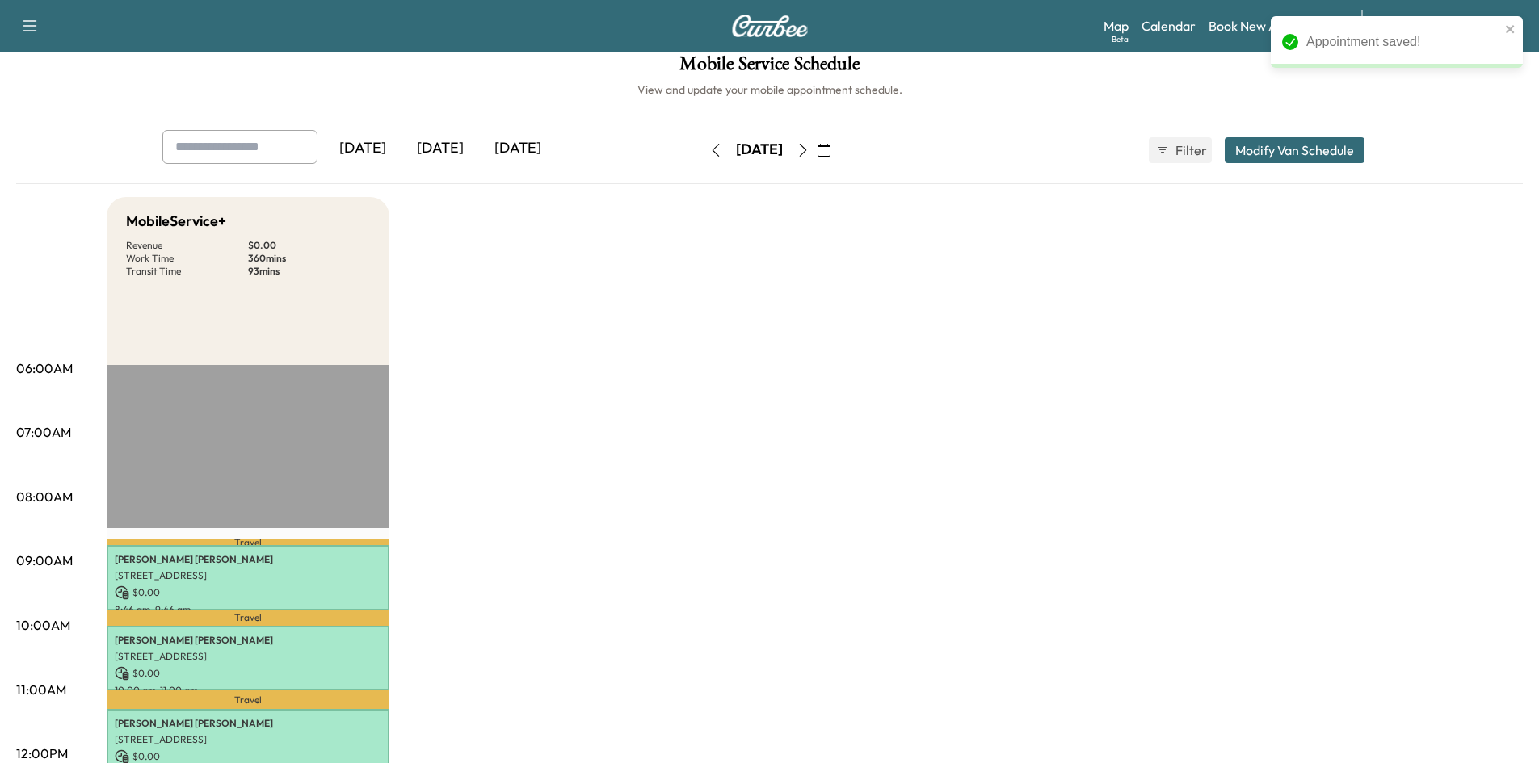
scroll to position [404, 0]
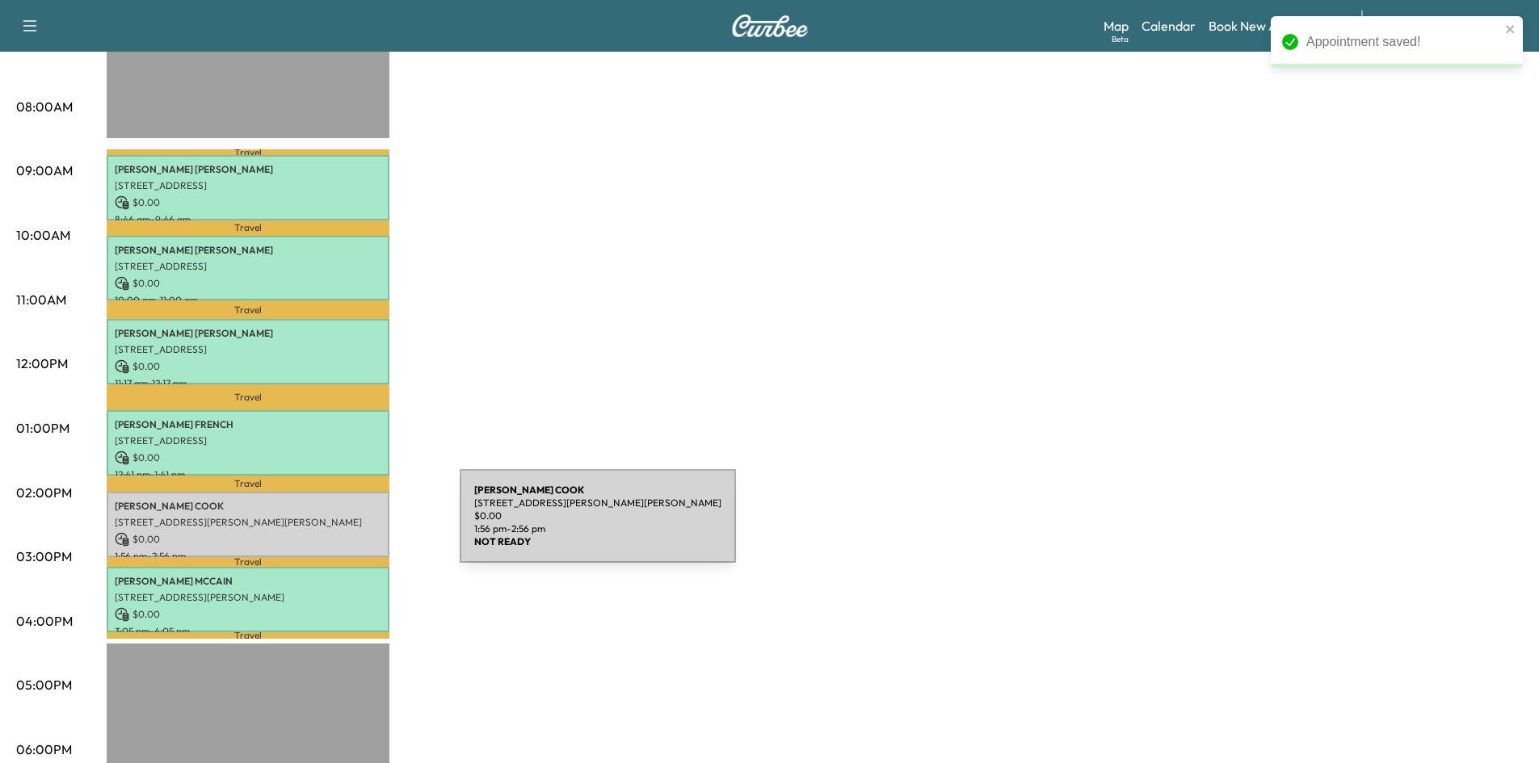
click at [338, 532] on p "$ 0.00" at bounding box center [248, 539] width 267 height 15
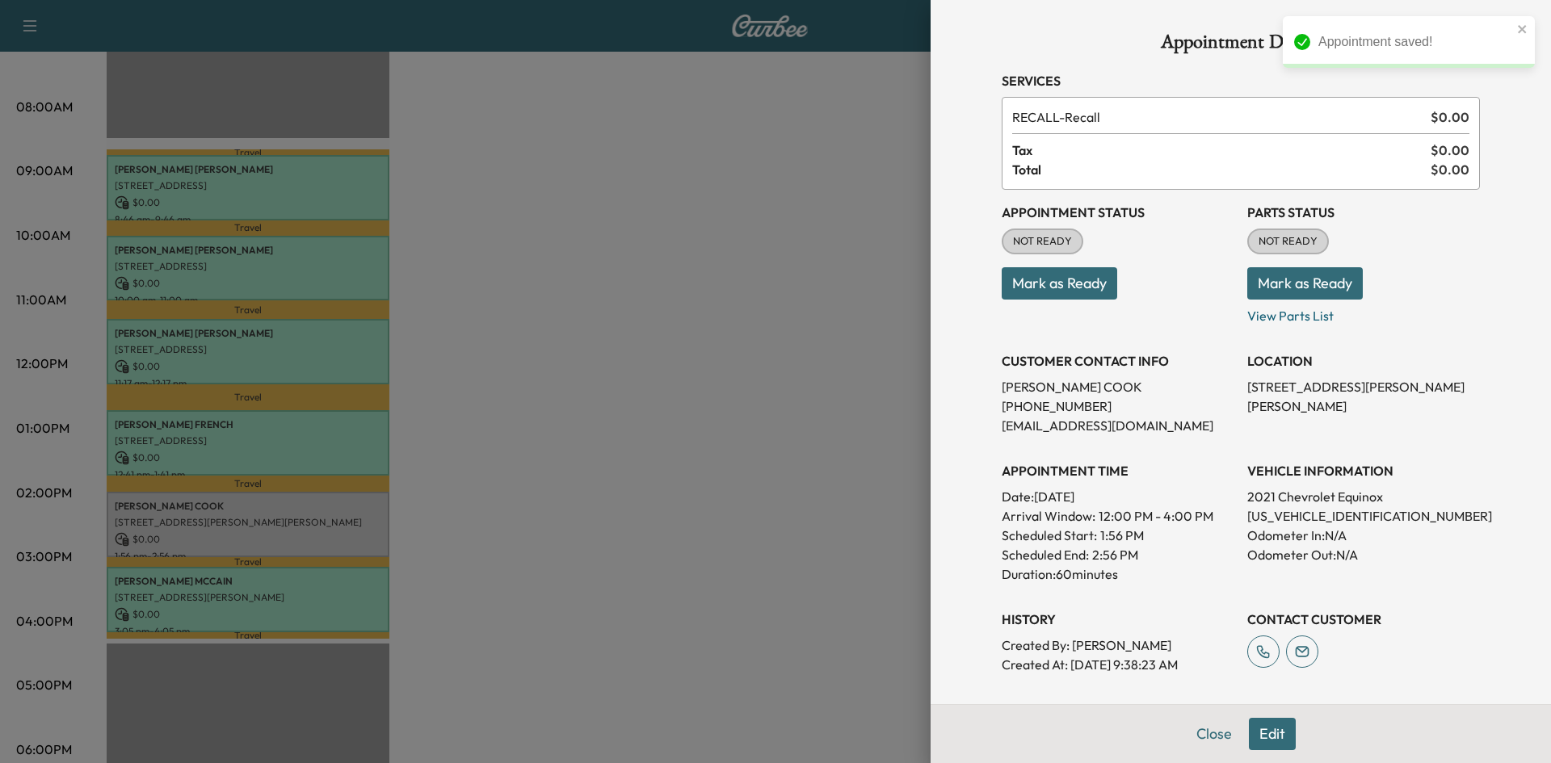
click at [1096, 275] on button "Mark as Ready" at bounding box center [1060, 283] width 116 height 32
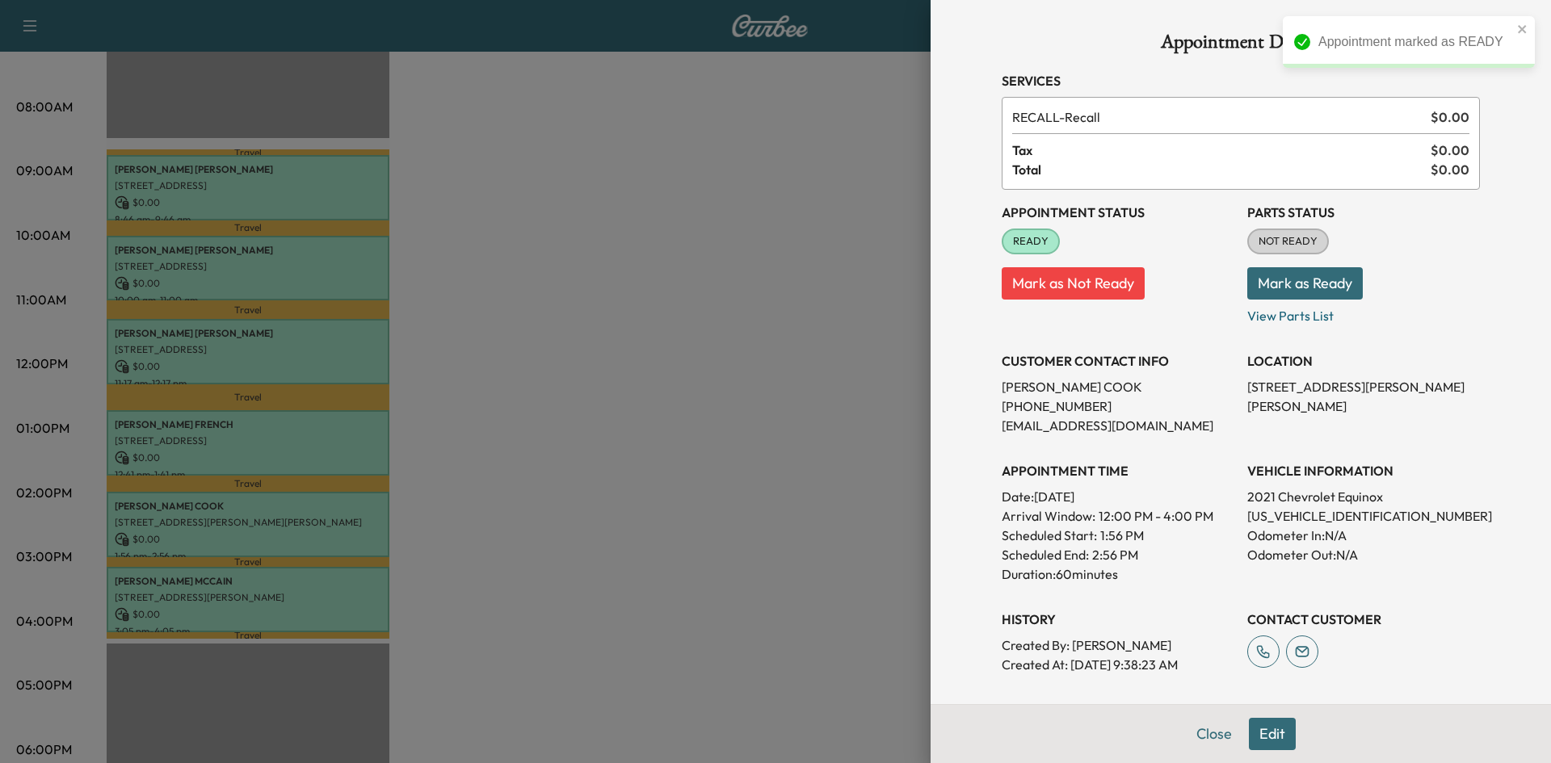
click at [1312, 284] on button "Mark as Ready" at bounding box center [1305, 283] width 116 height 32
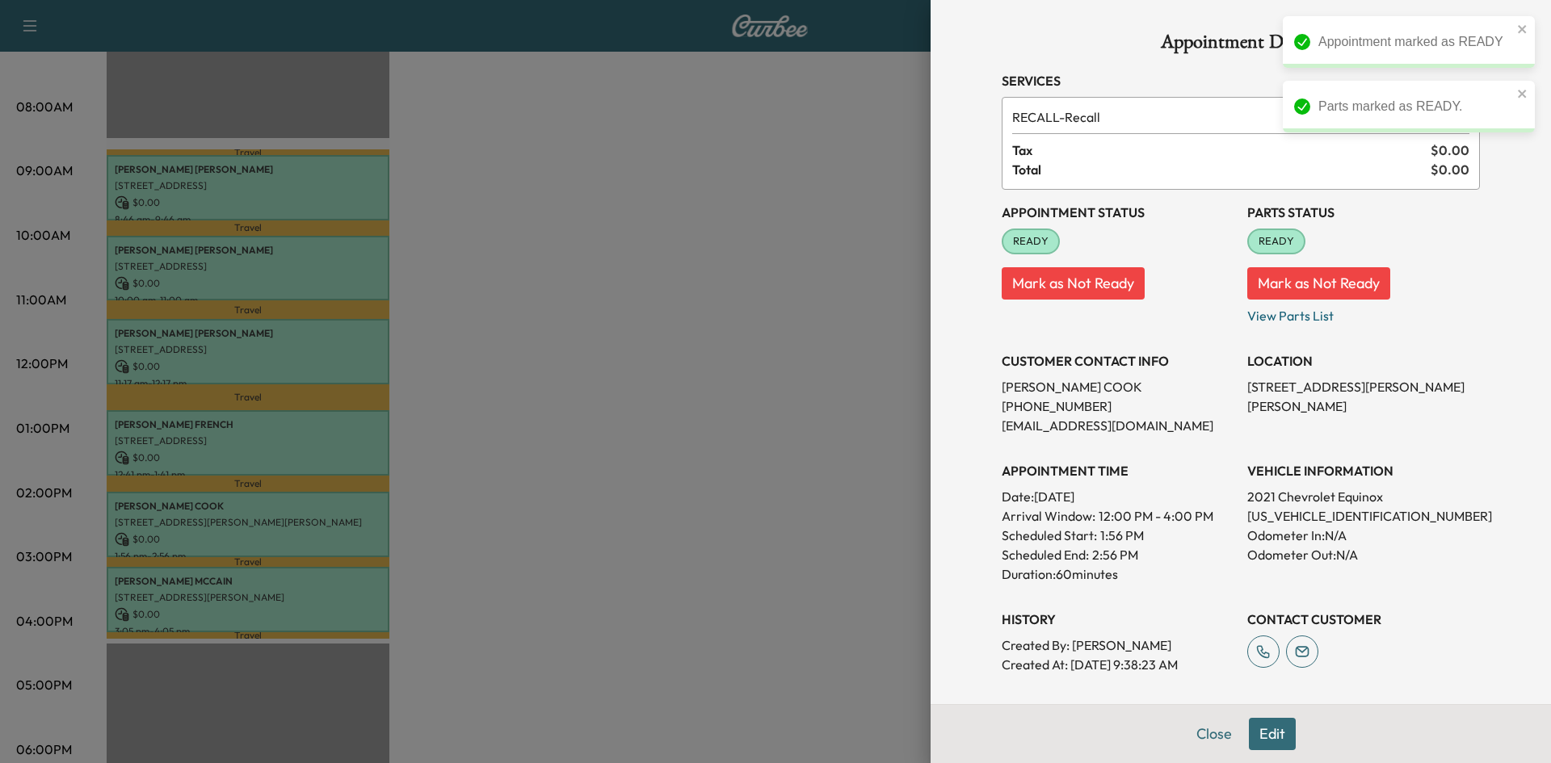
click at [765, 352] on div at bounding box center [775, 381] width 1551 height 763
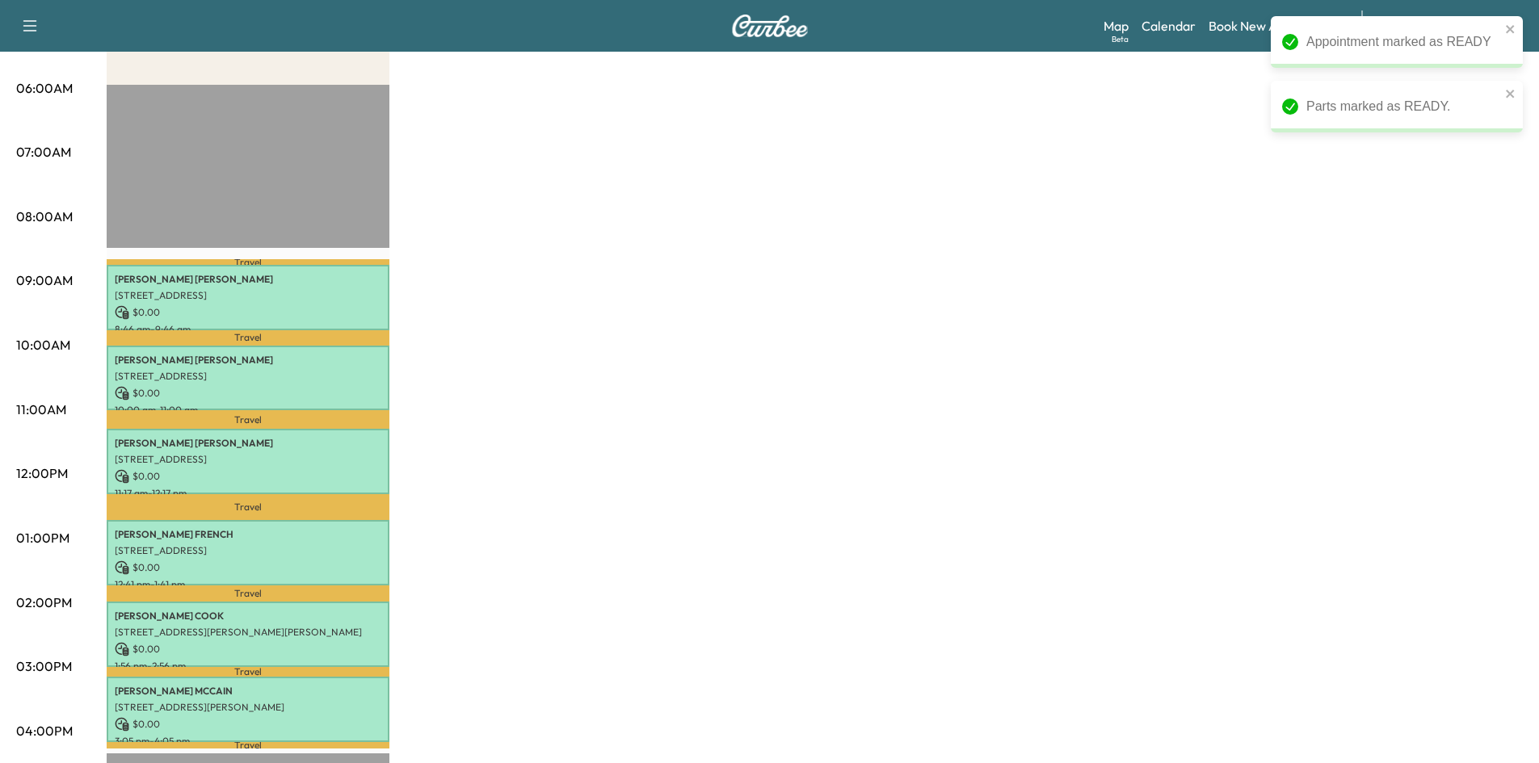
scroll to position [323, 0]
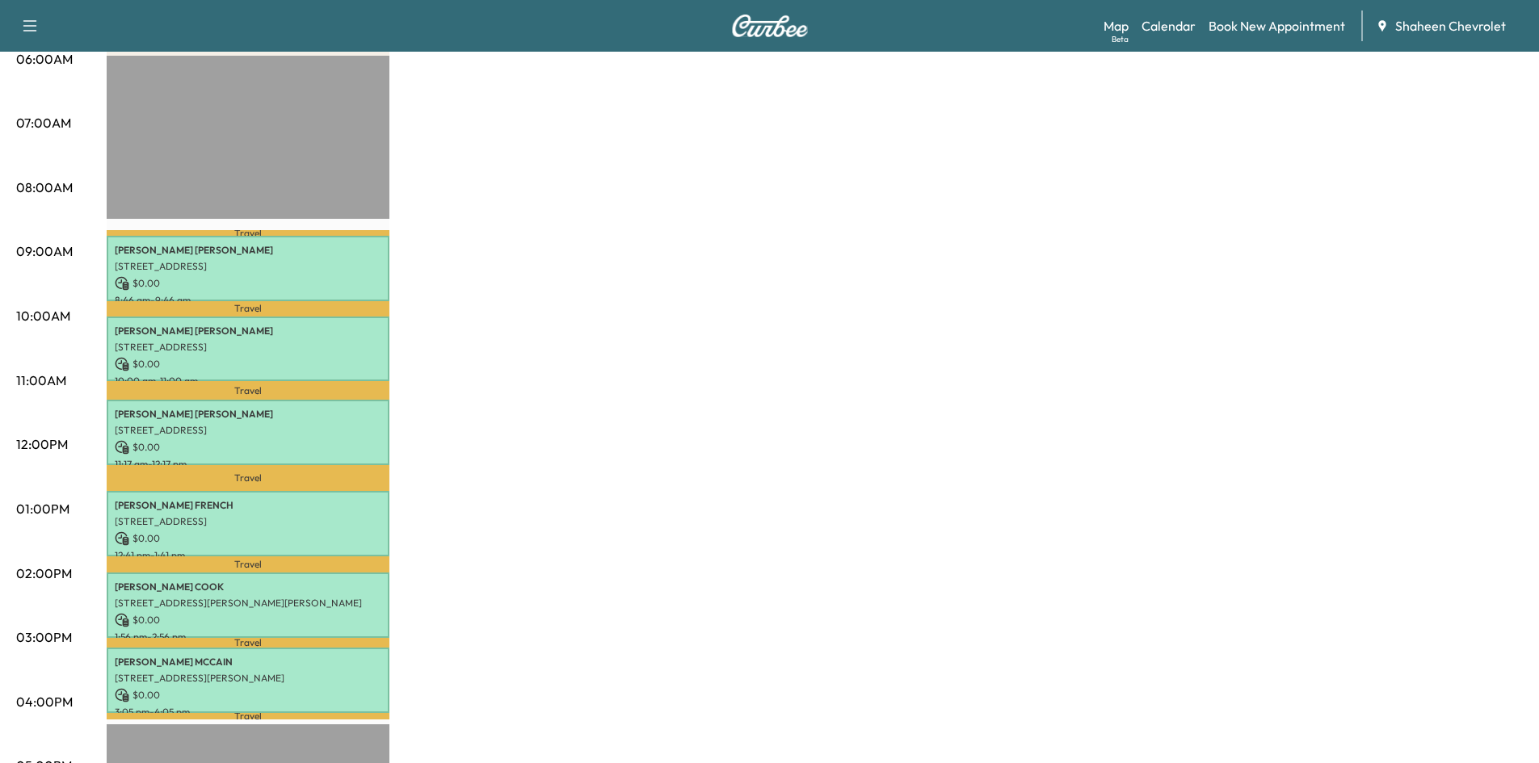
click at [1107, 218] on div "MobileService+ Revenue $ 0.00 Work Time 360 mins Transit Time 93 mins Travel [P…" at bounding box center [815, 494] width 1416 height 1212
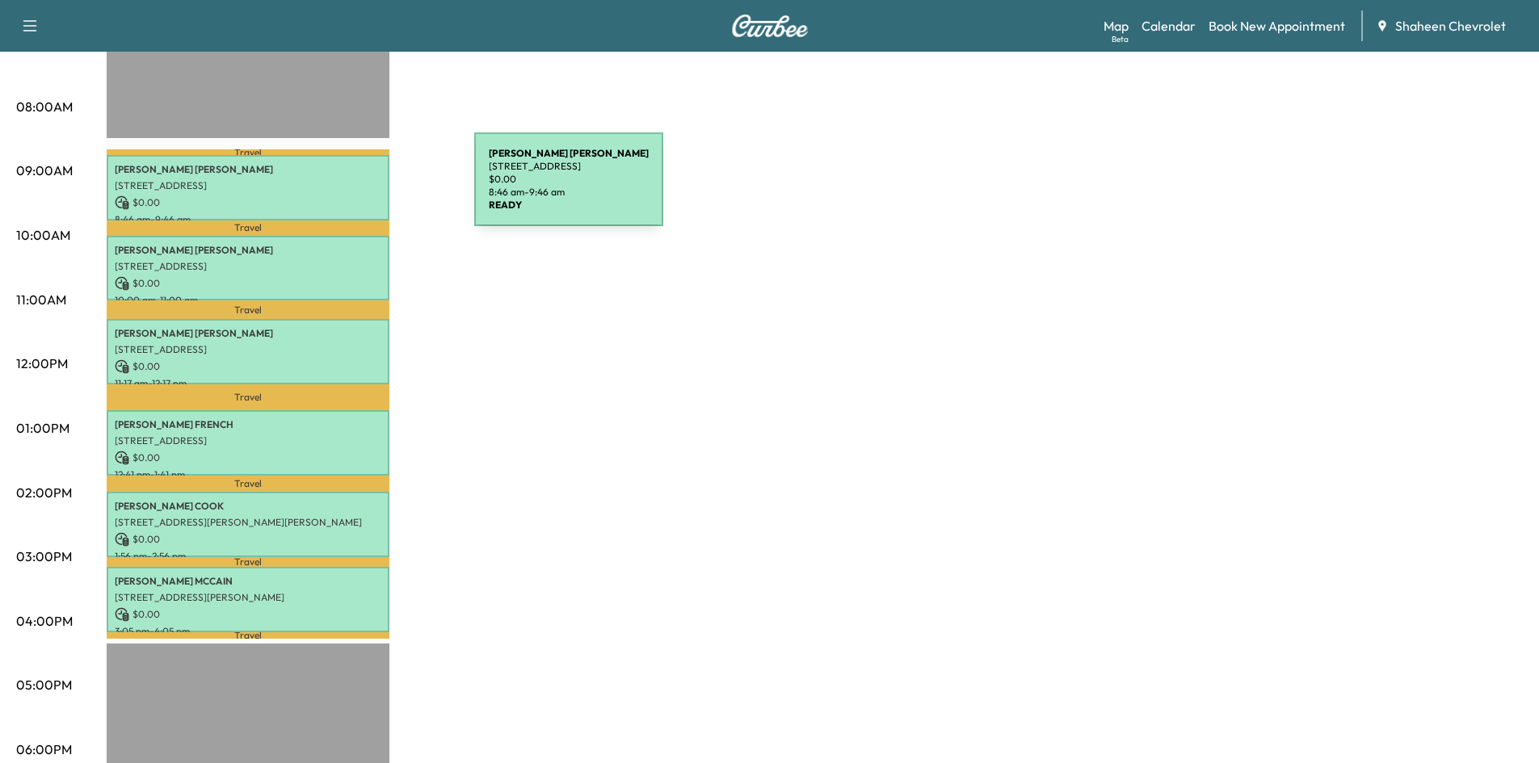
click at [353, 189] on p "[STREET_ADDRESS]" at bounding box center [248, 185] width 267 height 13
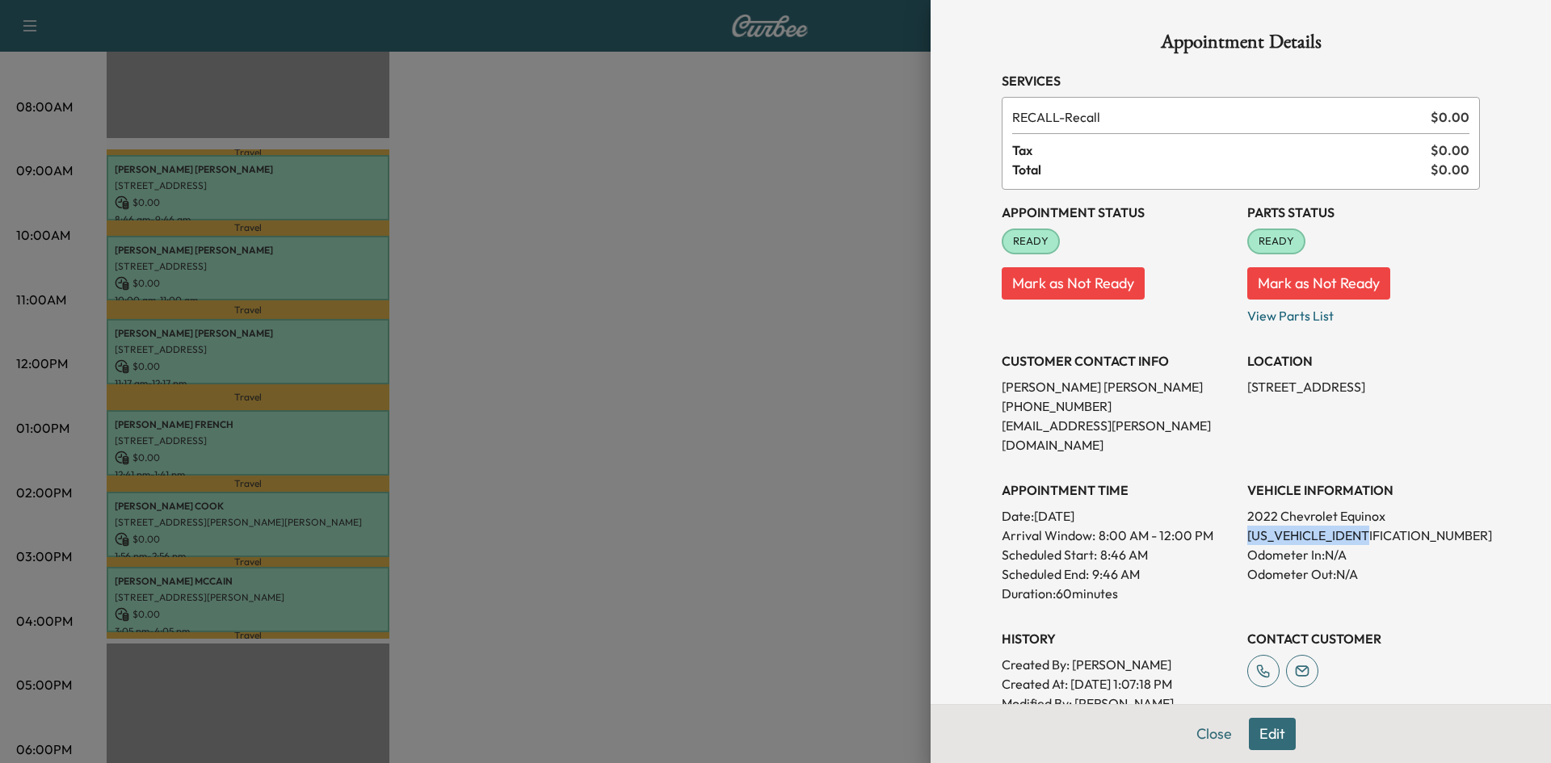
drag, startPoint x: 1365, startPoint y: 517, endPoint x: 1236, endPoint y: 519, distance: 129.3
click at [1247, 526] on p "[US_VEHICLE_IDENTIFICATION_NUMBER]" at bounding box center [1363, 535] width 233 height 19
copy p "[US_VEHICLE_IDENTIFICATION_NUMBER]"
click at [804, 310] on div at bounding box center [775, 381] width 1551 height 763
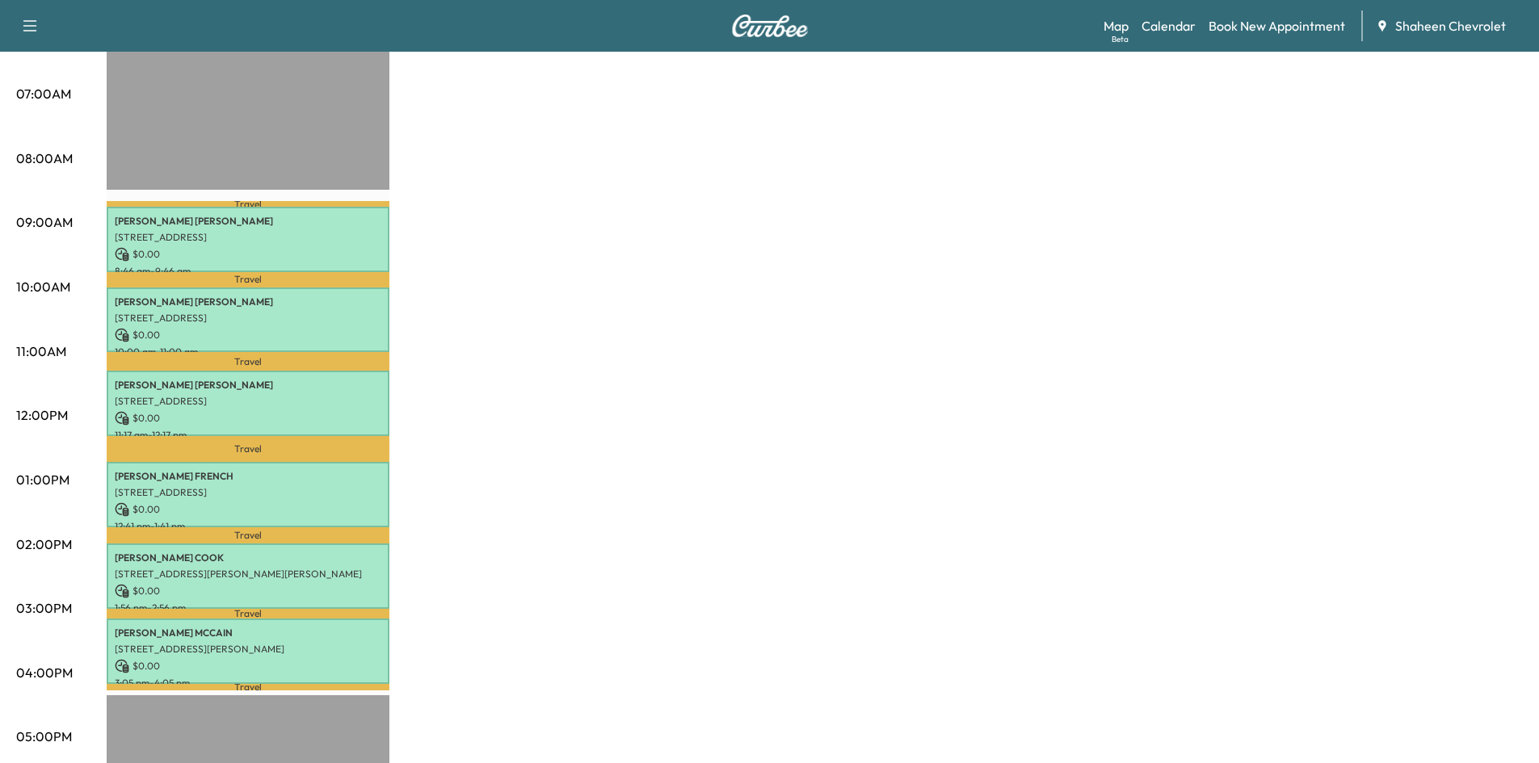
scroll to position [323, 0]
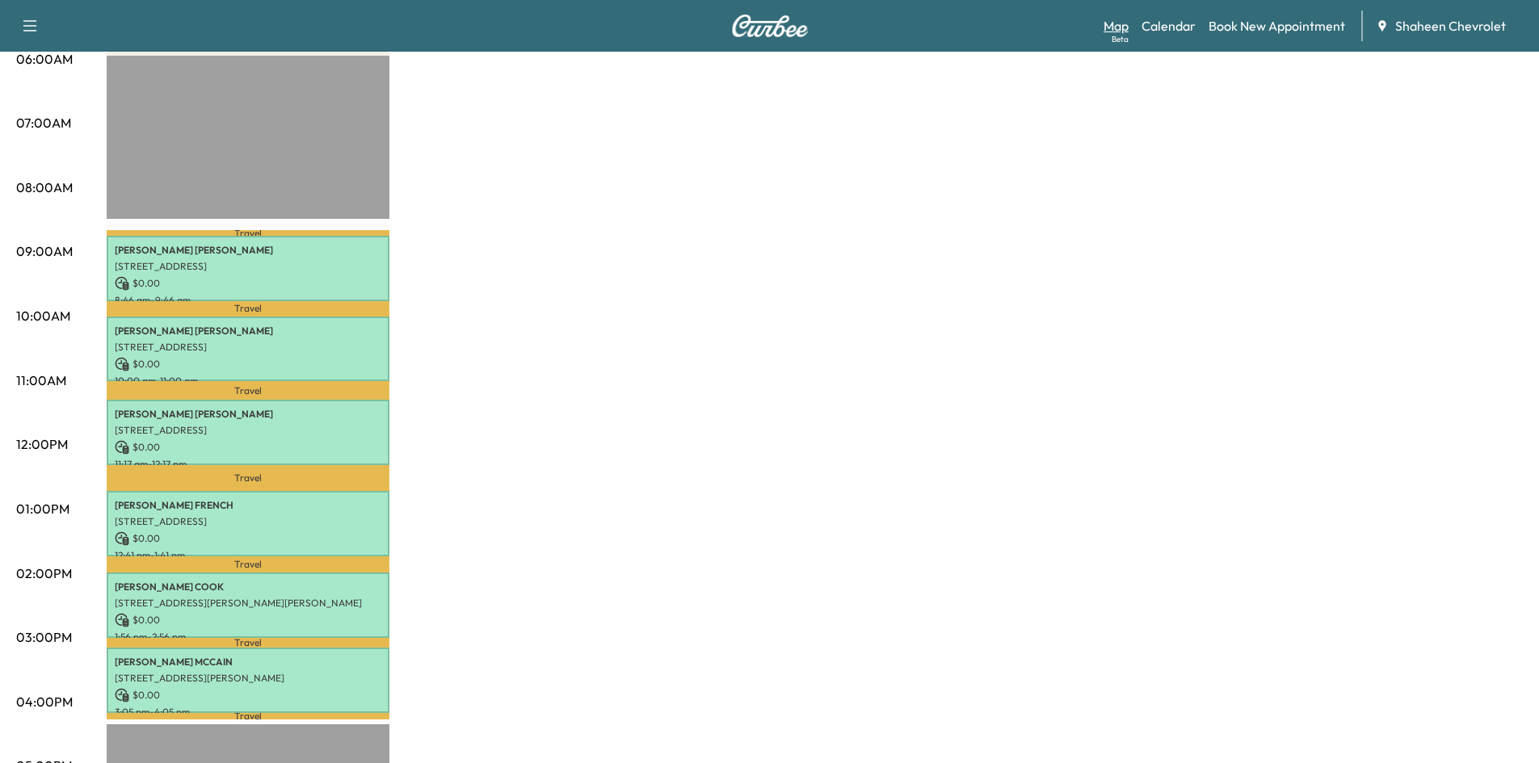
click at [1116, 23] on link "Map Beta" at bounding box center [1115, 25] width 25 height 19
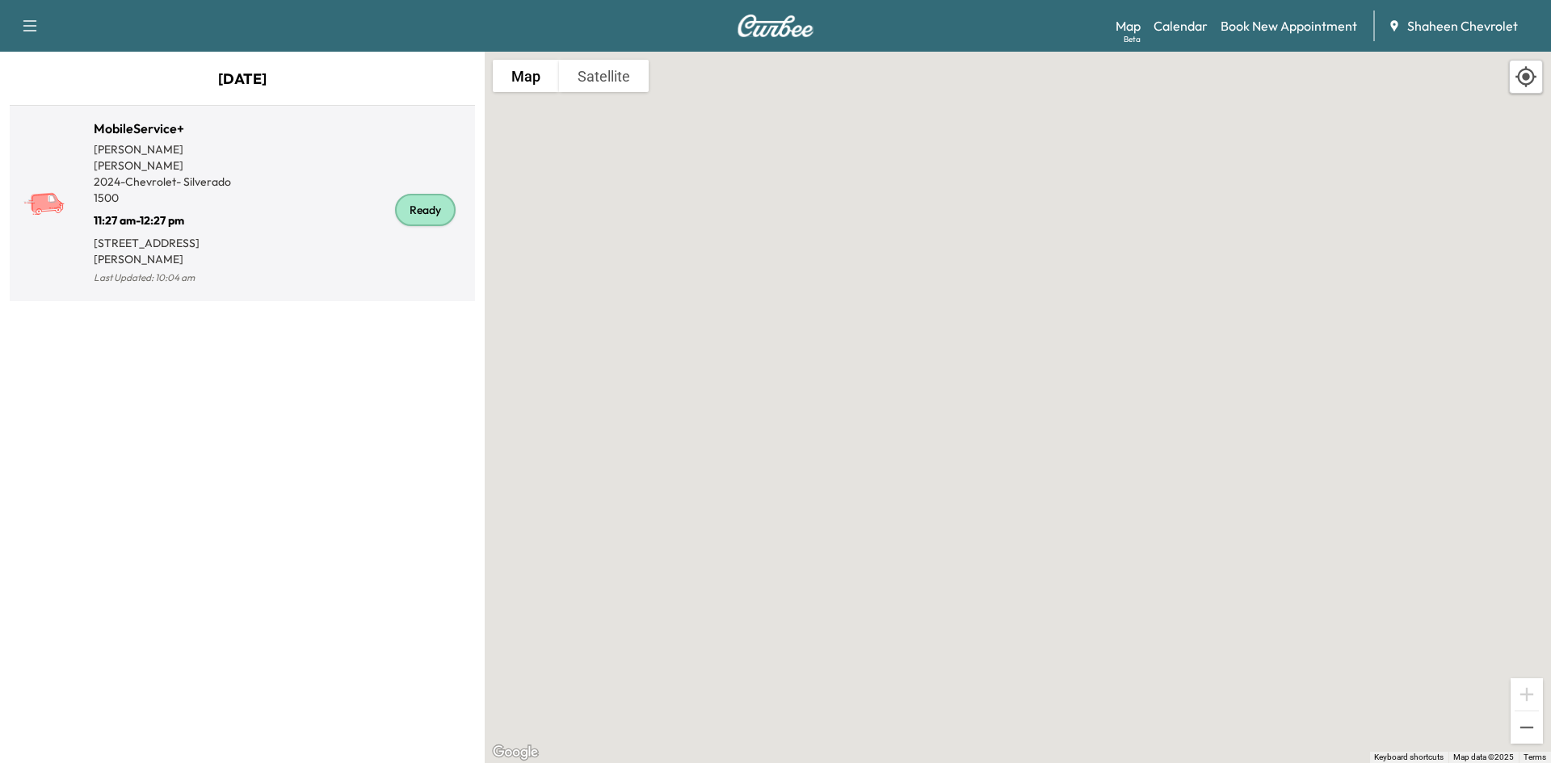
click at [313, 241] on div "Ready" at bounding box center [355, 210] width 226 height 157
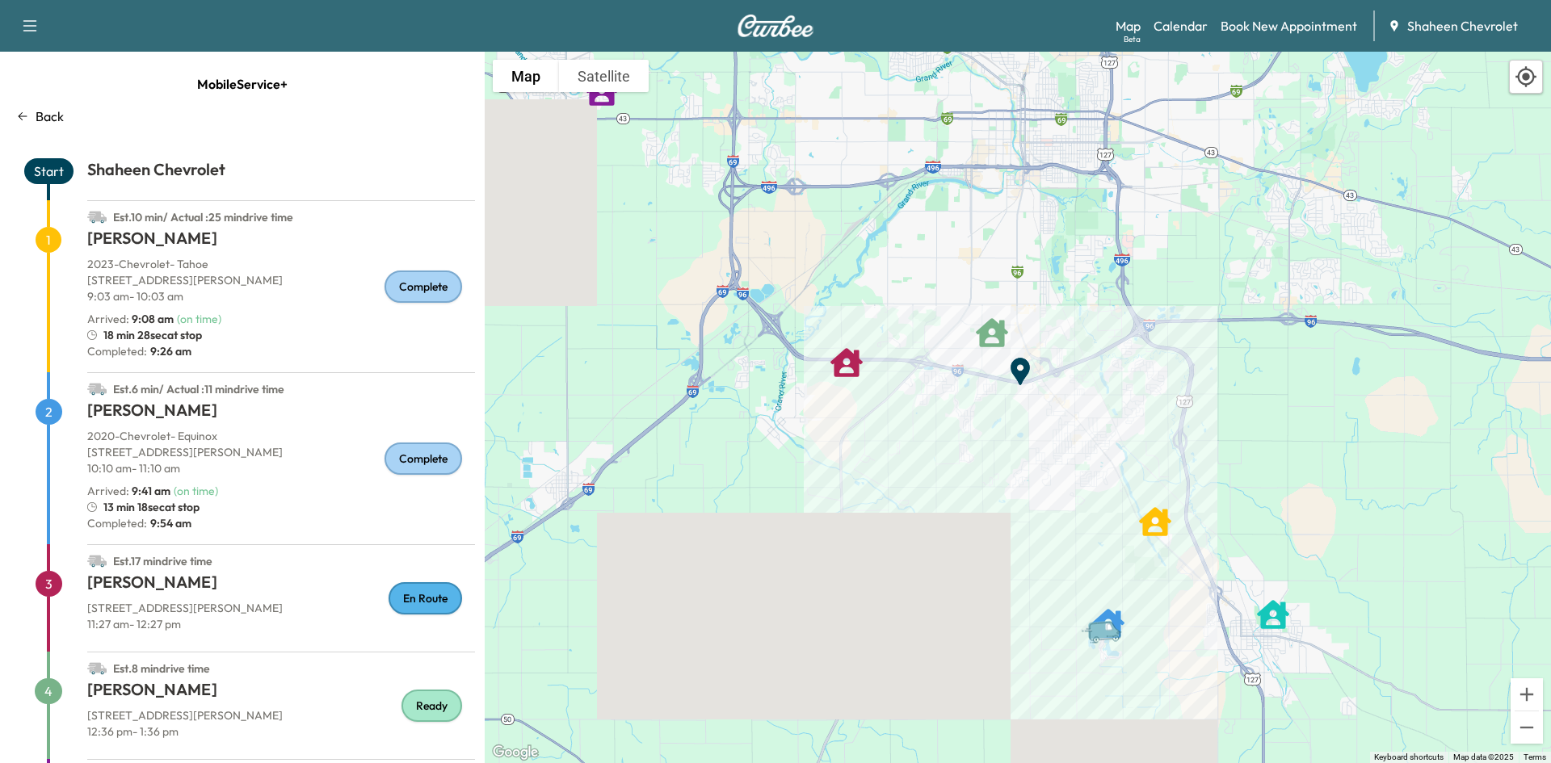
drag, startPoint x: 1099, startPoint y: 572, endPoint x: 1011, endPoint y: 507, distance: 109.2
click at [1014, 510] on div "To activate drag with keyboard, press Alt + Enter. Once in keyboard drag state,…" at bounding box center [1018, 408] width 1066 height 712
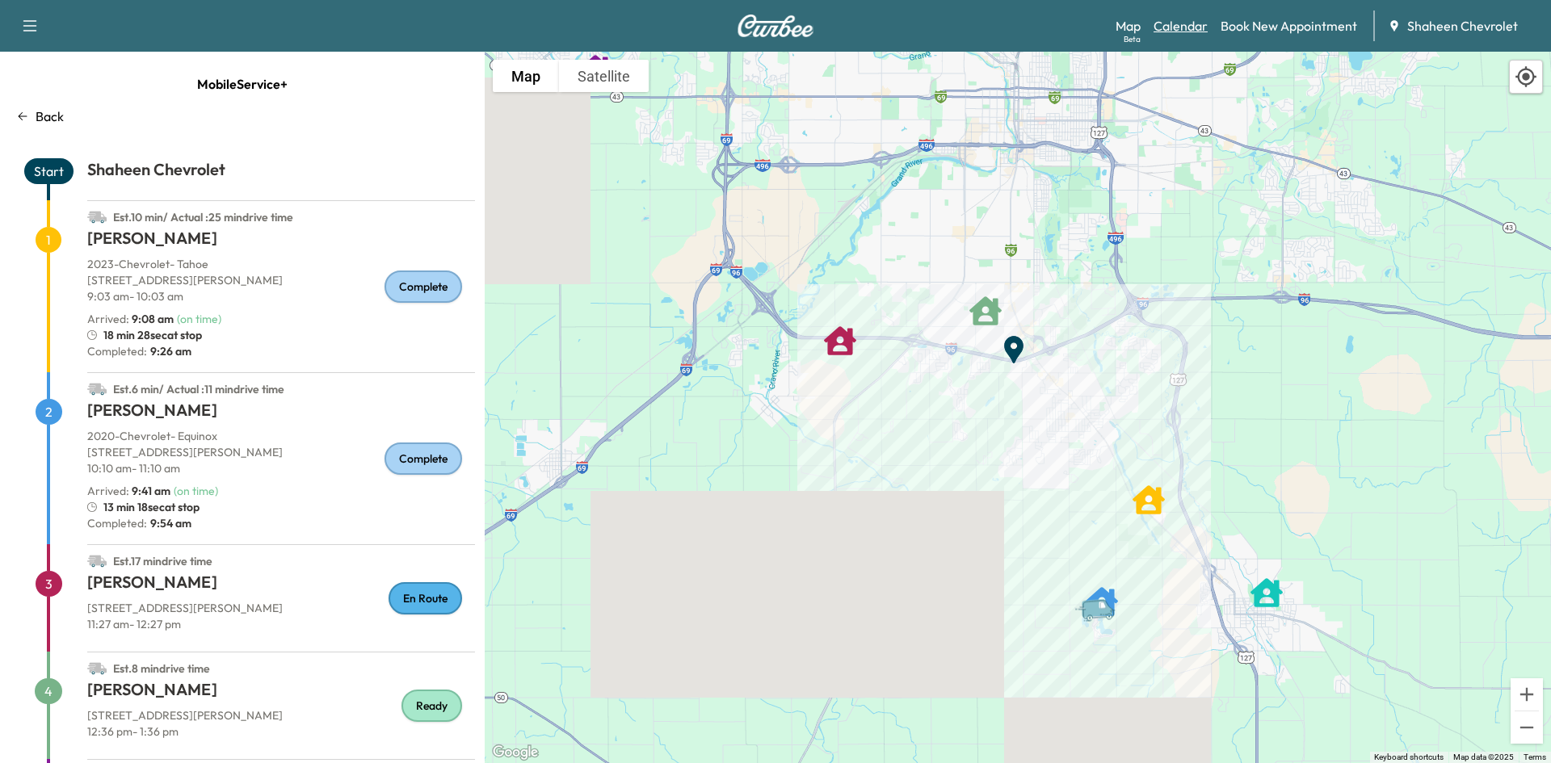
click at [1182, 28] on link "Calendar" at bounding box center [1181, 25] width 54 height 19
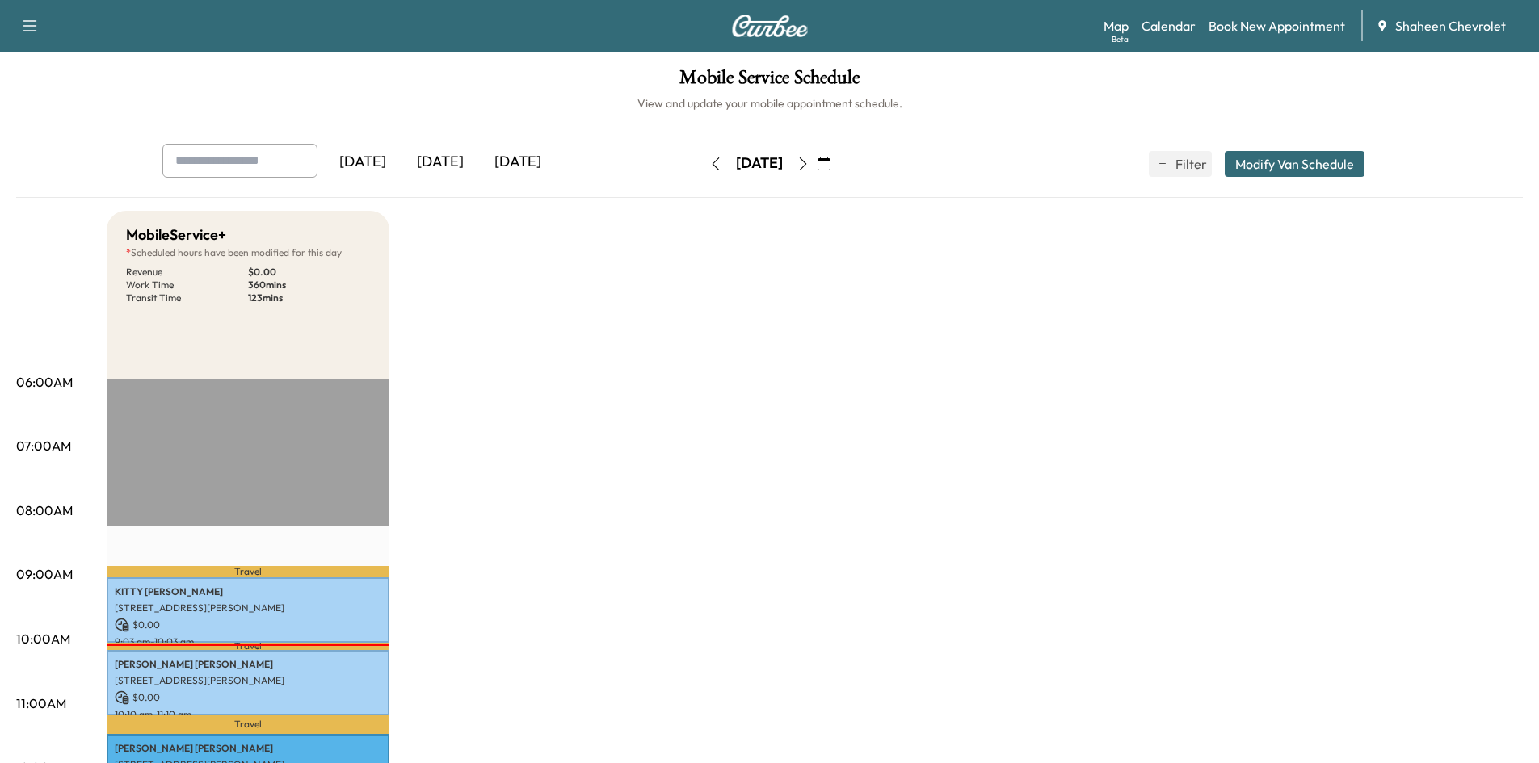
click at [809, 162] on icon "button" at bounding box center [803, 164] width 13 height 13
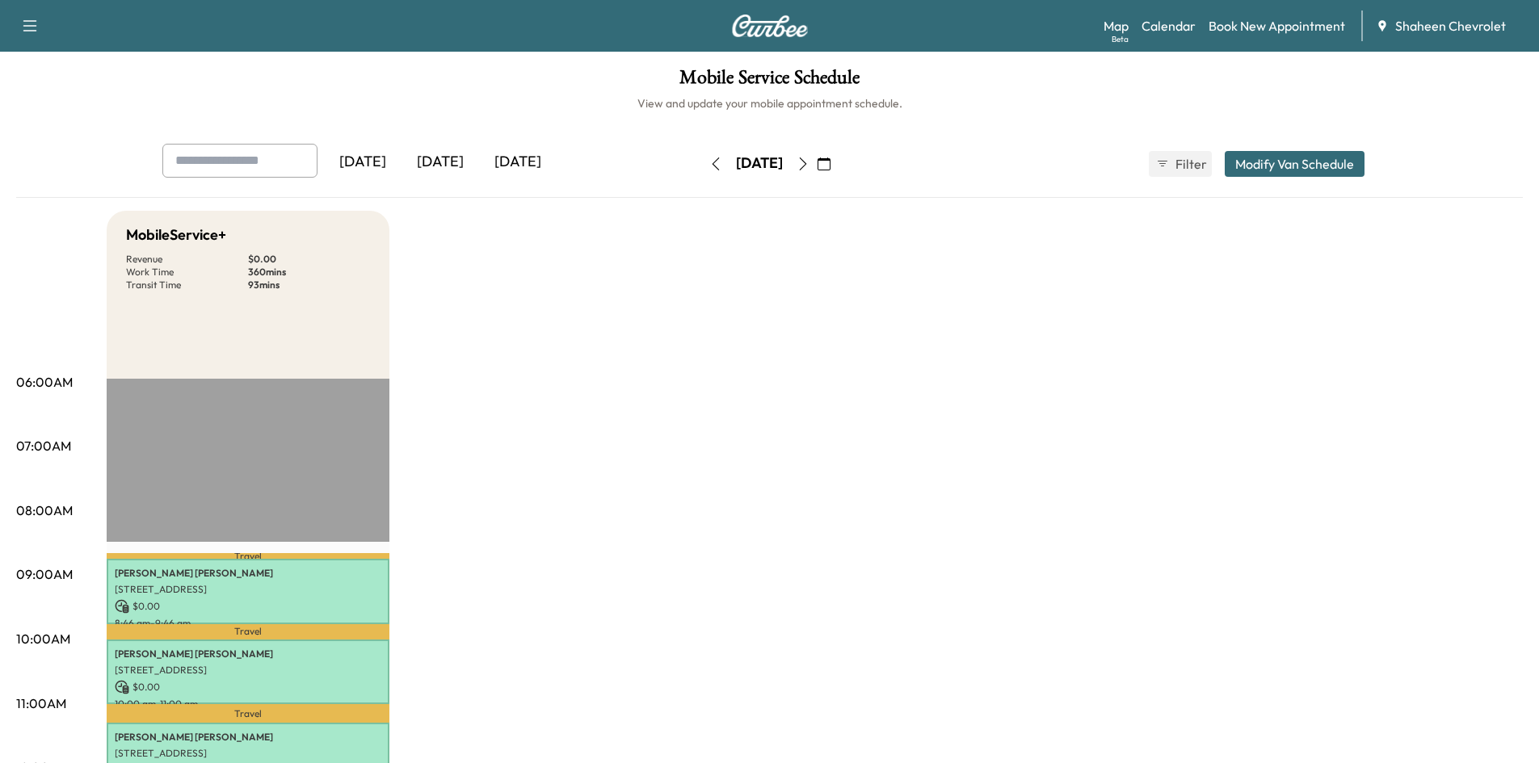
click at [709, 164] on icon "button" at bounding box center [715, 164] width 13 height 13
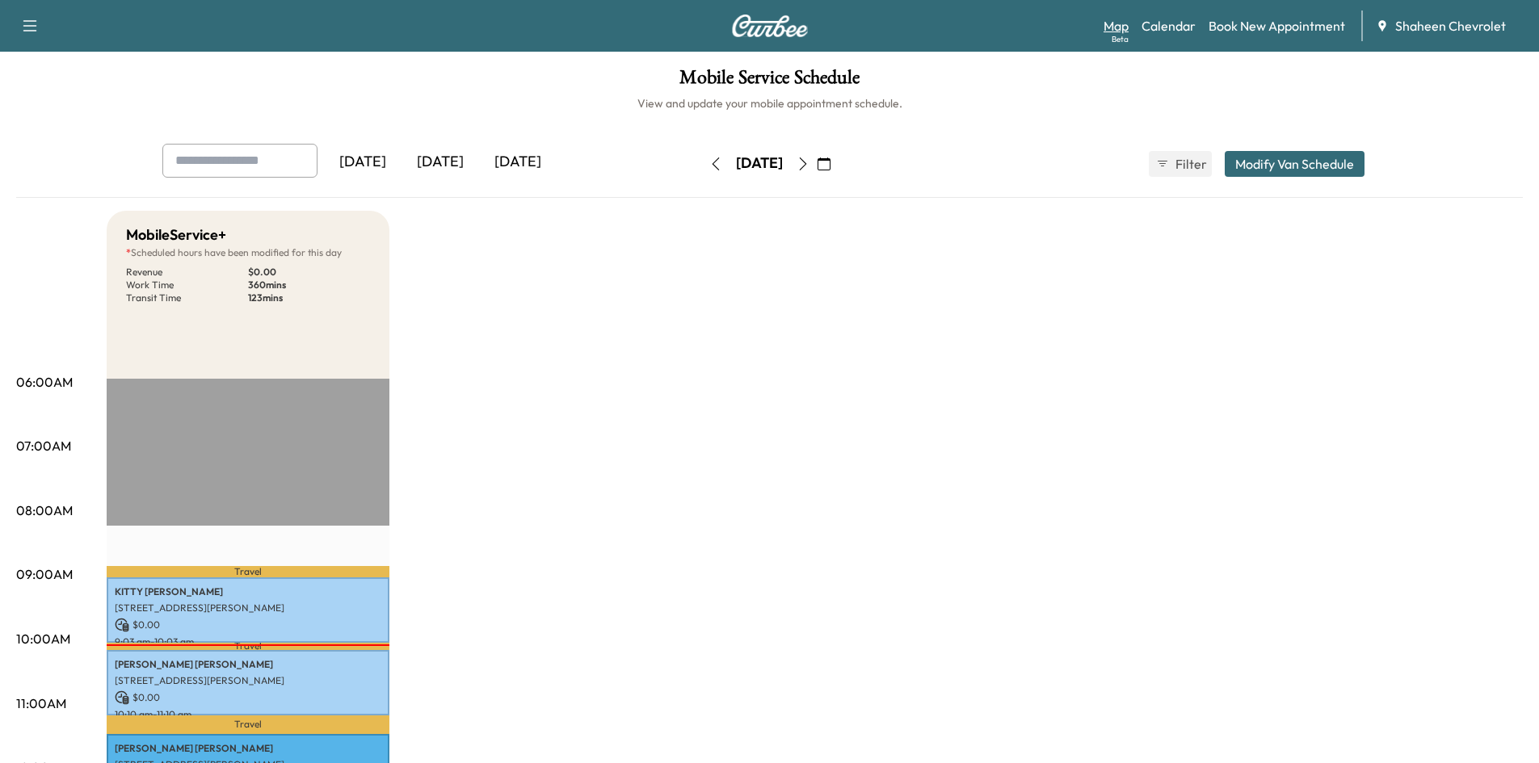
click at [1117, 23] on link "Map Beta" at bounding box center [1115, 25] width 25 height 19
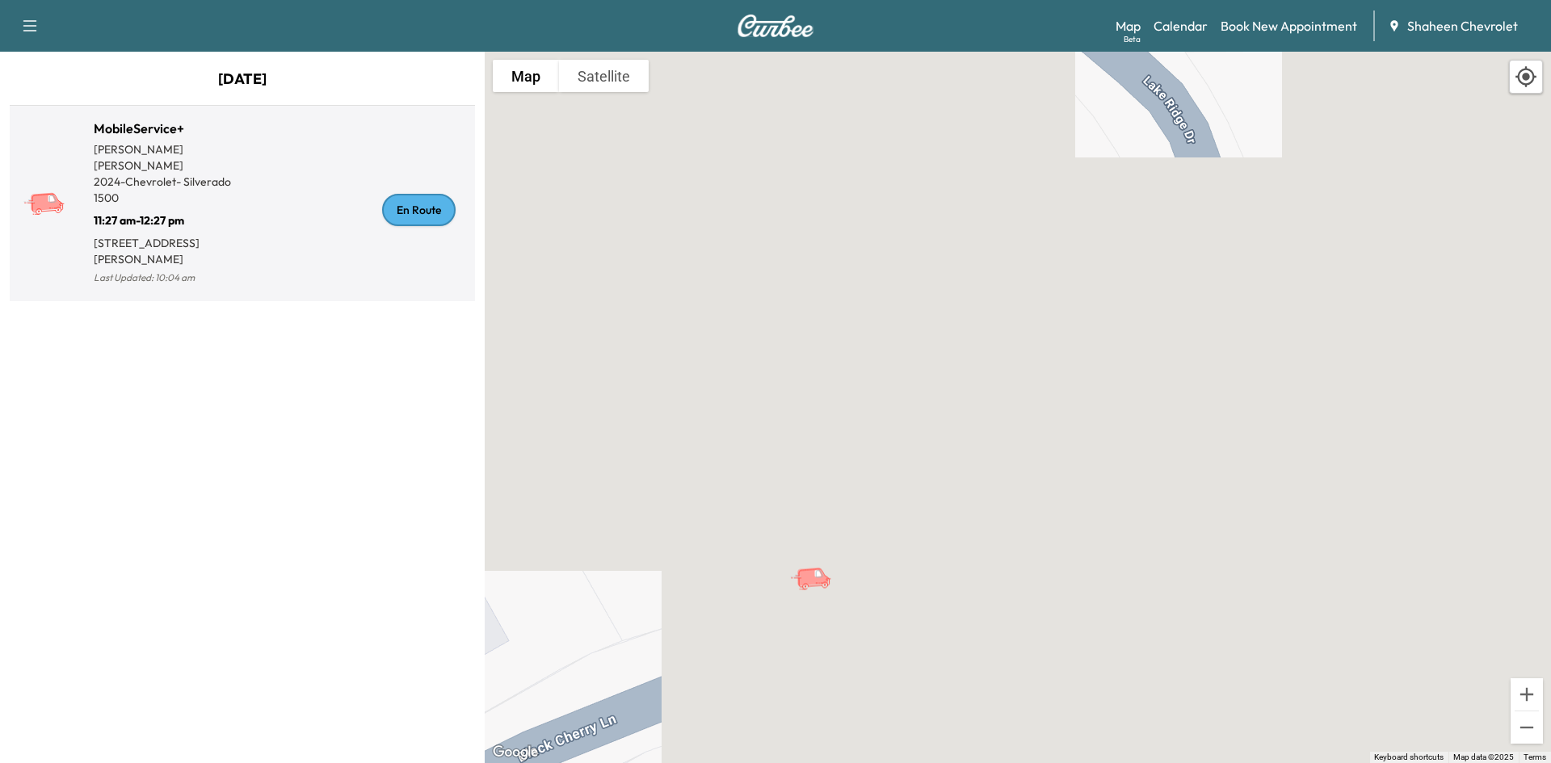
click at [440, 203] on div "En Route" at bounding box center [419, 210] width 74 height 32
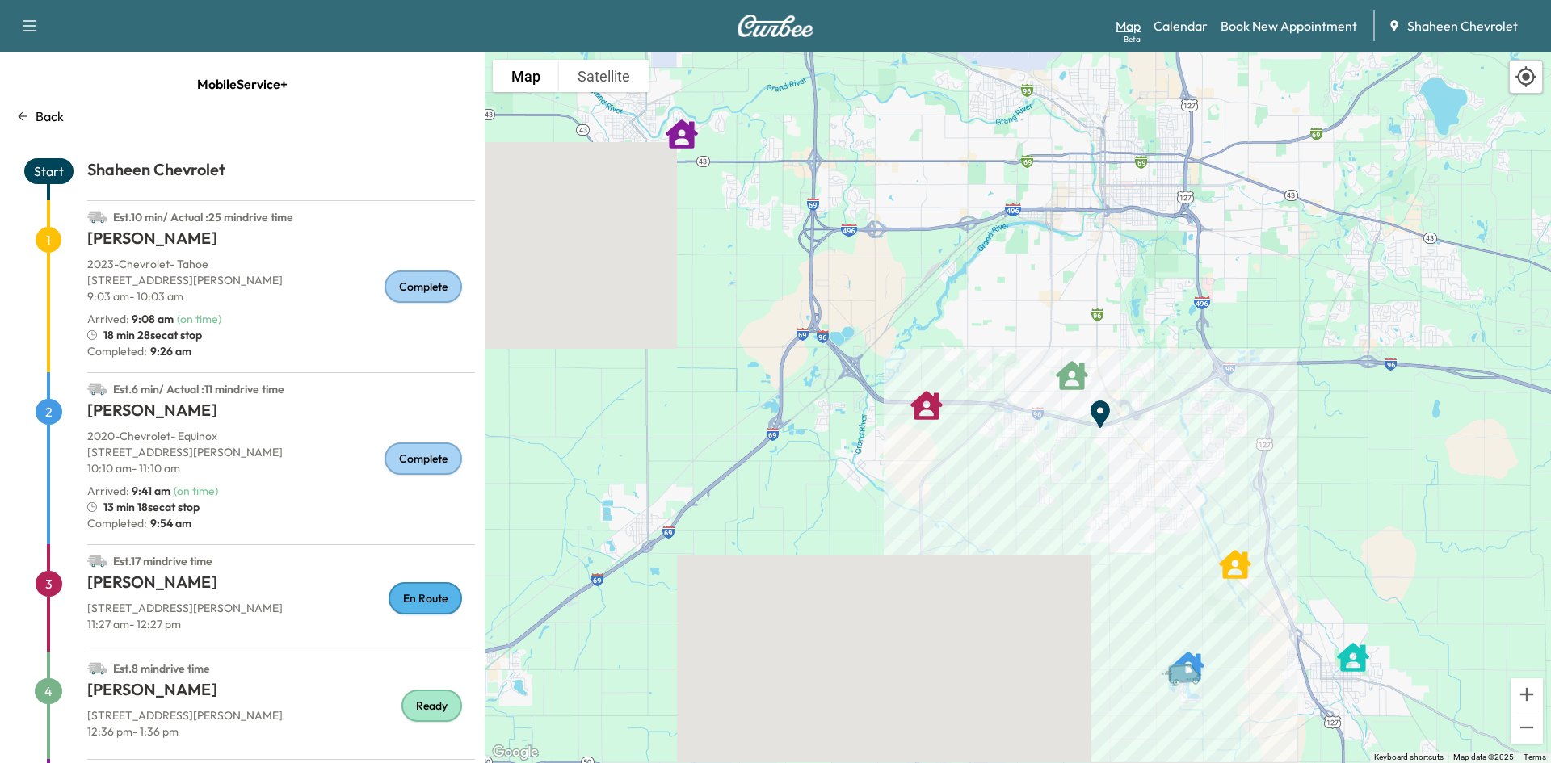
click at [1141, 19] on link "Map Beta" at bounding box center [1128, 25] width 25 height 19
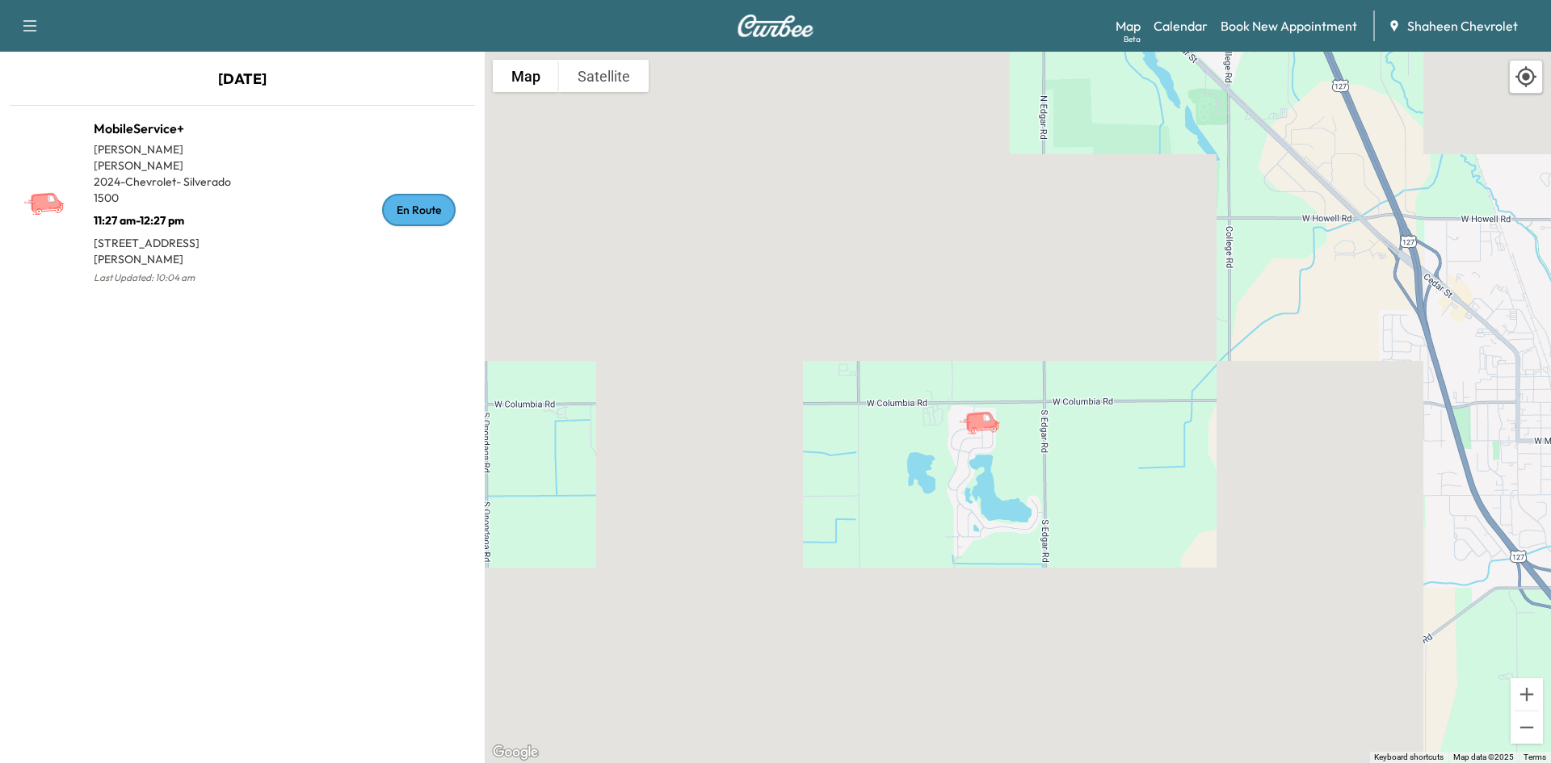
drag, startPoint x: 765, startPoint y: 355, endPoint x: 948, endPoint y: 446, distance: 204.1
click at [948, 446] on div "To activate drag with keyboard, press Alt + Enter. Once in keyboard drag state,…" at bounding box center [1018, 408] width 1066 height 712
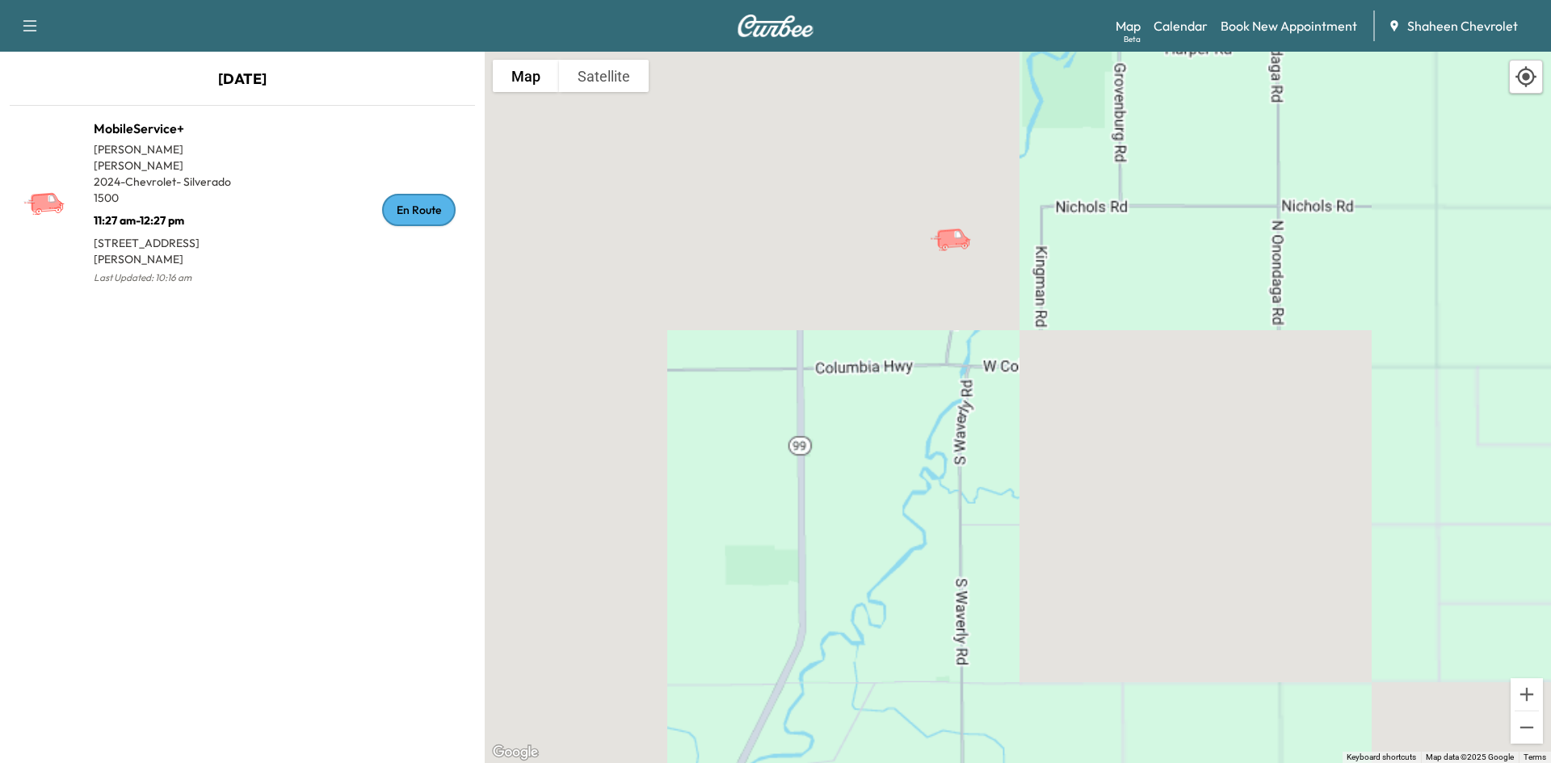
drag, startPoint x: 754, startPoint y: 441, endPoint x: 1127, endPoint y: 663, distance: 434.3
click at [1151, 671] on div "To activate drag with keyboard, press Alt + Enter. Once in keyboard drag state,…" at bounding box center [1018, 408] width 1066 height 712
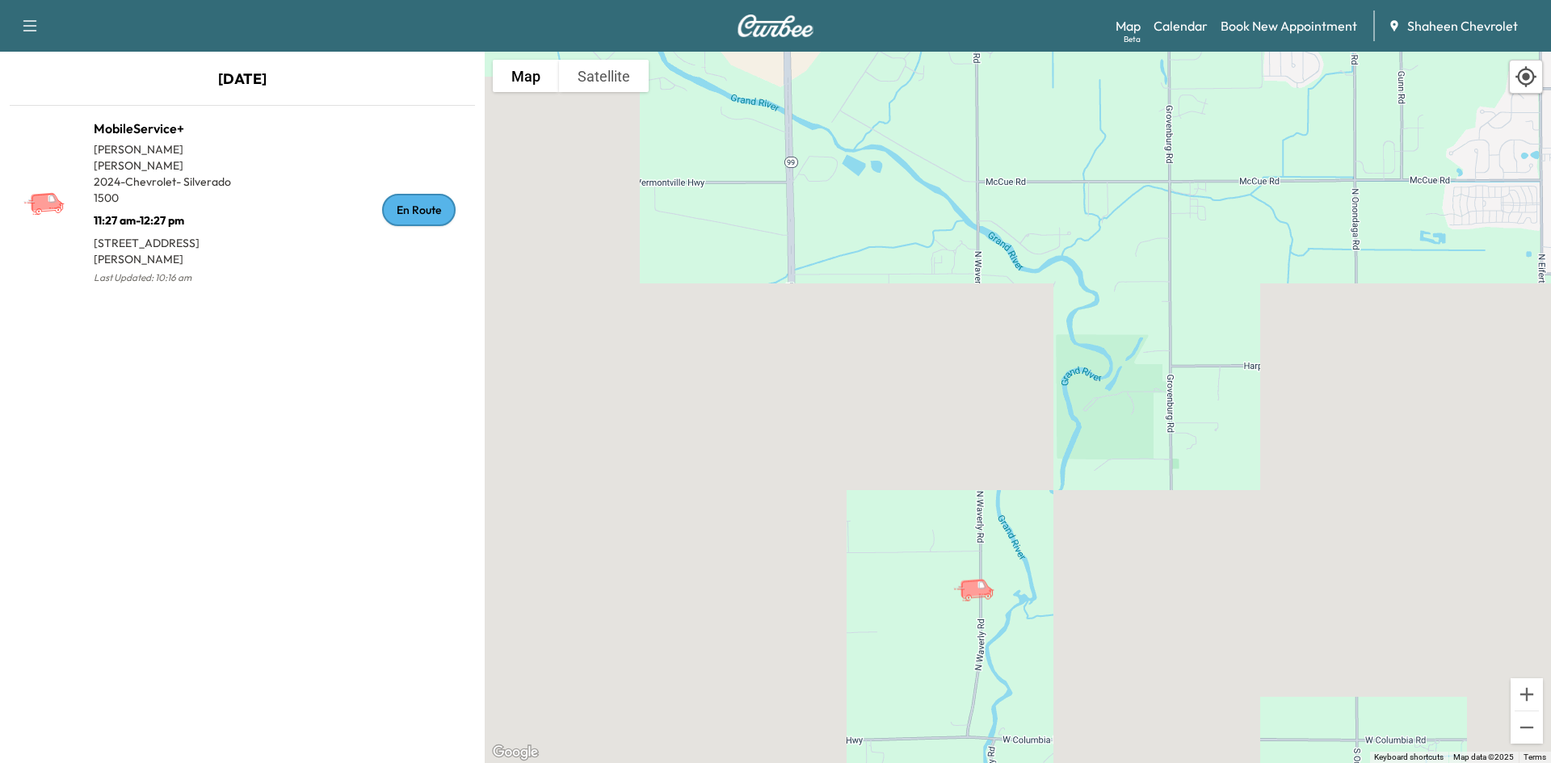
drag, startPoint x: 1084, startPoint y: 394, endPoint x: 1108, endPoint y: 727, distance: 333.6
click at [1108, 731] on div "To activate drag with keyboard, press Alt + Enter. Once in keyboard drag state,…" at bounding box center [1018, 408] width 1066 height 712
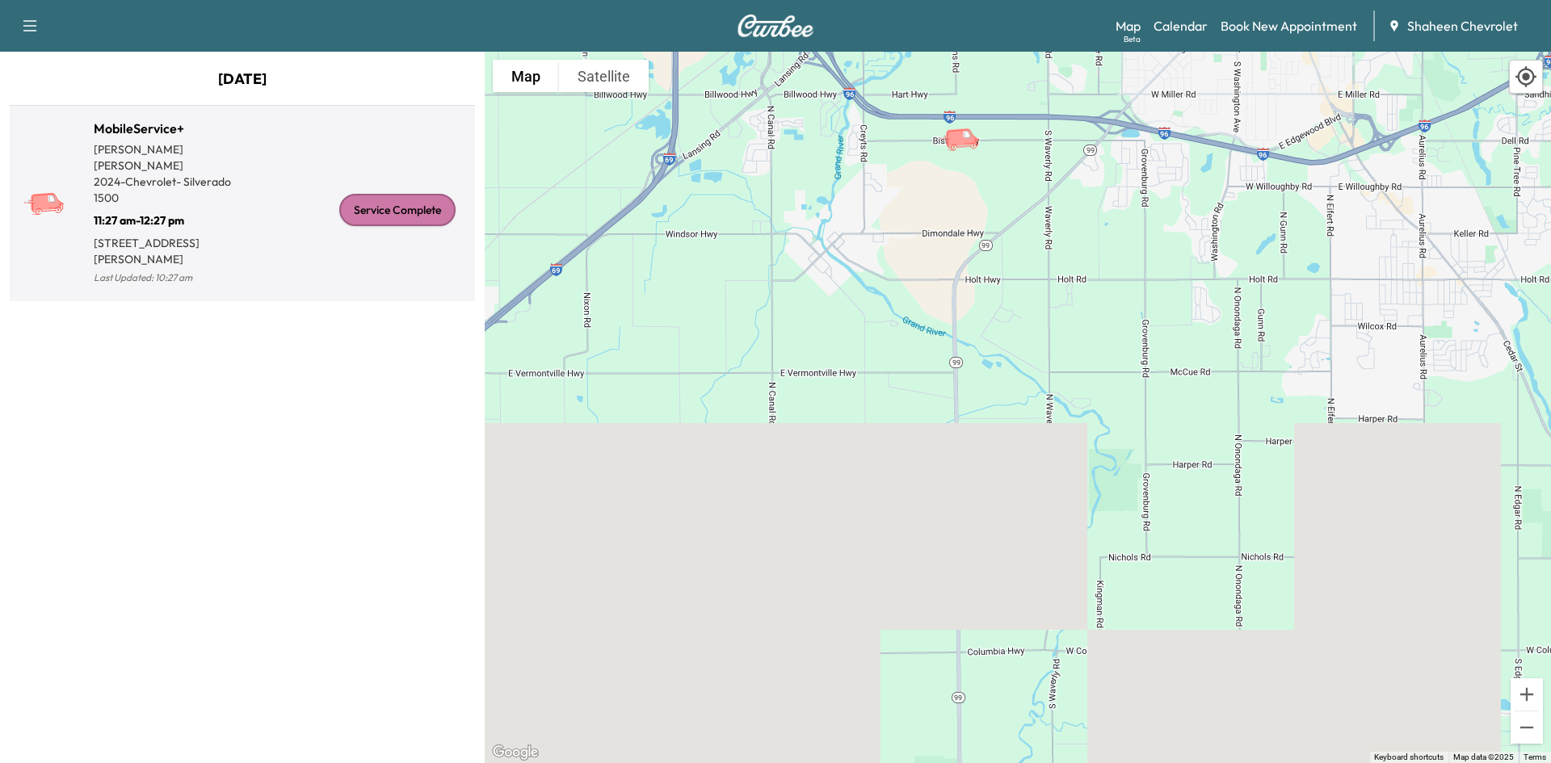
click at [411, 262] on div "Service Complete" at bounding box center [355, 210] width 226 height 157
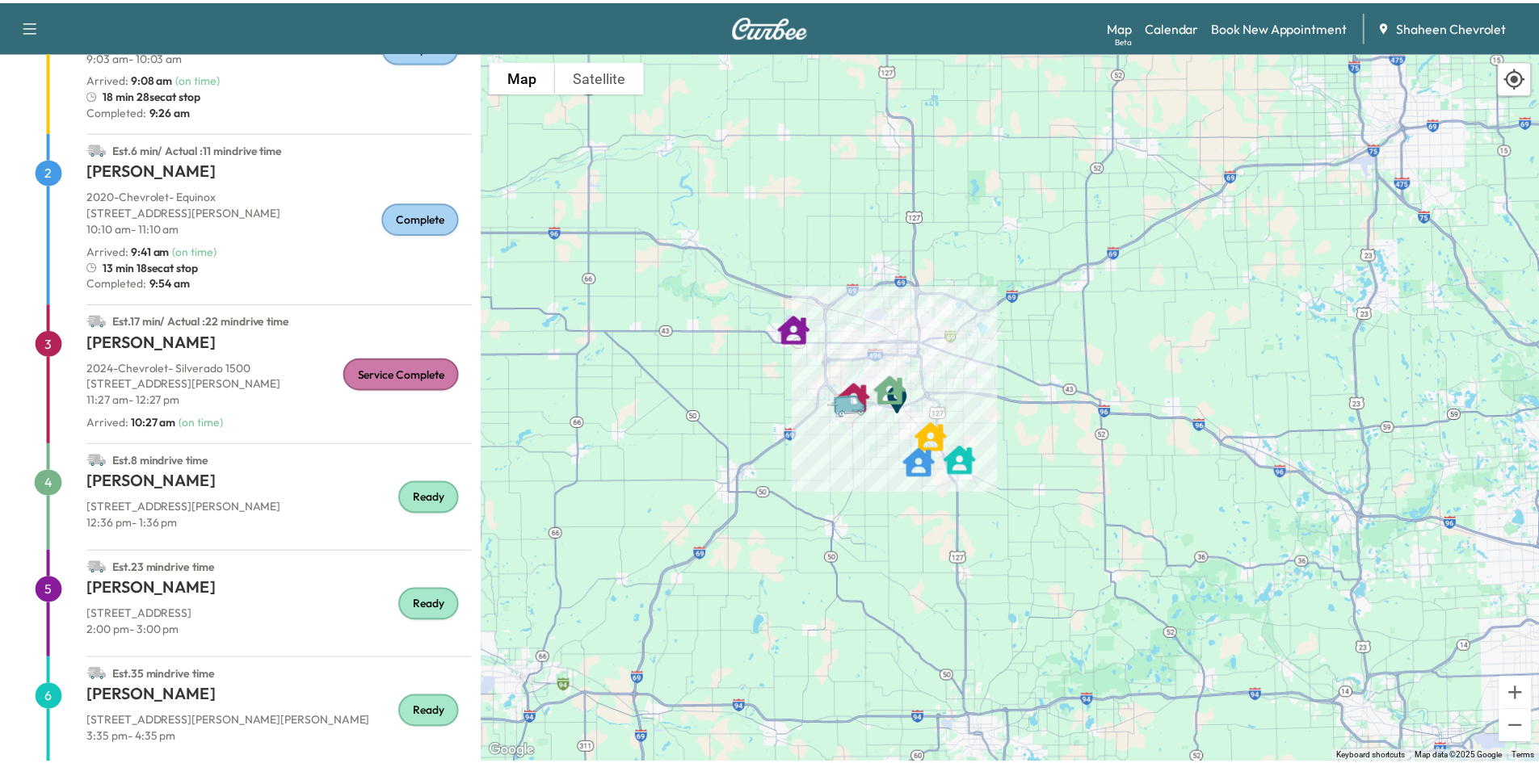
scroll to position [242, 0]
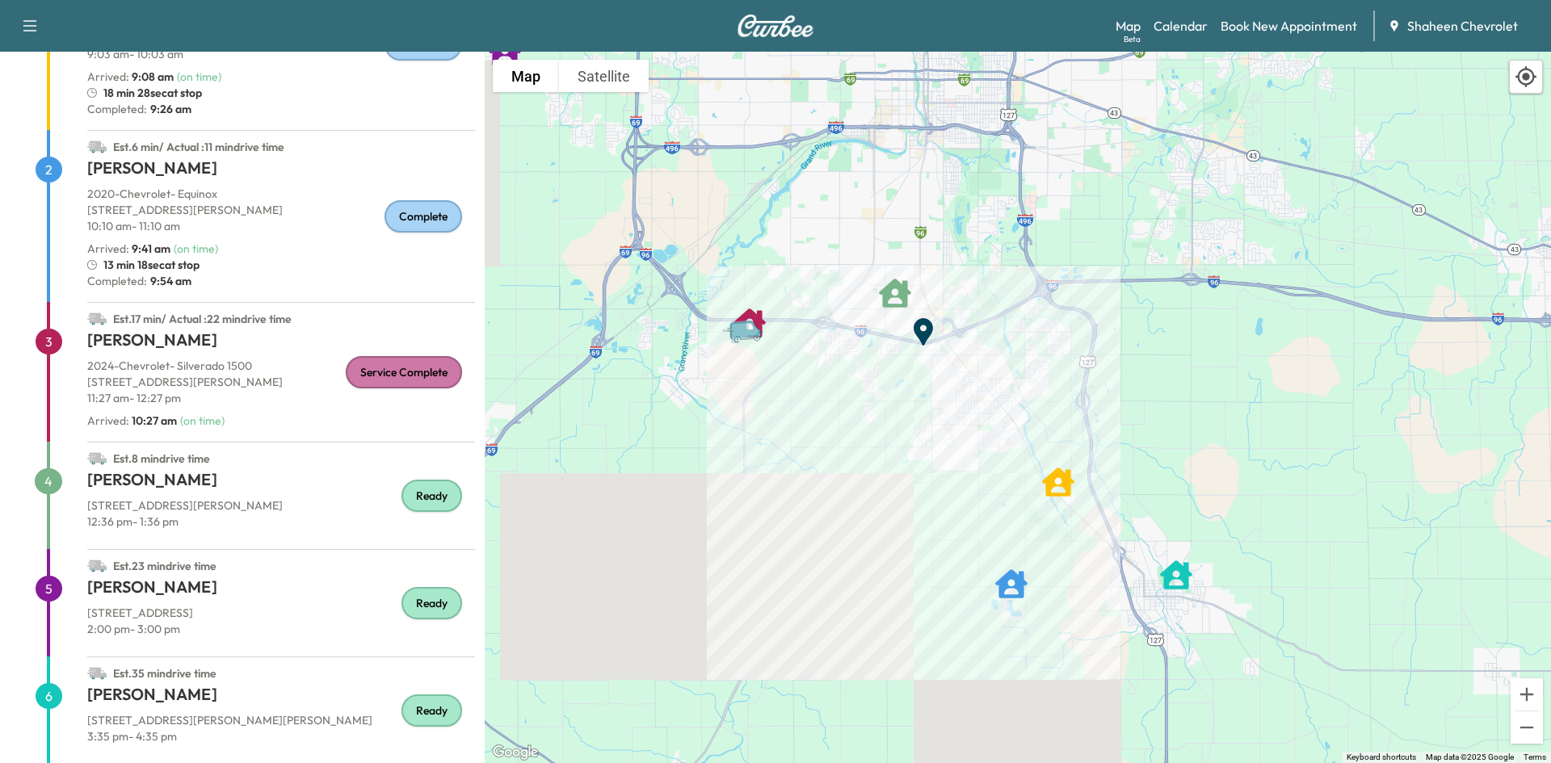
drag, startPoint x: 868, startPoint y: 351, endPoint x: 877, endPoint y: 493, distance: 141.6
click at [877, 493] on div "To activate drag with keyboard, press Alt + Enter. Once in keyboard drag state,…" at bounding box center [1018, 408] width 1066 height 712
click at [1178, 38] on div "Map Beta Calendar Book New Appointment Shaheen Chevrolet" at bounding box center [1327, 26] width 422 height 31
click at [1179, 35] on link "Calendar" at bounding box center [1181, 25] width 54 height 19
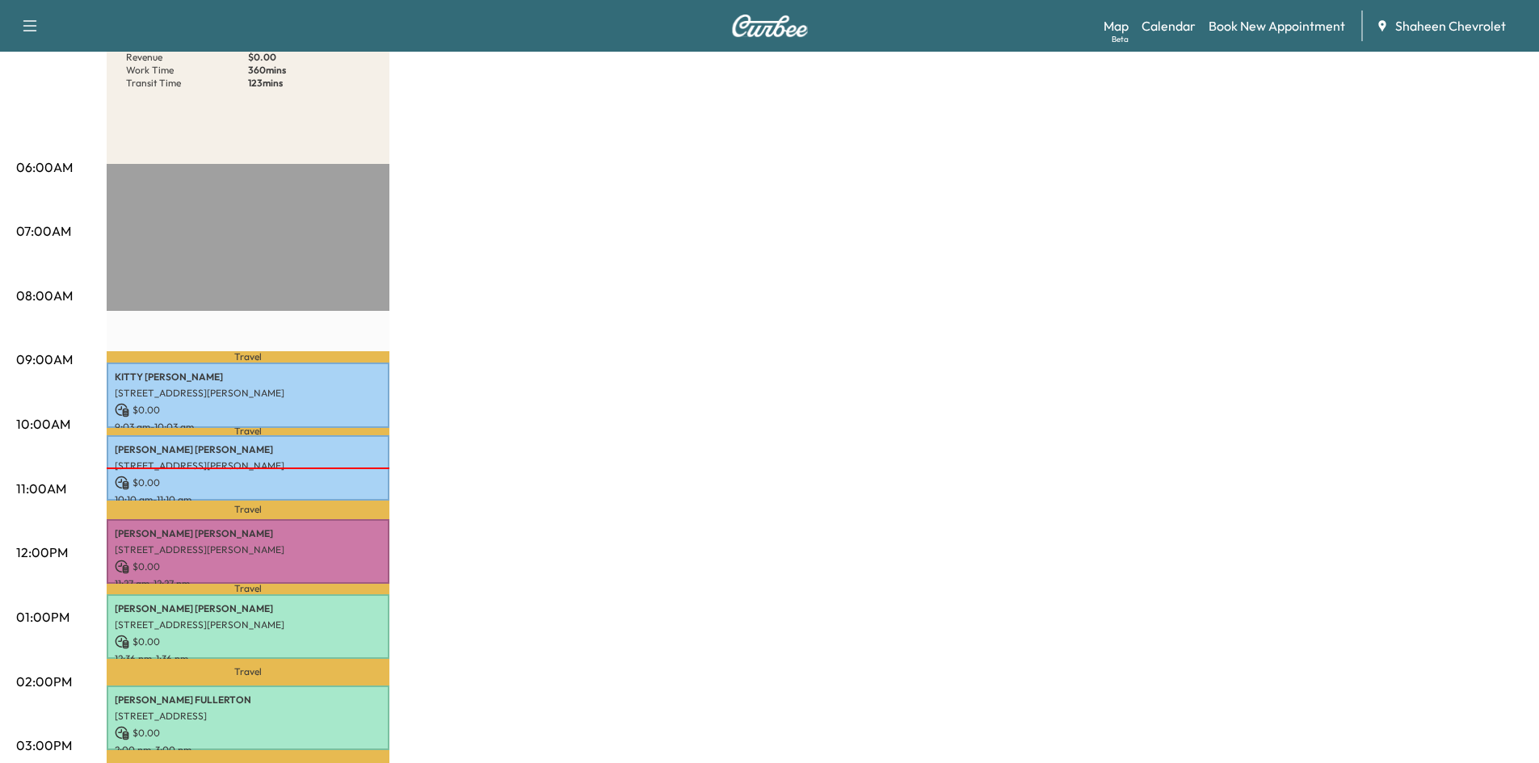
scroll to position [81, 0]
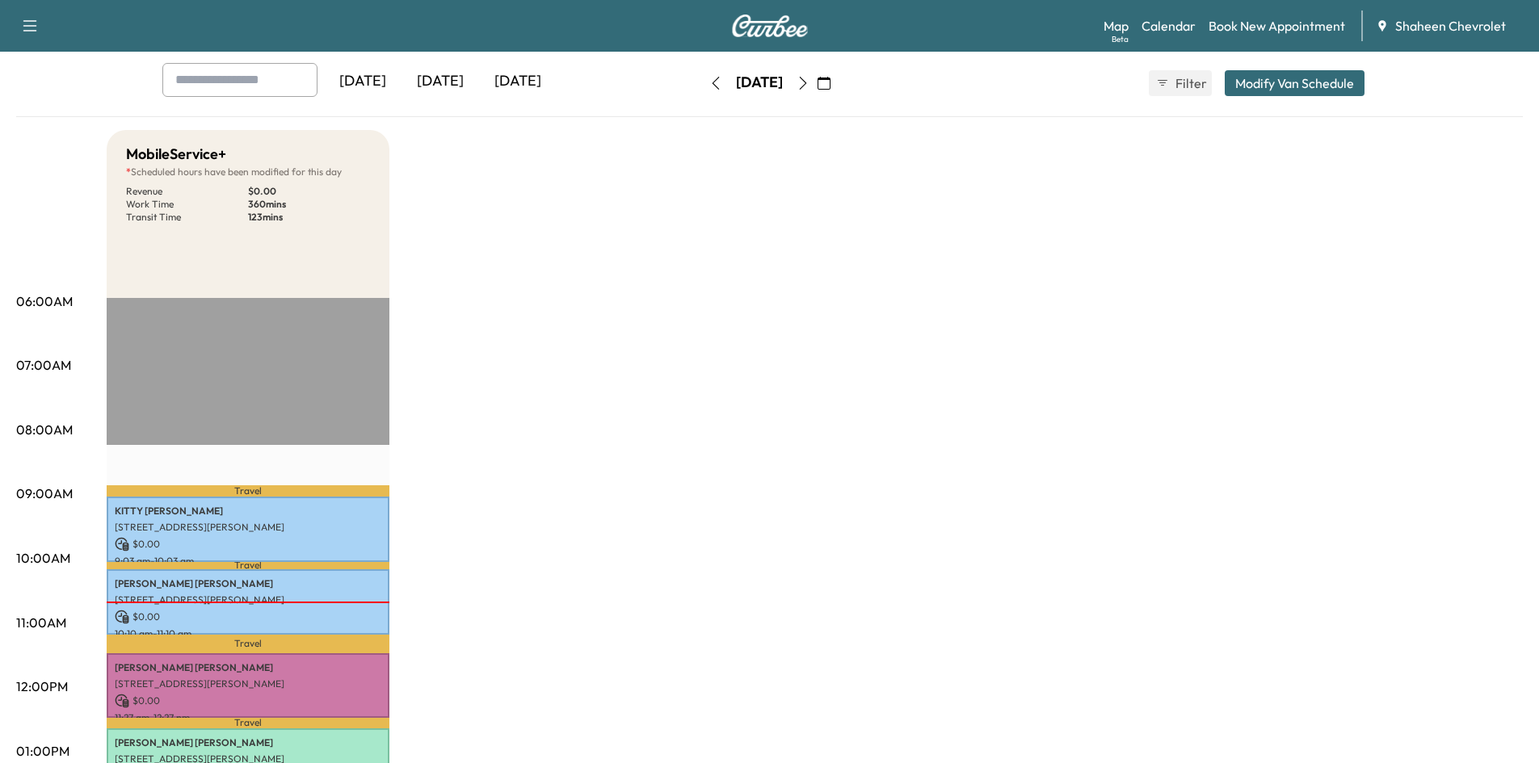
click at [809, 82] on icon "button" at bounding box center [803, 83] width 13 height 13
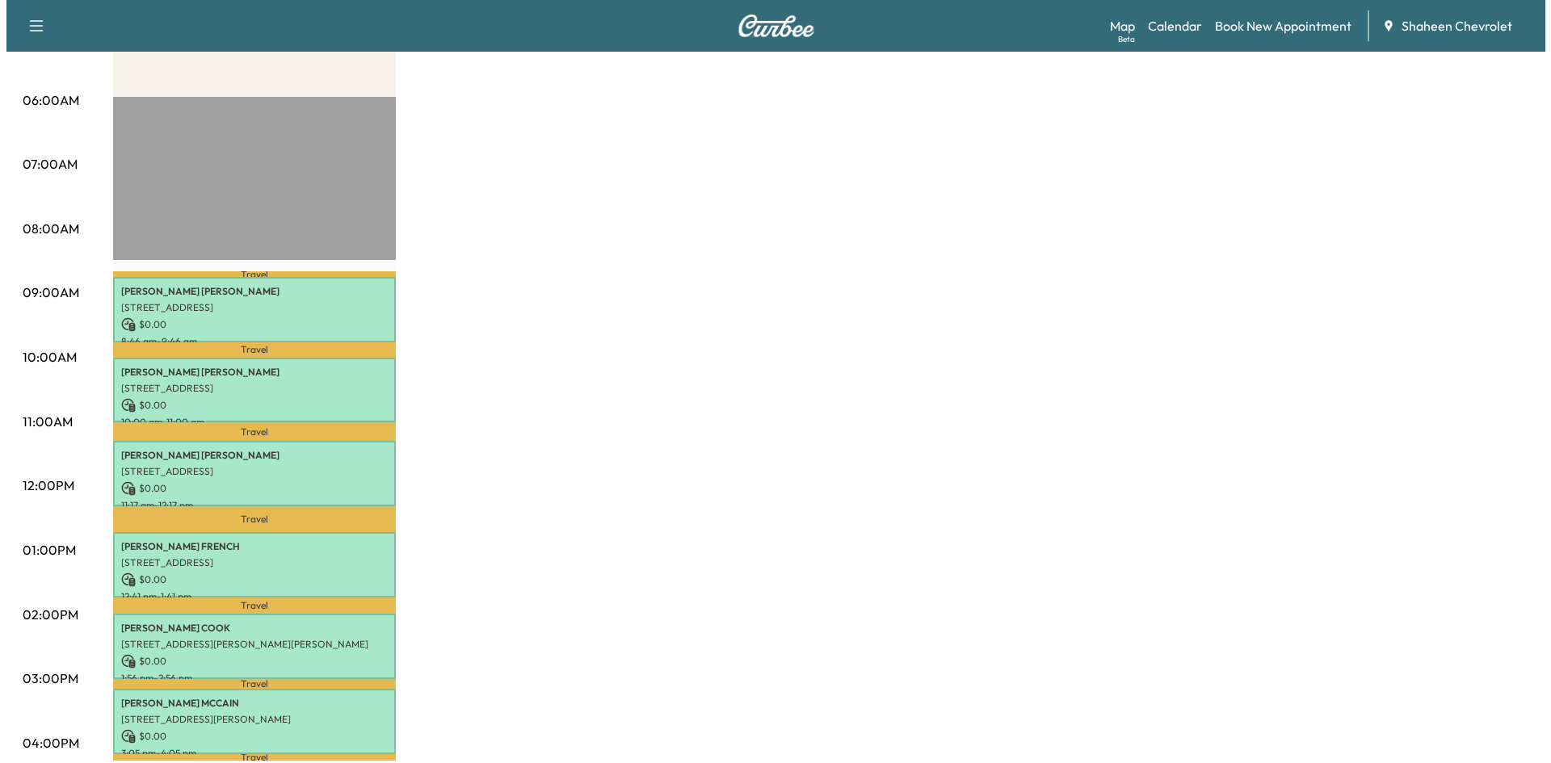
scroll to position [323, 0]
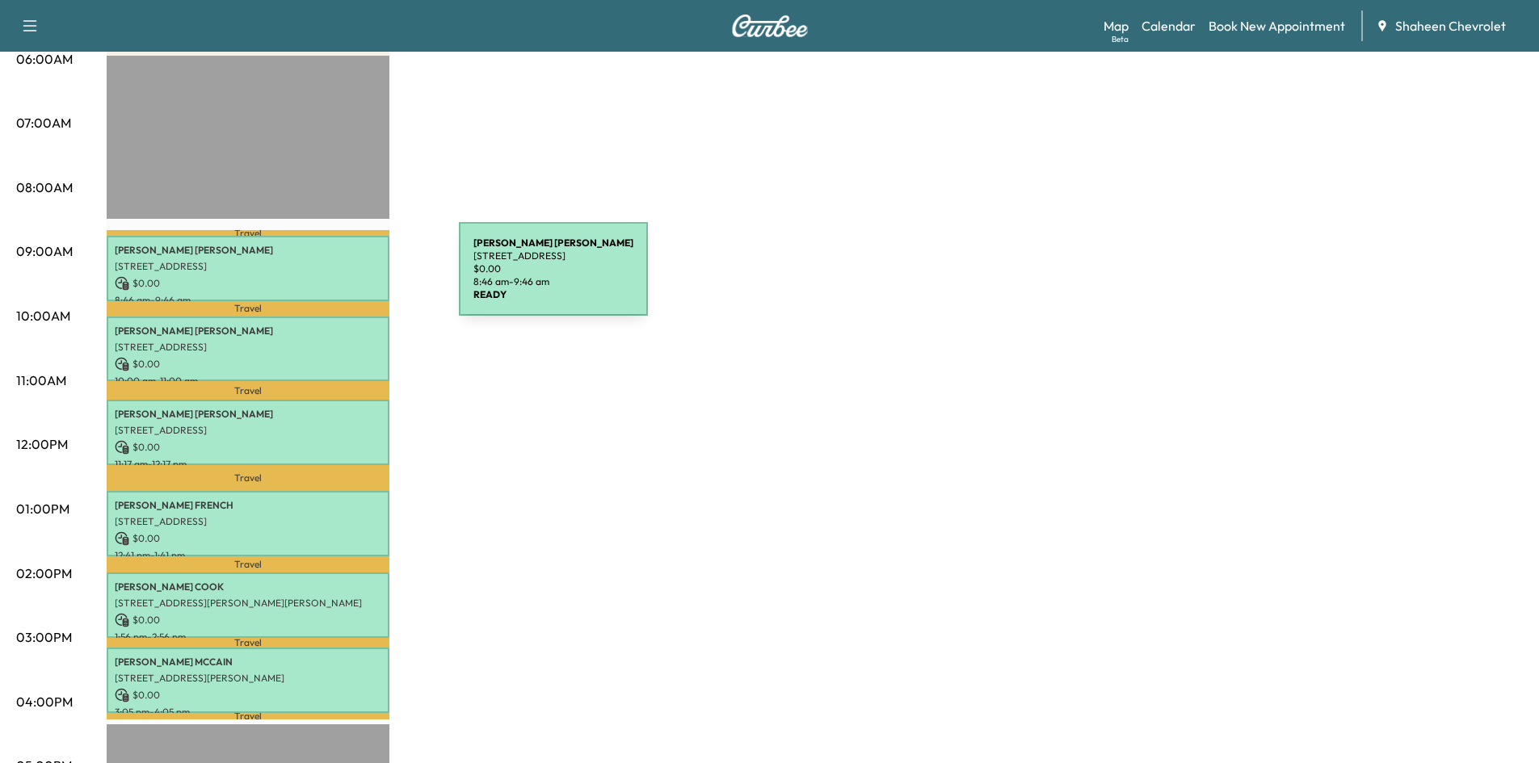
click at [338, 279] on p "$ 0.00" at bounding box center [248, 283] width 267 height 15
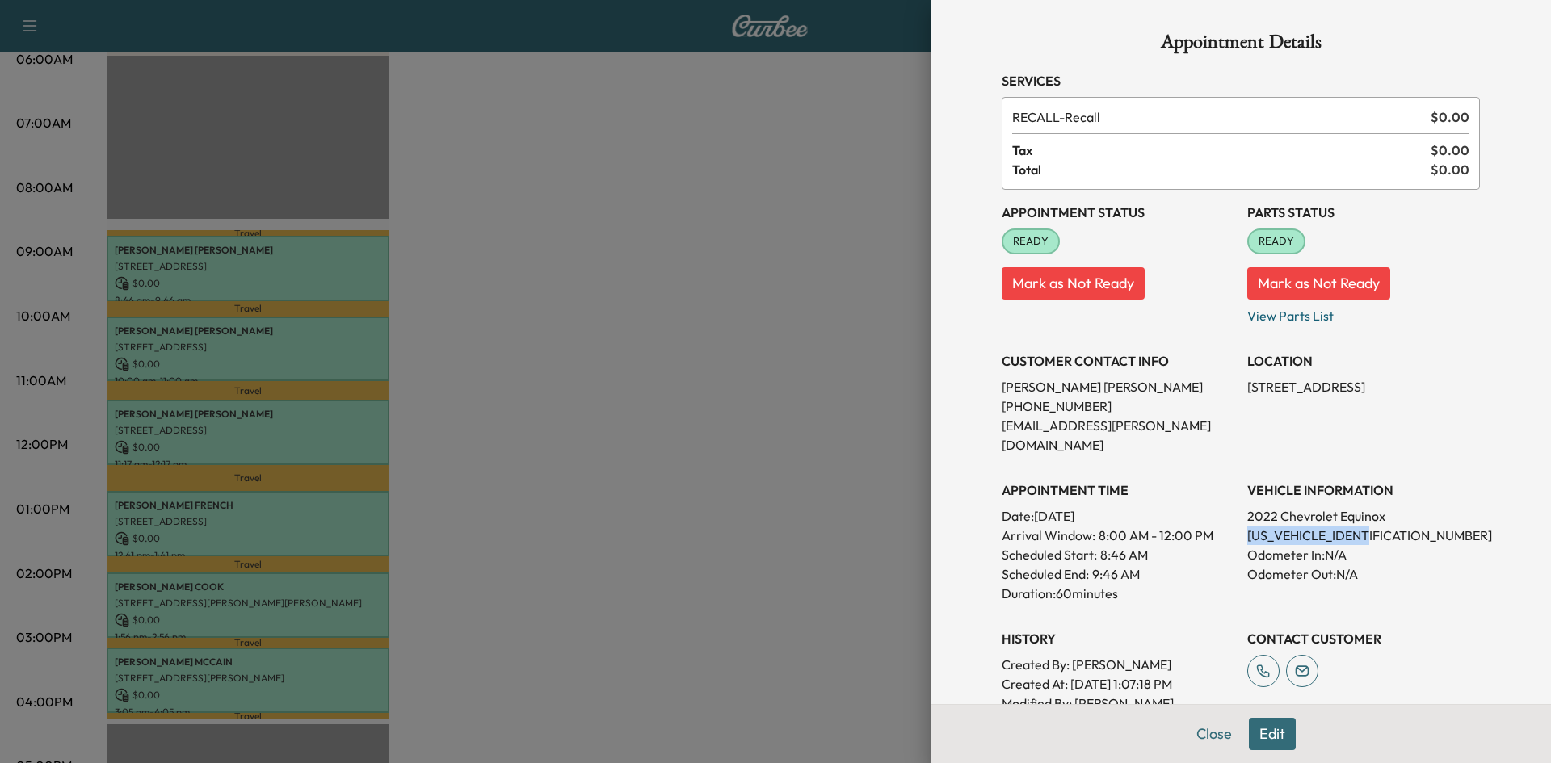
drag, startPoint x: 1359, startPoint y: 512, endPoint x: 1237, endPoint y: 514, distance: 122.0
click at [1247, 526] on p "[US_VEHICLE_IDENTIFICATION_NUMBER]" at bounding box center [1363, 535] width 233 height 19
copy p "[US_VEHICLE_IDENTIFICATION_NUMBER]"
click at [772, 465] on div at bounding box center [775, 381] width 1551 height 763
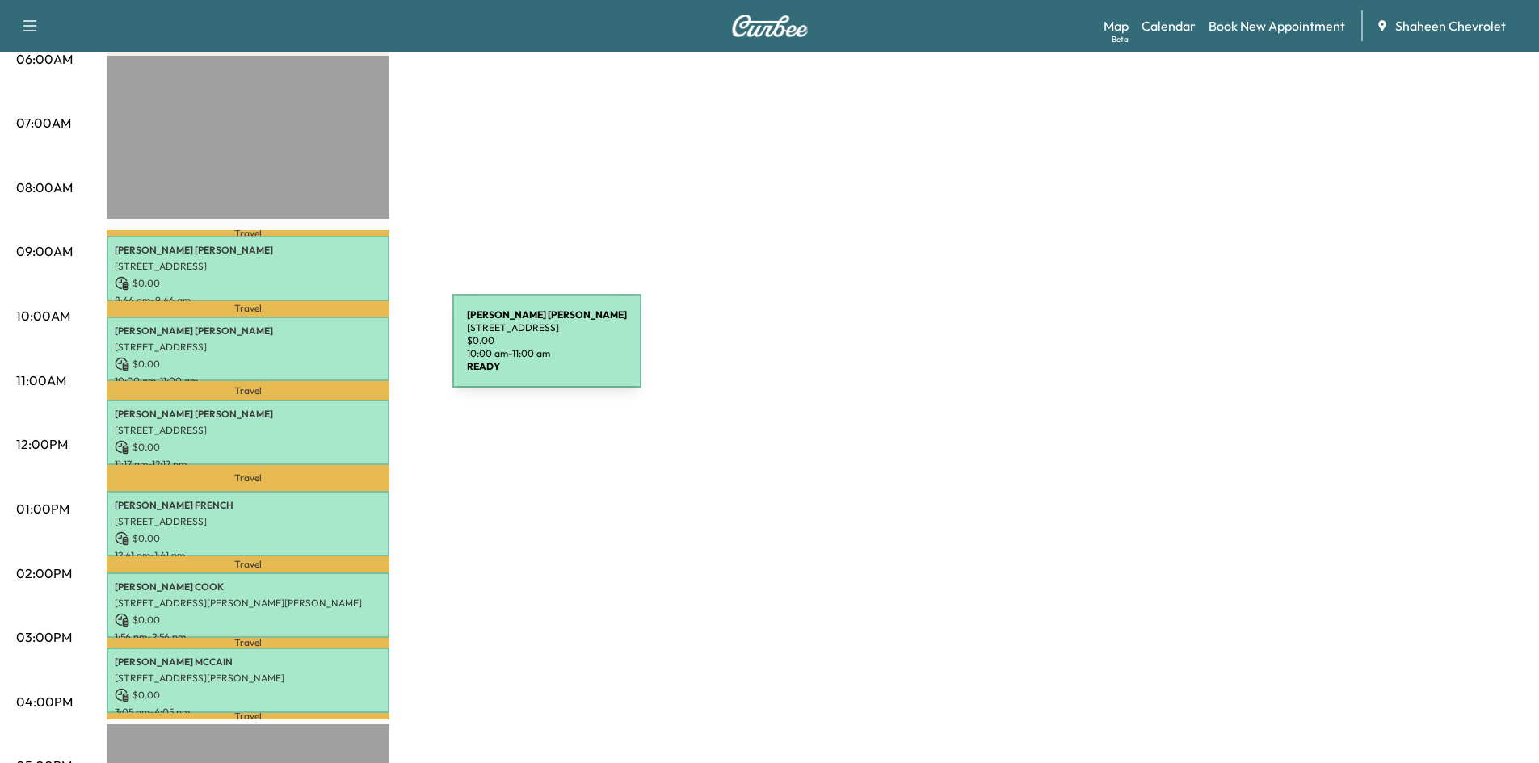
click at [331, 351] on div "[PERSON_NAME] [STREET_ADDRESS] $ 0.00 10:00 am - 11:00 am" at bounding box center [248, 349] width 283 height 65
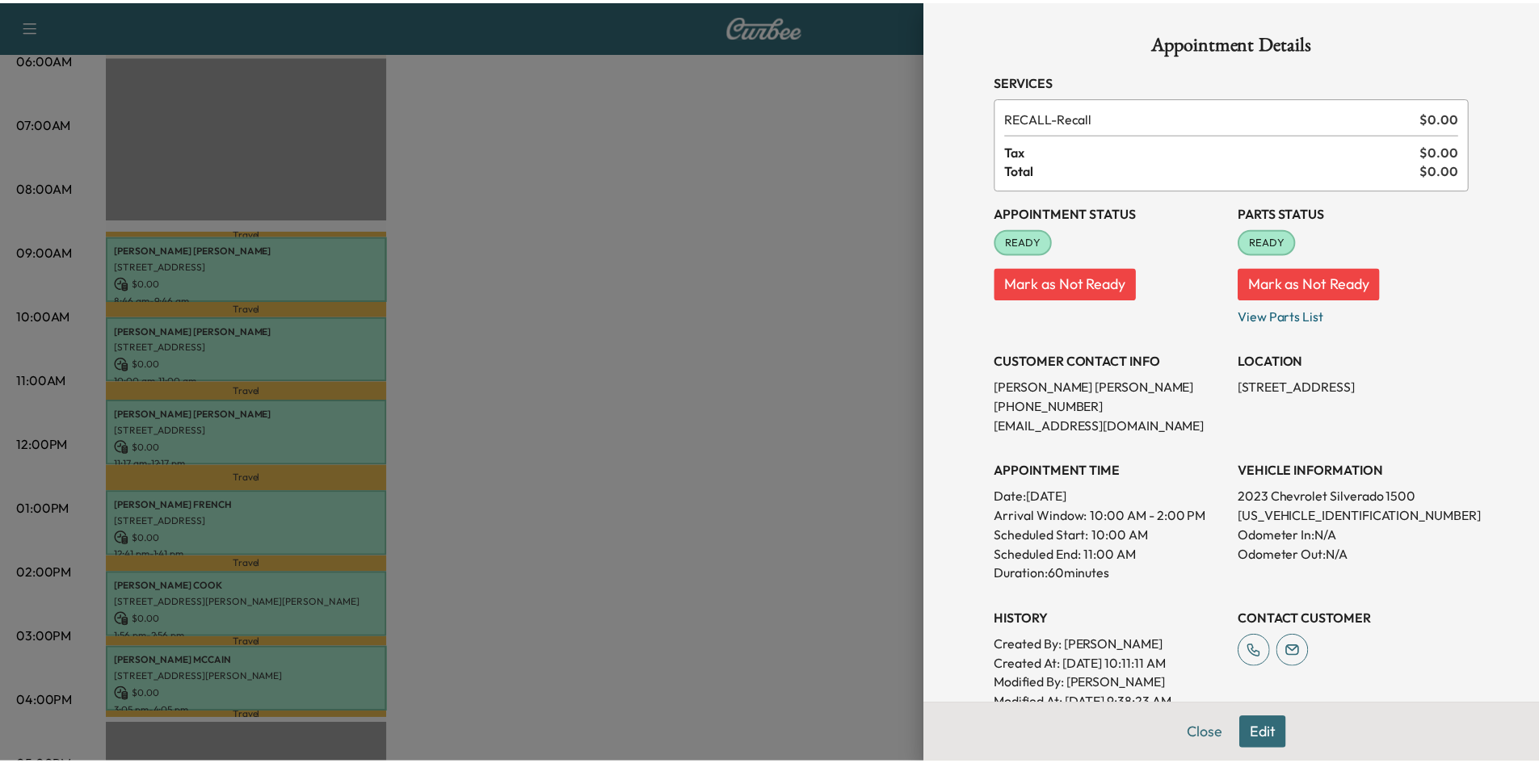
scroll to position [170, 0]
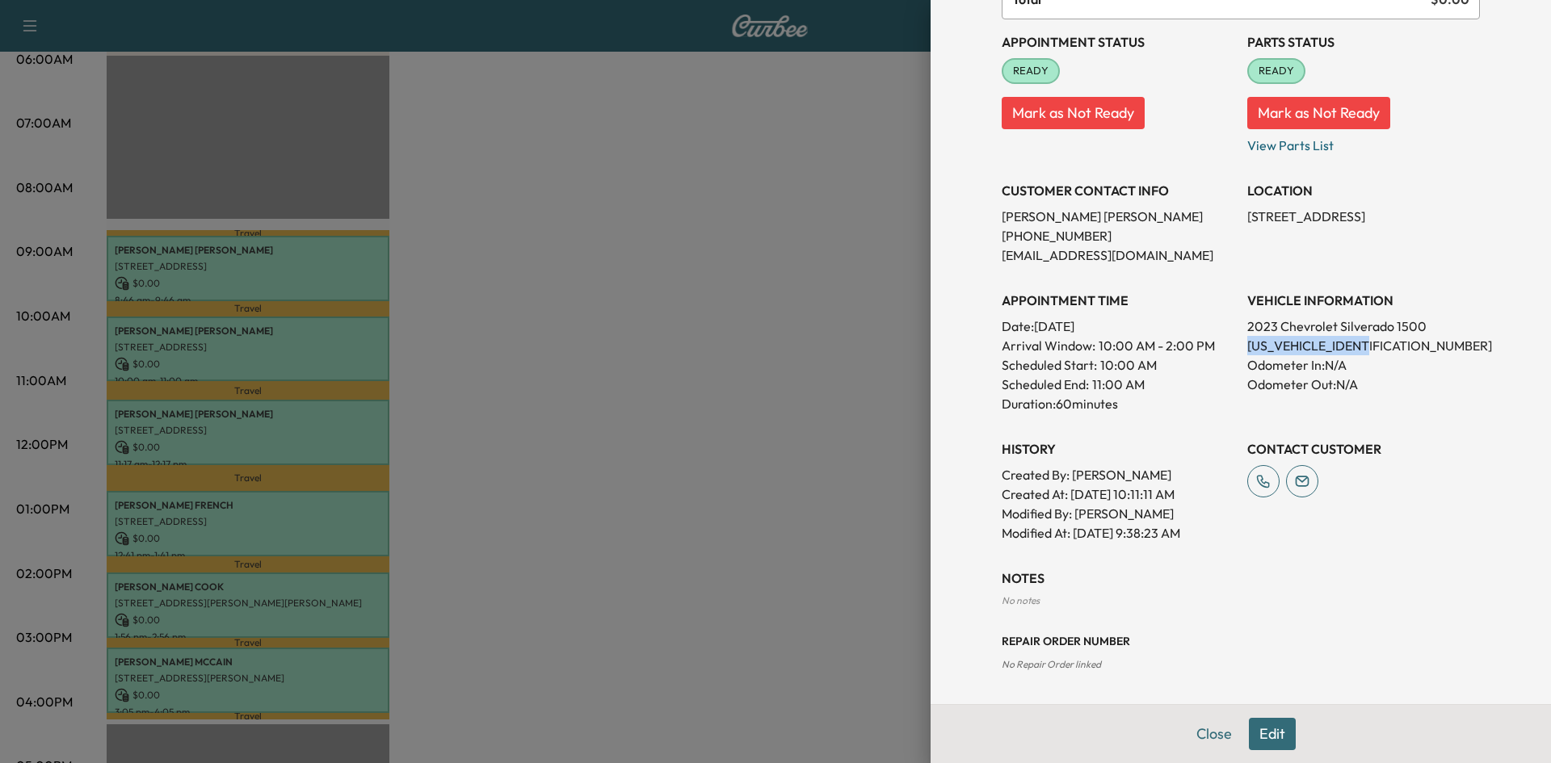
drag, startPoint x: 1362, startPoint y: 347, endPoint x: 1234, endPoint y: 344, distance: 127.7
click at [1234, 344] on div "Appointment Status READY Mark as Not Ready Parts Status READY Mark as Not Ready…" at bounding box center [1241, 280] width 478 height 523
copy p "[US_VEHICLE_IDENTIFICATION_NUMBER]"
click at [740, 312] on div at bounding box center [775, 381] width 1551 height 763
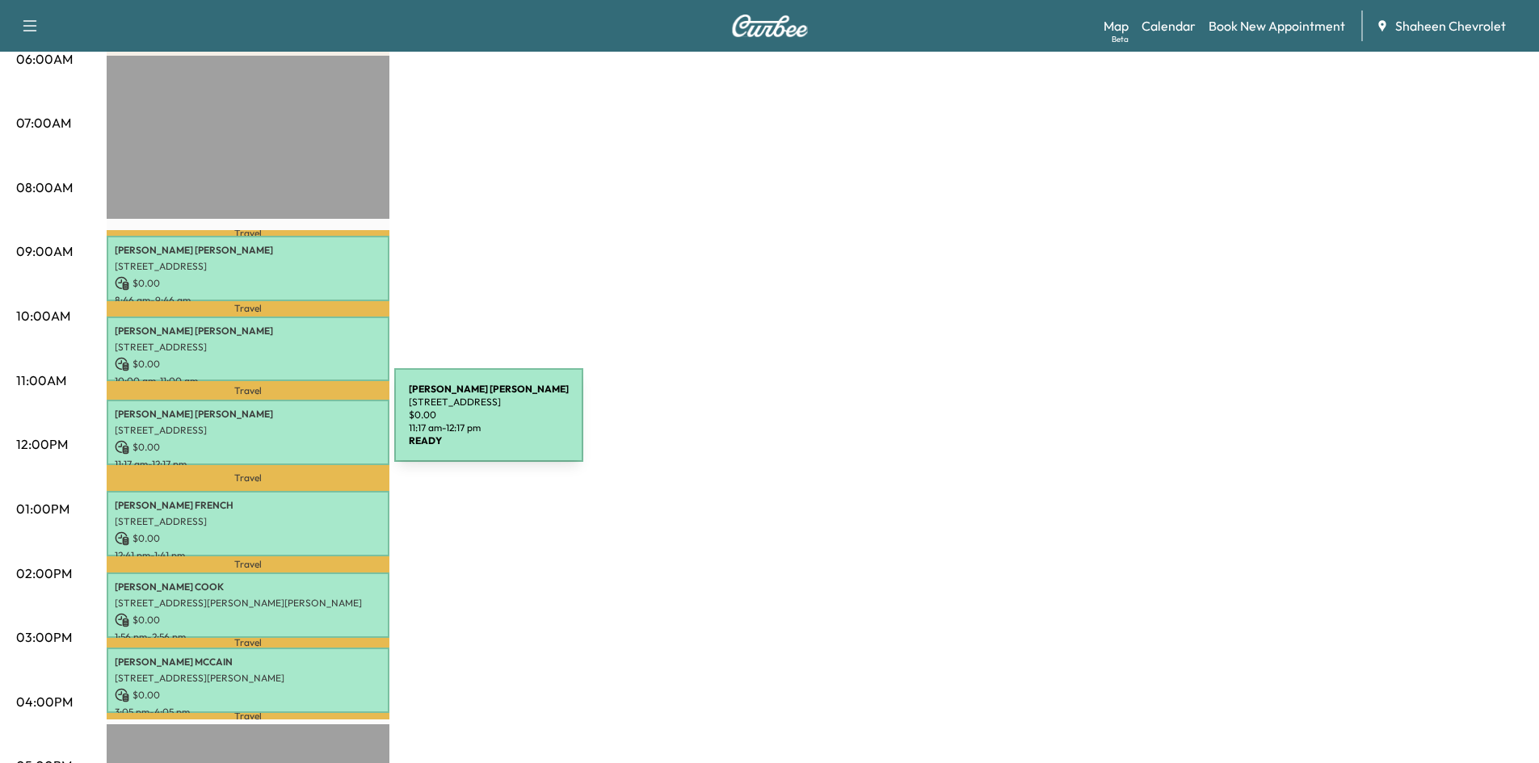
click at [273, 425] on p "[STREET_ADDRESS]" at bounding box center [248, 430] width 267 height 13
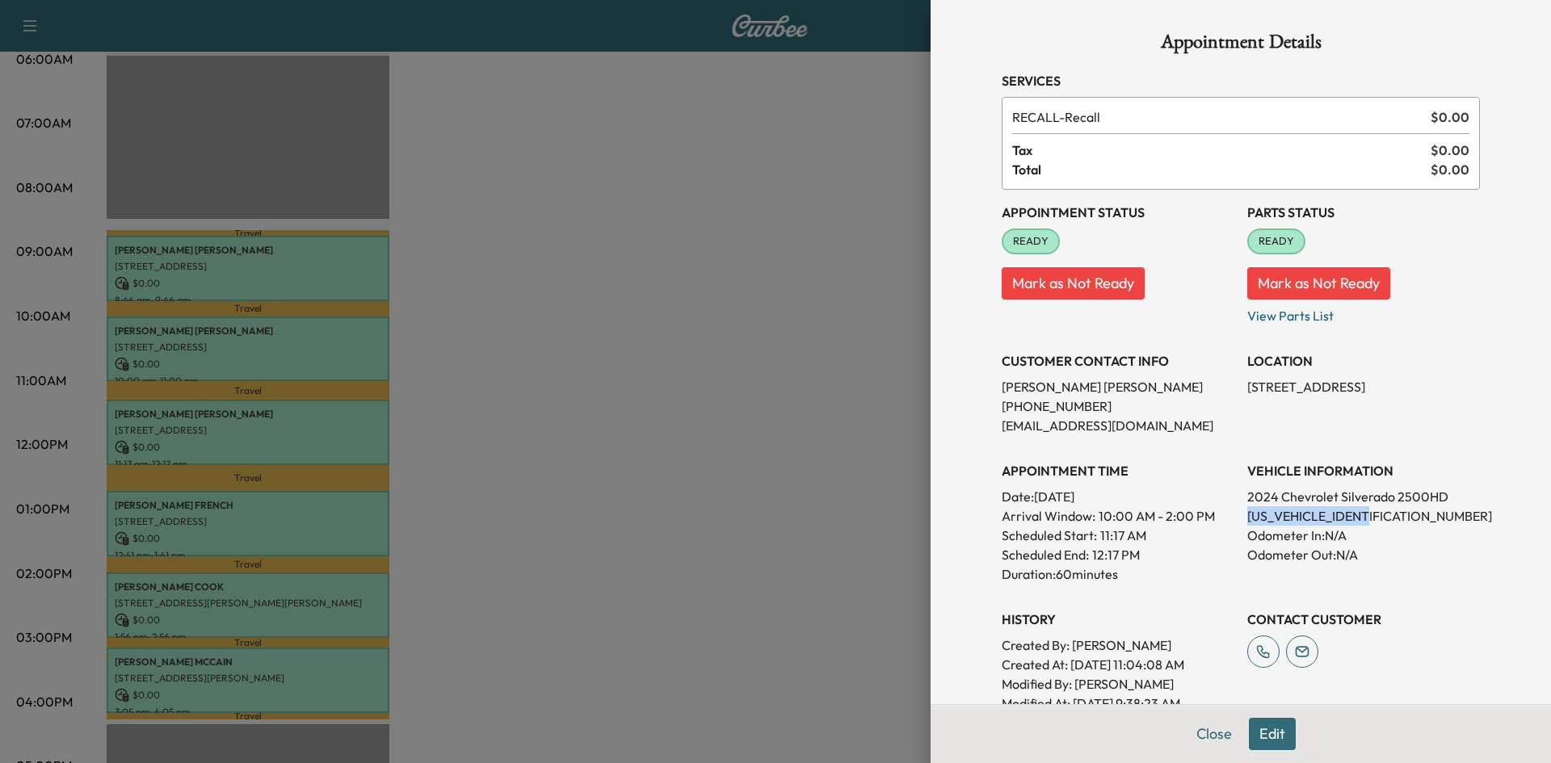
drag, startPoint x: 1371, startPoint y: 521, endPoint x: 1238, endPoint y: 520, distance: 133.3
click at [1247, 520] on p "[US_VEHICLE_IDENTIFICATION_NUMBER]" at bounding box center [1363, 516] width 233 height 19
copy p "[US_VEHICLE_IDENTIFICATION_NUMBER]"
click at [777, 261] on div at bounding box center [775, 381] width 1551 height 763
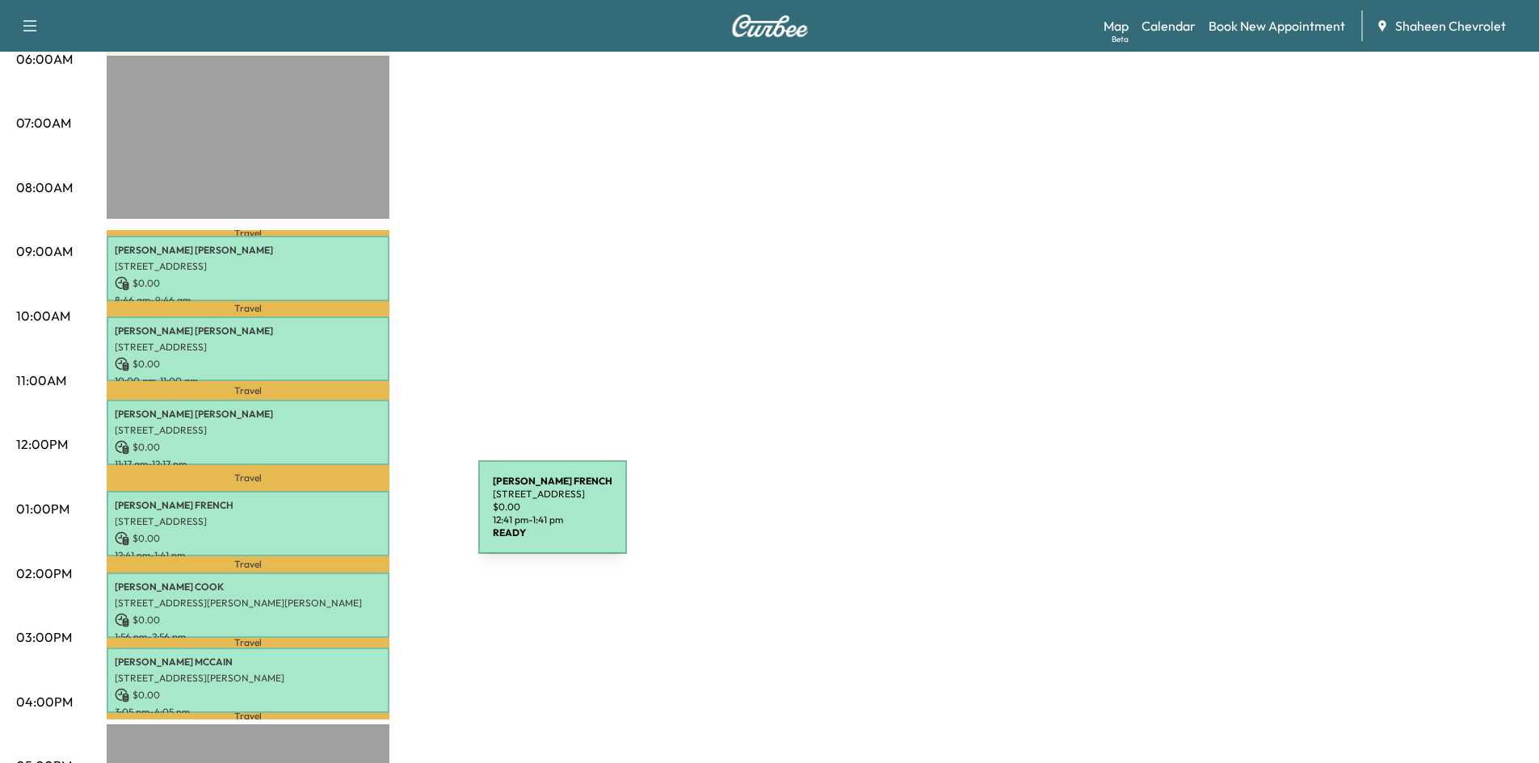
click at [357, 517] on p "[STREET_ADDRESS]" at bounding box center [248, 521] width 267 height 13
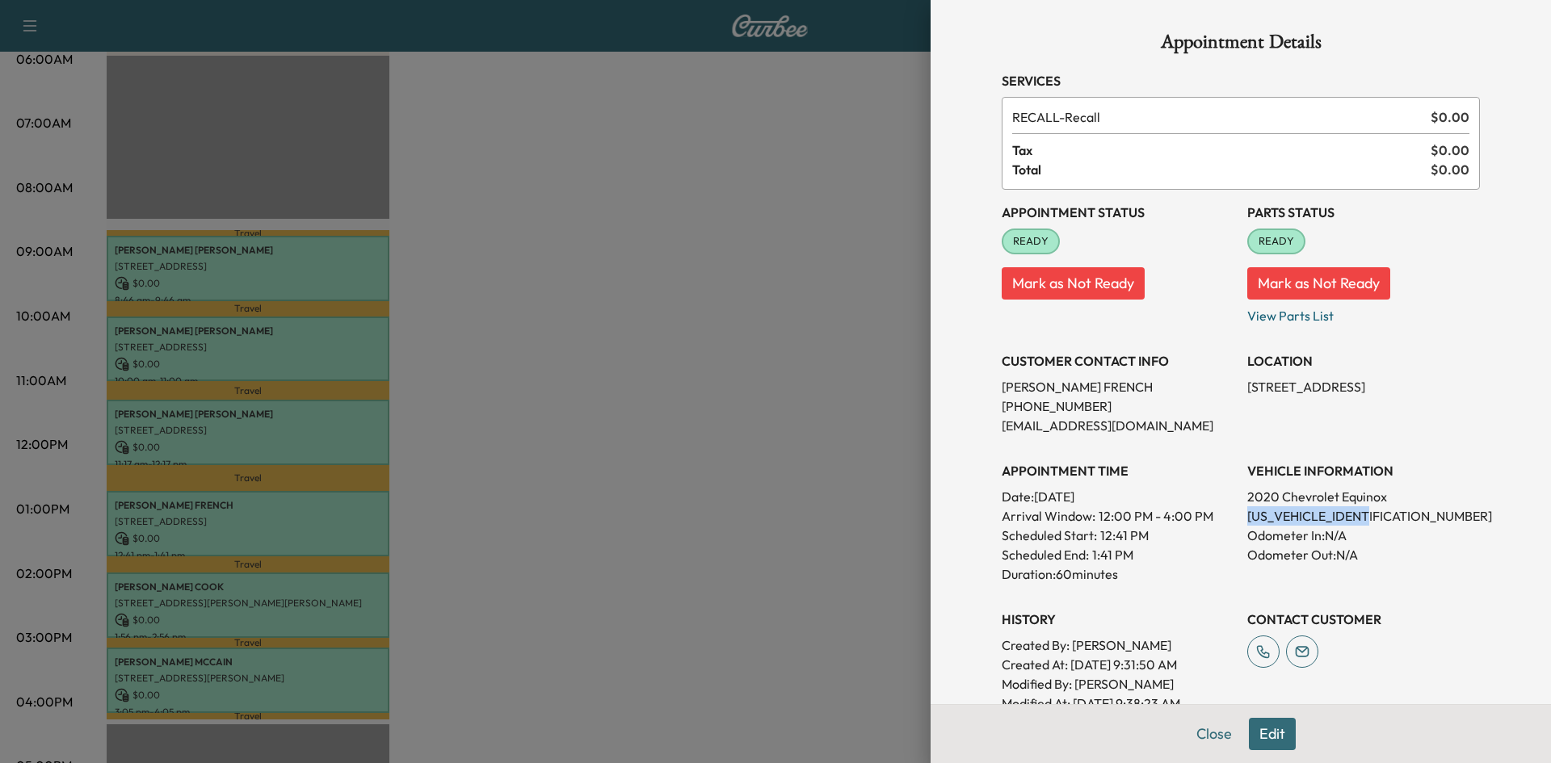
drag, startPoint x: 1370, startPoint y: 519, endPoint x: 1234, endPoint y: 511, distance: 136.8
click at [1234, 511] on div "Appointment Status READY Mark as Not Ready Parts Status READY Mark as Not Ready…" at bounding box center [1241, 451] width 478 height 523
copy p "[US_VEHICLE_IDENTIFICATION_NUMBER]"
click at [790, 206] on div at bounding box center [775, 381] width 1551 height 763
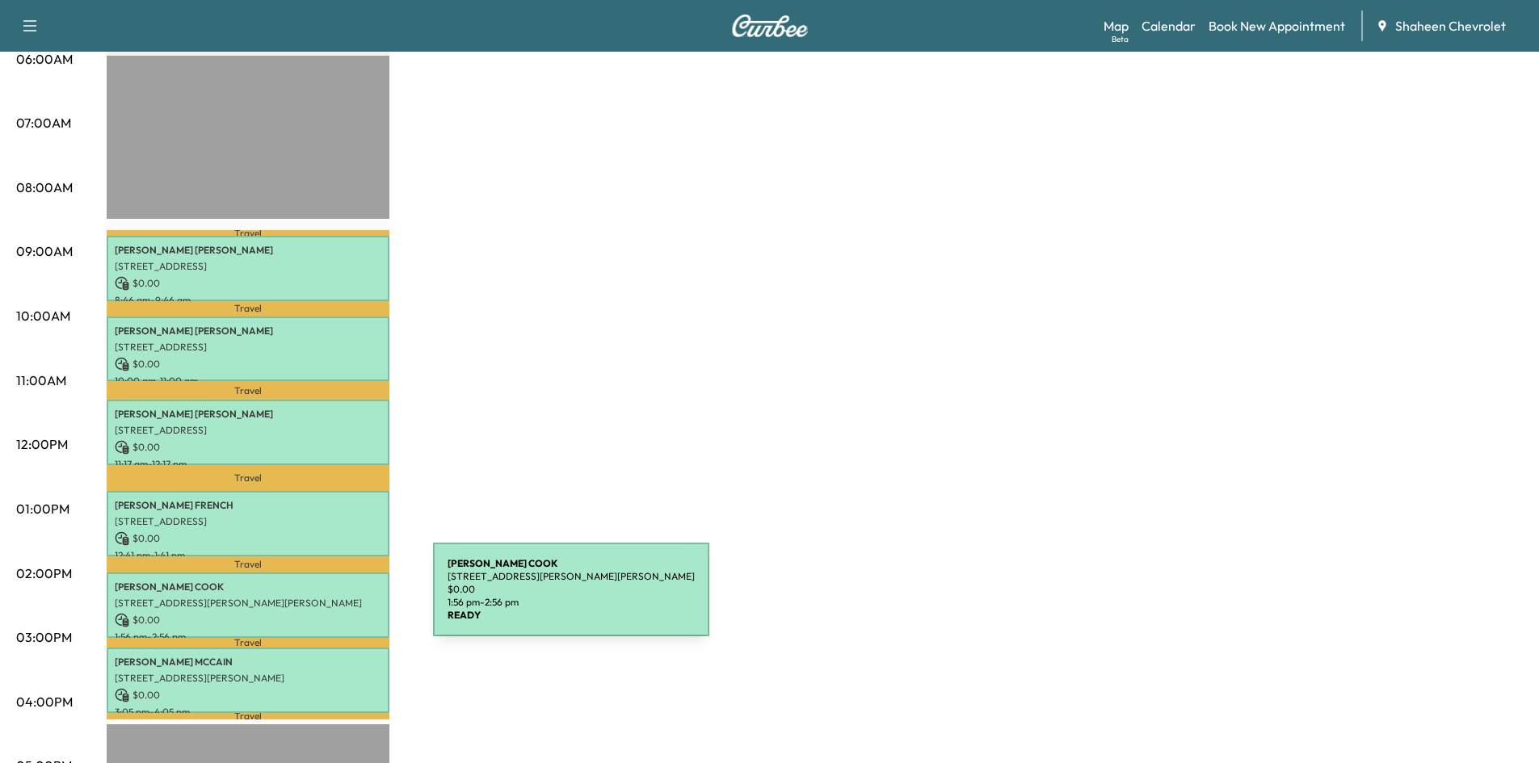
click at [312, 599] on p "[STREET_ADDRESS][PERSON_NAME][PERSON_NAME]" at bounding box center [248, 603] width 267 height 13
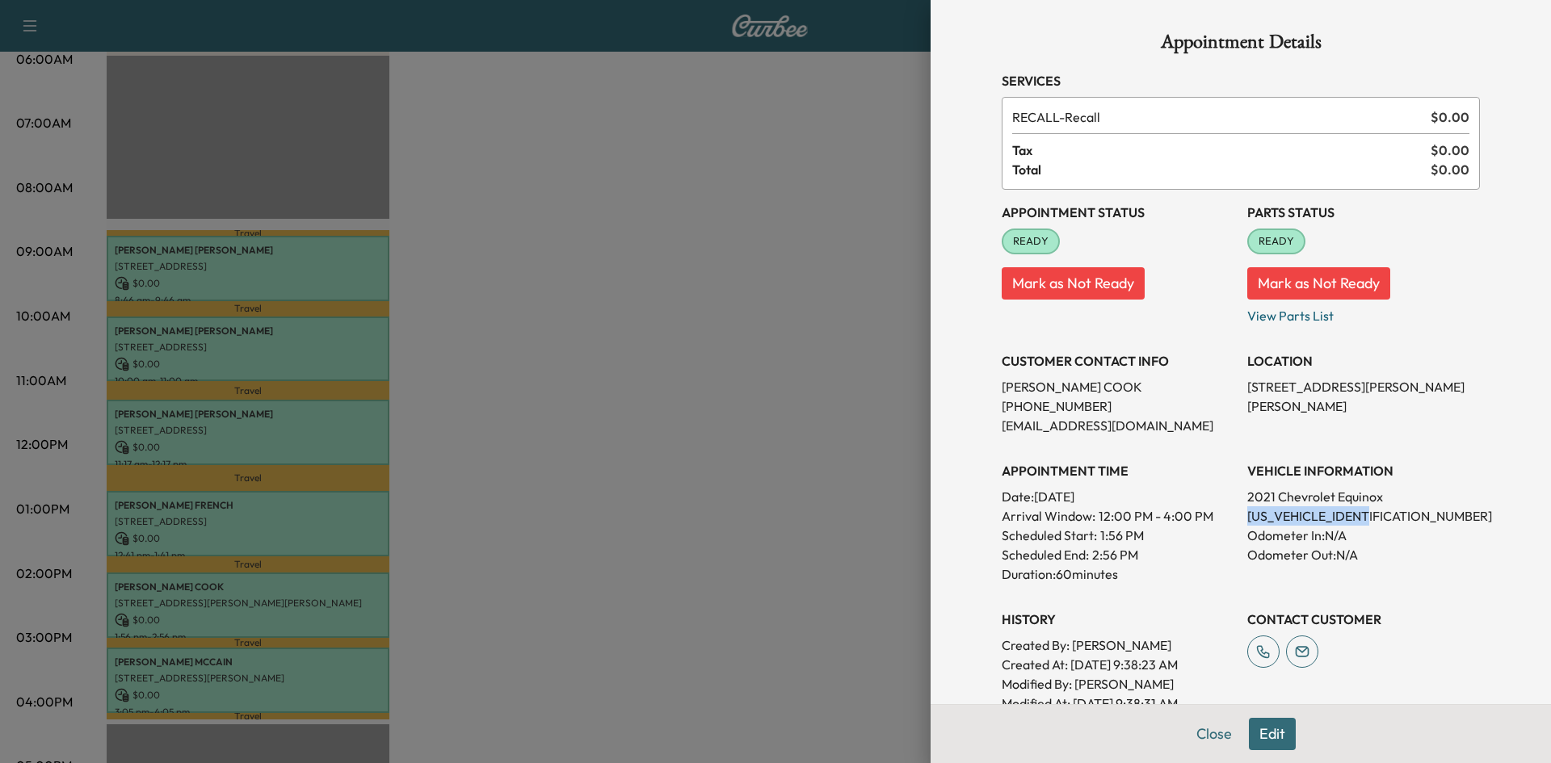
drag, startPoint x: 1371, startPoint y: 514, endPoint x: 1235, endPoint y: 519, distance: 135.8
click at [1247, 519] on p "[US_VEHICLE_IDENTIFICATION_NUMBER]" at bounding box center [1363, 516] width 233 height 19
copy p "[US_VEHICLE_IDENTIFICATION_NUMBER]"
click at [826, 389] on div at bounding box center [775, 381] width 1551 height 763
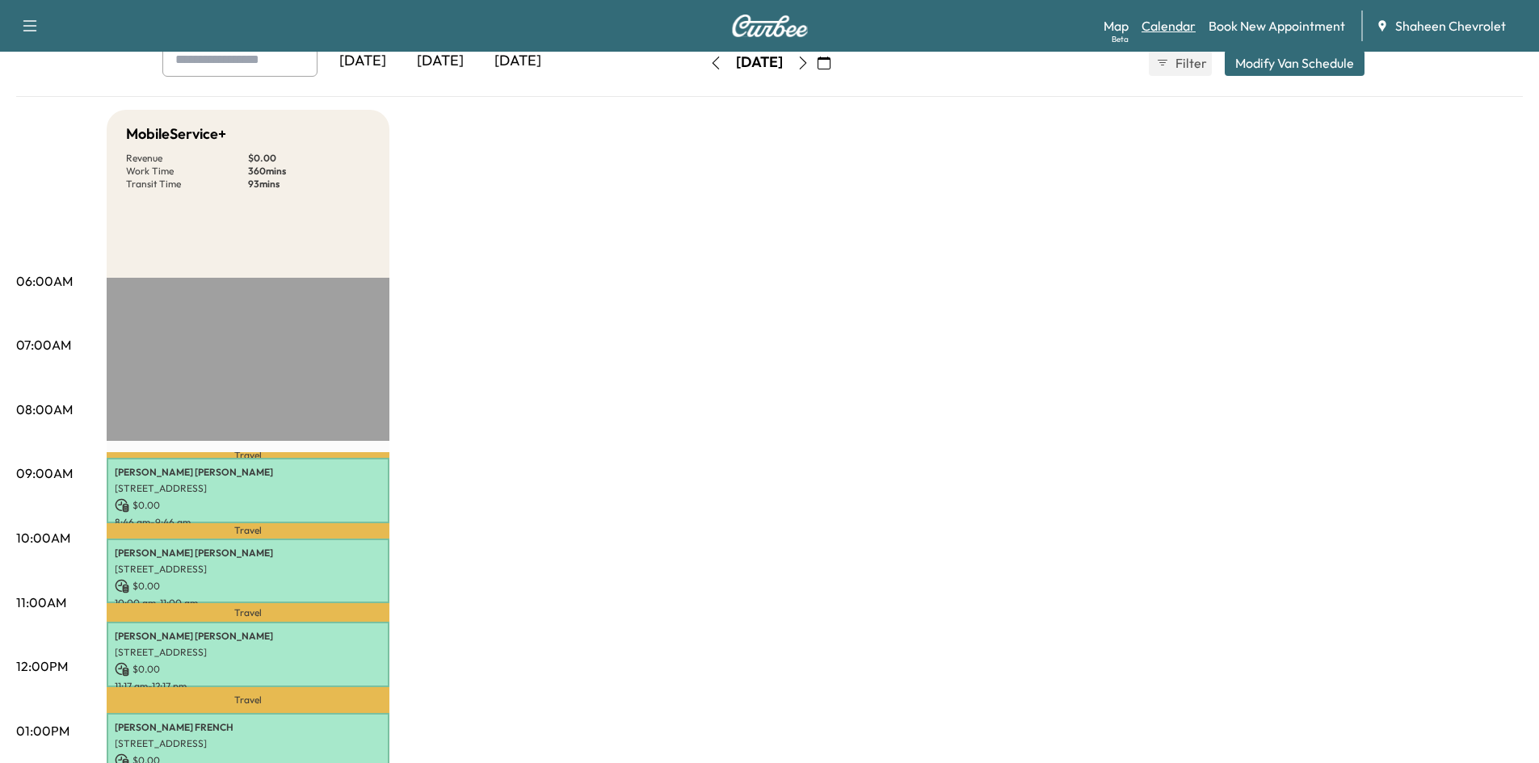
scroll to position [81, 0]
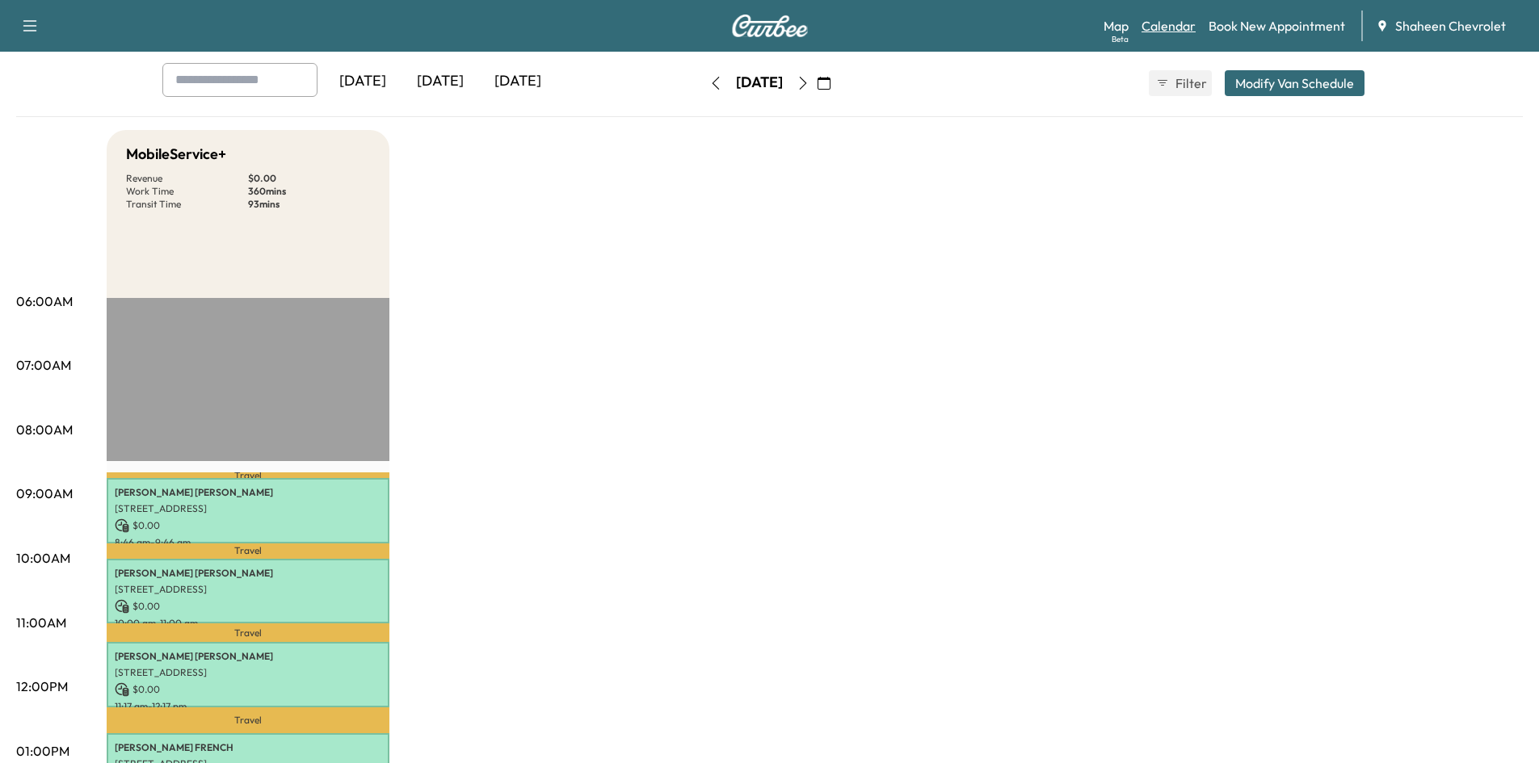
click at [1166, 28] on link "Calendar" at bounding box center [1168, 25] width 54 height 19
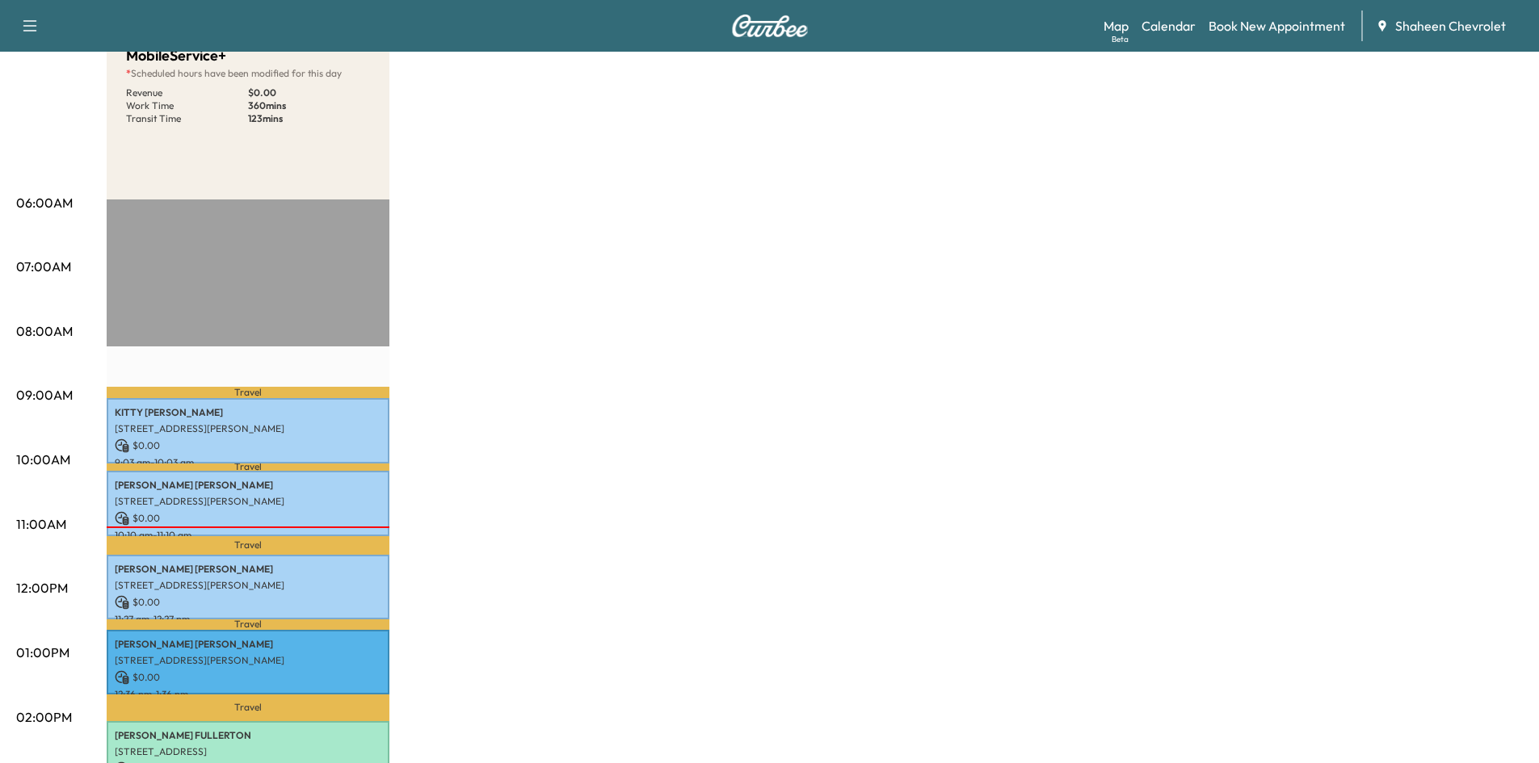
scroll to position [404, 0]
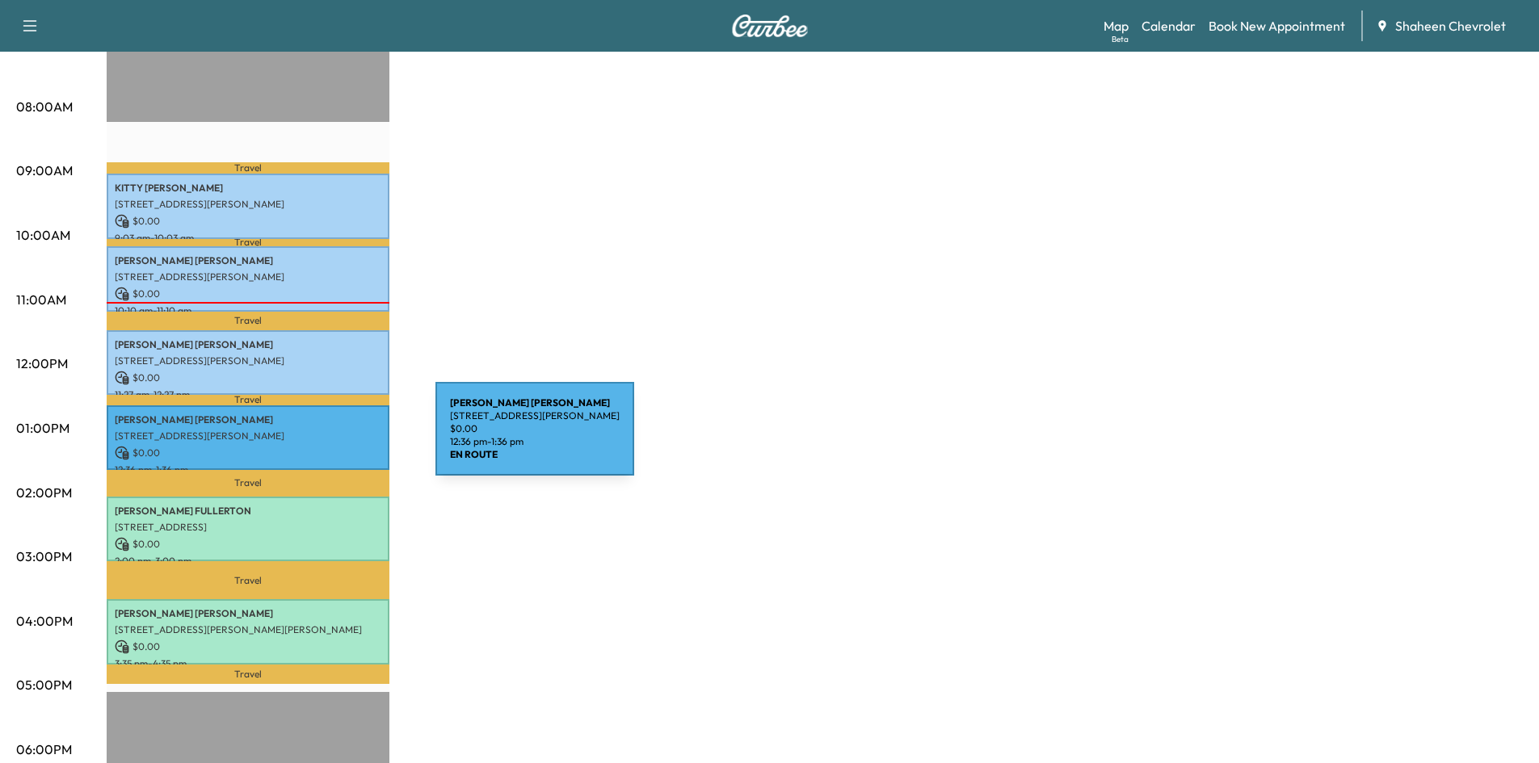
click at [314, 438] on div "[PERSON_NAME] [STREET_ADDRESS][PERSON_NAME] $ 0.00 12:36 pm - 1:36 pm" at bounding box center [248, 438] width 283 height 65
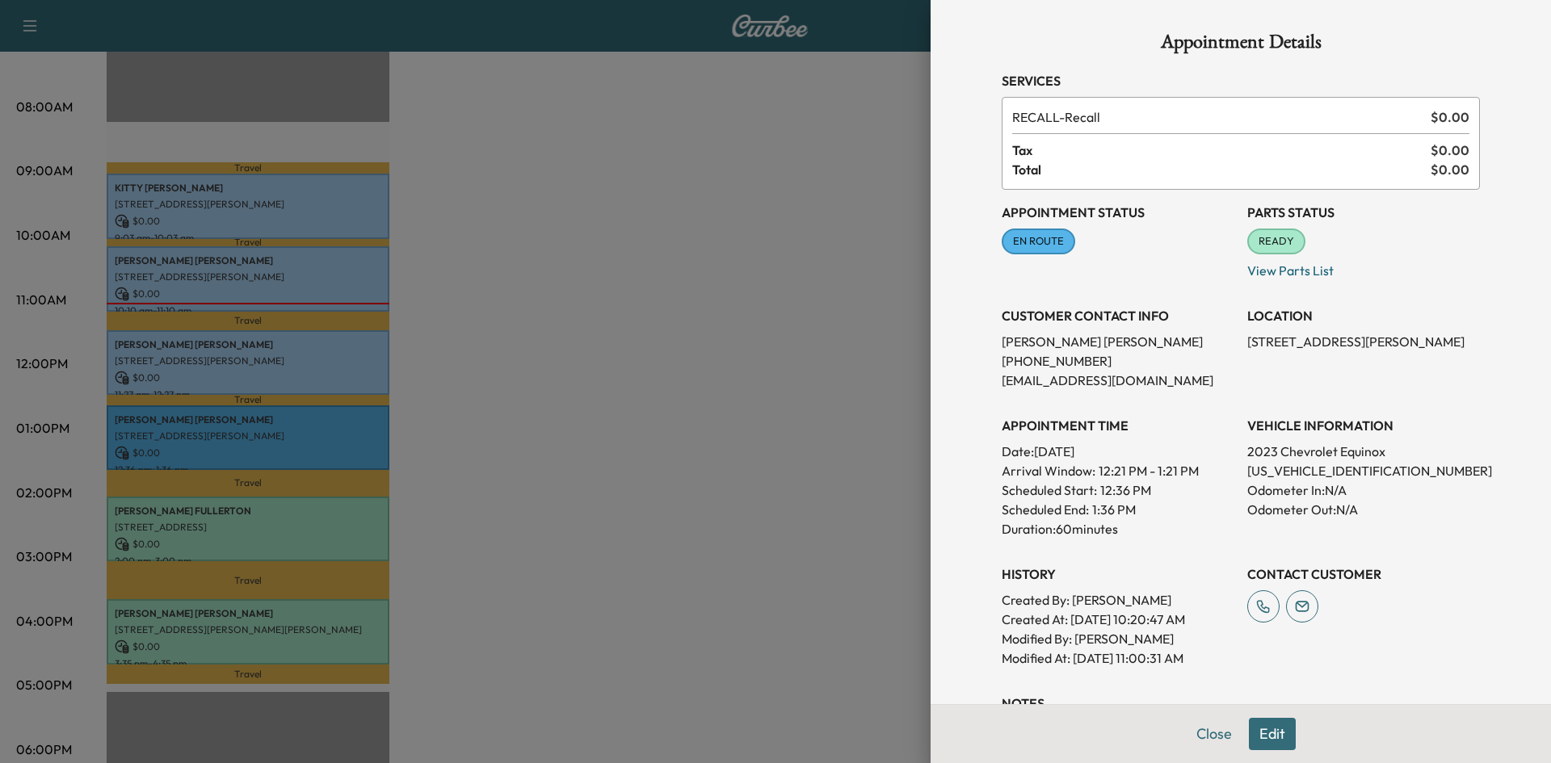
click at [557, 406] on div at bounding box center [775, 381] width 1551 height 763
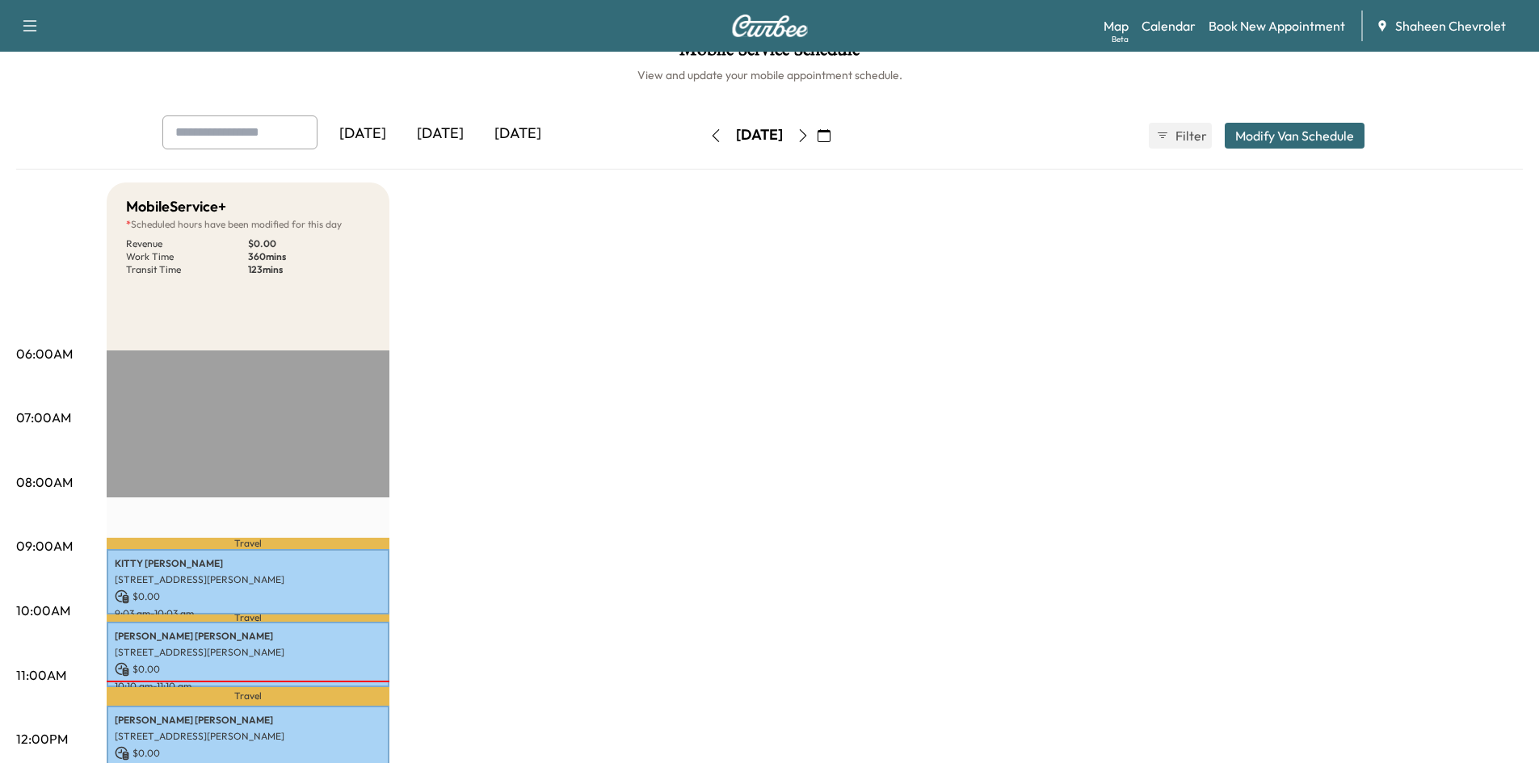
scroll to position [0, 0]
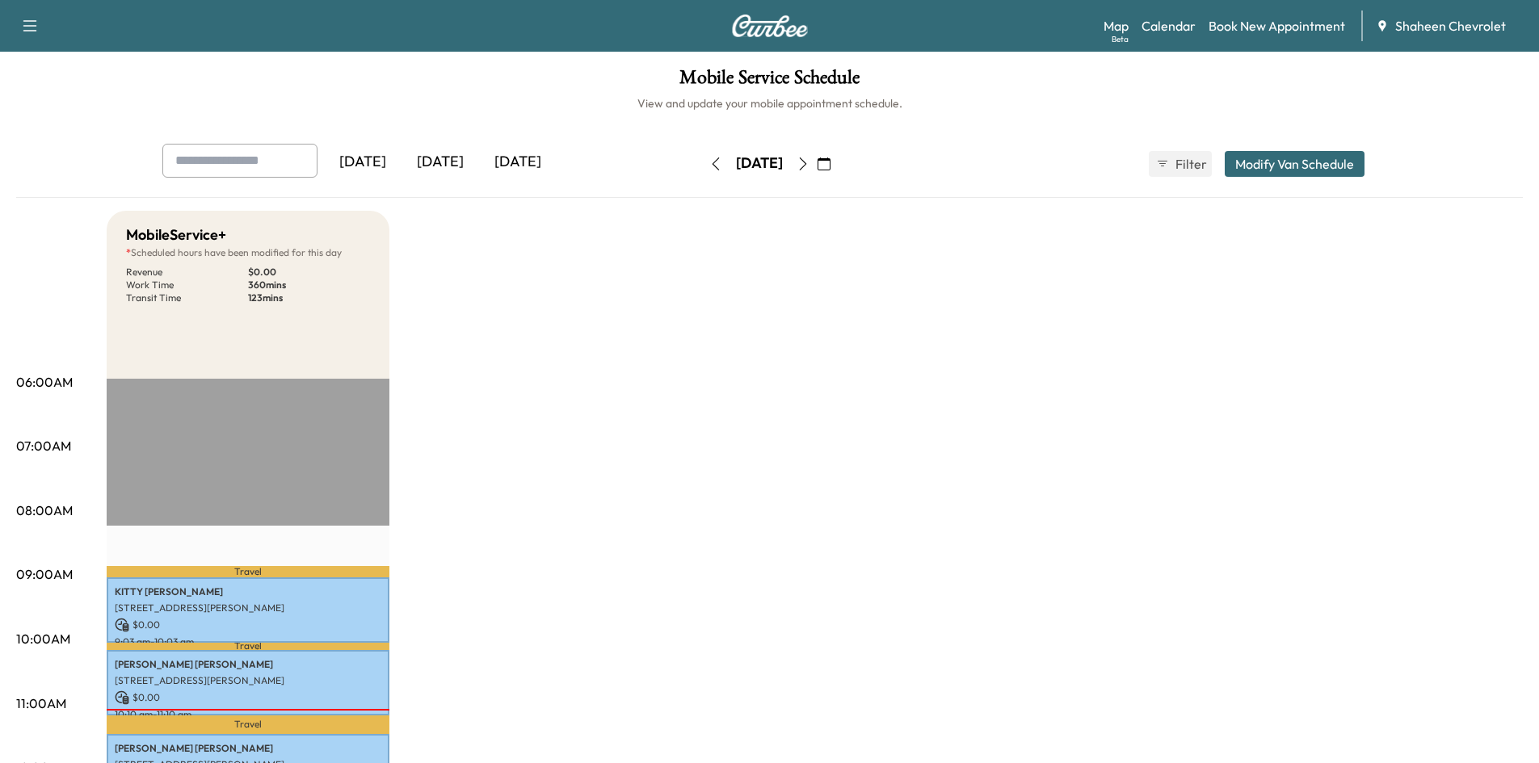
click at [809, 163] on icon "button" at bounding box center [803, 164] width 13 height 13
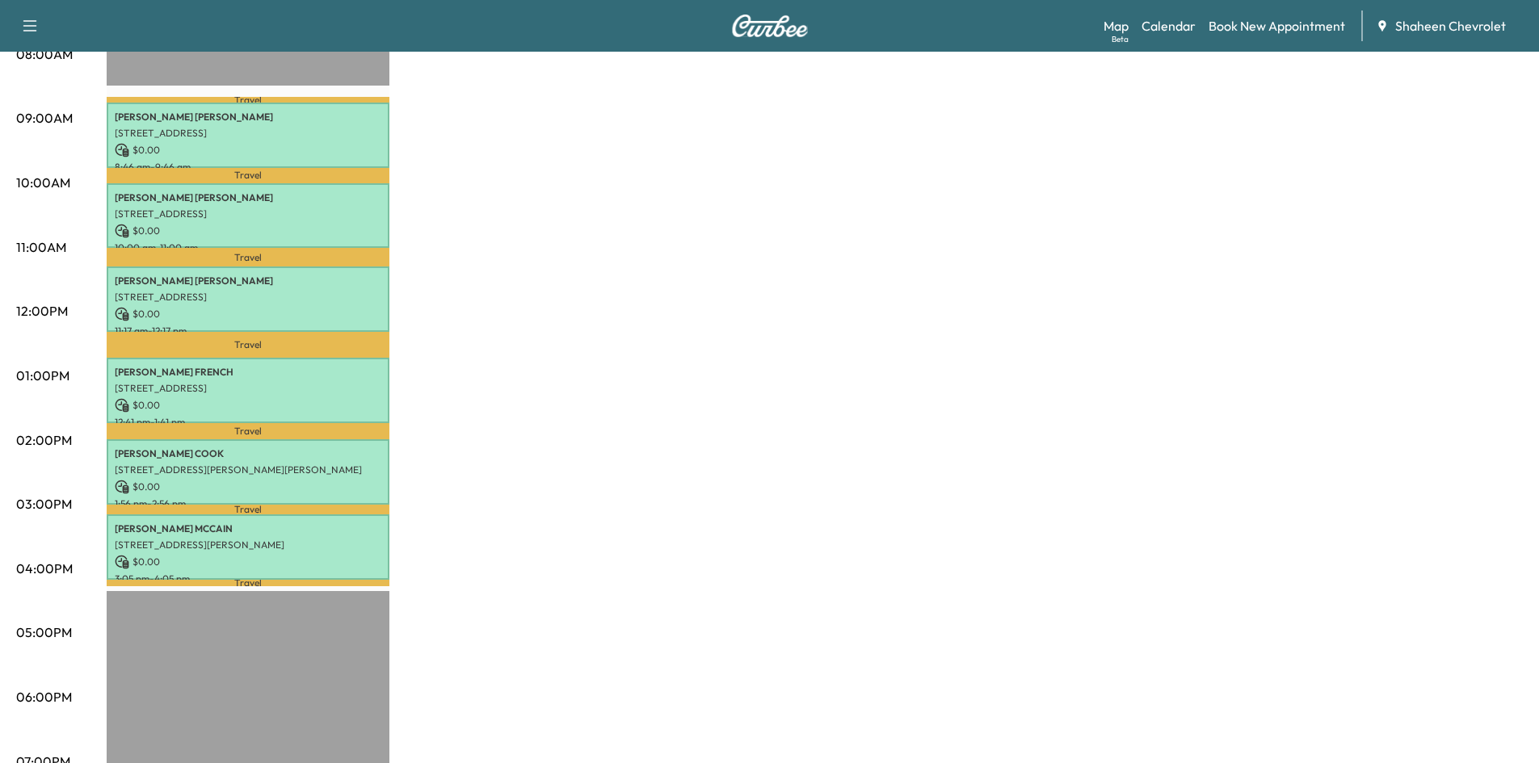
scroll to position [485, 0]
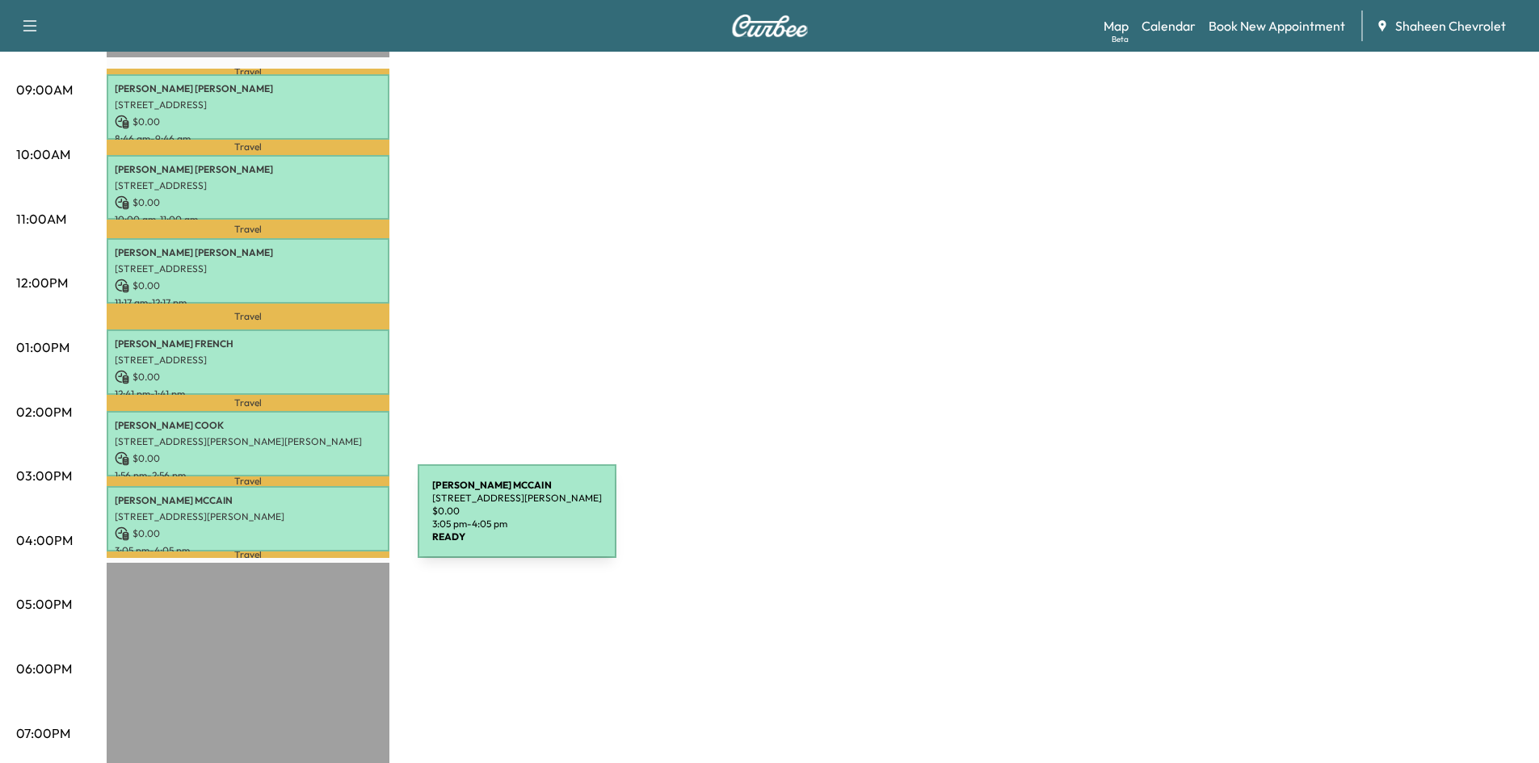
click at [296, 527] on p "$ 0.00" at bounding box center [248, 534] width 267 height 15
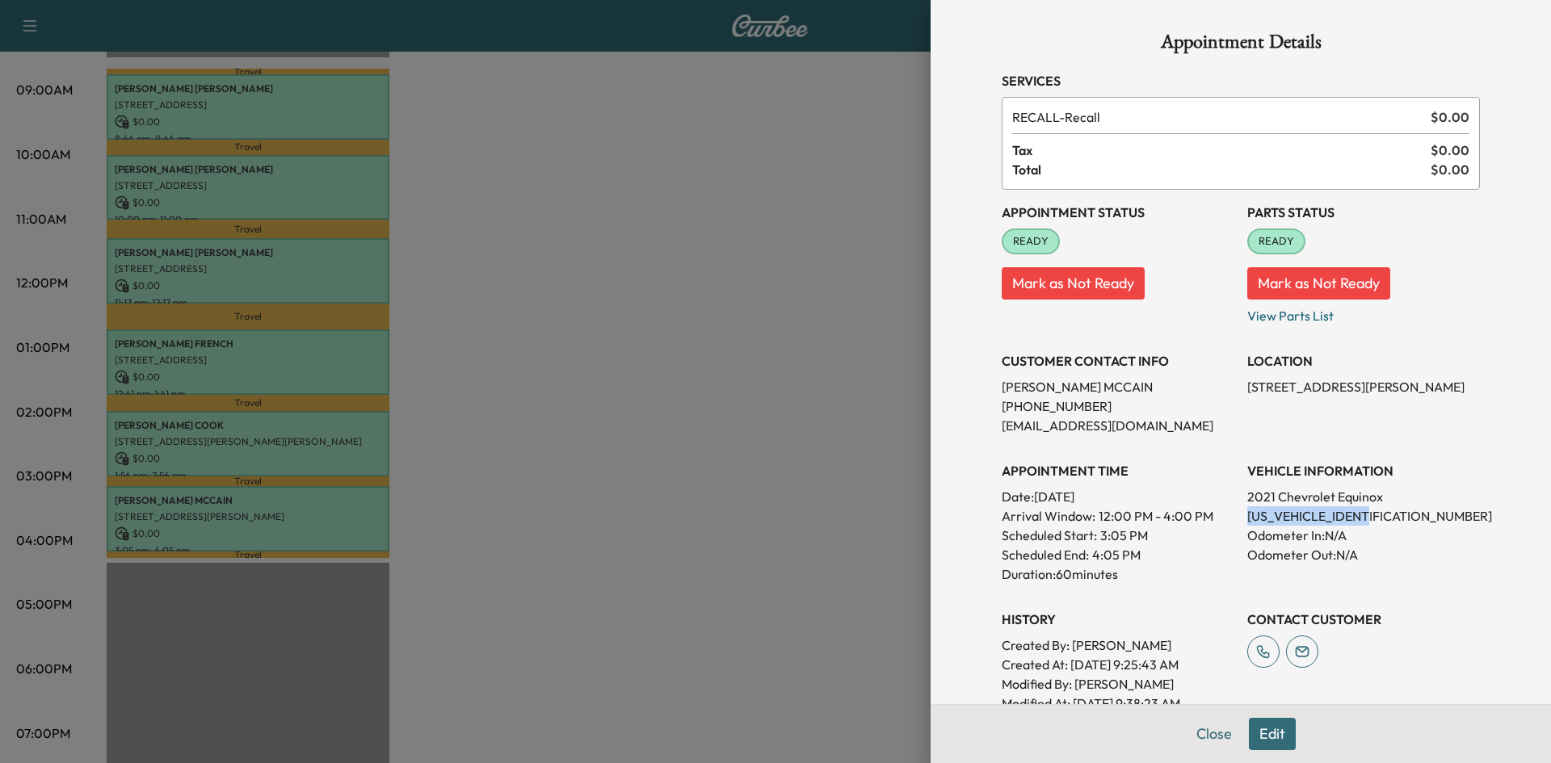
drag, startPoint x: 1371, startPoint y: 517, endPoint x: 1237, endPoint y: 513, distance: 134.2
click at [1247, 513] on p "[US_VEHICLE_IDENTIFICATION_NUMBER]" at bounding box center [1363, 516] width 233 height 19
copy p "[US_VEHICLE_IDENTIFICATION_NUMBER]"
click at [778, 292] on div at bounding box center [775, 381] width 1551 height 763
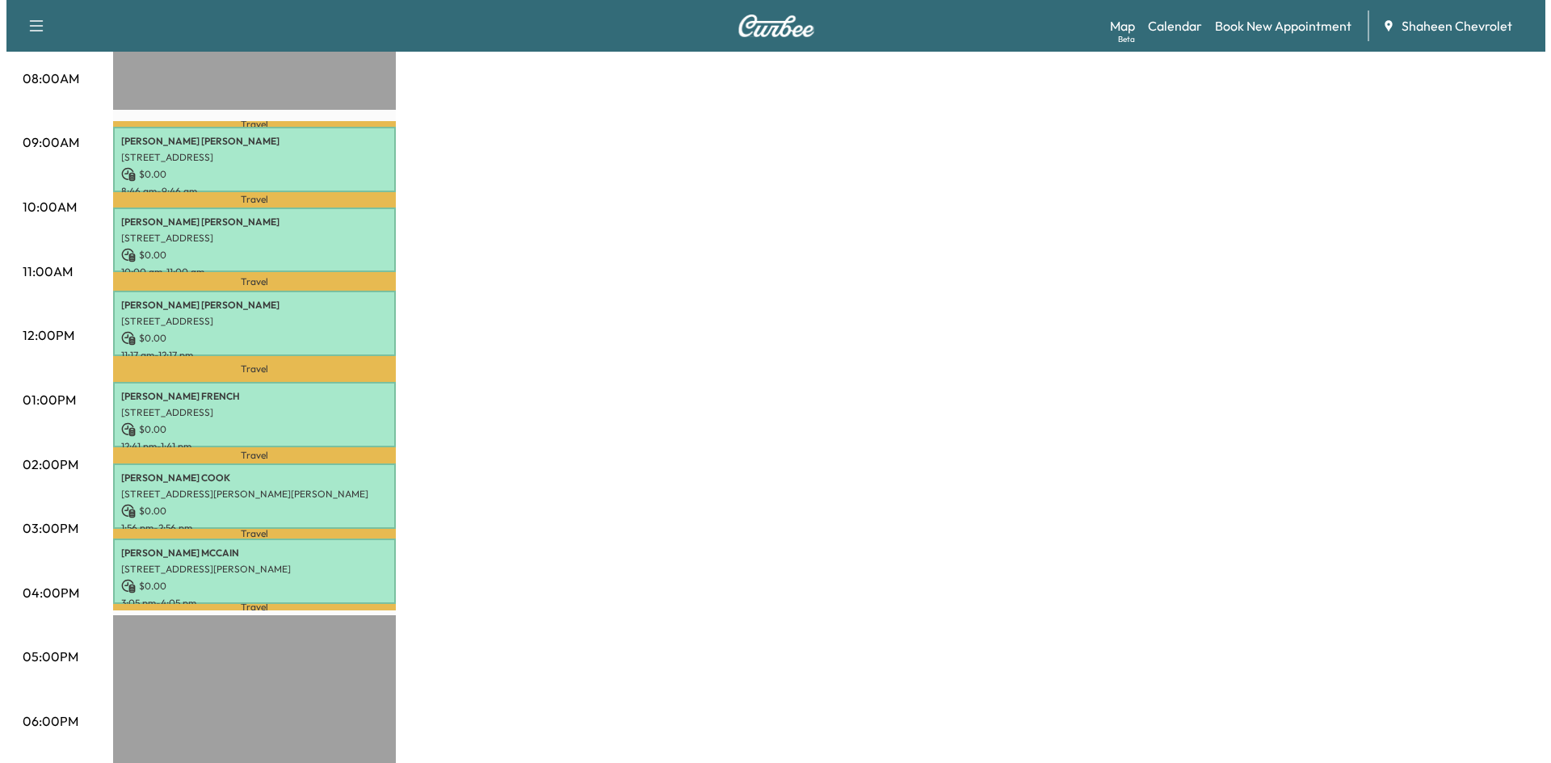
scroll to position [404, 0]
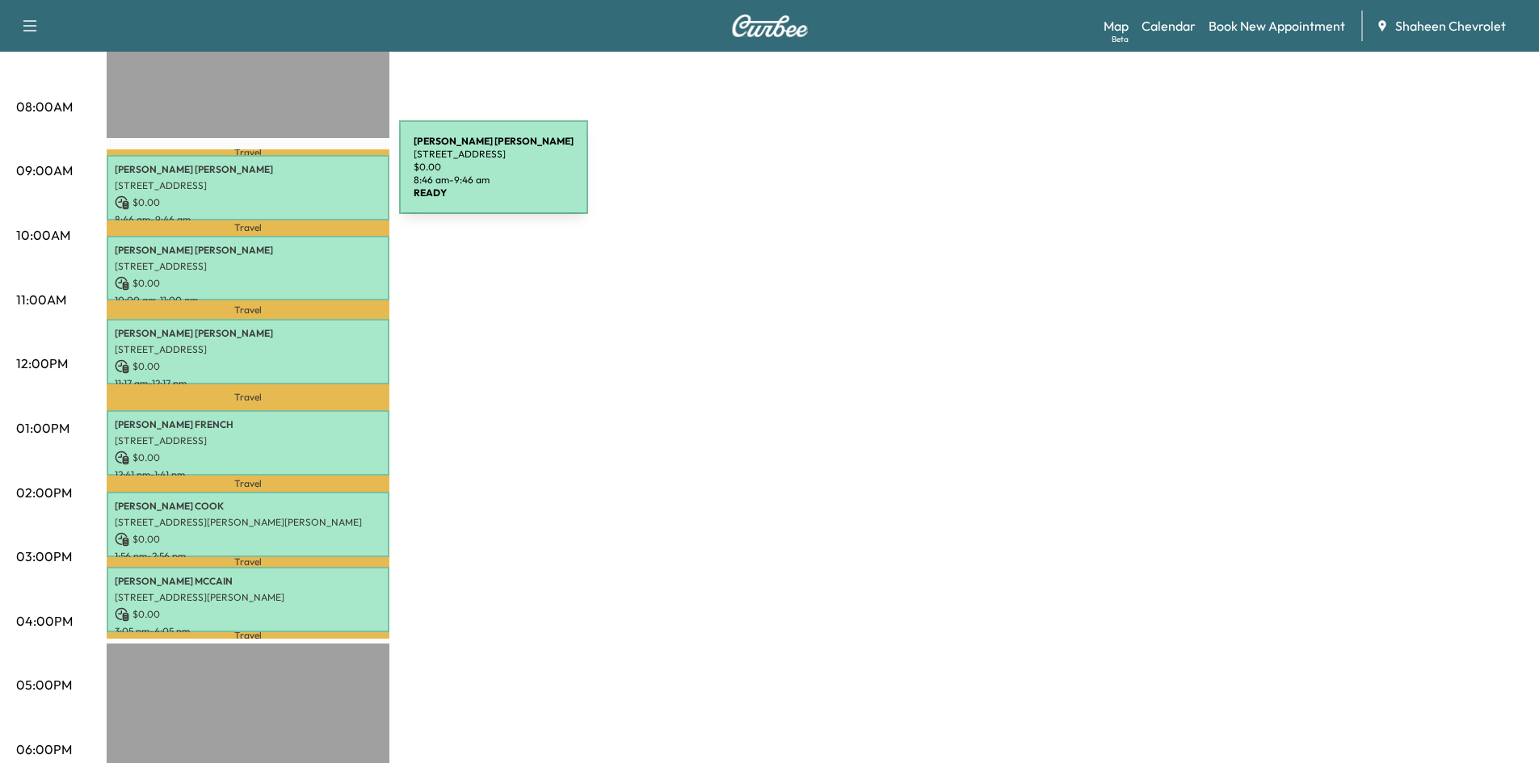
click at [278, 179] on p "[STREET_ADDRESS]" at bounding box center [248, 185] width 267 height 13
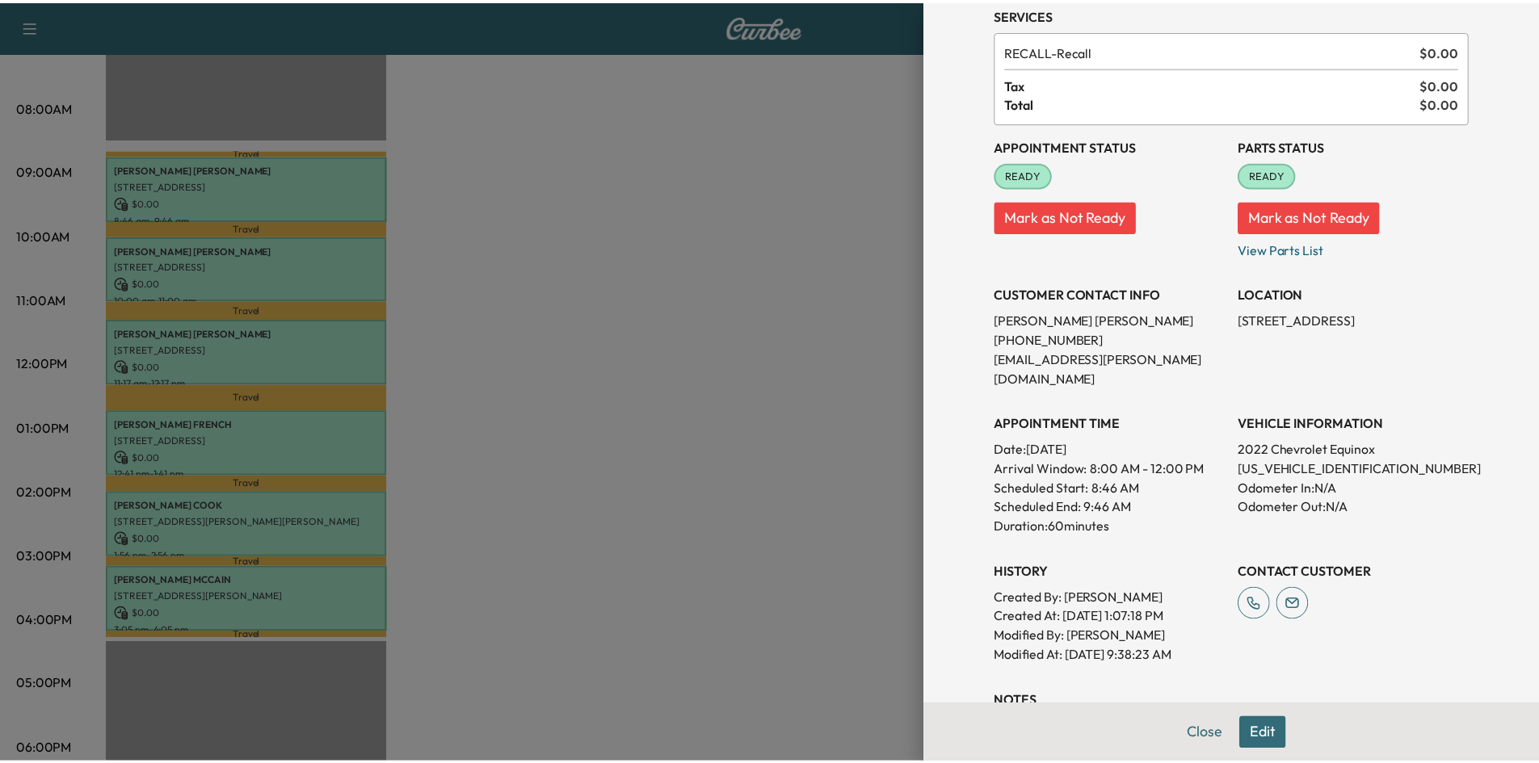
scroll to position [170, 0]
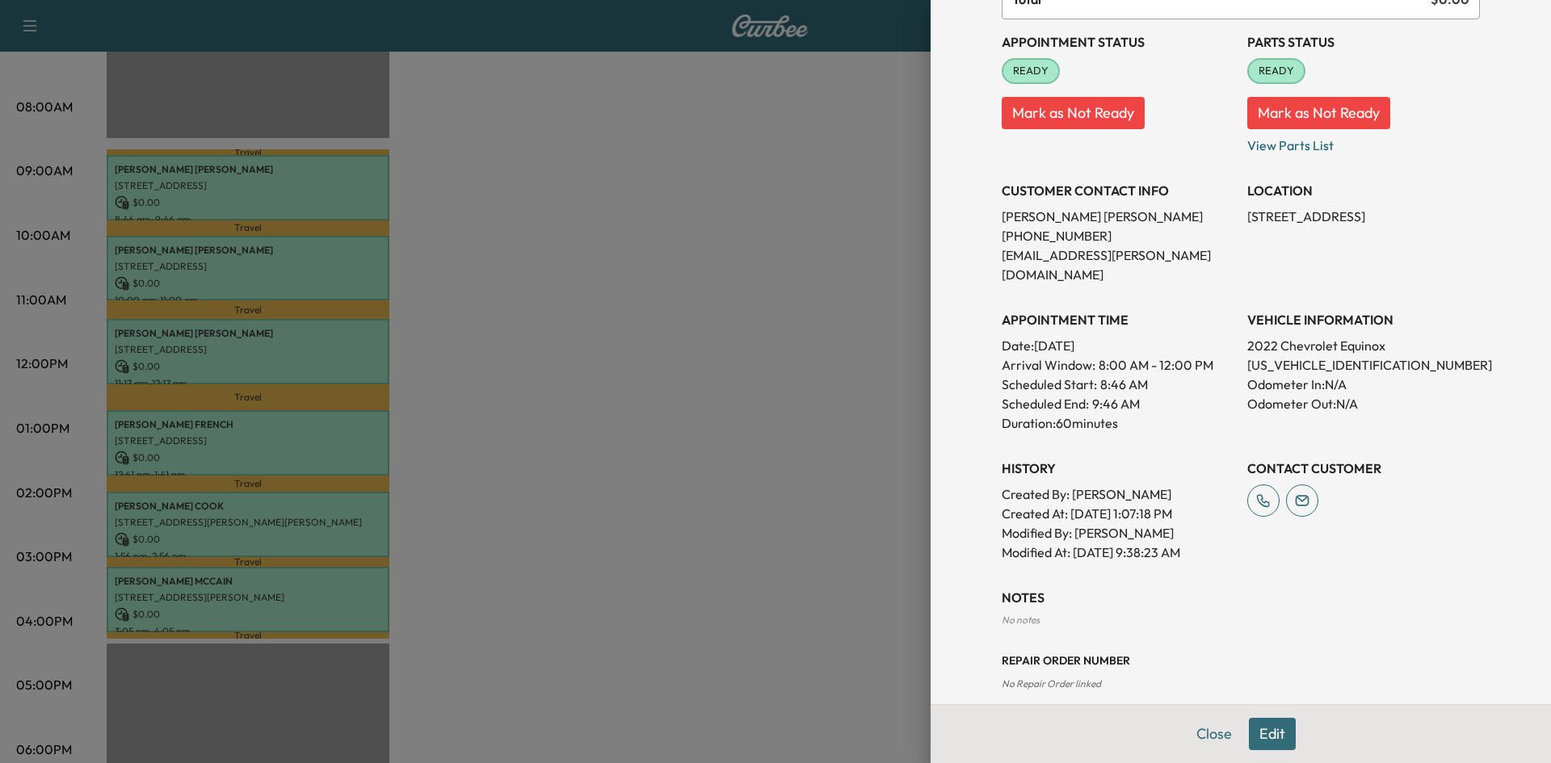
click at [282, 268] on div at bounding box center [775, 381] width 1551 height 763
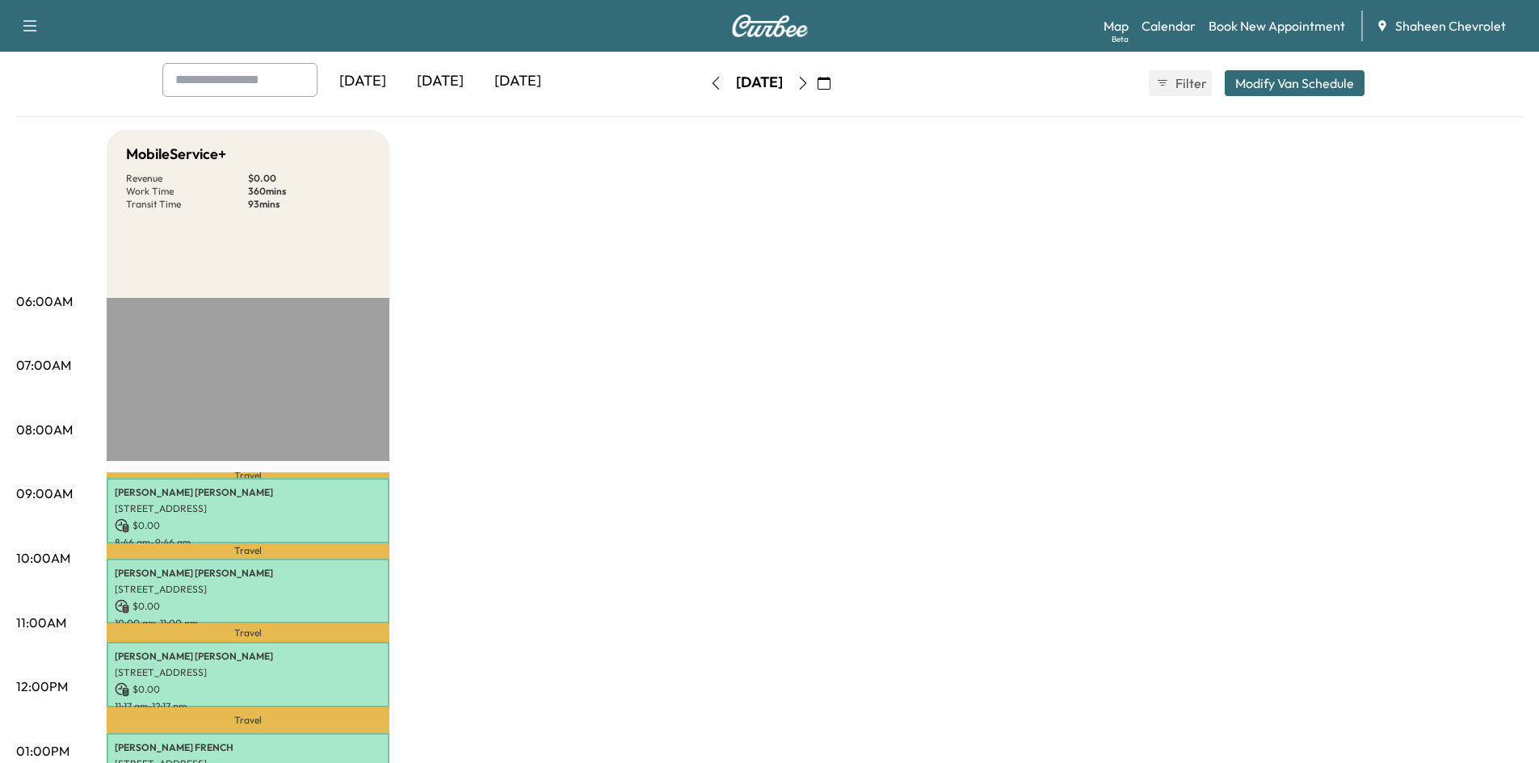
scroll to position [0, 0]
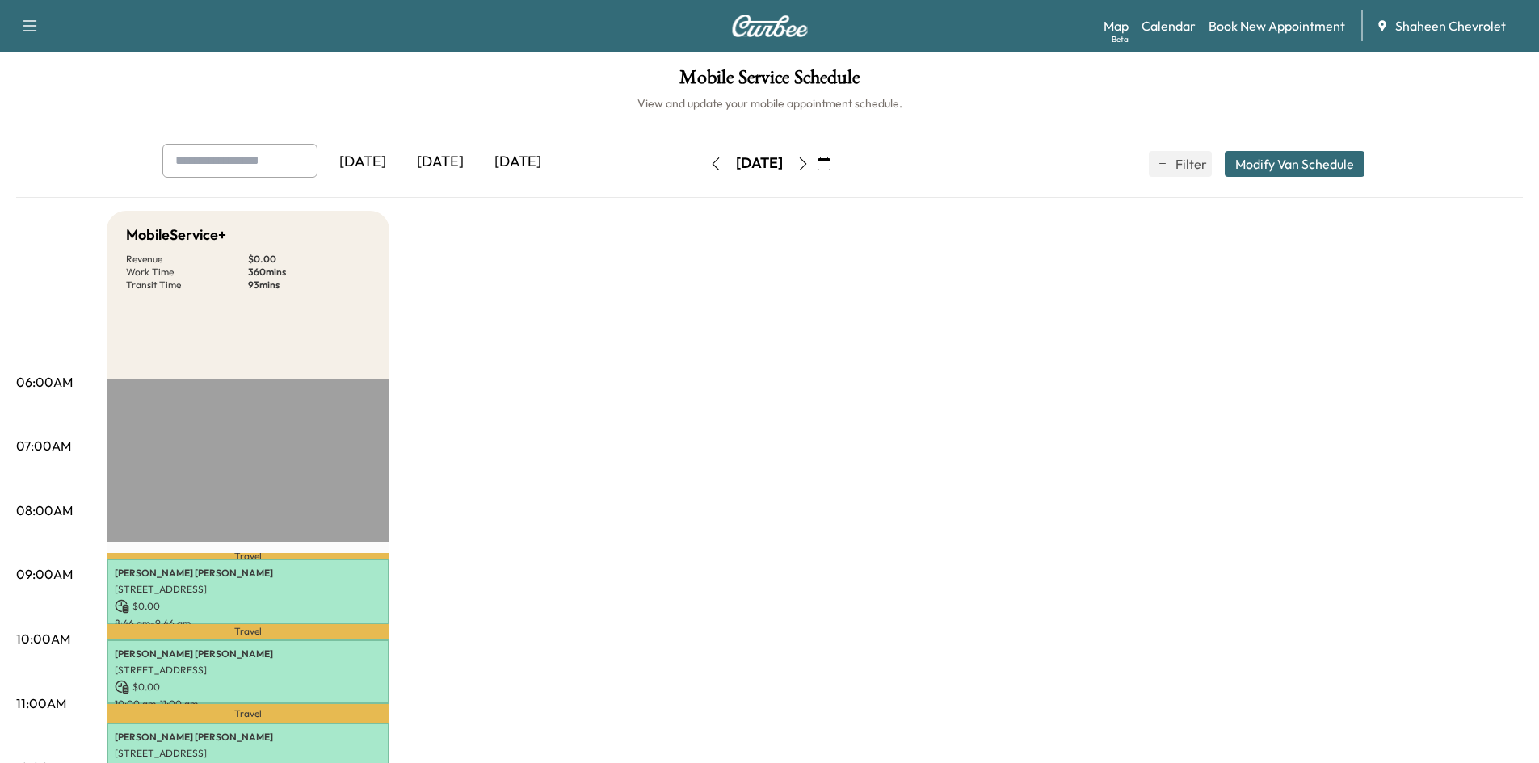
click at [709, 162] on icon "button" at bounding box center [715, 164] width 13 height 13
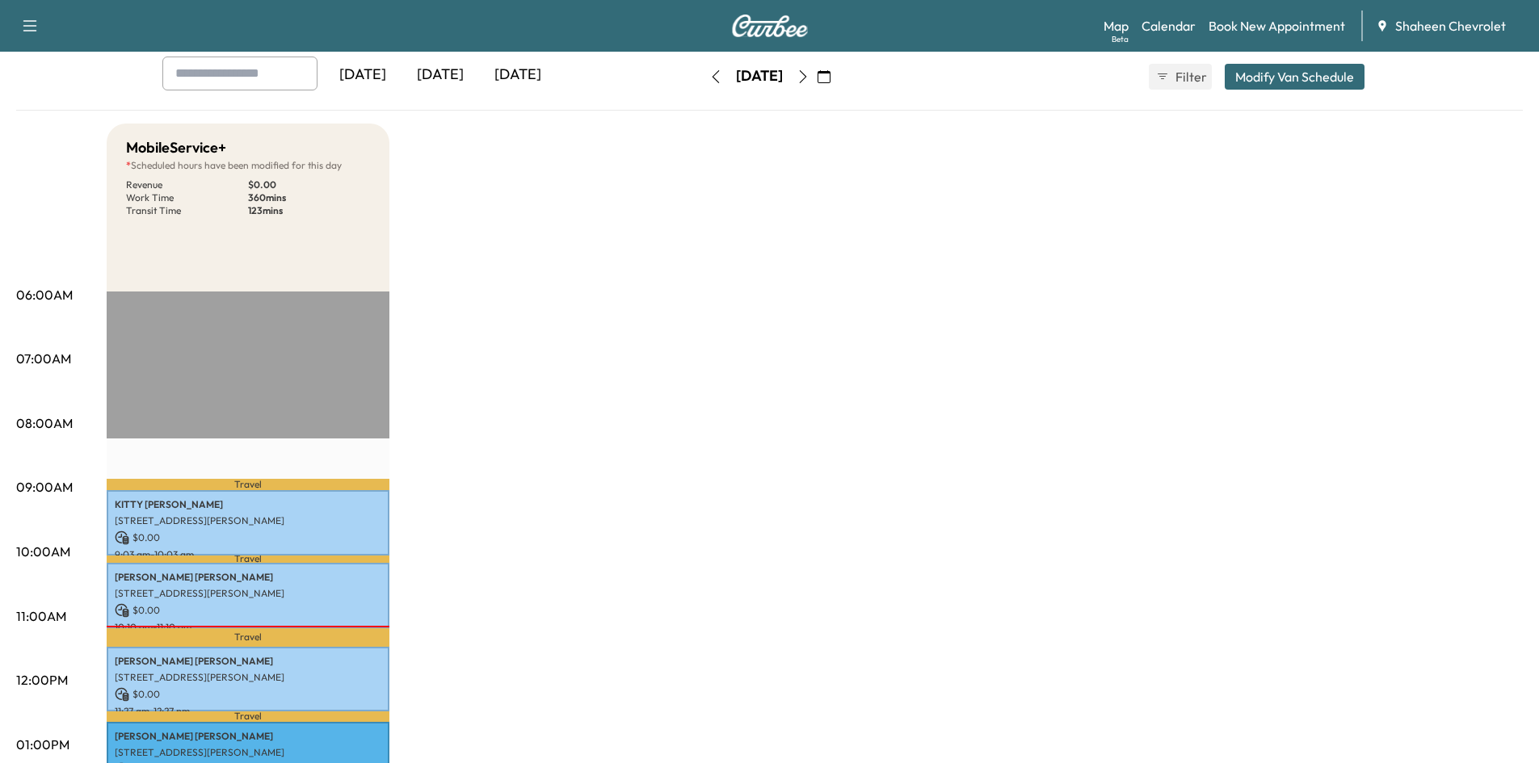
scroll to position [404, 0]
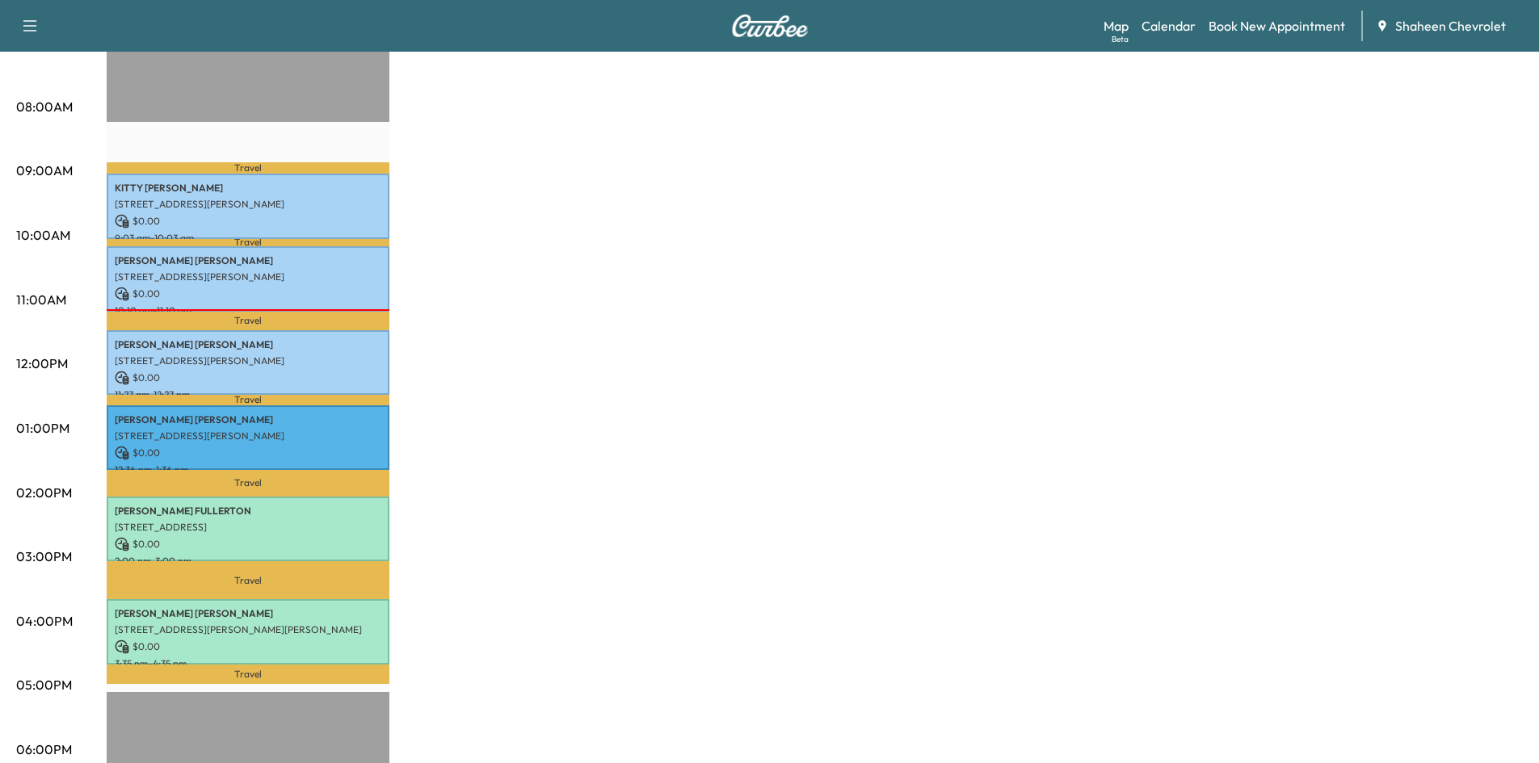
click at [795, 722] on div "MobileService+ * Scheduled hours have been modified for this day Revenue $ 0.00…" at bounding box center [815, 413] width 1416 height 1212
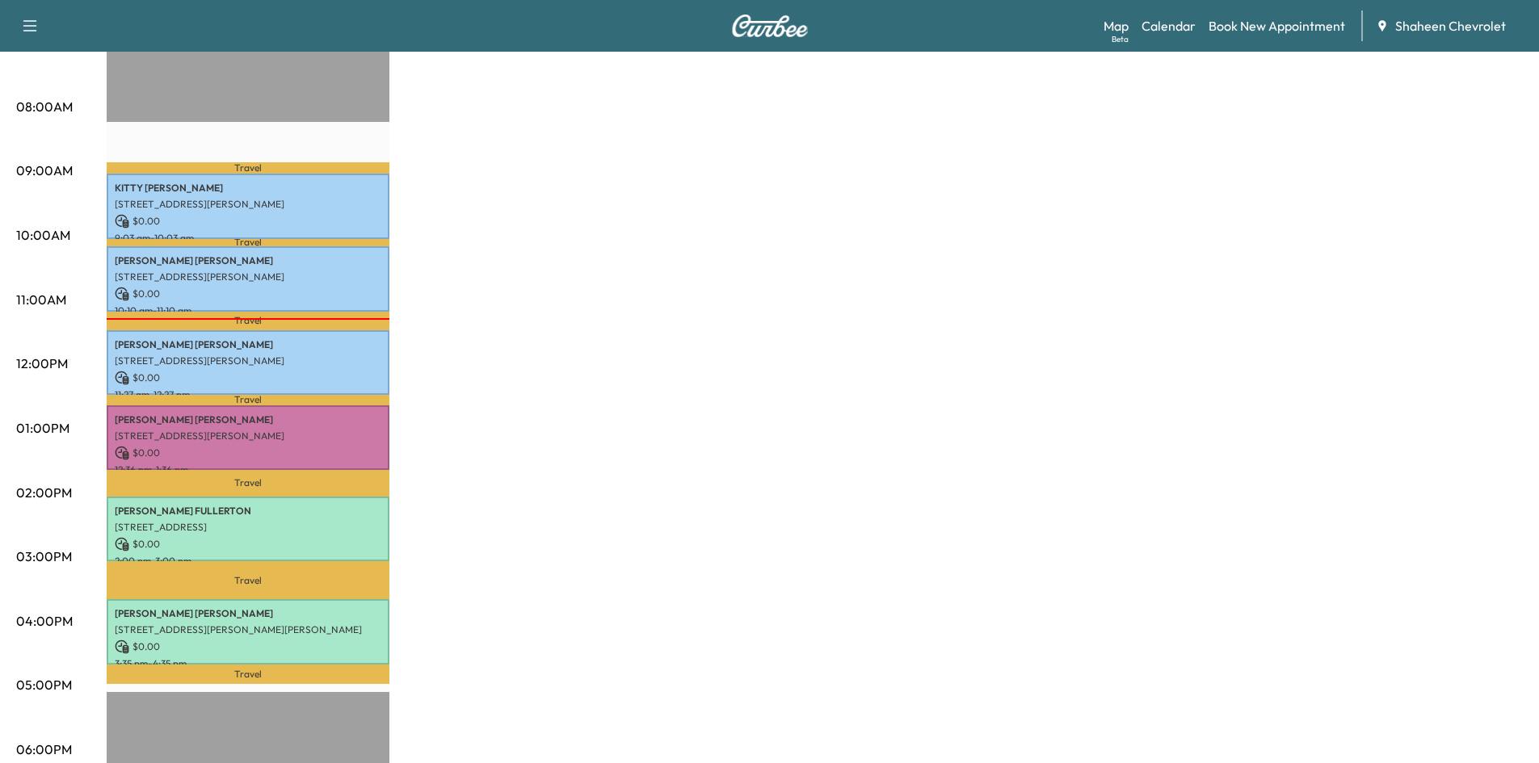
click at [1245, 237] on div "MobileService+ * Scheduled hours have been modified for this day Revenue $ 0.00…" at bounding box center [815, 413] width 1416 height 1212
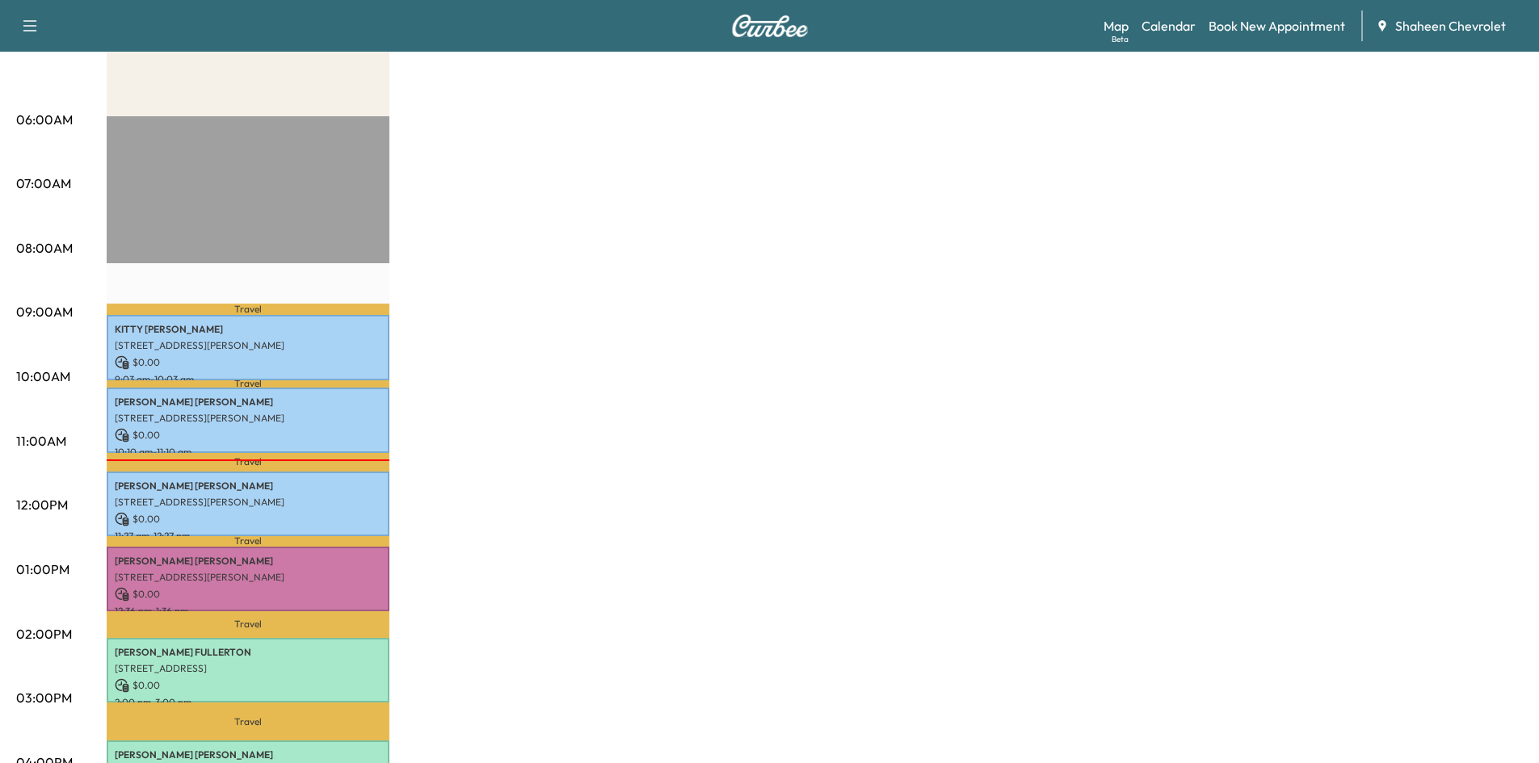
scroll to position [242, 0]
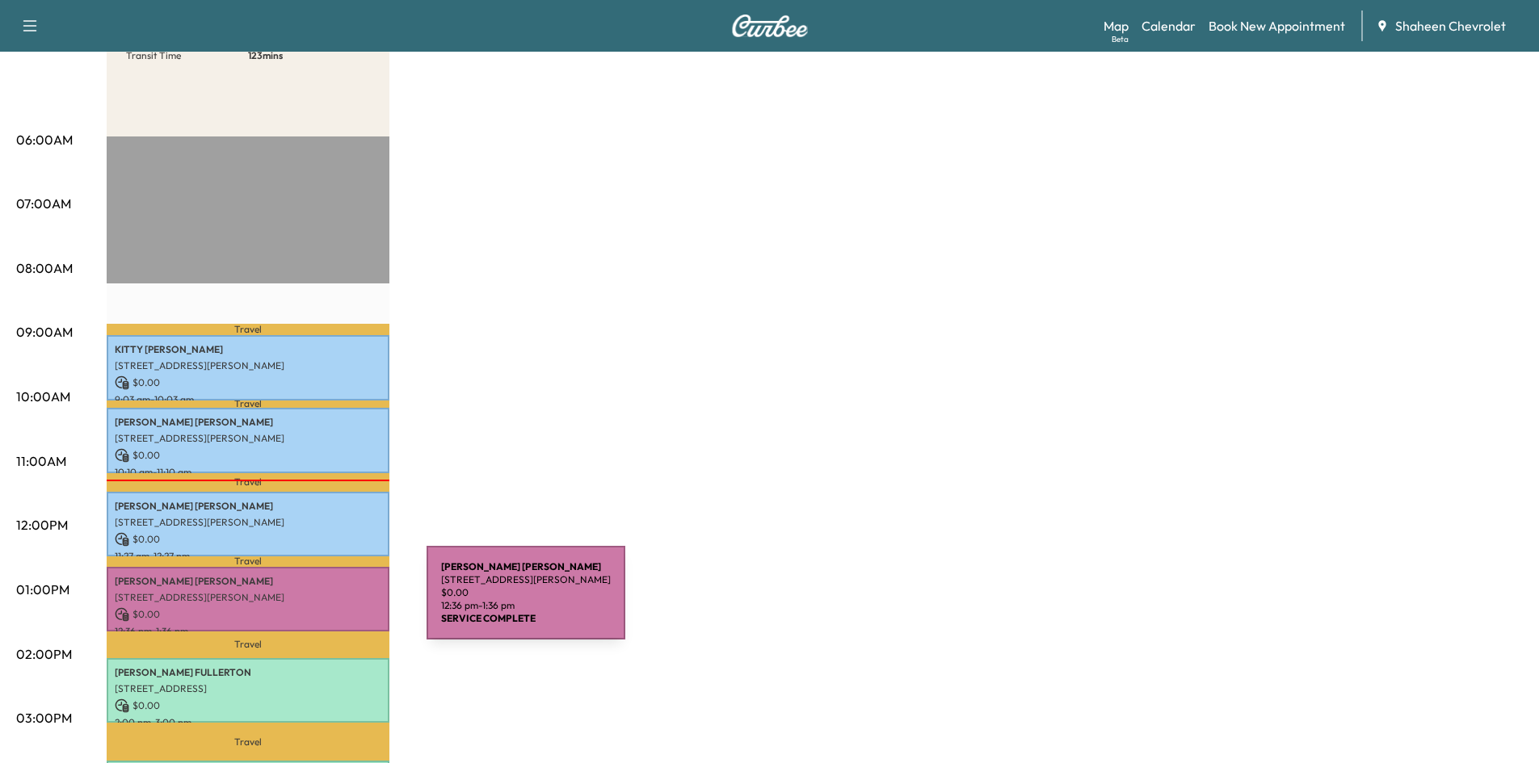
click at [305, 607] on p "$ 0.00" at bounding box center [248, 614] width 267 height 15
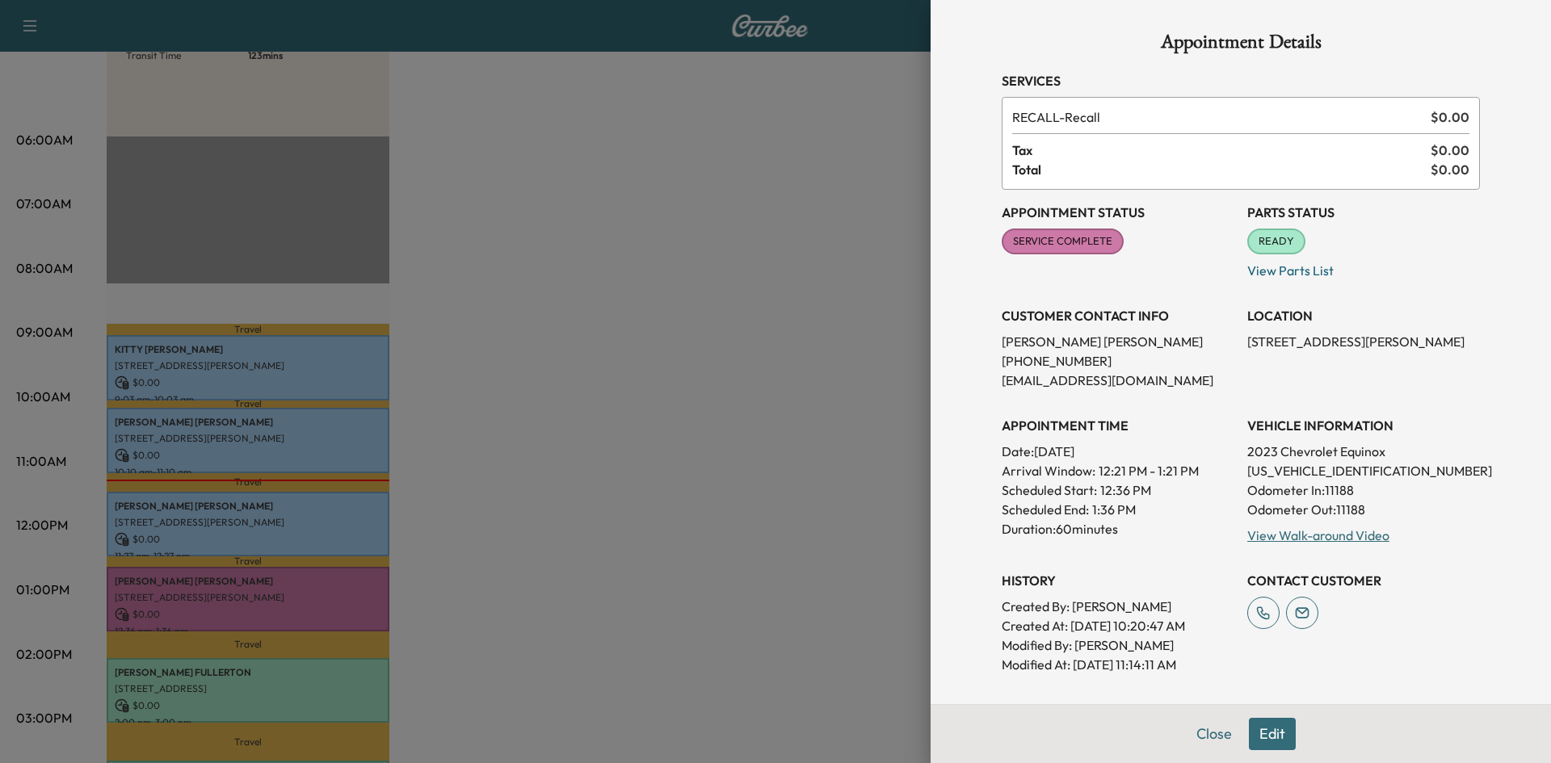
click at [786, 281] on div at bounding box center [775, 381] width 1551 height 763
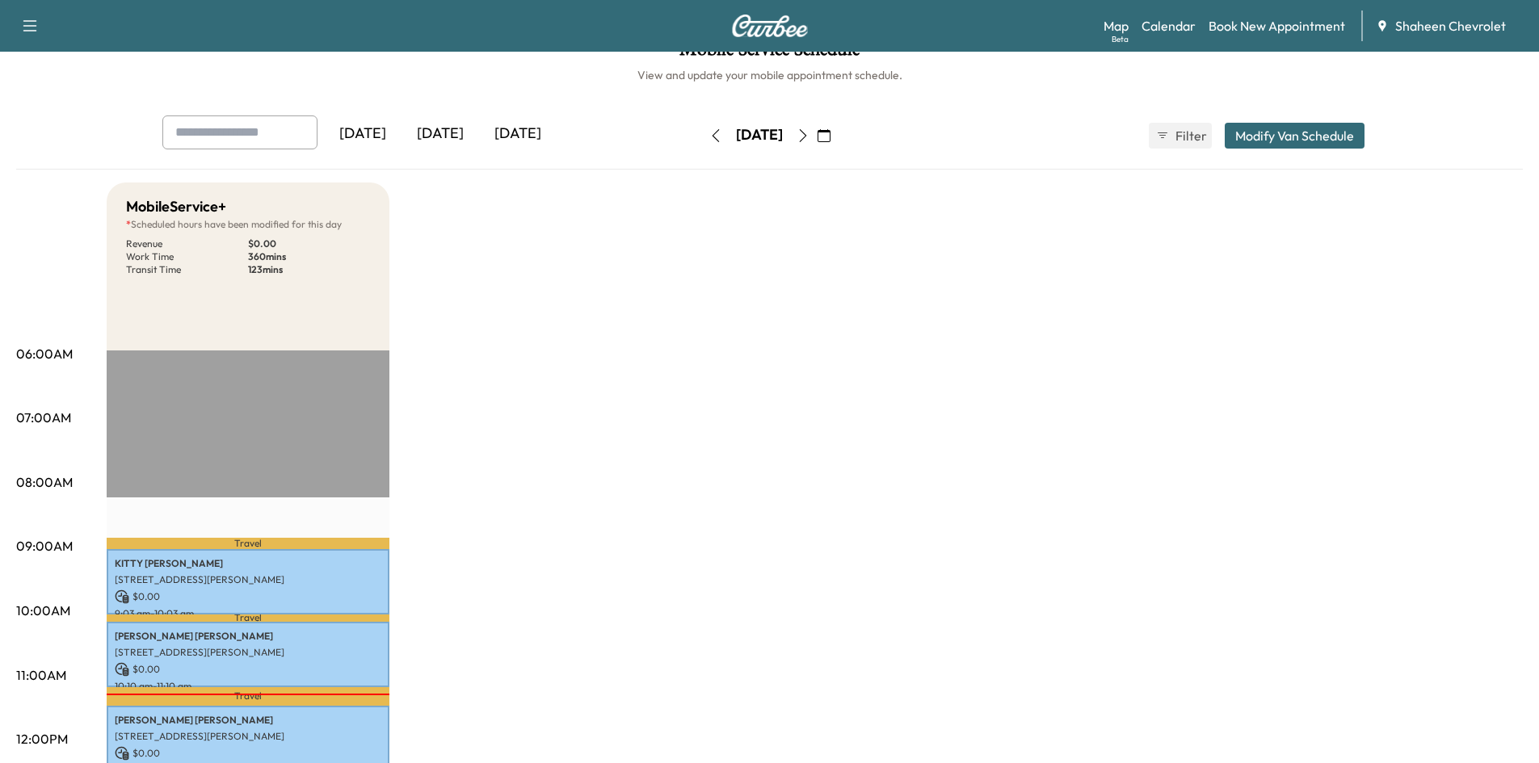
scroll to position [0, 0]
